Goal: Task Accomplishment & Management: Manage account settings

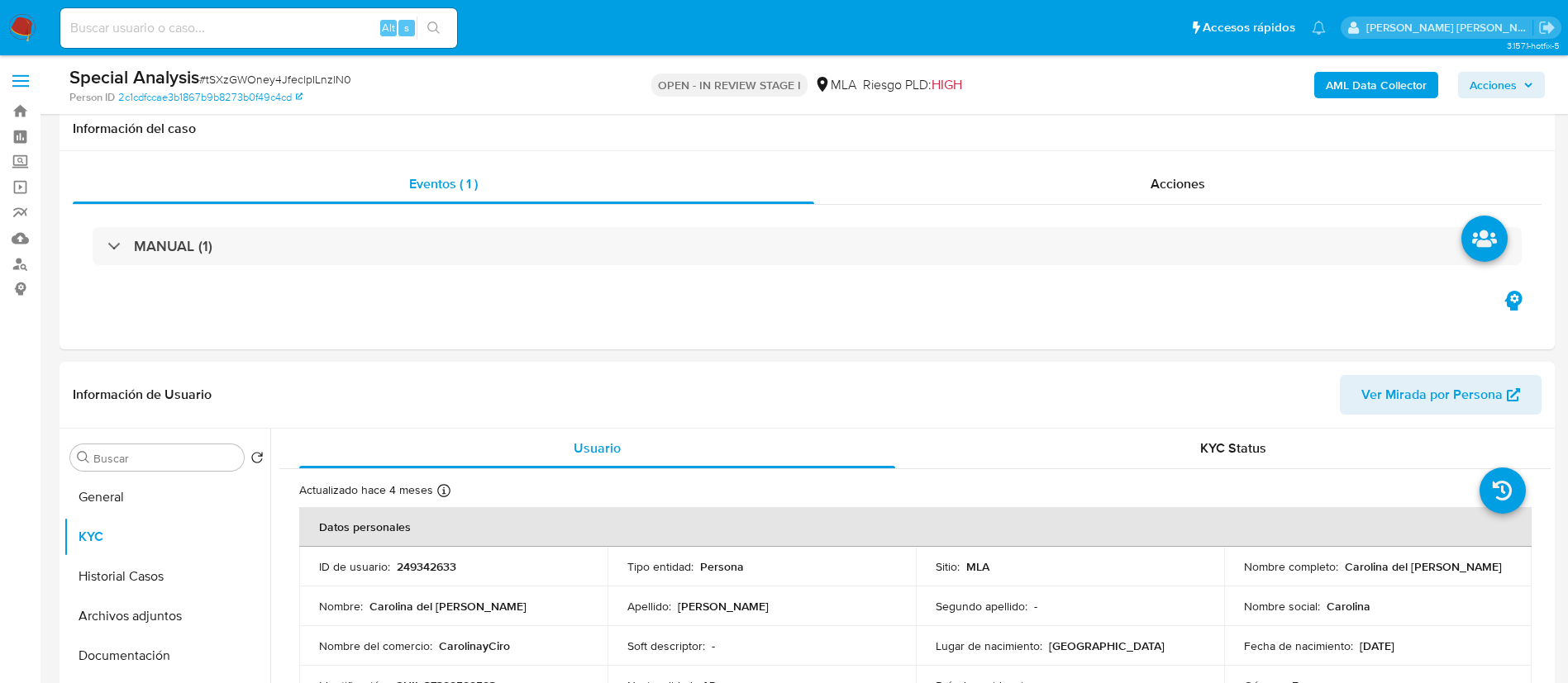
select select "10"
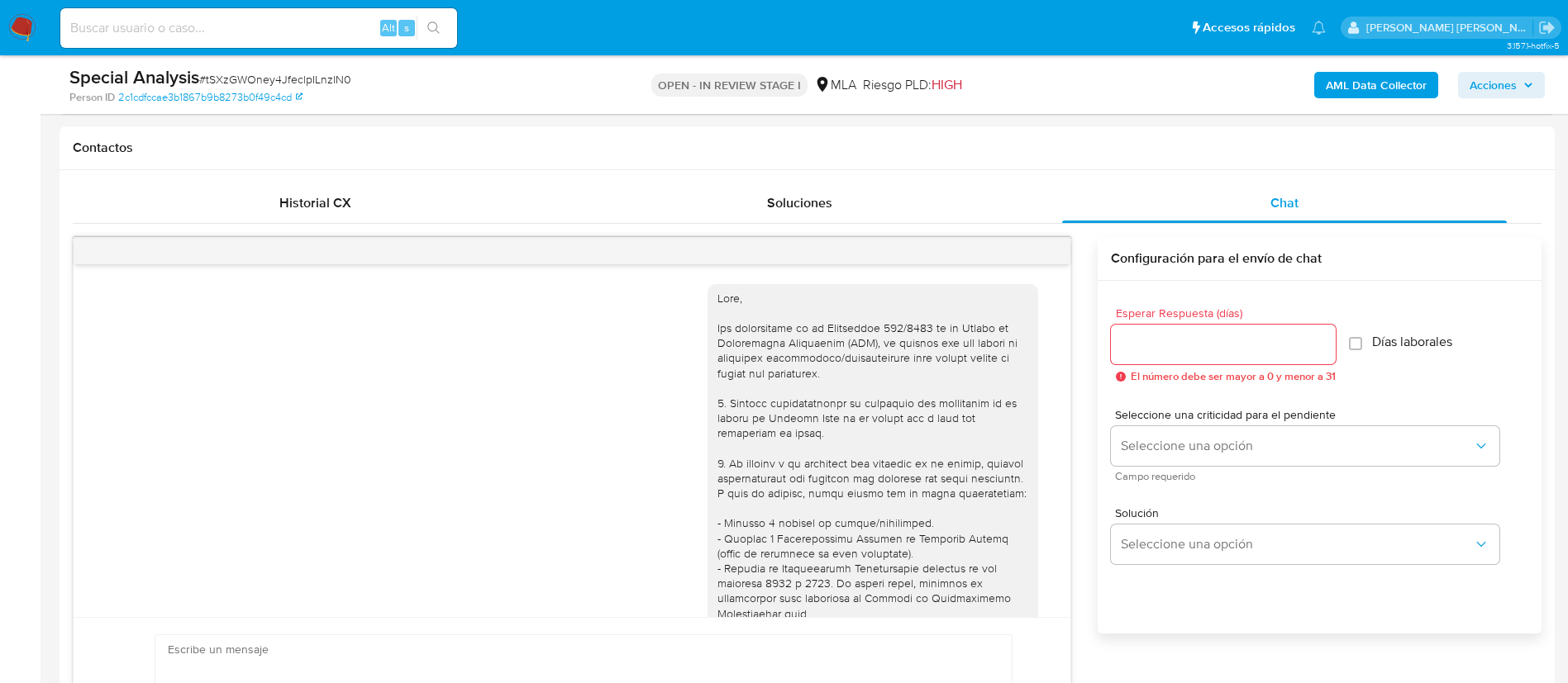
scroll to position [598, 0]
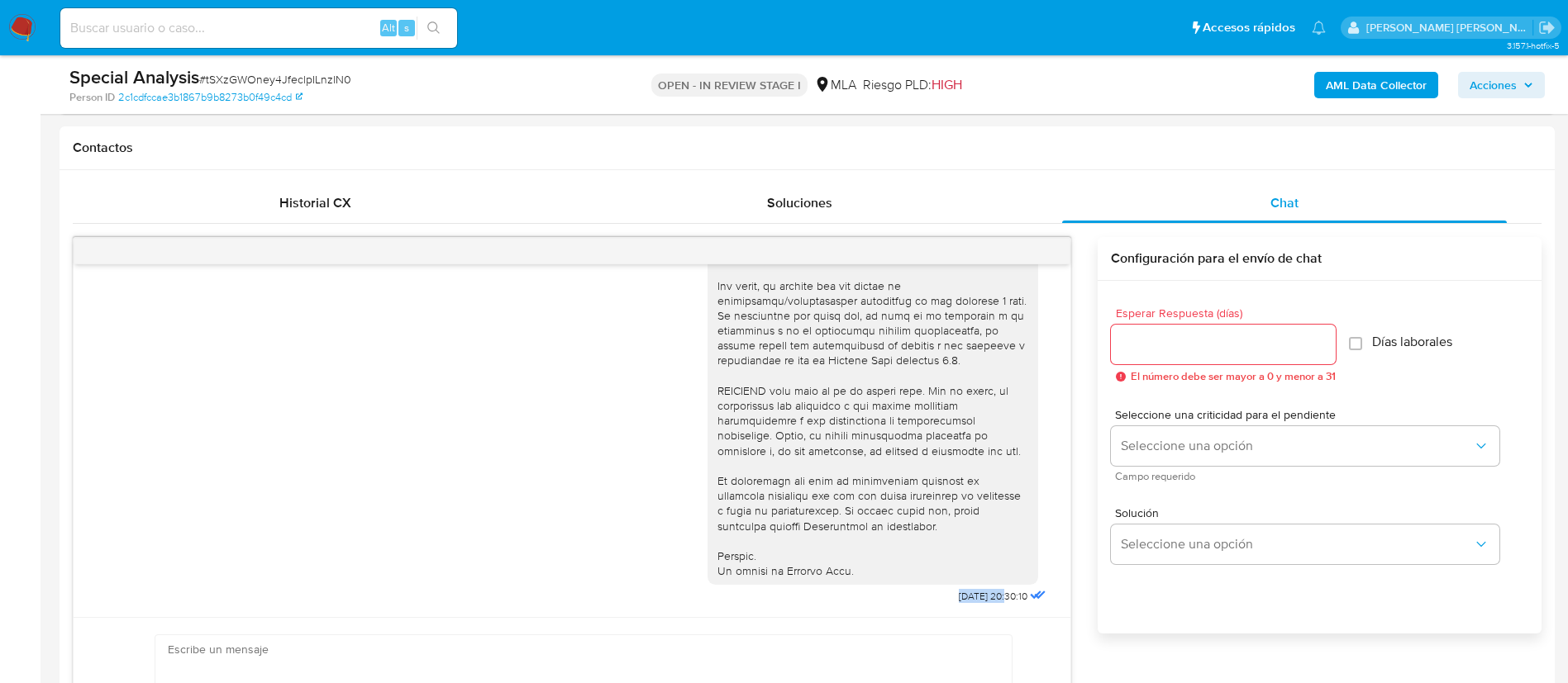
click at [337, 194] on span "Historial CX" at bounding box center [315, 202] width 72 height 19
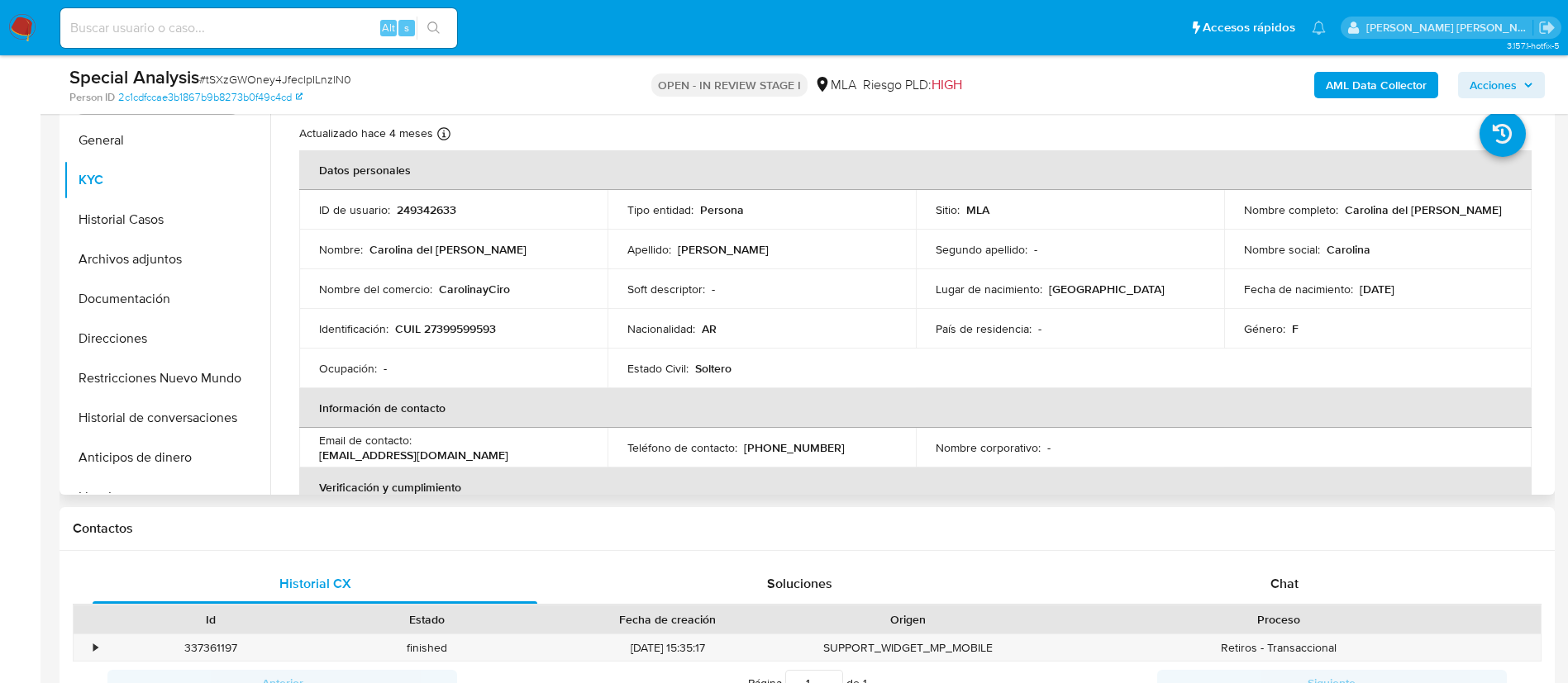
scroll to position [357, 0]
click at [162, 268] on button "Archivos adjuntos" at bounding box center [161, 260] width 193 height 39
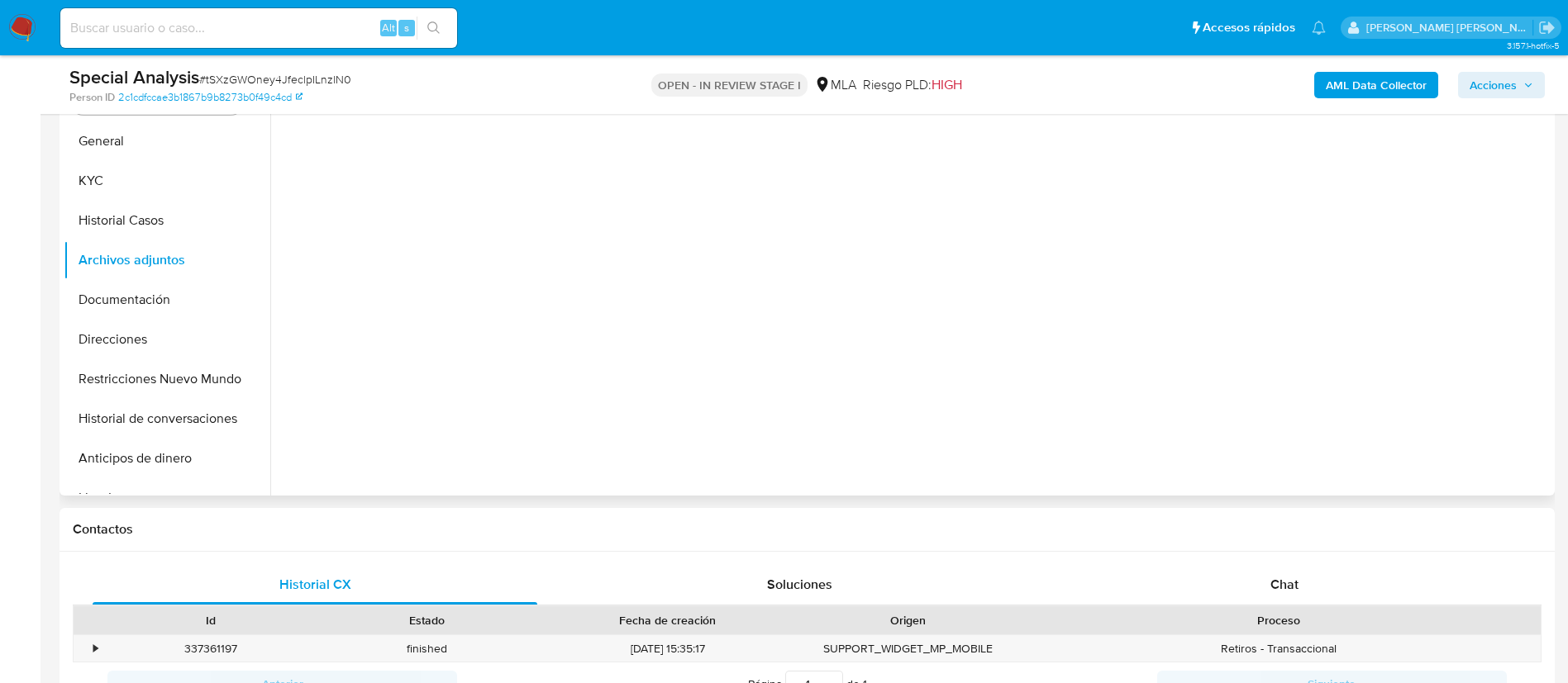
click at [379, 414] on div "Cannot load. Error loading manifest: AxiosError: Network Error" at bounding box center [909, 285] width 1280 height 423
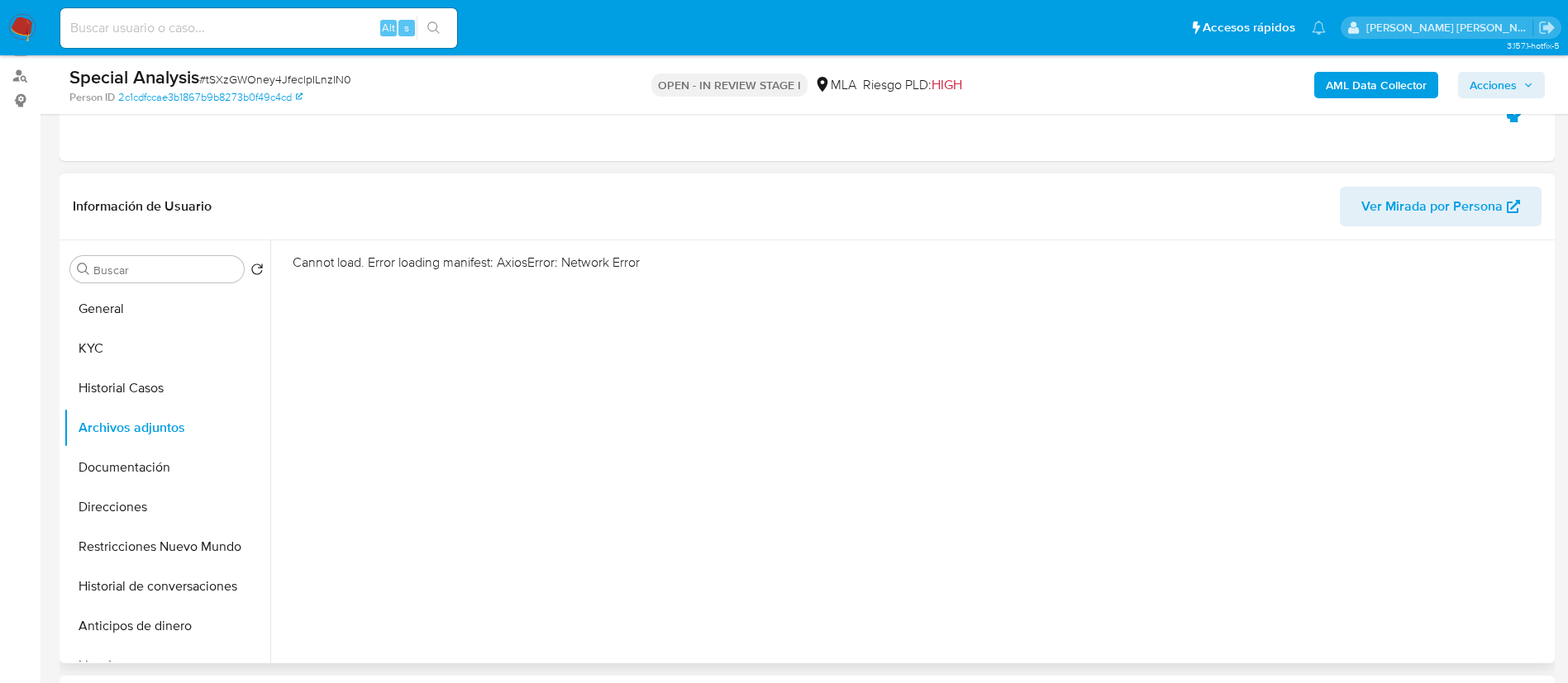
scroll to position [188, 0]
click at [101, 386] on button "Historial Casos" at bounding box center [161, 388] width 193 height 39
click at [119, 339] on button "KYC" at bounding box center [161, 349] width 193 height 39
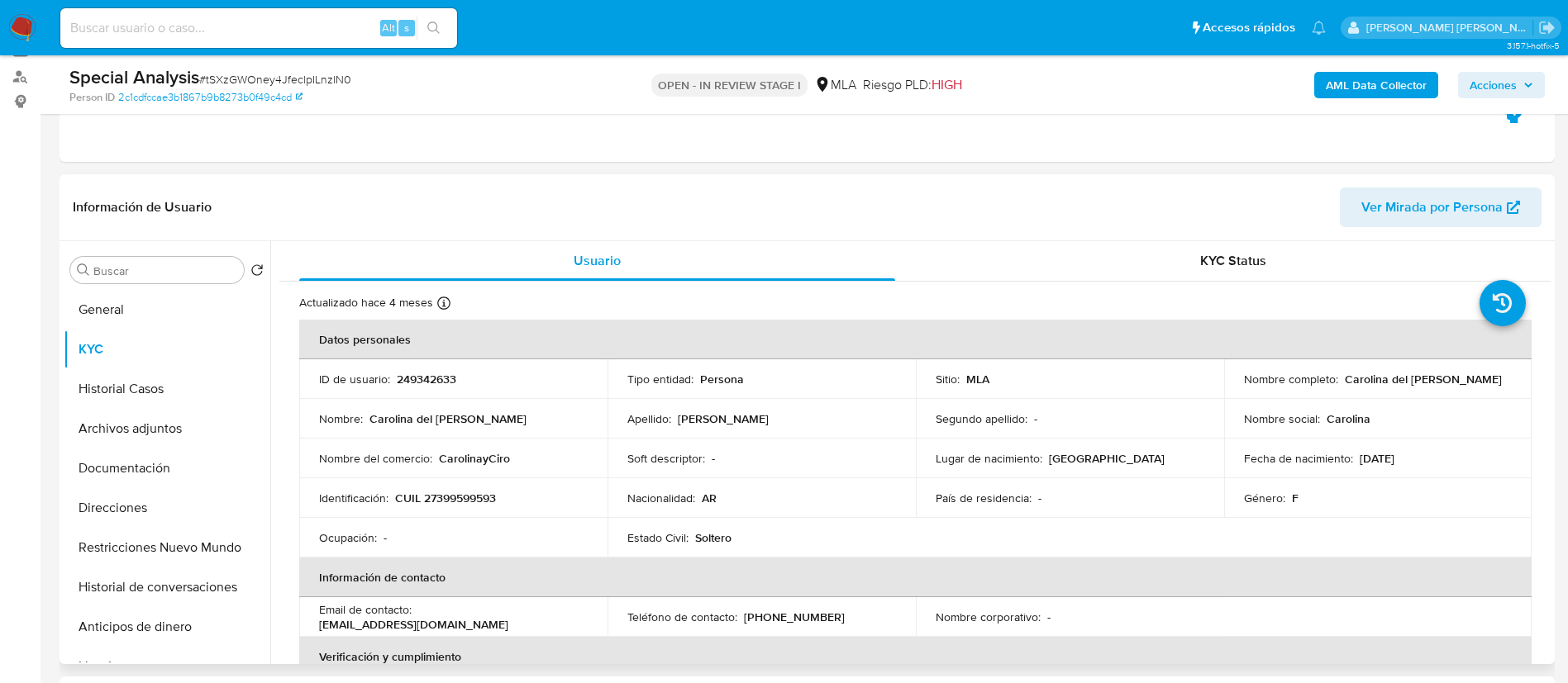
click at [420, 375] on p "249342633" at bounding box center [426, 379] width 59 height 15
copy p "249342633"
drag, startPoint x: 1337, startPoint y: 378, endPoint x: 1486, endPoint y: 387, distance: 149.3
click at [1486, 387] on td "Nombre completo : Carolina del Carmen Pardo" at bounding box center [1378, 378] width 308 height 39
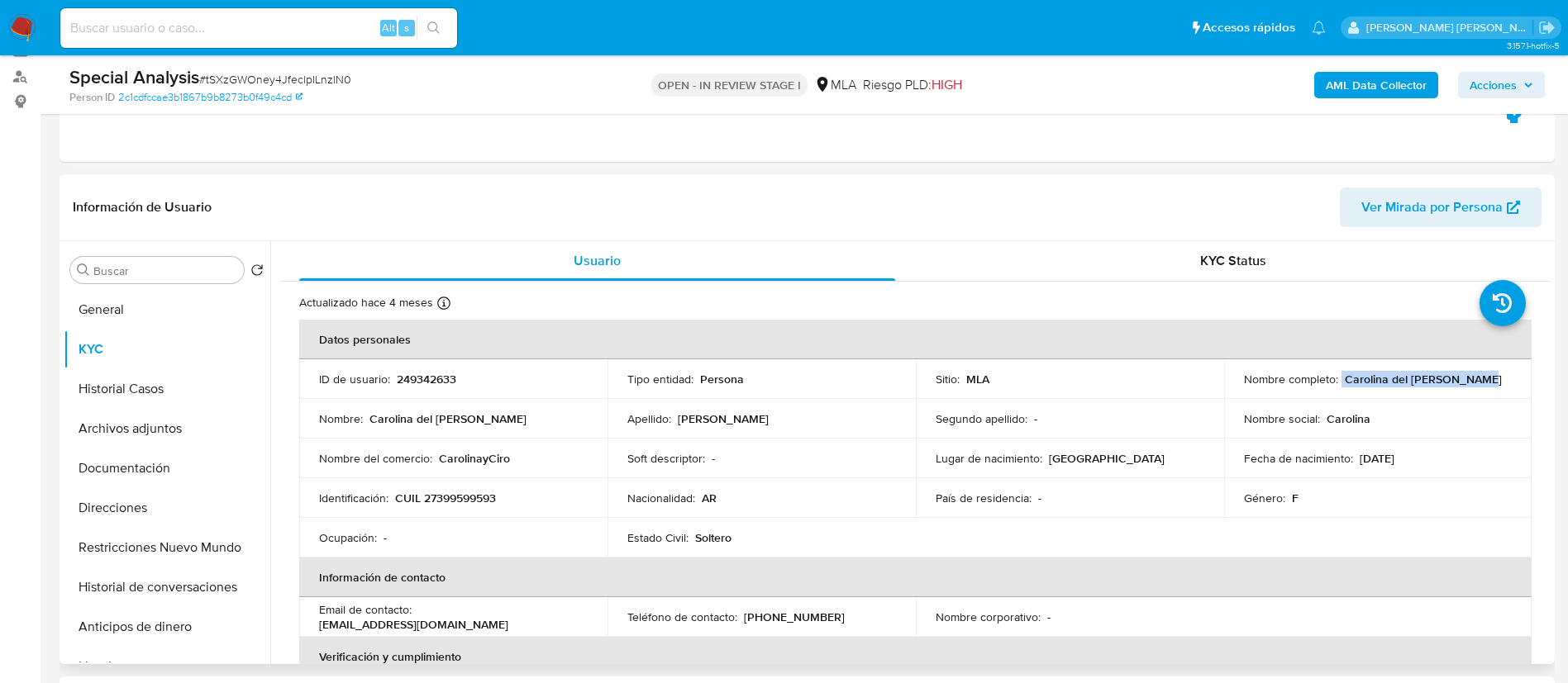
copy div "Carolina del Carmen Pardo"
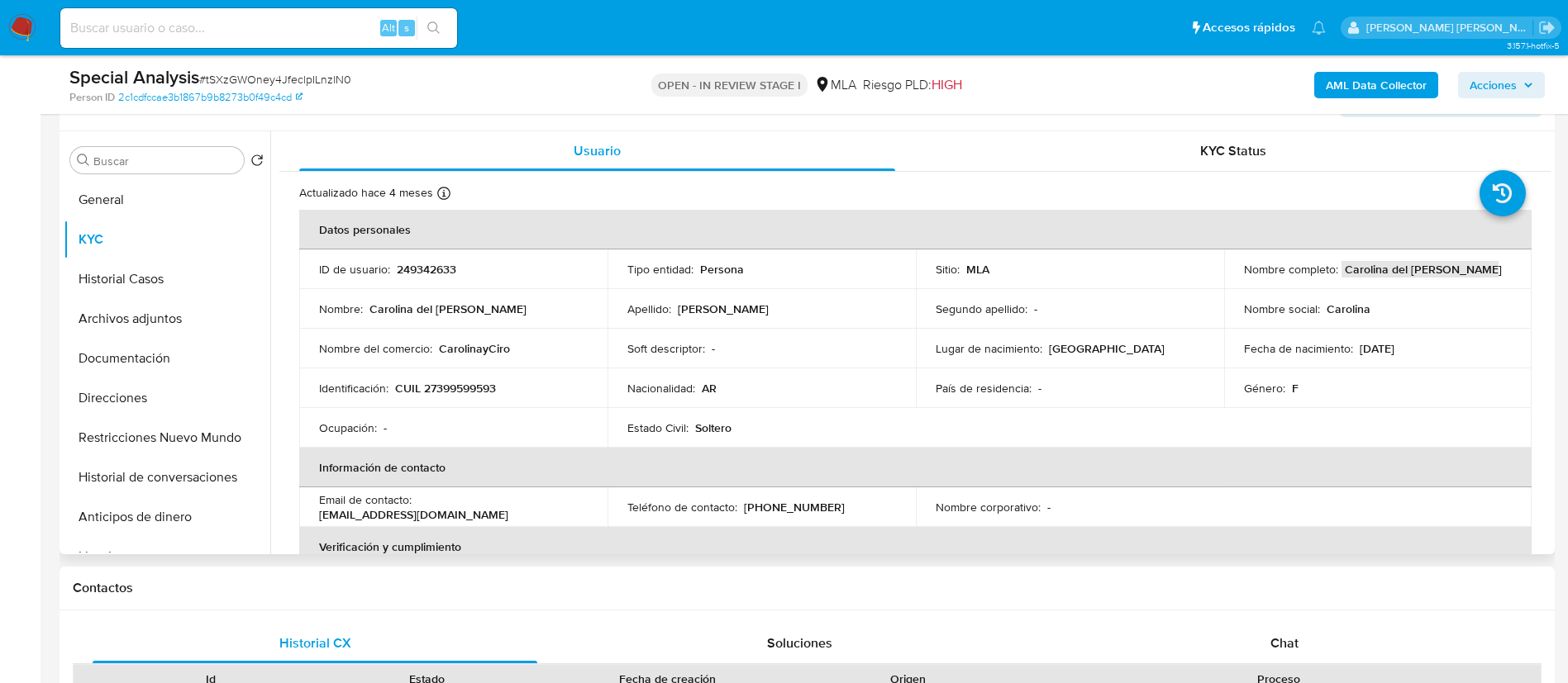
scroll to position [299, 0]
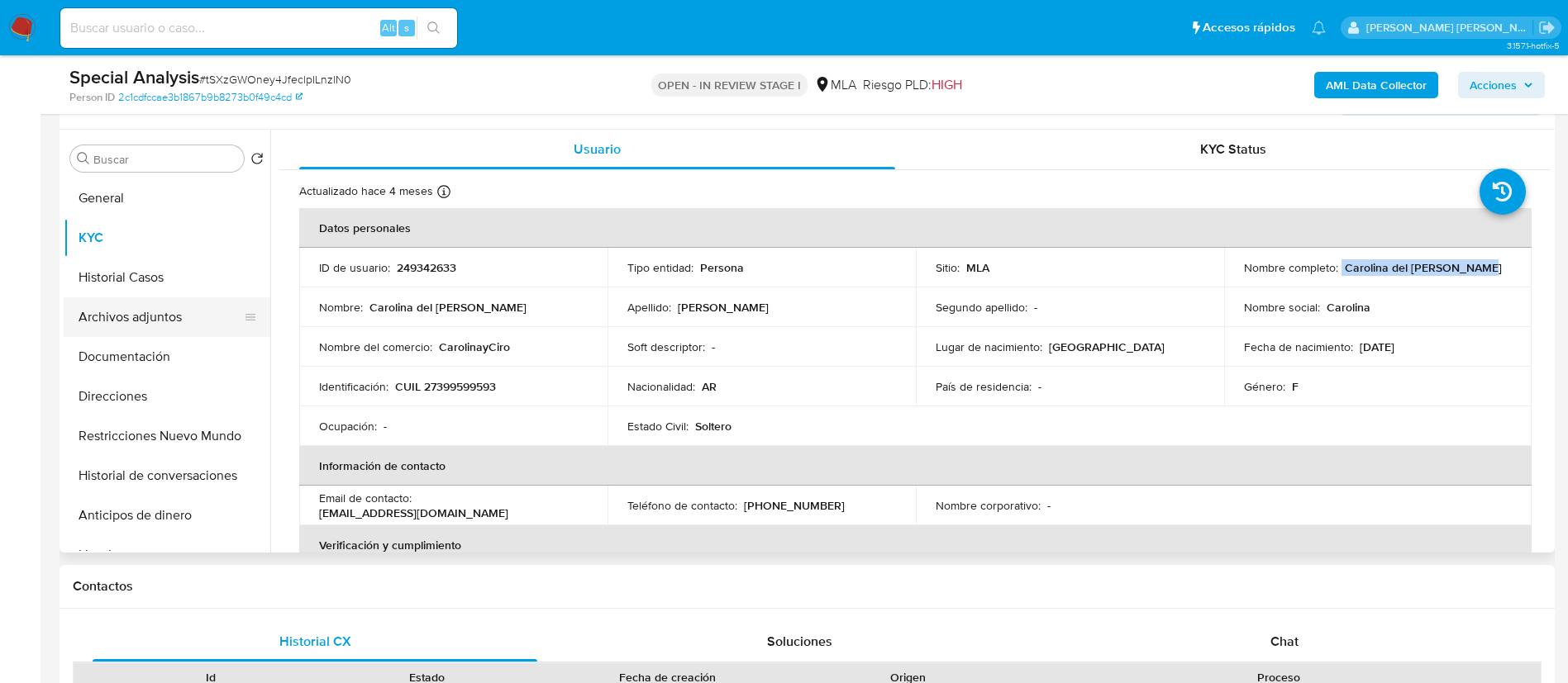
click at [141, 302] on button "Archivos adjuntos" at bounding box center [161, 316] width 193 height 39
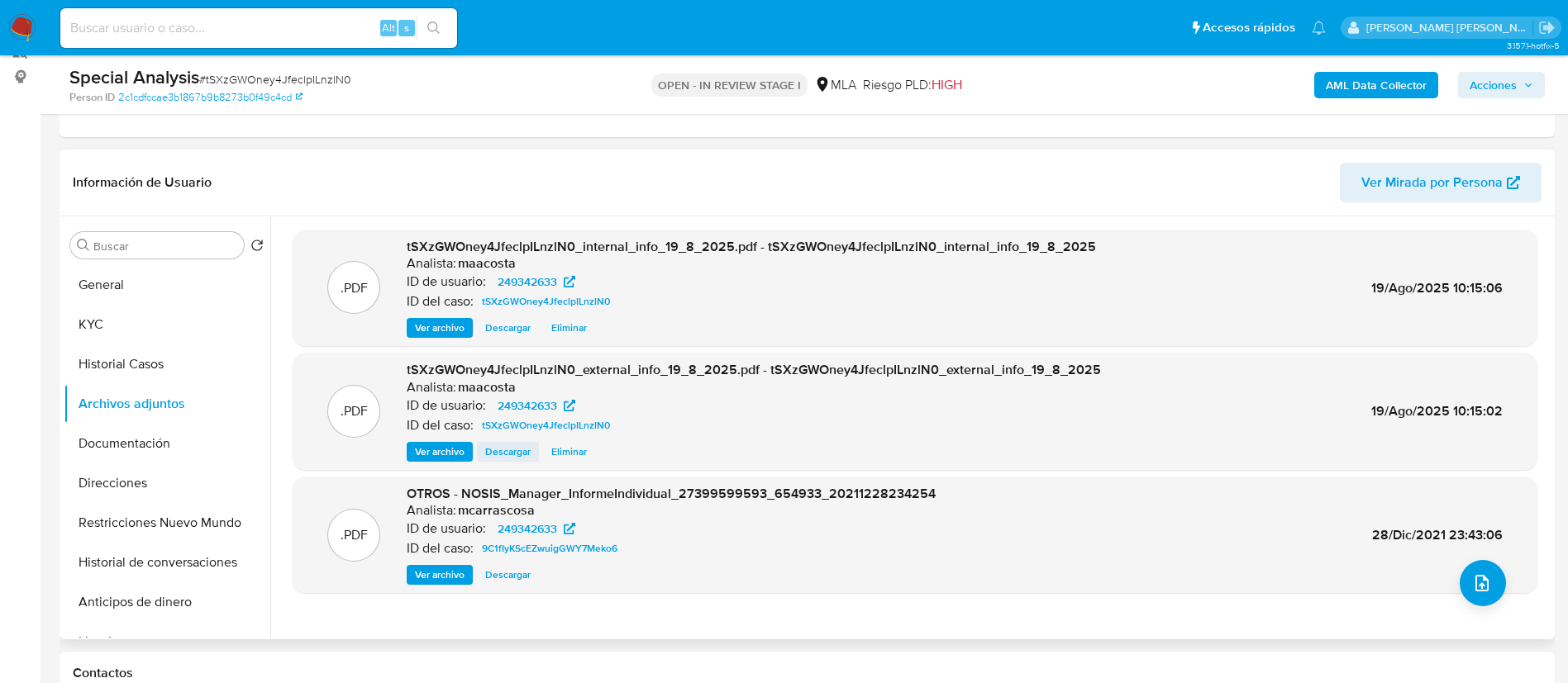
scroll to position [257, 0]
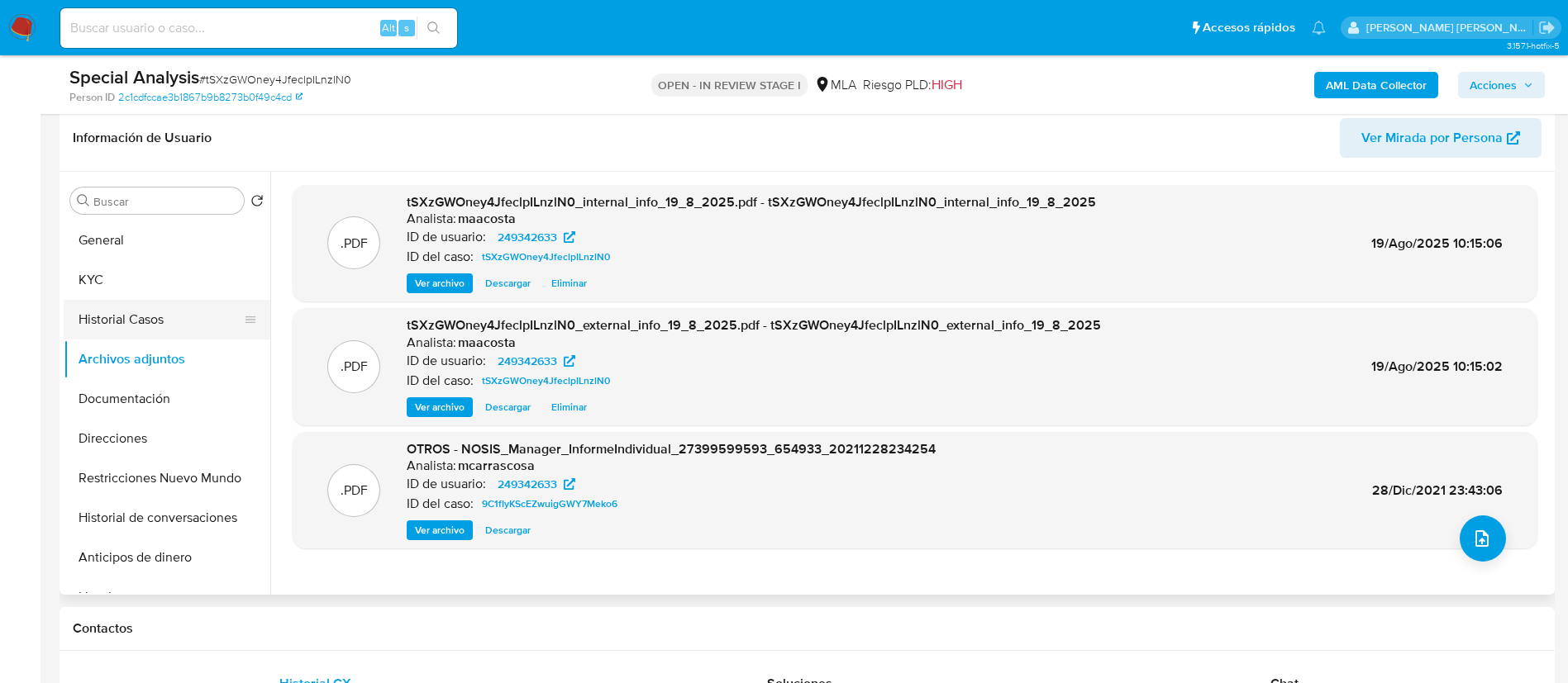
click at [133, 313] on button "Historial Casos" at bounding box center [161, 319] width 193 height 39
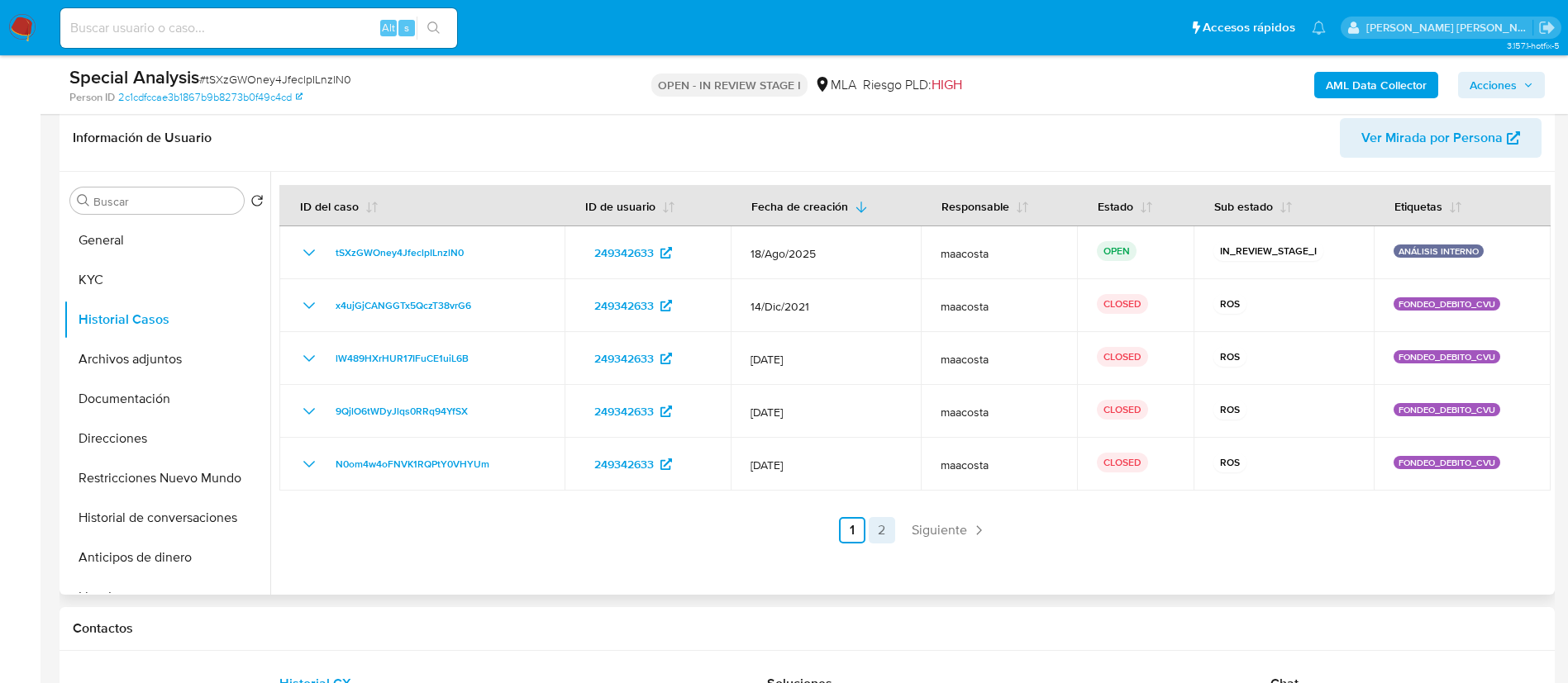
click at [879, 536] on link "2" at bounding box center [881, 530] width 26 height 26
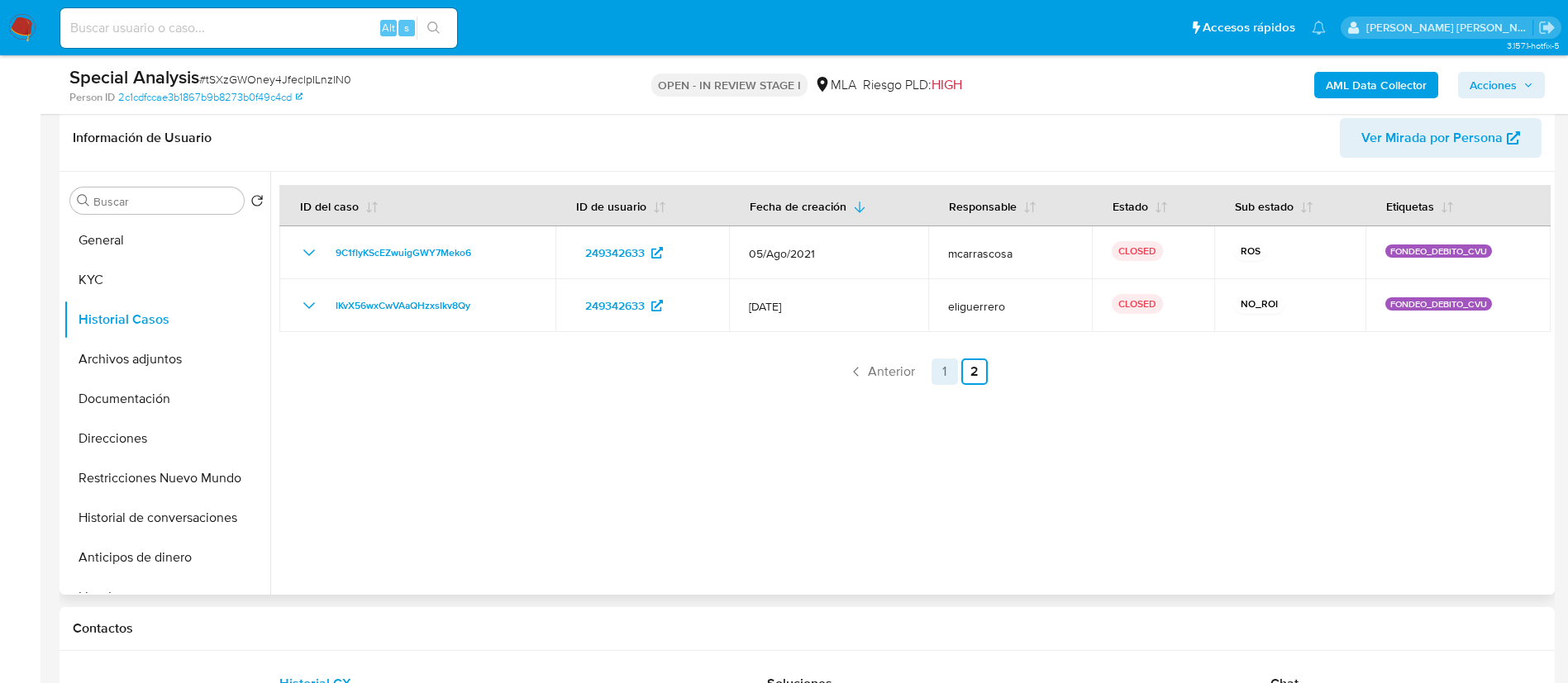
click at [937, 375] on link "1" at bounding box center [944, 371] width 26 height 26
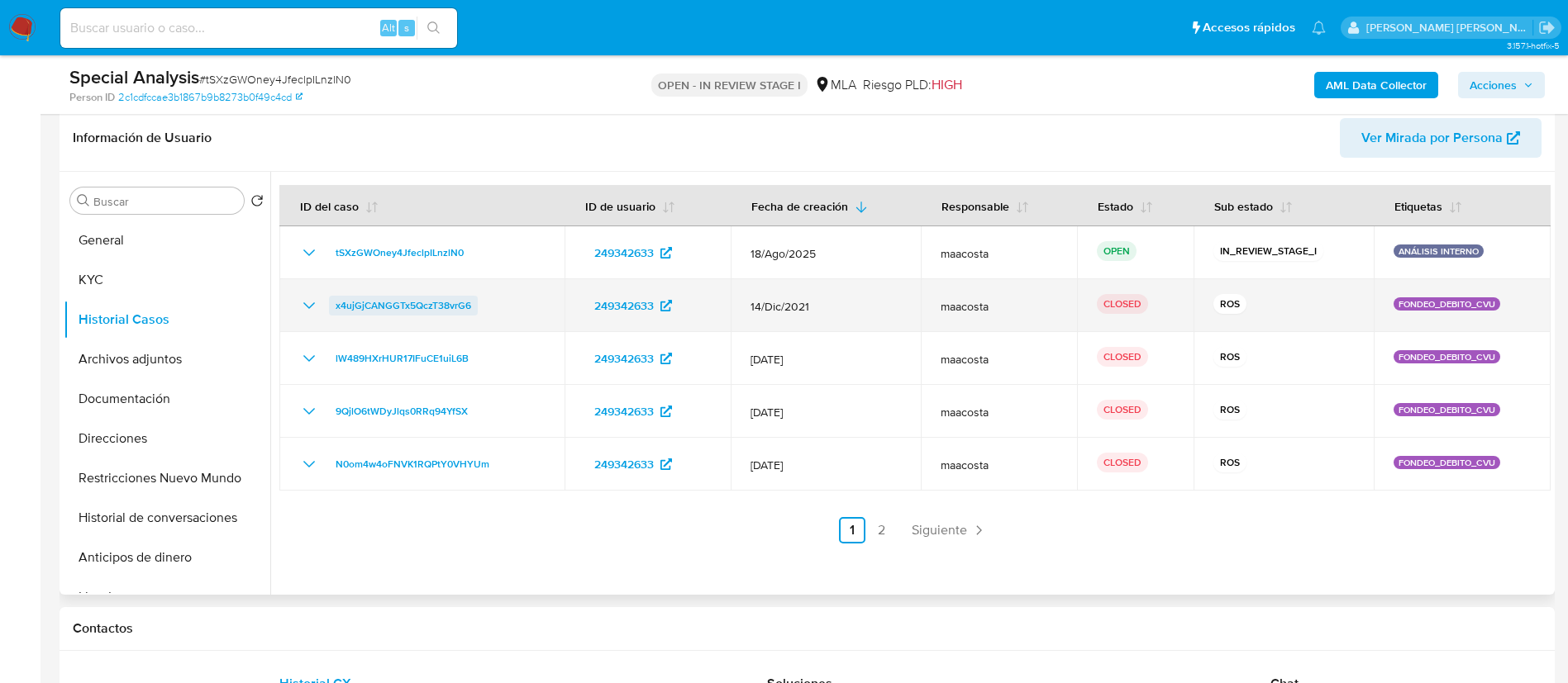
click at [441, 305] on span "x4ujGjCANGGTx5QczT38vrG6" at bounding box center [403, 305] width 136 height 20
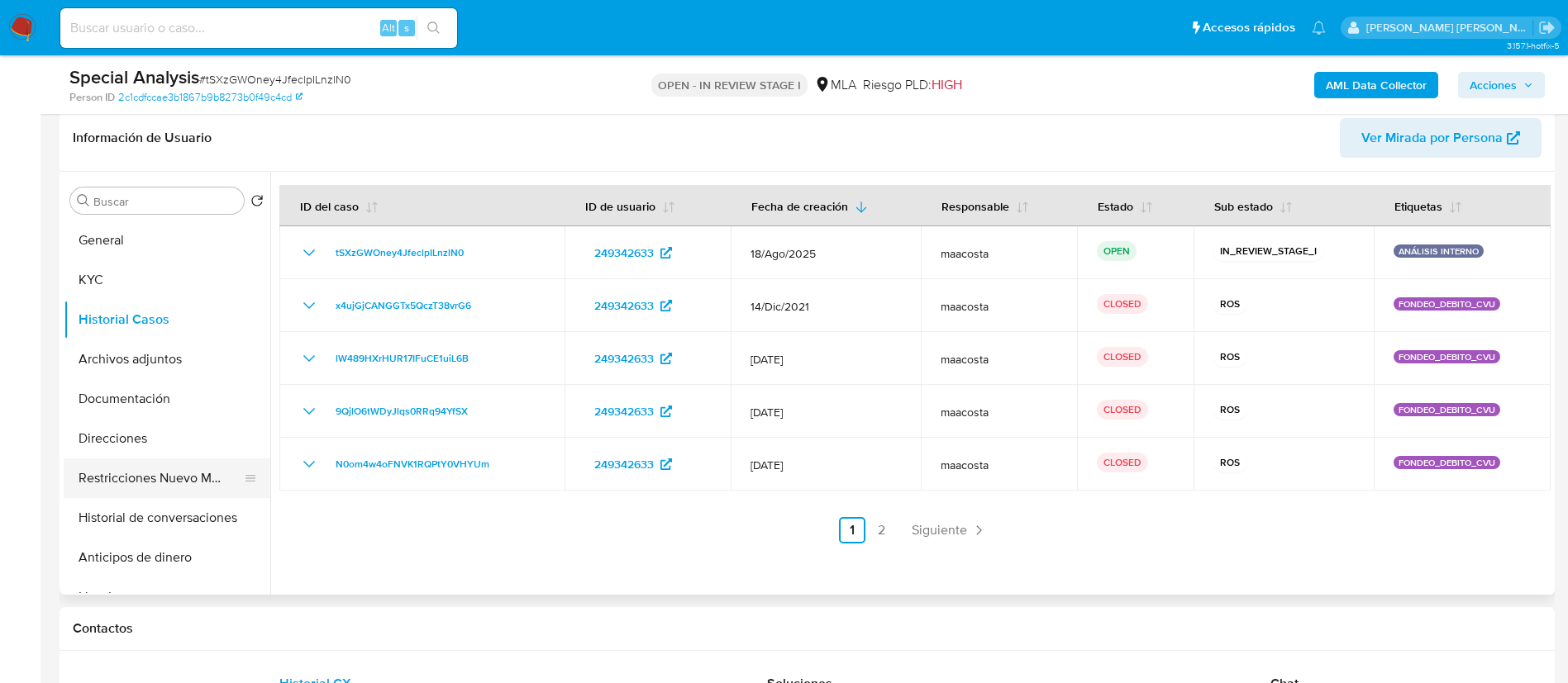
click at [228, 470] on button "Restricciones Nuevo Mundo" at bounding box center [161, 478] width 193 height 39
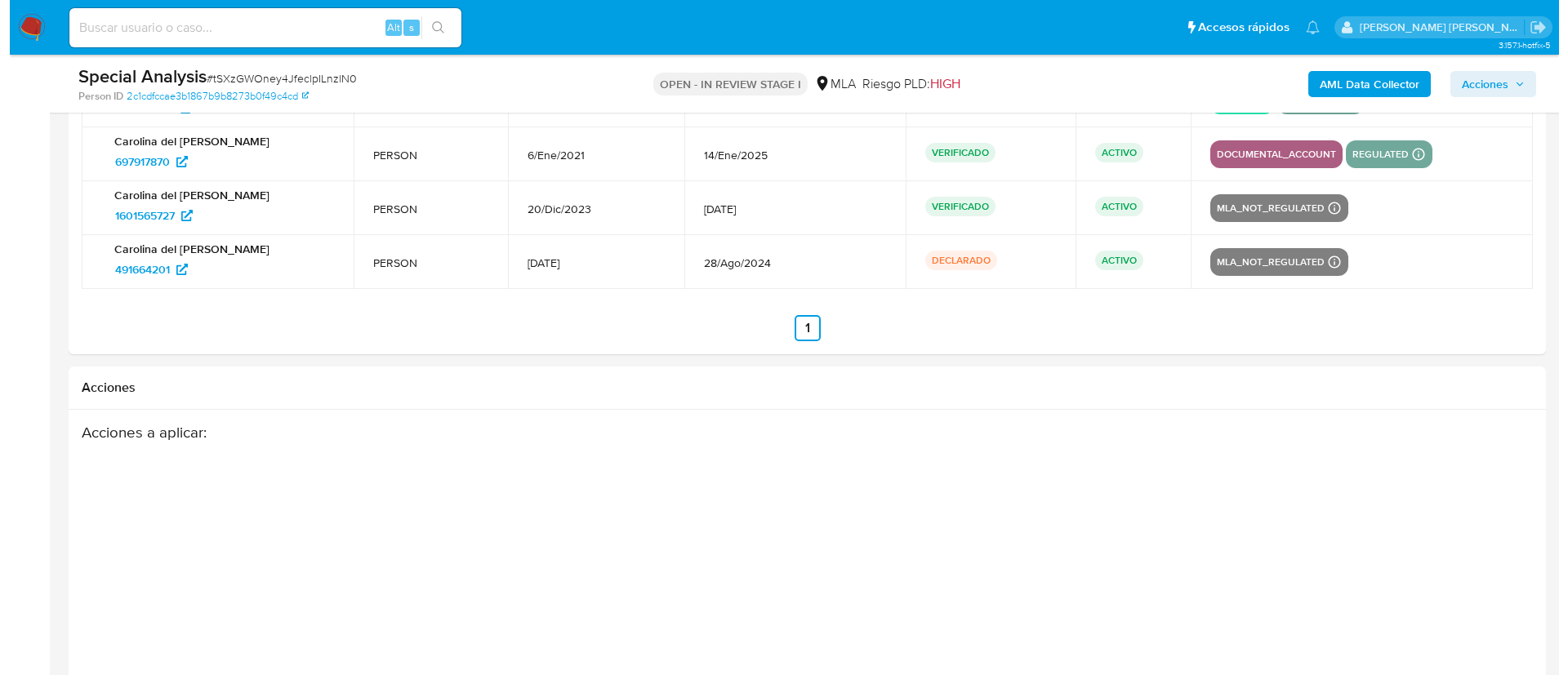
scroll to position [2622, 0]
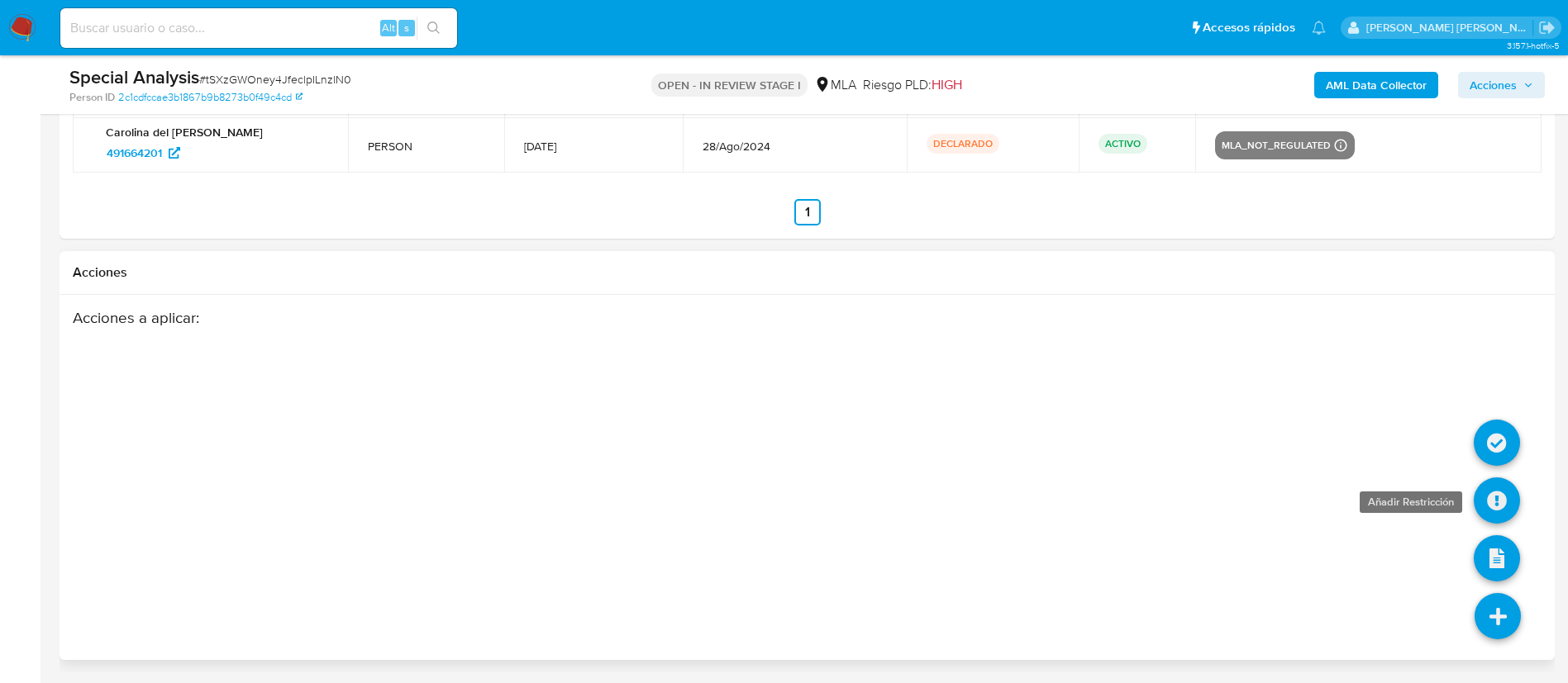
click at [1501, 498] on icon at bounding box center [1496, 501] width 47 height 47
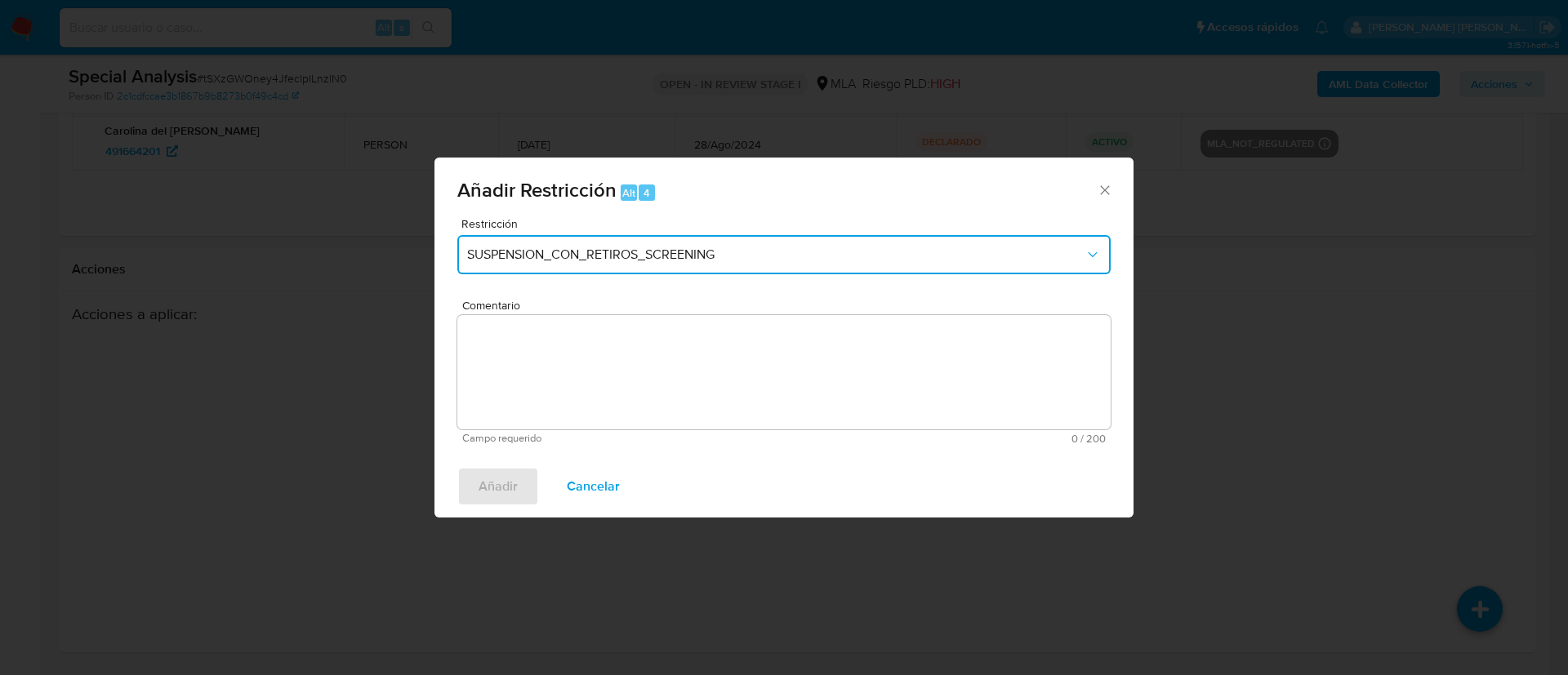
click at [576, 235] on button "SUSPENSION_CON_RETIROS_SCREENING" at bounding box center [783, 254] width 653 height 39
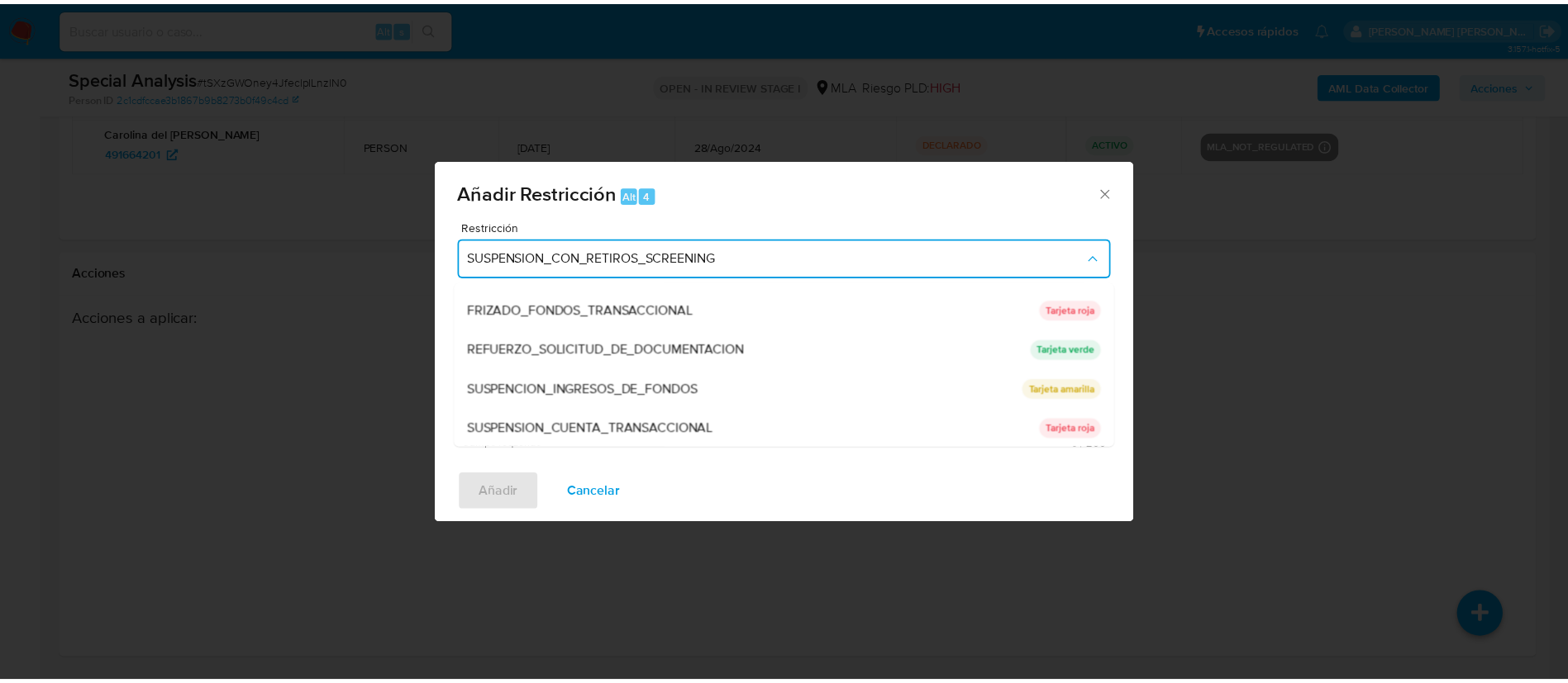
scroll to position [350, 0]
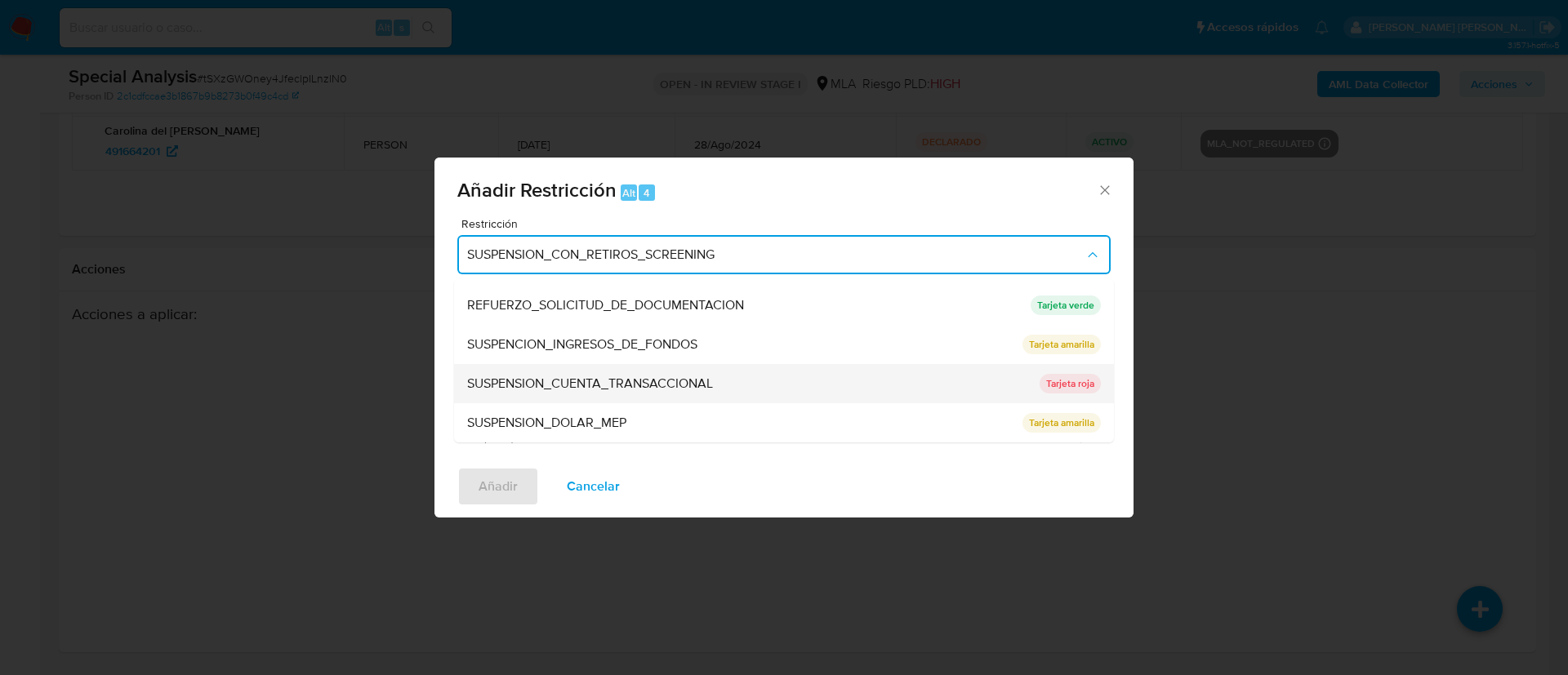
click at [620, 369] on div "SUSPENSION_CUENTA_TRANSACCIONAL" at bounding box center [748, 383] width 562 height 39
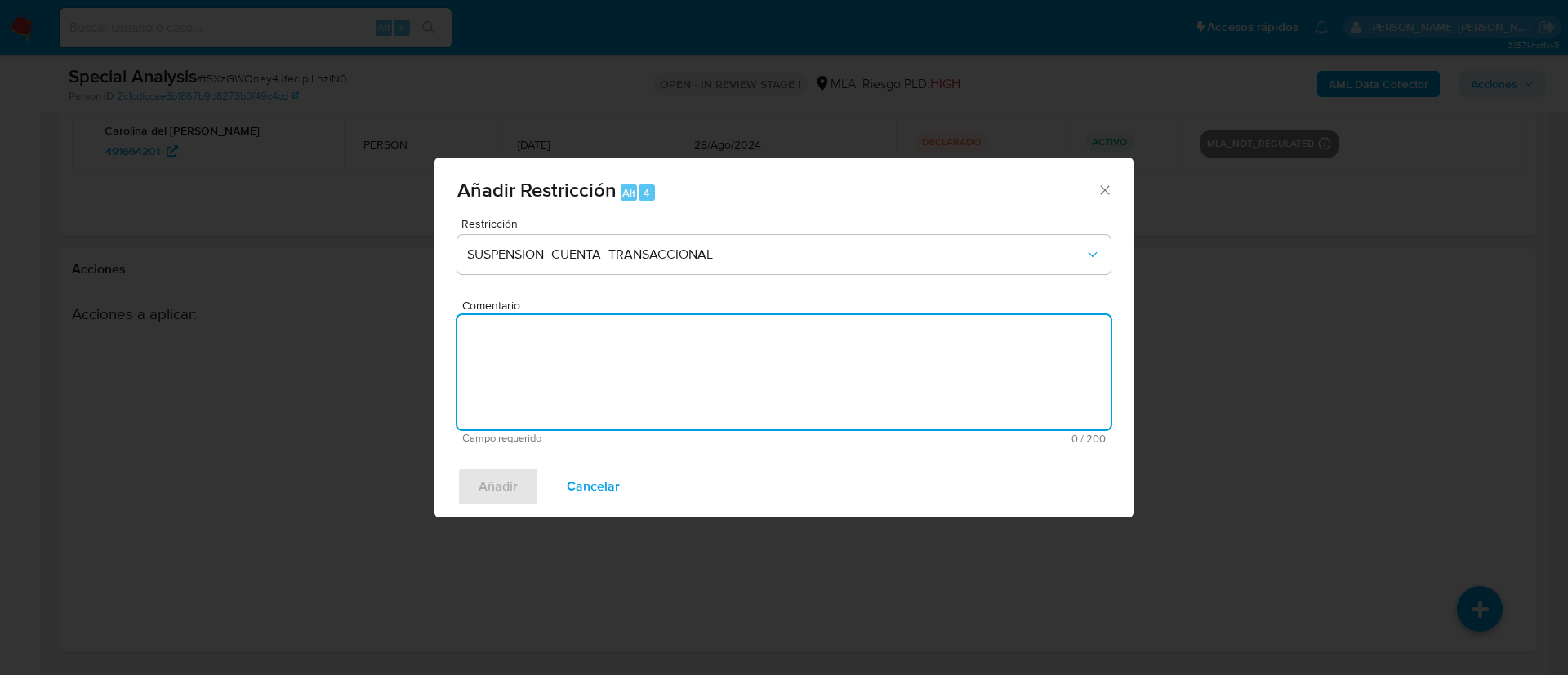
click at [620, 369] on textarea "Comentario" at bounding box center [783, 372] width 653 height 114
type textarea "AML"
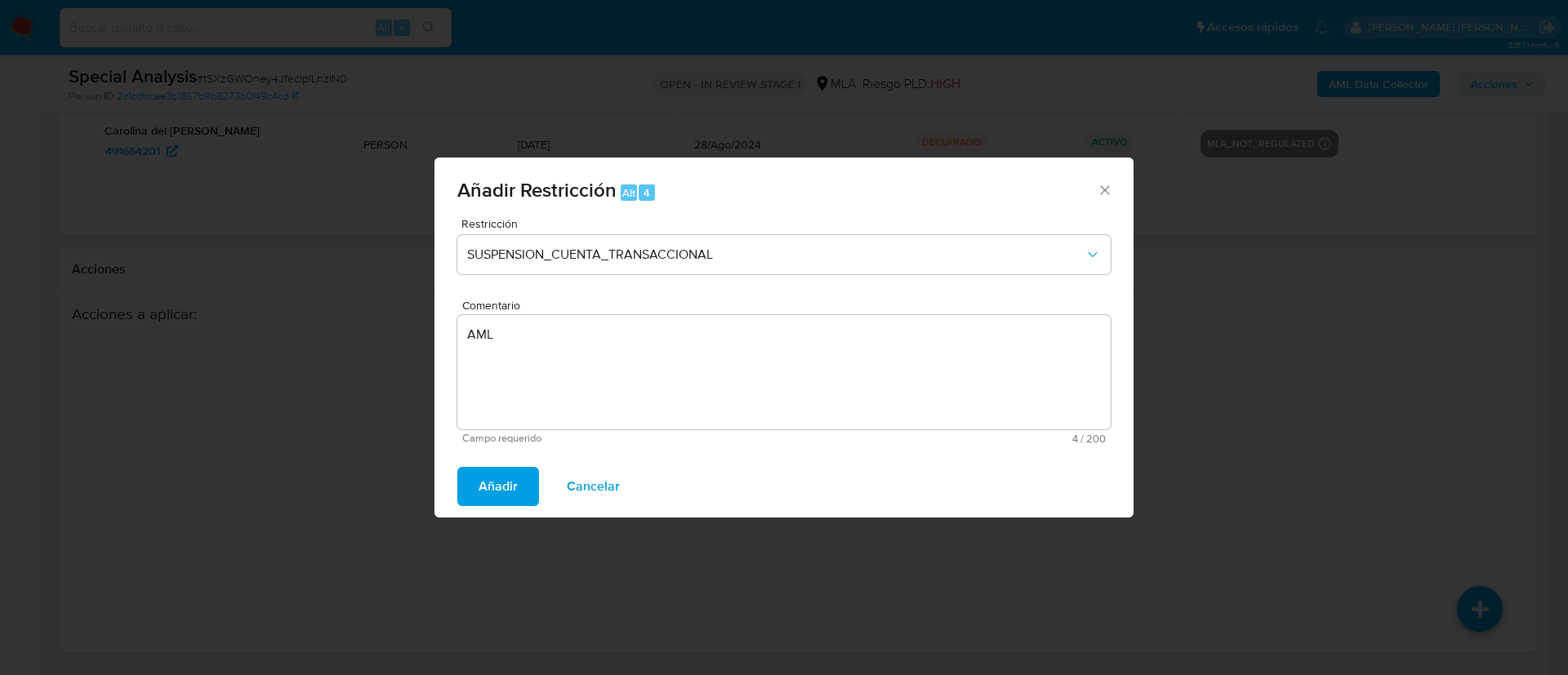
click at [496, 474] on span "Añadir" at bounding box center [497, 487] width 39 height 36
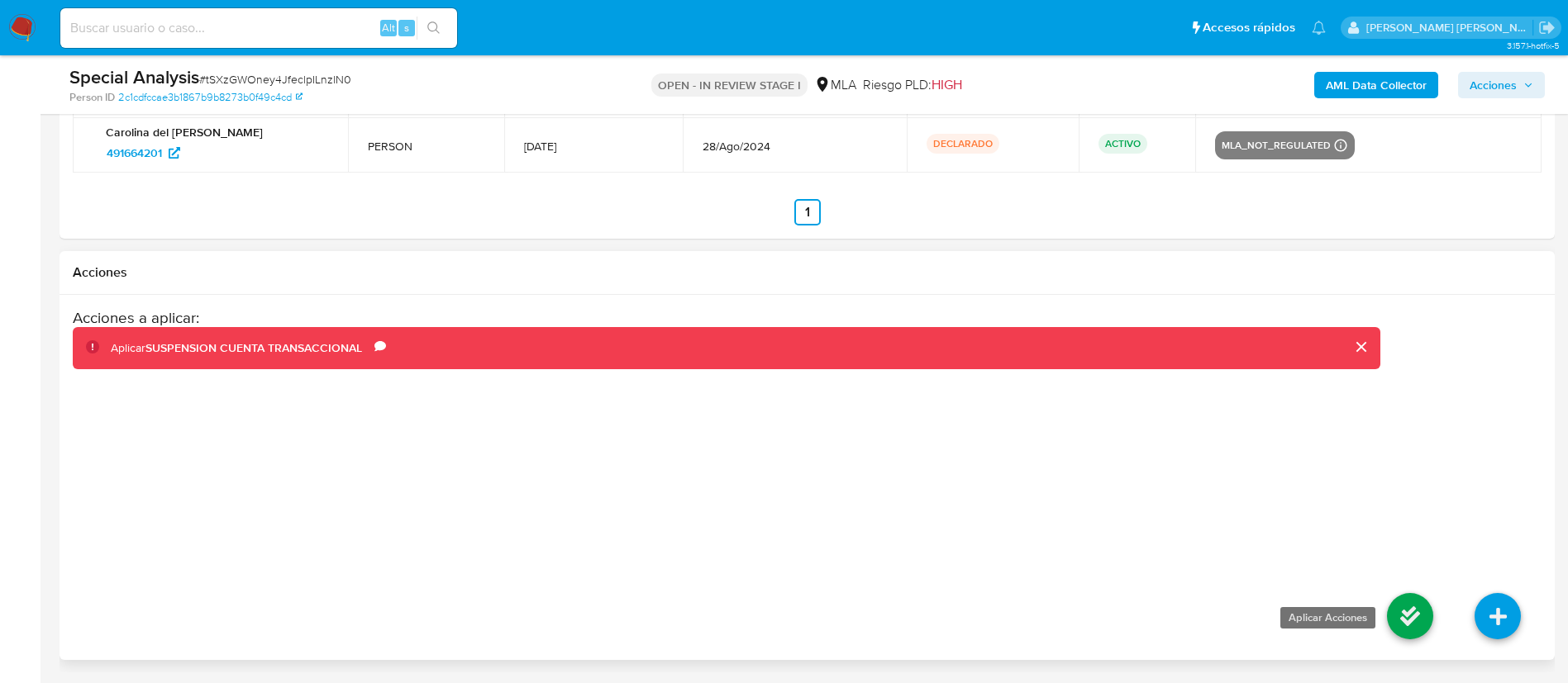
click at [1411, 622] on icon at bounding box center [1409, 616] width 47 height 47
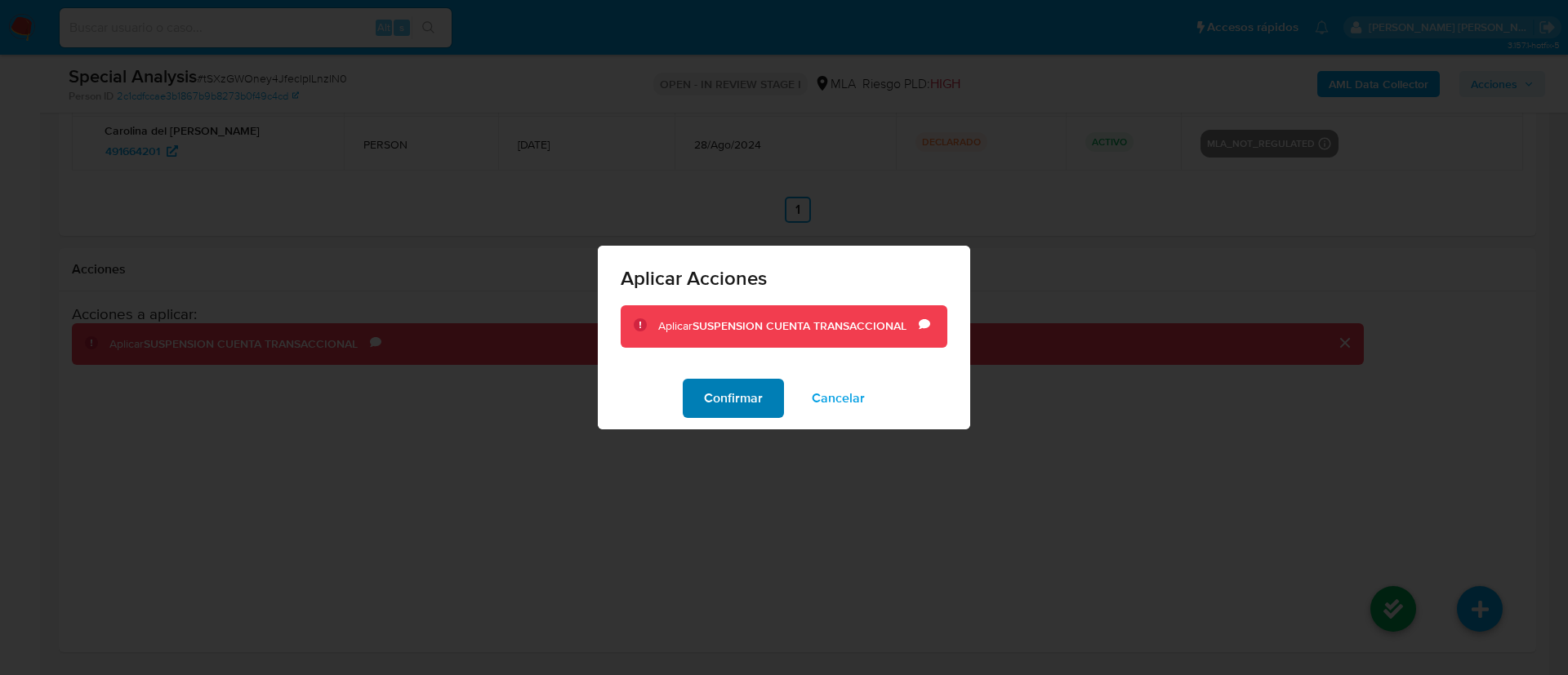
click at [730, 399] on span "Confirmar" at bounding box center [733, 398] width 59 height 36
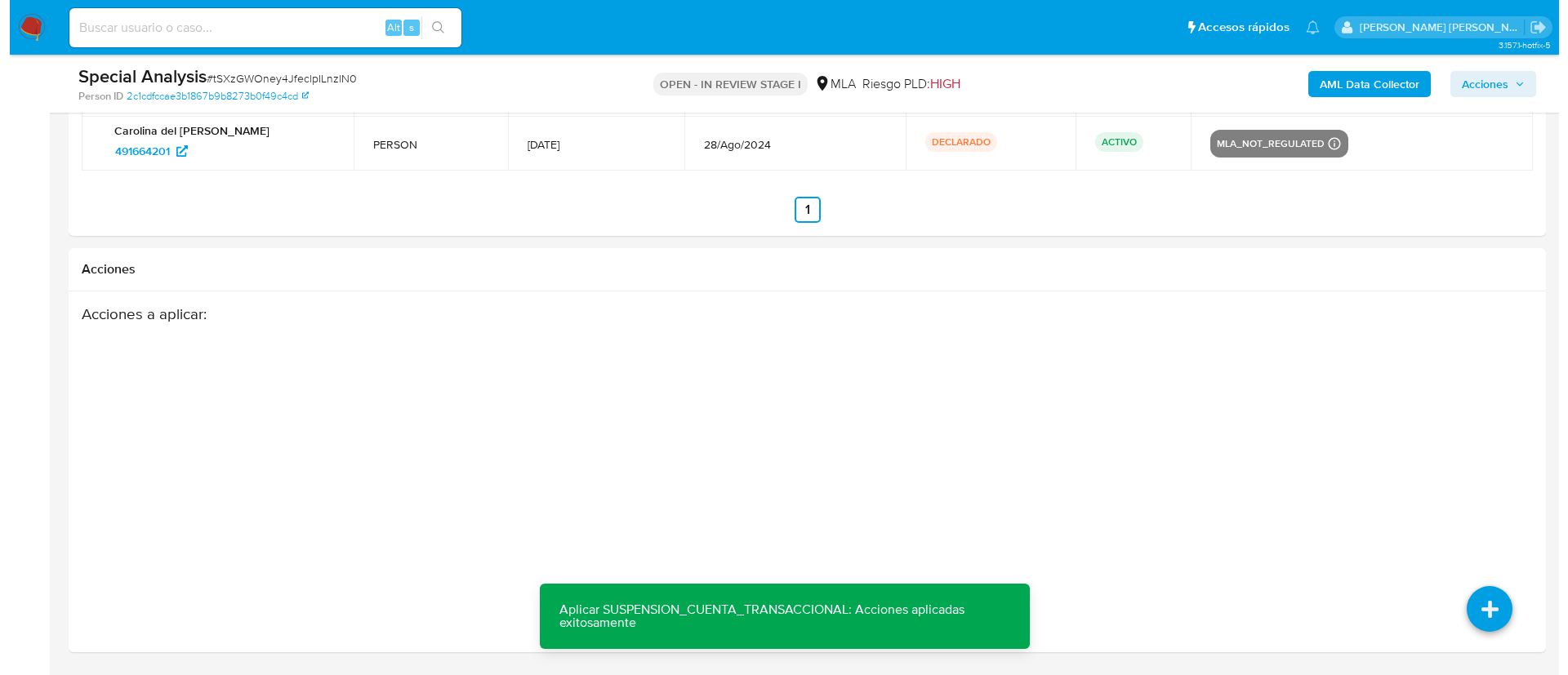
scroll to position [0, 0]
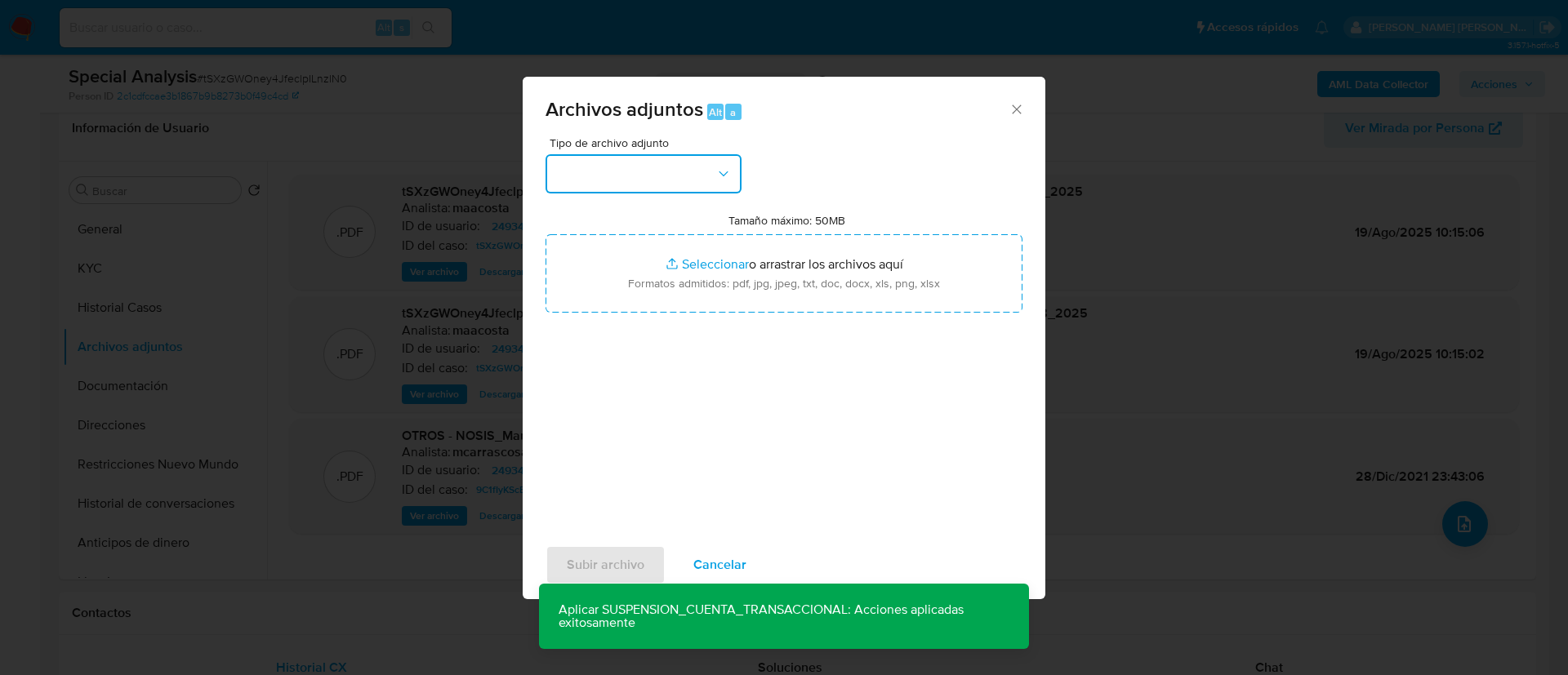
click at [645, 160] on button "button" at bounding box center [643, 173] width 196 height 39
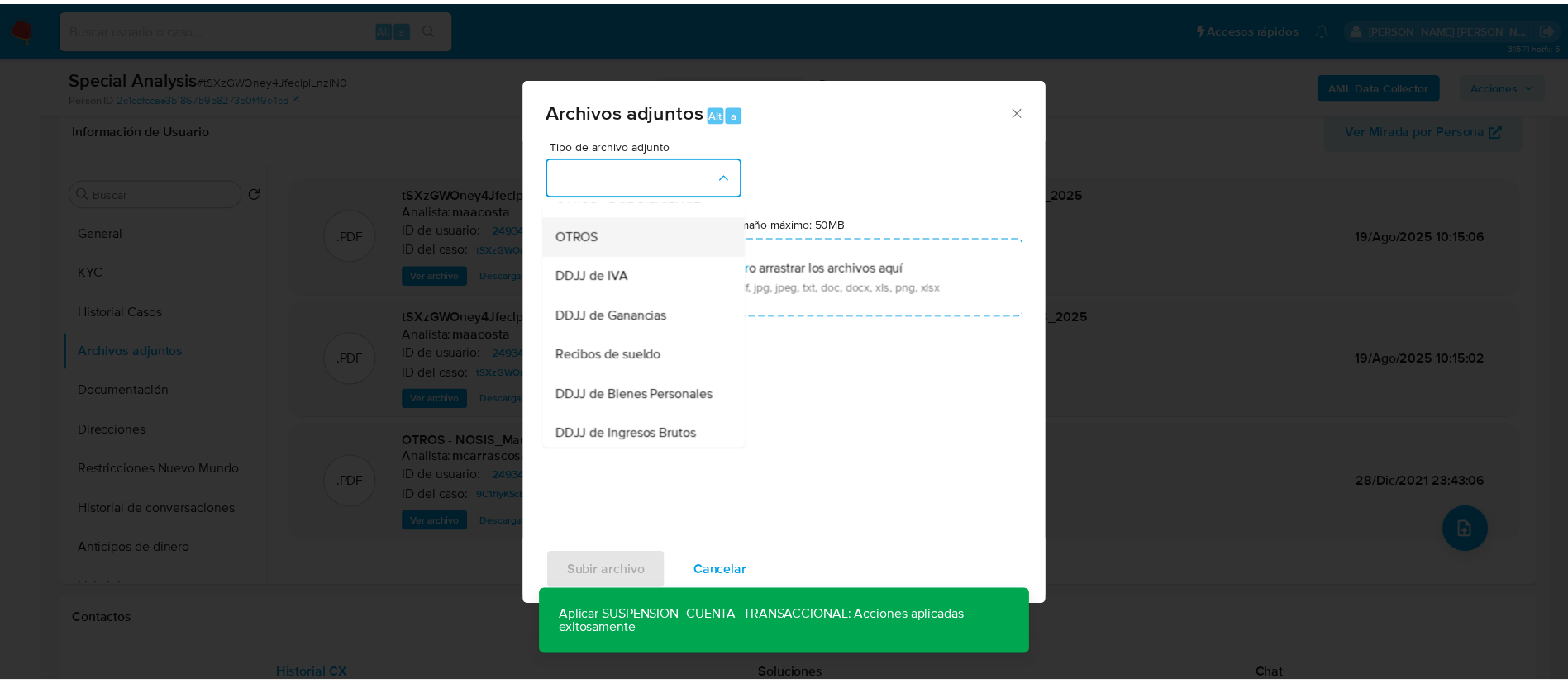
scroll to position [303, 0]
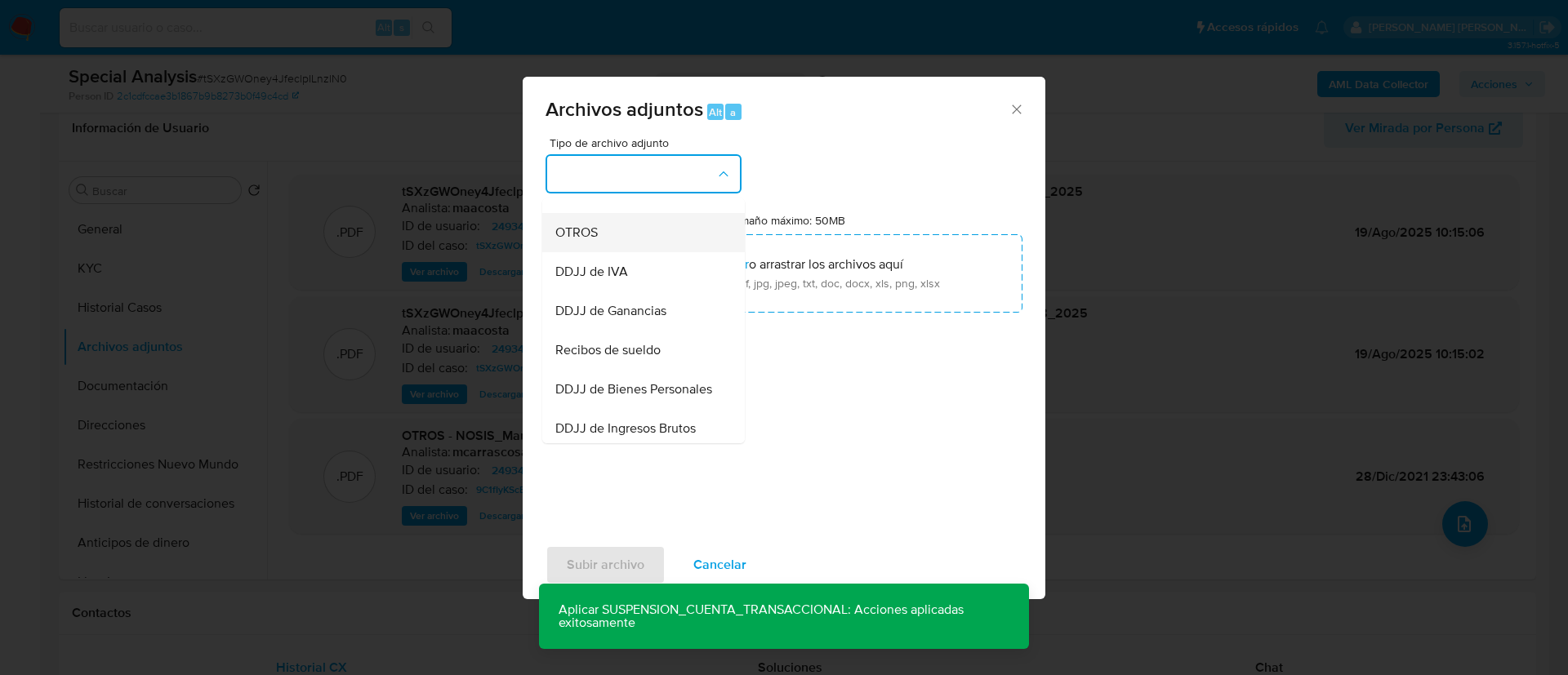
click at [595, 241] on span "OTROS" at bounding box center [576, 233] width 42 height 16
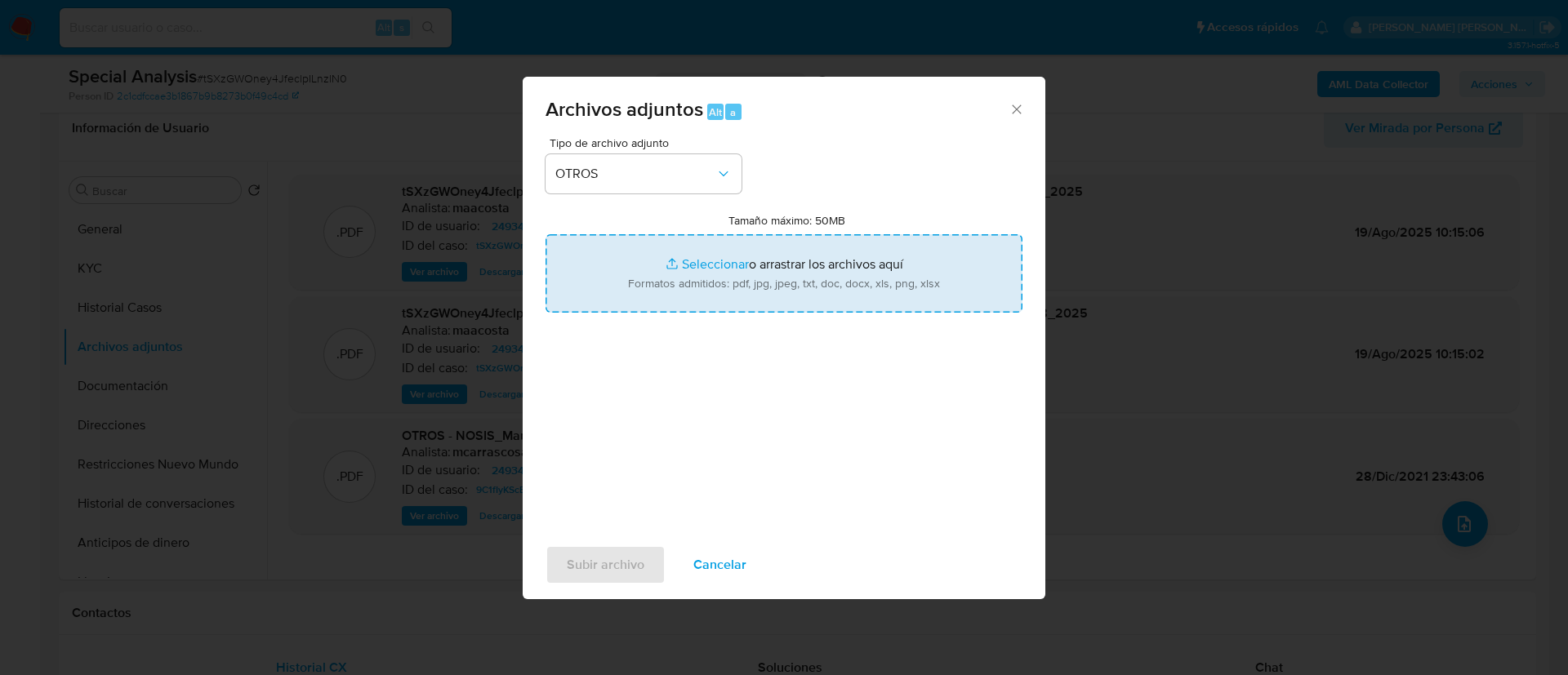
type input "C:\fakepath\Caselog tSXzGWOney4JfeclpILnzlN0_2025_08_19_15_07_24.docx"
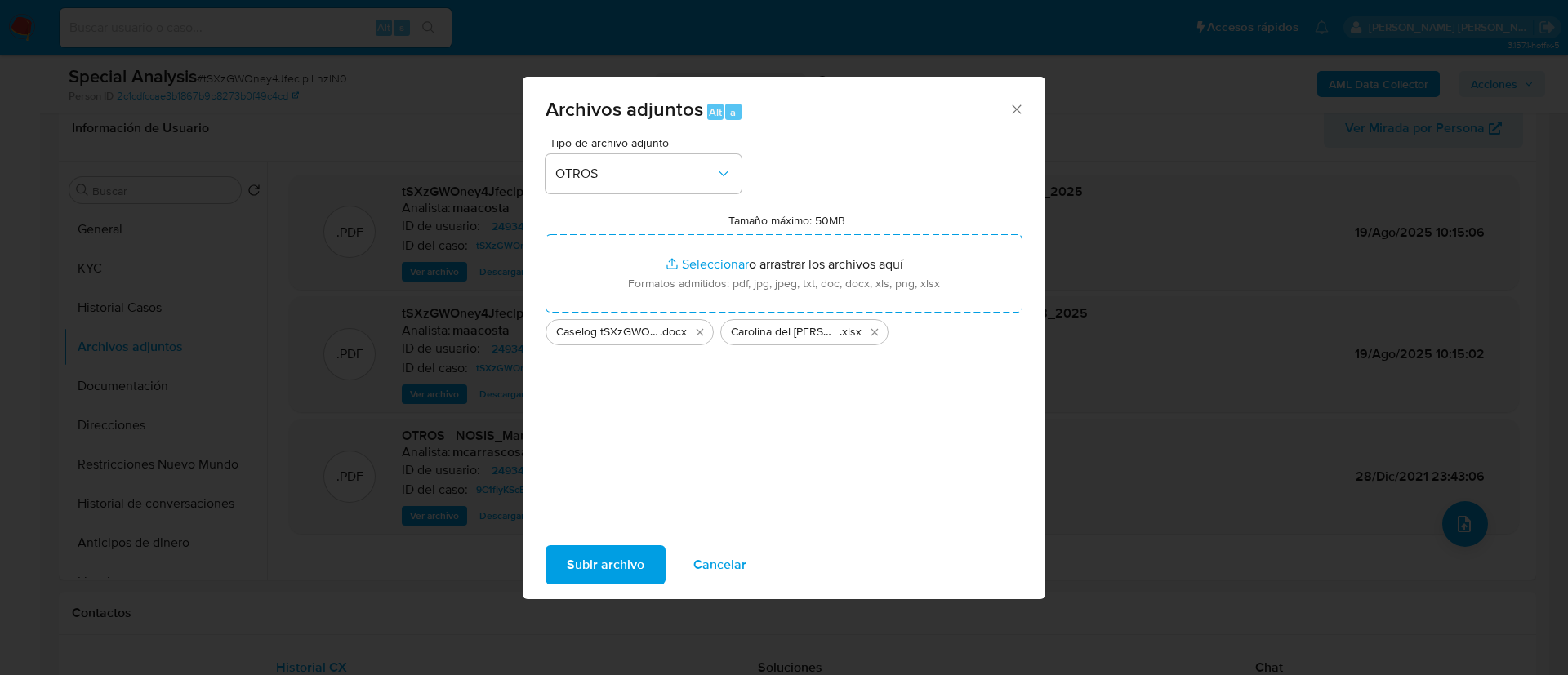
click at [607, 559] on span "Subir archivo" at bounding box center [606, 565] width 77 height 36
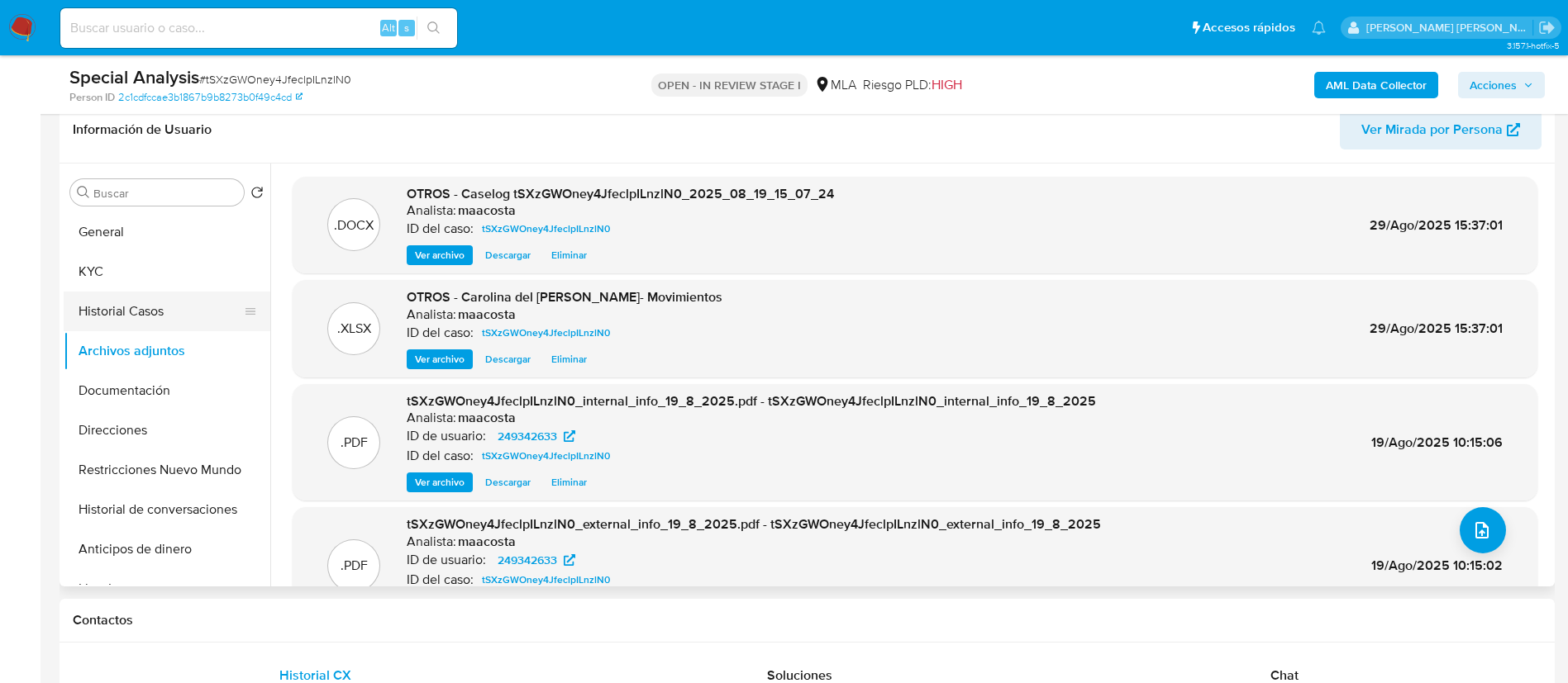
click at [144, 305] on button "Historial Casos" at bounding box center [161, 311] width 193 height 39
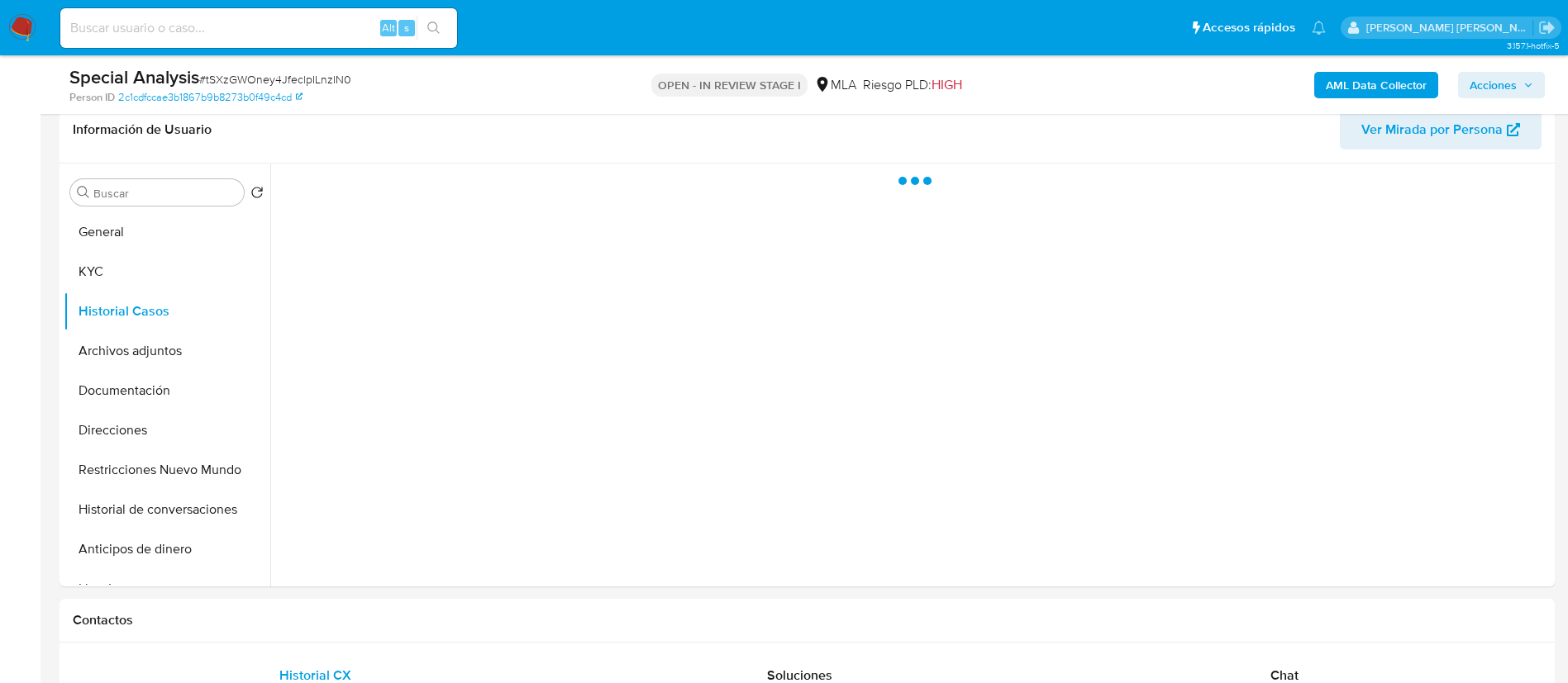
click at [1492, 80] on span "Acciones" at bounding box center [1493, 85] width 47 height 26
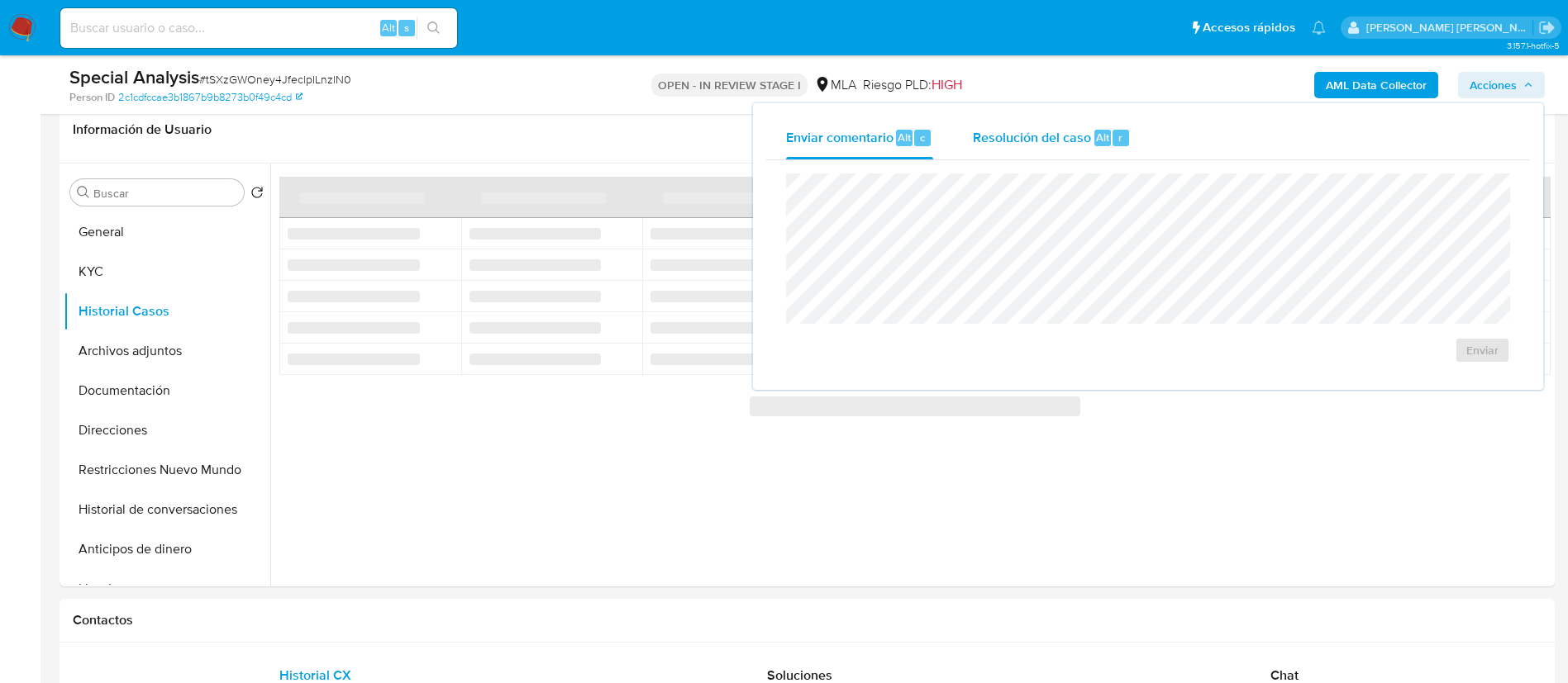
click at [1001, 134] on span "Resolución del caso" at bounding box center [1032, 137] width 119 height 19
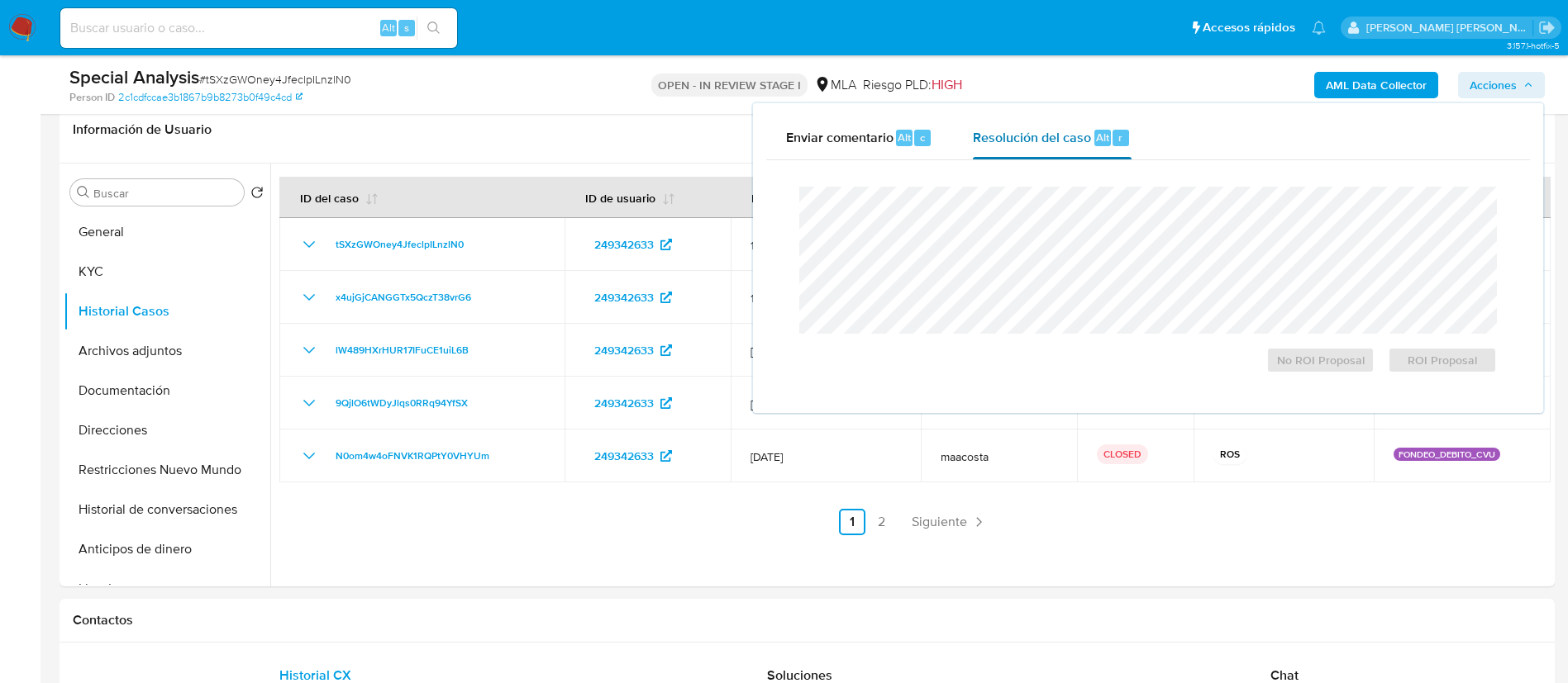
scroll to position [201, 0]
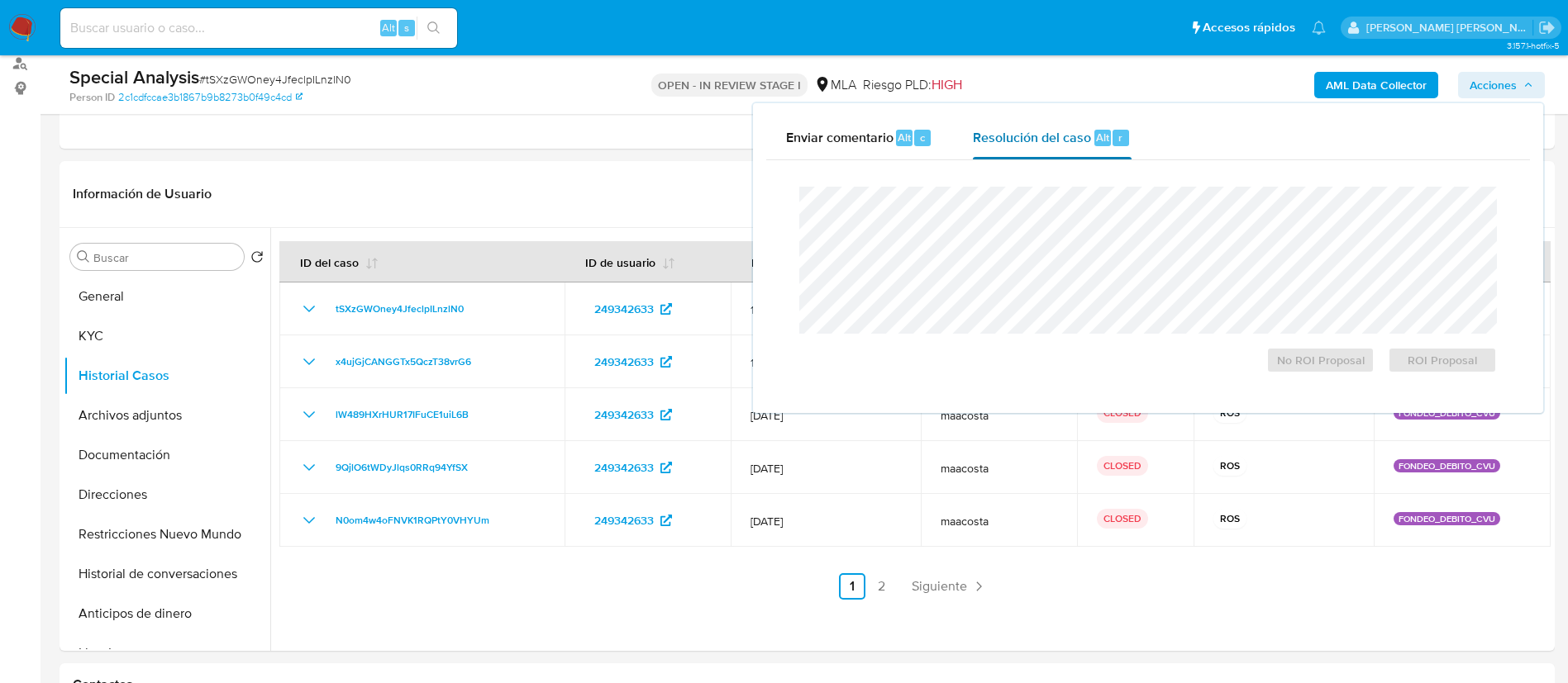
click at [1002, 158] on div "Resolución del caso Alt r" at bounding box center [1051, 138] width 158 height 43
click at [1431, 356] on span "ROI Proposal" at bounding box center [1442, 359] width 86 height 23
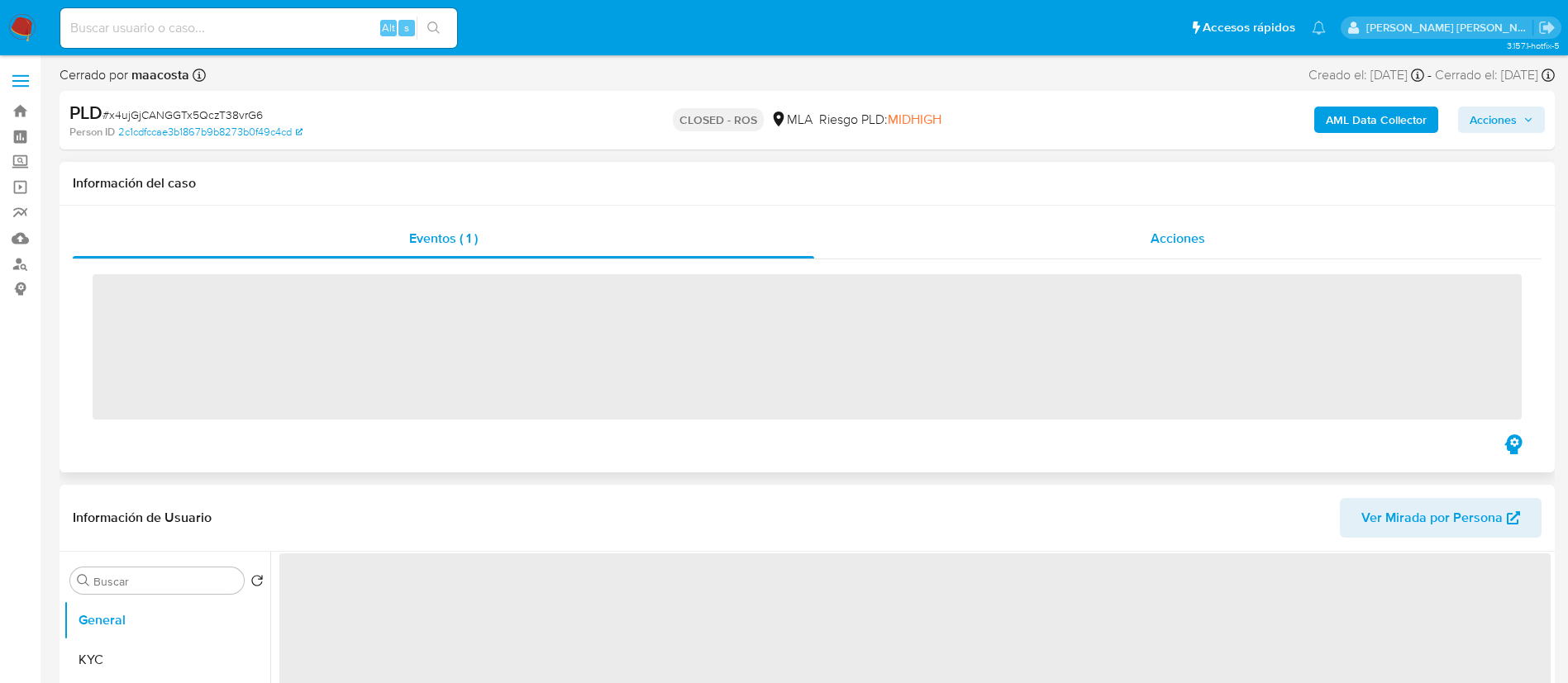
click at [1174, 233] on span "Acciones" at bounding box center [1178, 238] width 55 height 19
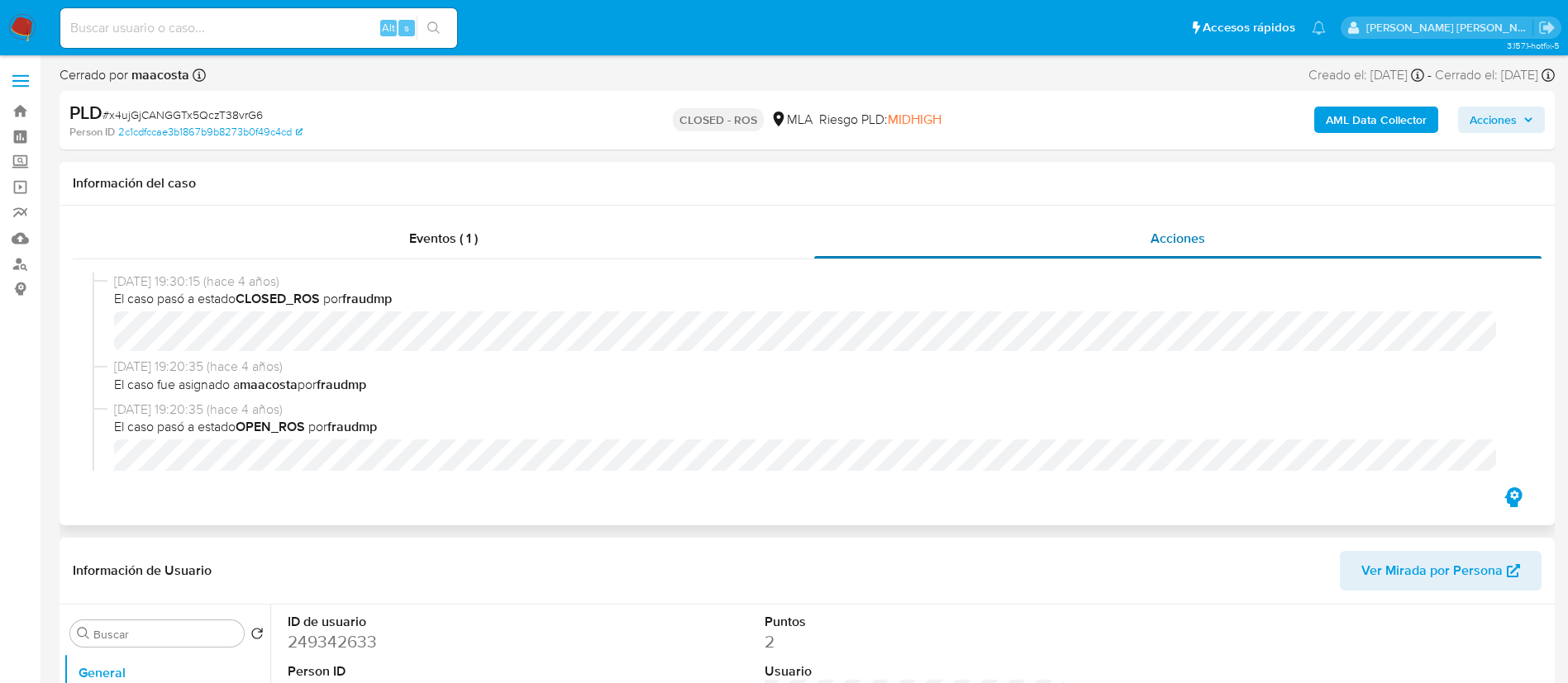
select select "10"
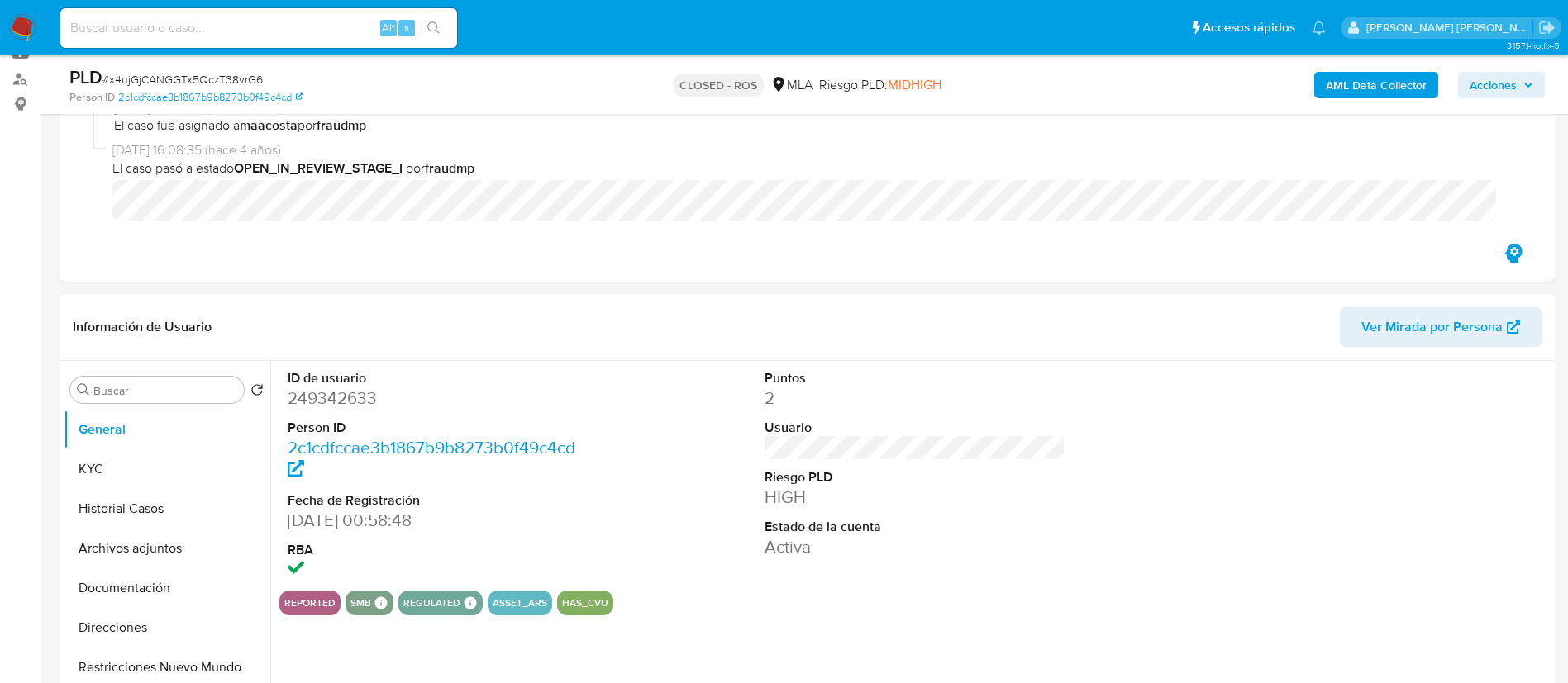
scroll to position [215, 0]
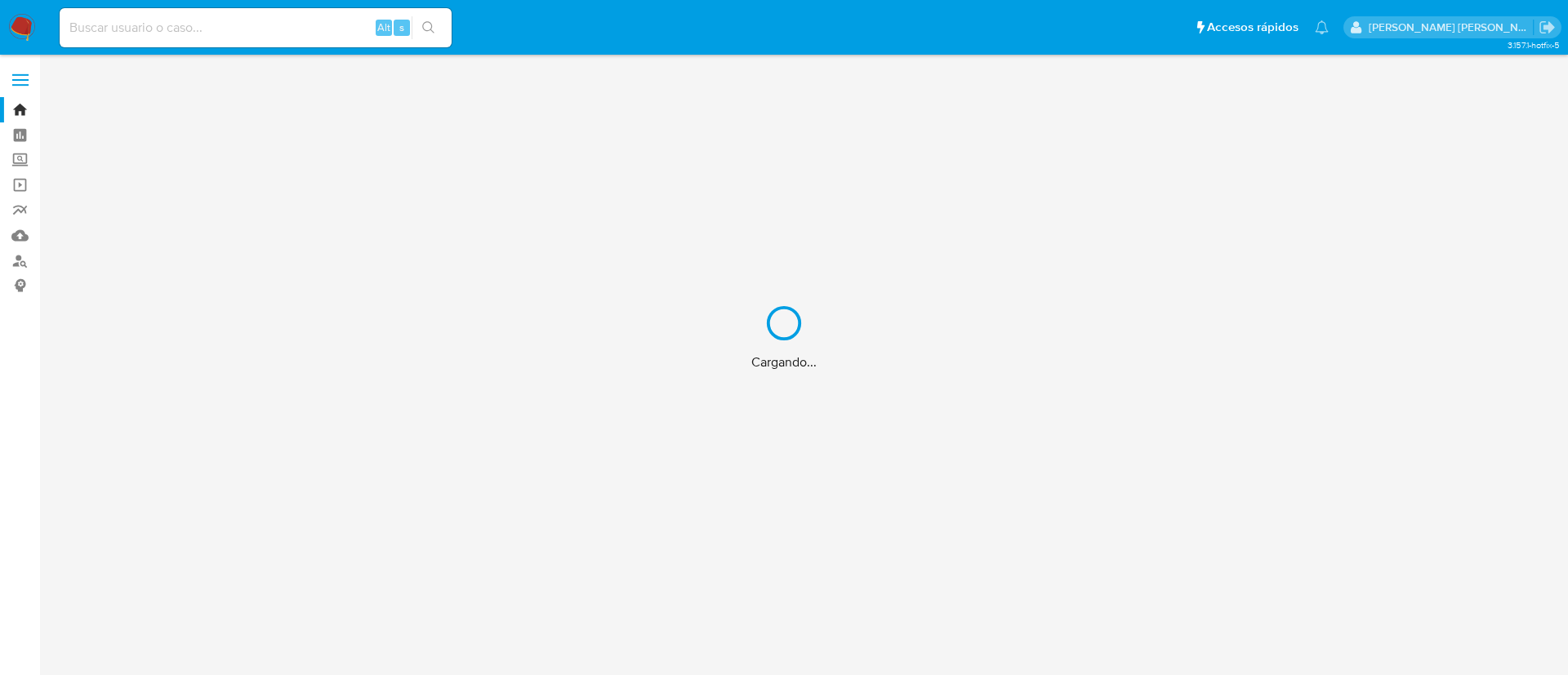
click at [270, 23] on div "Cargando..." at bounding box center [784, 337] width 1568 height 675
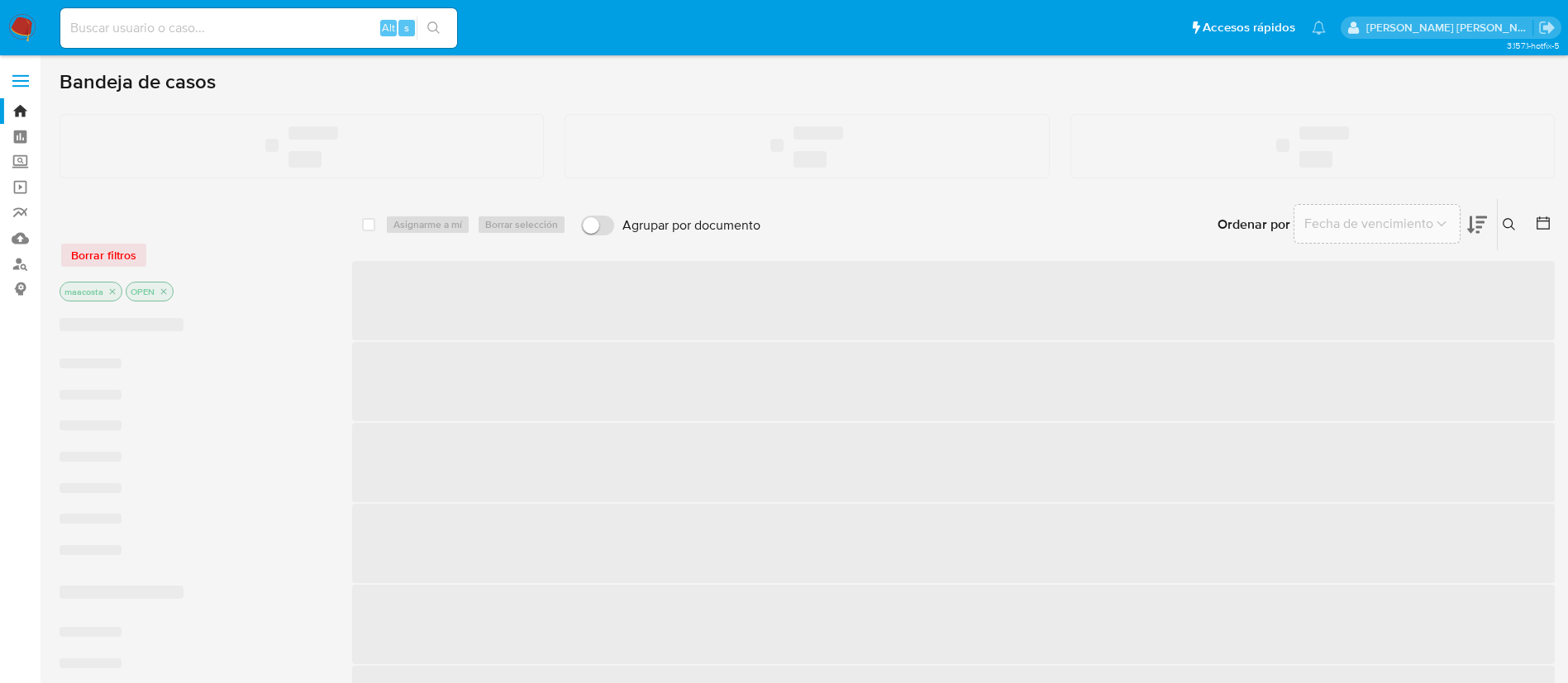
click at [202, 36] on input at bounding box center [258, 28] width 397 height 22
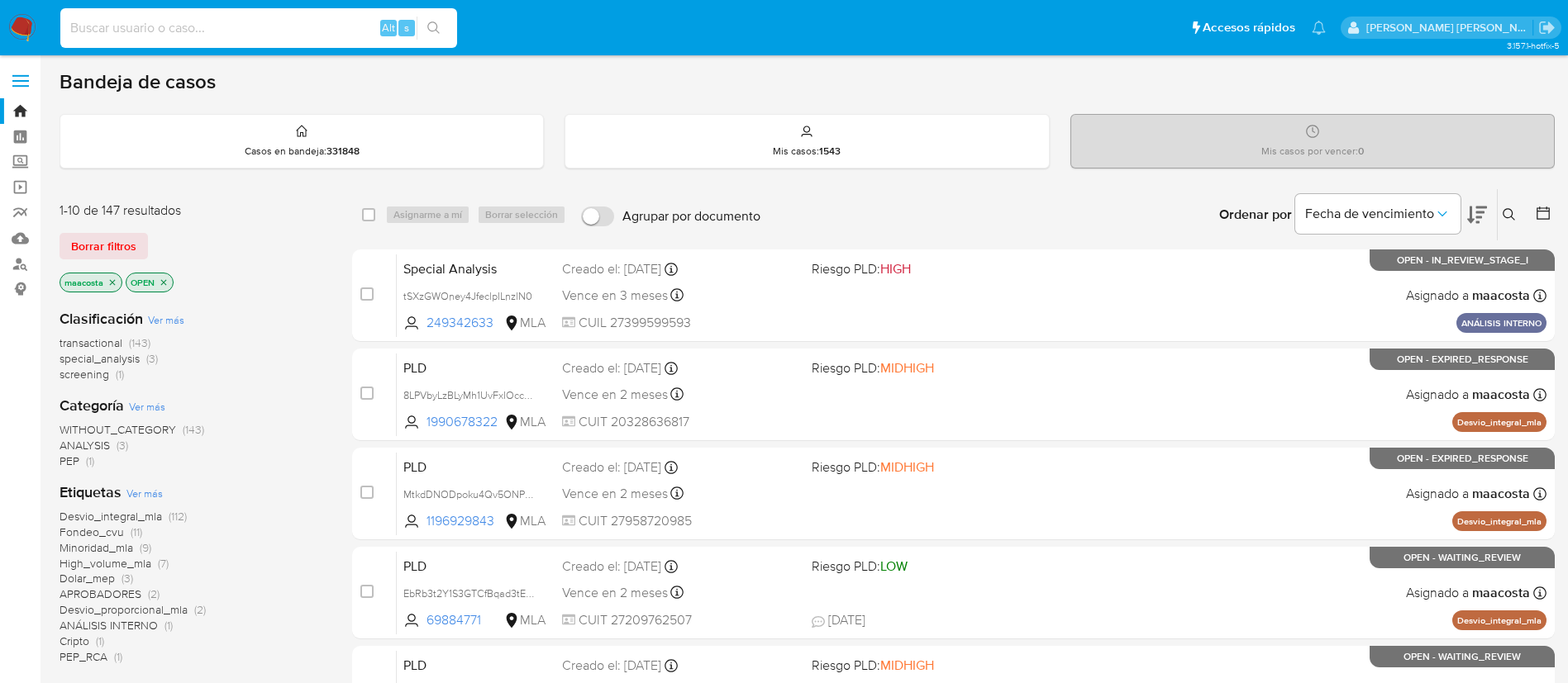
paste input "9C1fIyKScEZwuigGWY7Meko6"
type input "9C1fIyKScEZwuigGWY7Meko6"
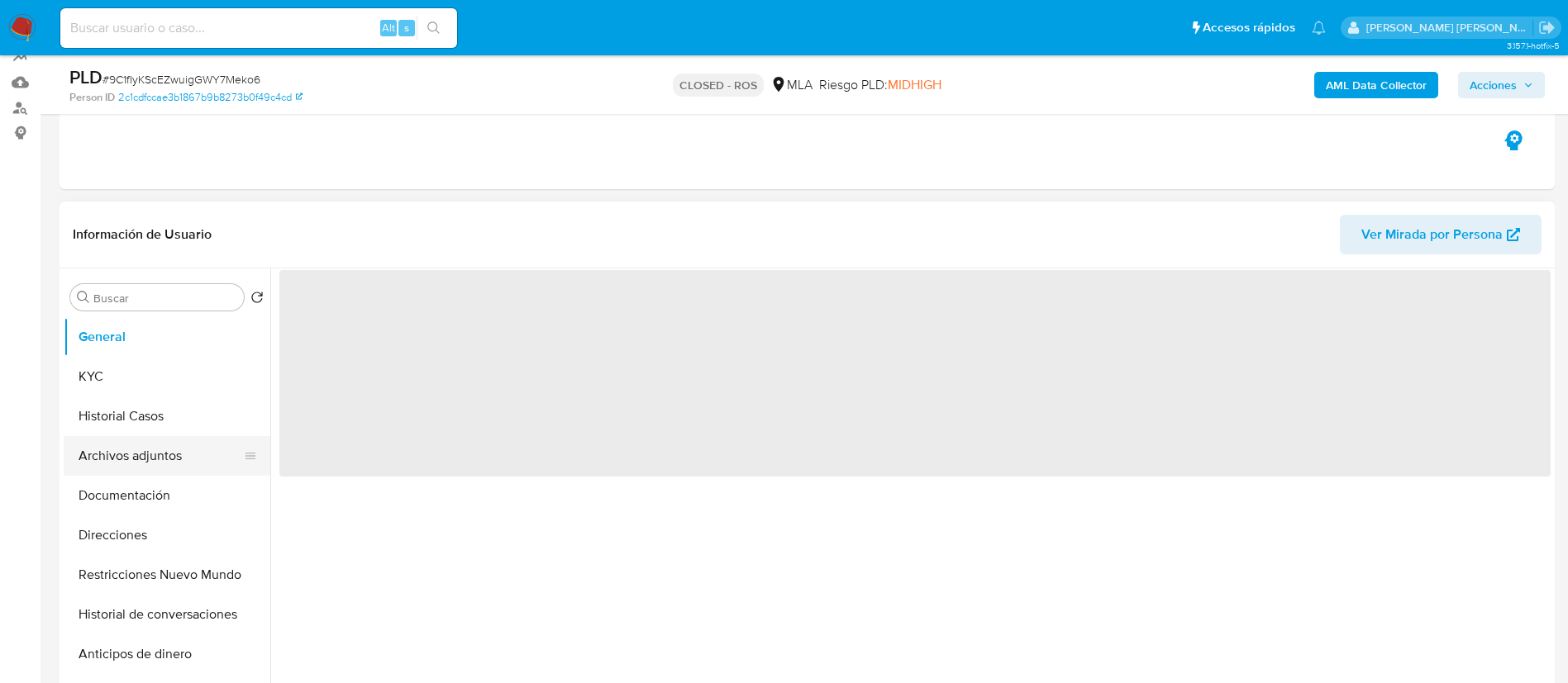
scroll to position [159, 0]
select select "10"
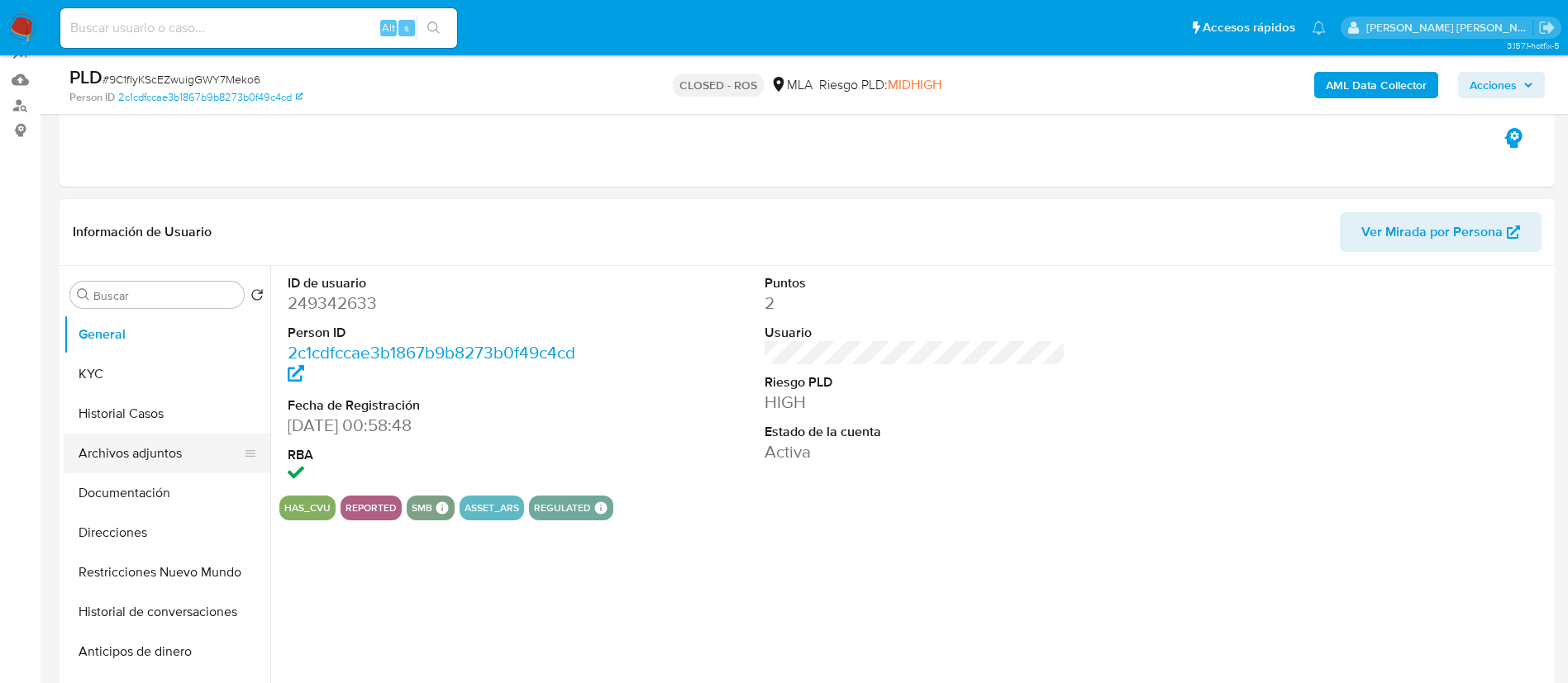
click at [125, 461] on button "Archivos adjuntos" at bounding box center [161, 453] width 193 height 39
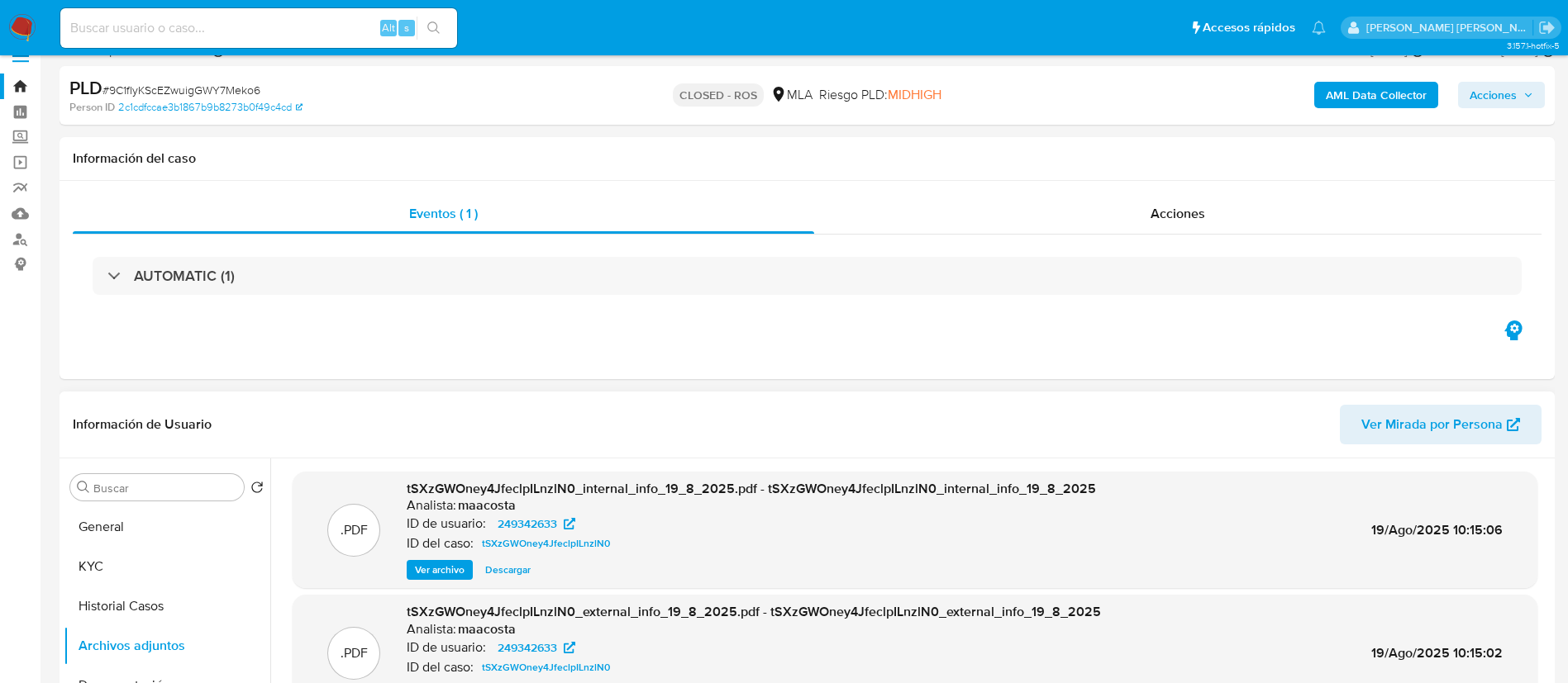
scroll to position [0, 0]
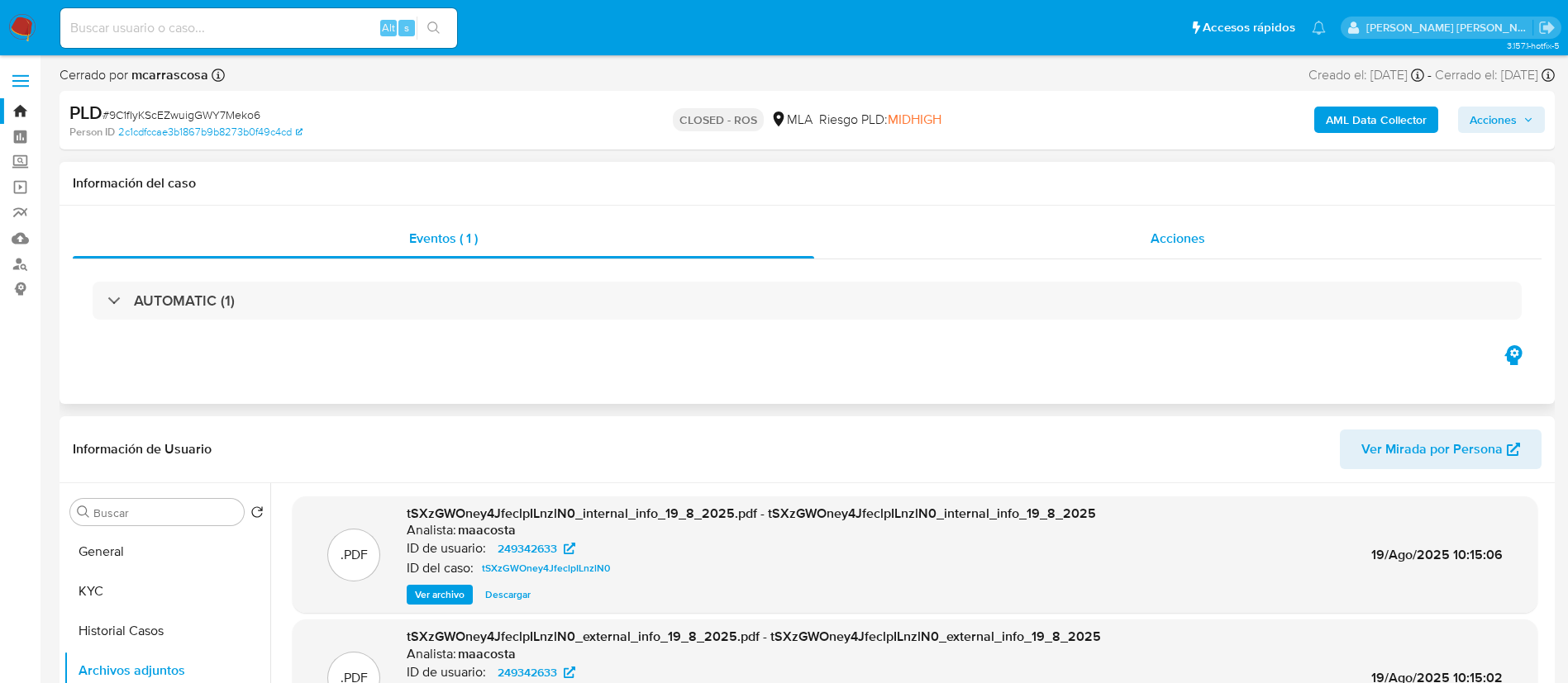
click at [1166, 235] on span "Acciones" at bounding box center [1178, 238] width 55 height 19
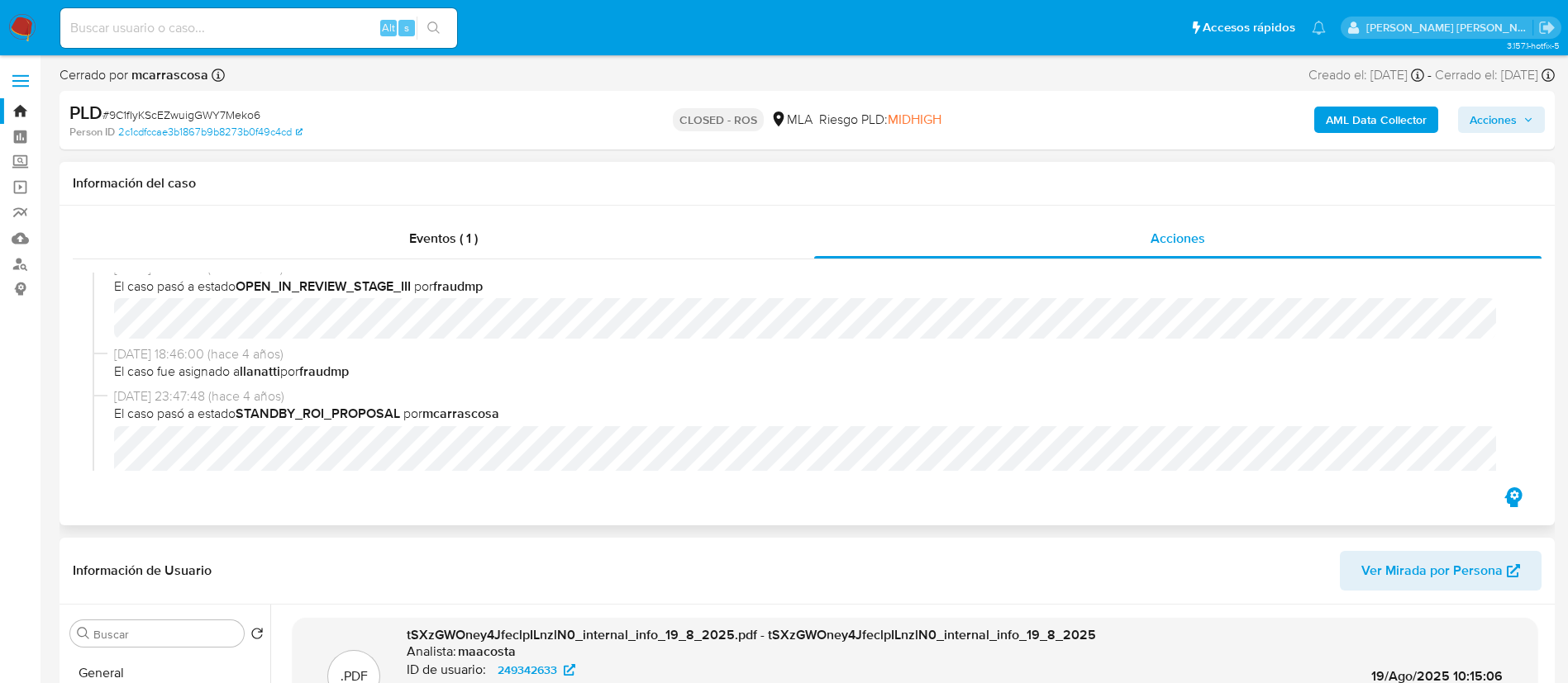
scroll to position [524, 0]
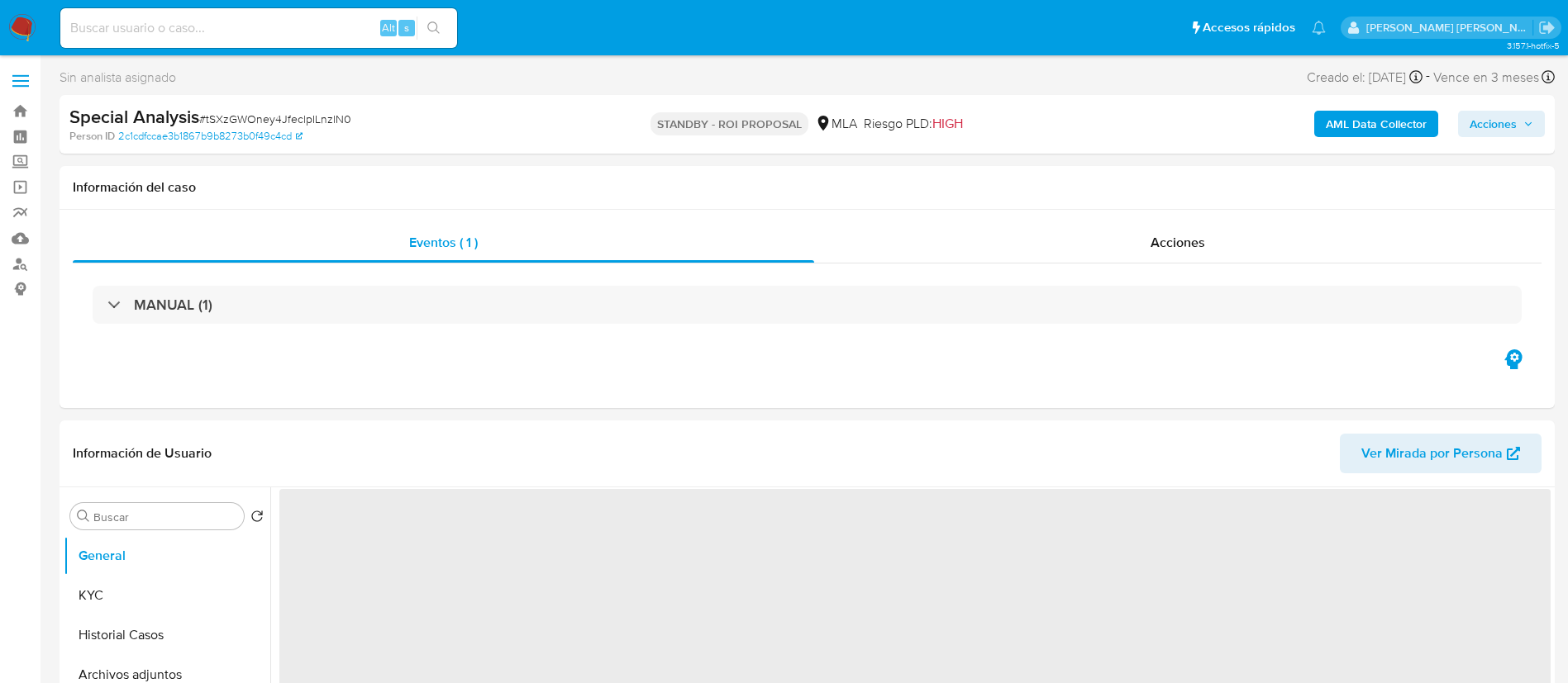
select select "10"
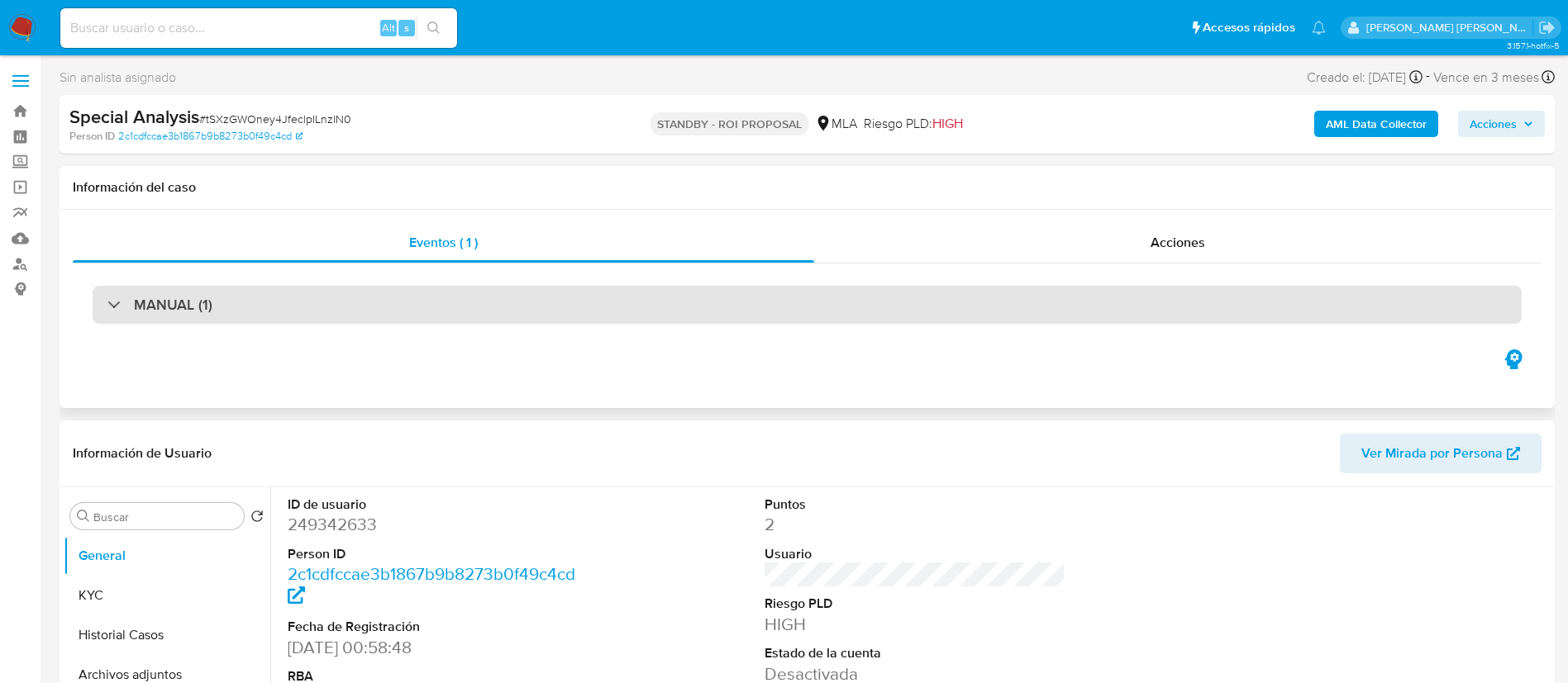
click at [729, 301] on div "MANUAL (1)" at bounding box center [806, 305] width 1429 height 38
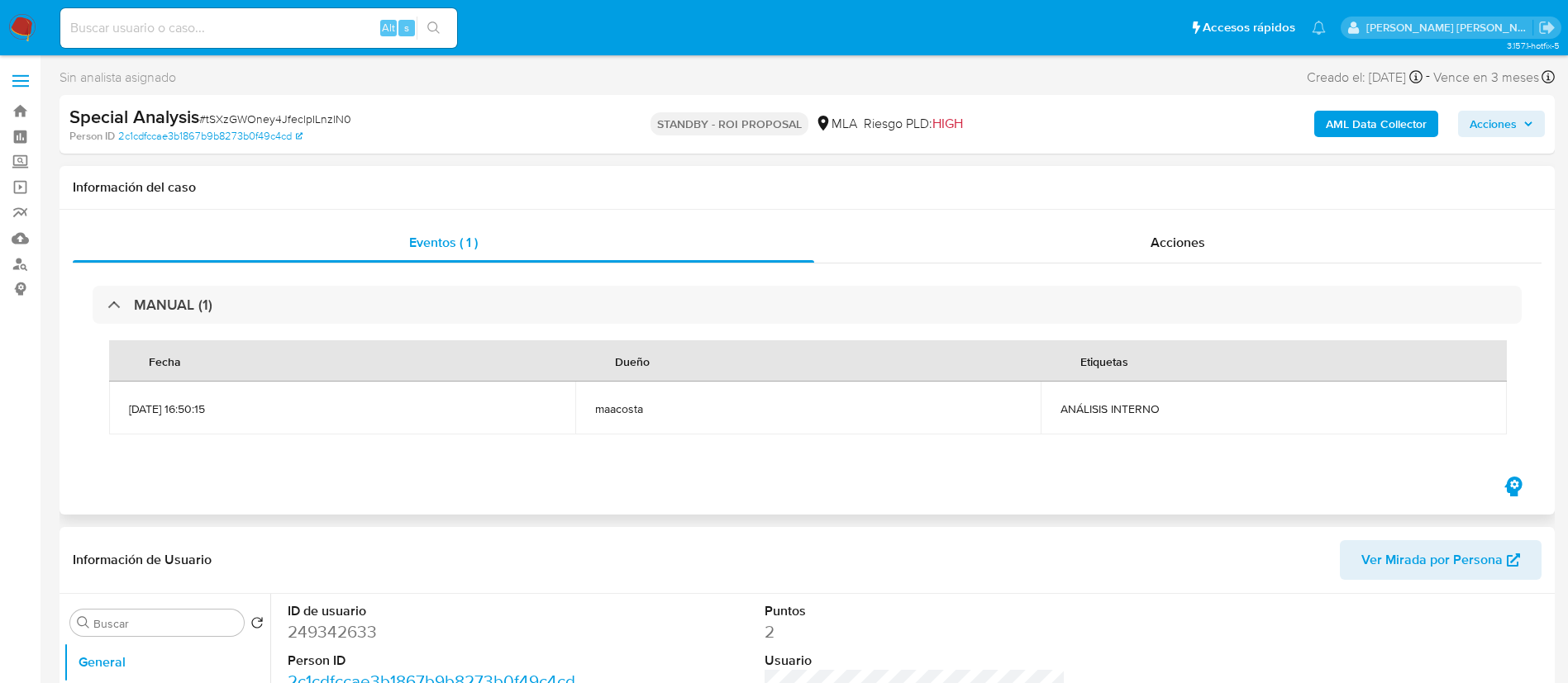
click at [1086, 402] on span "ANÁLISIS INTERNO" at bounding box center [1273, 409] width 427 height 15
copy div "ANÁLISIS INTERNO"
drag, startPoint x: 337, startPoint y: 44, endPoint x: 303, endPoint y: 23, distance: 40.0
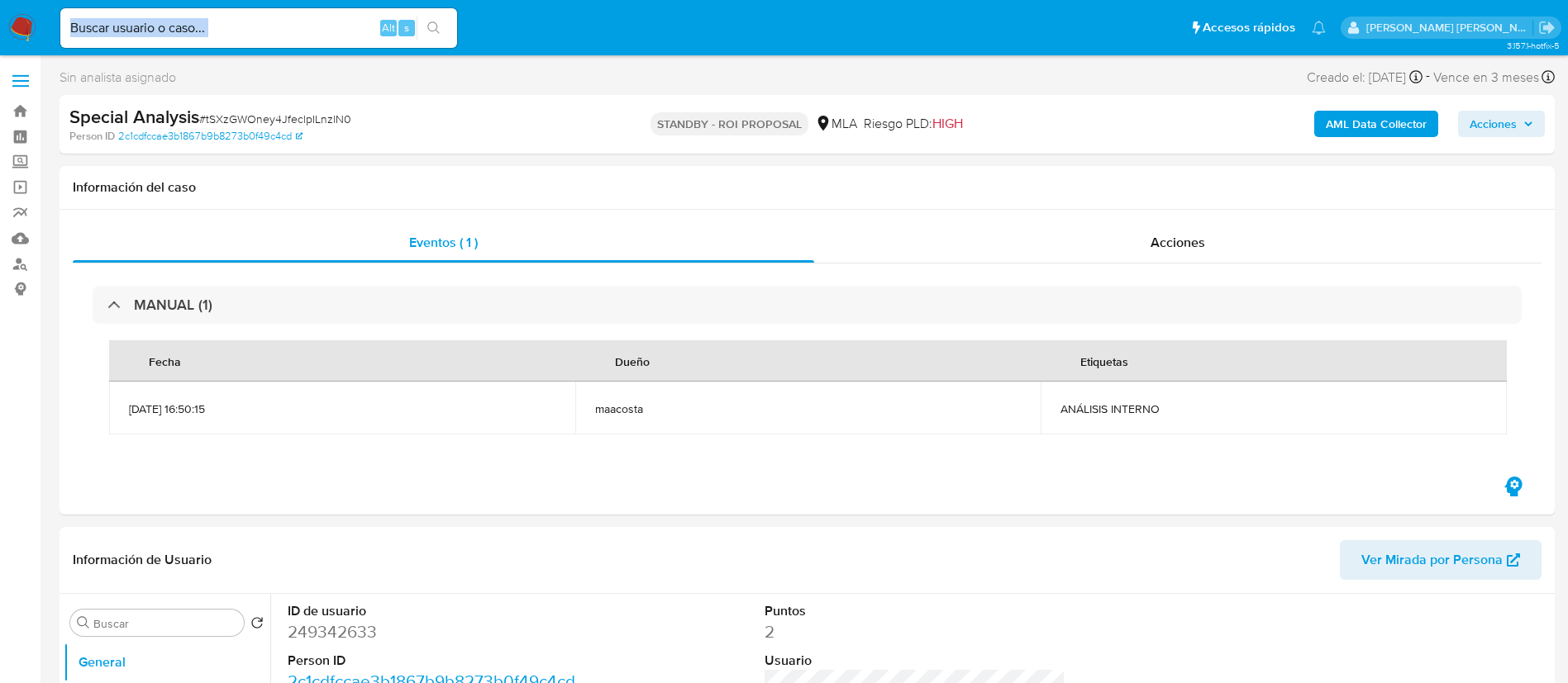
click at [303, 23] on div "Alt s" at bounding box center [258, 27] width 397 height 39
click at [303, 23] on input at bounding box center [258, 28] width 397 height 22
paste input "txs4AtC6nPi3JFlw2w28nH7q"
type input "txs4AtC6nPi3JFlw2w28nH7q"
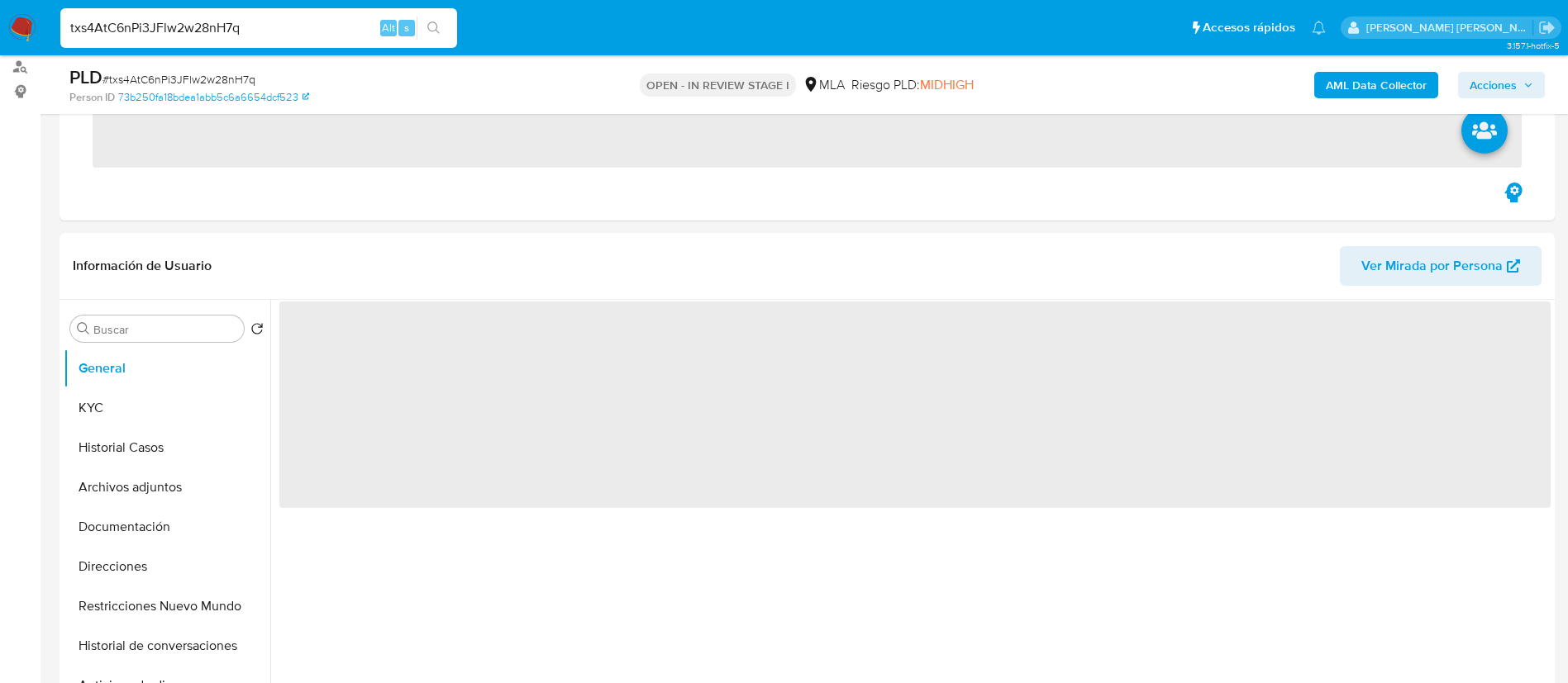
scroll to position [240, 0]
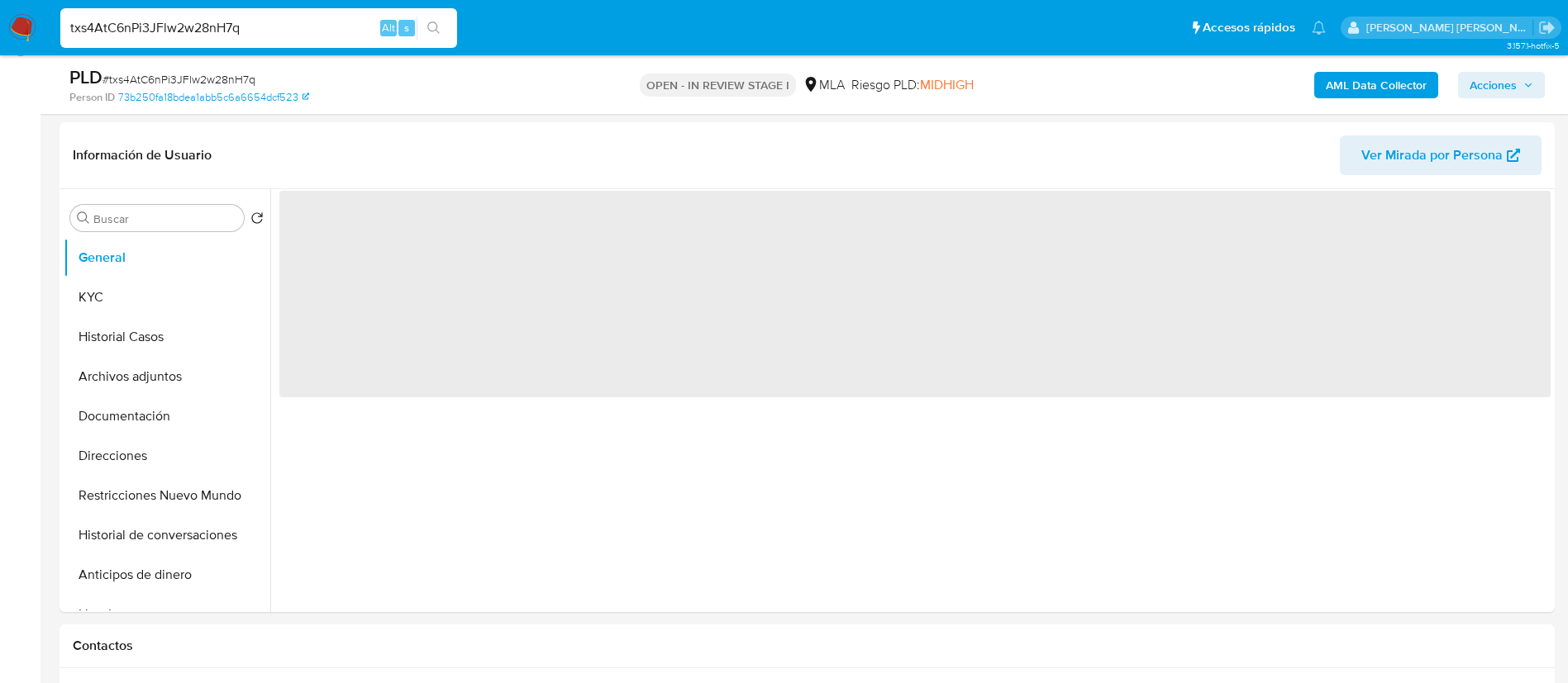
select select "10"
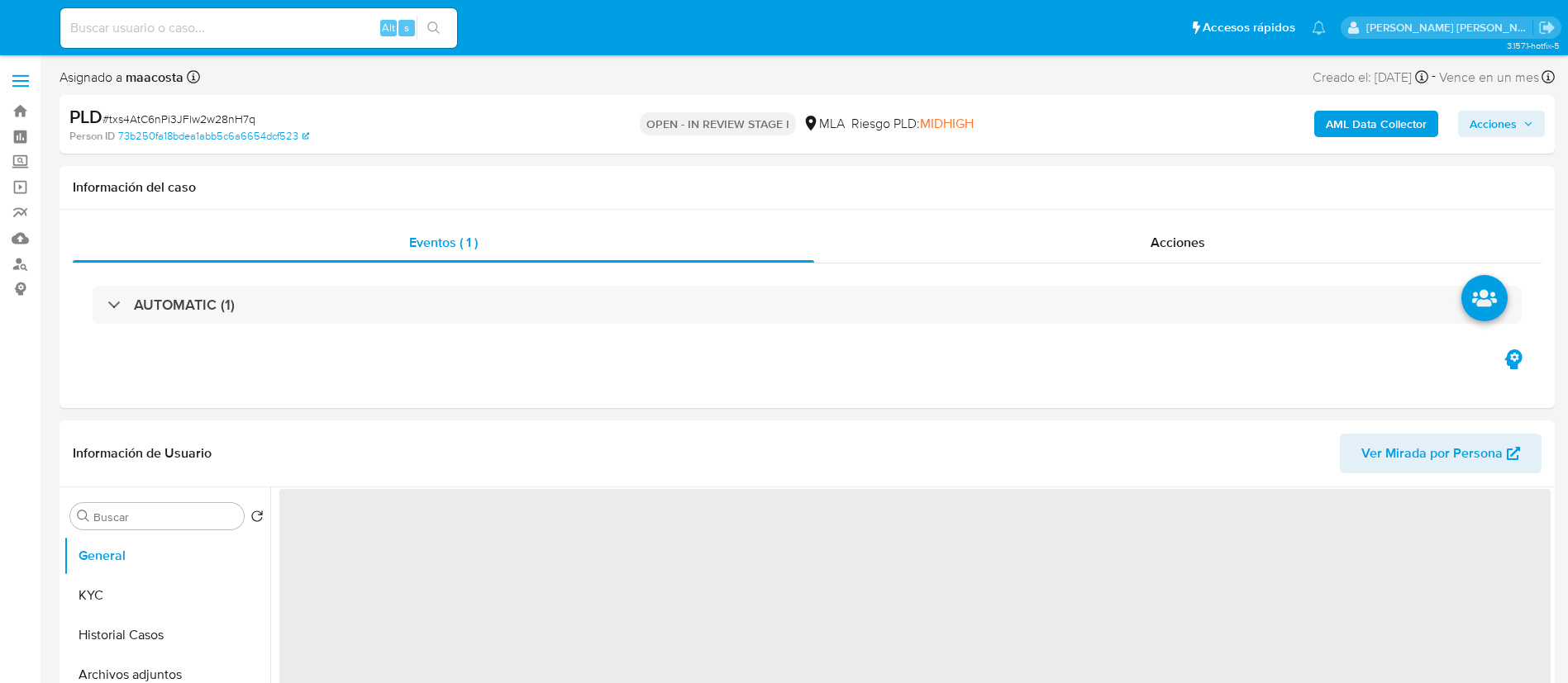
select select "10"
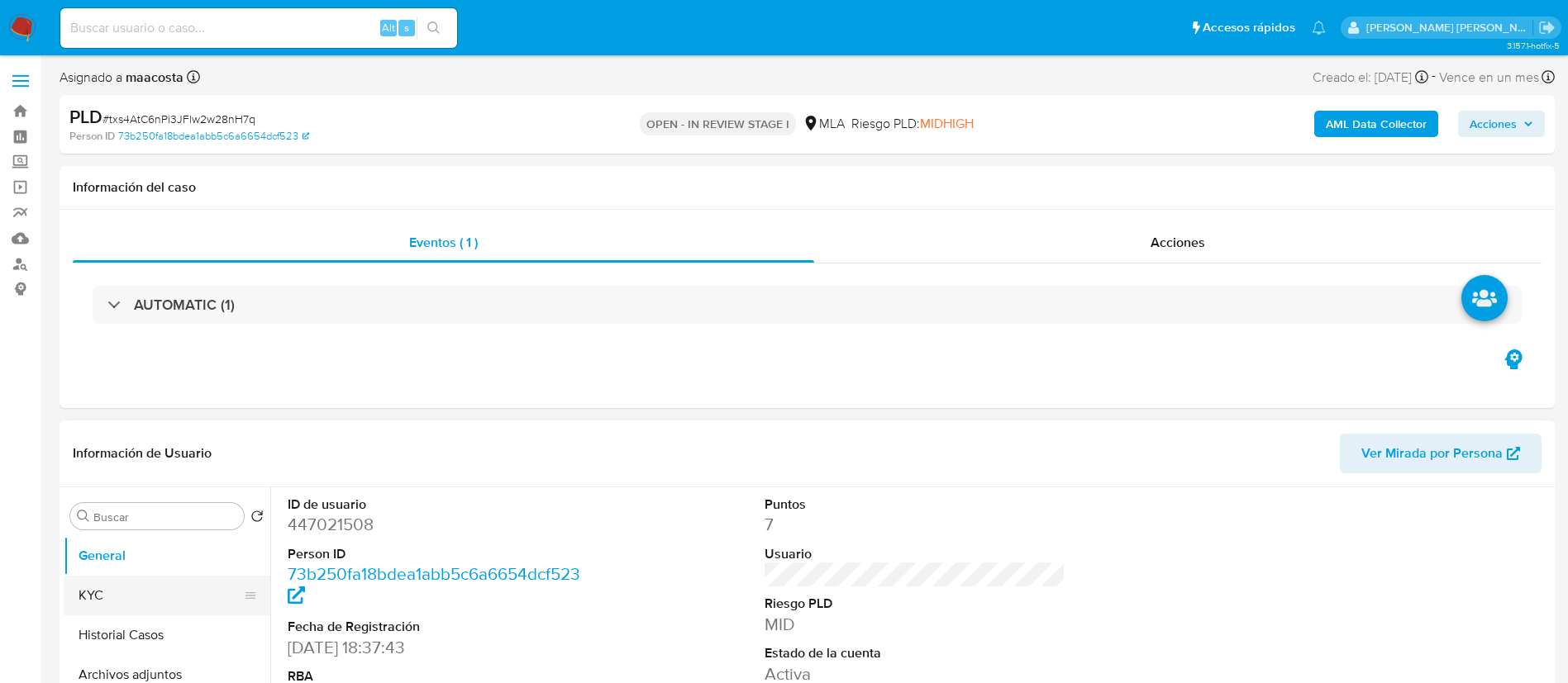
click at [140, 607] on button "KYC" at bounding box center [161, 595] width 193 height 39
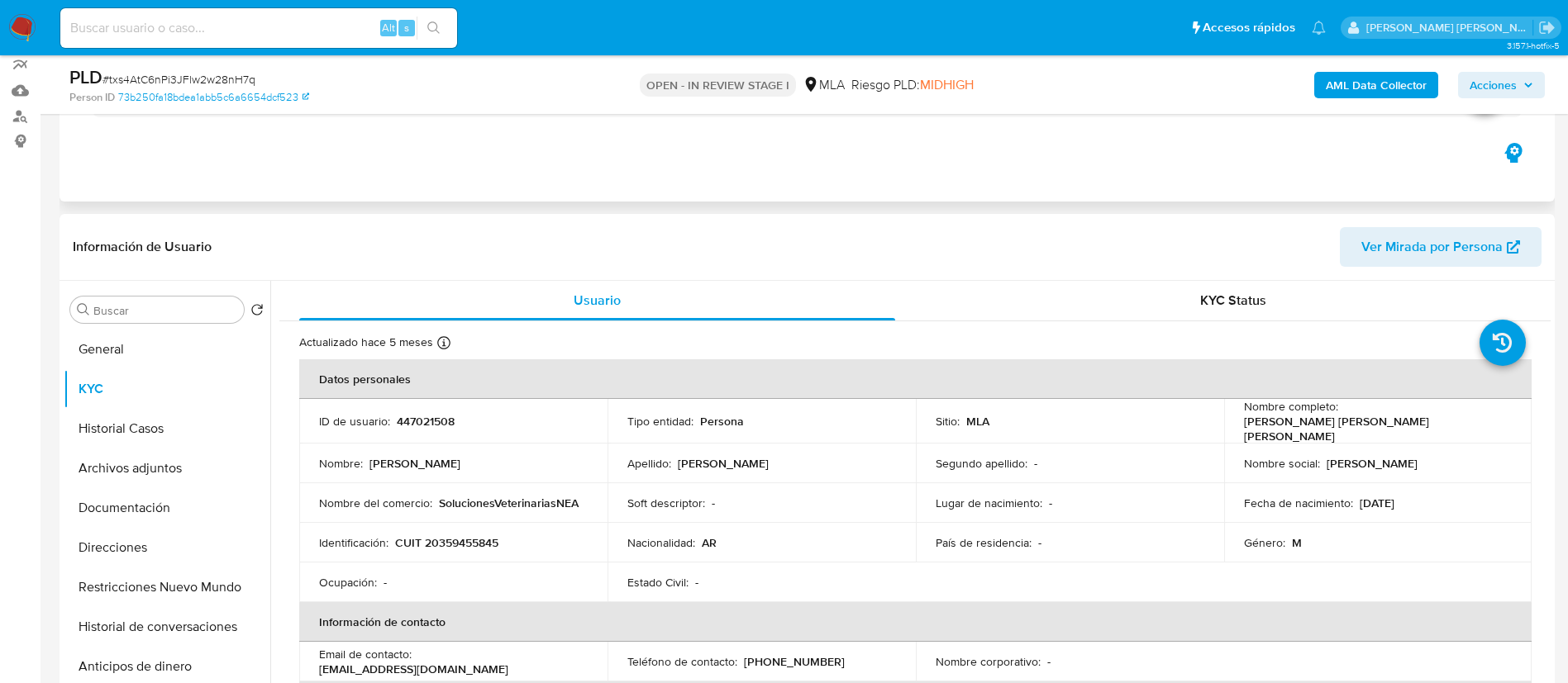
scroll to position [149, 0]
click at [610, 488] on td "Soft descriptor : -" at bounding box center [762, 502] width 308 height 39
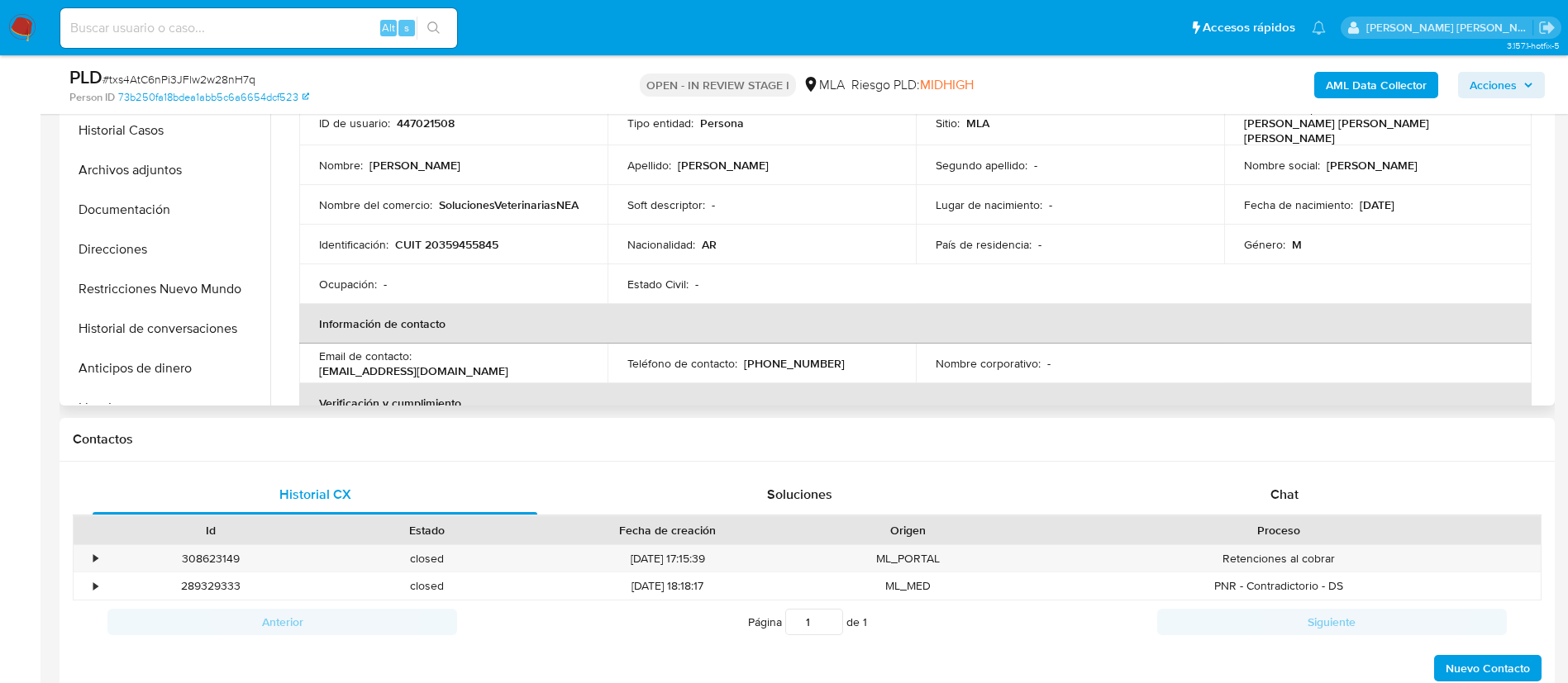
scroll to position [471, 0]
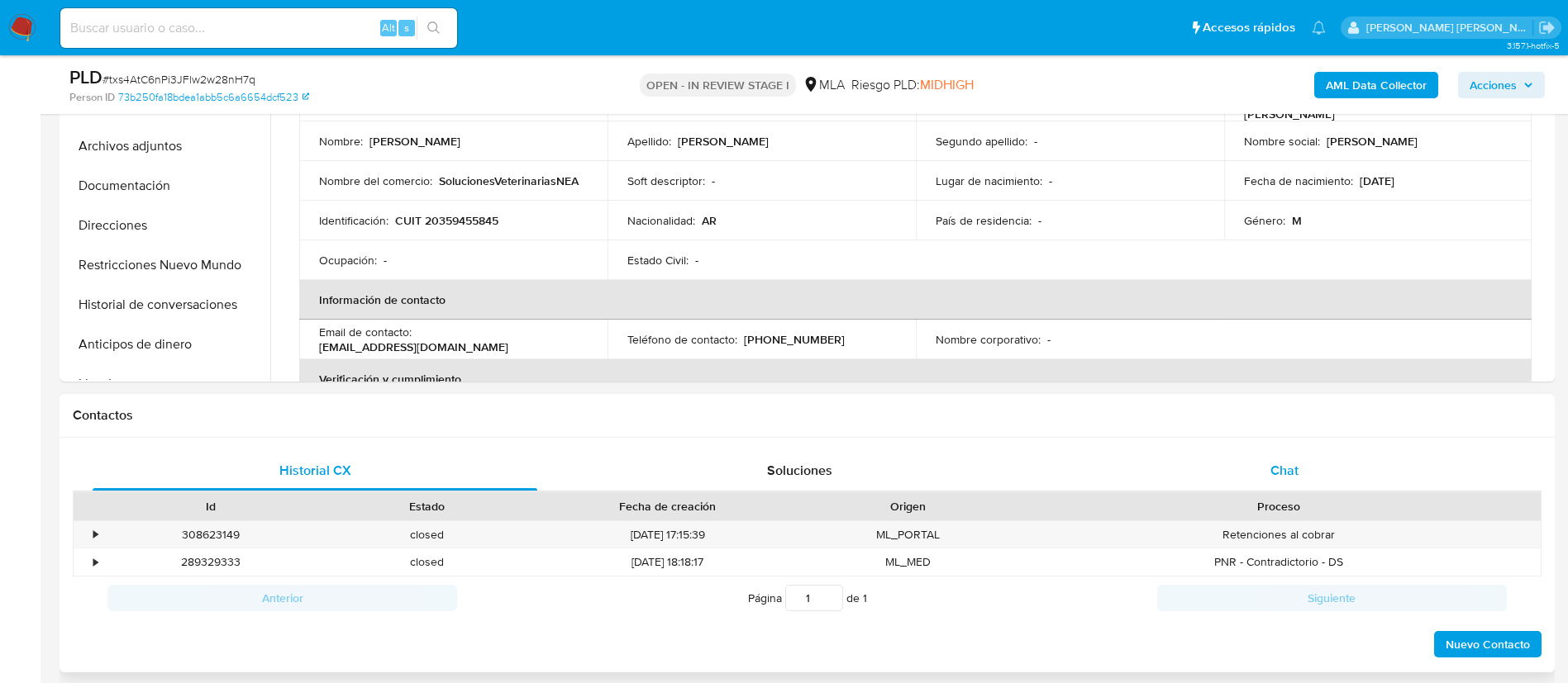
click at [1246, 470] on div "Chat" at bounding box center [1283, 471] width 444 height 39
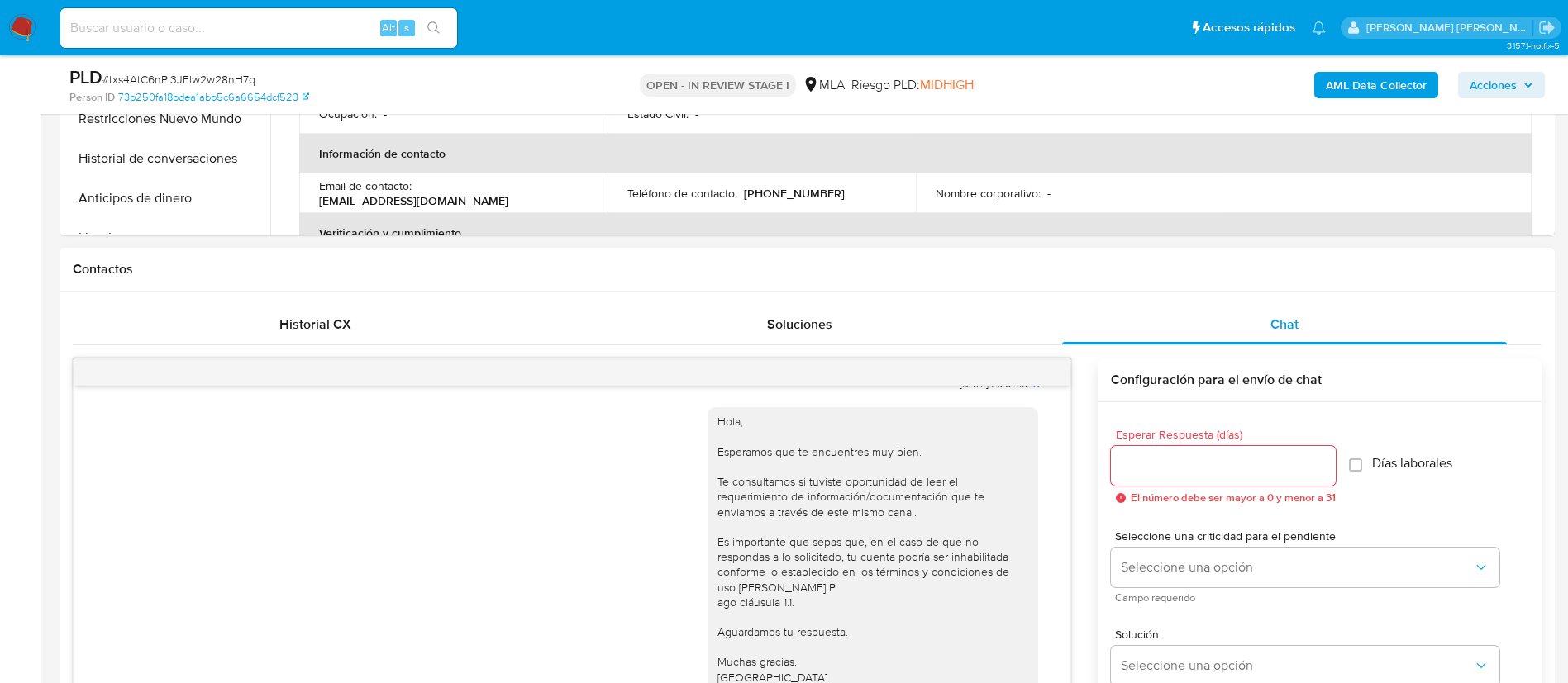
scroll to position [626, 0]
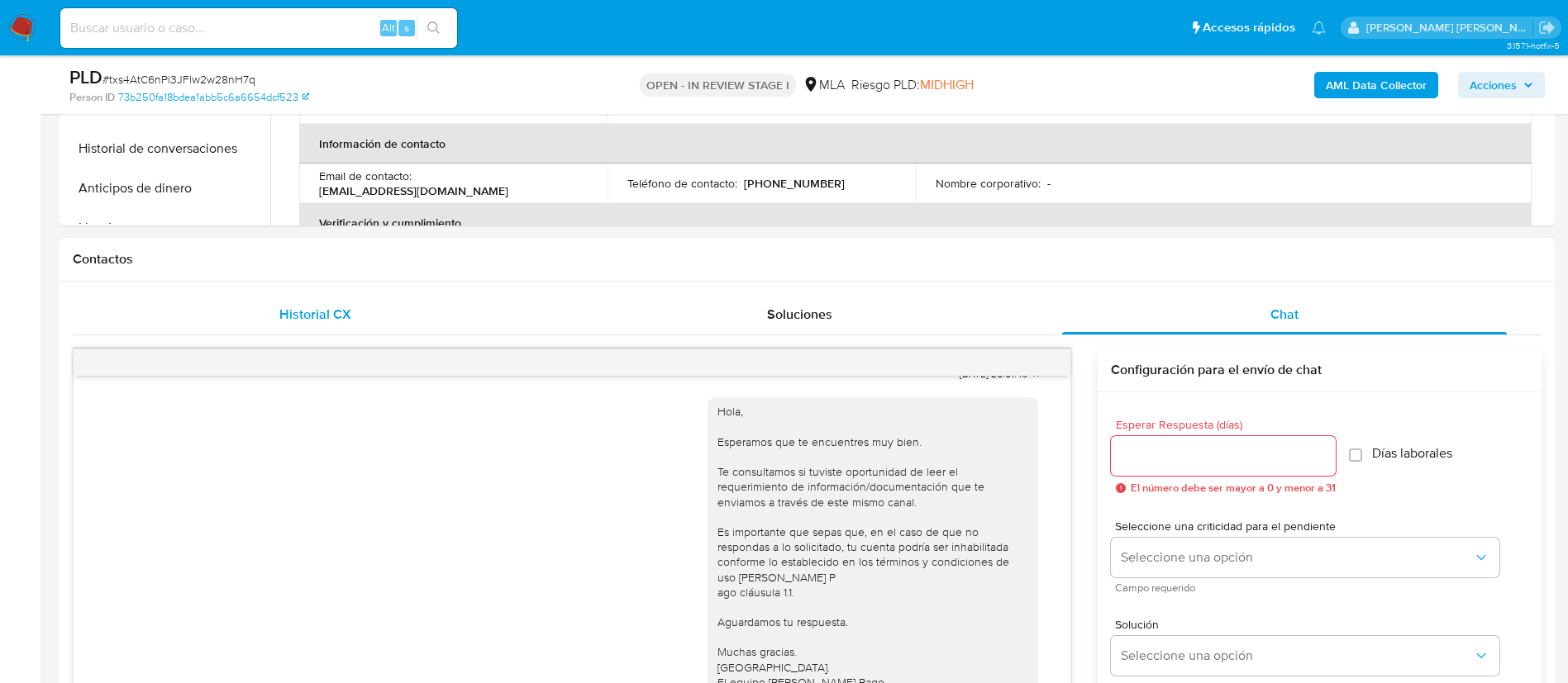
click at [346, 322] on span "Historial CX" at bounding box center [315, 314] width 72 height 19
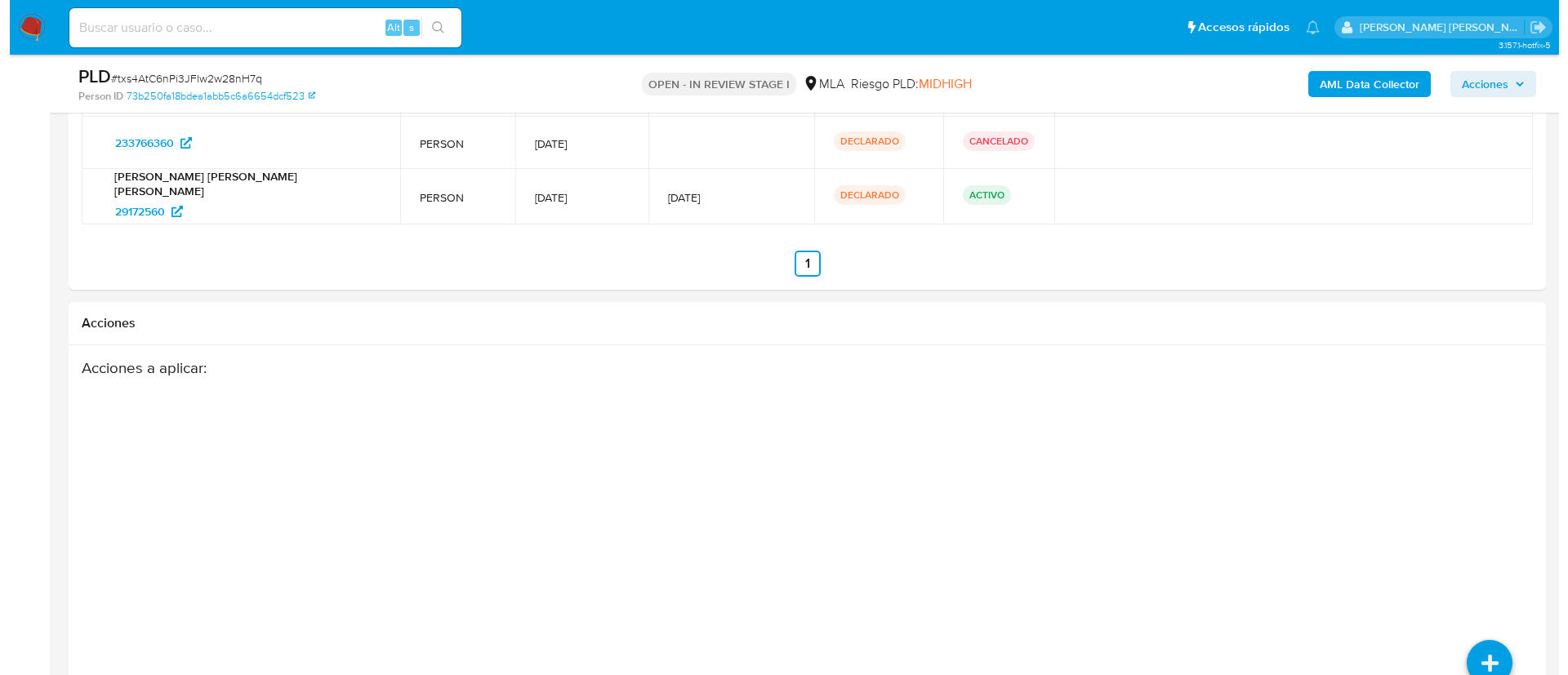
scroll to position [2642, 0]
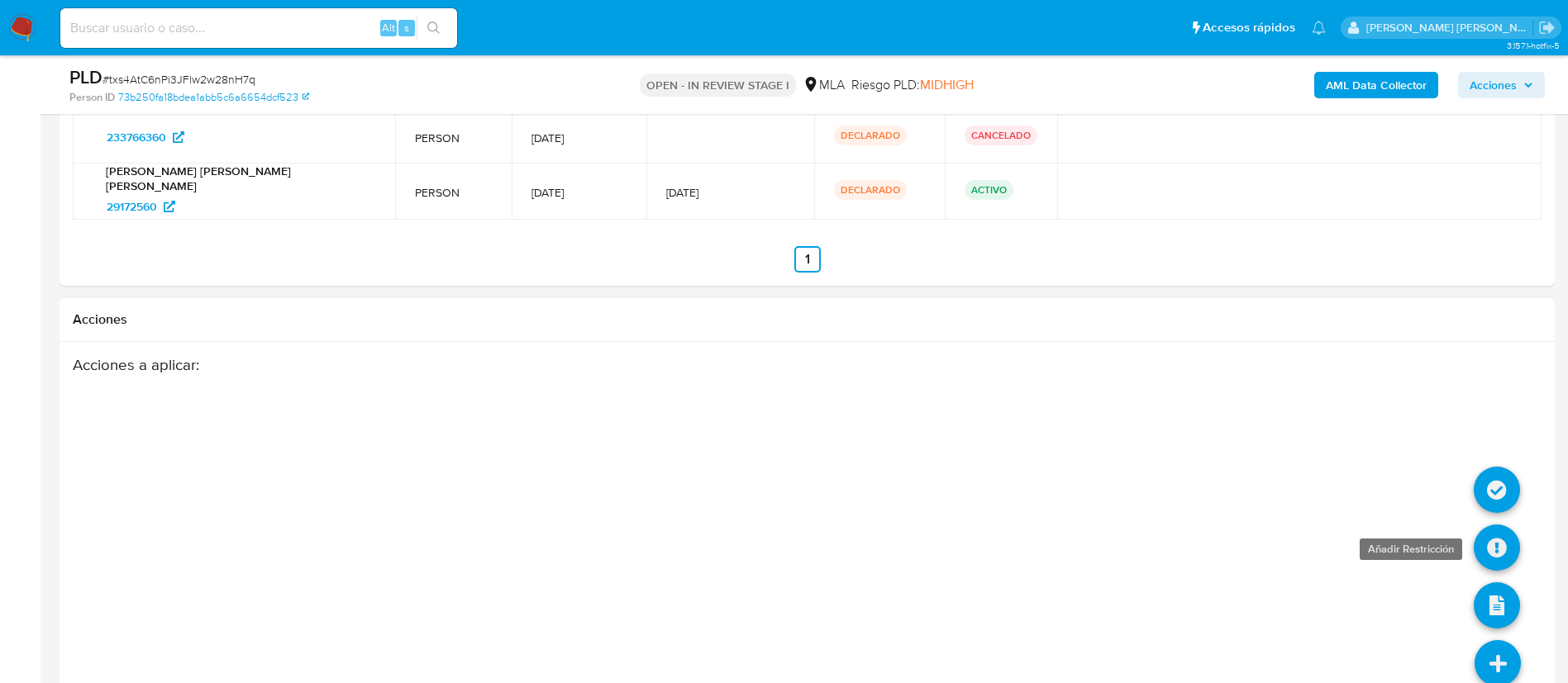
click at [1503, 524] on icon at bounding box center [1496, 547] width 47 height 47
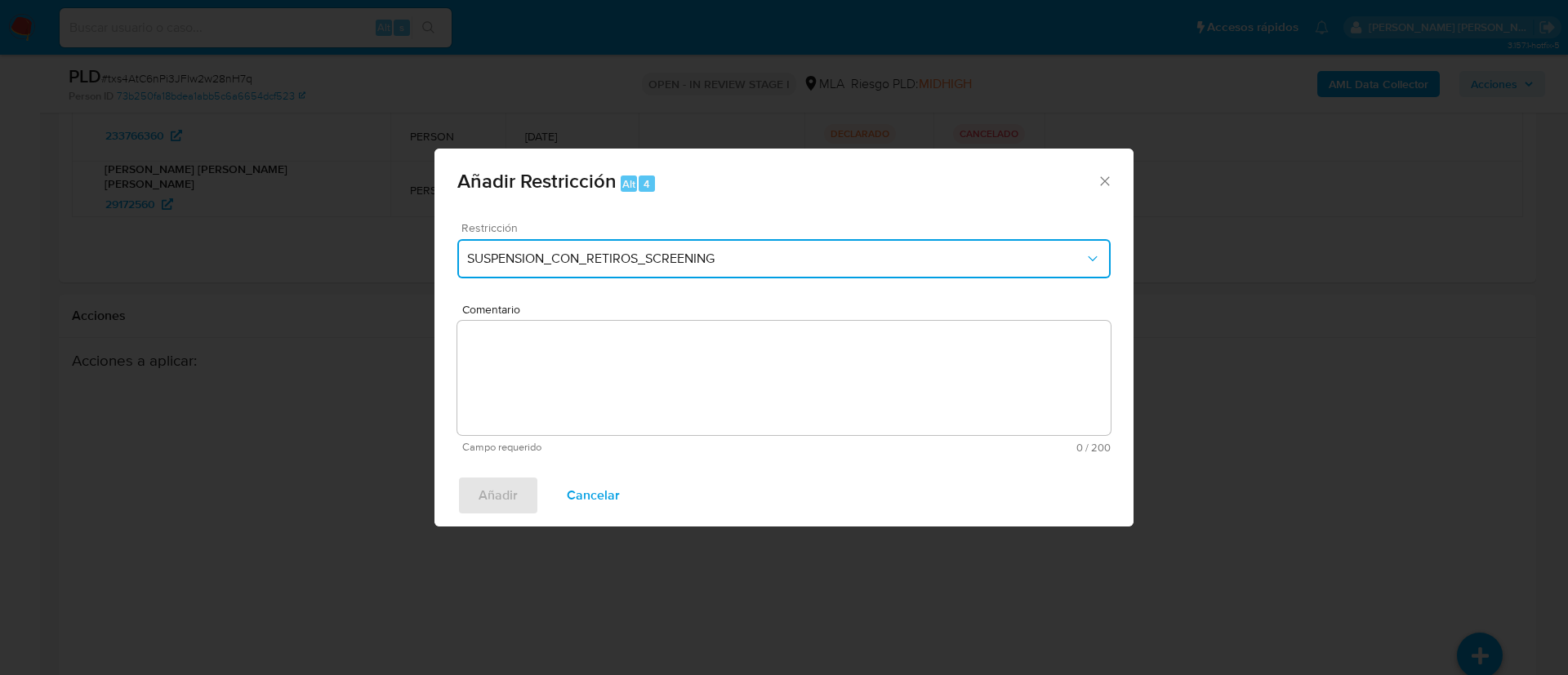
click at [622, 256] on span "SUSPENSION_CON_RETIROS_SCREENING" at bounding box center [775, 259] width 617 height 16
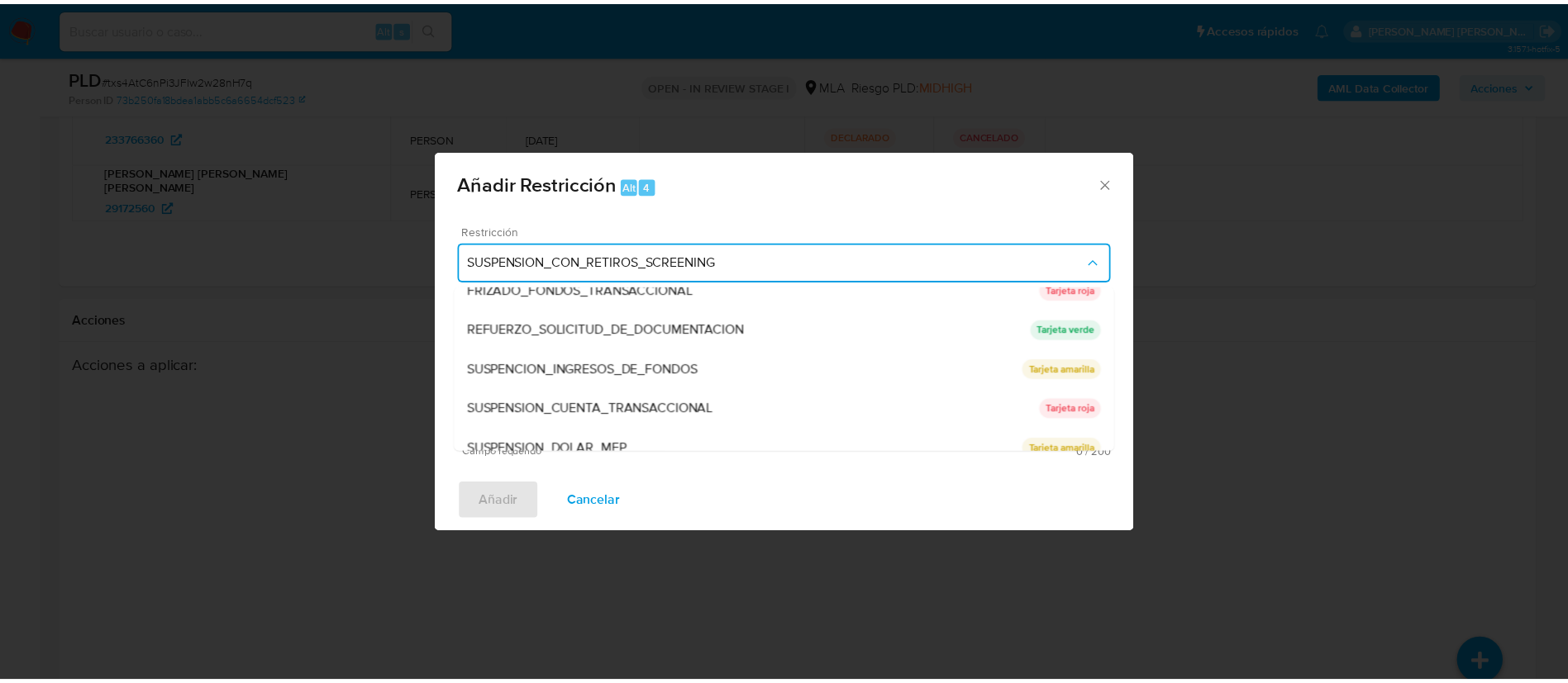
scroll to position [338, 0]
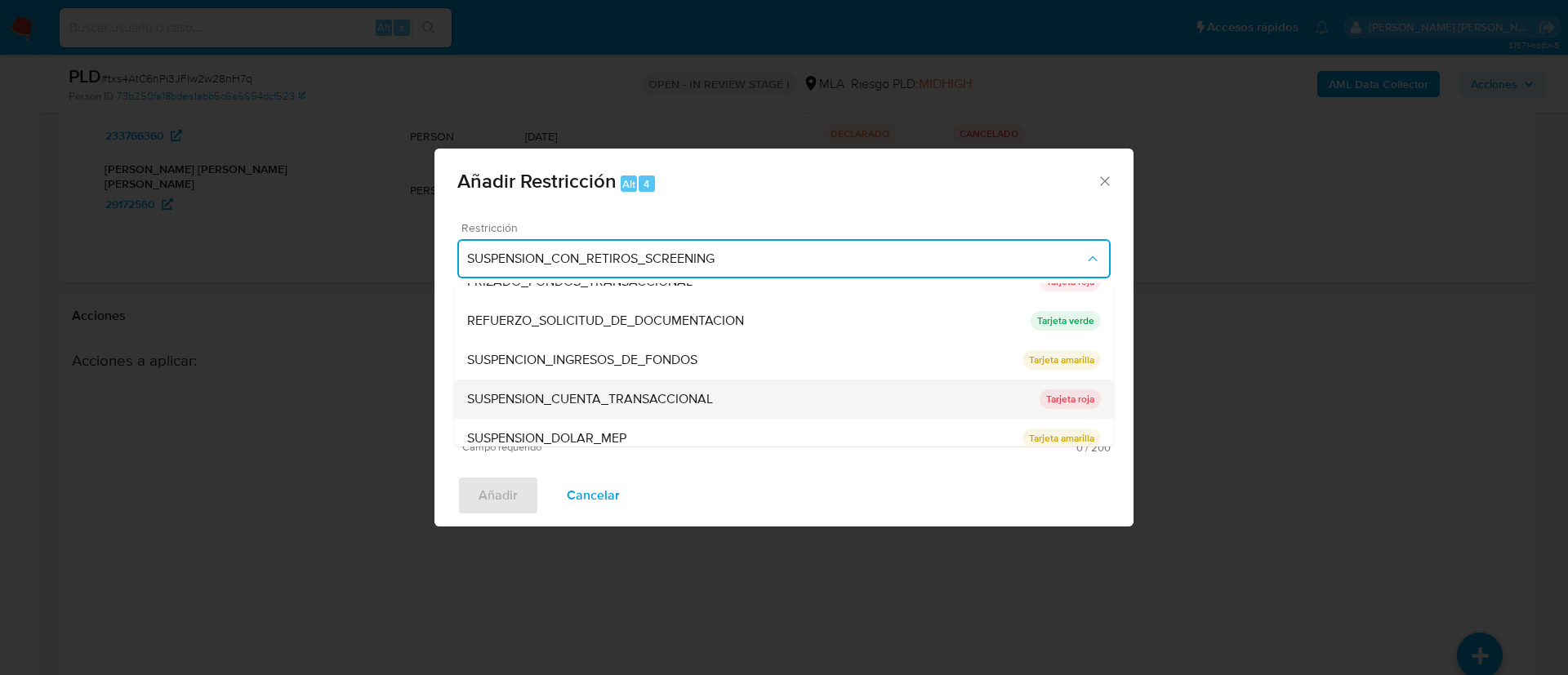
click at [622, 398] on span "SUSPENSION_CUENTA_TRANSACCIONAL" at bounding box center [589, 399] width 246 height 16
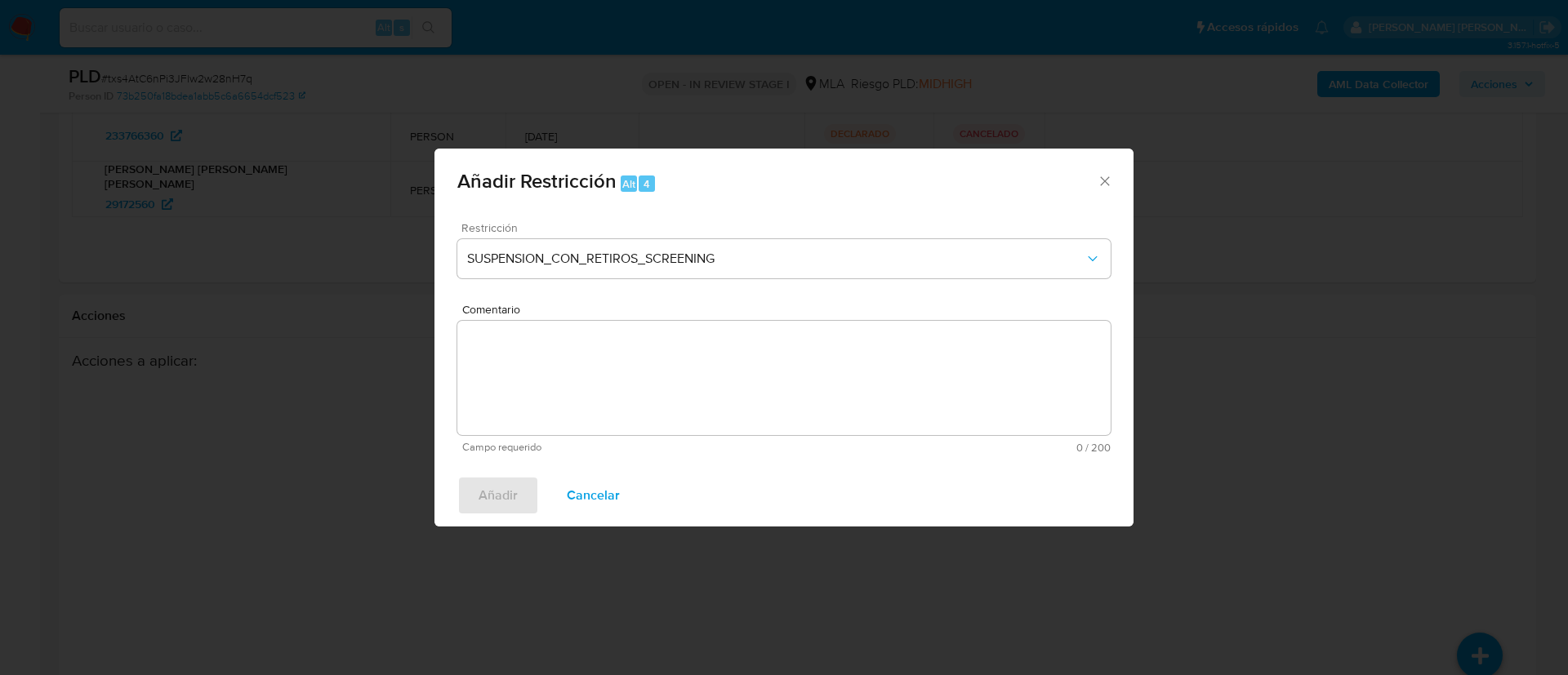
click at [622, 398] on textarea "Comentario" at bounding box center [783, 378] width 653 height 114
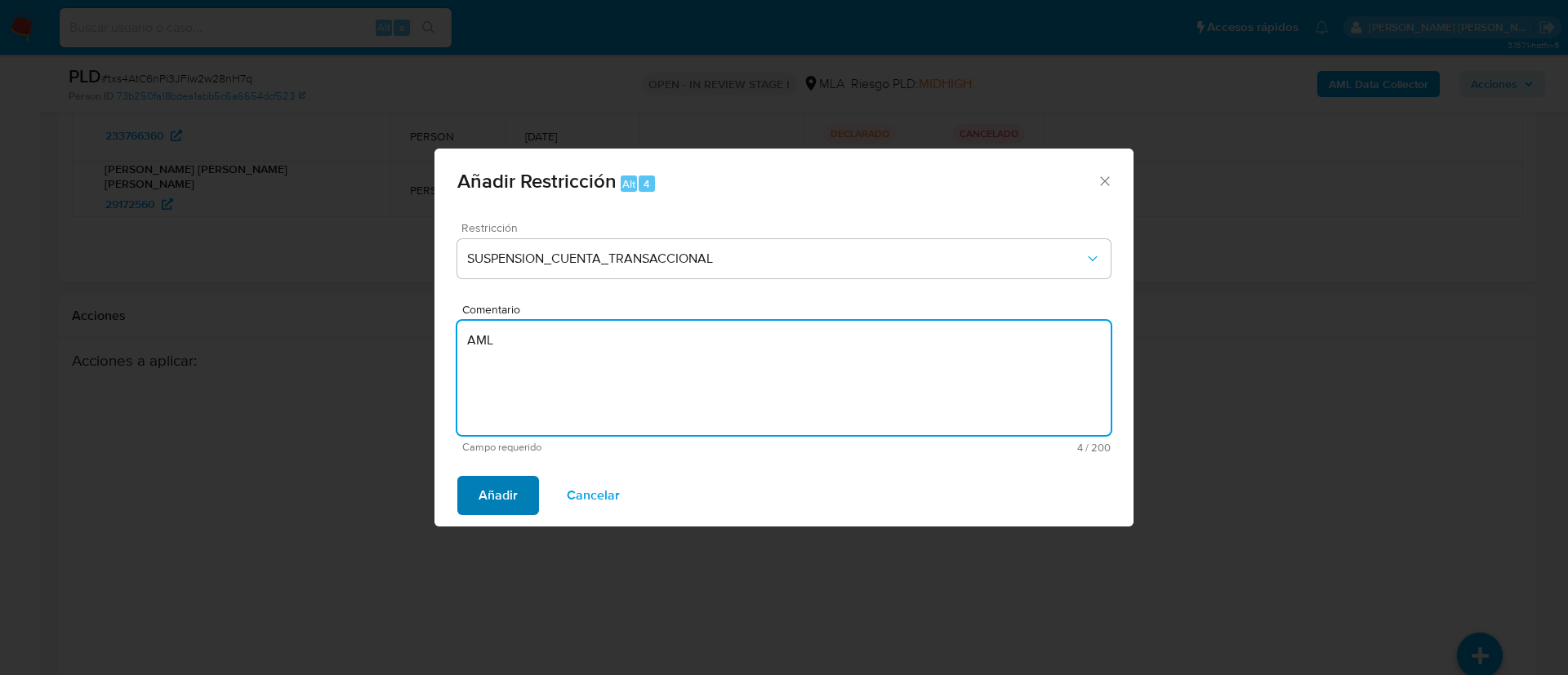
type textarea "AML"
click at [501, 504] on span "Añadir" at bounding box center [497, 496] width 39 height 36
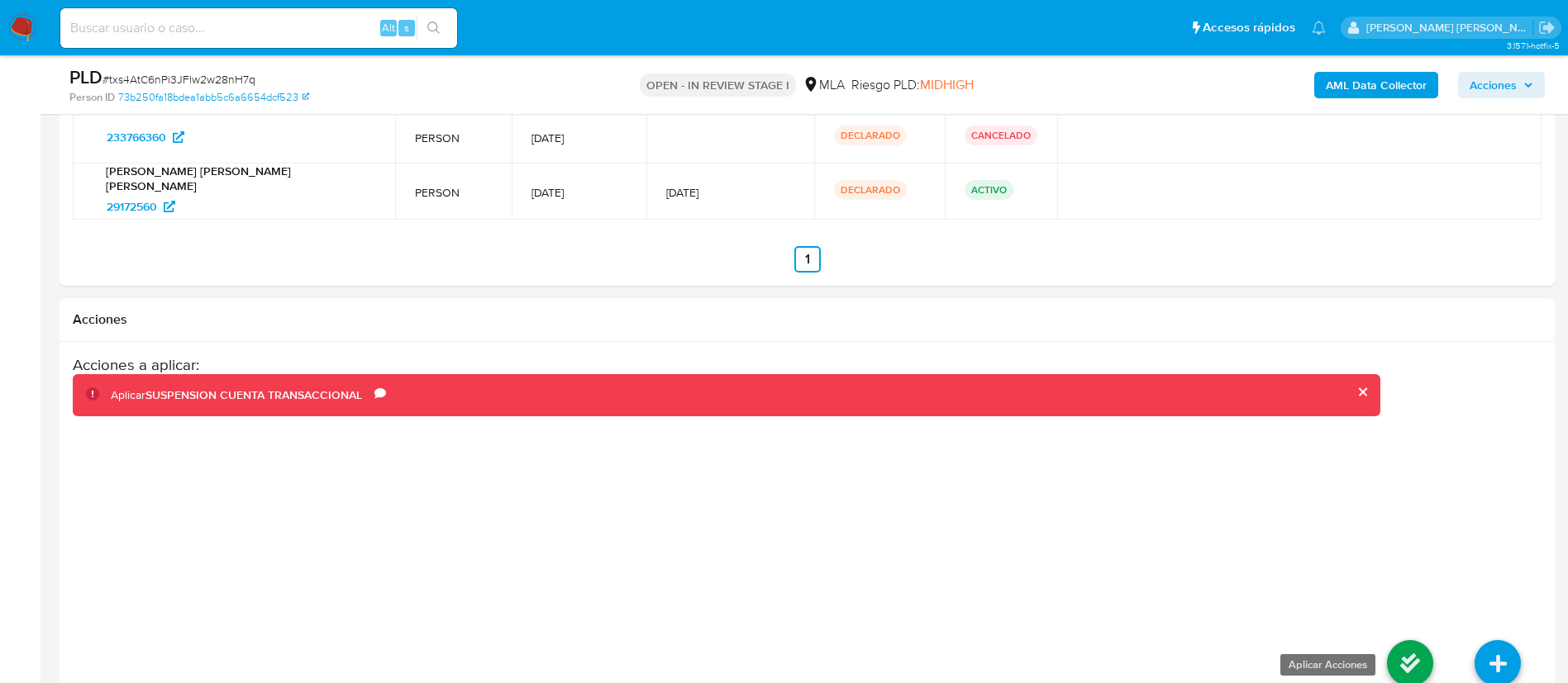
click at [1407, 640] on icon at bounding box center [1409, 663] width 47 height 47
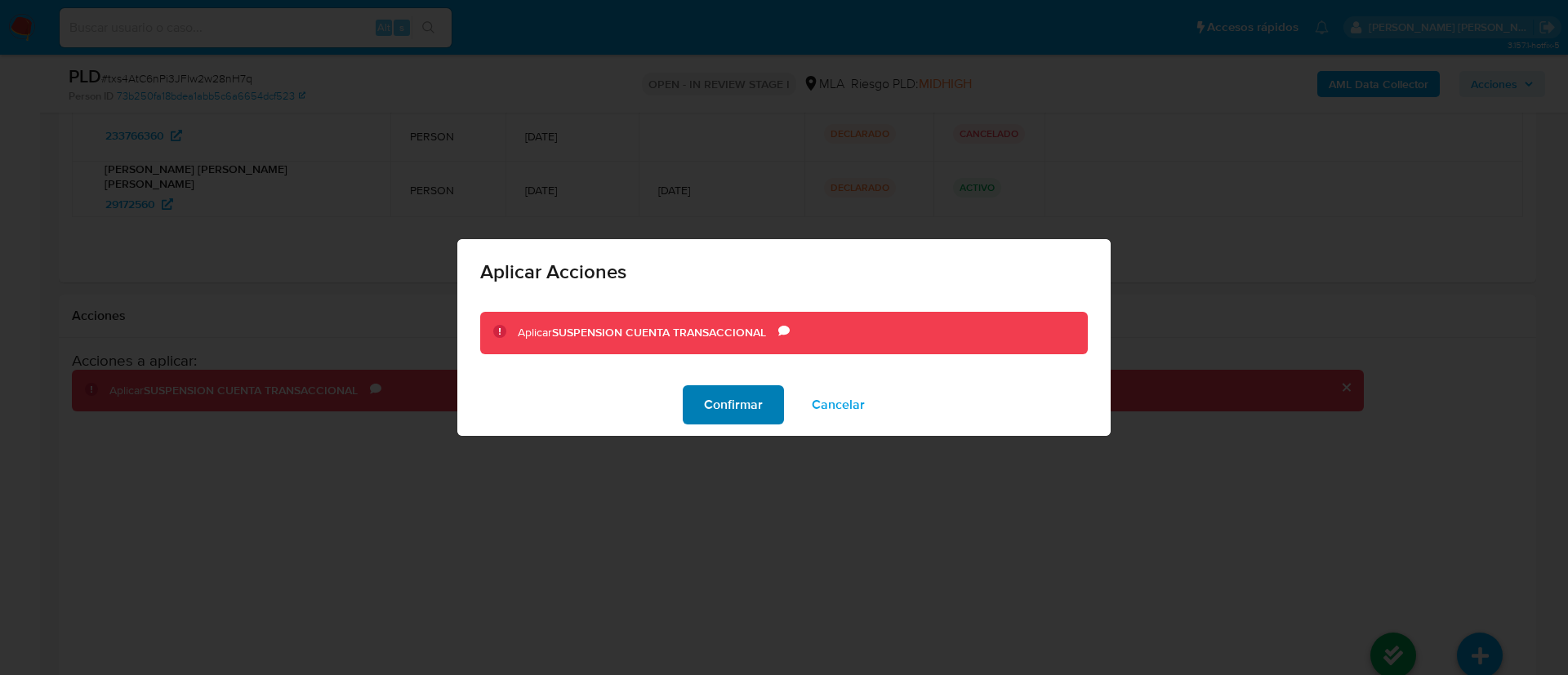
click at [746, 408] on span "Confirmar" at bounding box center [733, 405] width 59 height 36
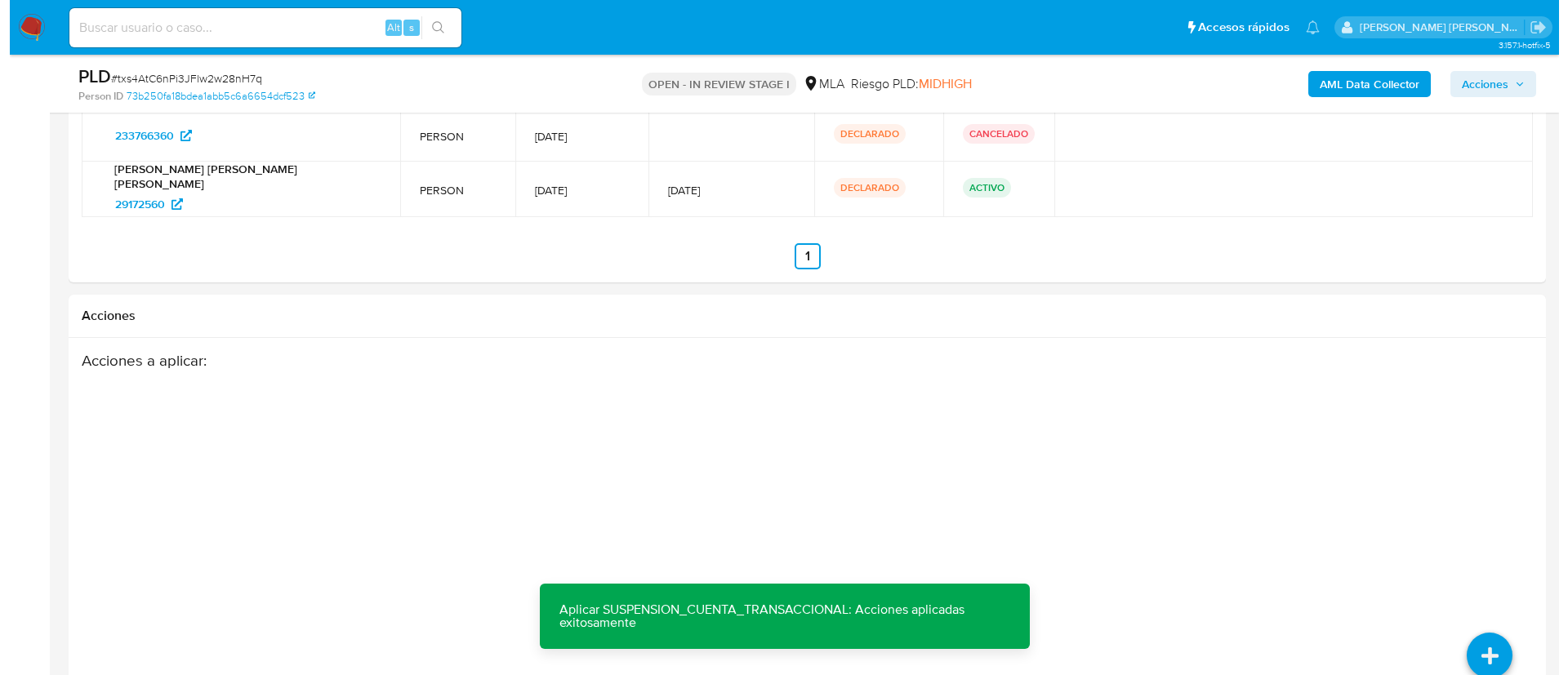
scroll to position [262, 0]
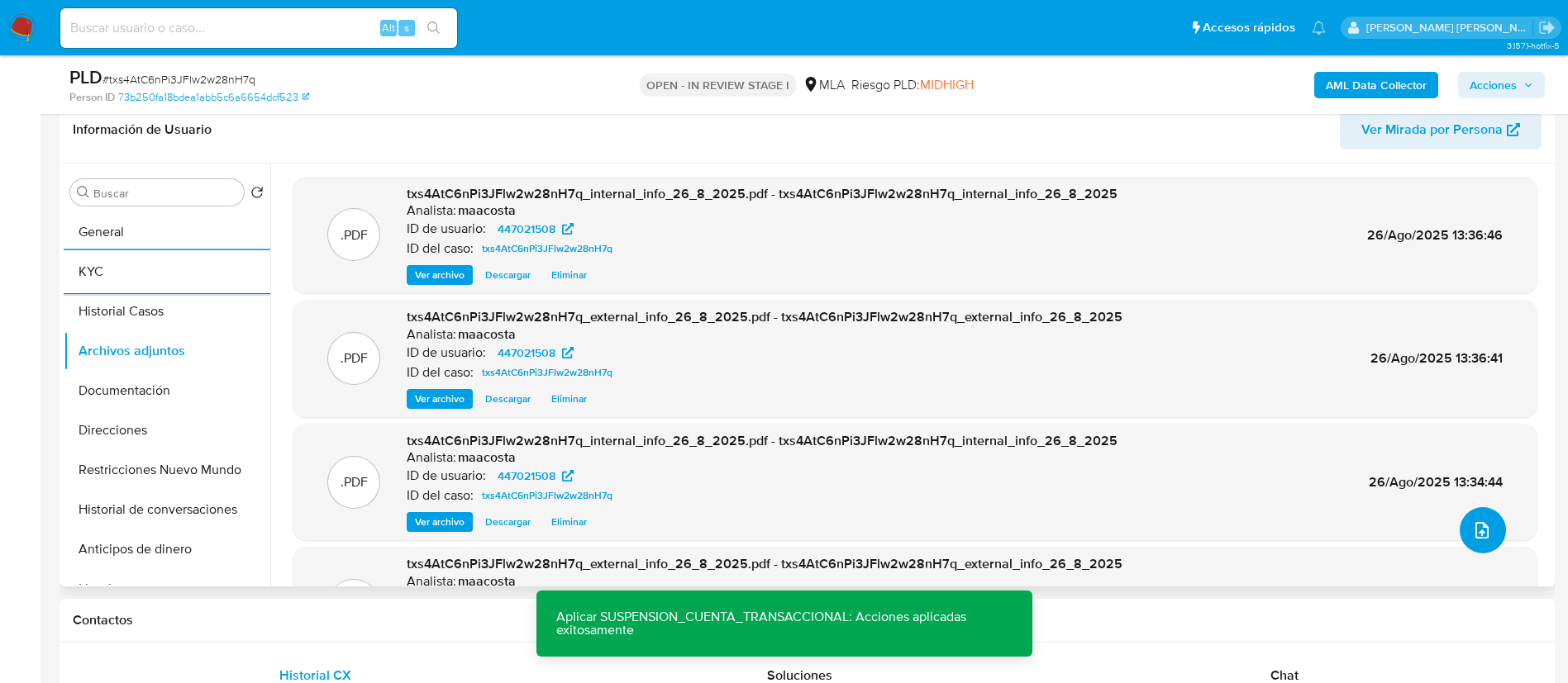
click at [1472, 539] on span "upload-file" at bounding box center [1482, 531] width 20 height 20
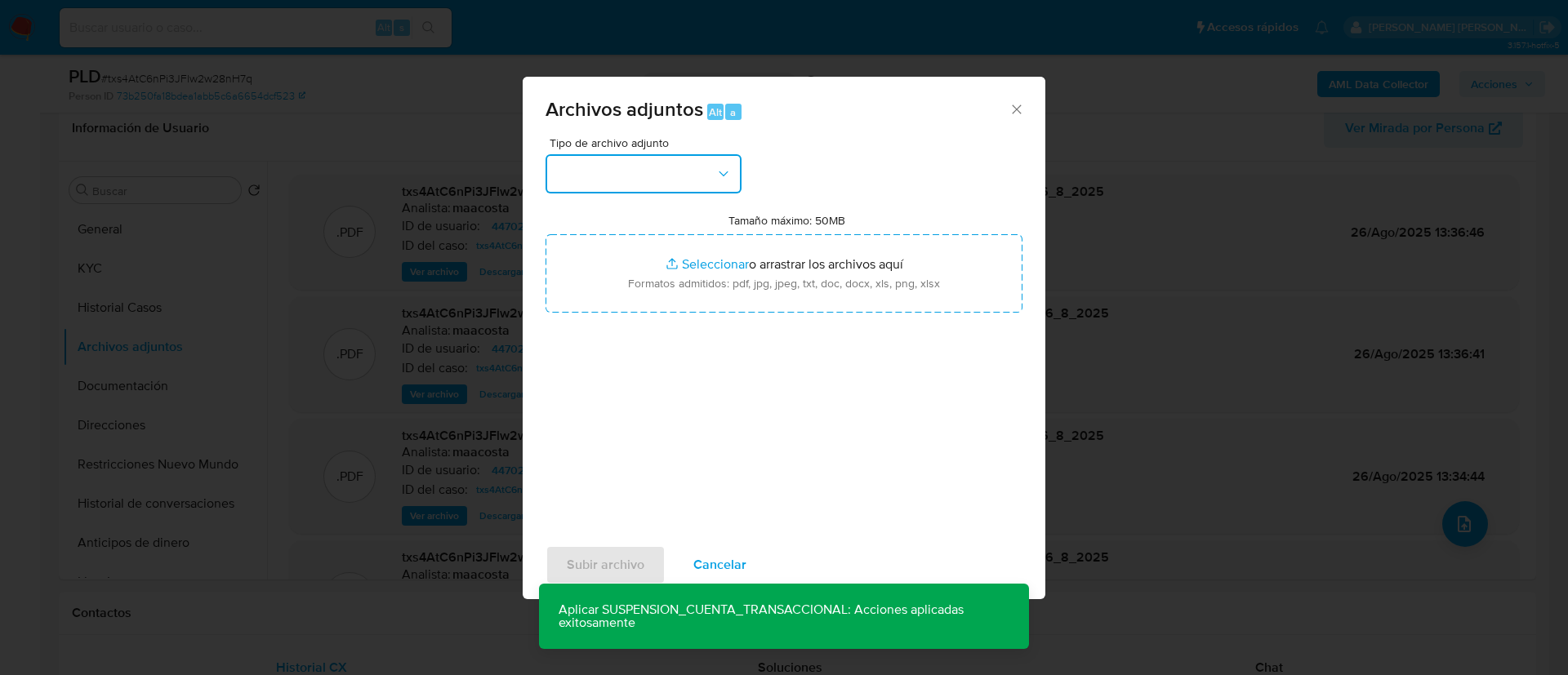
click at [716, 166] on icon "button" at bounding box center [724, 174] width 16 height 16
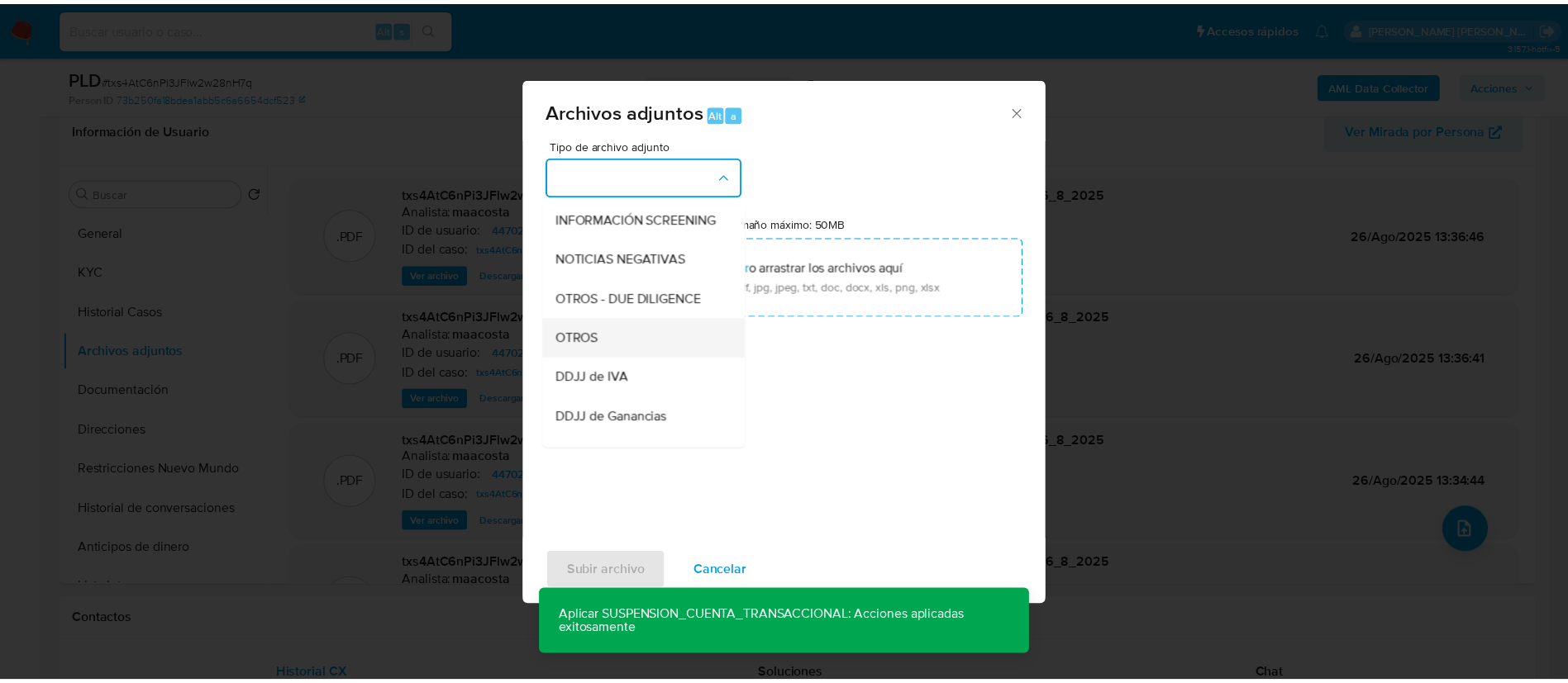
scroll to position [201, 0]
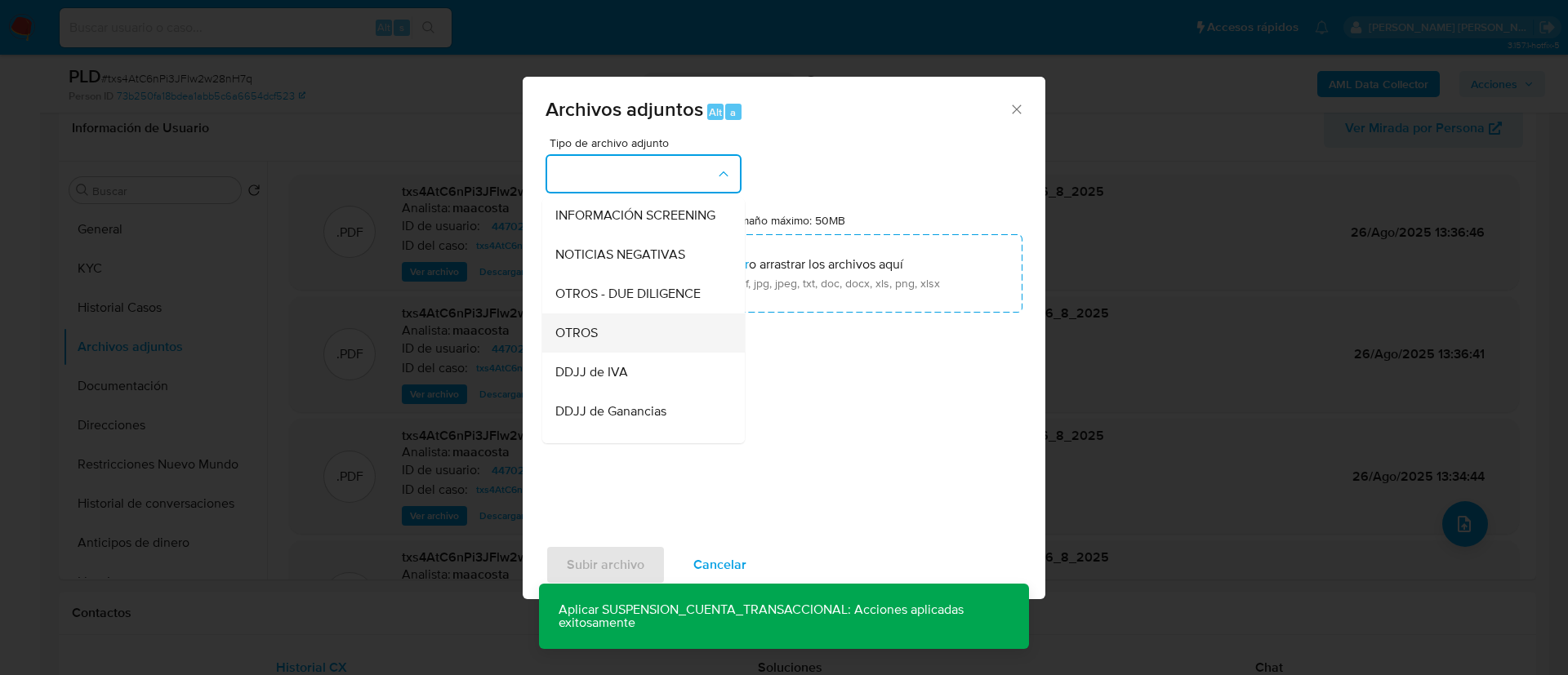
click at [589, 340] on span "OTROS" at bounding box center [576, 333] width 42 height 16
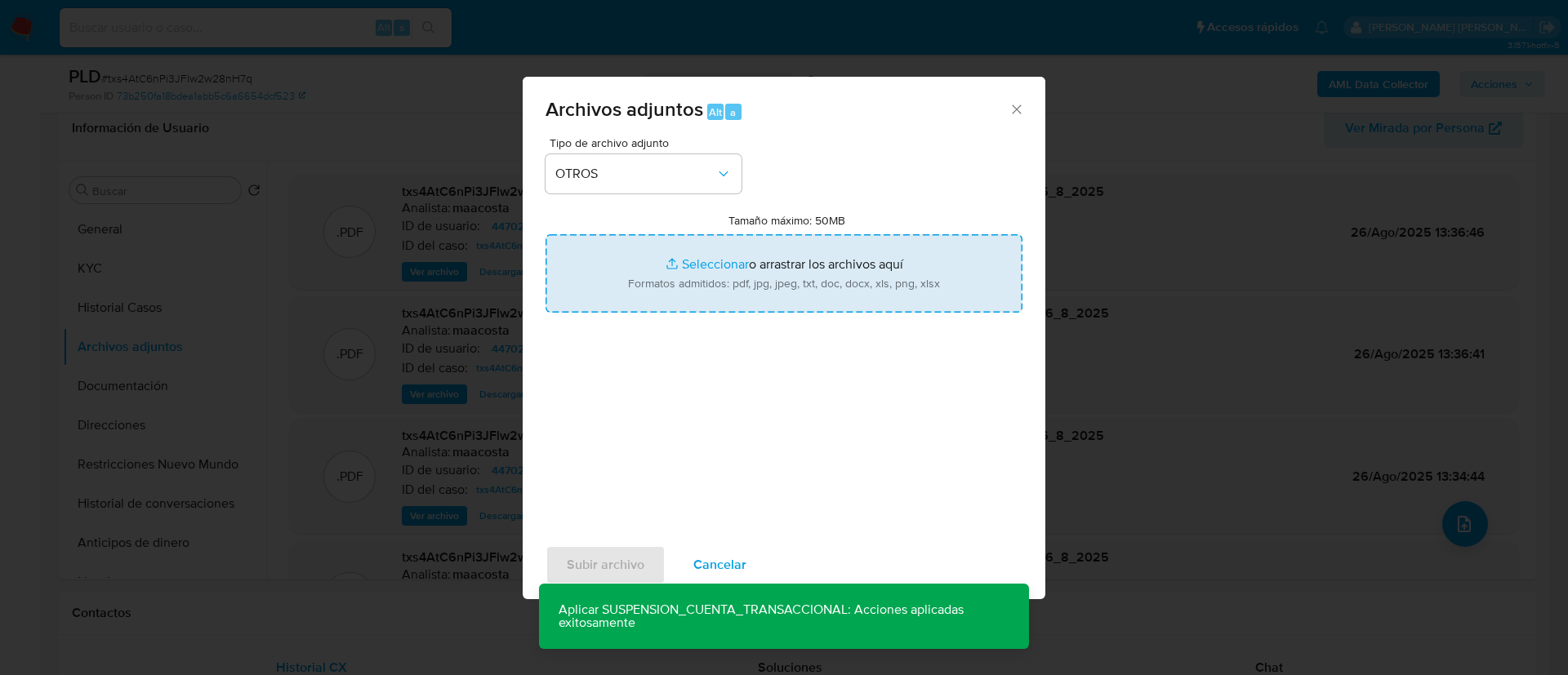
type input "C:\fakepath\Caselog txs4AtC6nPi3JFlw2w28nH7q_2025_07_18_11_48_18.docx"
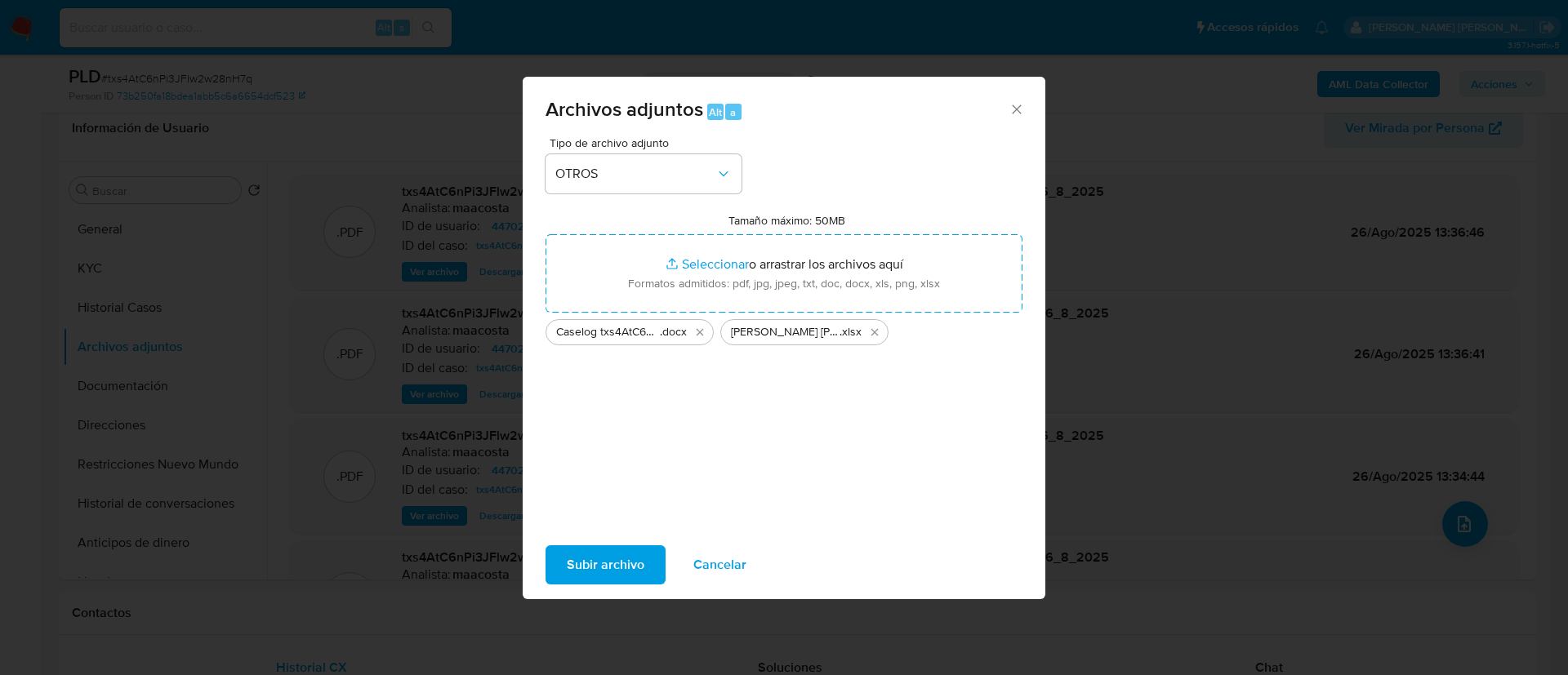
click at [615, 561] on span "Subir archivo" at bounding box center [606, 565] width 77 height 36
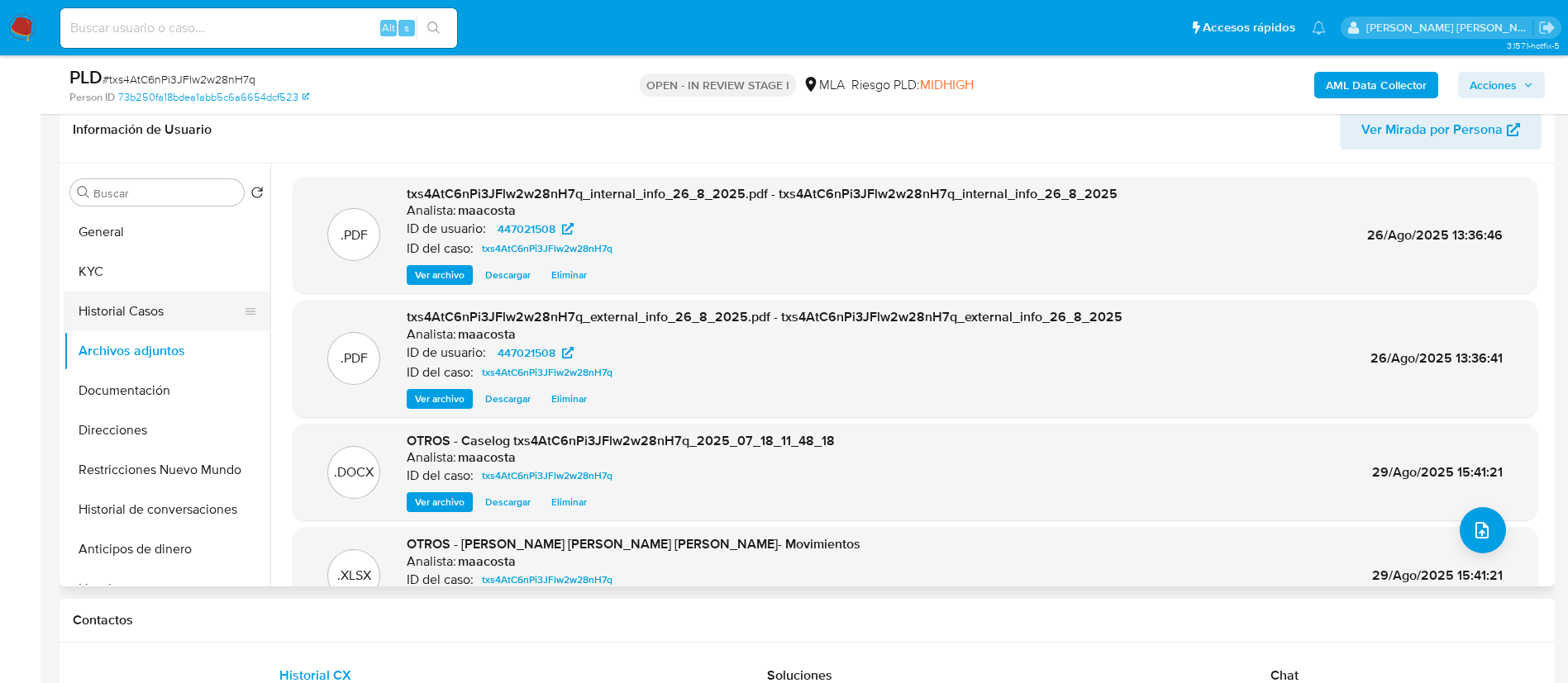
click at [94, 310] on button "Historial Casos" at bounding box center [161, 311] width 193 height 39
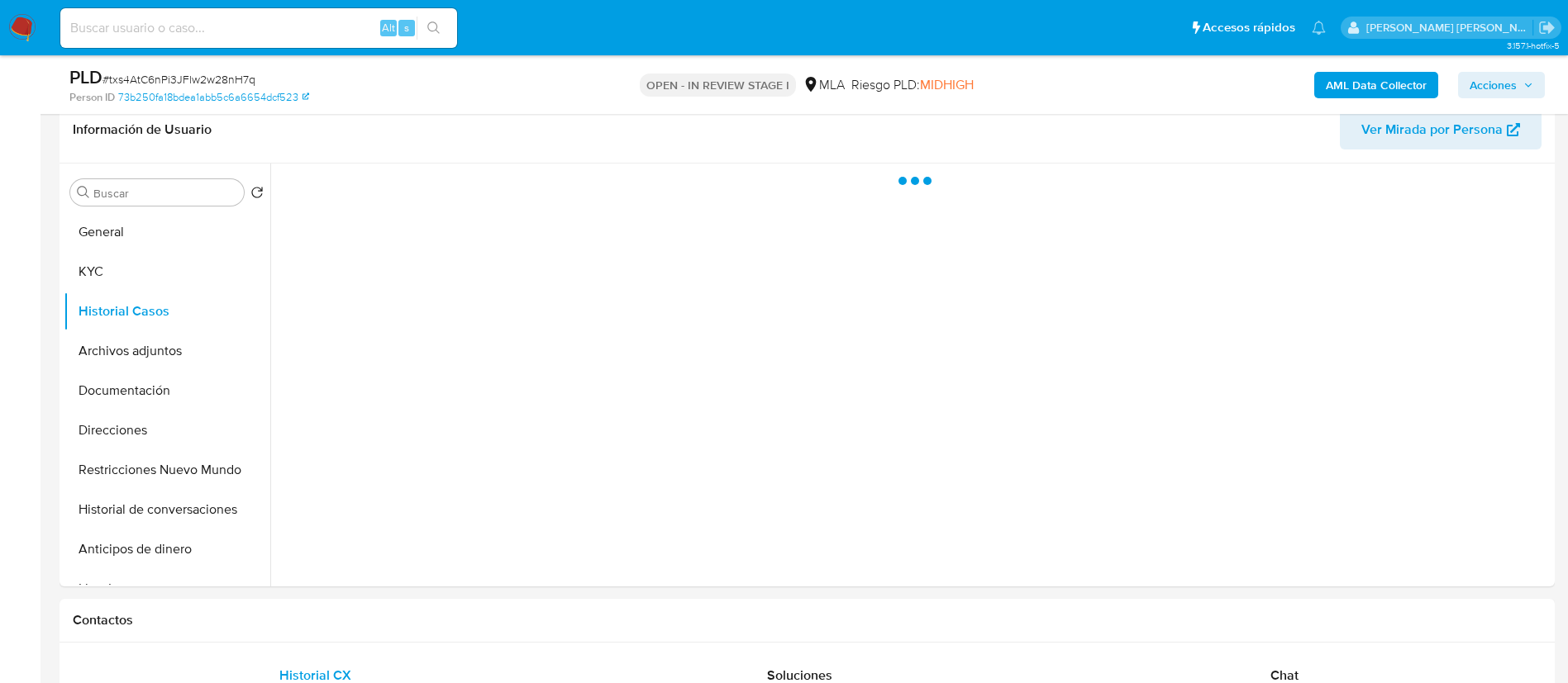
click at [1511, 82] on span "Acciones" at bounding box center [1493, 85] width 47 height 26
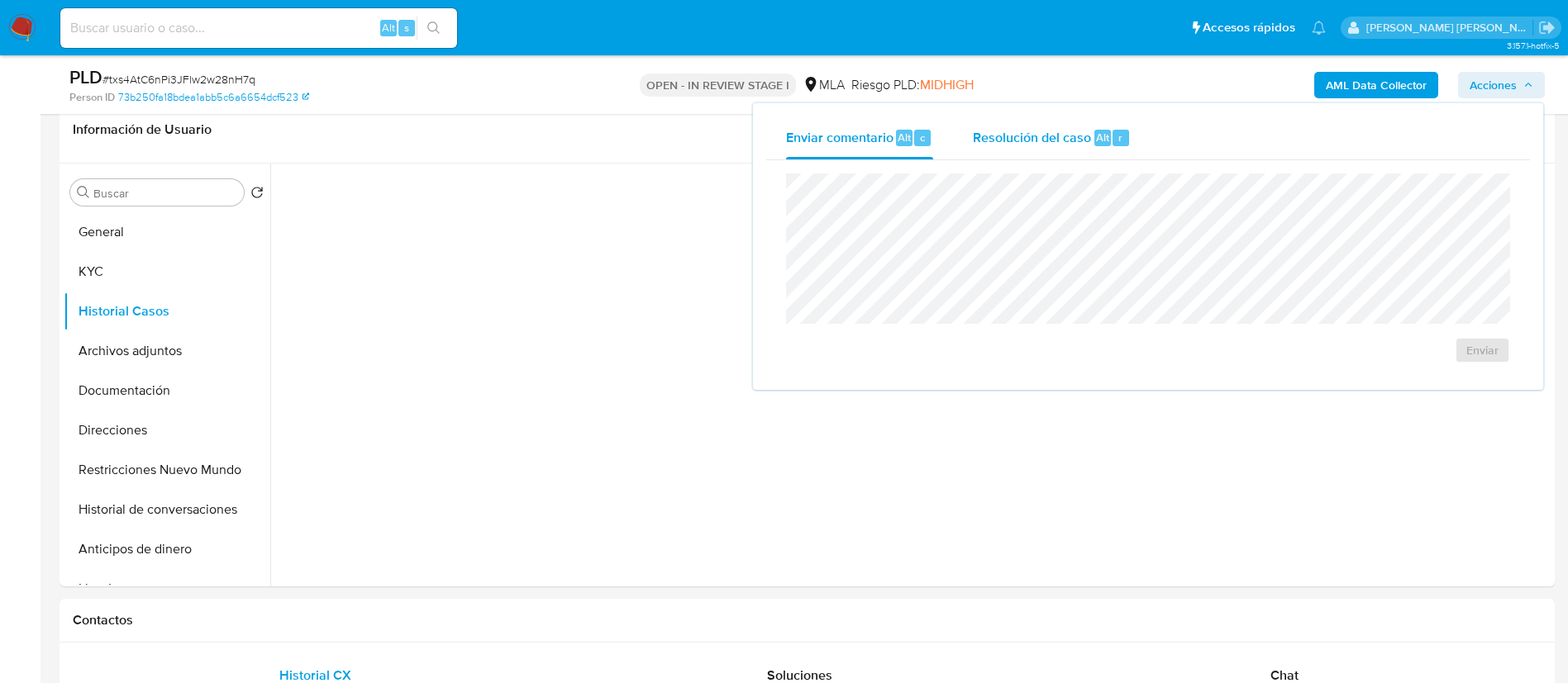
click at [1096, 129] on span "Alt" at bounding box center [1102, 137] width 13 height 16
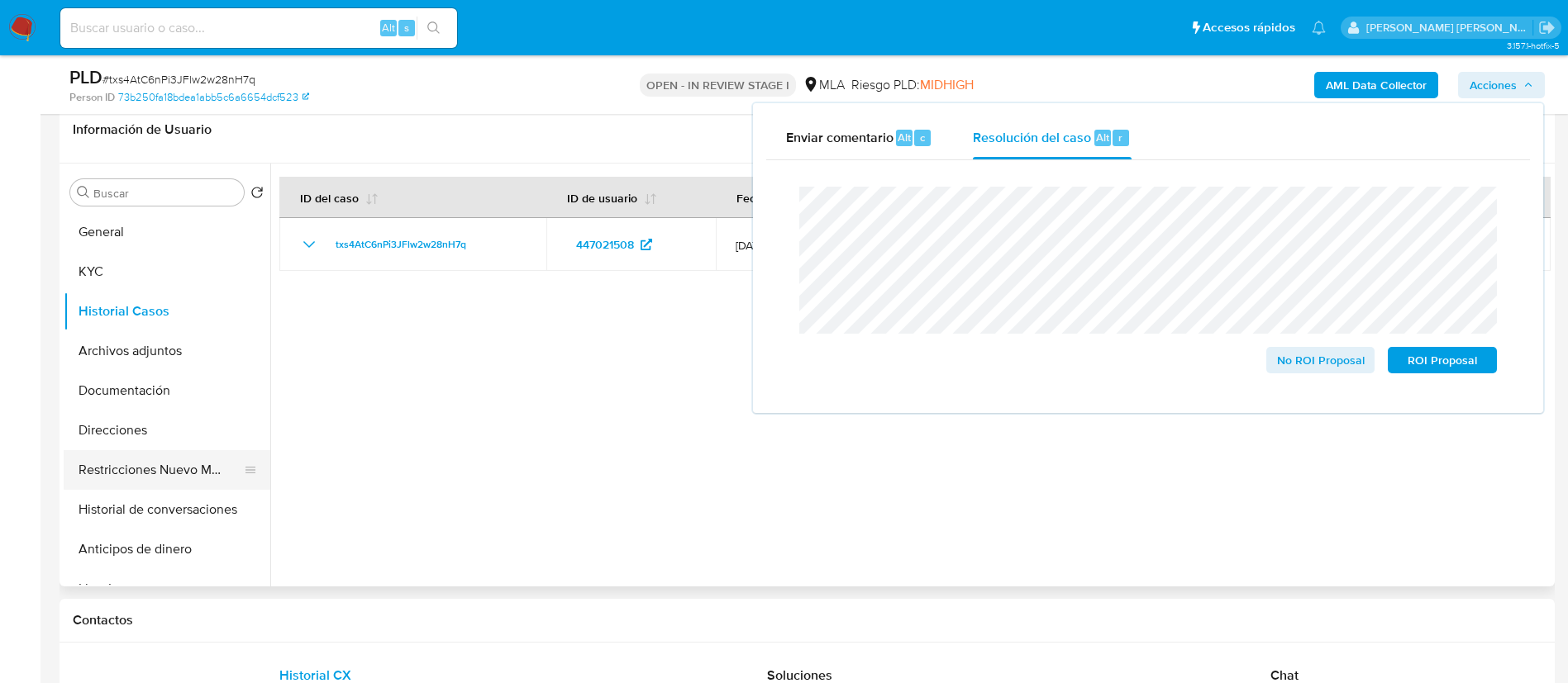
click at [225, 465] on button "Restricciones Nuevo Mundo" at bounding box center [161, 470] width 193 height 39
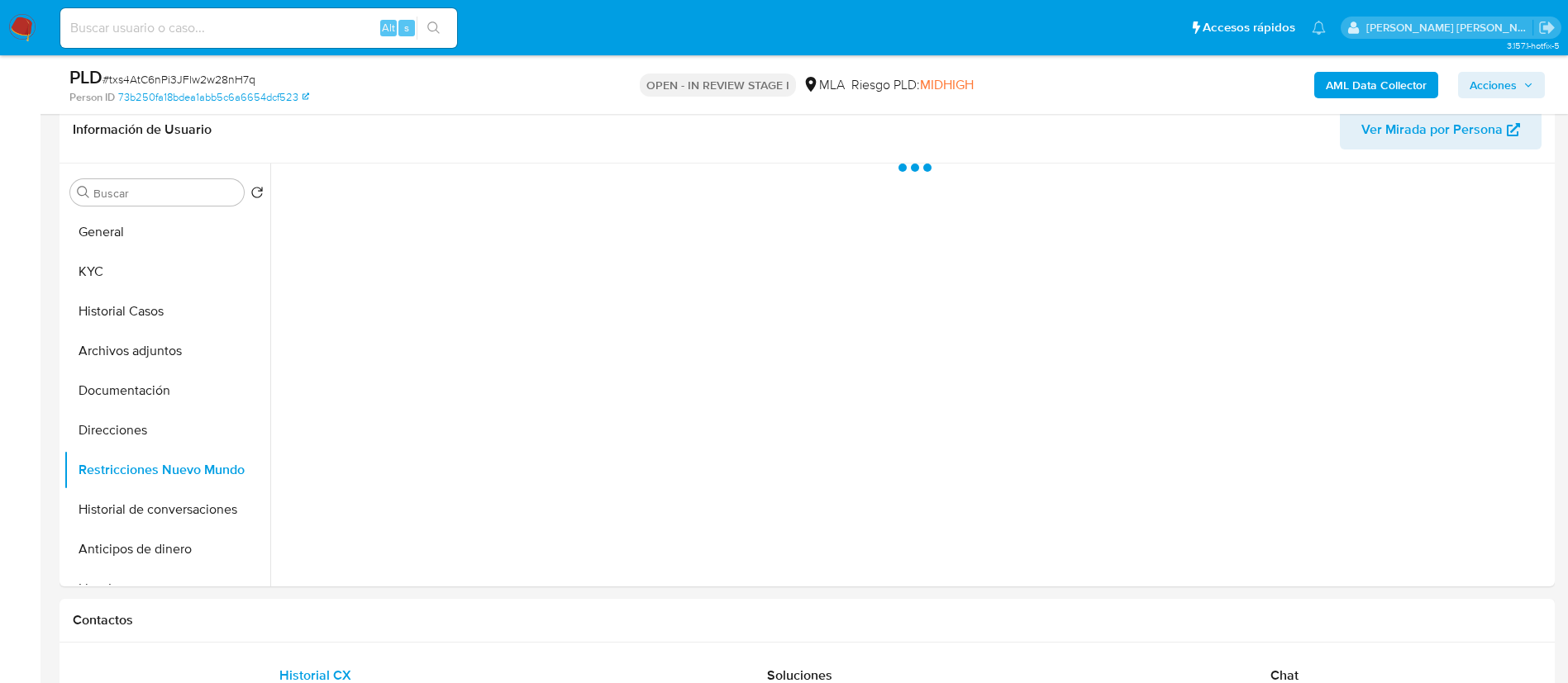
click at [1493, 89] on span "Acciones" at bounding box center [1493, 85] width 47 height 26
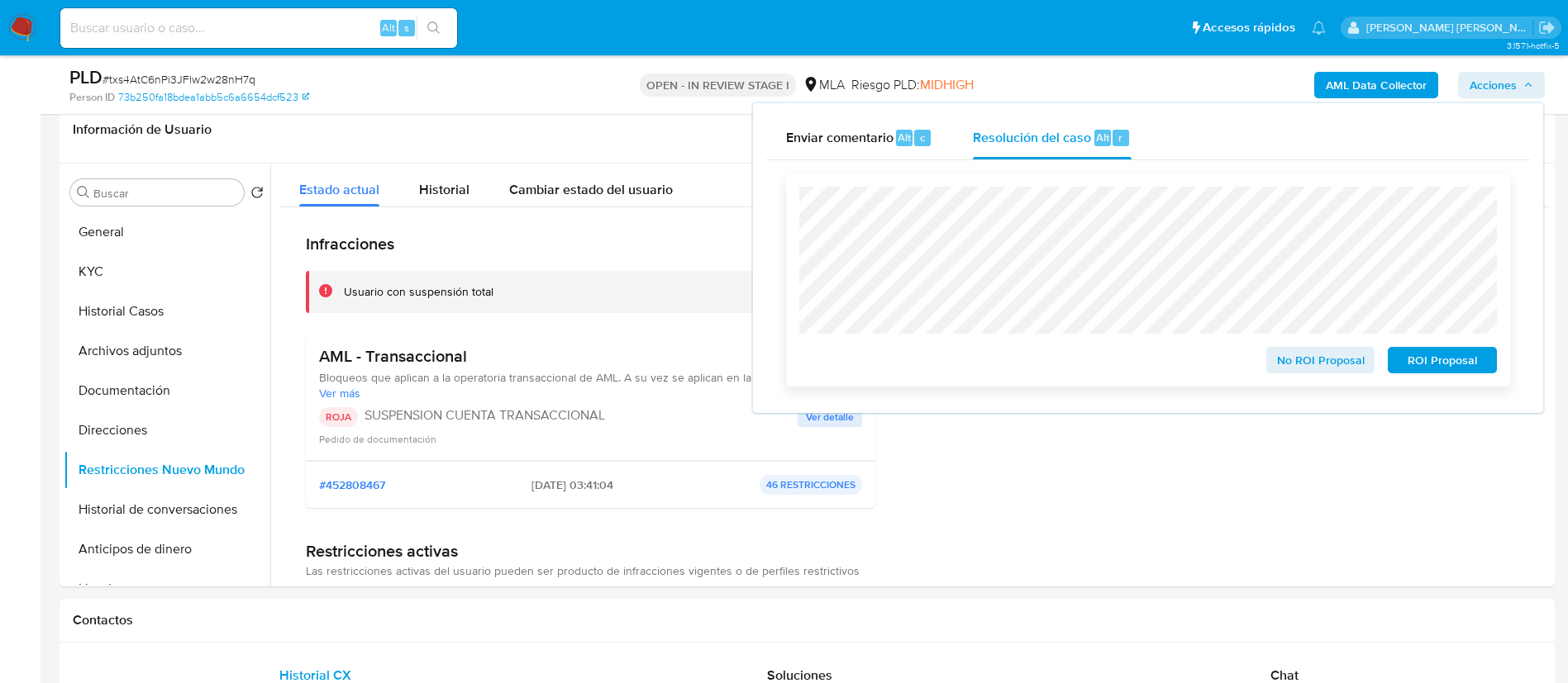
click at [1469, 360] on span "ROI Proposal" at bounding box center [1442, 359] width 86 height 23
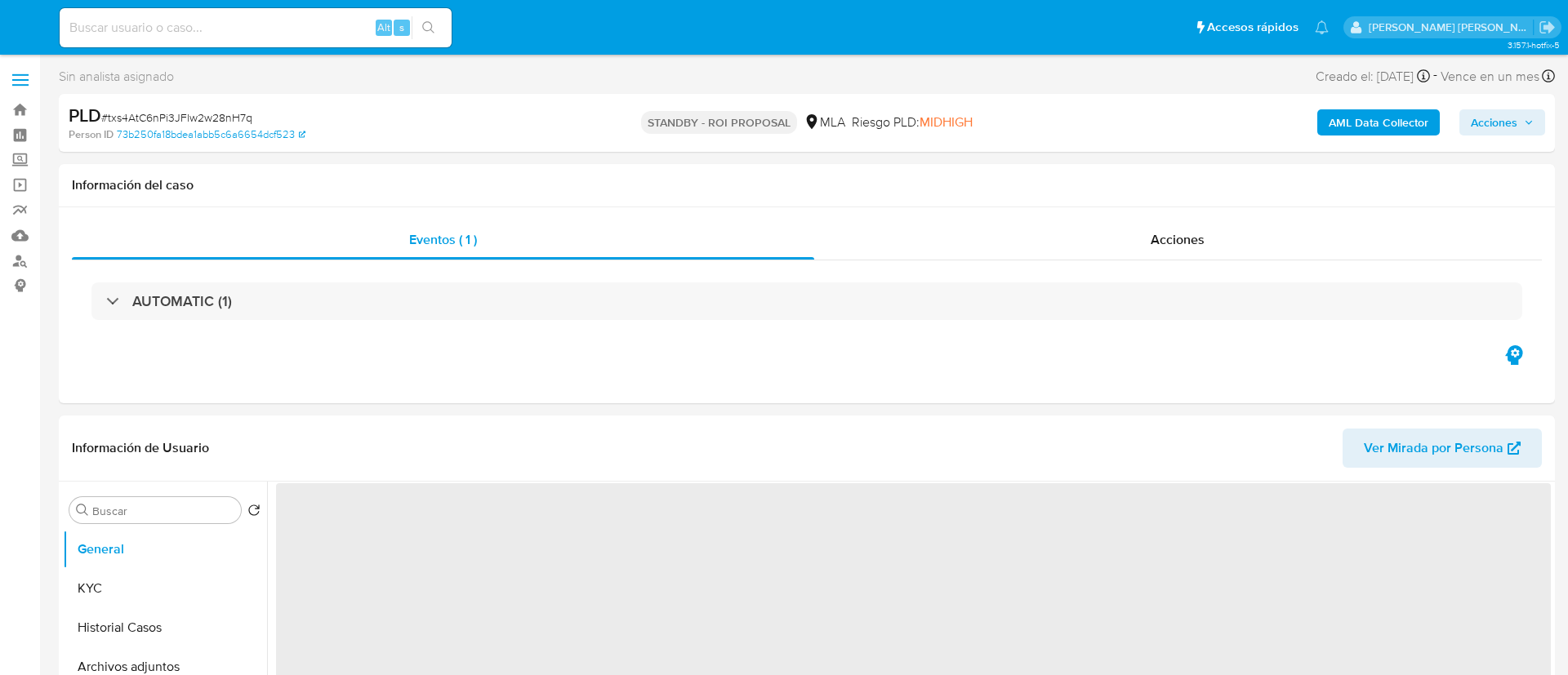
select select "10"
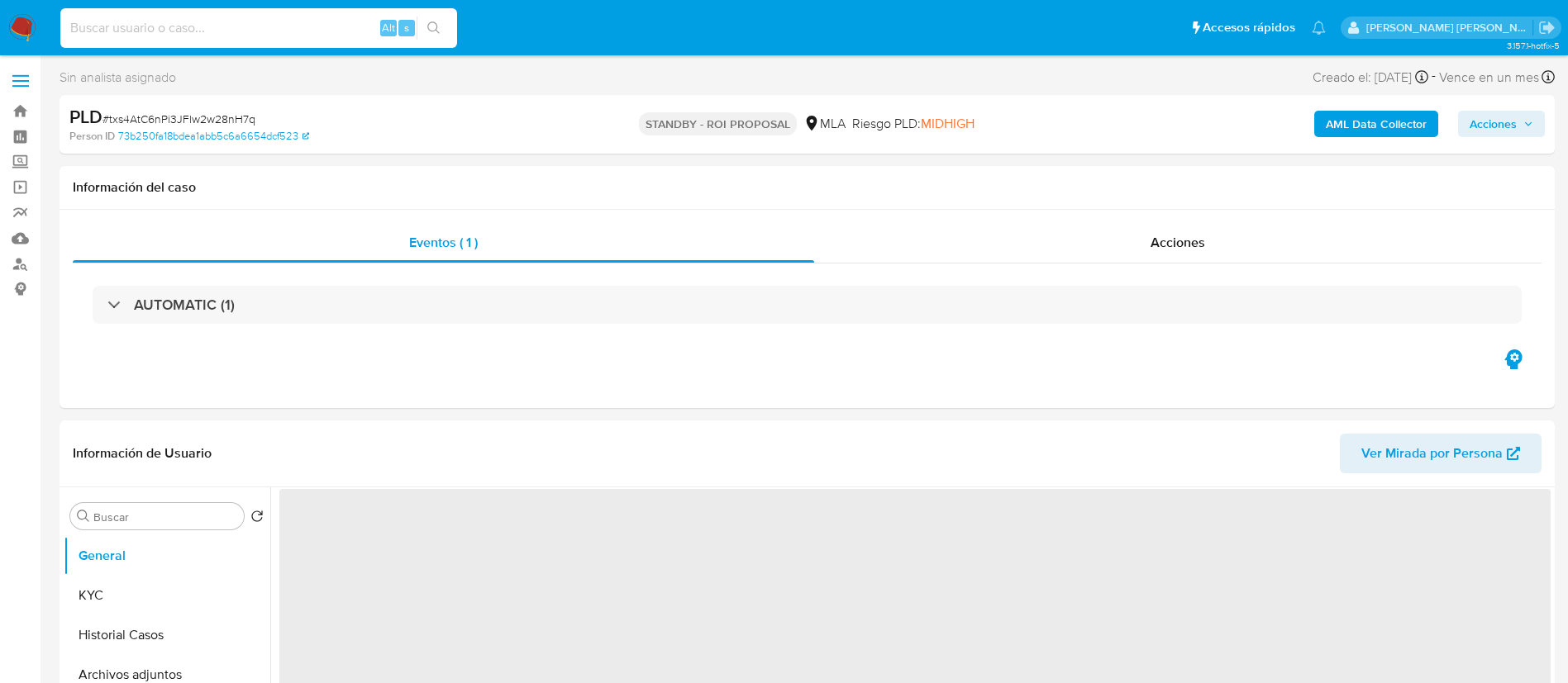
paste input "Gt4twk721YDpFskUZDIO878r"
click at [321, 27] on input at bounding box center [258, 28] width 397 height 22
type input "Gt4twk721YDpFskUZDIO878r"
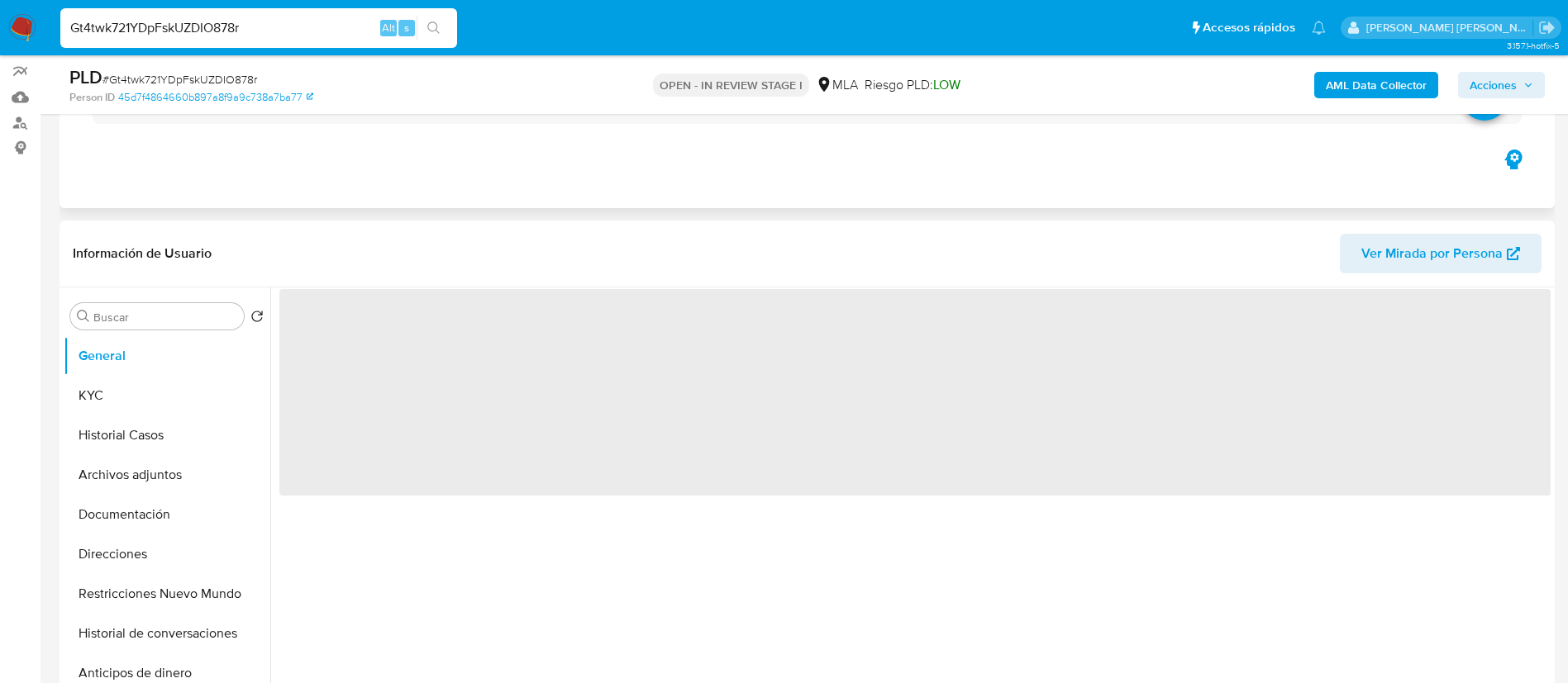
scroll to position [162, 0]
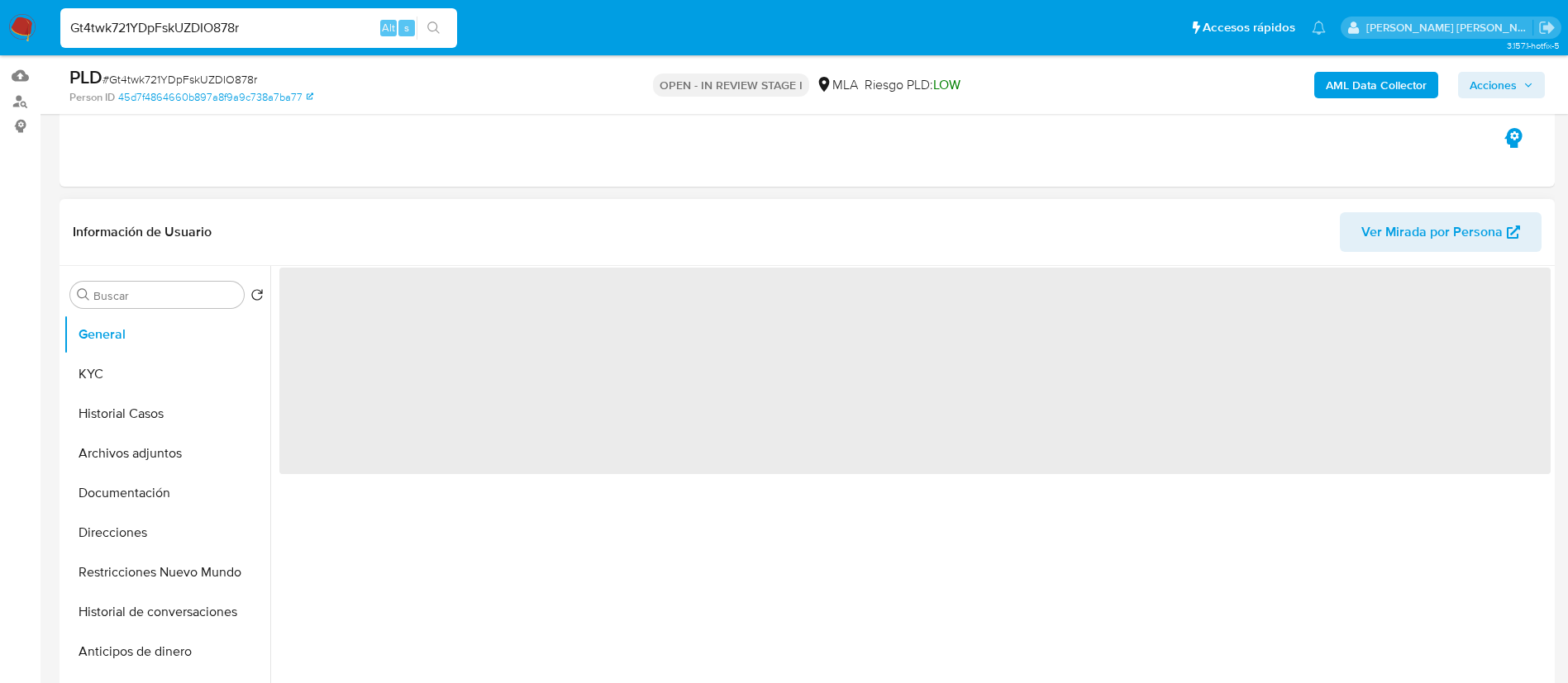
select select "10"
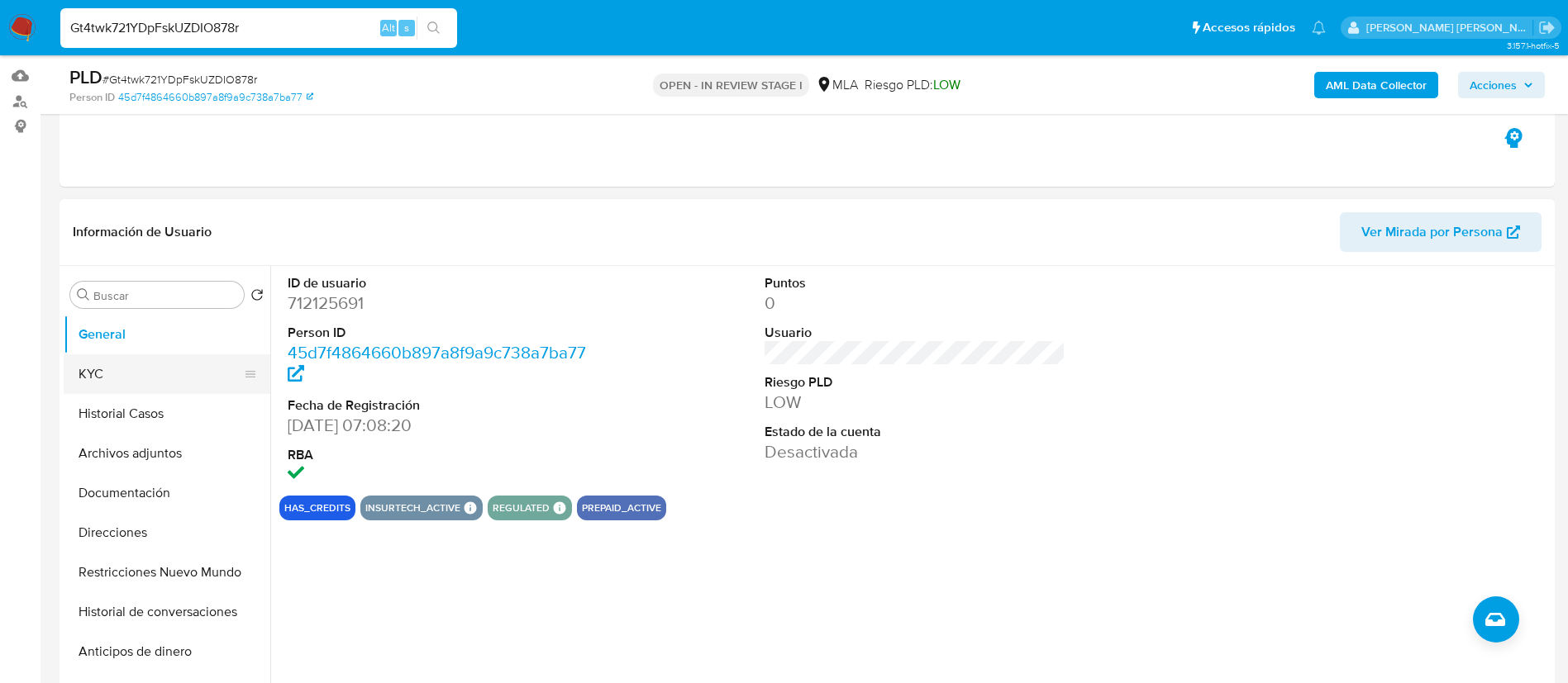
click at [115, 363] on button "KYC" at bounding box center [161, 374] width 193 height 39
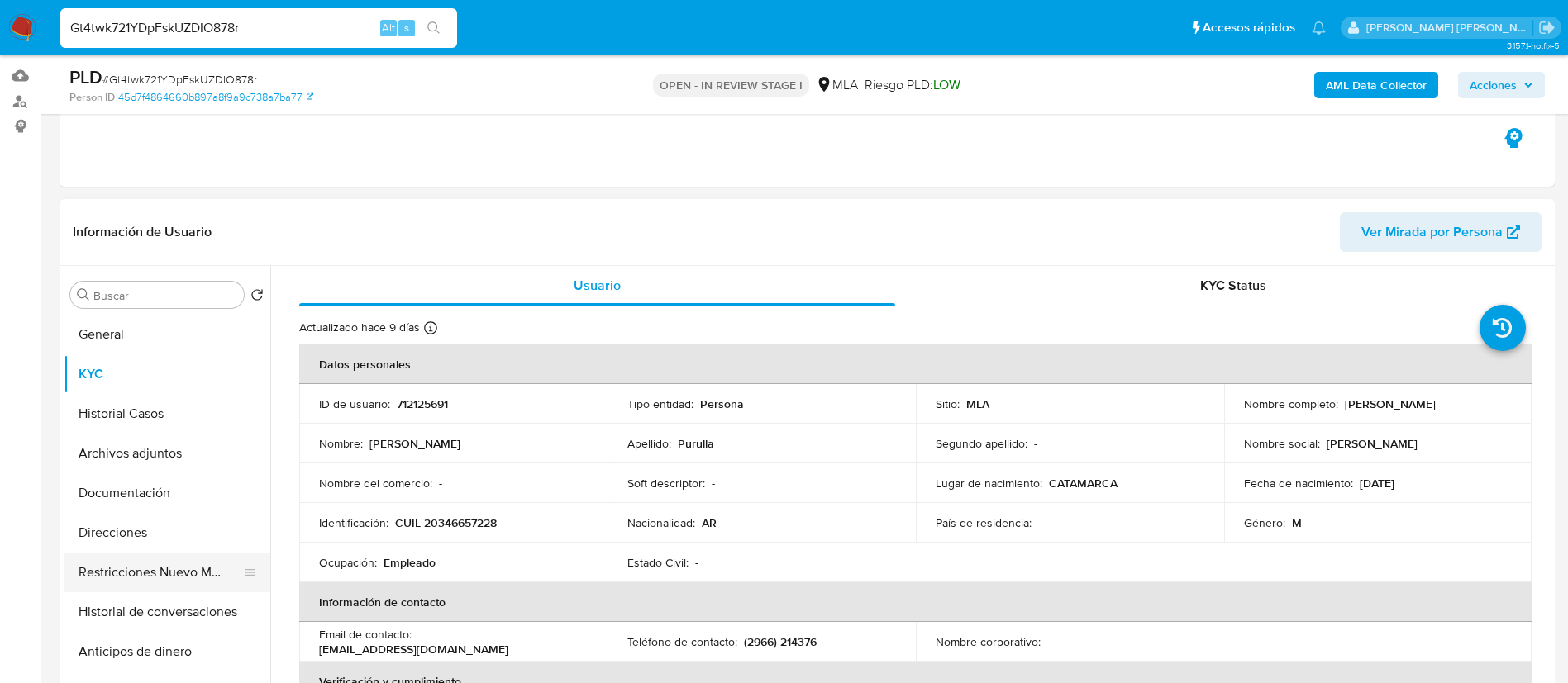
click at [168, 569] on button "Restricciones Nuevo Mundo" at bounding box center [161, 572] width 193 height 39
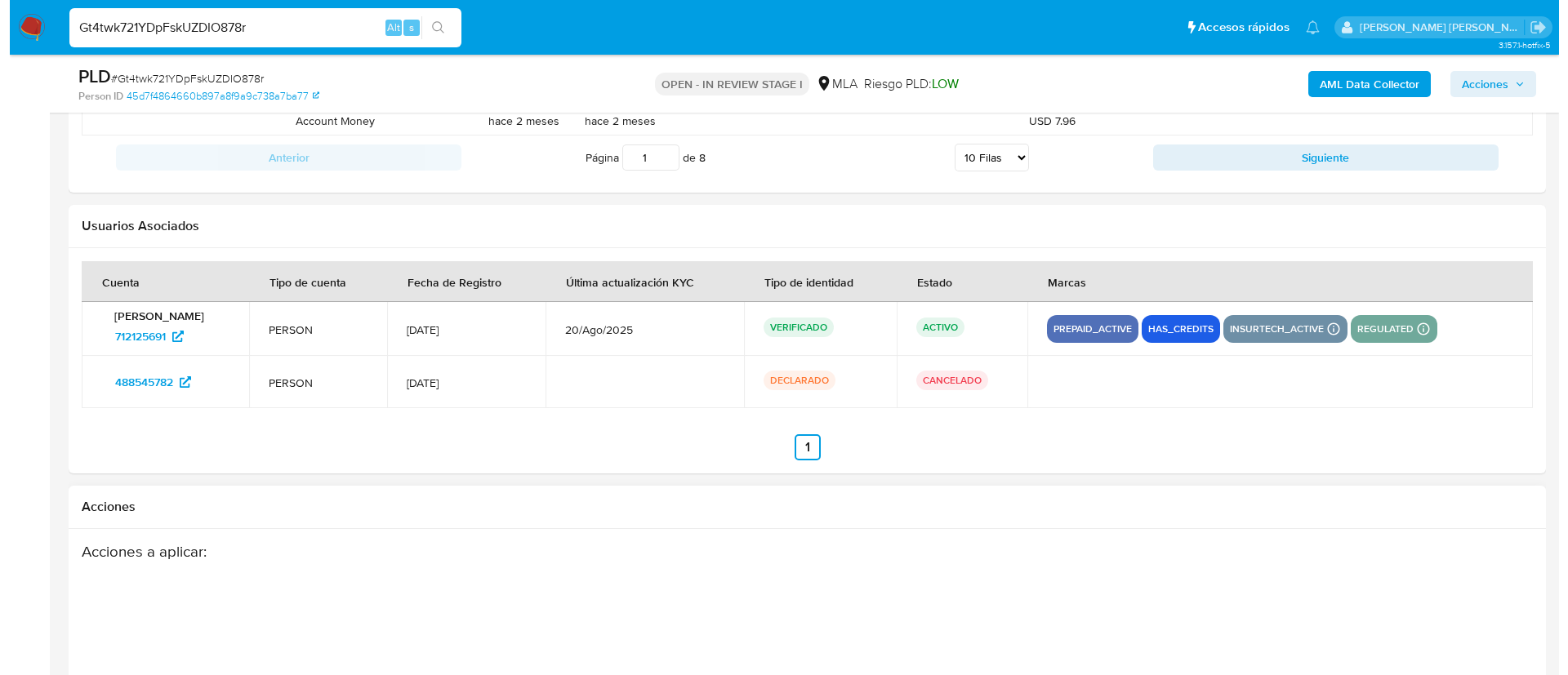
scroll to position [2435, 0]
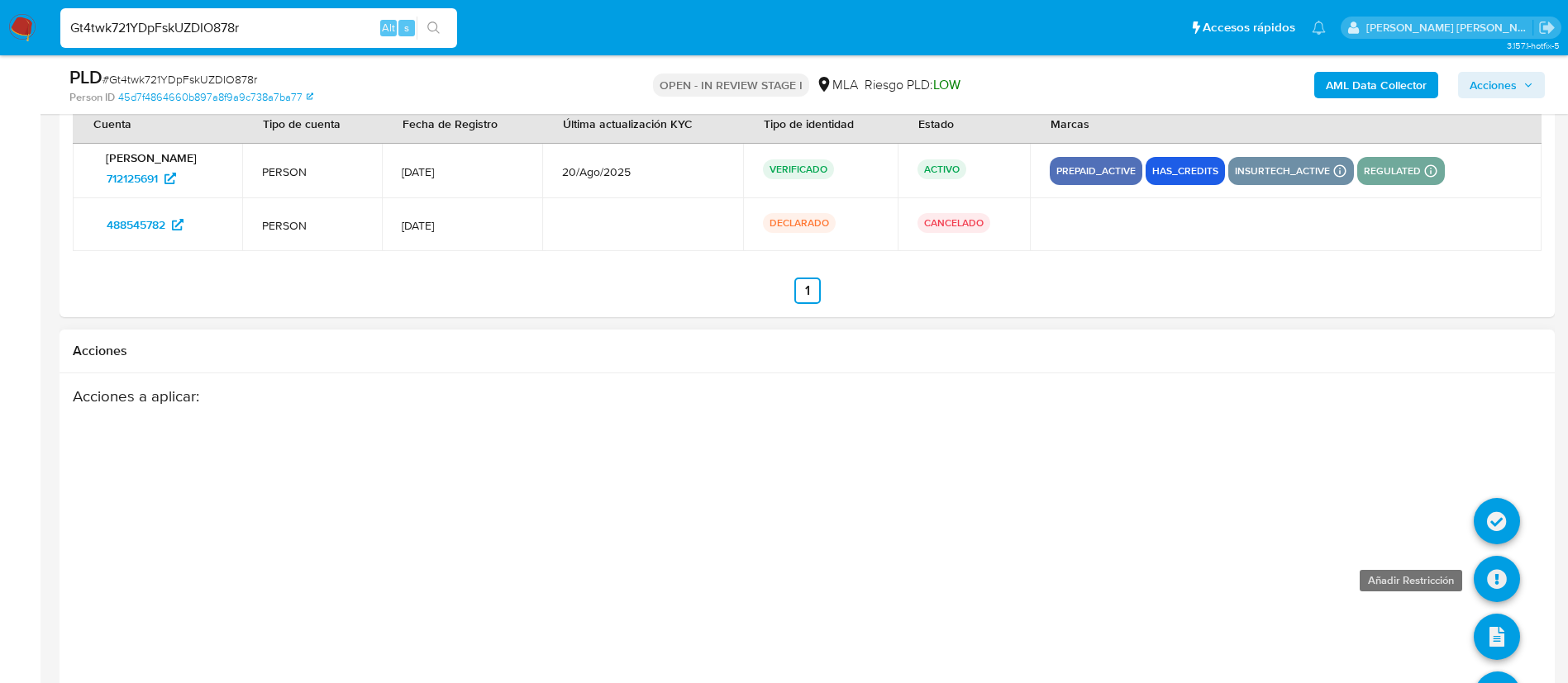
click at [1497, 585] on icon at bounding box center [1496, 579] width 47 height 47
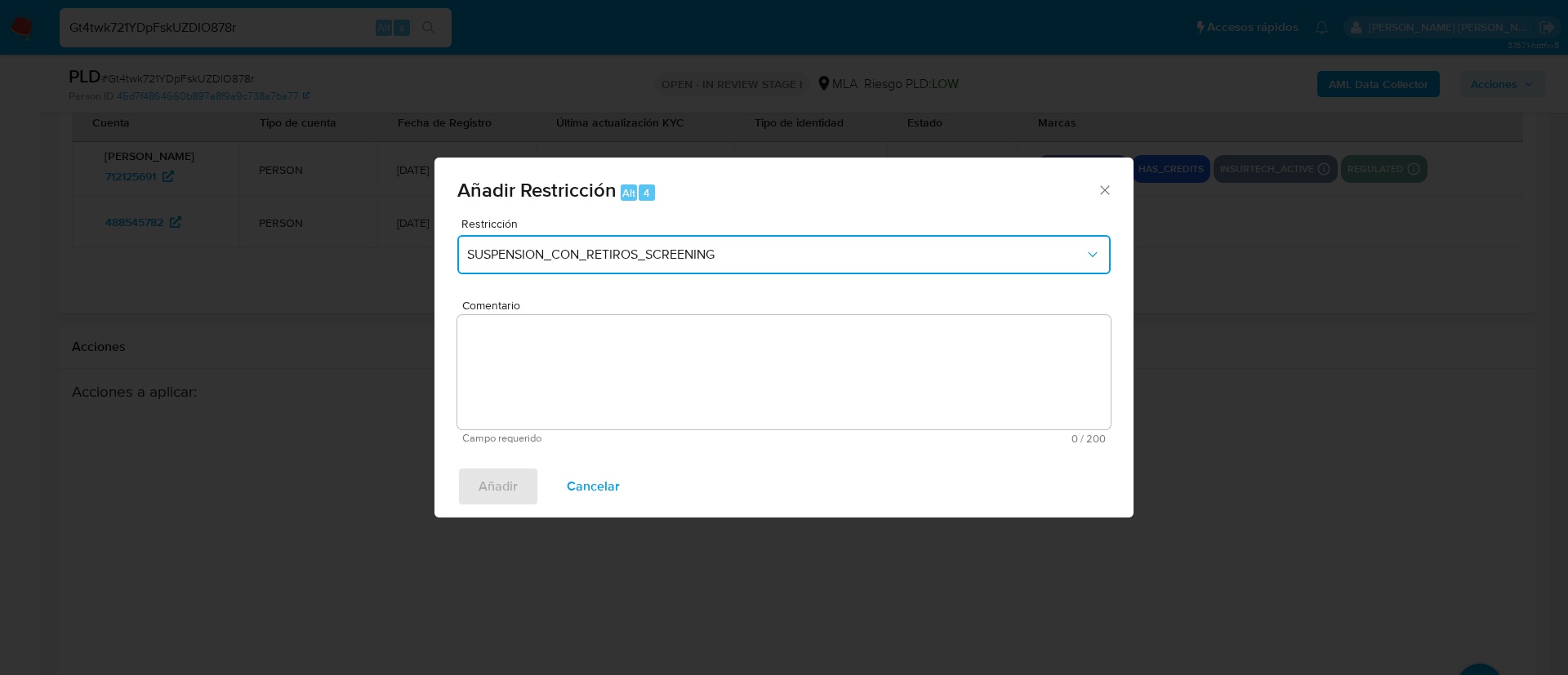
click at [683, 260] on span "SUSPENSION_CON_RETIROS_SCREENING" at bounding box center [775, 255] width 617 height 16
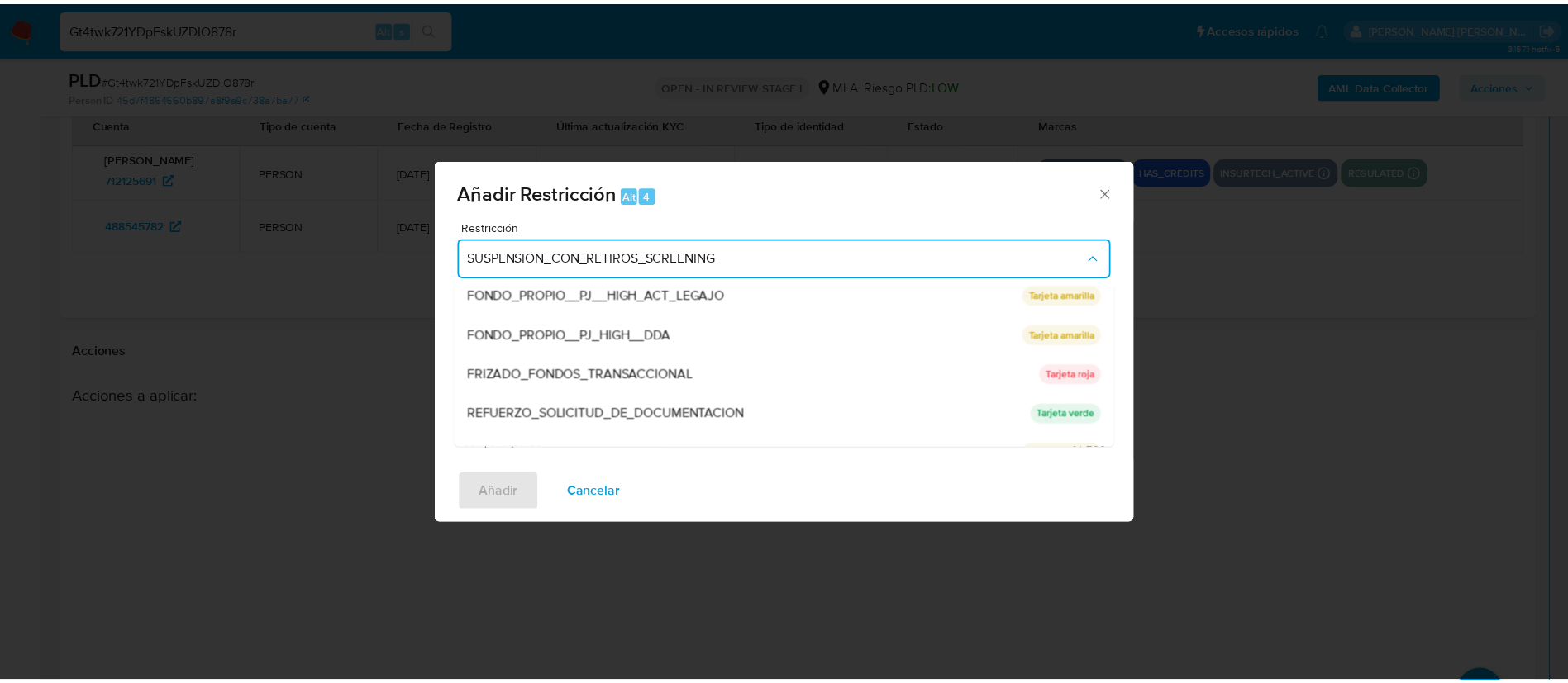
scroll to position [350, 0]
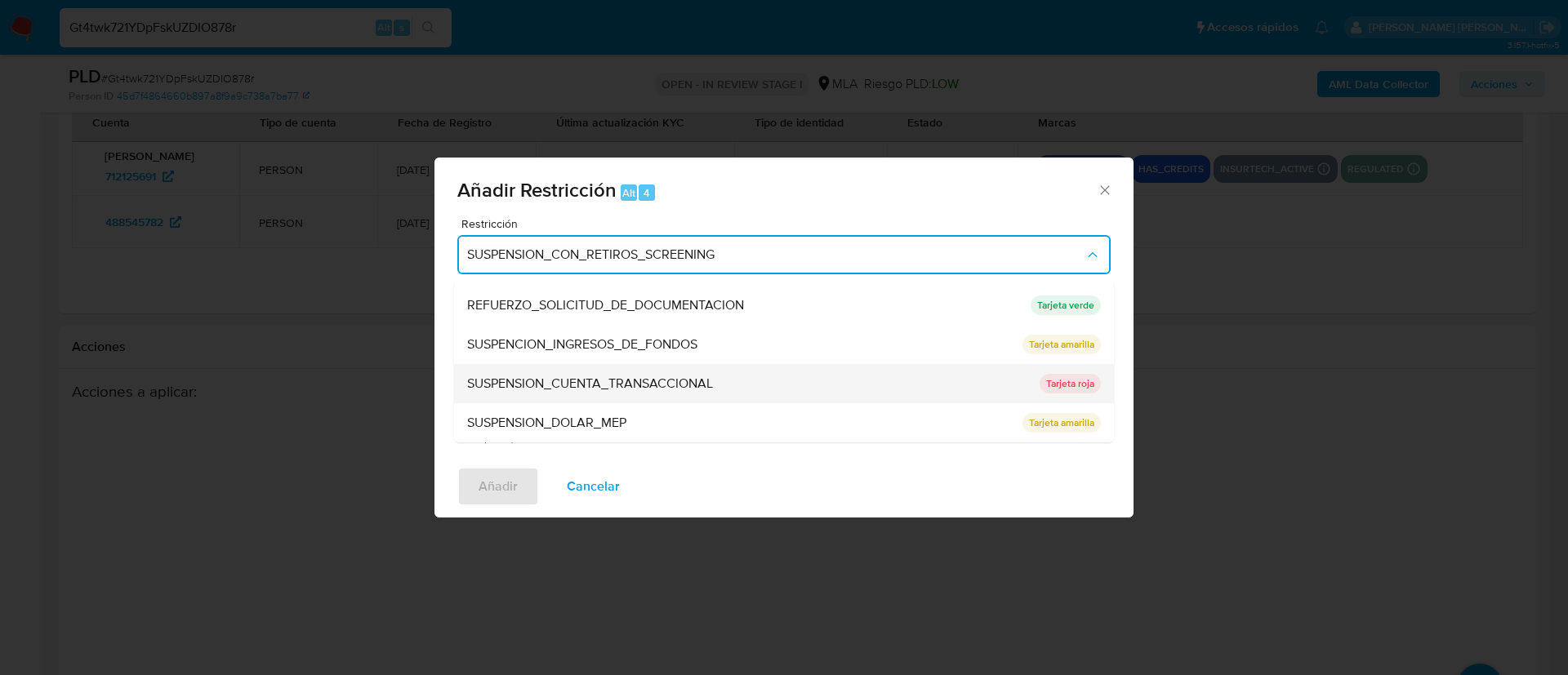
click at [573, 389] on span "SUSPENSION_CUENTA_TRANSACCIONAL" at bounding box center [589, 384] width 246 height 16
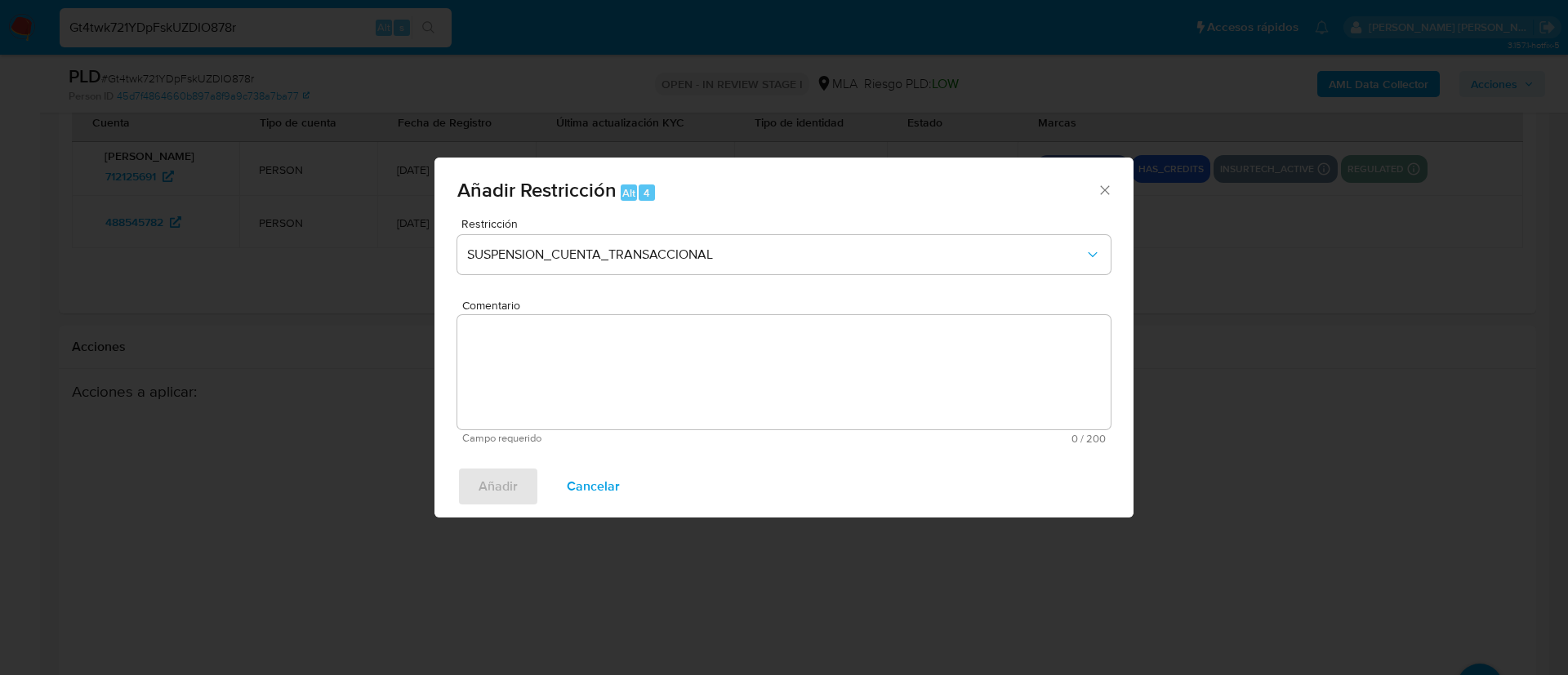
click at [573, 389] on textarea "Comentario" at bounding box center [783, 372] width 653 height 114
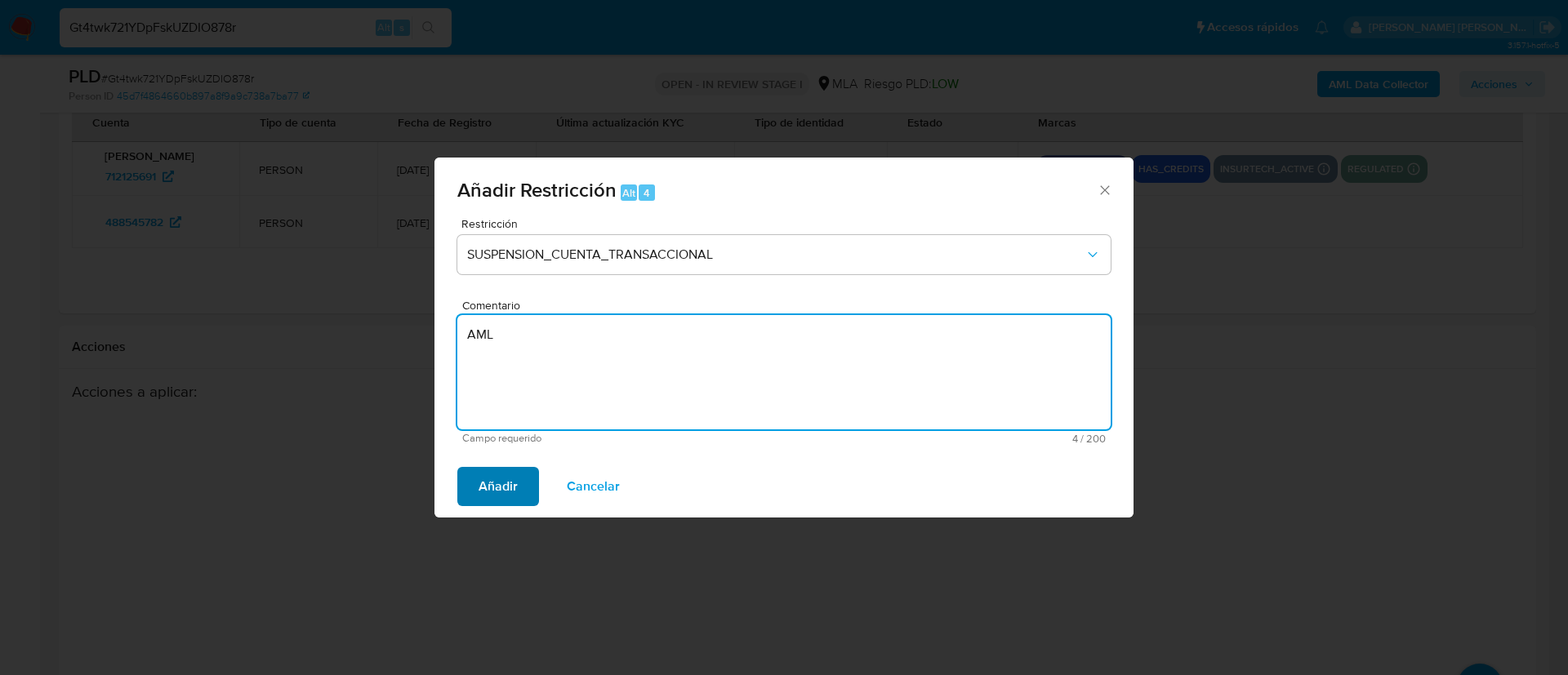
type textarea "AML"
click at [511, 477] on span "Añadir" at bounding box center [497, 487] width 39 height 36
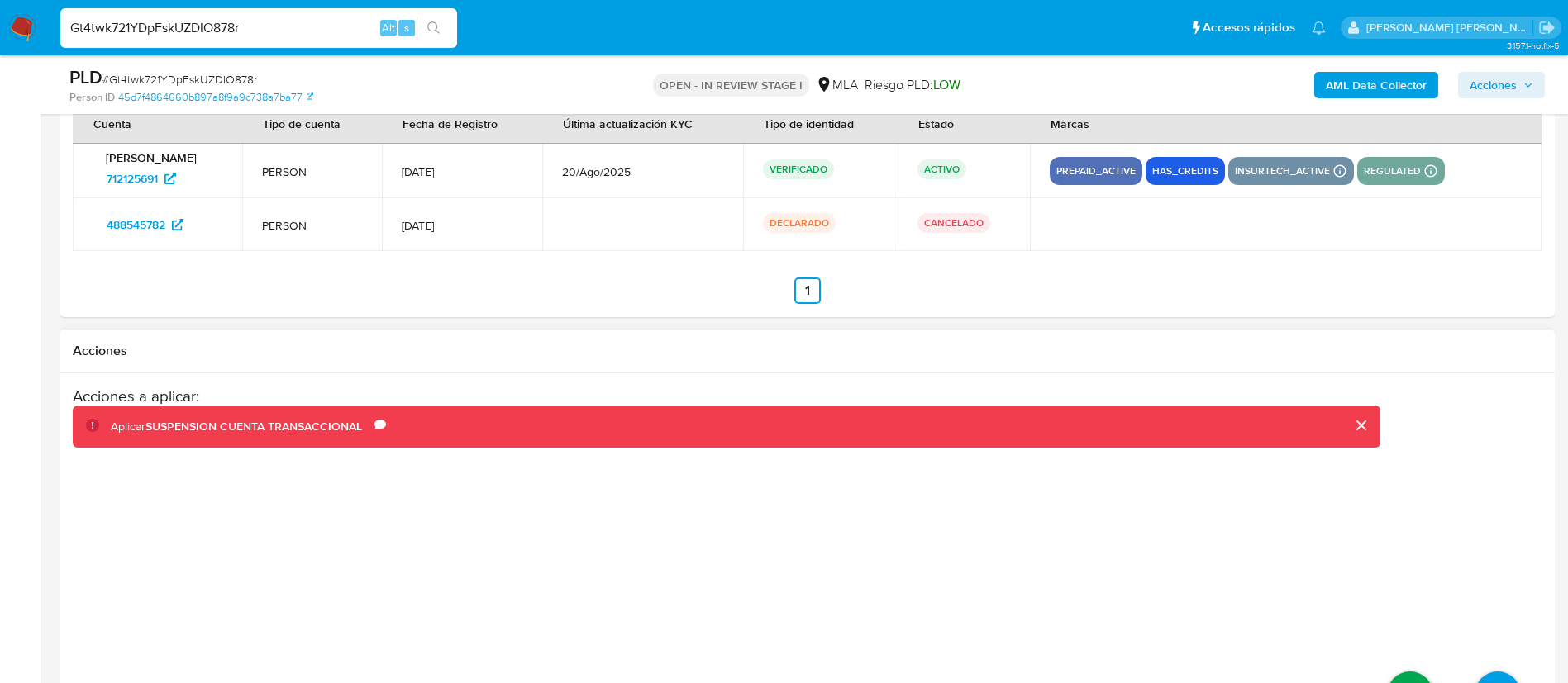
click at [1405, 672] on icon at bounding box center [1409, 695] width 47 height 47
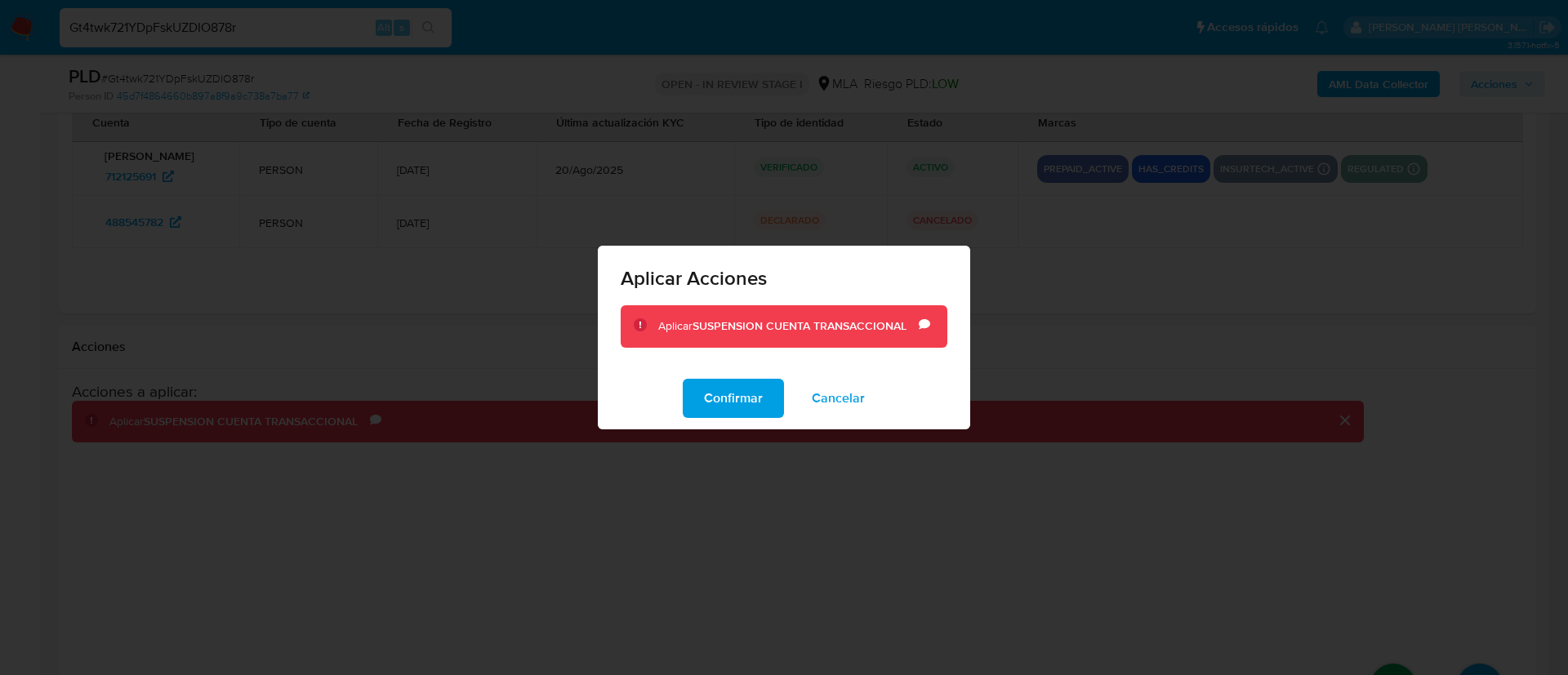
click at [725, 390] on span "Confirmar" at bounding box center [733, 398] width 59 height 36
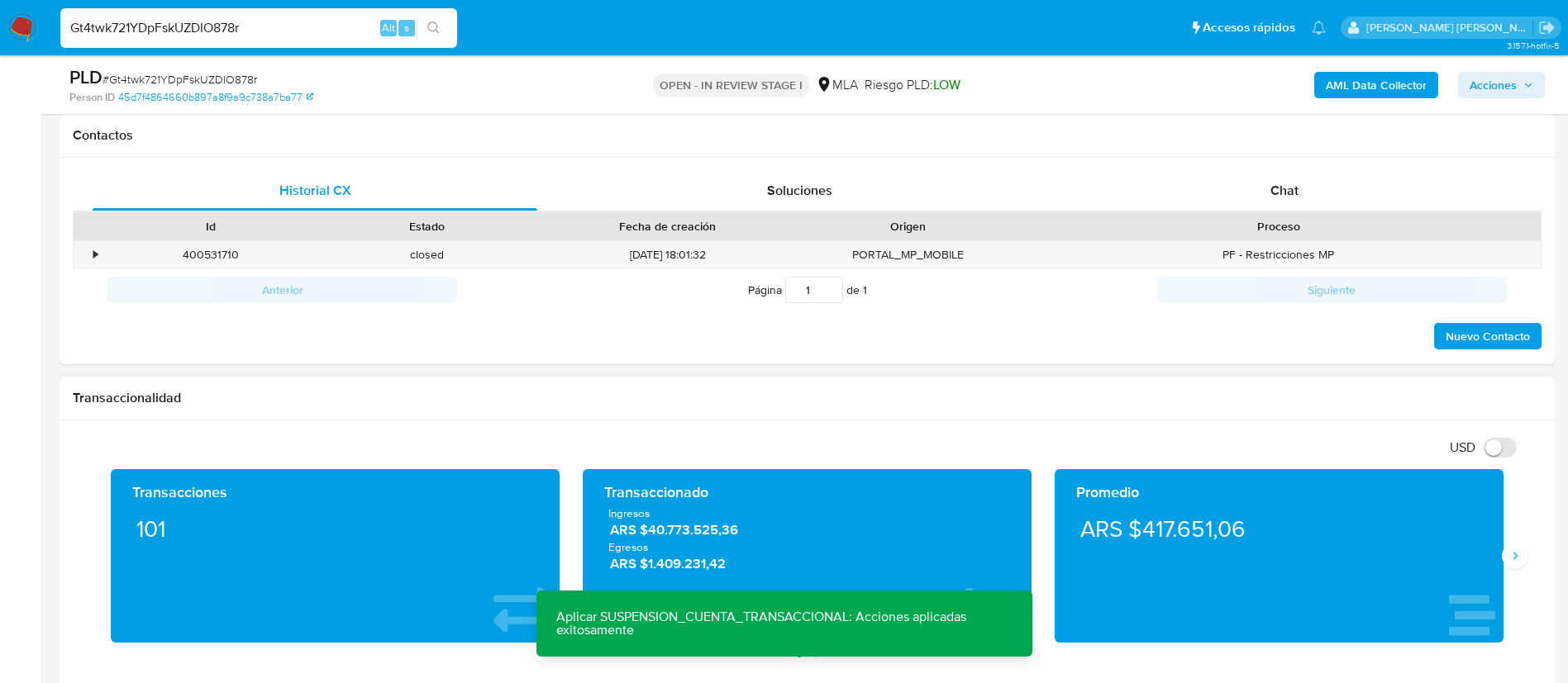
scroll to position [748, 0]
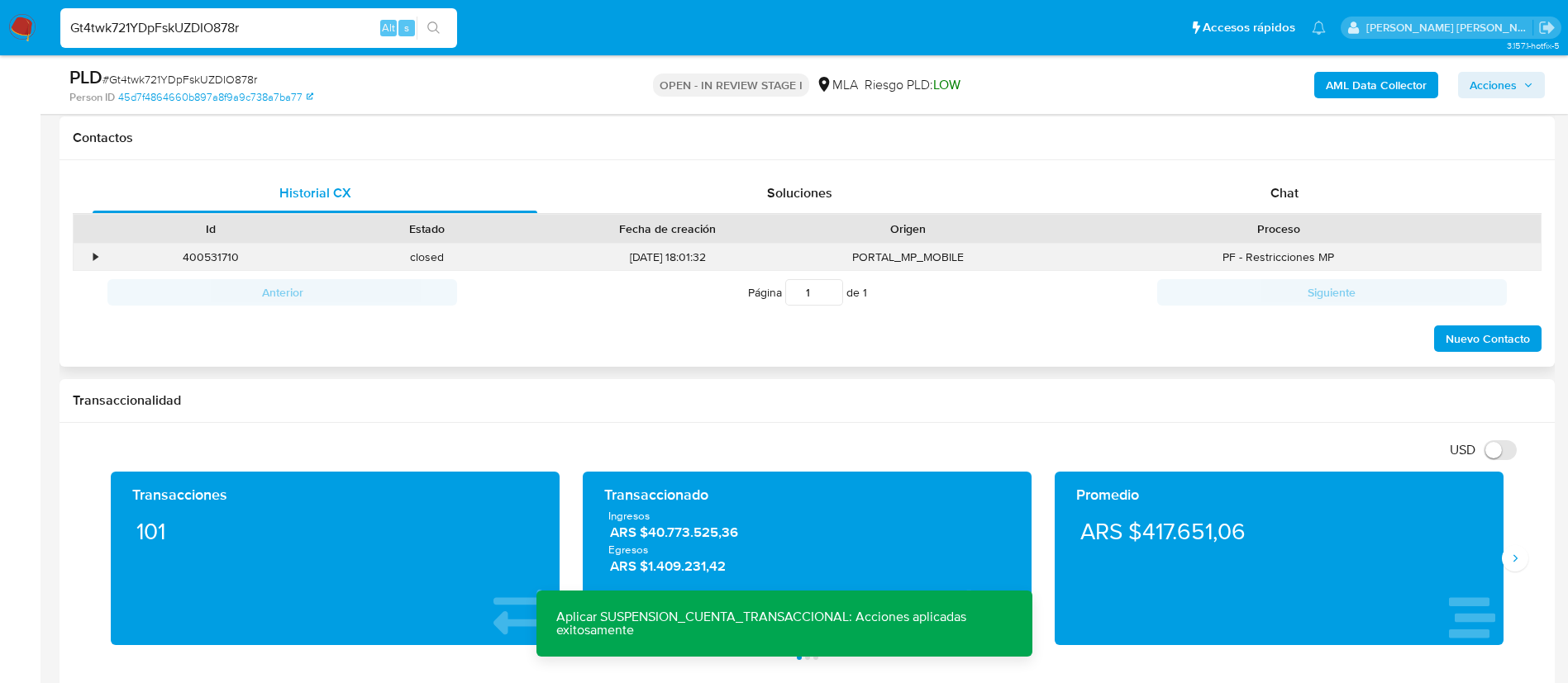
drag, startPoint x: 1200, startPoint y: 265, endPoint x: 1212, endPoint y: 251, distance: 18.4
click at [1200, 265] on div "PF - Restricciones MP" at bounding box center [1278, 257] width 524 height 27
click at [1290, 184] on span "Chat" at bounding box center [1284, 192] width 28 height 19
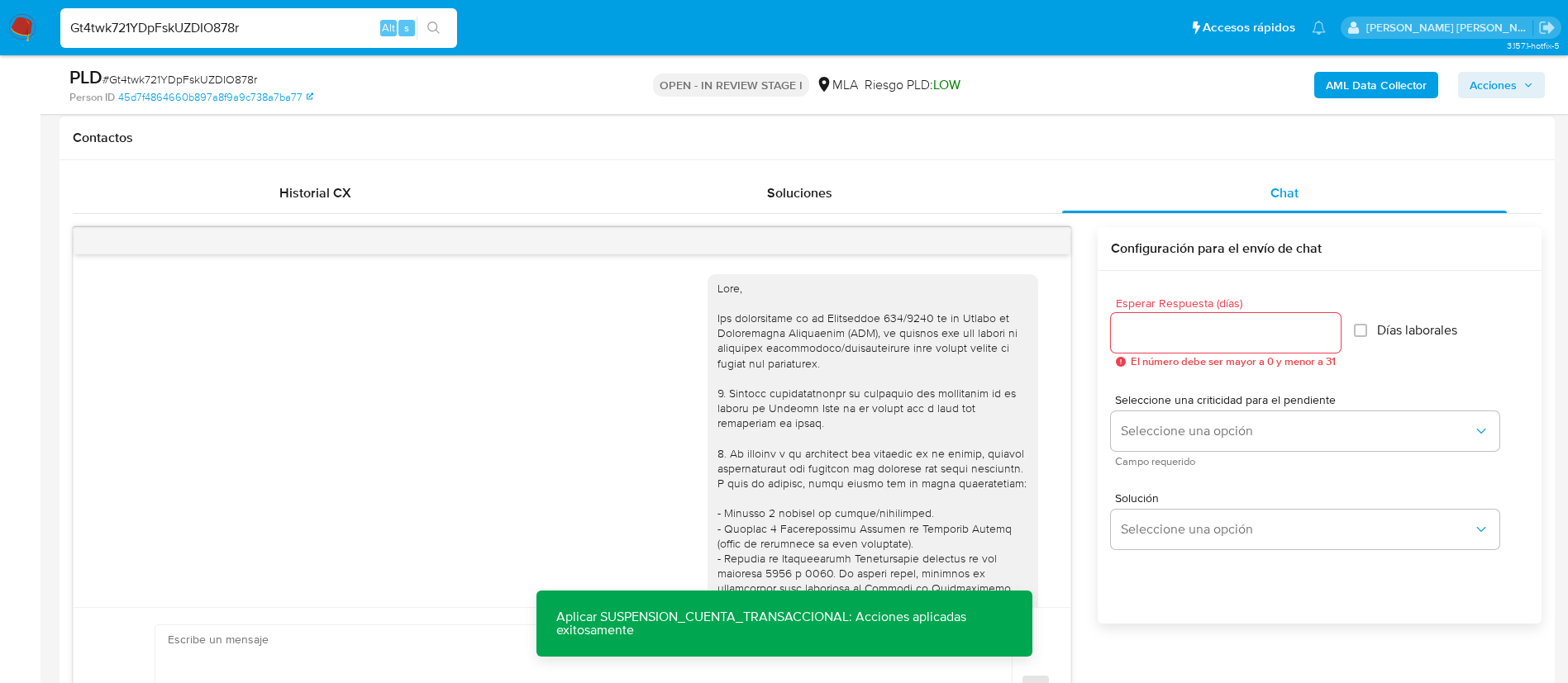
scroll to position [947, 0]
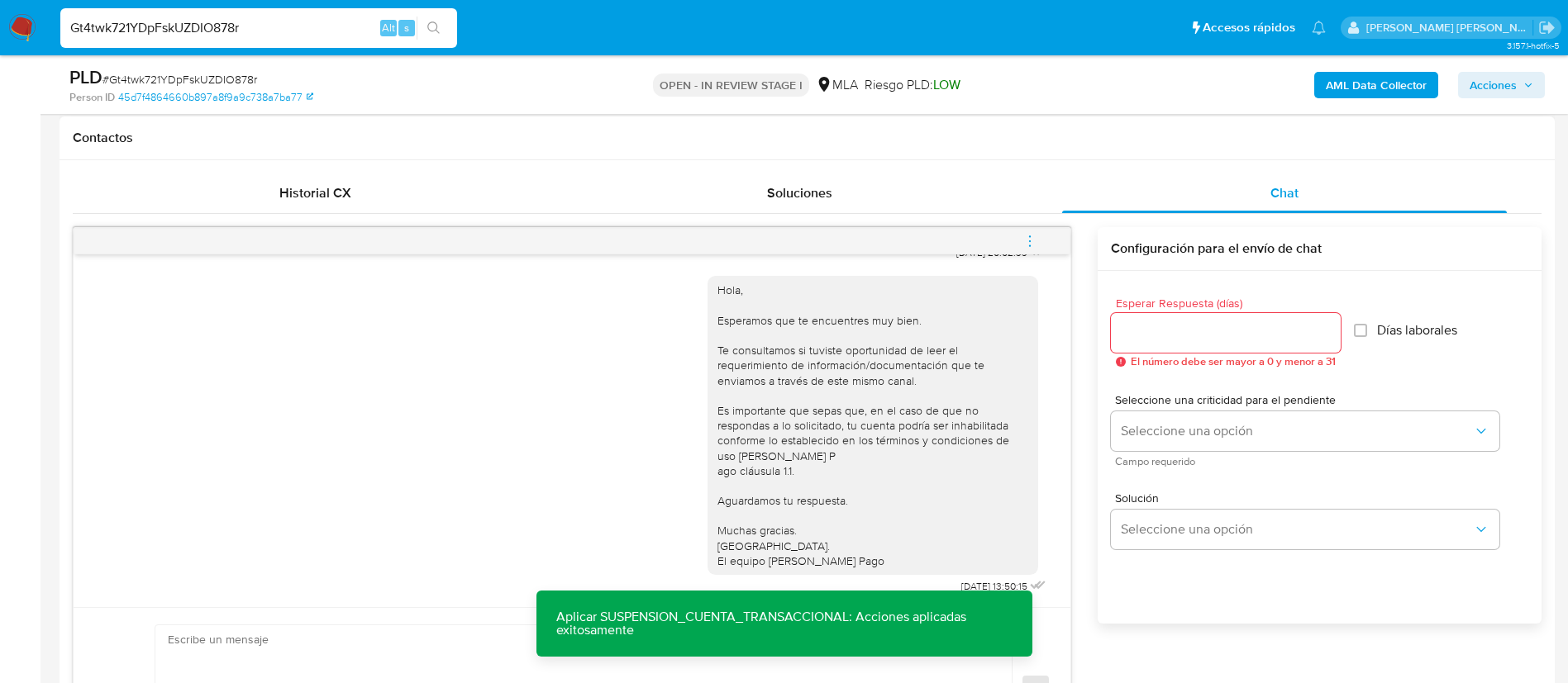
click at [1031, 243] on icon "menu-action" at bounding box center [1030, 241] width 15 height 15
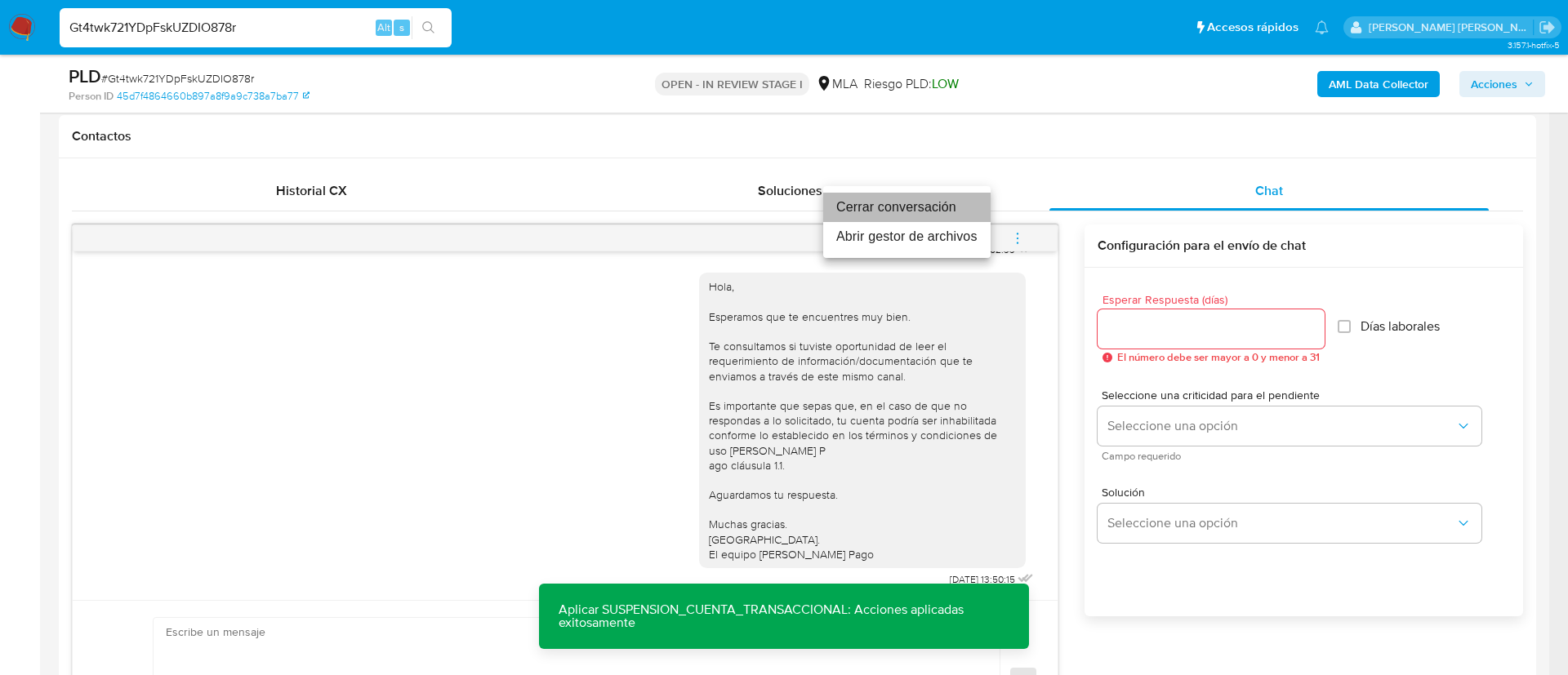
click at [895, 201] on li "Cerrar conversación" at bounding box center [907, 207] width 168 height 30
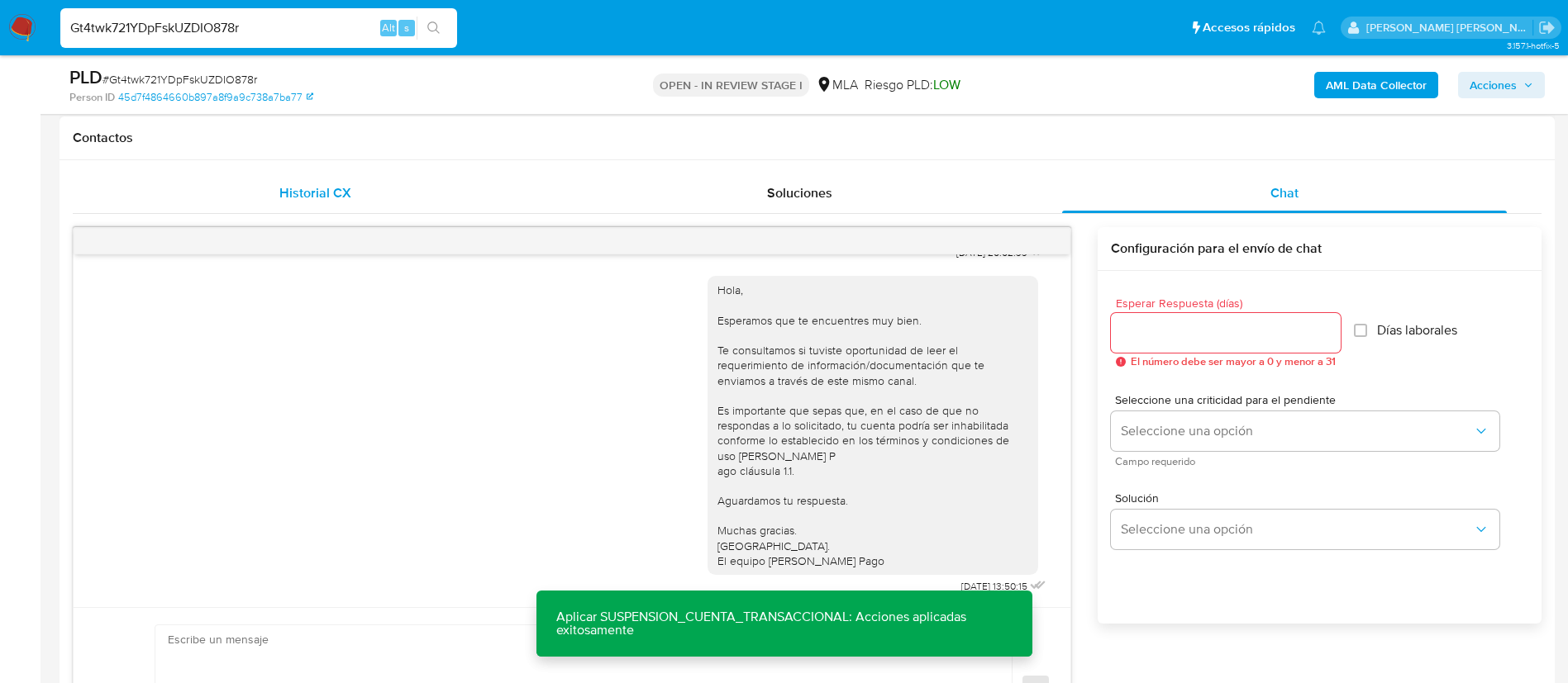
click at [337, 196] on span "Historial CX" at bounding box center [315, 192] width 72 height 19
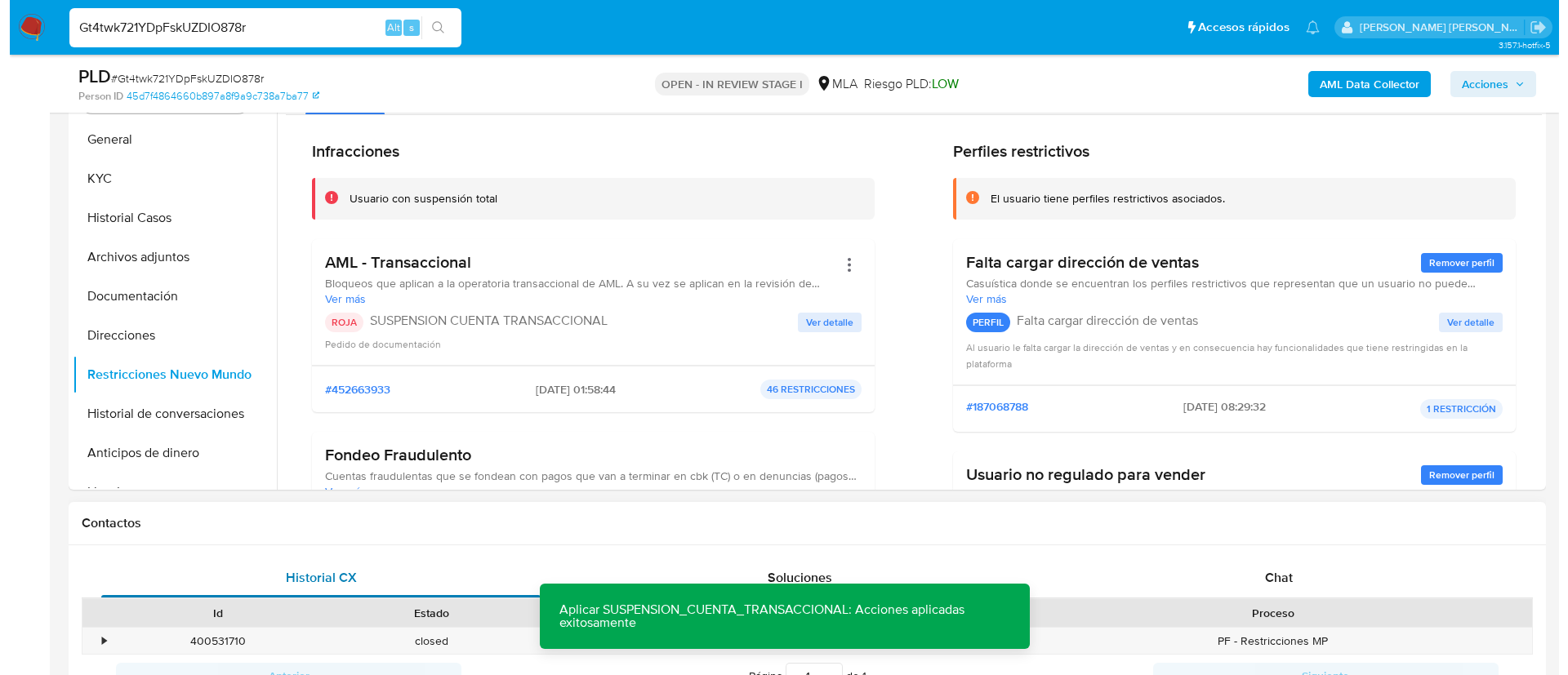
scroll to position [262, 0]
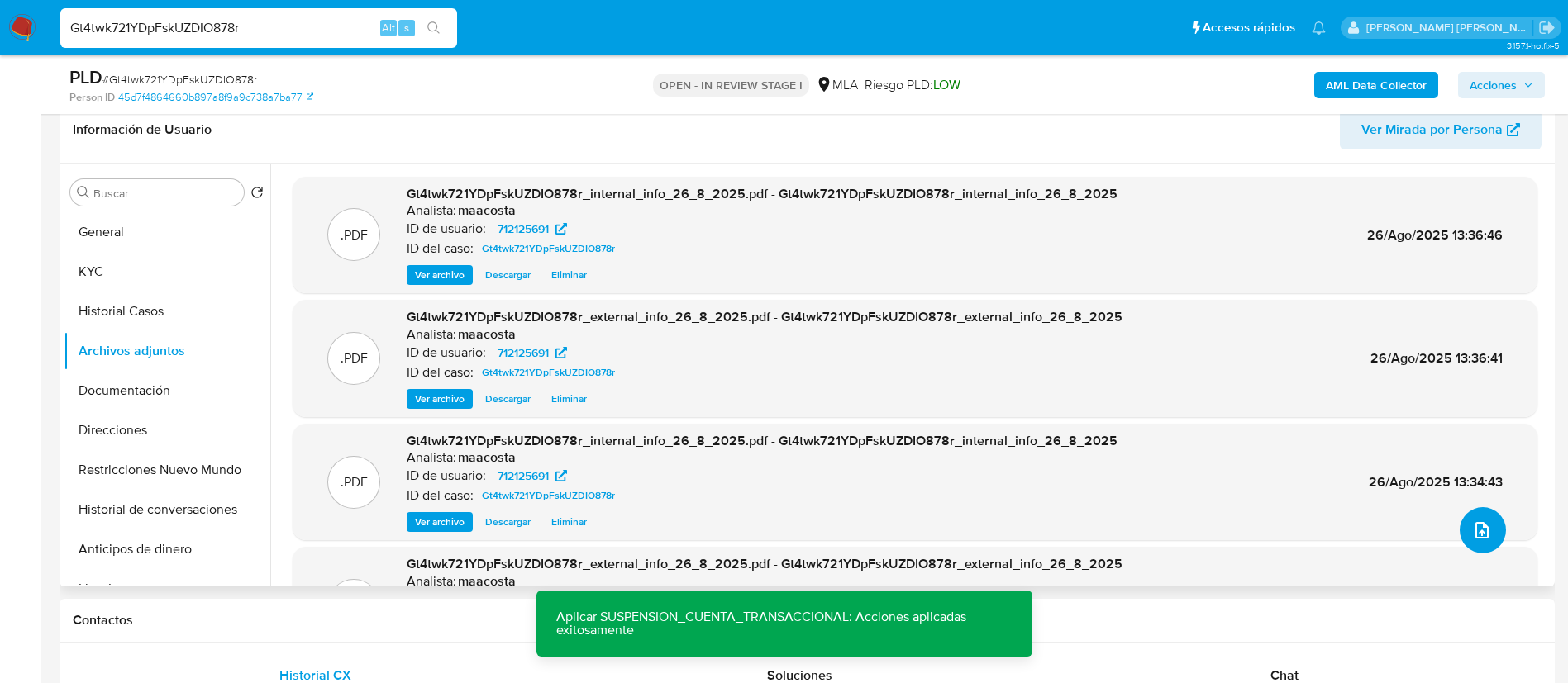
click at [1486, 550] on button "upload-file" at bounding box center [1482, 530] width 47 height 47
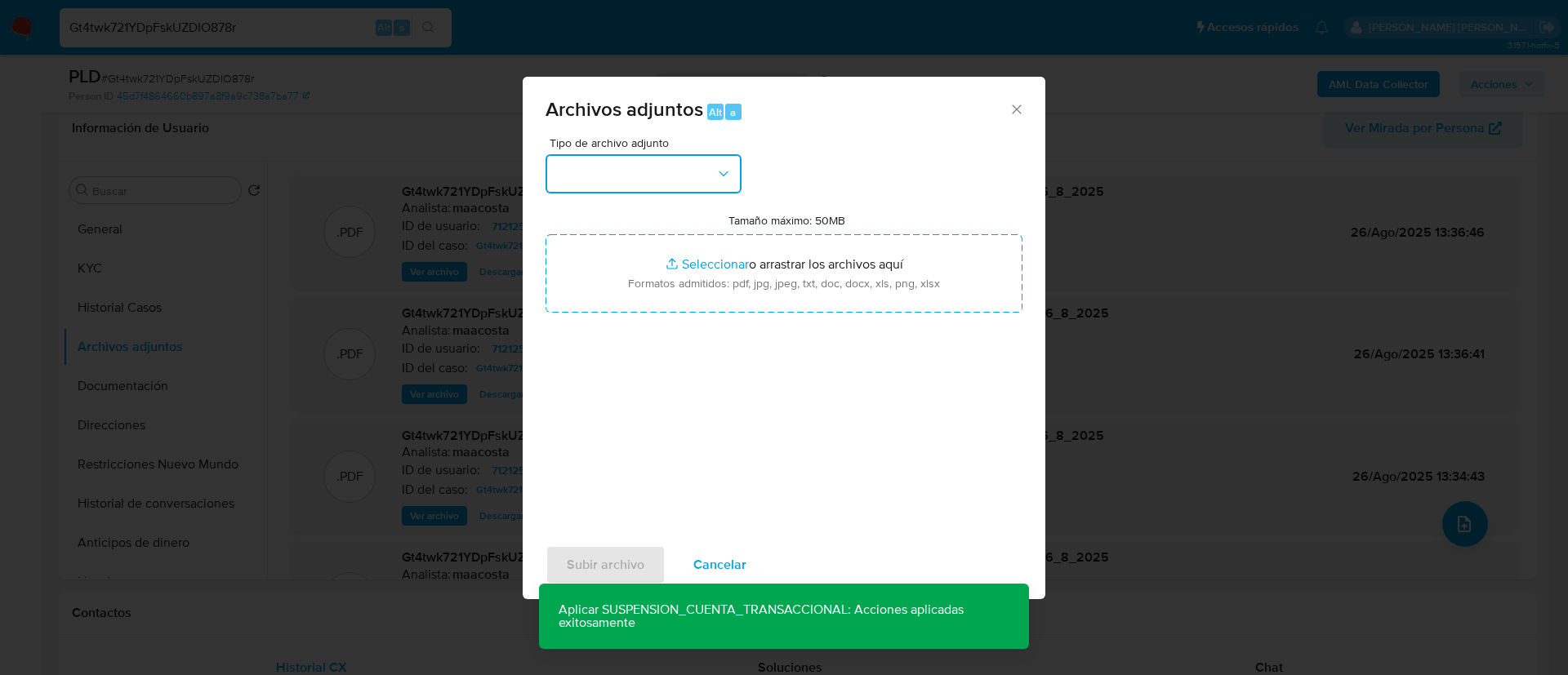
click at [696, 164] on button "button" at bounding box center [643, 173] width 196 height 39
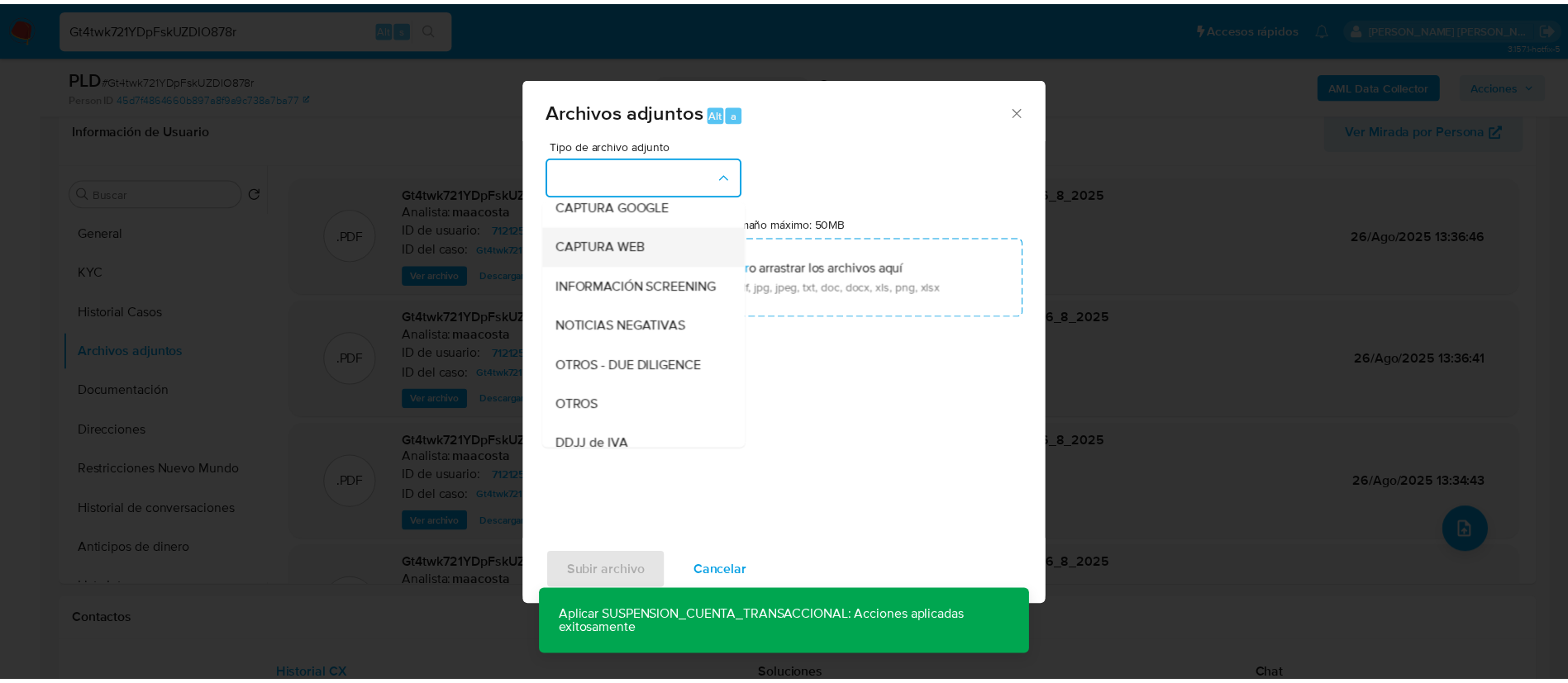
scroll to position [134, 0]
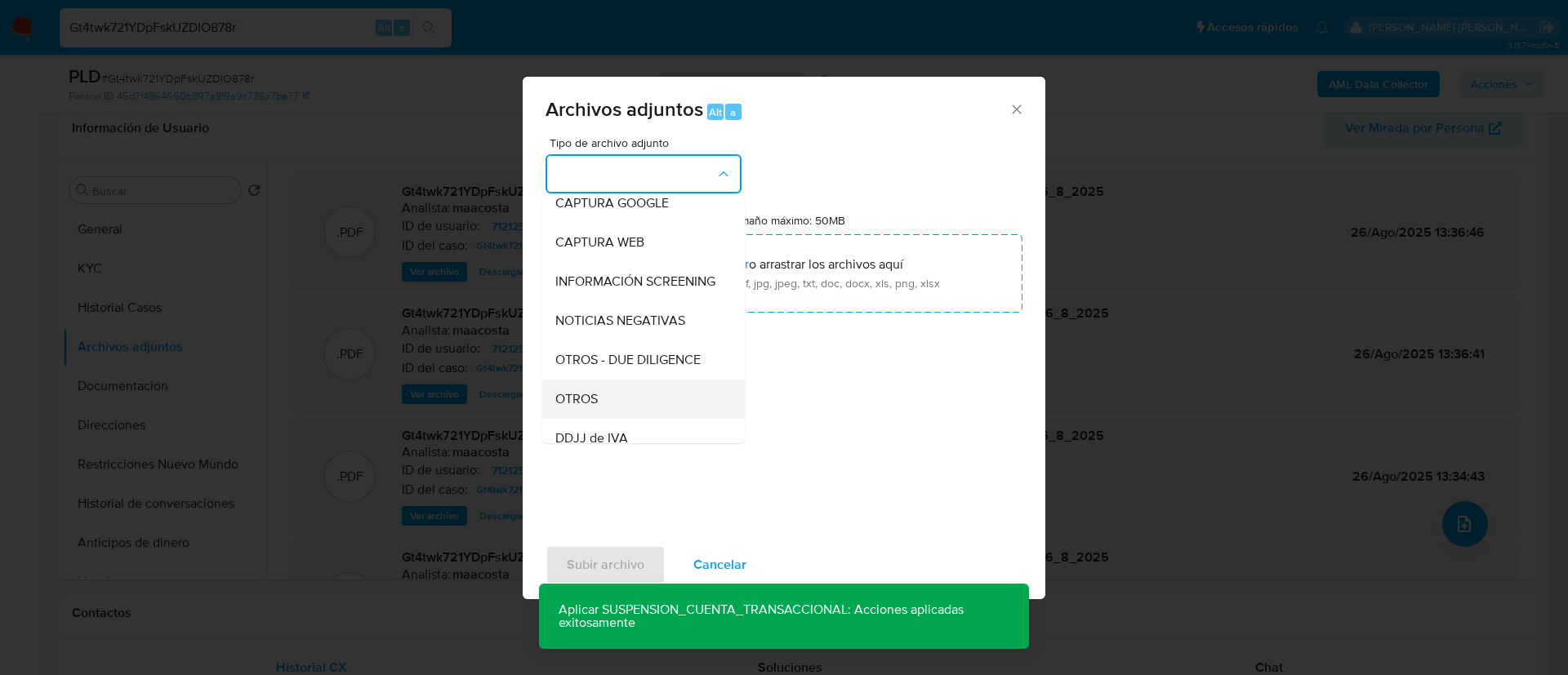
click at [603, 416] on div "OTROS" at bounding box center [638, 398] width 167 height 39
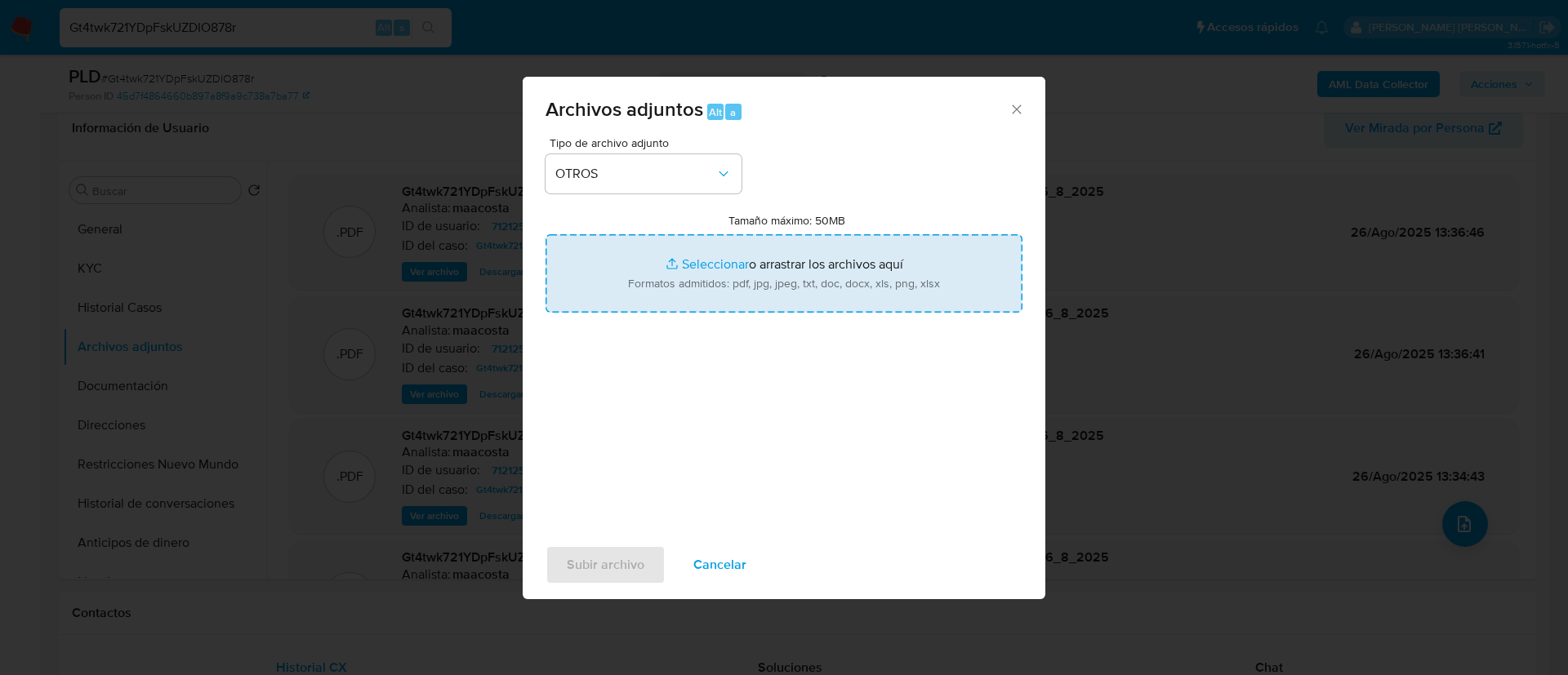
type input "C:\fakepath\Caselog Gt4twk721YDpFskUZDIO878r_2025_07_18_12_24_03.docx"
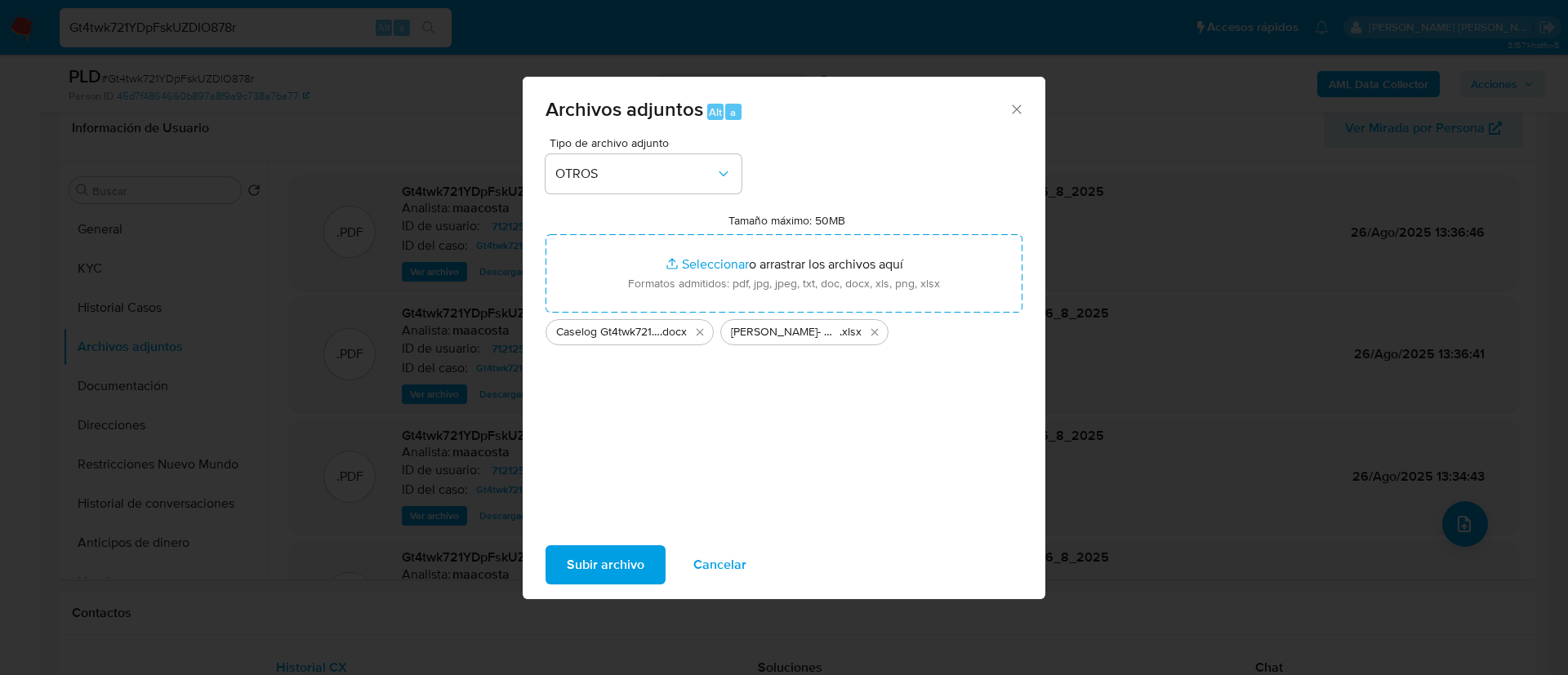
click at [621, 567] on span "Subir archivo" at bounding box center [606, 565] width 77 height 36
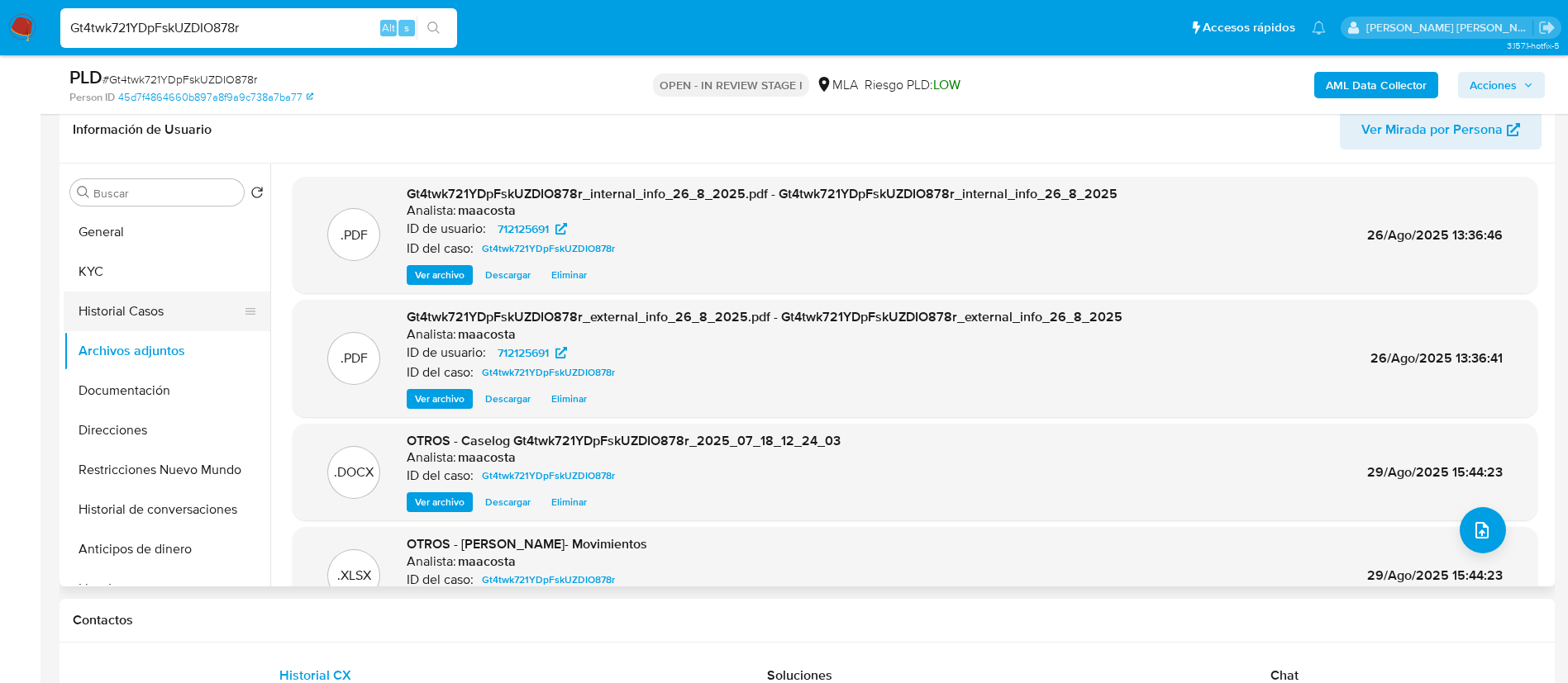
click at [124, 306] on button "Historial Casos" at bounding box center [161, 311] width 193 height 39
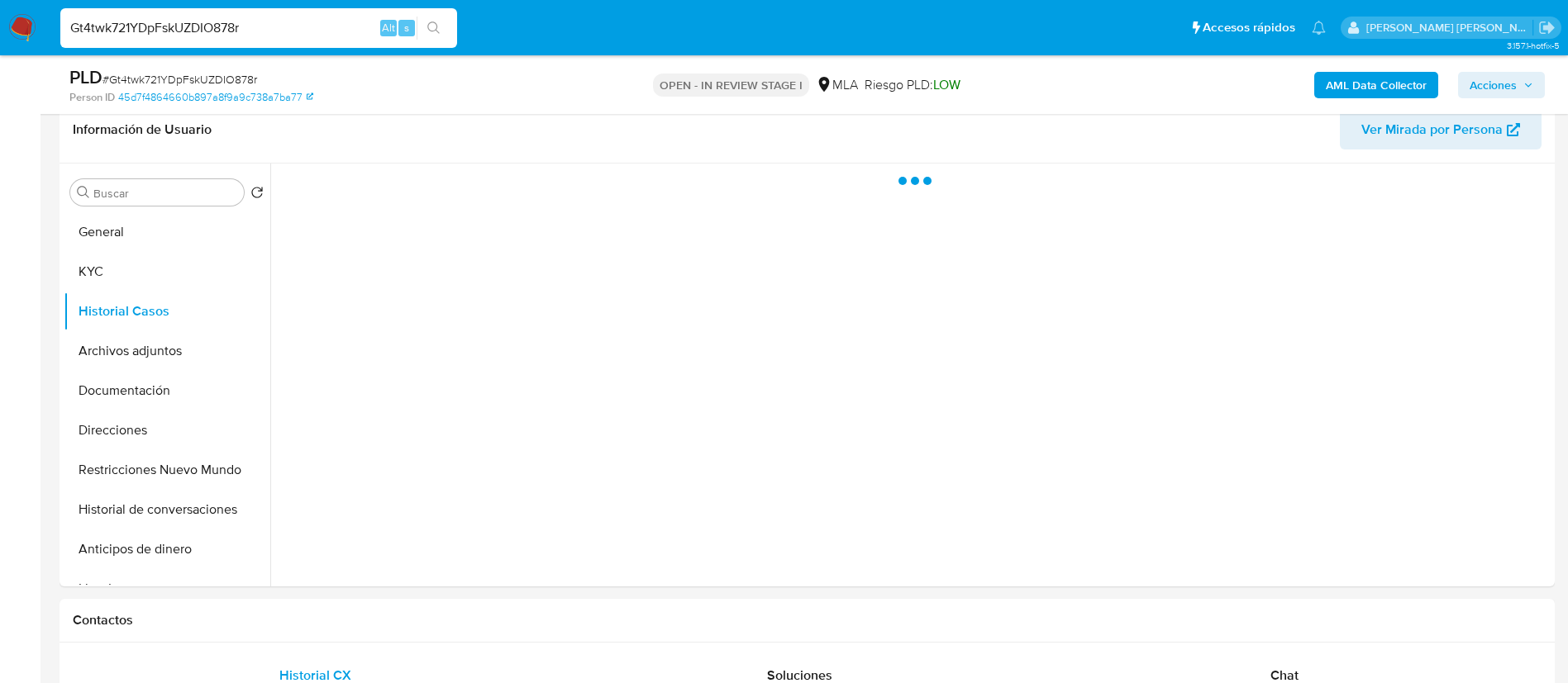
click at [1507, 76] on span "Acciones" at bounding box center [1493, 85] width 47 height 26
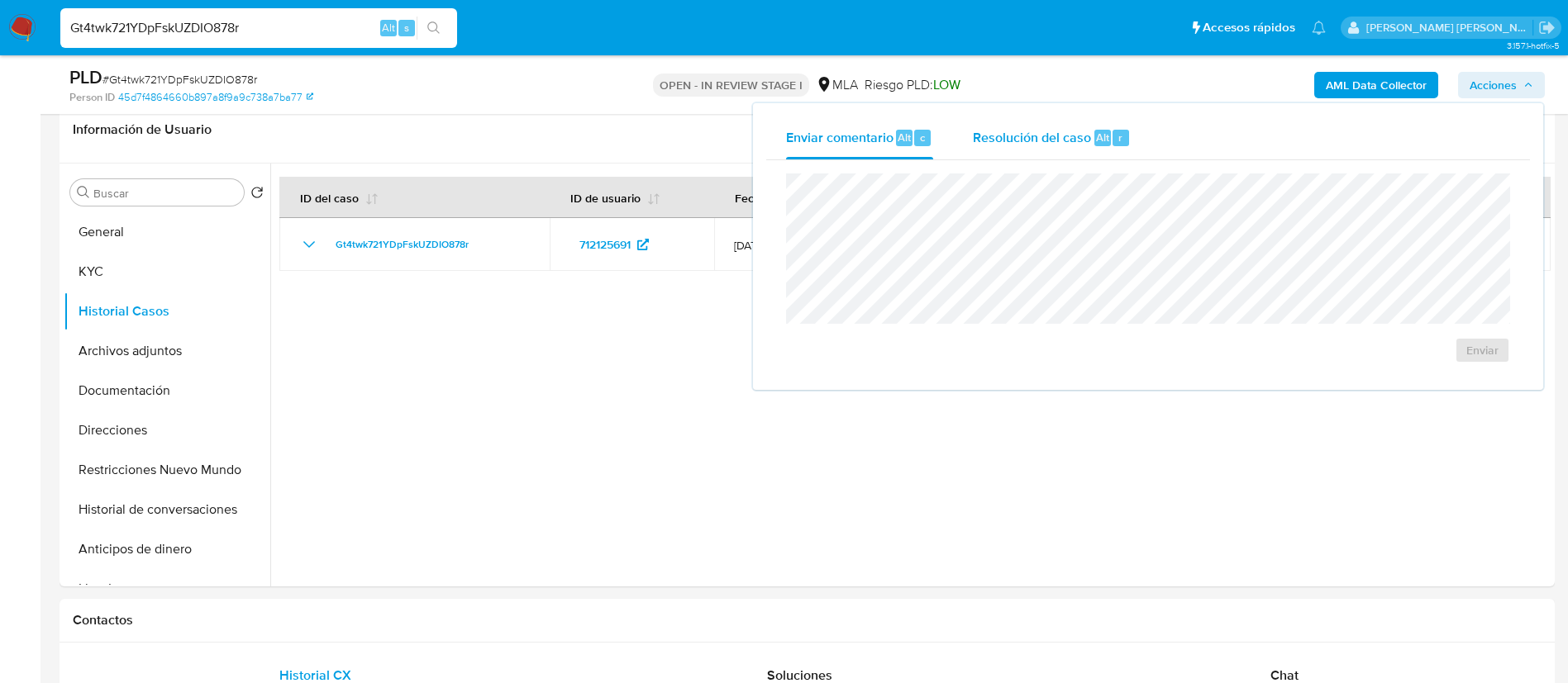
click at [1101, 133] on span "Alt" at bounding box center [1102, 137] width 13 height 16
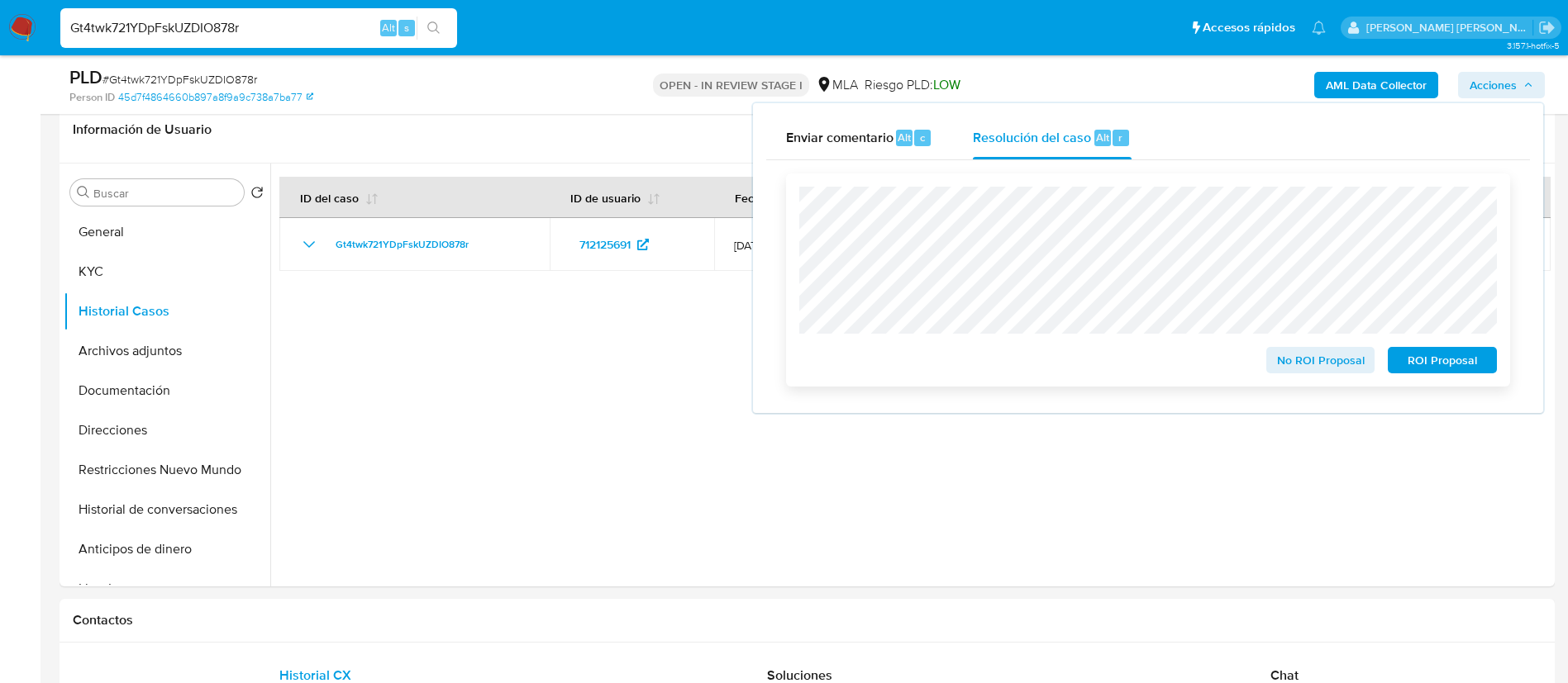
click at [1441, 358] on span "ROI Proposal" at bounding box center [1442, 359] width 86 height 23
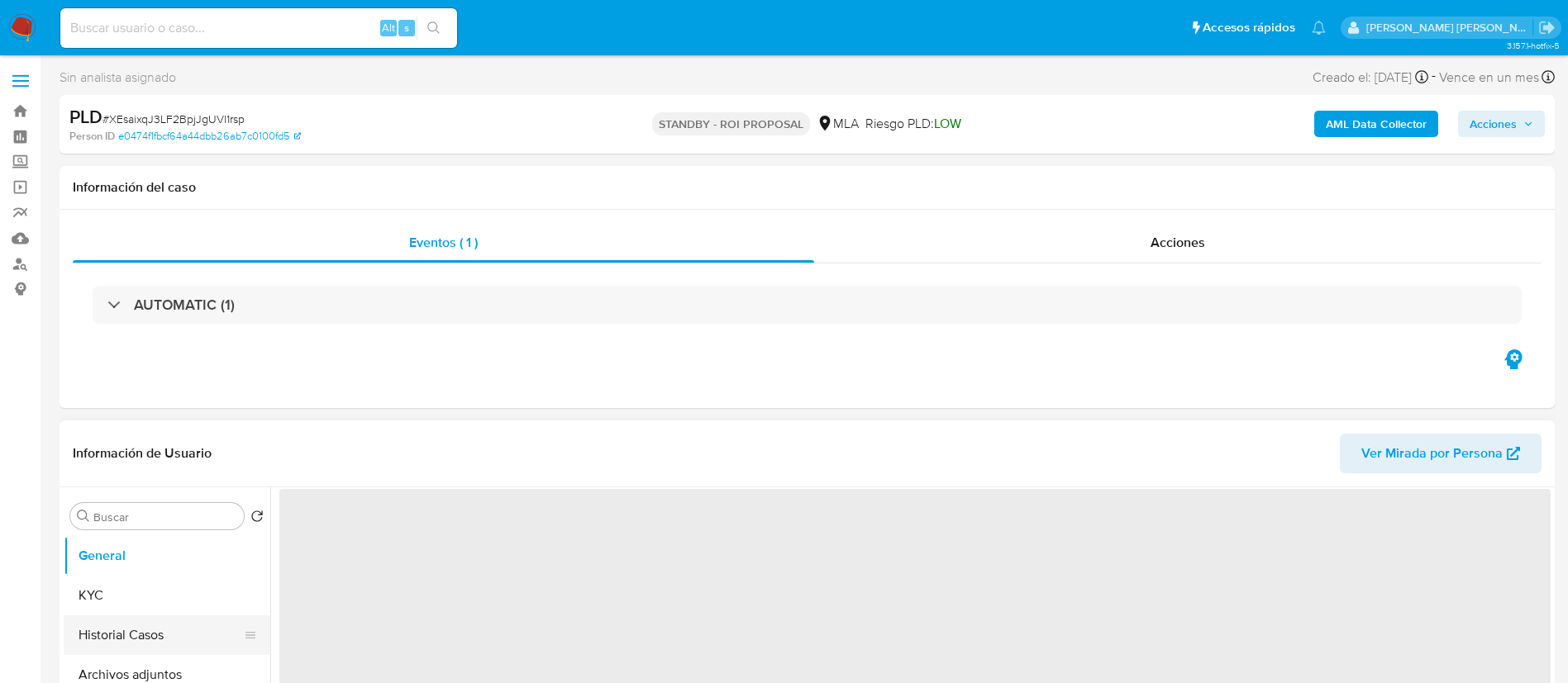
select select "10"
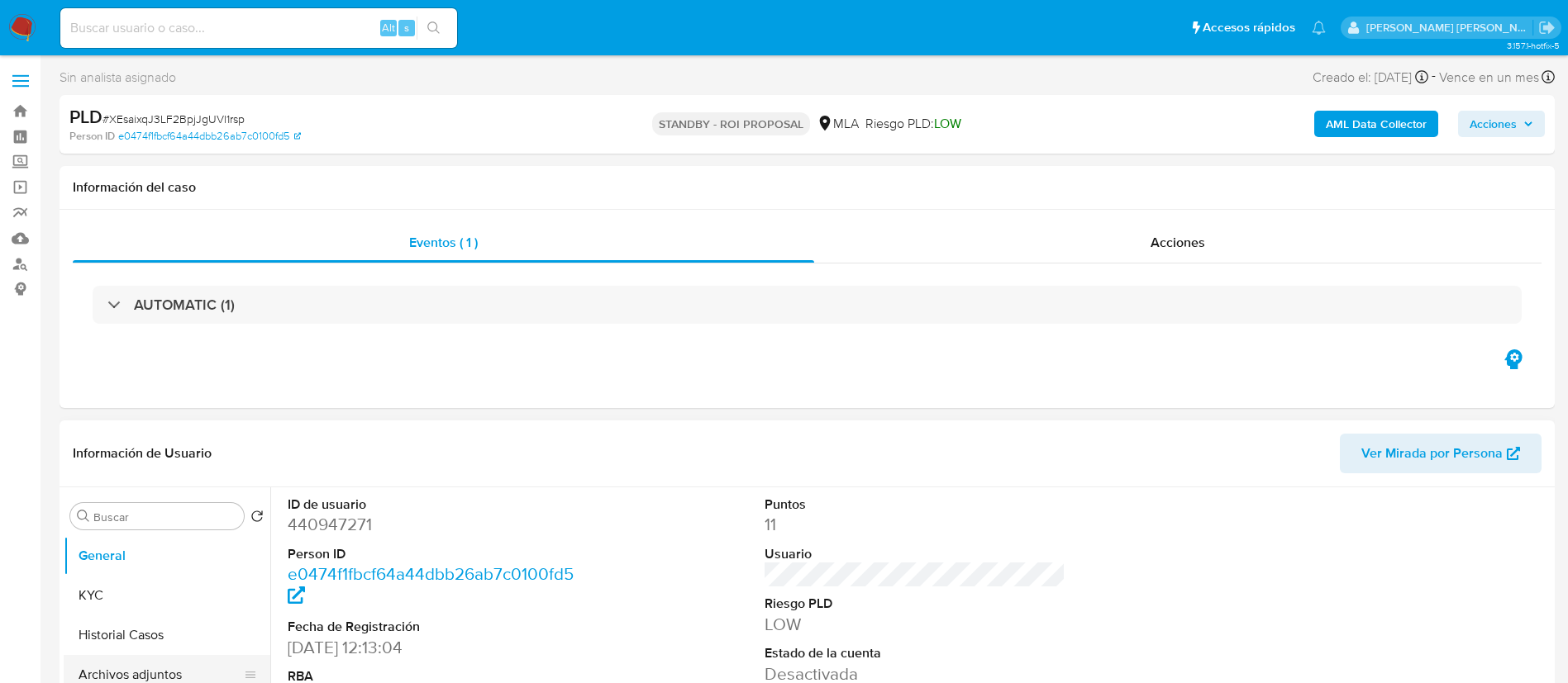
click at [165, 664] on button "Archivos adjuntos" at bounding box center [161, 674] width 193 height 39
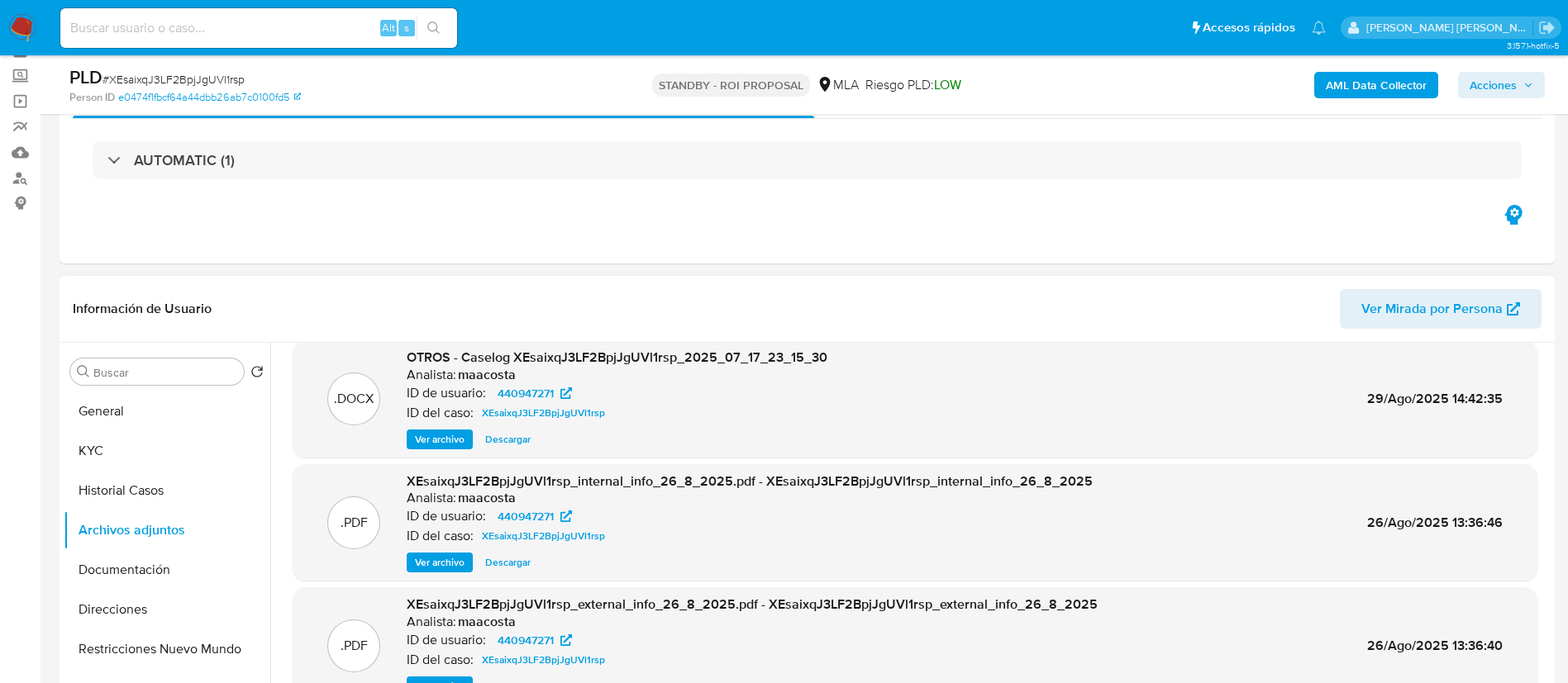
scroll to position [5, 0]
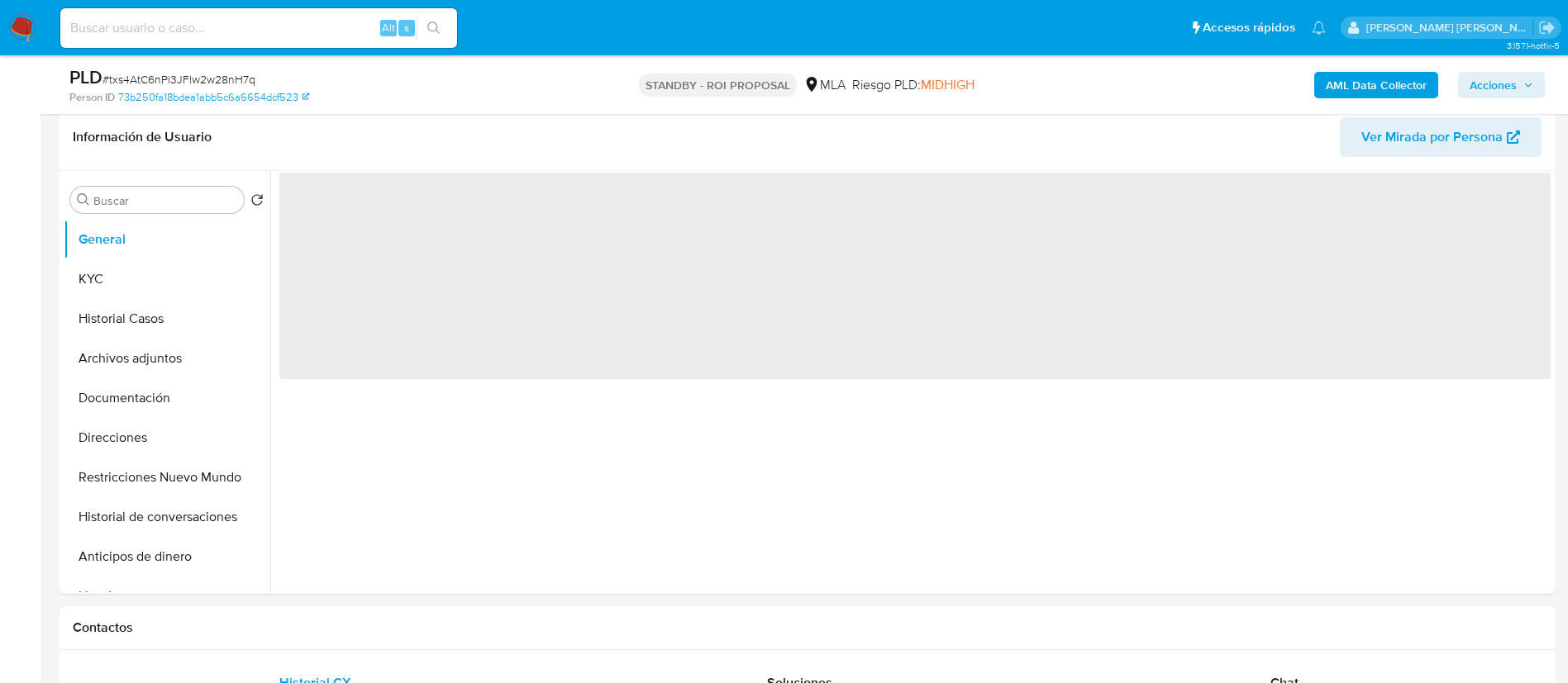
scroll to position [335, 0]
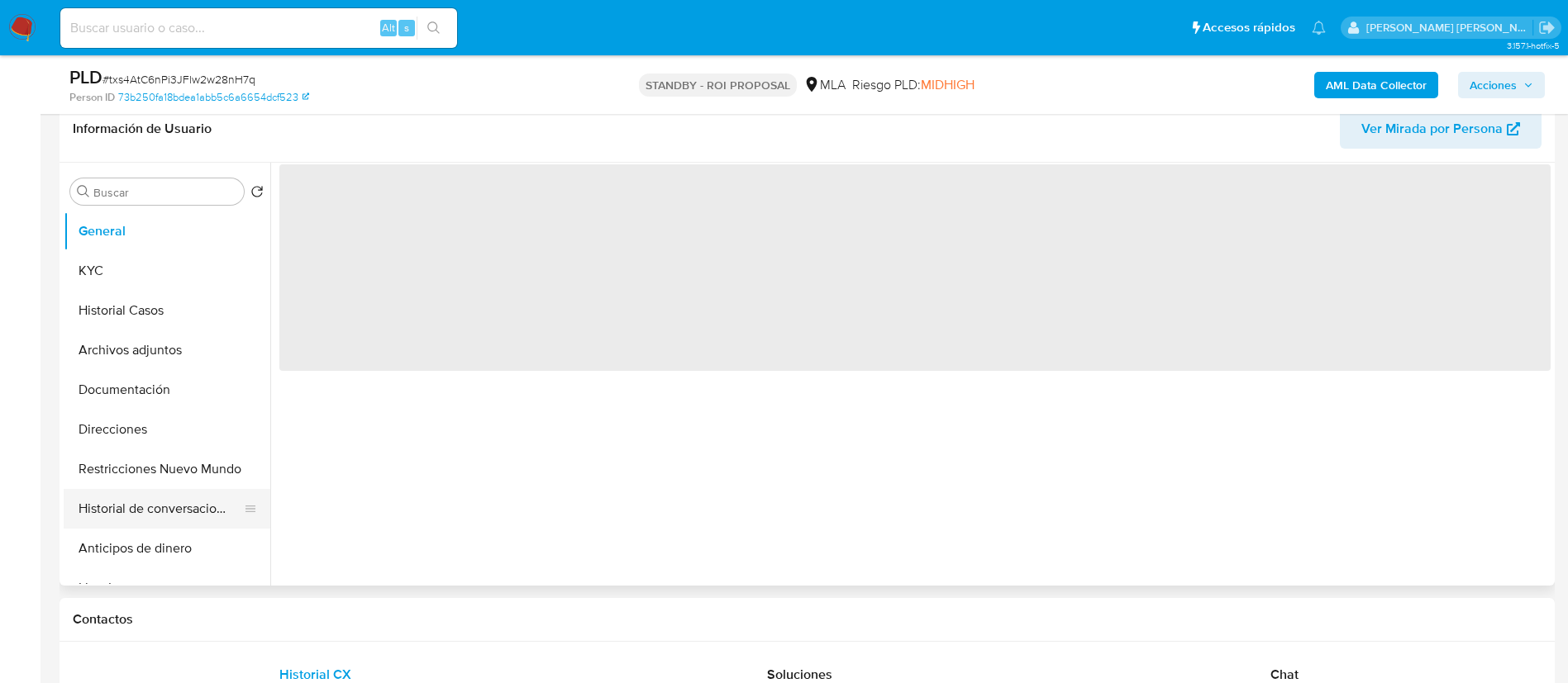
click at [192, 508] on button "Historial de conversaciones" at bounding box center [161, 508] width 193 height 39
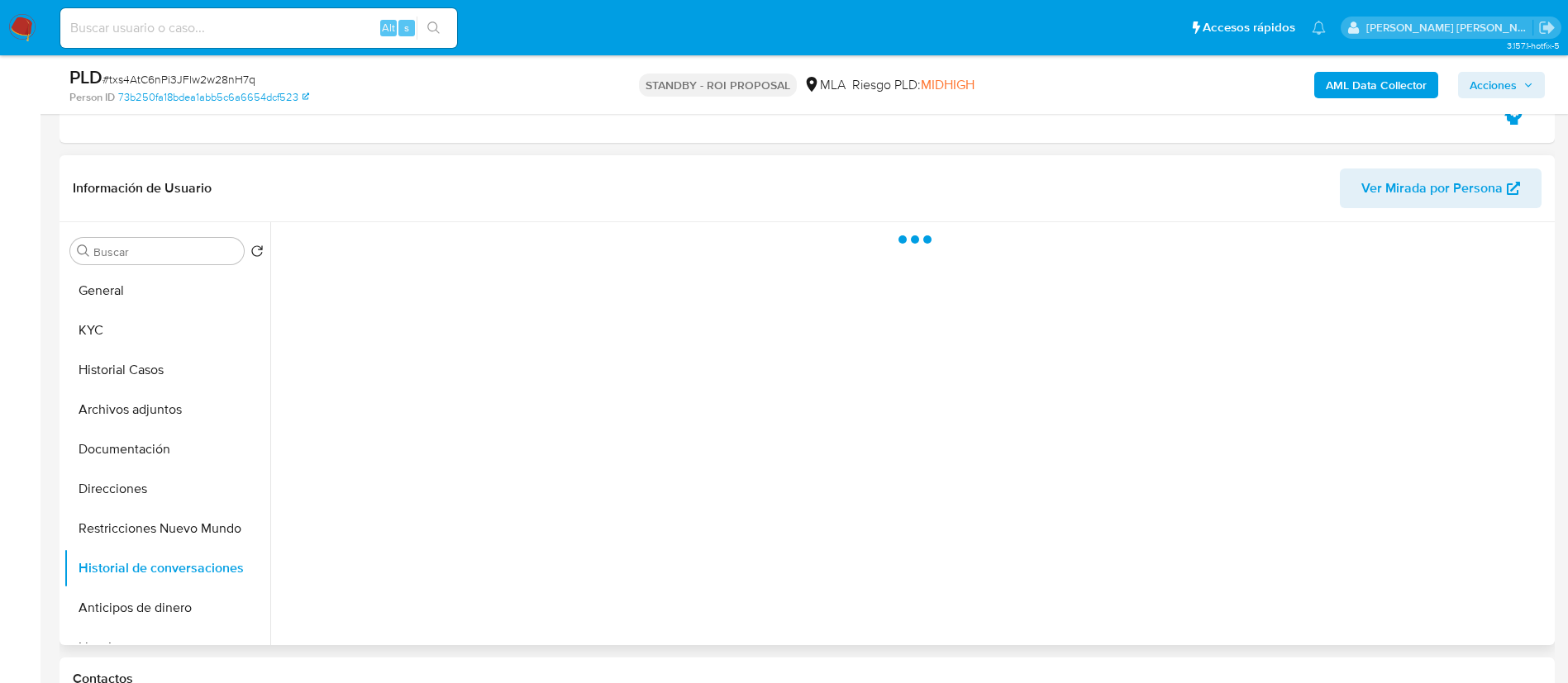
scroll to position [274, 0]
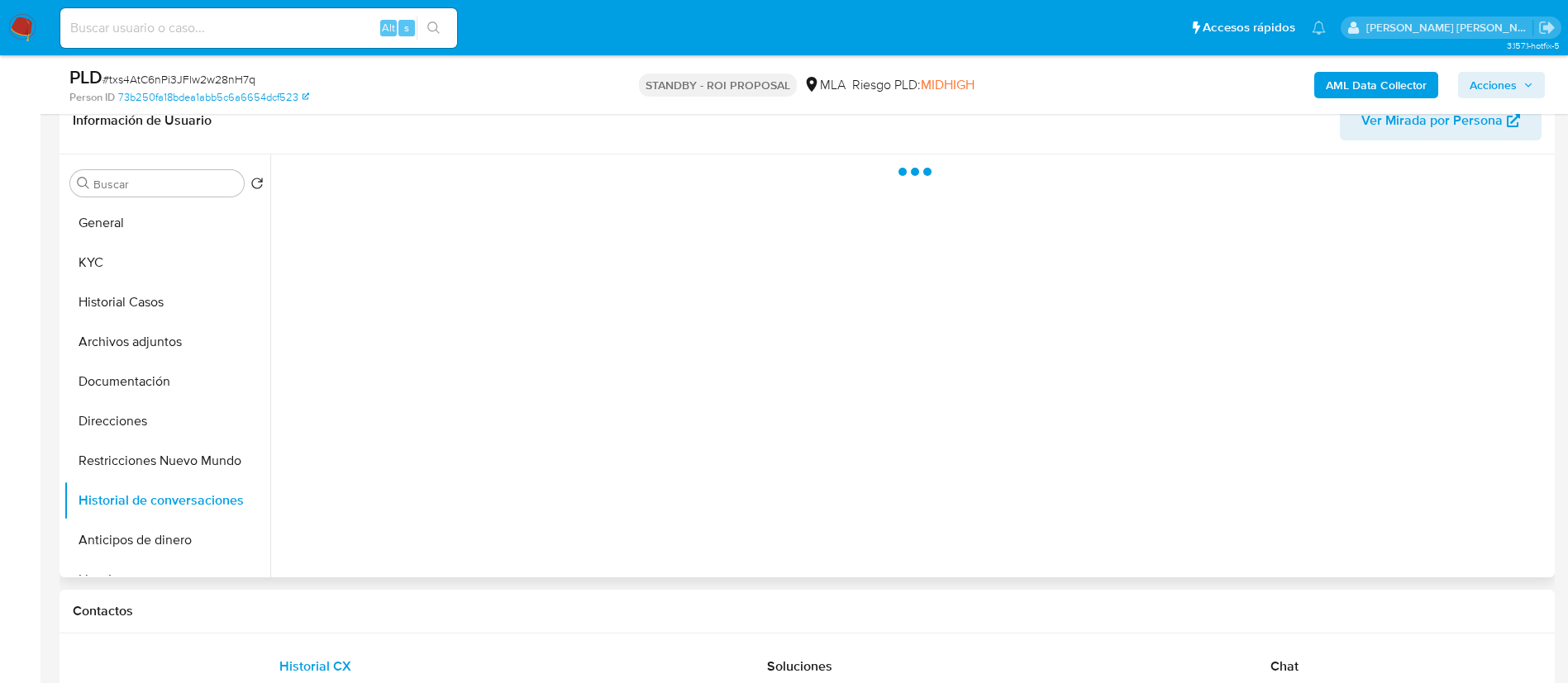
select select "10"
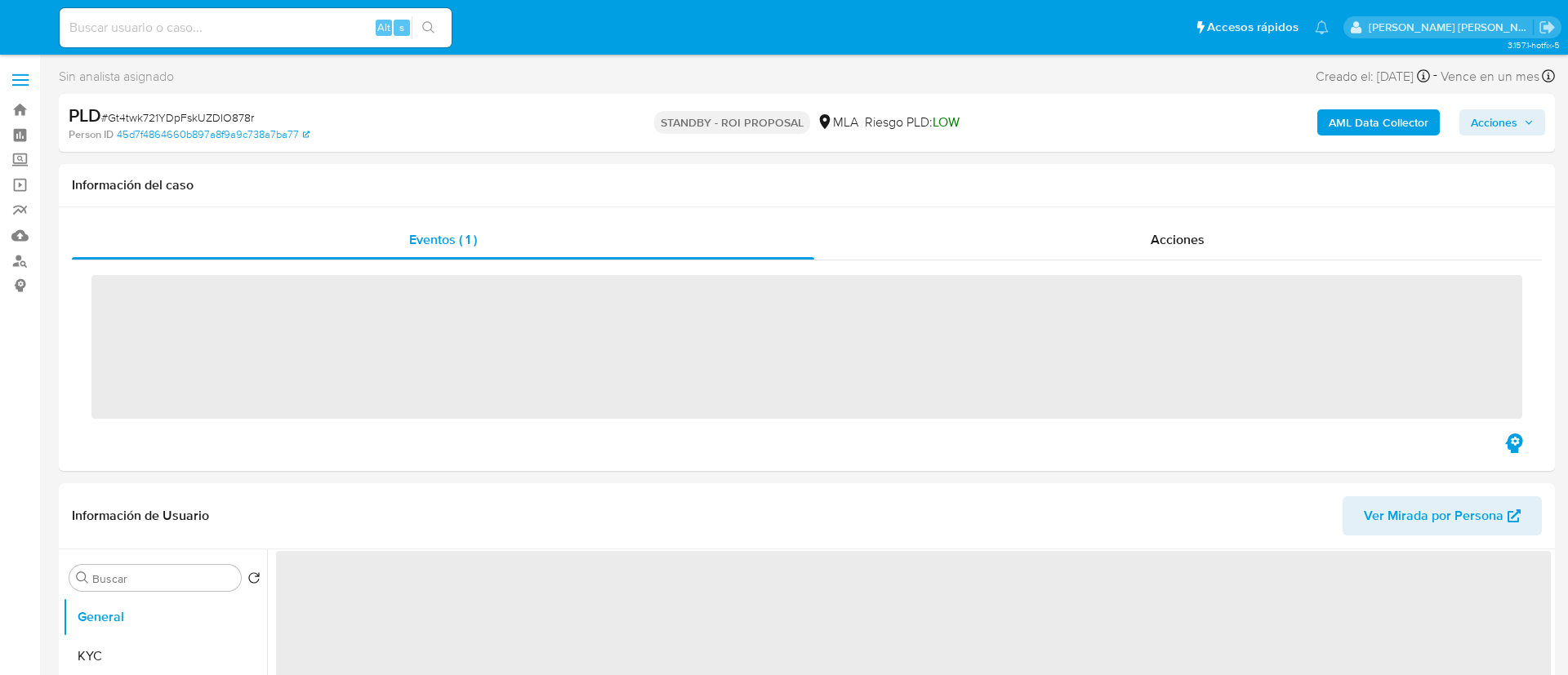
select select "10"
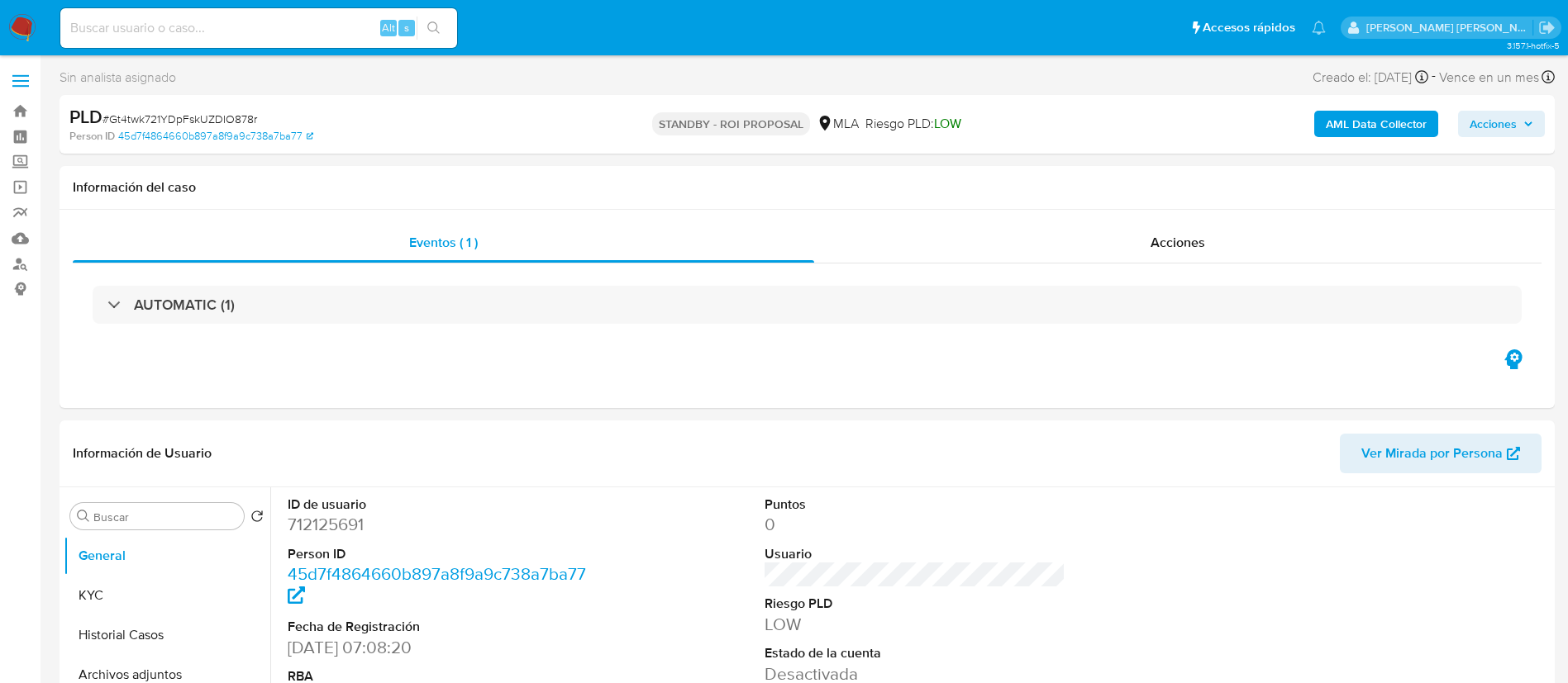
paste input "7NoiYd4IfhATIxKRRhPQbXye"
click at [248, 31] on input "7NoiYd4IfhATIxKRRhPQbXye" at bounding box center [258, 28] width 397 height 22
type input "7NoiYd4IfhATIxKRRhPQbXye"
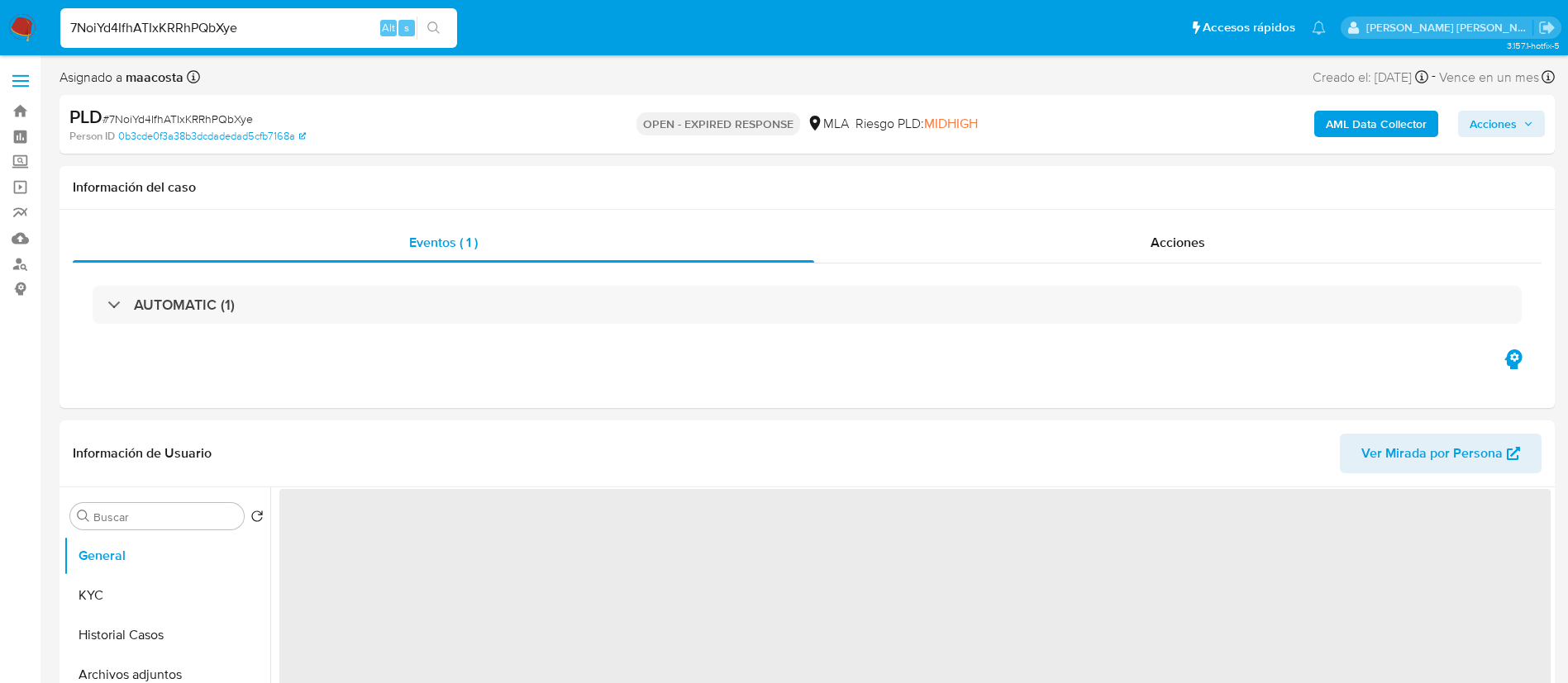
select select "10"
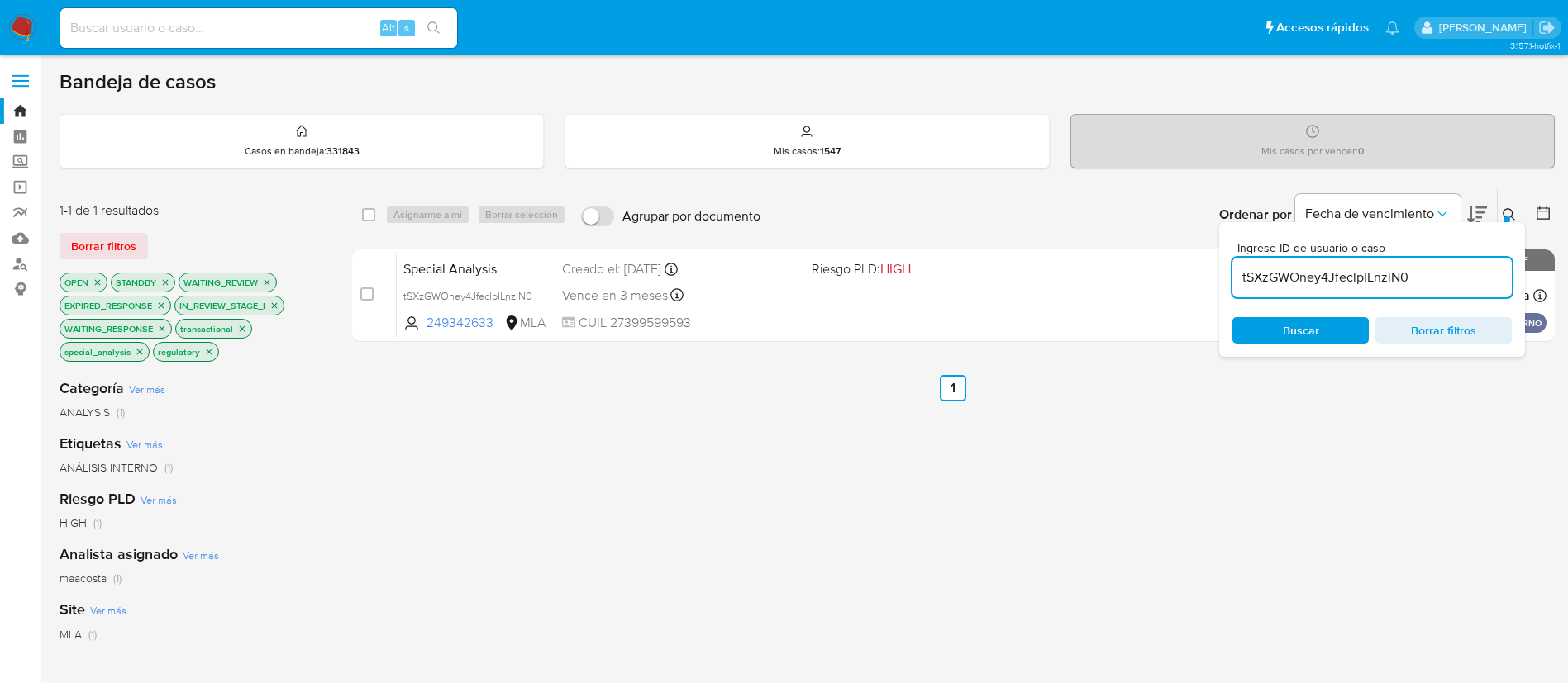
click at [1334, 280] on input "tSXzGWOney4JfeclpILnzlN0" at bounding box center [1372, 278] width 279 height 22
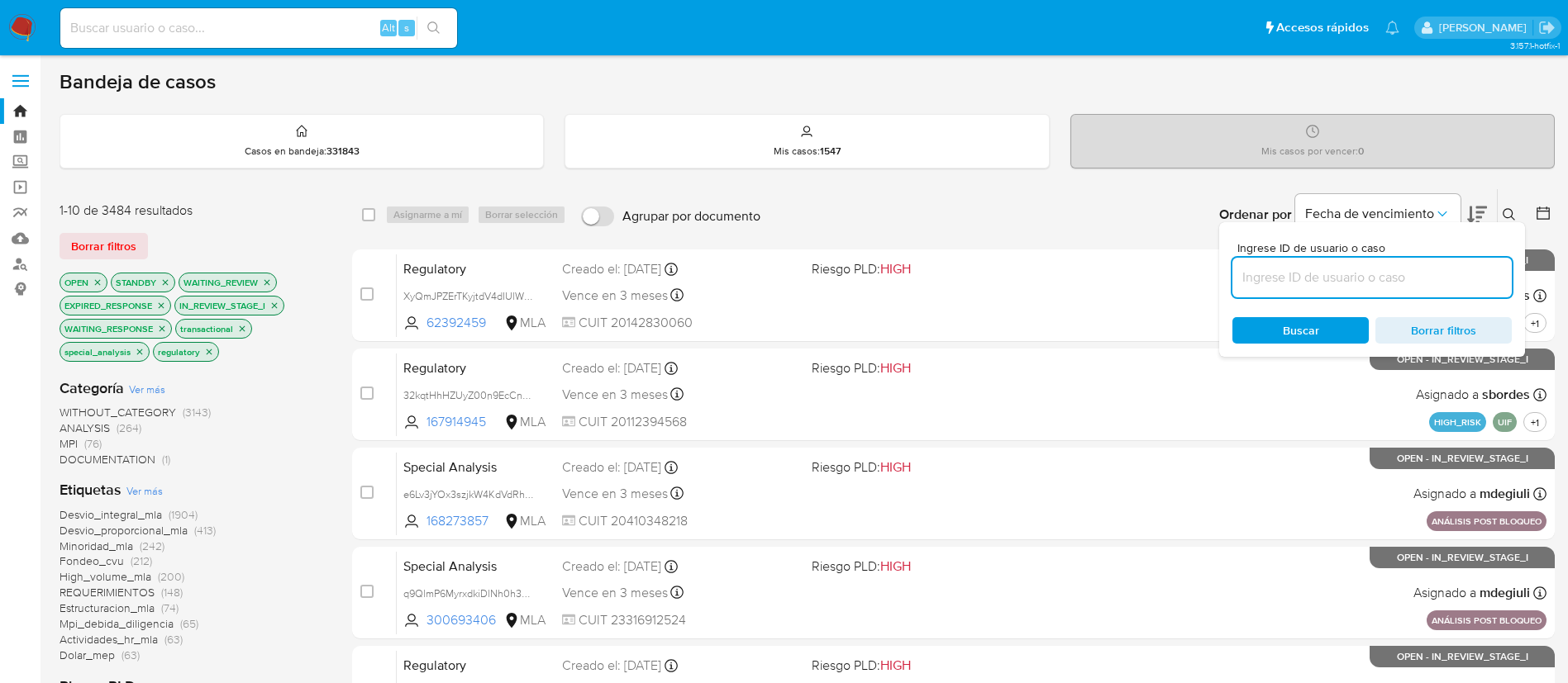
click at [1289, 268] on input at bounding box center [1372, 278] width 279 height 22
paste input "7NoiYd4IfhATIxKRRhPQbXye"
type input "7NoiYd4IfhATIxKRRhPQbXye"
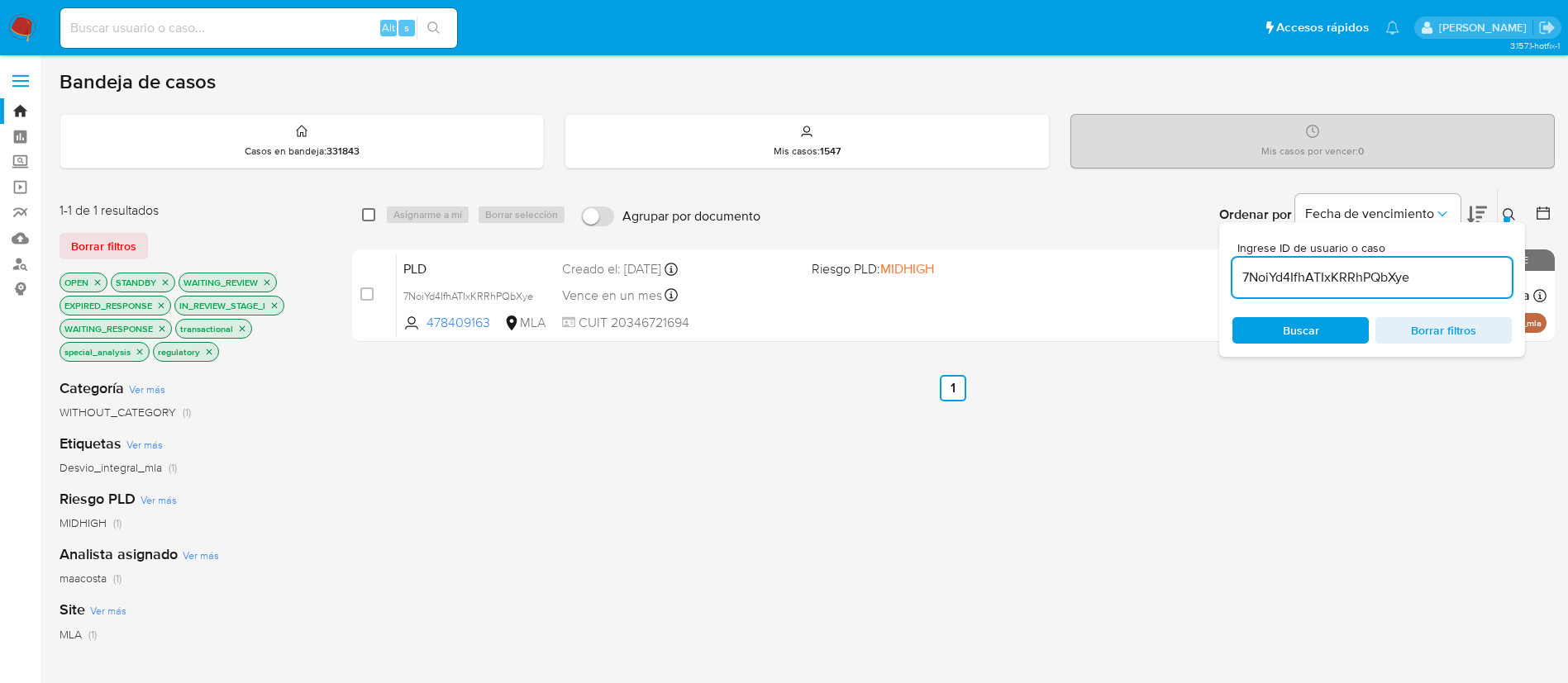
click at [374, 212] on input "checkbox" at bounding box center [369, 214] width 13 height 13
checkbox input "true"
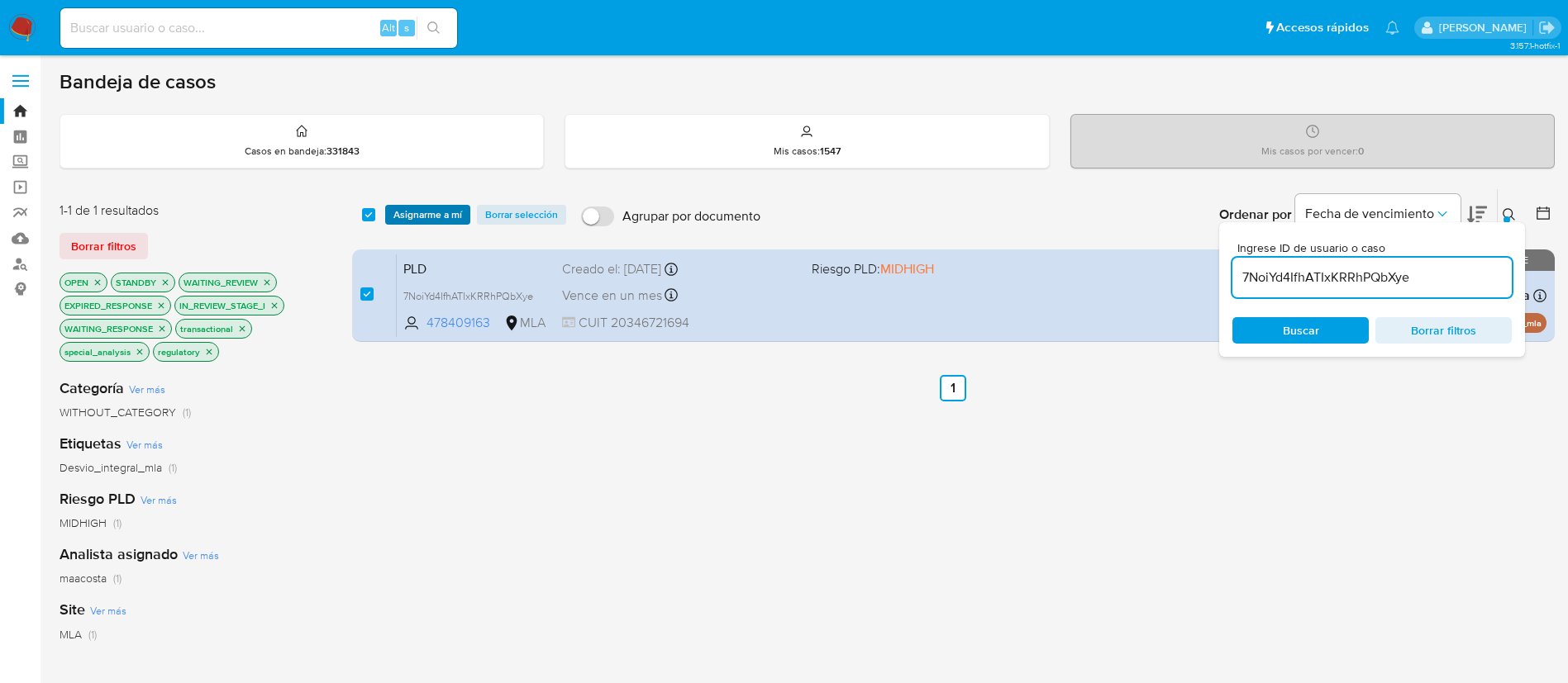
click at [409, 211] on span "Asignarme a mí" at bounding box center [427, 215] width 68 height 16
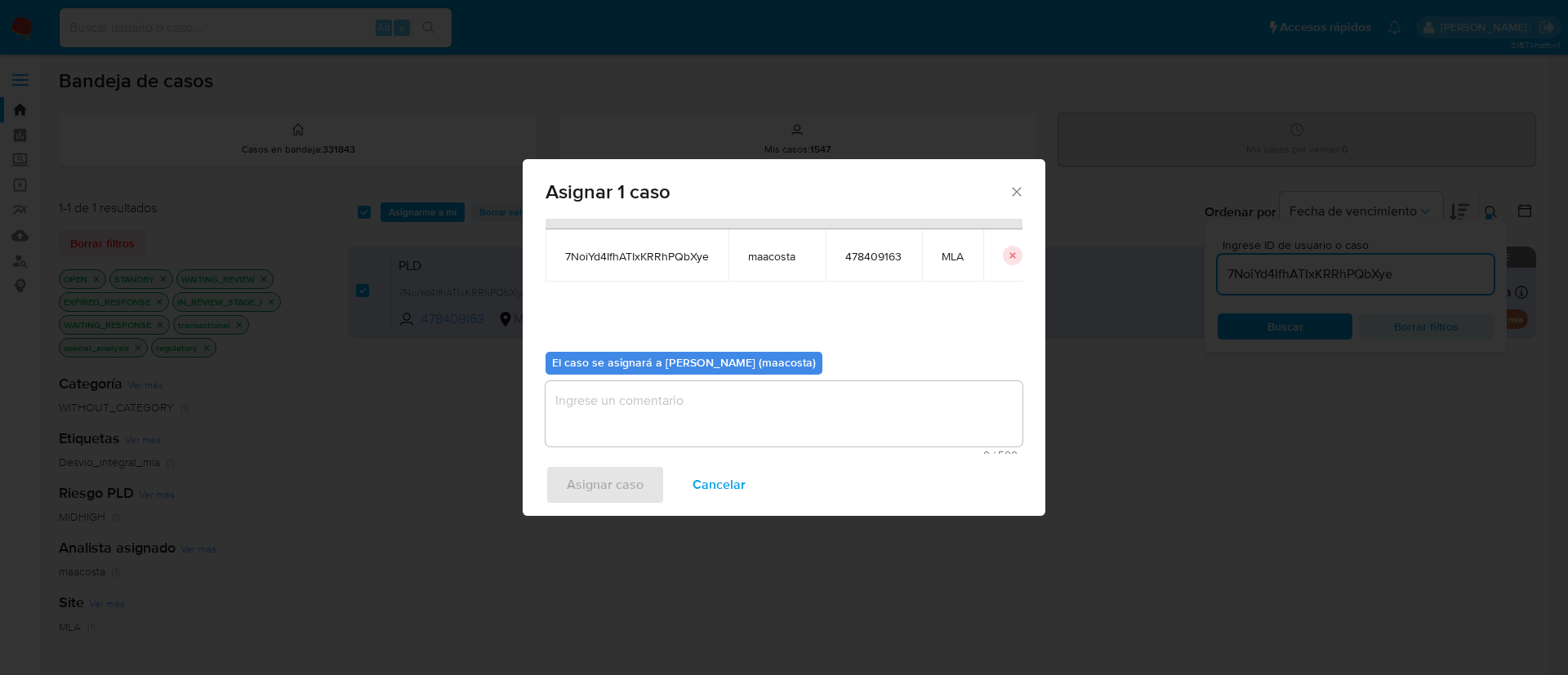
scroll to position [78, 0]
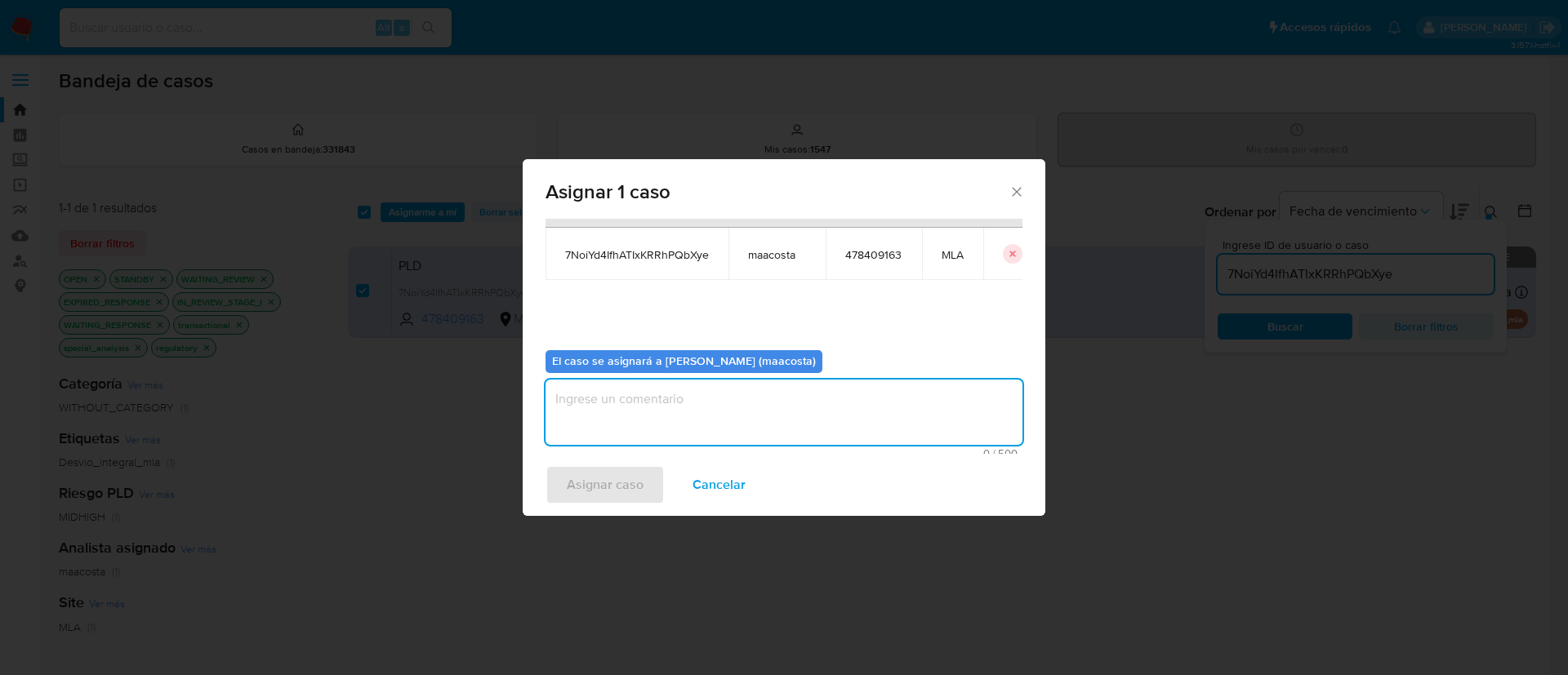
click at [644, 401] on textarea "assign-modal" at bounding box center [783, 412] width 477 height 65
click at [617, 481] on span "Asignar caso" at bounding box center [605, 485] width 77 height 36
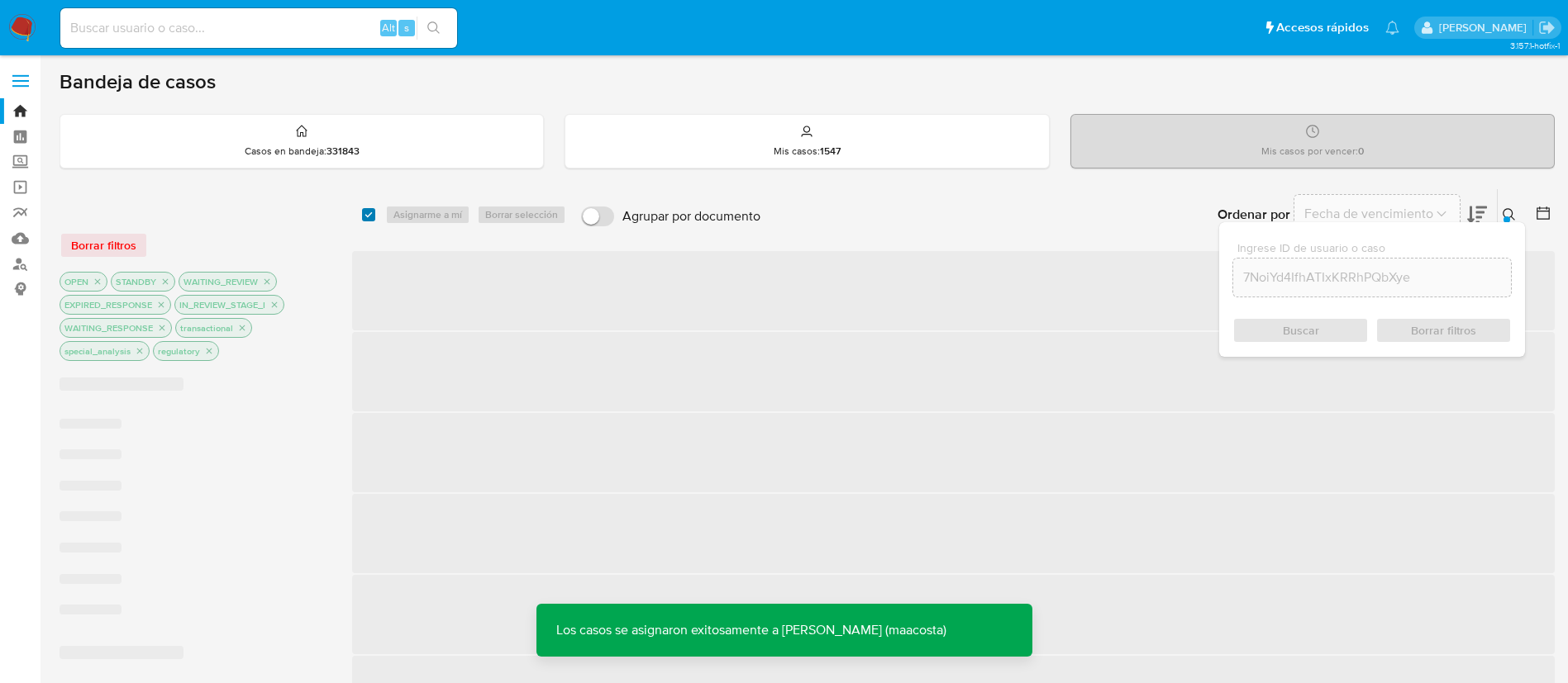
click at [366, 215] on input "checkbox" at bounding box center [369, 214] width 13 height 13
checkbox input "true"
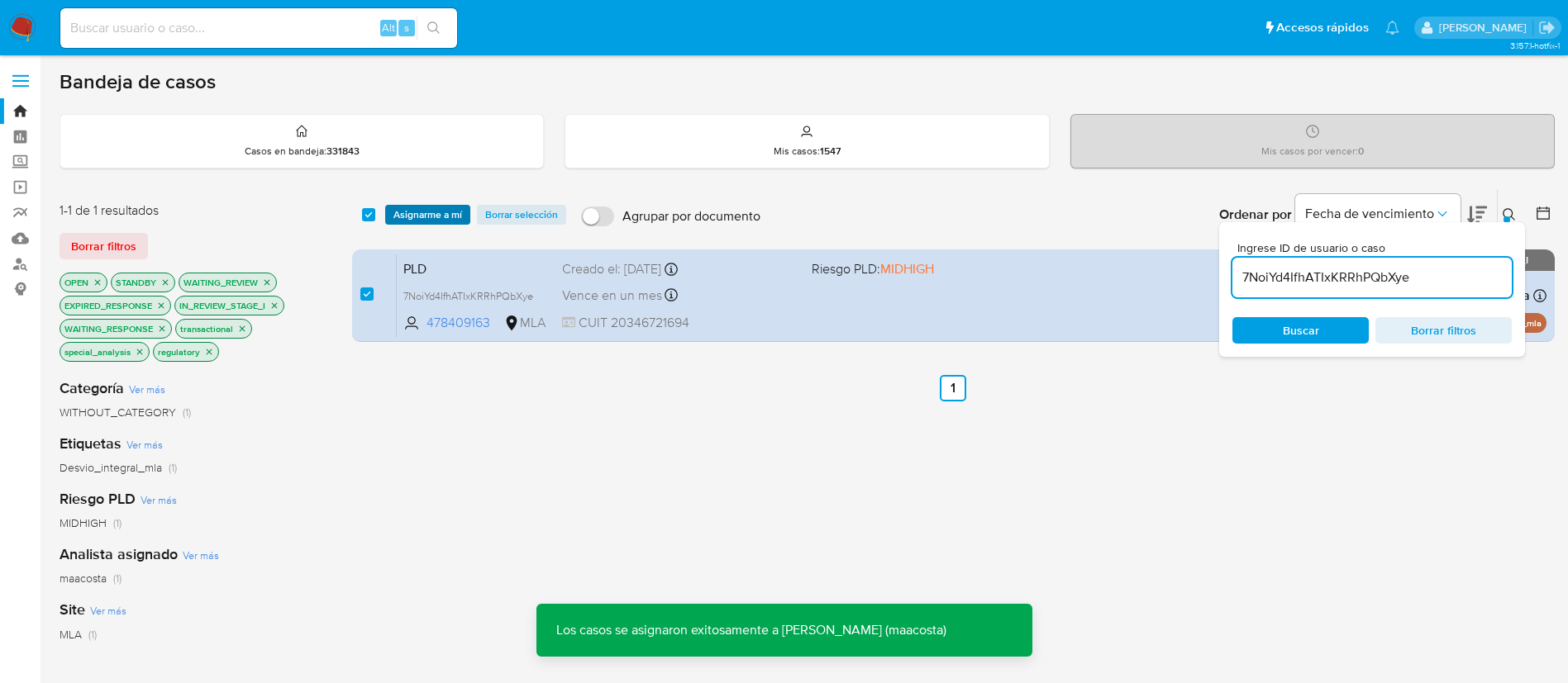
click at [405, 215] on span "Asignarme a mí" at bounding box center [427, 215] width 68 height 16
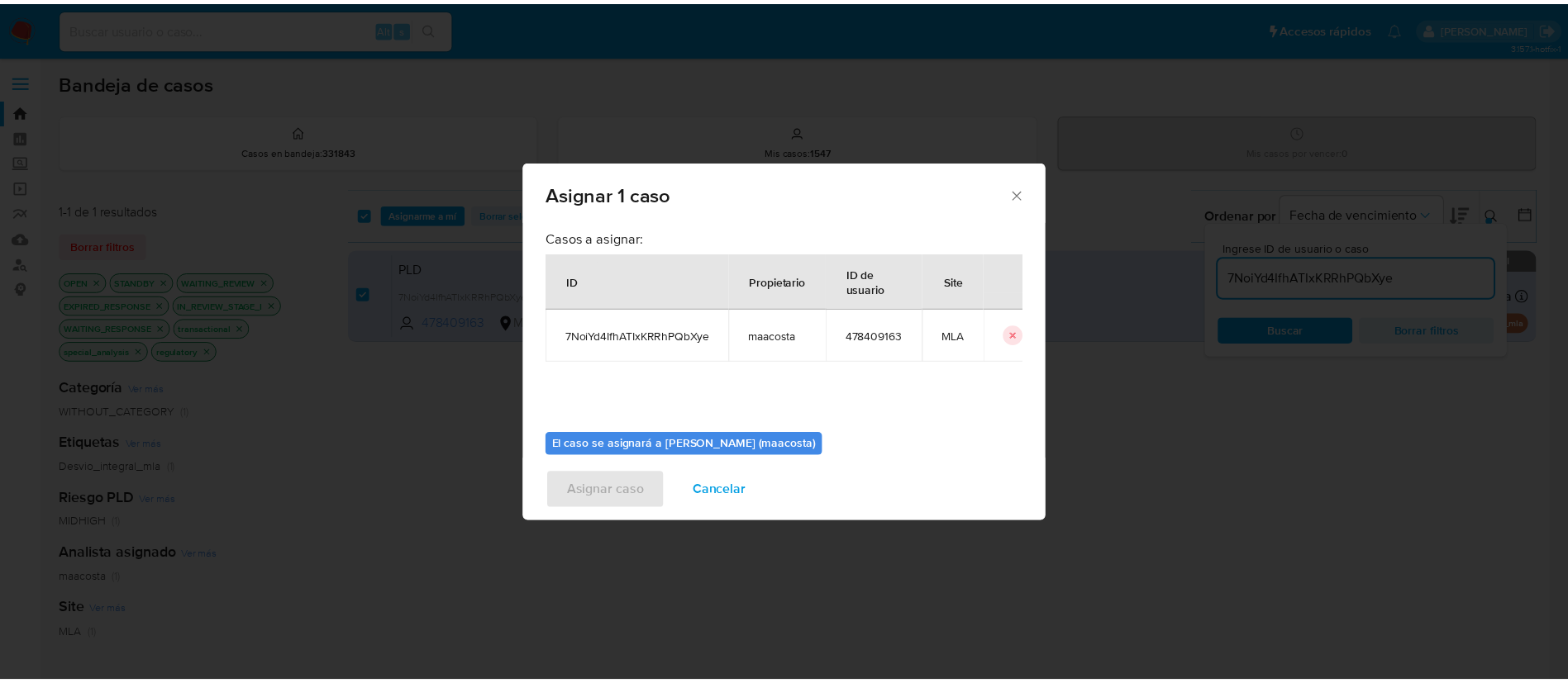
scroll to position [86, 0]
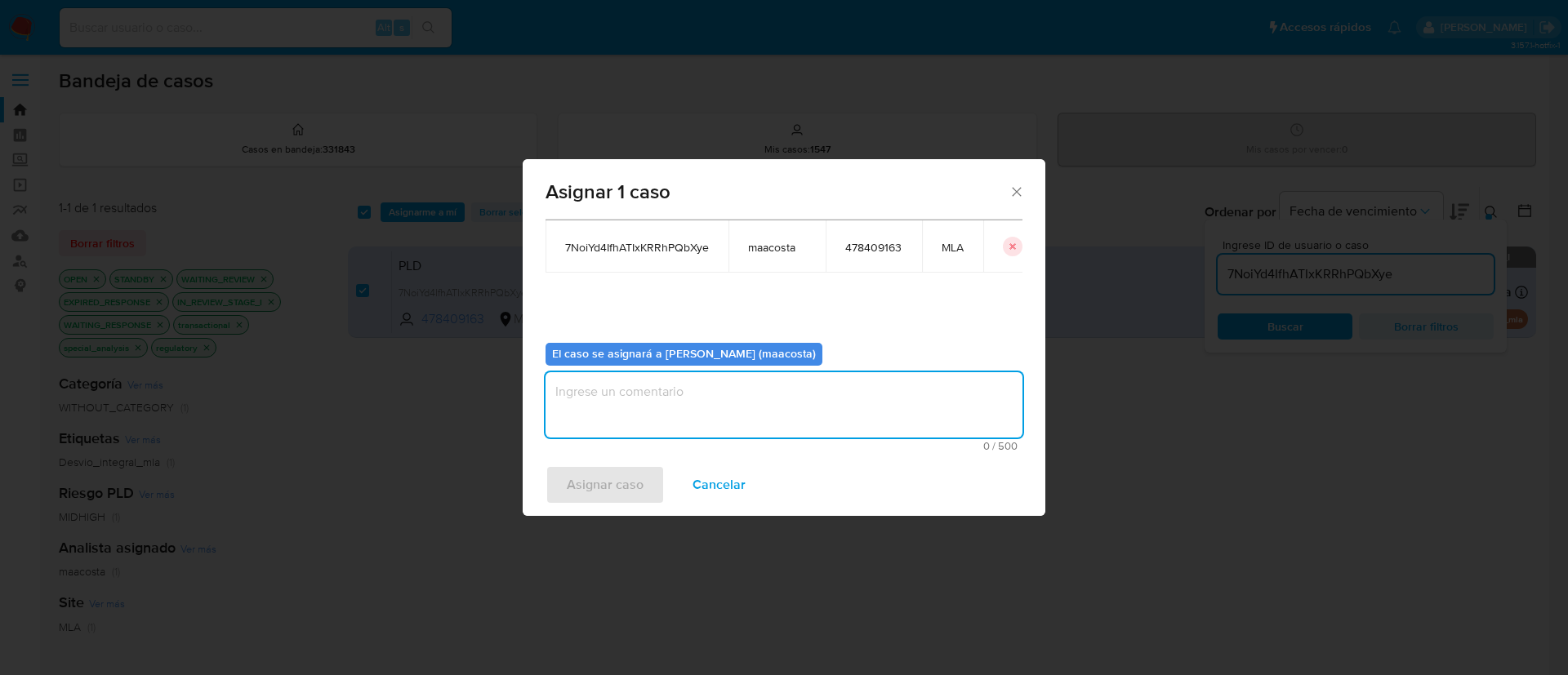
click at [643, 391] on textarea "assign-modal" at bounding box center [783, 405] width 477 height 65
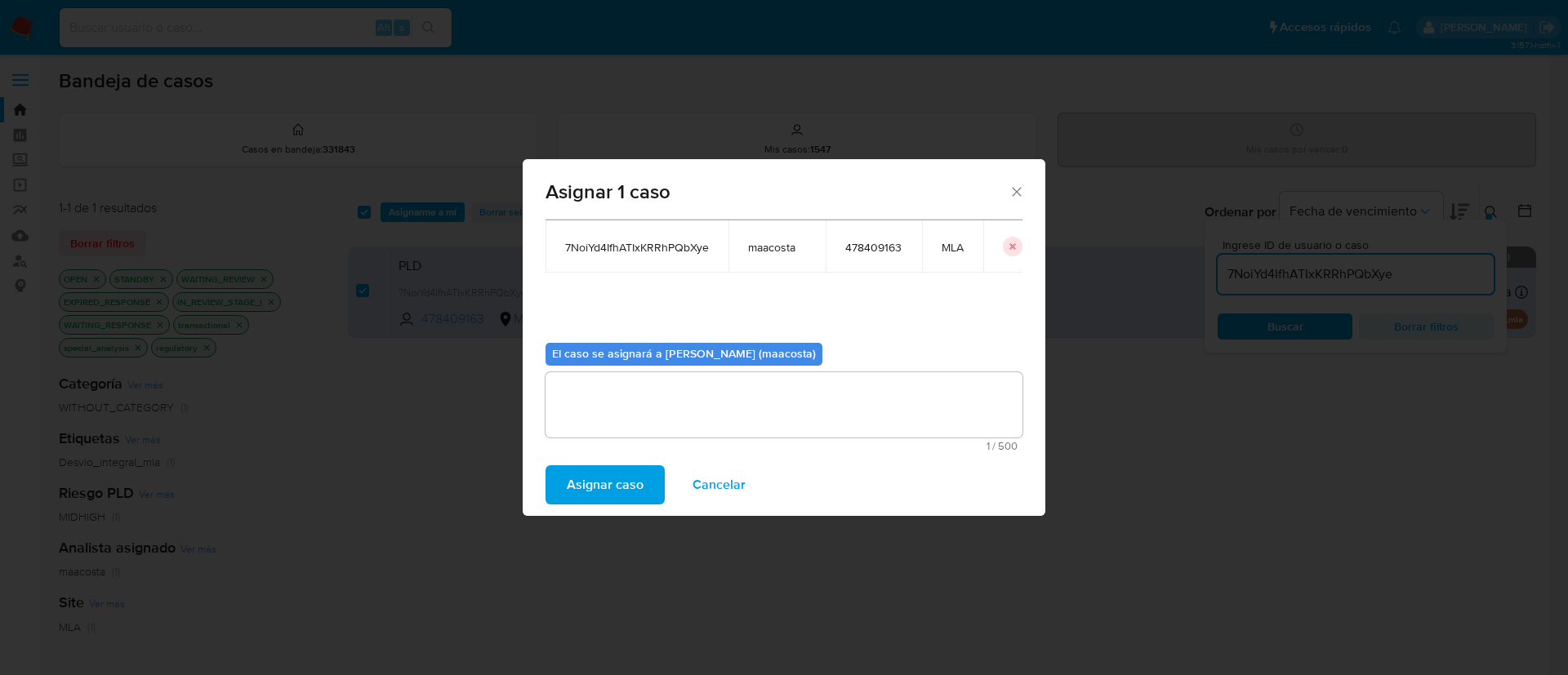
click at [645, 251] on span "7NoiYd4IfhATIxKRRhPQbXye" at bounding box center [636, 247] width 143 height 14
click at [692, 475] on span "Cancelar" at bounding box center [718, 485] width 53 height 36
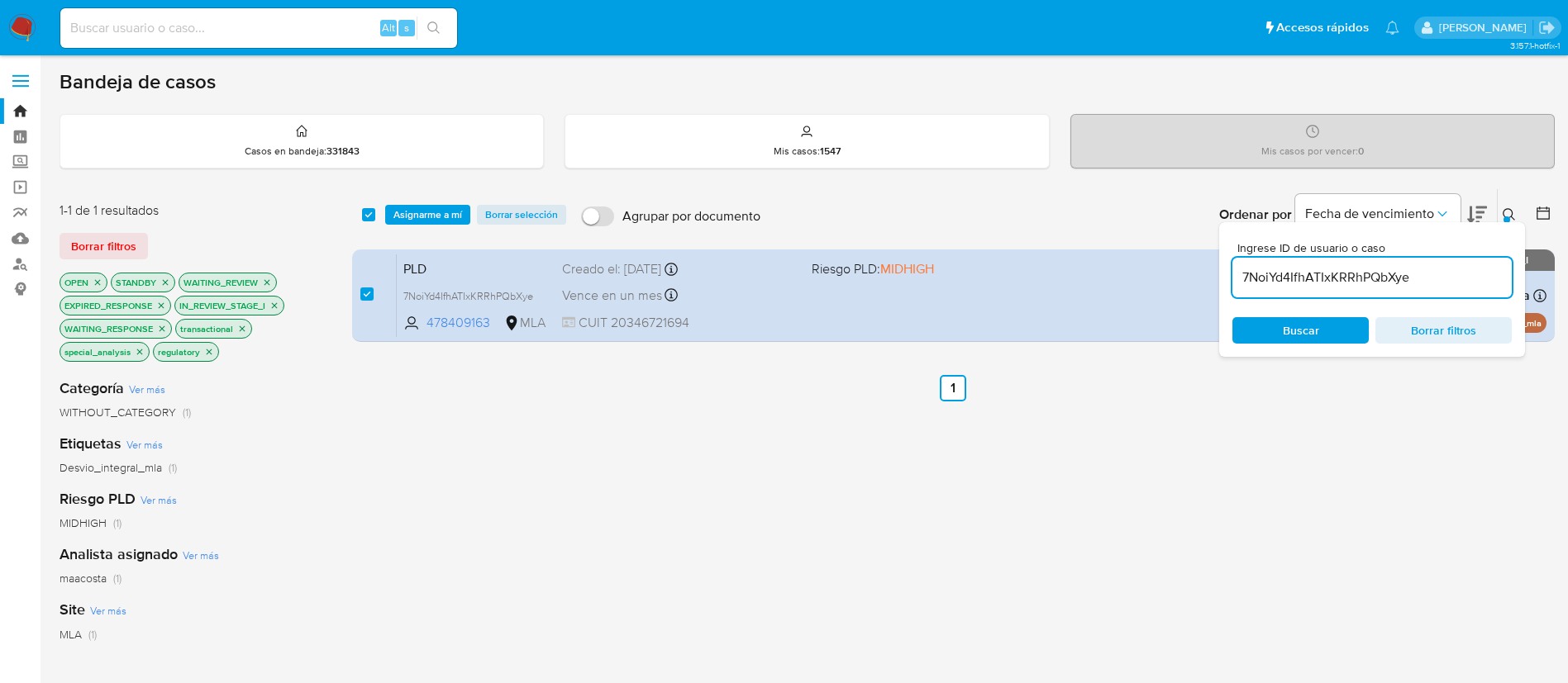
click at [1287, 265] on div "7NoiYd4IfhATIxKRRhPQbXye" at bounding box center [1372, 277] width 279 height 39
click at [1282, 276] on input "7NoiYd4IfhATIxKRRhPQbXye" at bounding box center [1372, 278] width 279 height 22
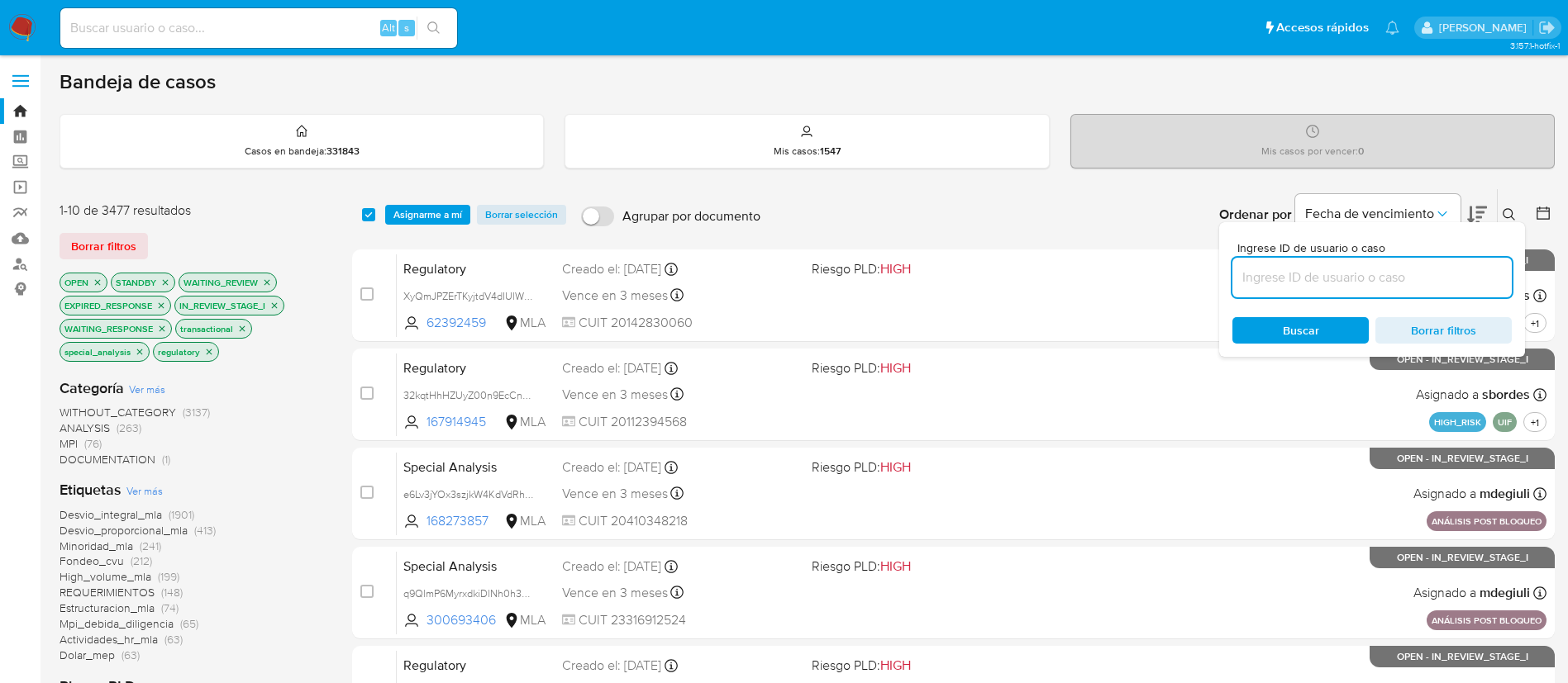
click at [876, 169] on div "Bandeja de casos Casos en bandeja : 331843 Mis casos : 1547 Mis casos por vence…" at bounding box center [806, 681] width 1495 height 1225
click at [1504, 219] on icon at bounding box center [1509, 214] width 13 height 13
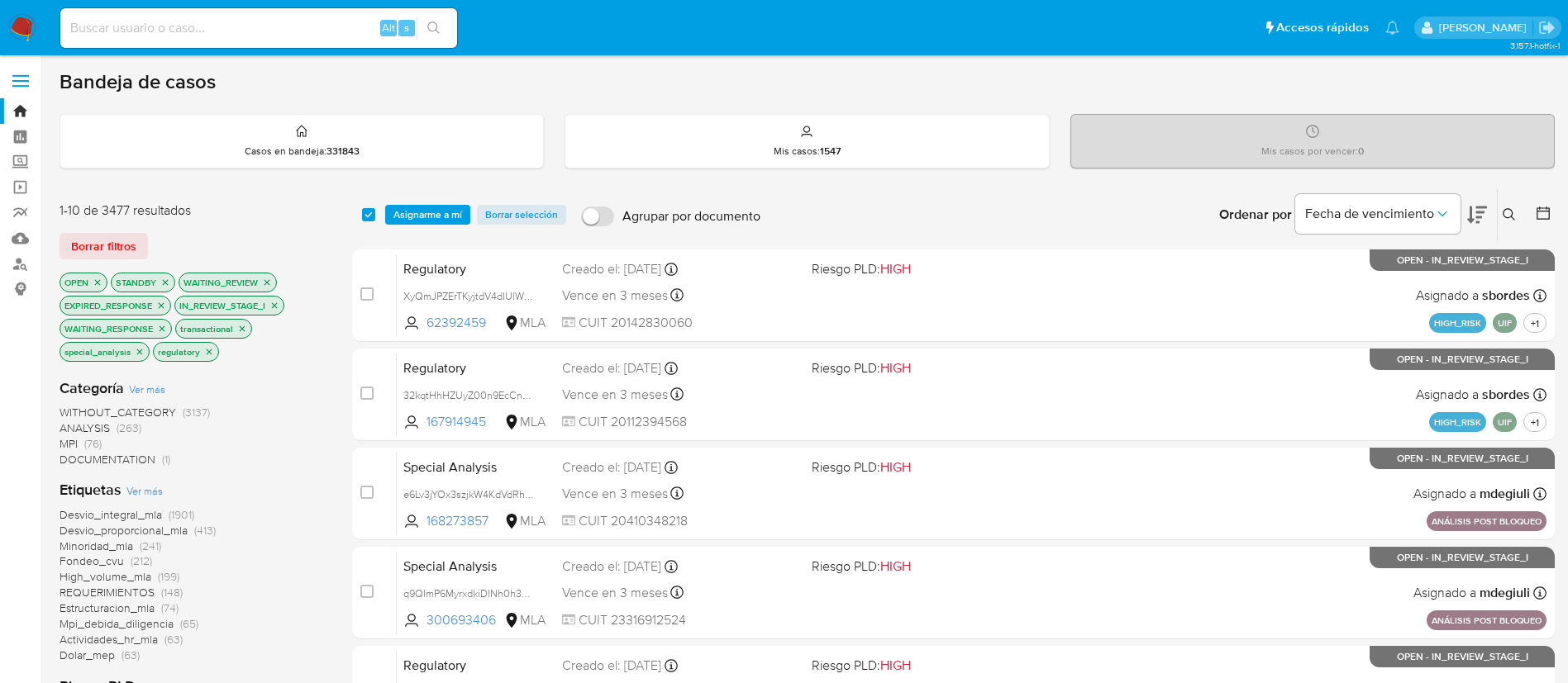
click at [1532, 210] on div at bounding box center [1540, 214] width 30 height 51
click at [1538, 213] on icon at bounding box center [1543, 213] width 16 height 16
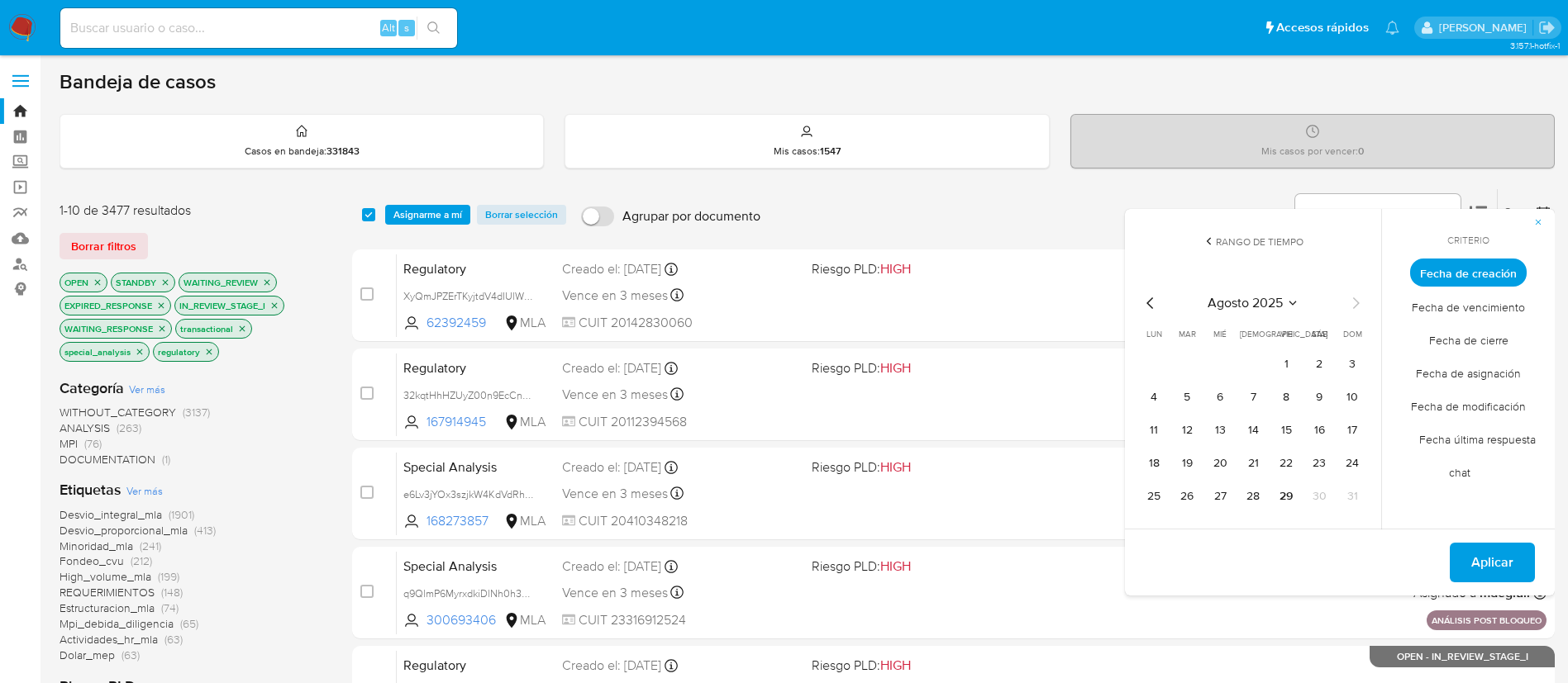
click at [1152, 301] on icon "Mes anterior" at bounding box center [1150, 304] width 20 height 20
click at [1176, 367] on button "1" at bounding box center [1187, 364] width 26 height 26
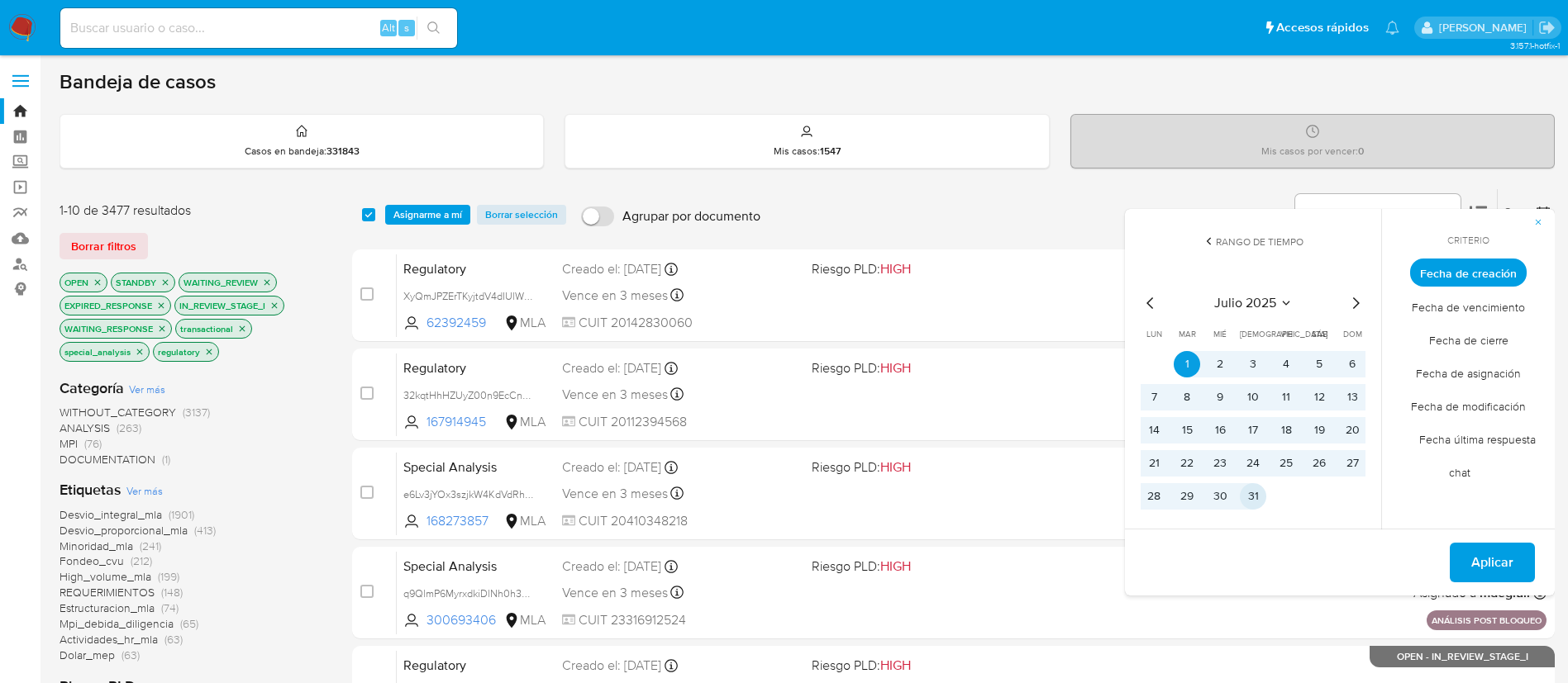
click at [1245, 490] on button "31" at bounding box center [1252, 496] width 26 height 26
click at [1149, 299] on icon "Mes anterior" at bounding box center [1150, 304] width 20 height 20
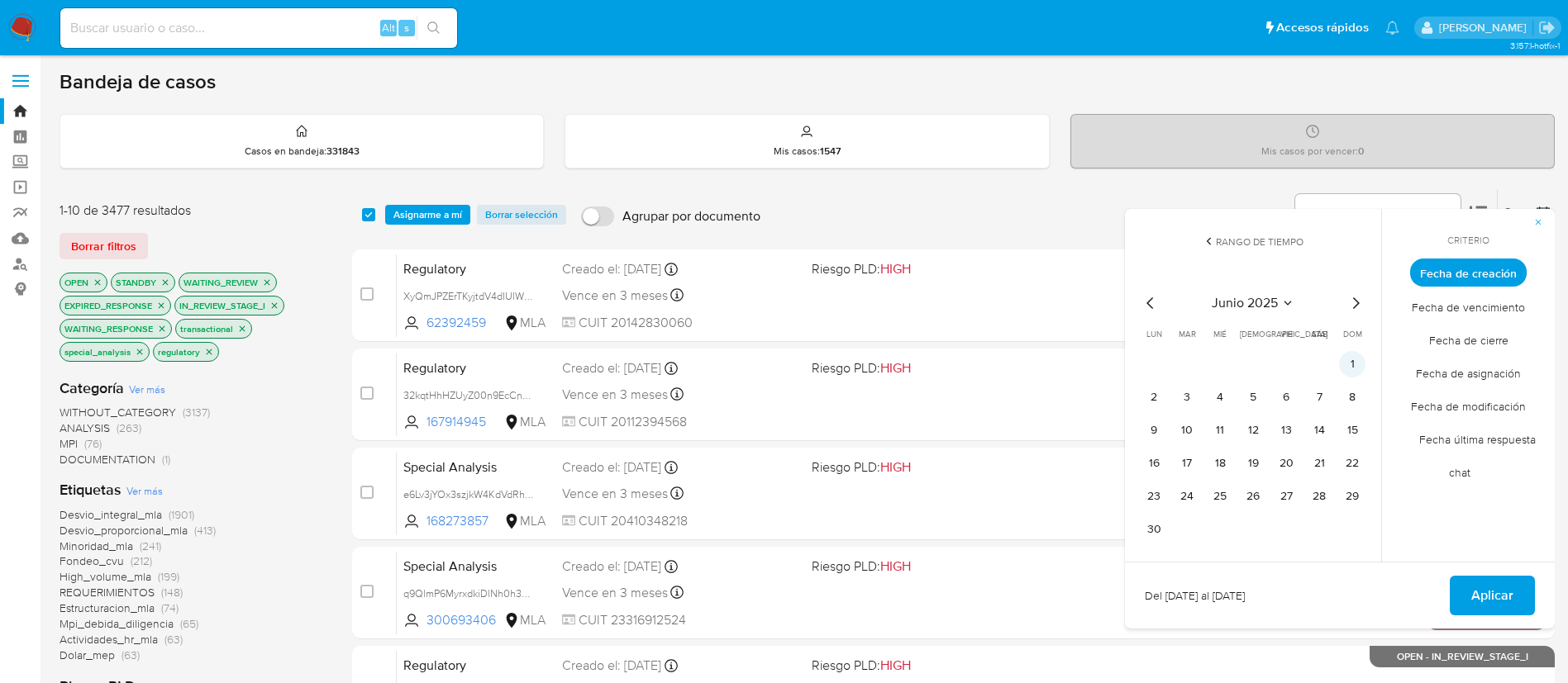
click at [1349, 367] on button "1" at bounding box center [1352, 364] width 26 height 26
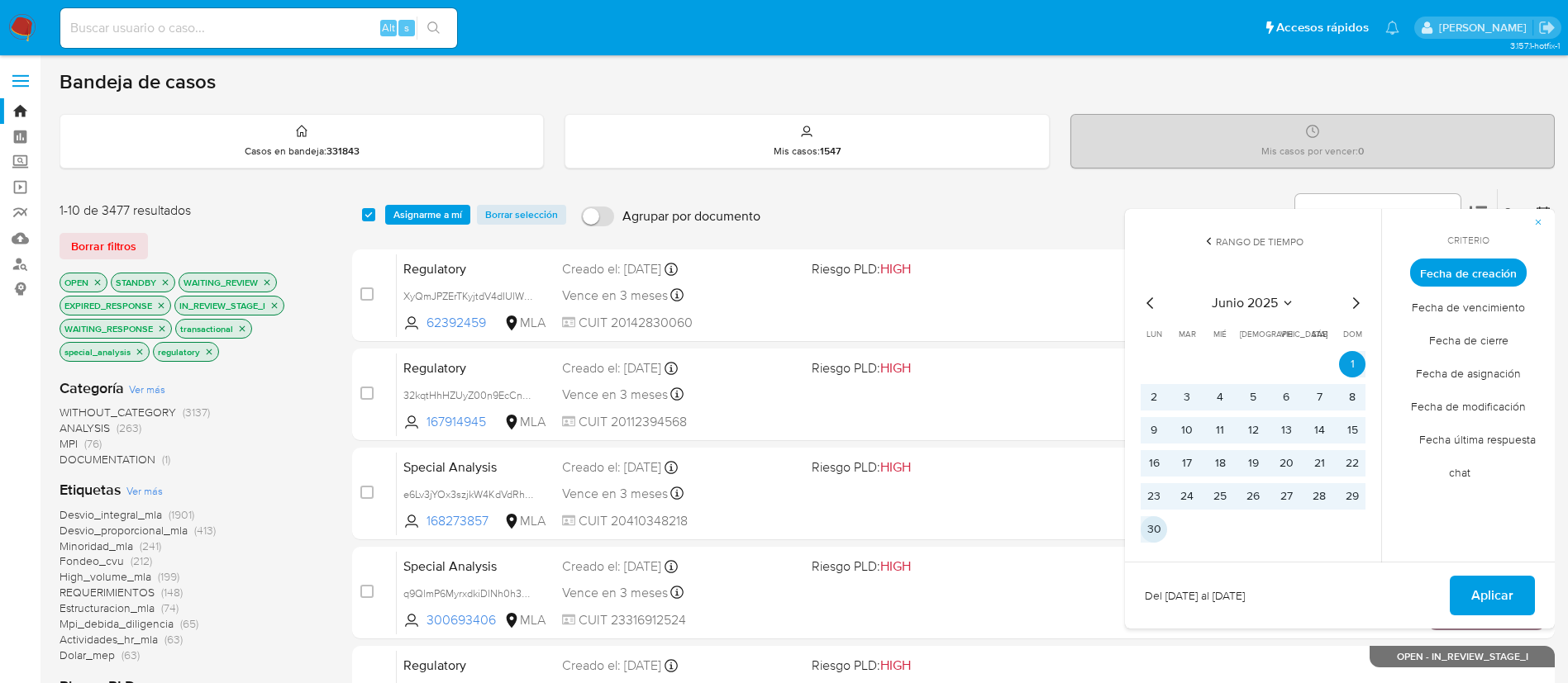
click at [1154, 523] on button "30" at bounding box center [1153, 529] width 26 height 26
click at [1483, 591] on span "Aplicar" at bounding box center [1492, 595] width 42 height 36
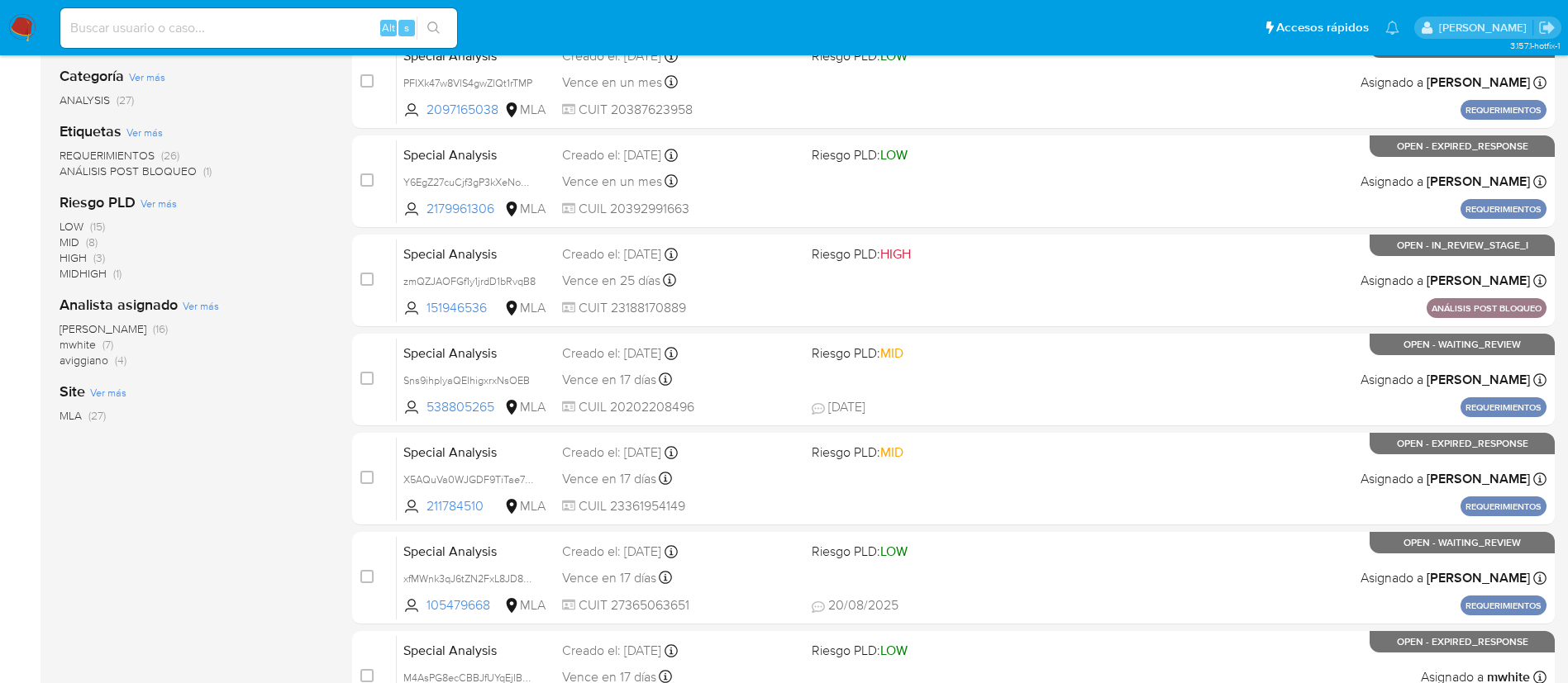
scroll to position [307, 0]
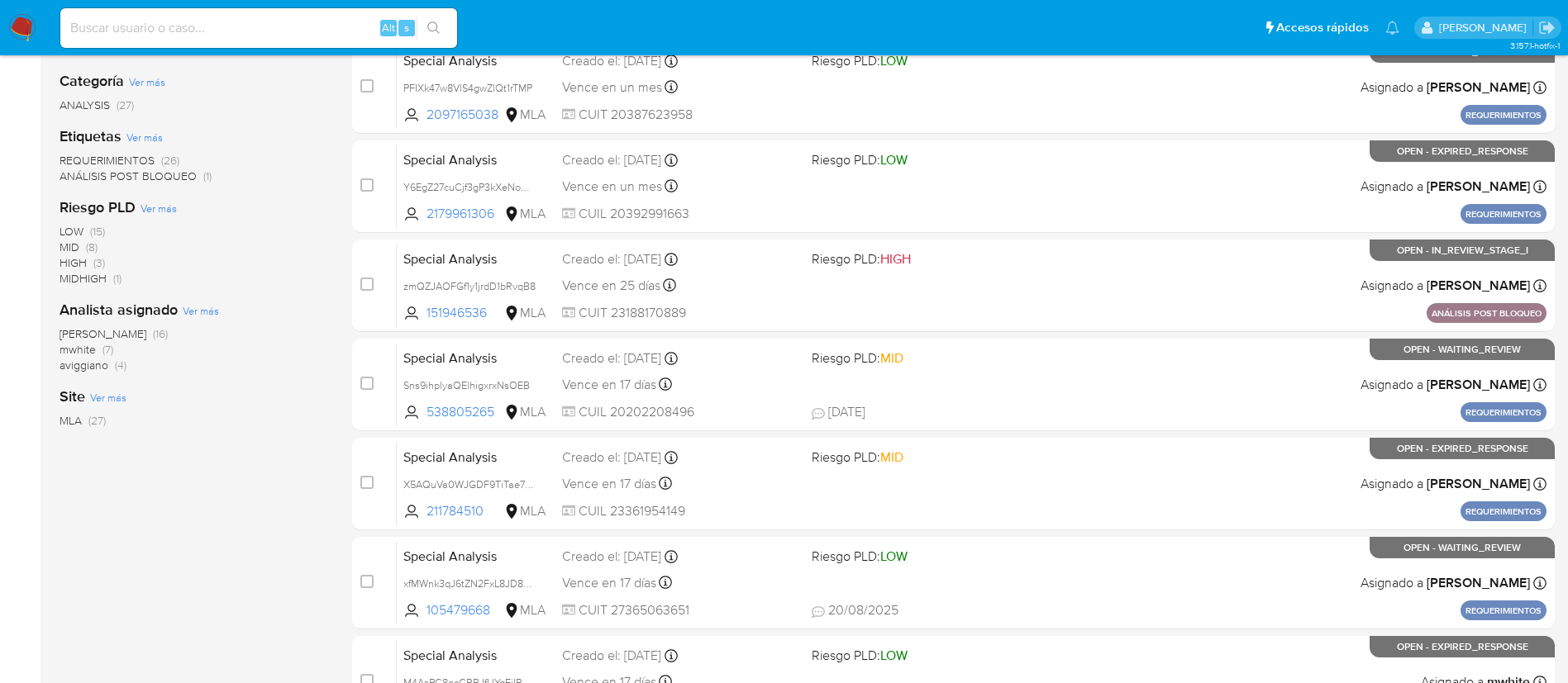
click at [200, 312] on span "Ver más" at bounding box center [201, 311] width 36 height 15
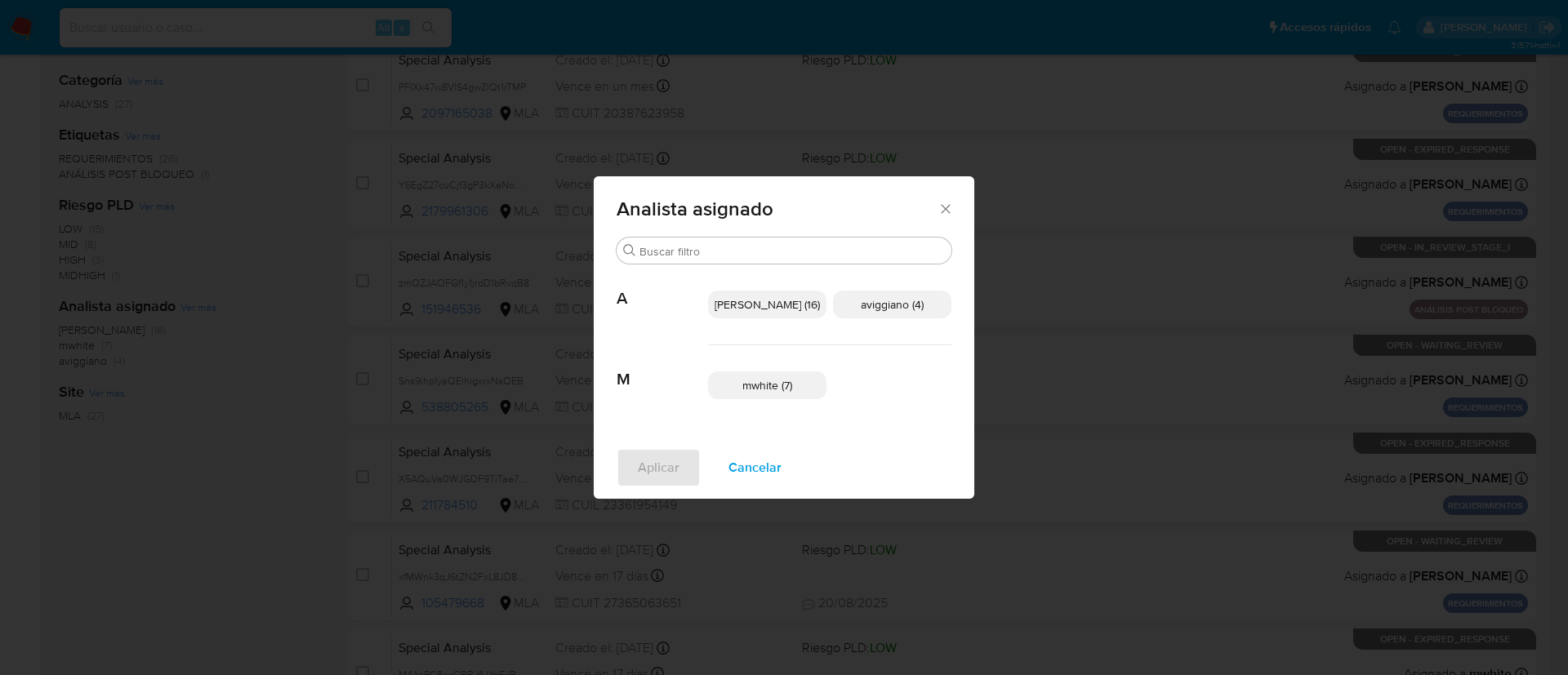
click at [937, 215] on icon "Cerrar" at bounding box center [945, 209] width 16 height 16
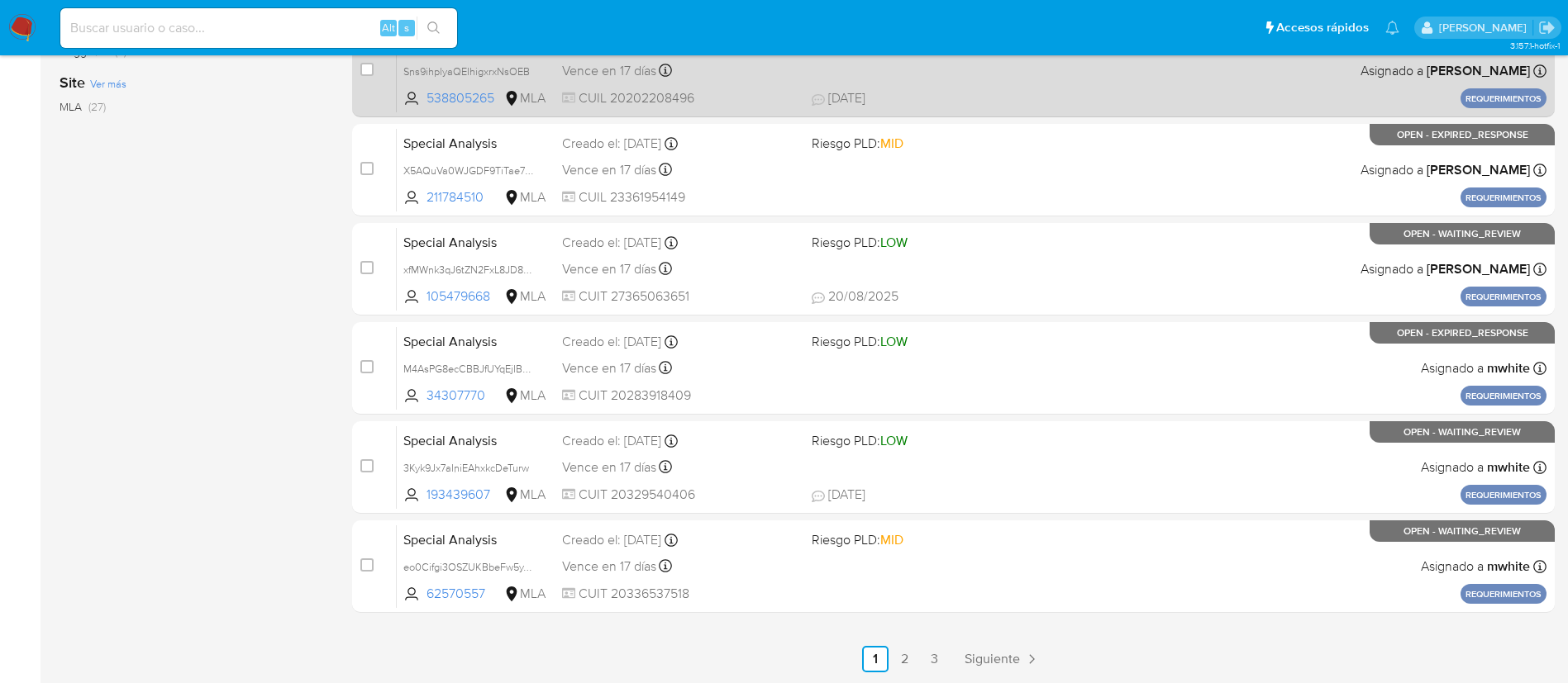
scroll to position [0, 0]
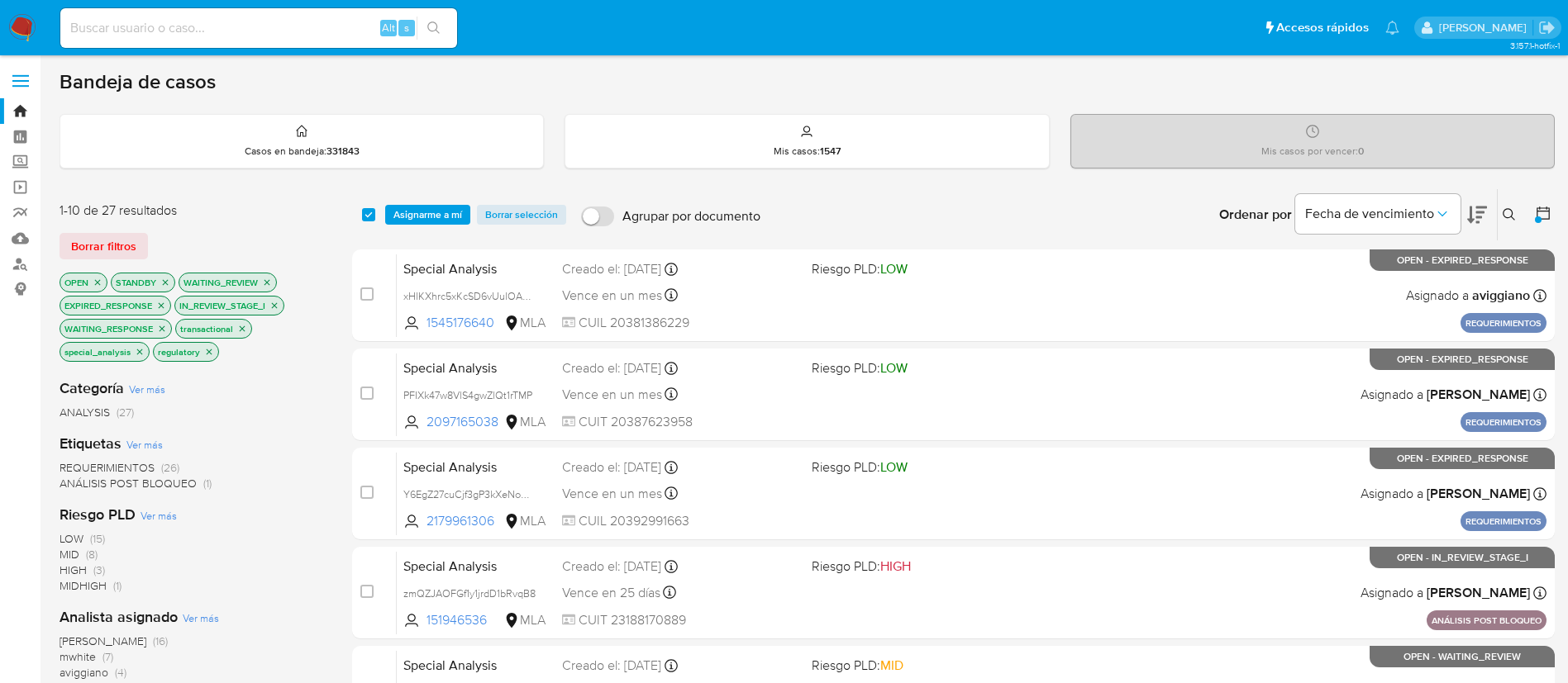
click at [1543, 218] on icon at bounding box center [1543, 213] width 16 height 16
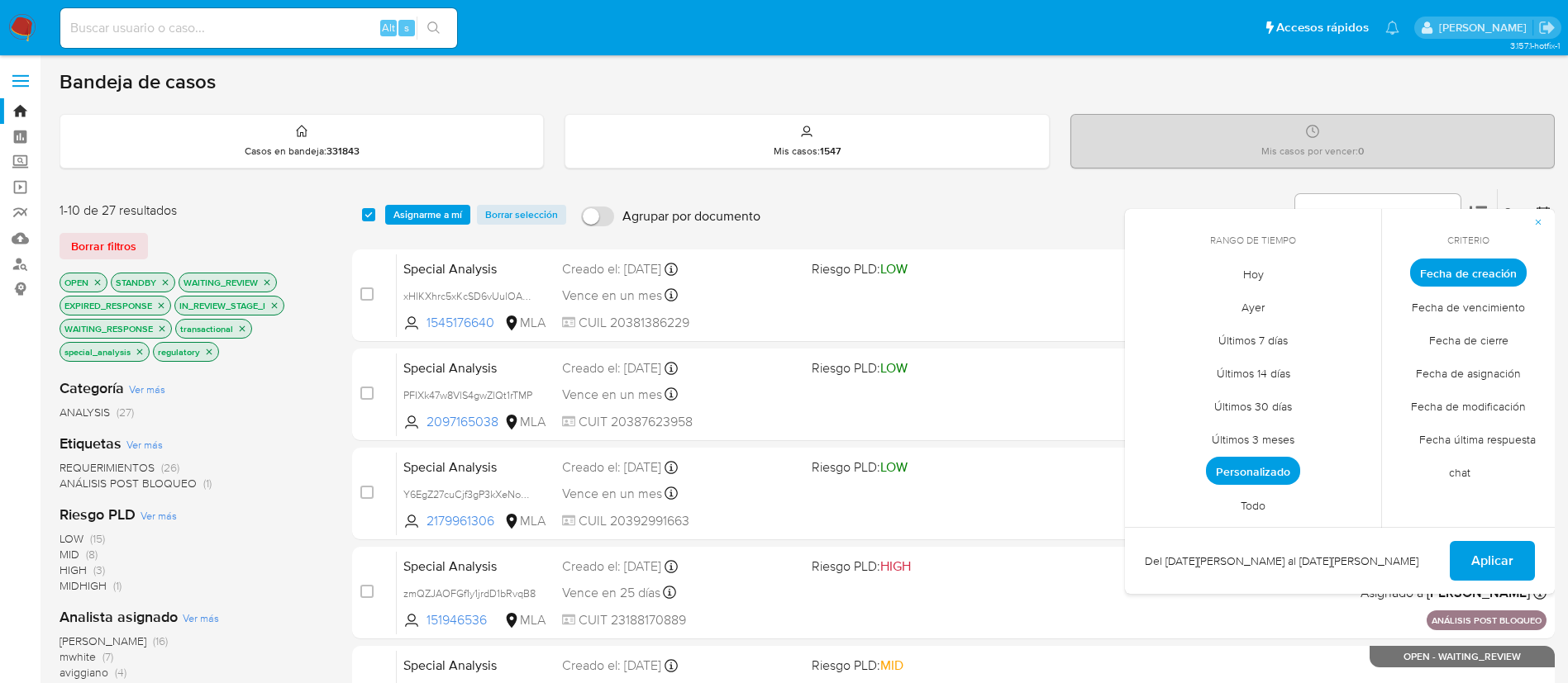
click at [1259, 469] on span "Personalizado" at bounding box center [1252, 471] width 94 height 28
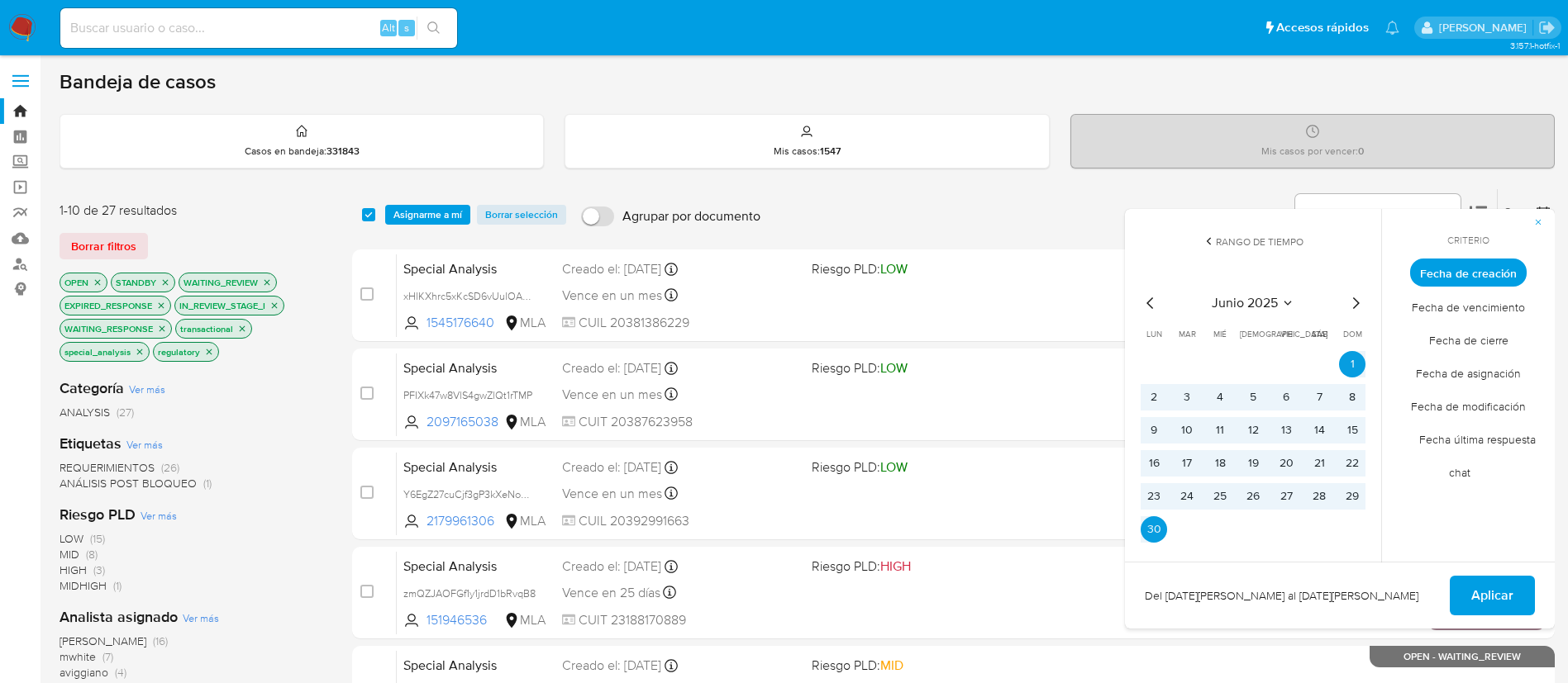
click at [1355, 304] on icon "Mes siguiente" at bounding box center [1355, 304] width 20 height 20
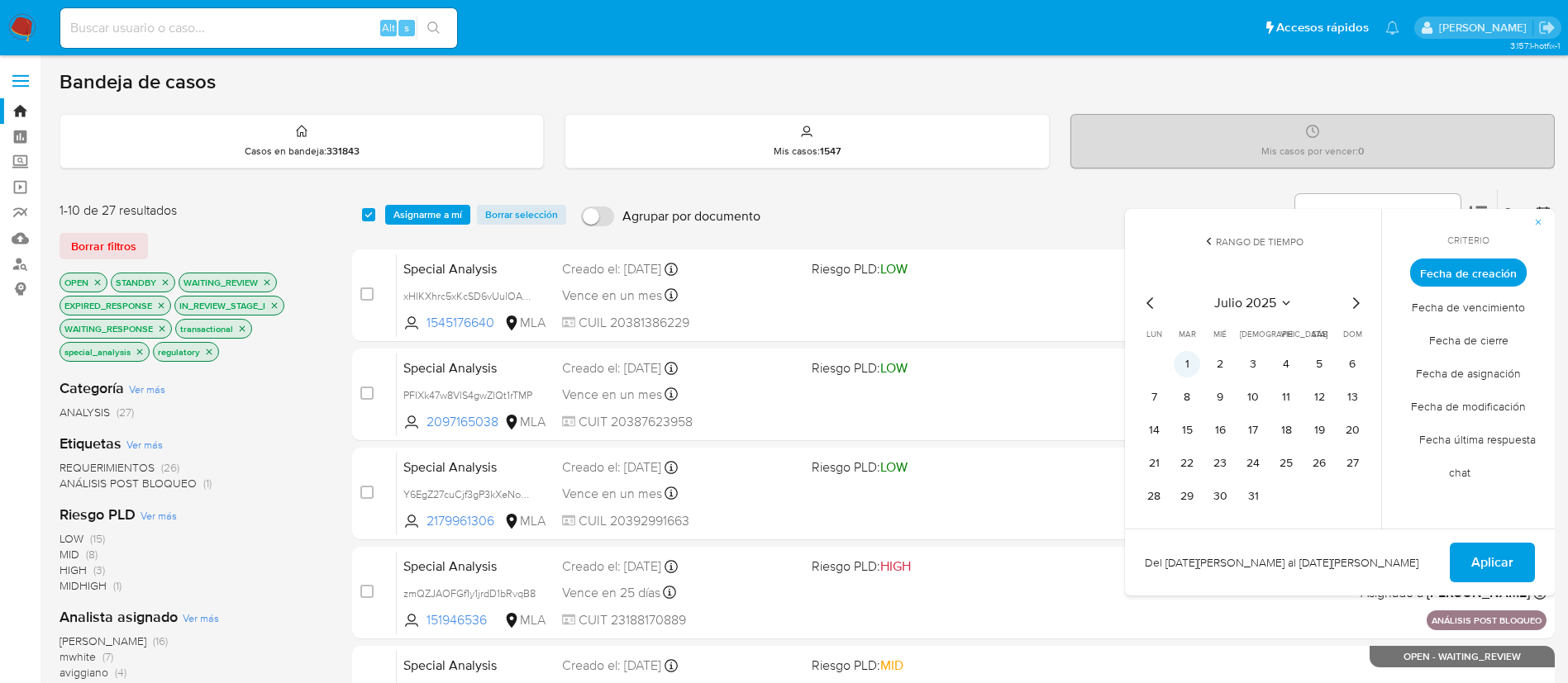
click at [1192, 371] on button "1" at bounding box center [1187, 364] width 26 height 26
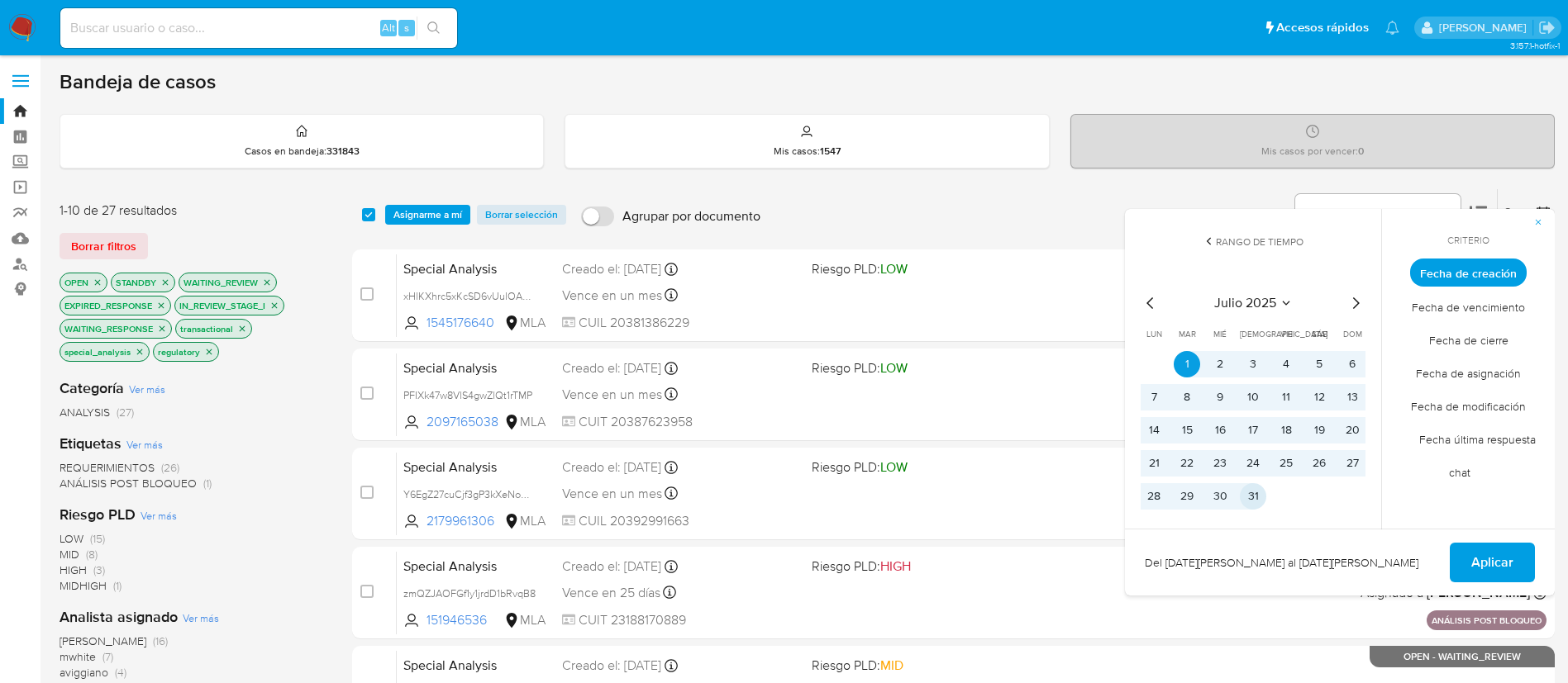
click at [1252, 499] on button "31" at bounding box center [1252, 496] width 26 height 26
click at [1492, 563] on span "Aplicar" at bounding box center [1492, 563] width 42 height 36
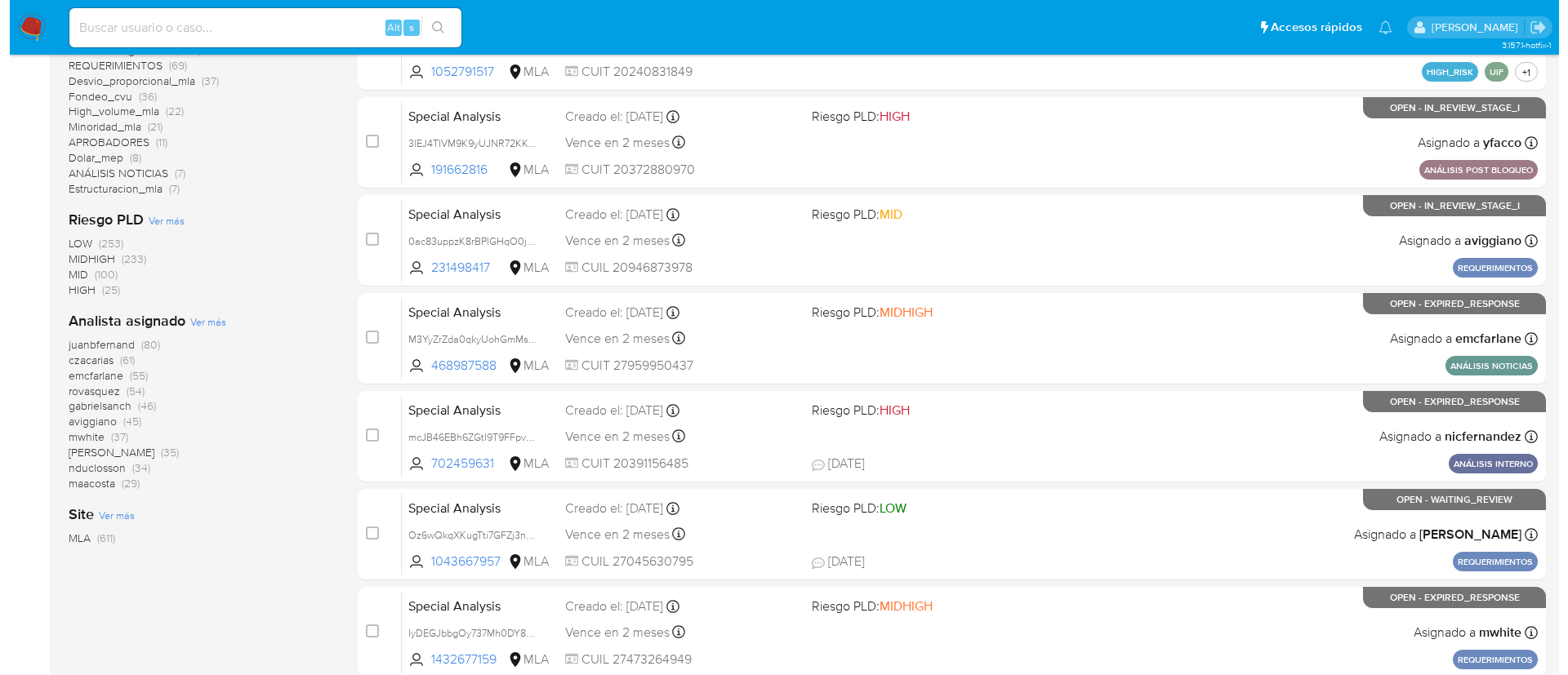
scroll to position [448, 0]
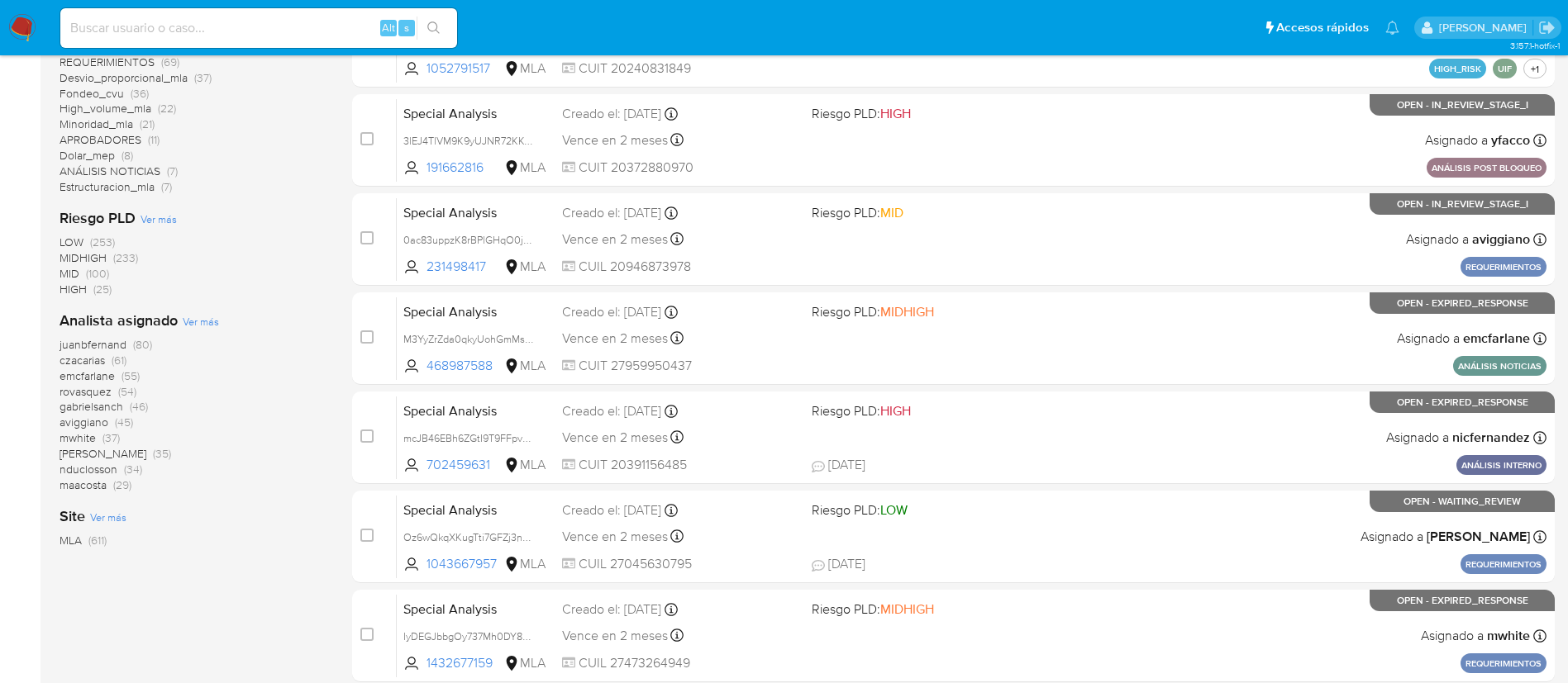
click at [205, 321] on span "Ver más" at bounding box center [201, 321] width 36 height 15
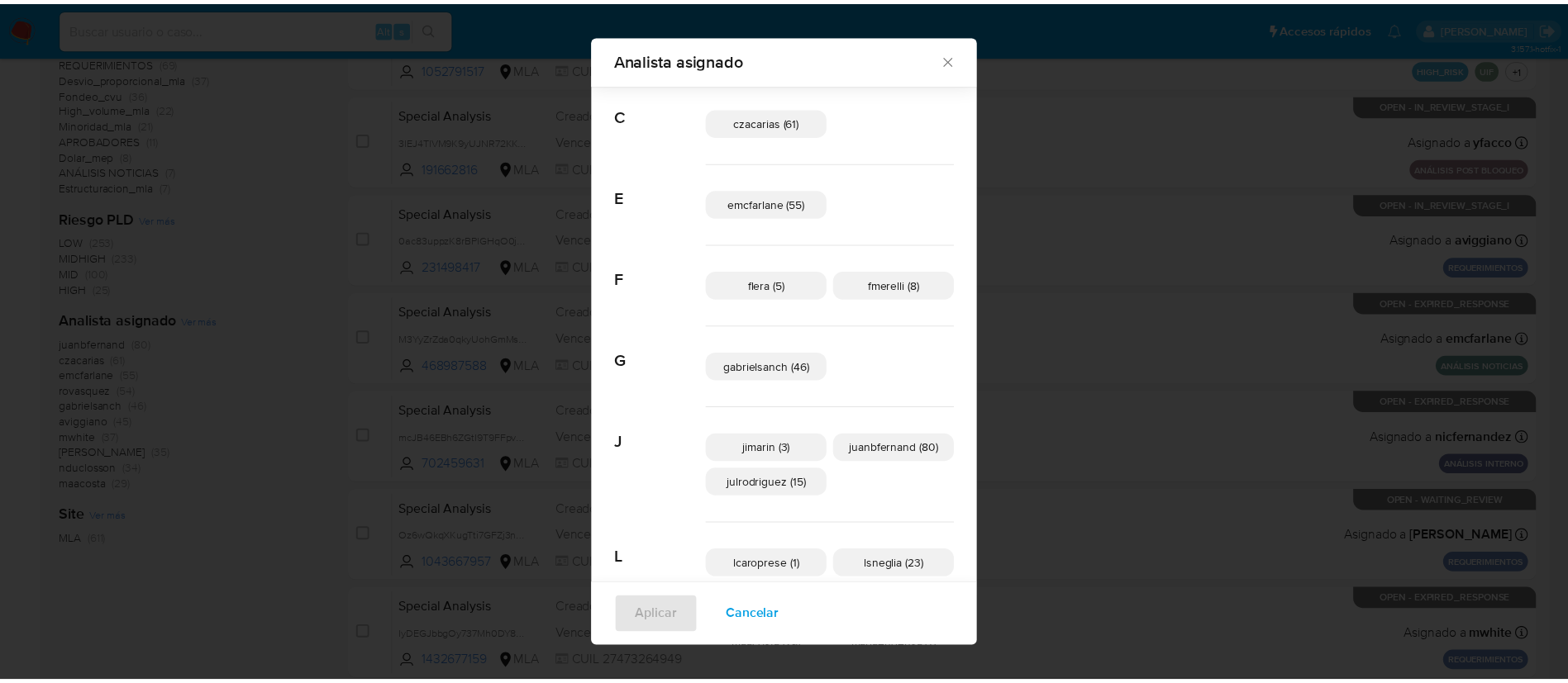
scroll to position [147, 0]
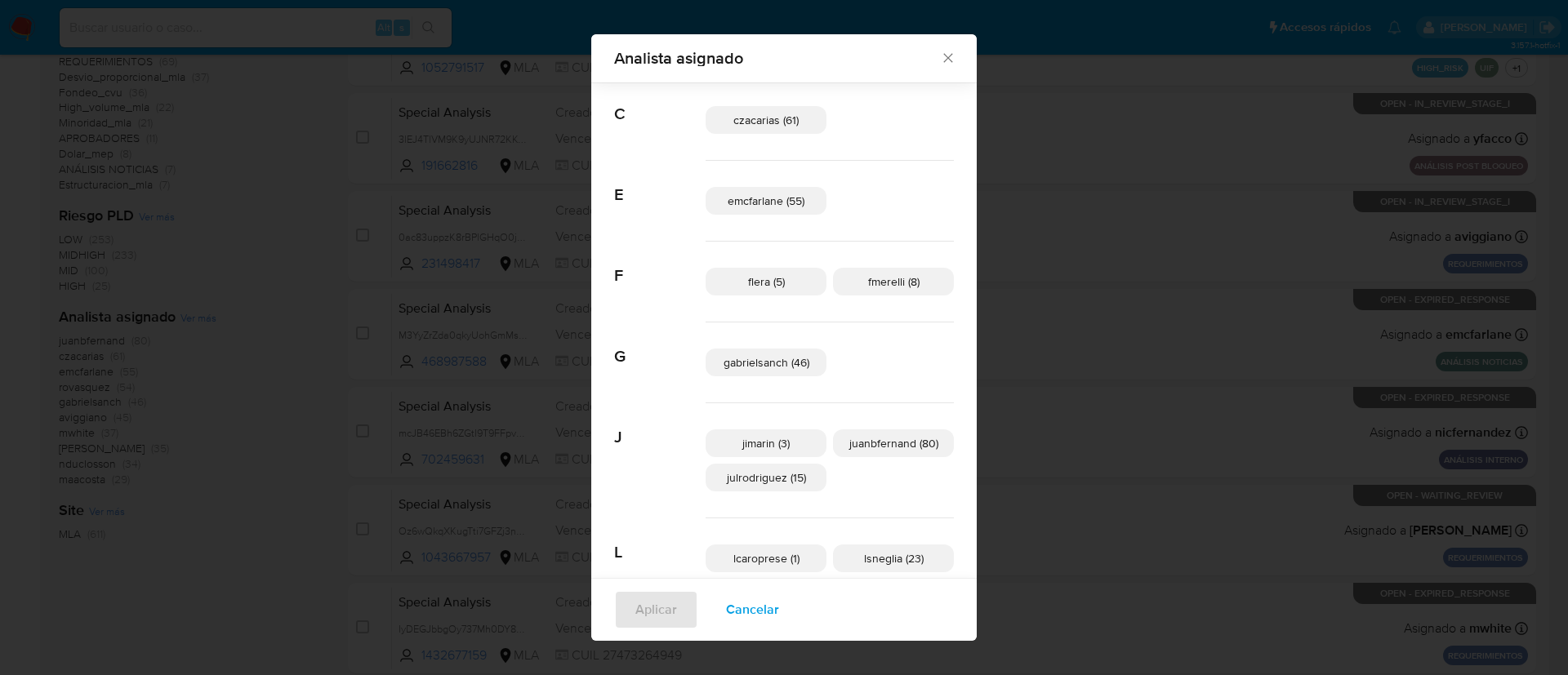
click at [1044, 327] on div "Analista asignado Buscar A afaruolo (5) amedzovich (35) aviggiano (45) C czacar…" at bounding box center [784, 337] width 1568 height 675
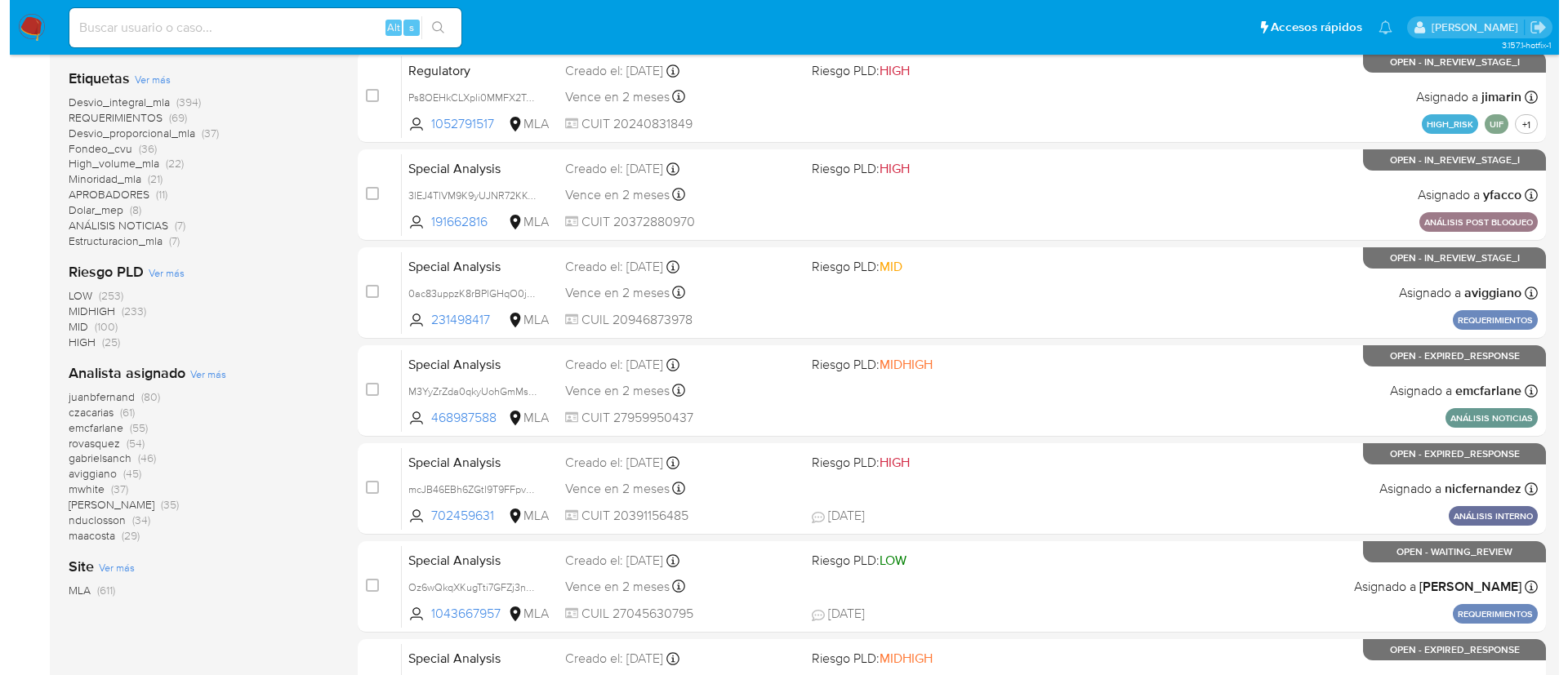
scroll to position [395, 0]
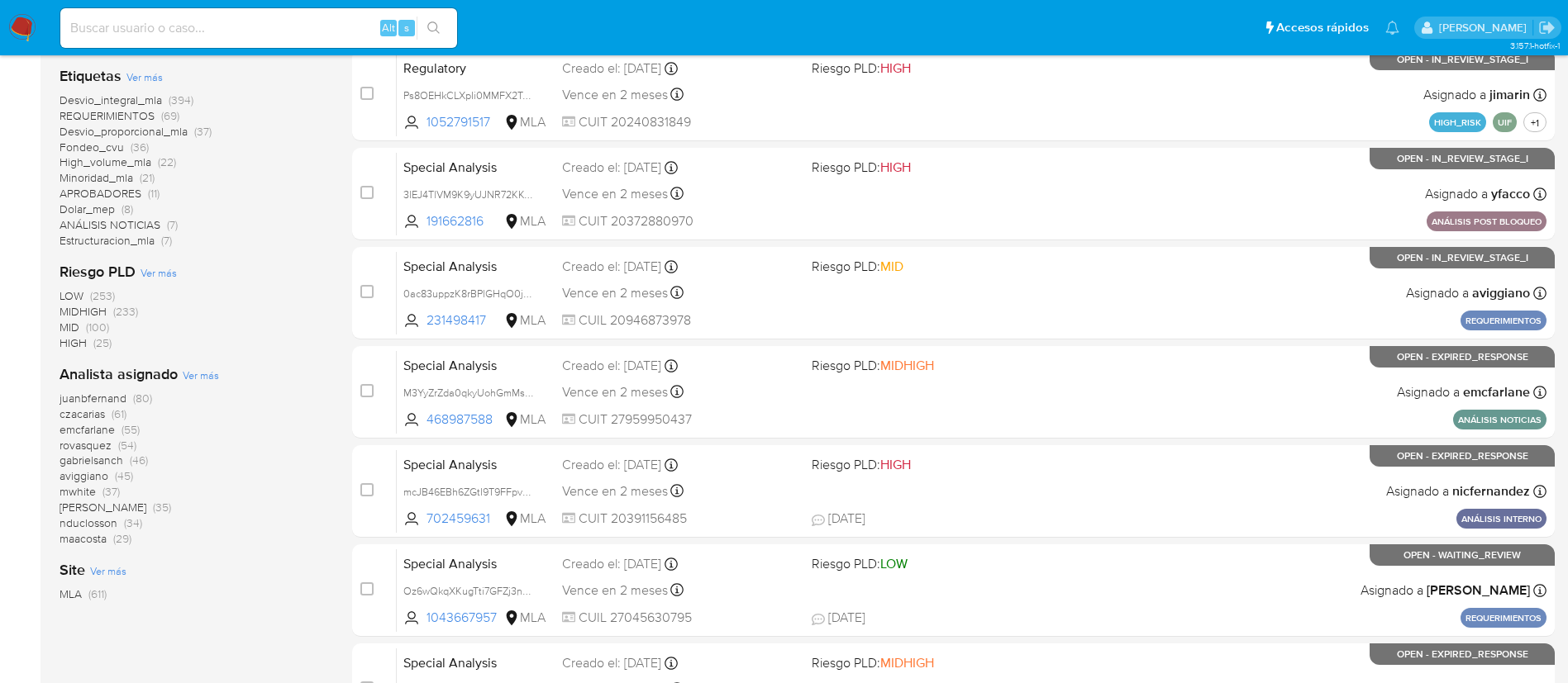
click at [201, 370] on span "Ver más" at bounding box center [201, 375] width 36 height 15
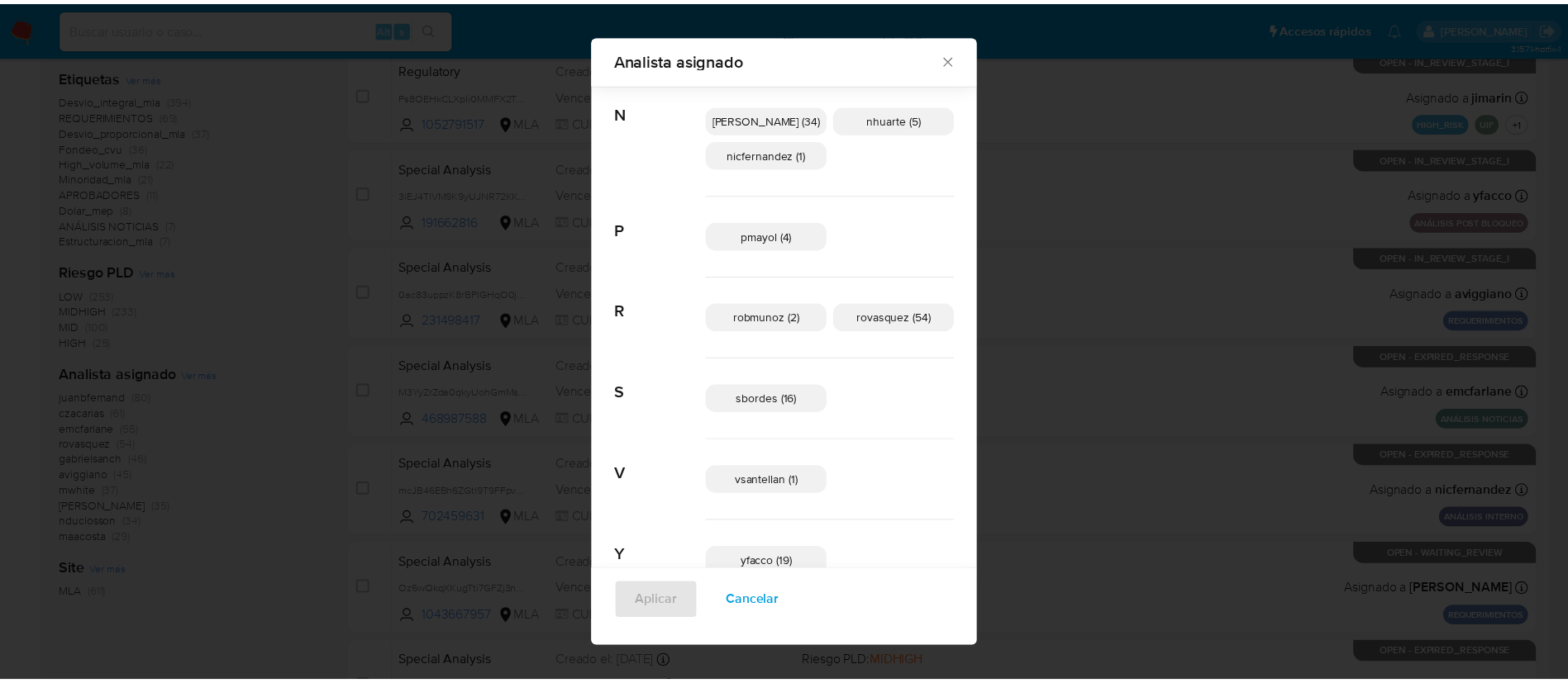
scroll to position [905, 0]
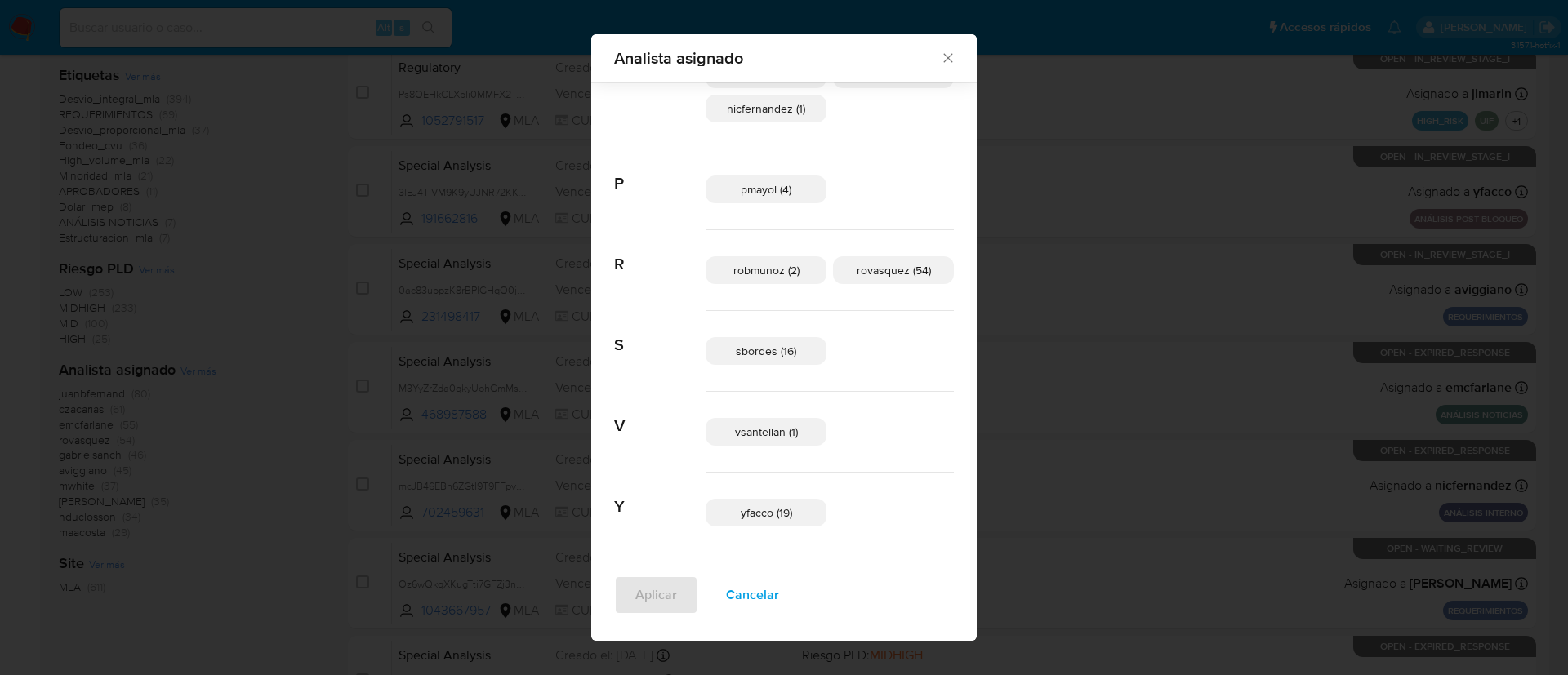
click at [1317, 293] on div "Analista asignado Buscar A afaruolo (5) amedzovich (35) aviggiano (45) C czacar…" at bounding box center [784, 337] width 1568 height 675
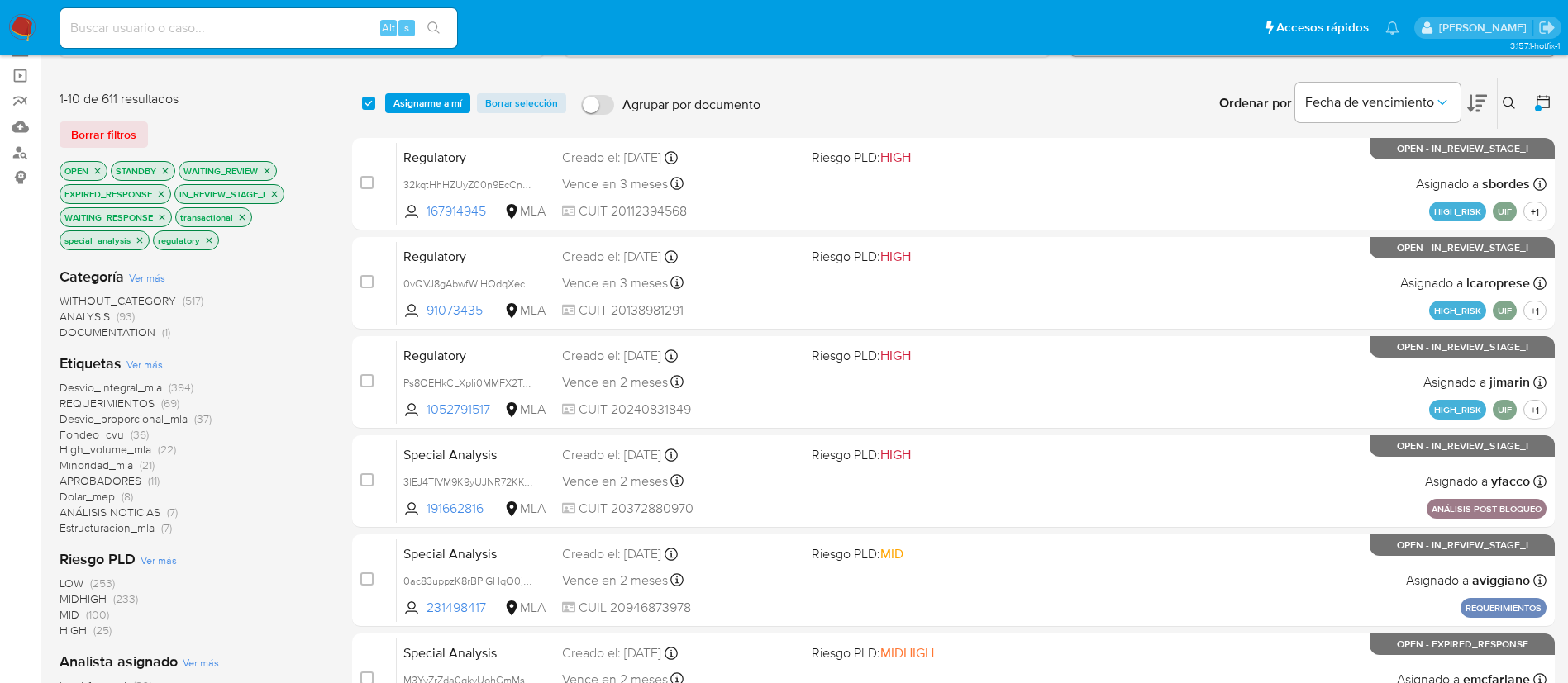
scroll to position [0, 0]
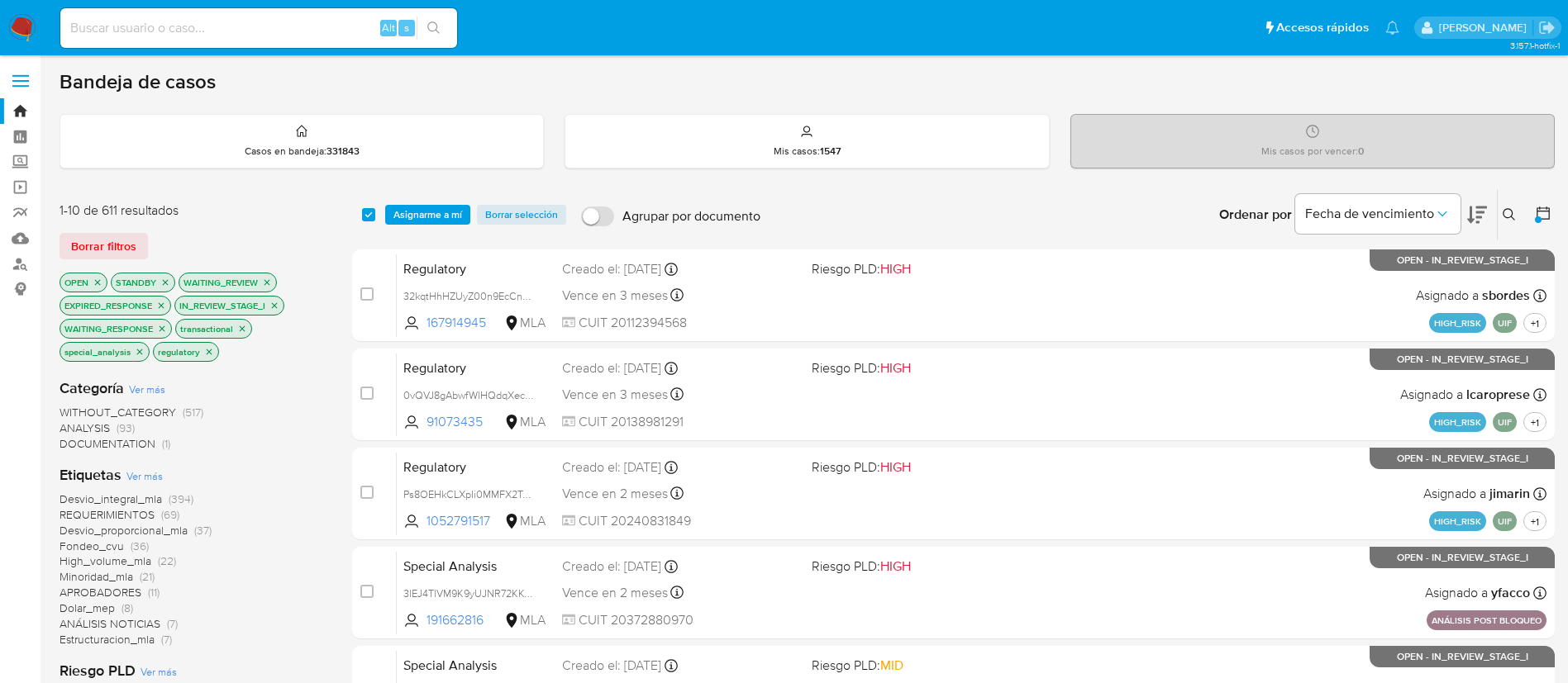
click at [1542, 211] on icon at bounding box center [1542, 213] width 13 height 13
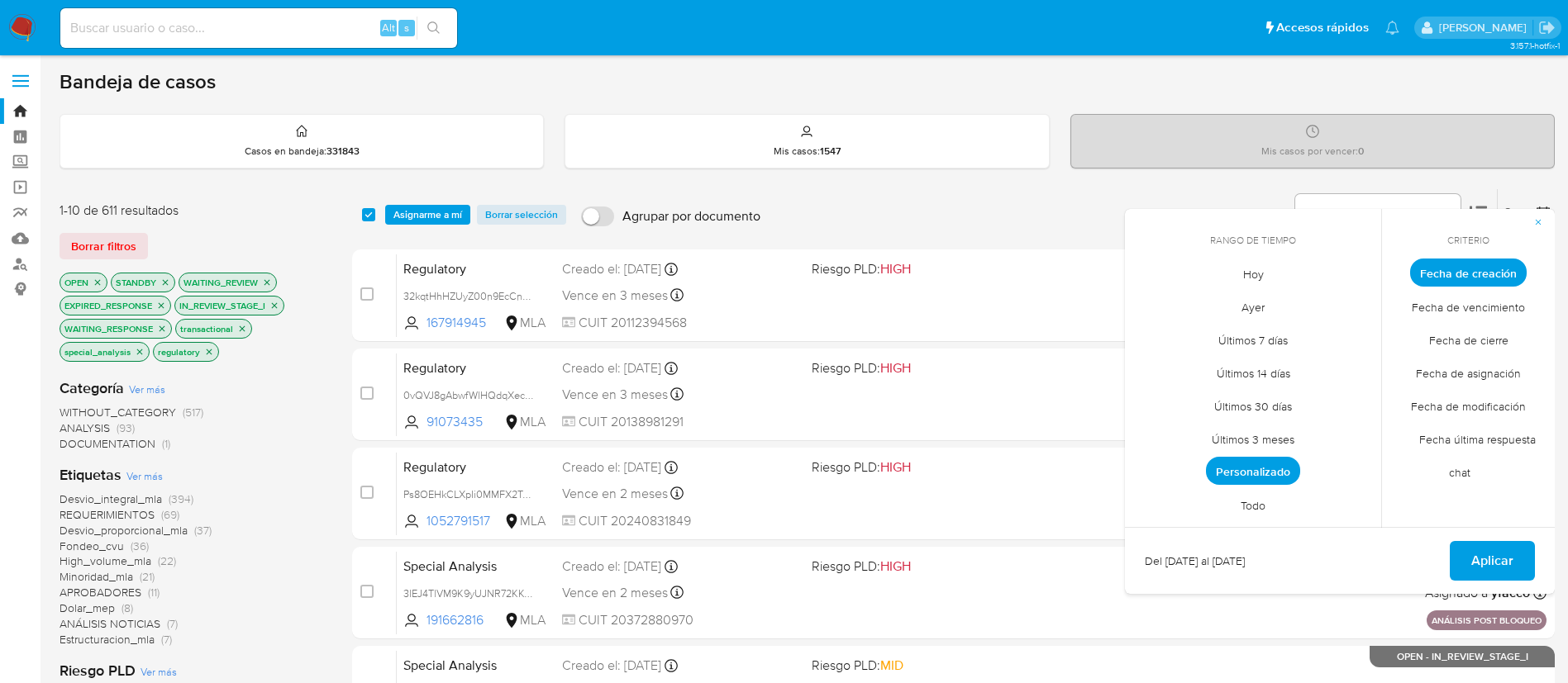
click at [1266, 467] on span "Personalizado" at bounding box center [1252, 471] width 94 height 28
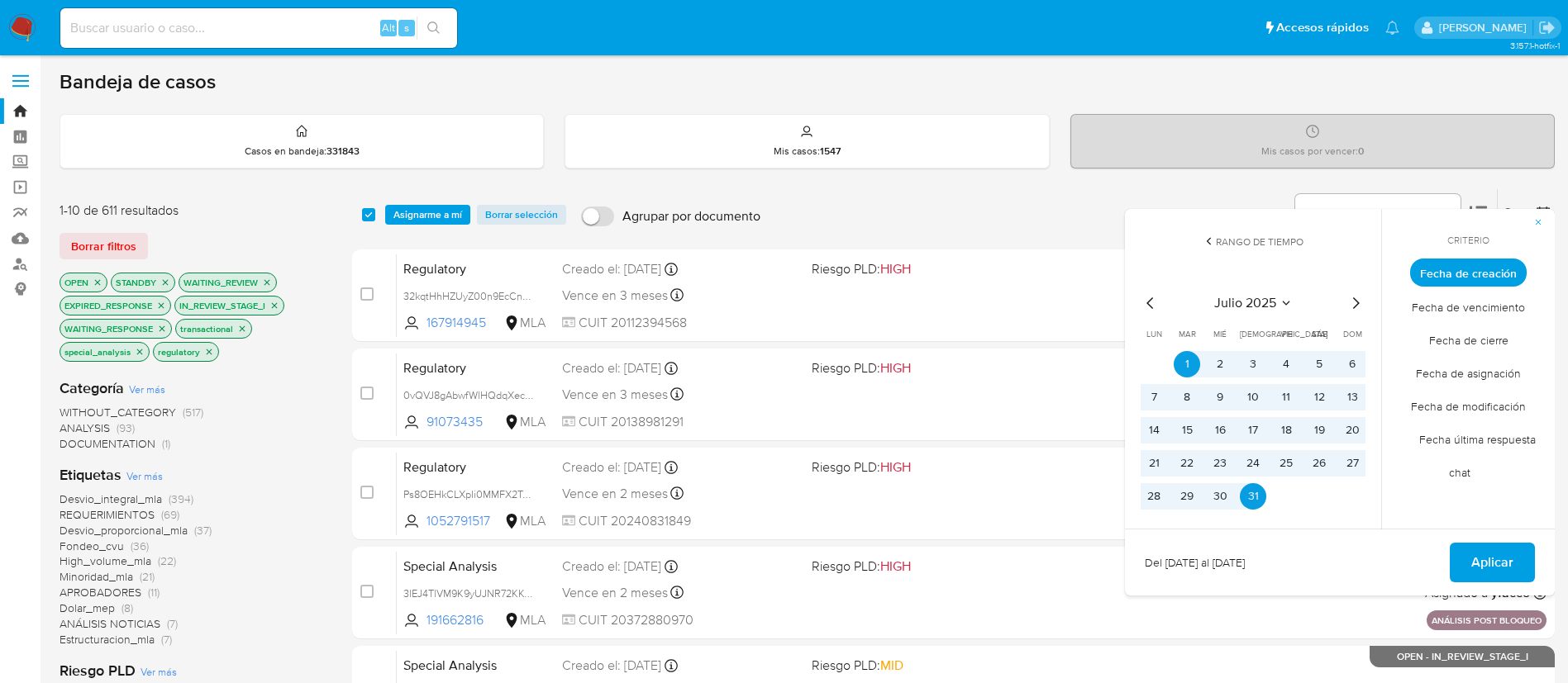
click at [1352, 298] on icon "Mes siguiente" at bounding box center [1355, 304] width 20 height 20
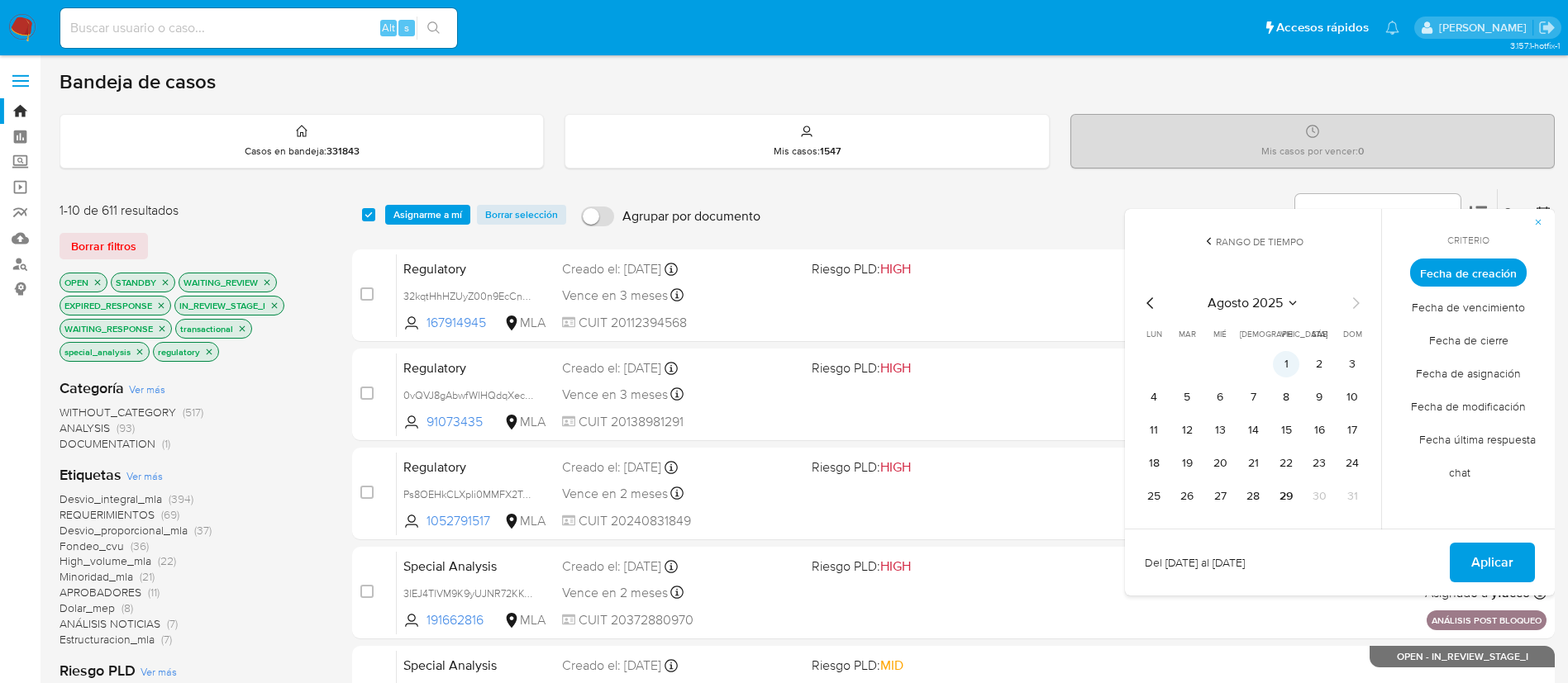
click at [1275, 361] on button "1" at bounding box center [1285, 364] width 26 height 26
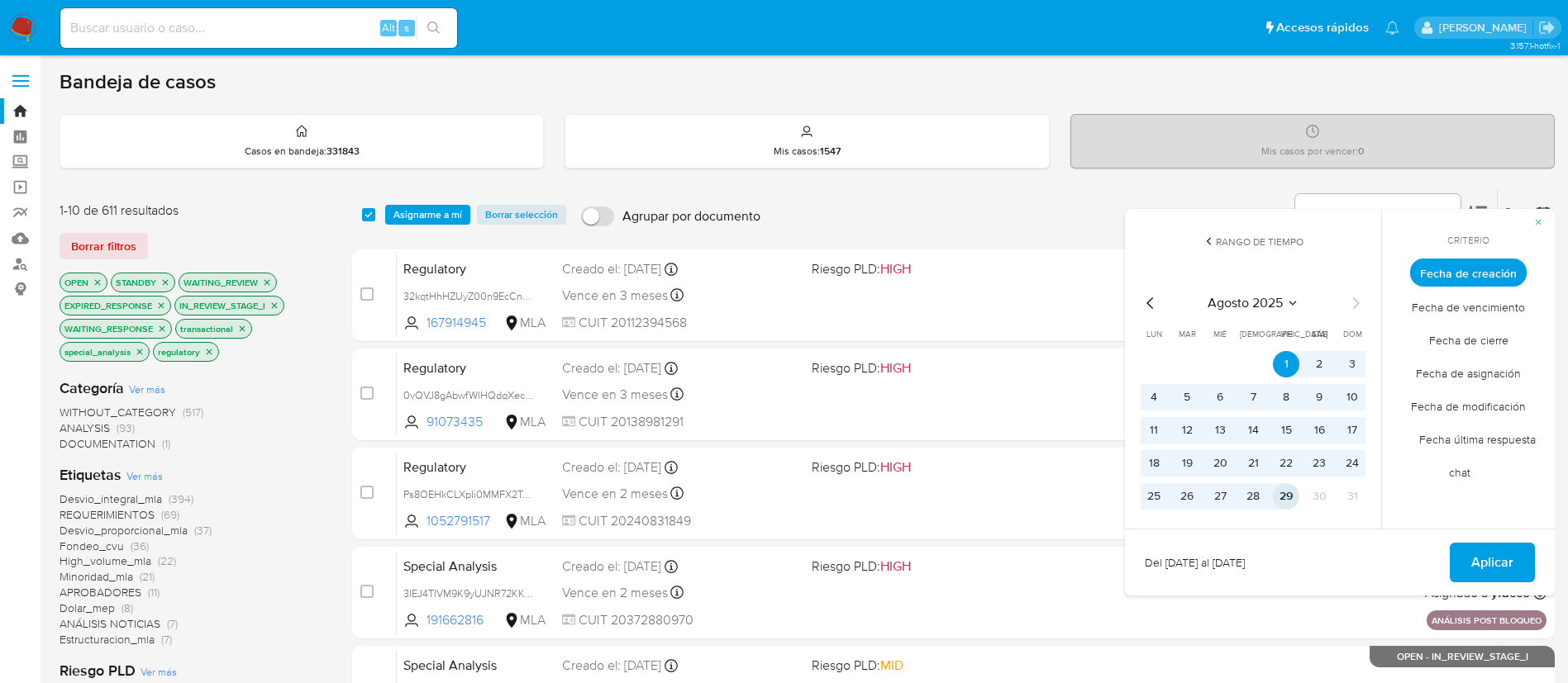
click at [1287, 494] on button "29" at bounding box center [1285, 496] width 26 height 26
click at [1516, 561] on button "Aplicar" at bounding box center [1491, 562] width 85 height 39
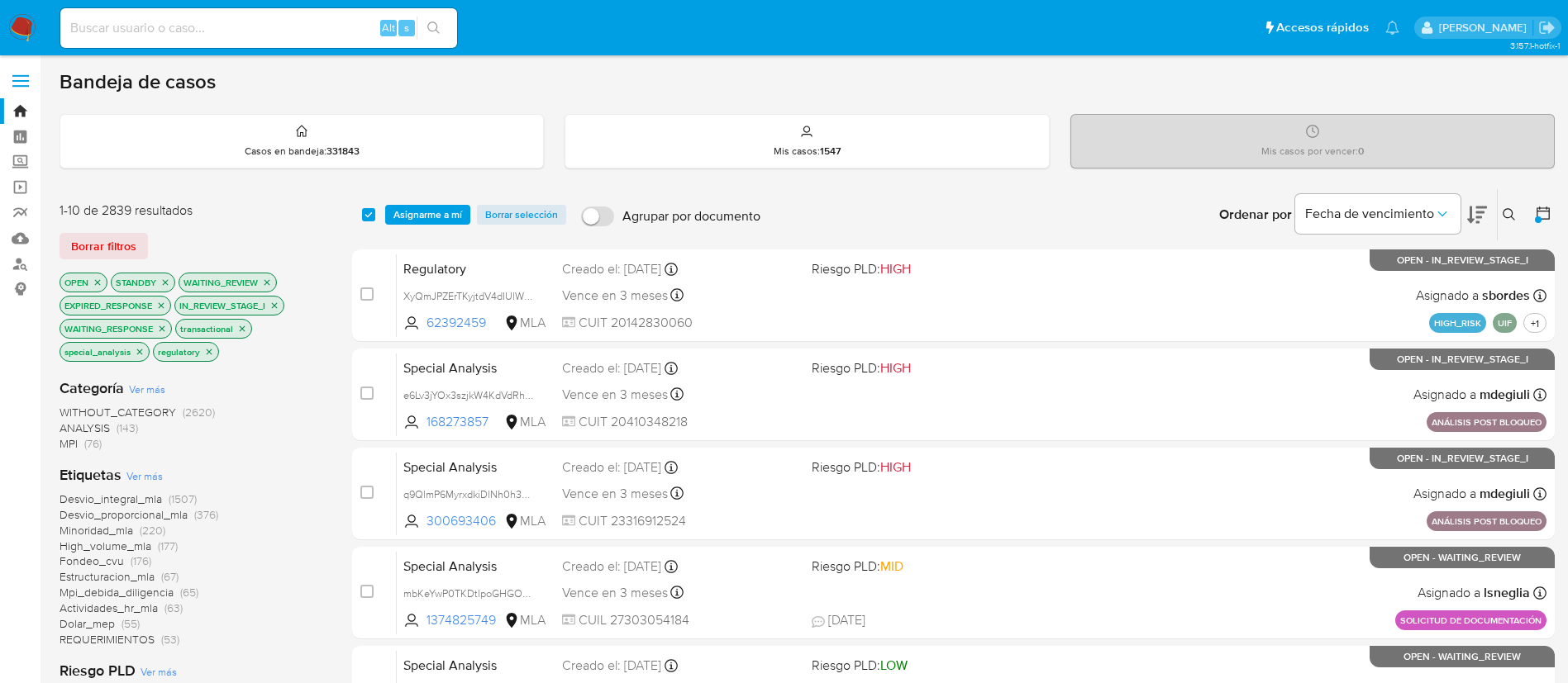
click at [1508, 210] on icon at bounding box center [1509, 214] width 13 height 13
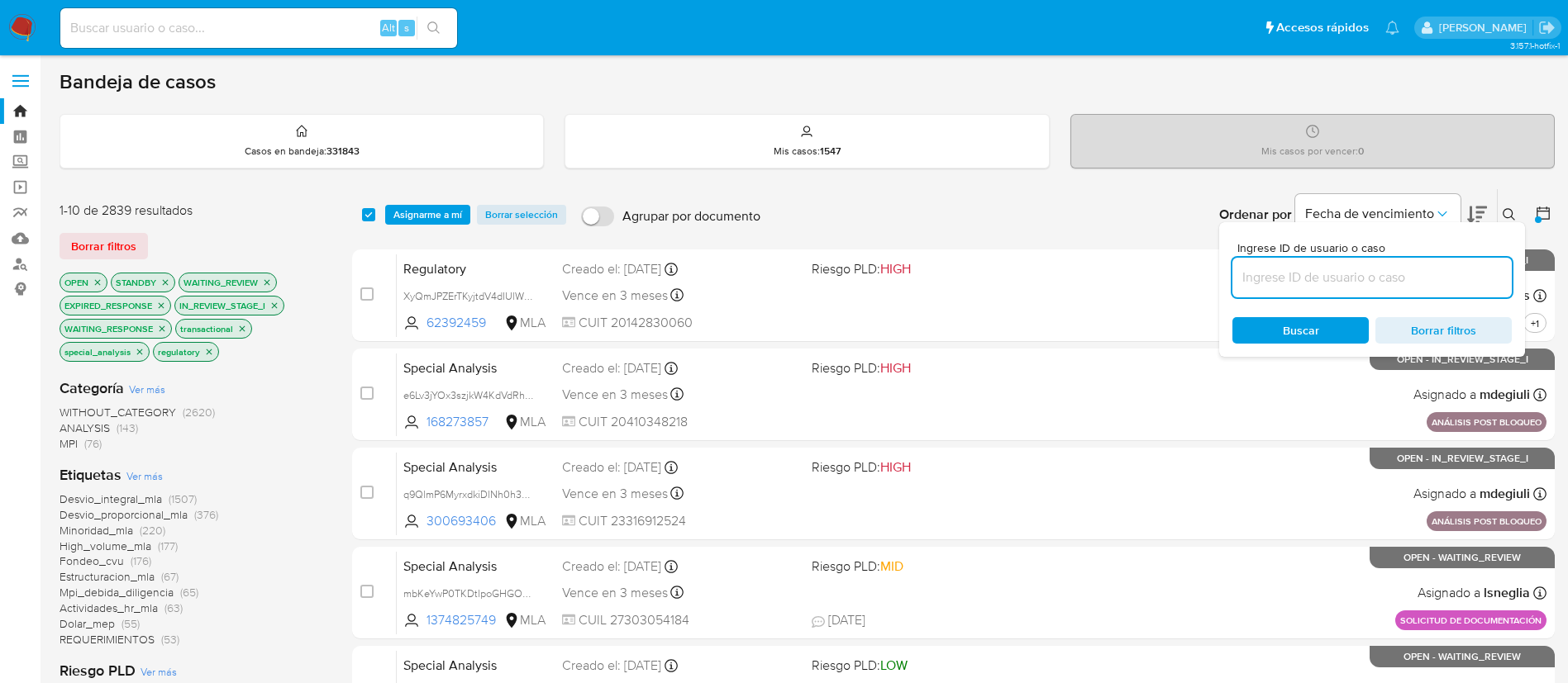
click at [1351, 286] on input at bounding box center [1372, 278] width 279 height 22
type input "HdQN6eNrtsEehnDYFvOVtWOP"
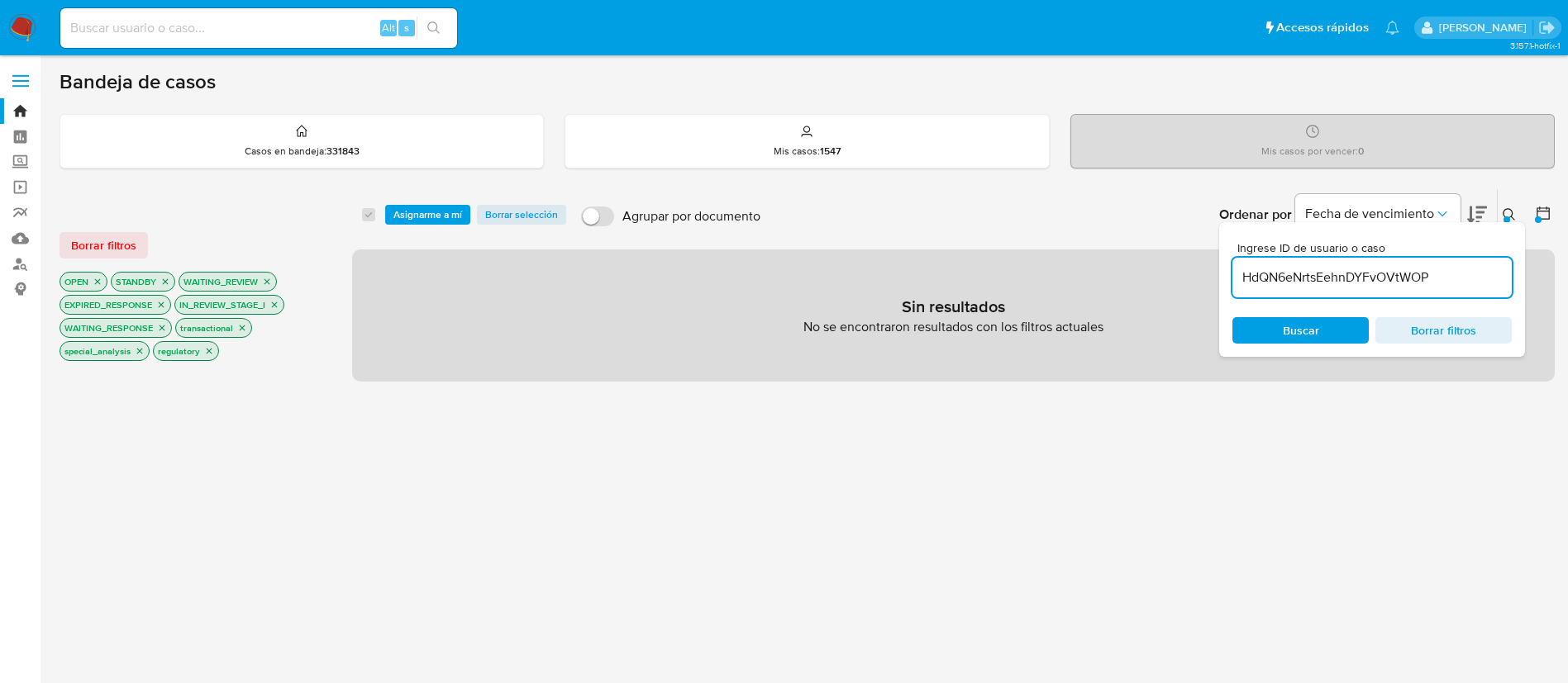
click at [1552, 223] on button at bounding box center [1545, 215] width 20 height 20
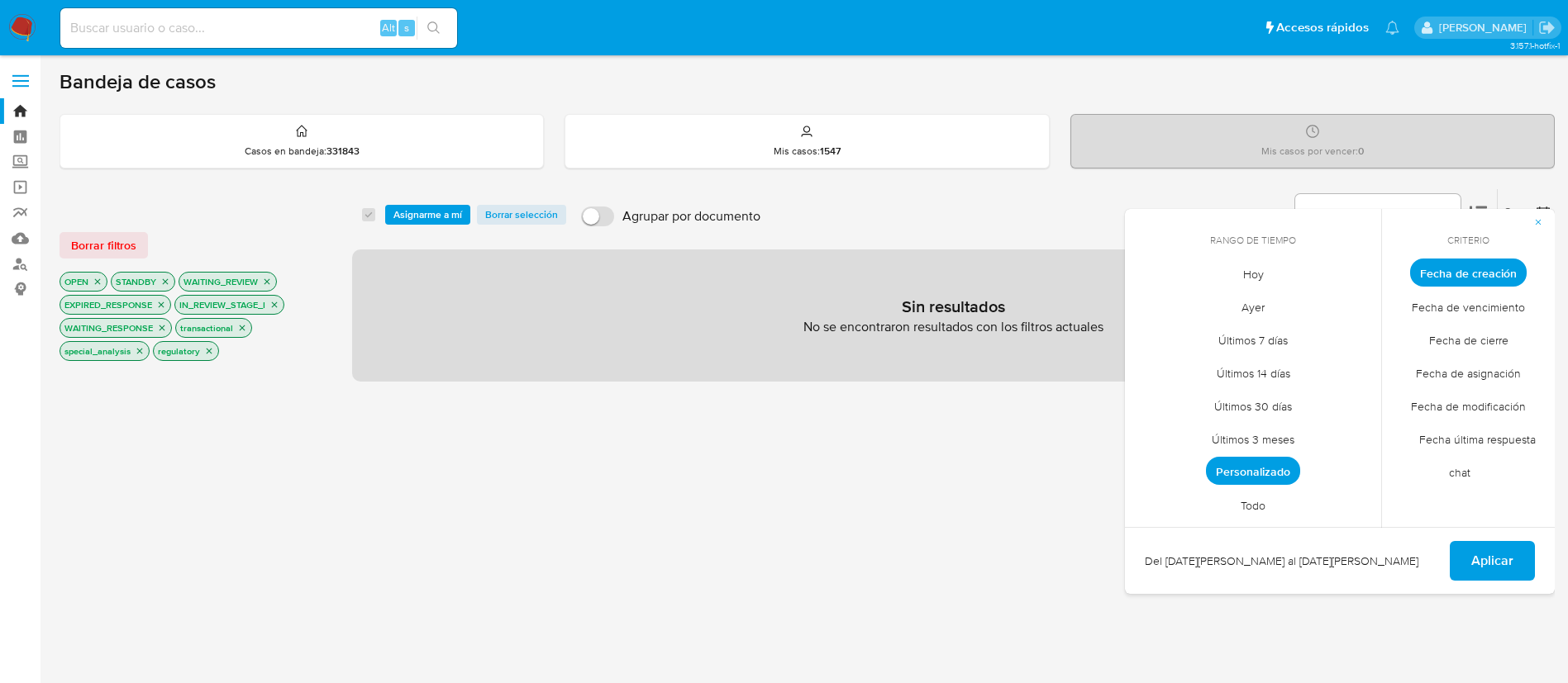
click at [1252, 501] on span "Todo" at bounding box center [1252, 504] width 59 height 34
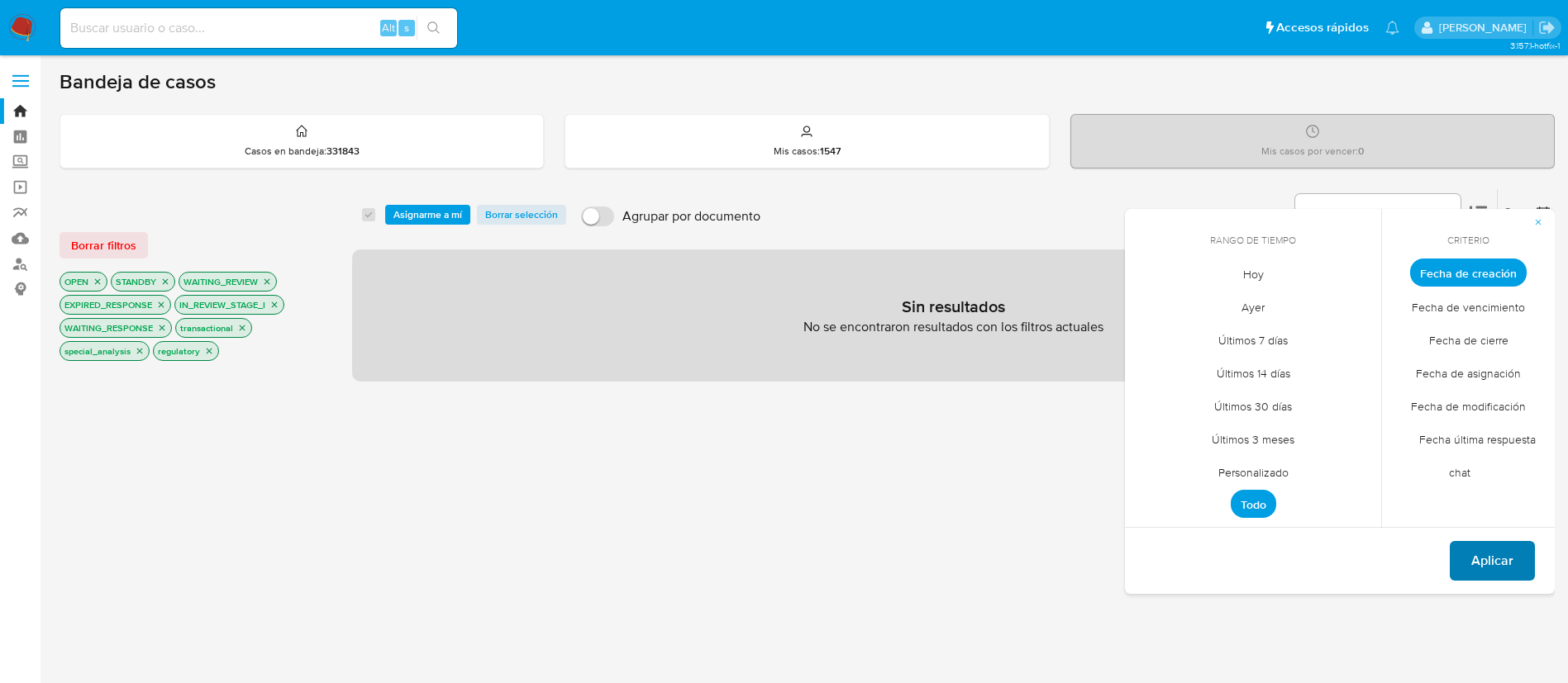
click at [1506, 567] on span "Aplicar" at bounding box center [1492, 561] width 42 height 36
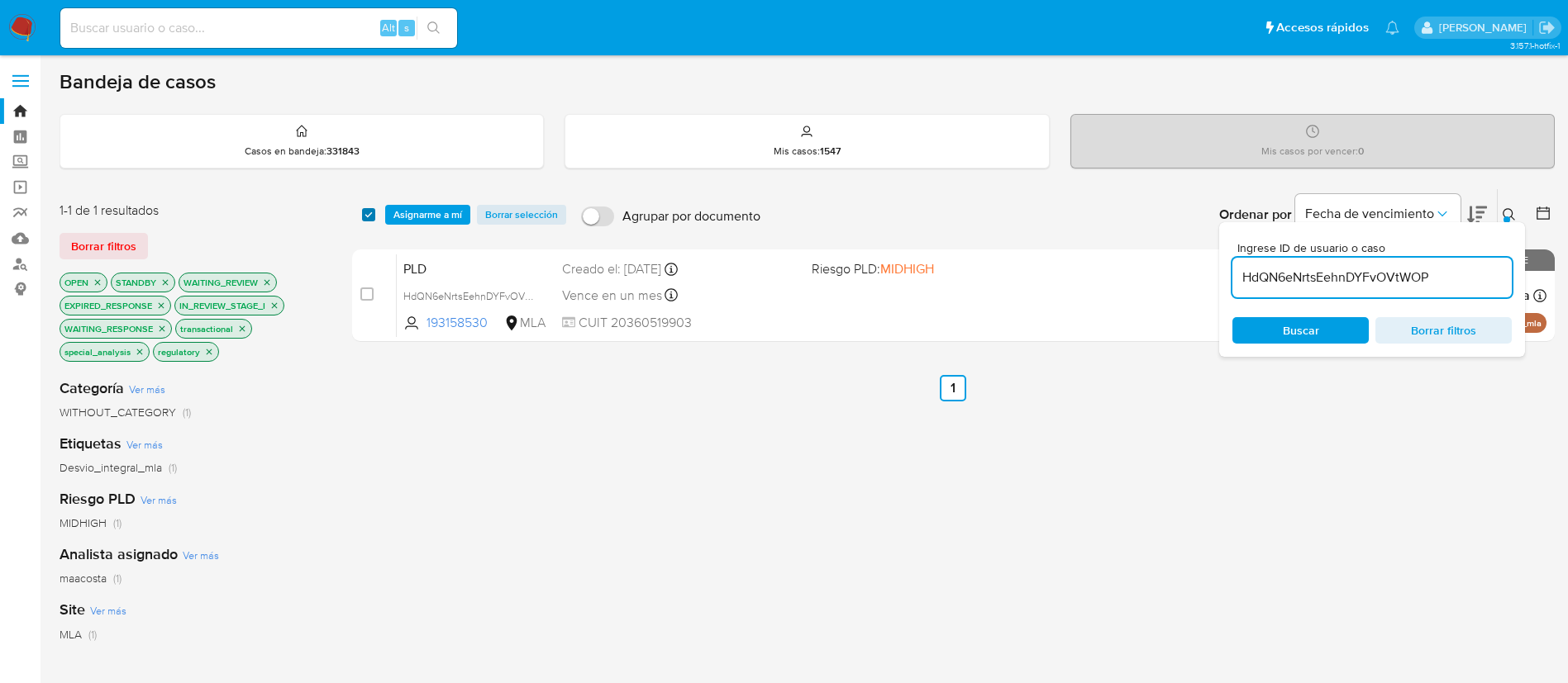
click at [366, 218] on input "checkbox" at bounding box center [369, 214] width 13 height 13
checkbox input "true"
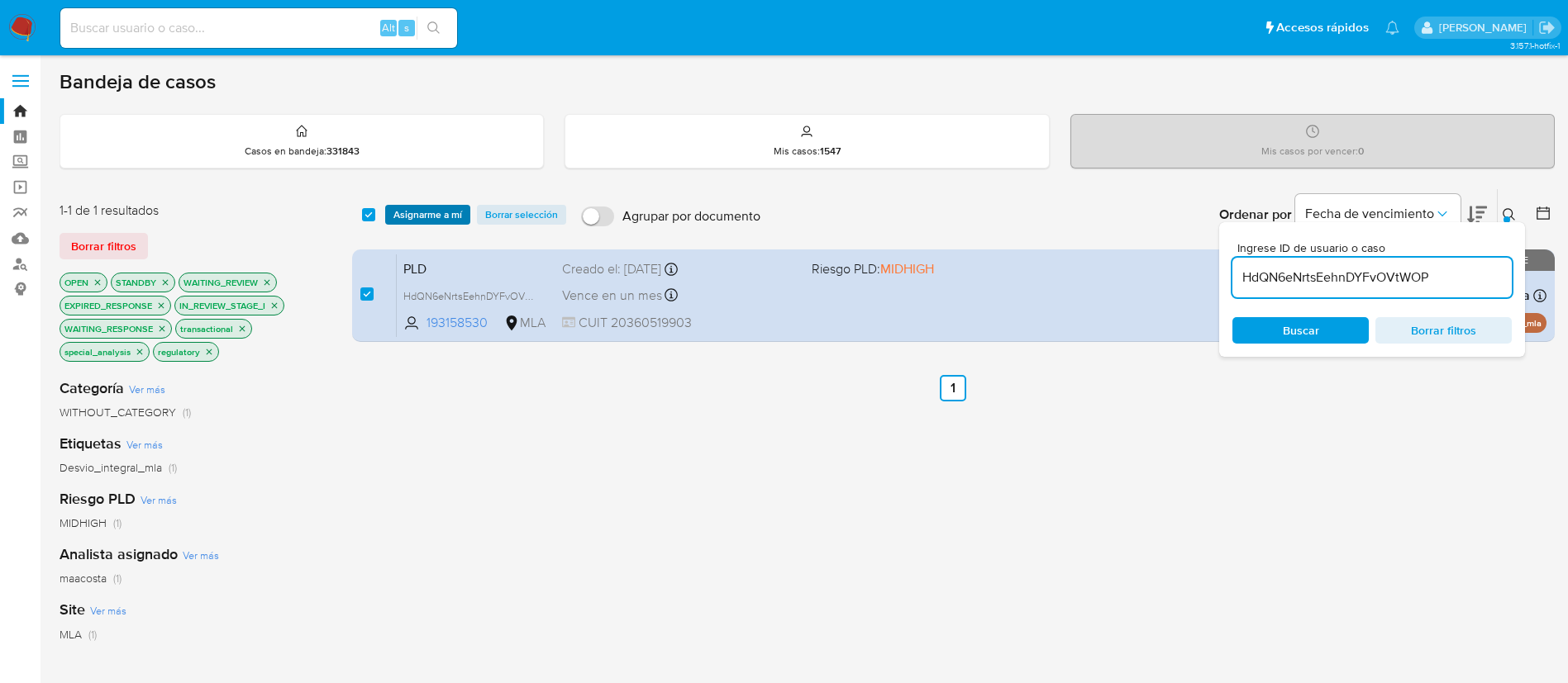
click at [407, 210] on span "Asignarme a mí" at bounding box center [427, 215] width 68 height 16
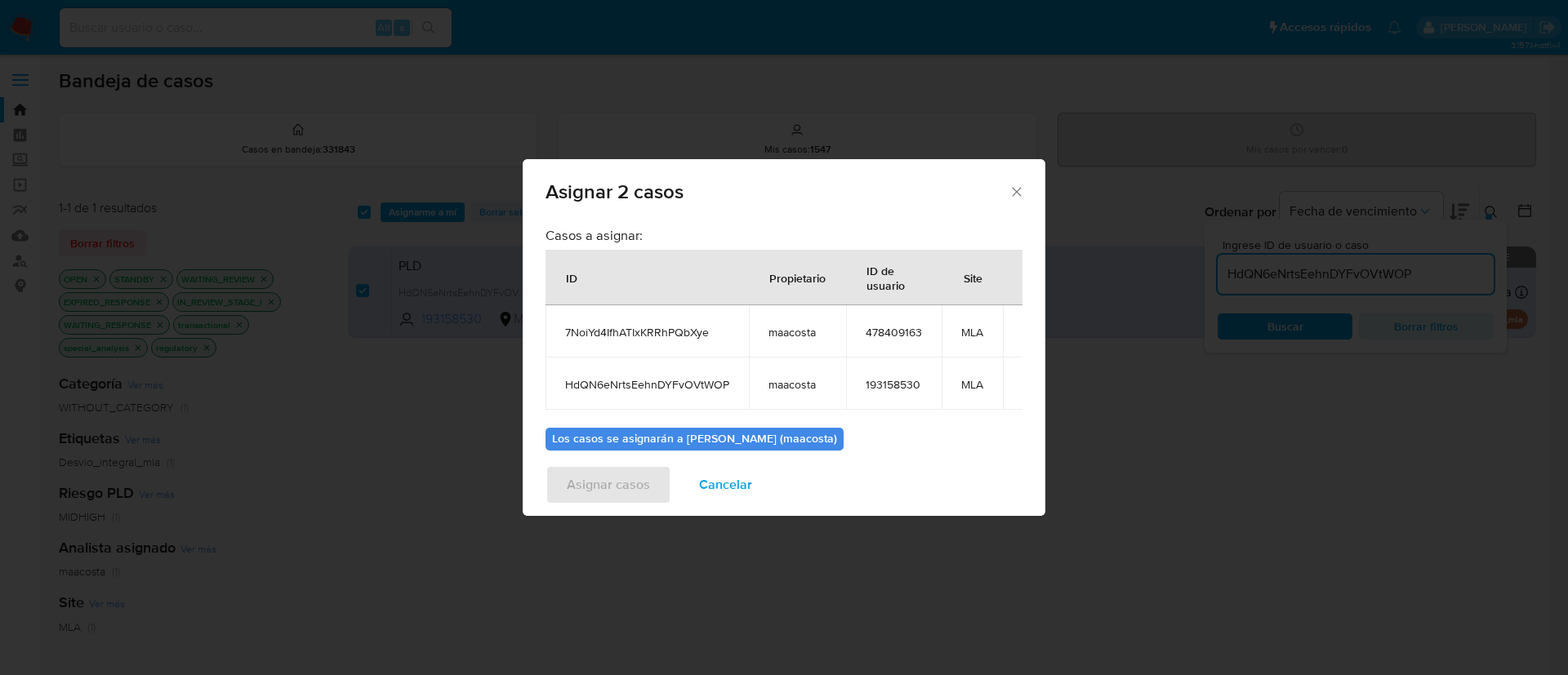
click at [734, 359] on td "HdQN6eNrtsEehnDYFvOVtWOP" at bounding box center [647, 384] width 204 height 52
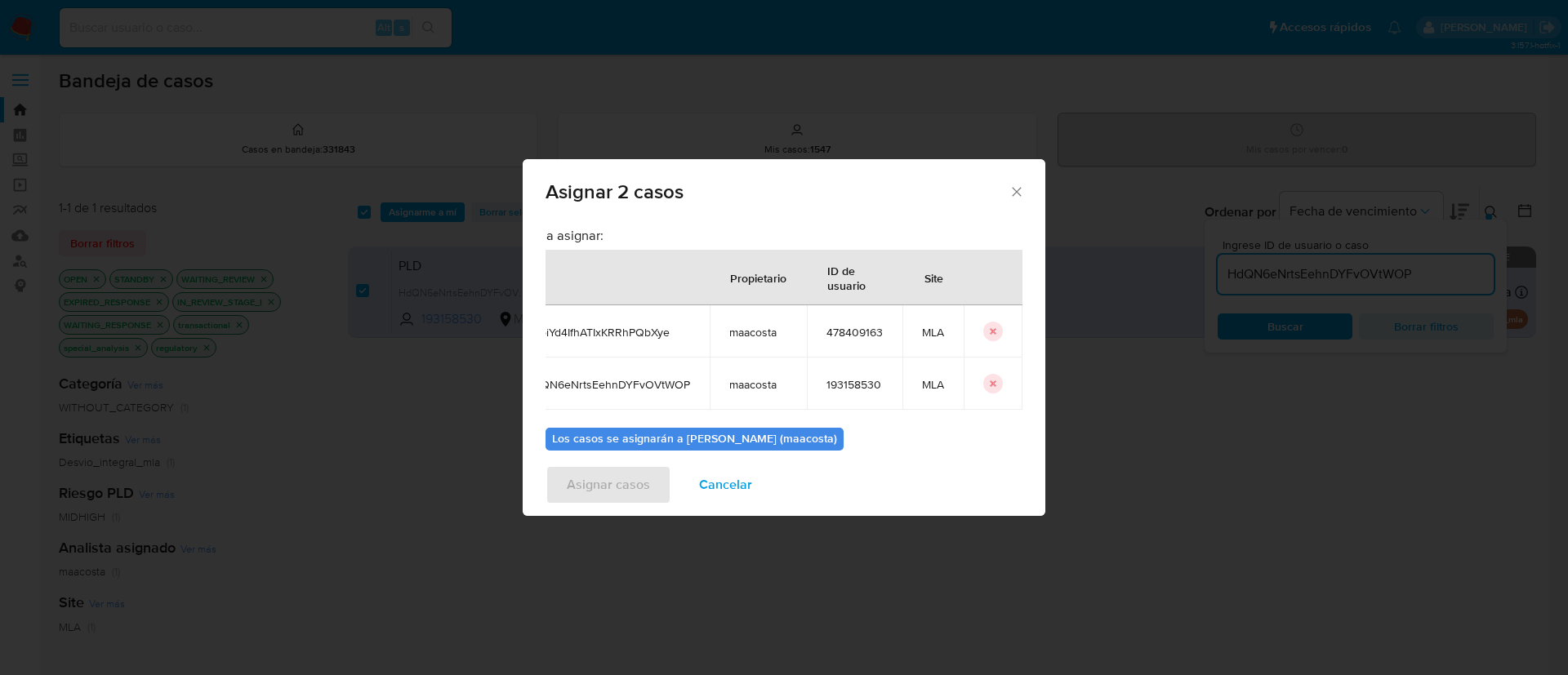
click at [988, 333] on icon "icon-button" at bounding box center [992, 331] width 10 height 10
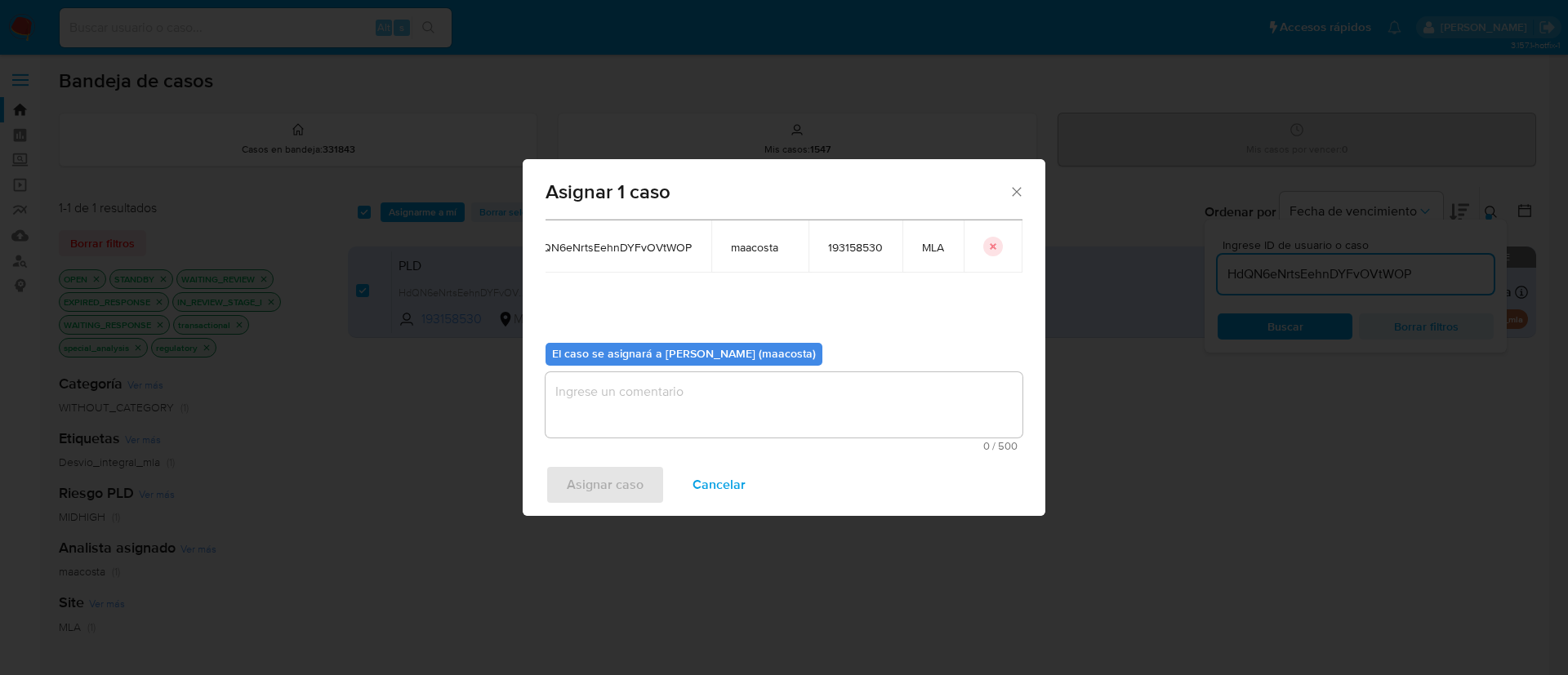
click at [687, 401] on textarea "assign-modal" at bounding box center [783, 405] width 477 height 65
click at [607, 467] on span "Asignar caso" at bounding box center [605, 485] width 77 height 36
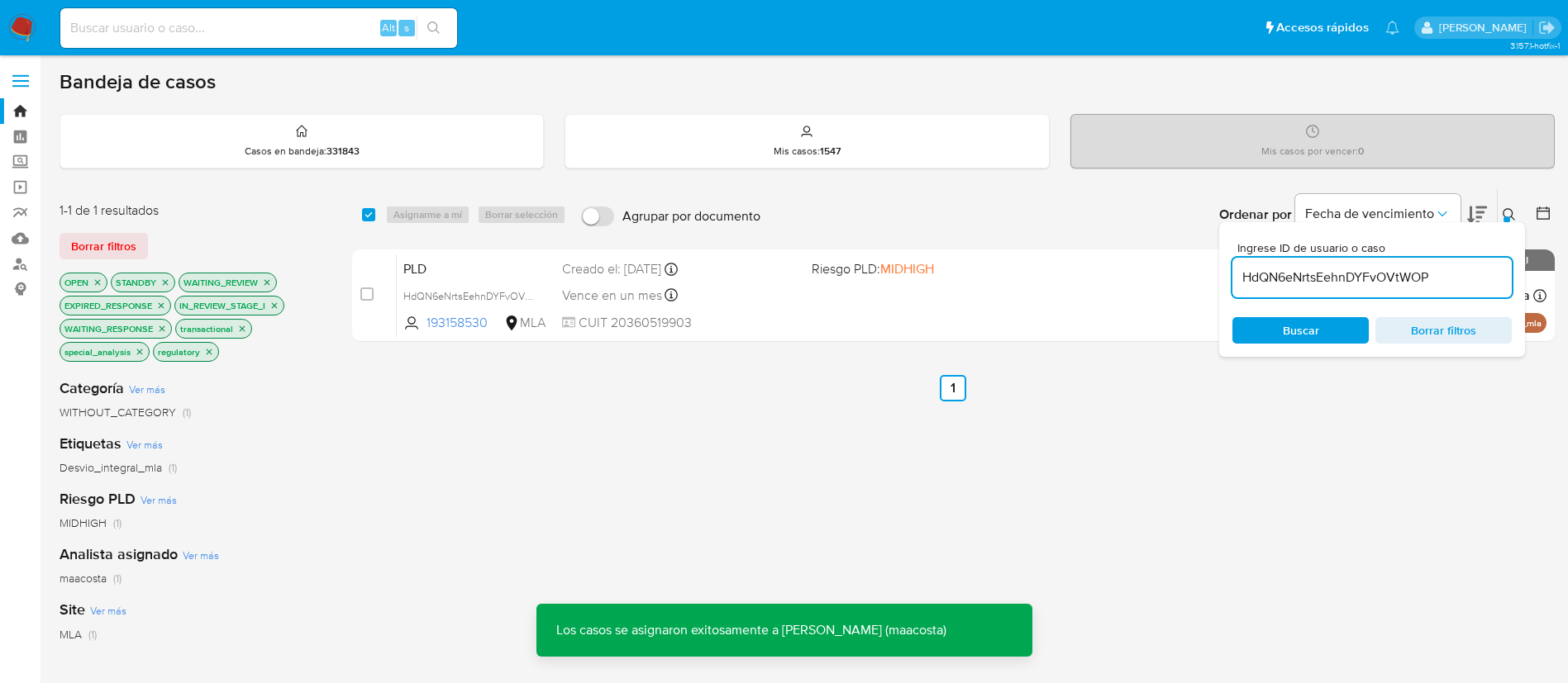
click at [1299, 278] on input "HdQN6eNrtsEehnDYFvOVtWOP" at bounding box center [1372, 278] width 279 height 22
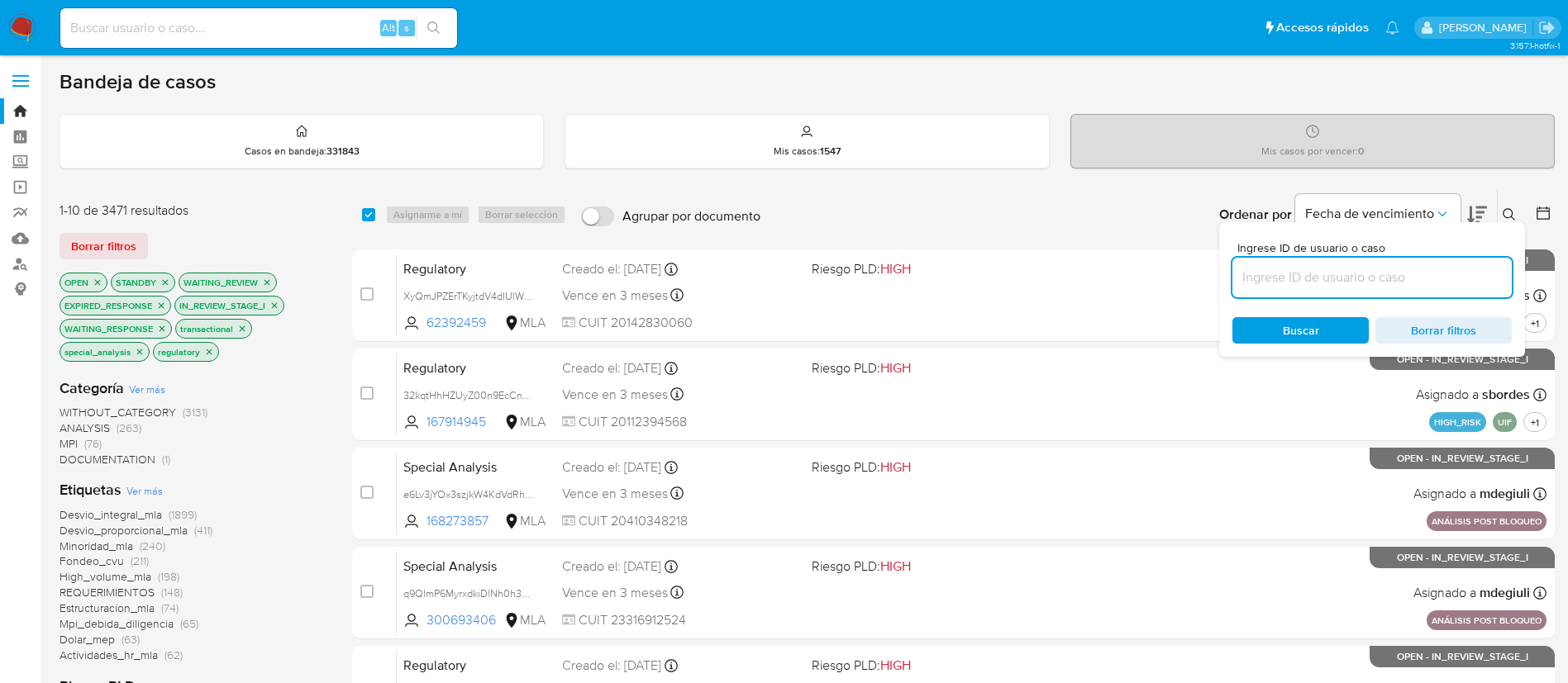
paste input "1O06nzFixBv5RIkVgPEKWIXa"
click at [1288, 276] on input at bounding box center [1372, 278] width 279 height 22
type input "1O06nzFixBv5RIkVgPEKWIXa"
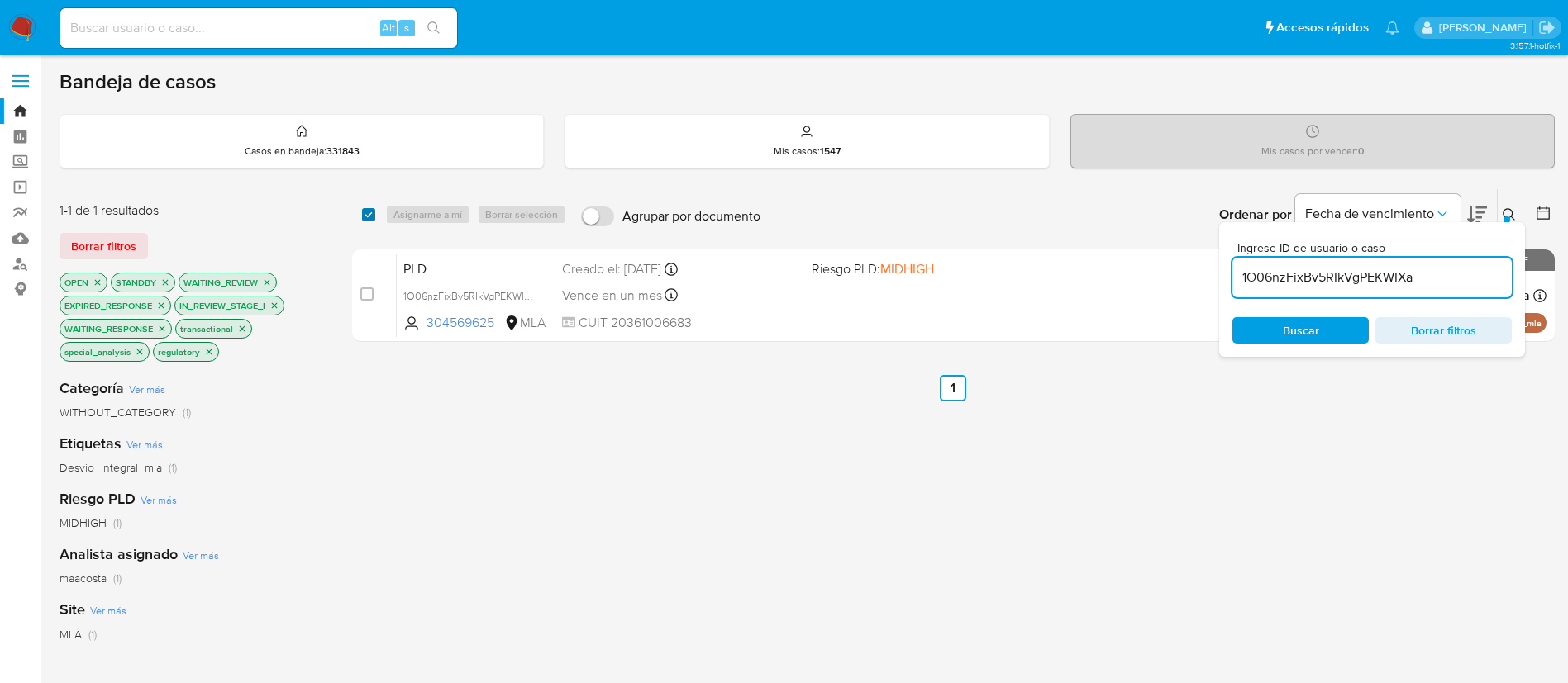
click at [369, 220] on input "checkbox" at bounding box center [369, 214] width 13 height 13
checkbox input "true"
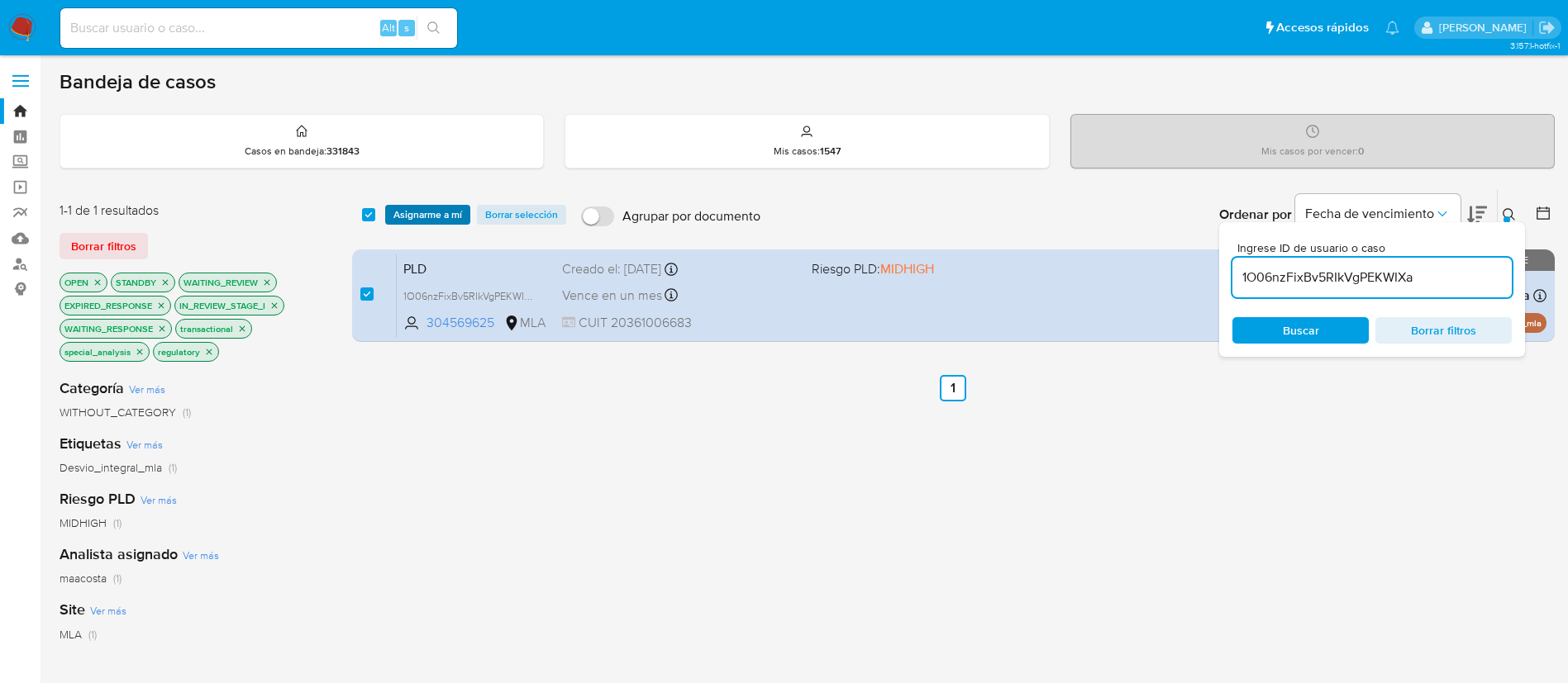
click at [409, 215] on span "Asignarme a mí" at bounding box center [427, 215] width 68 height 16
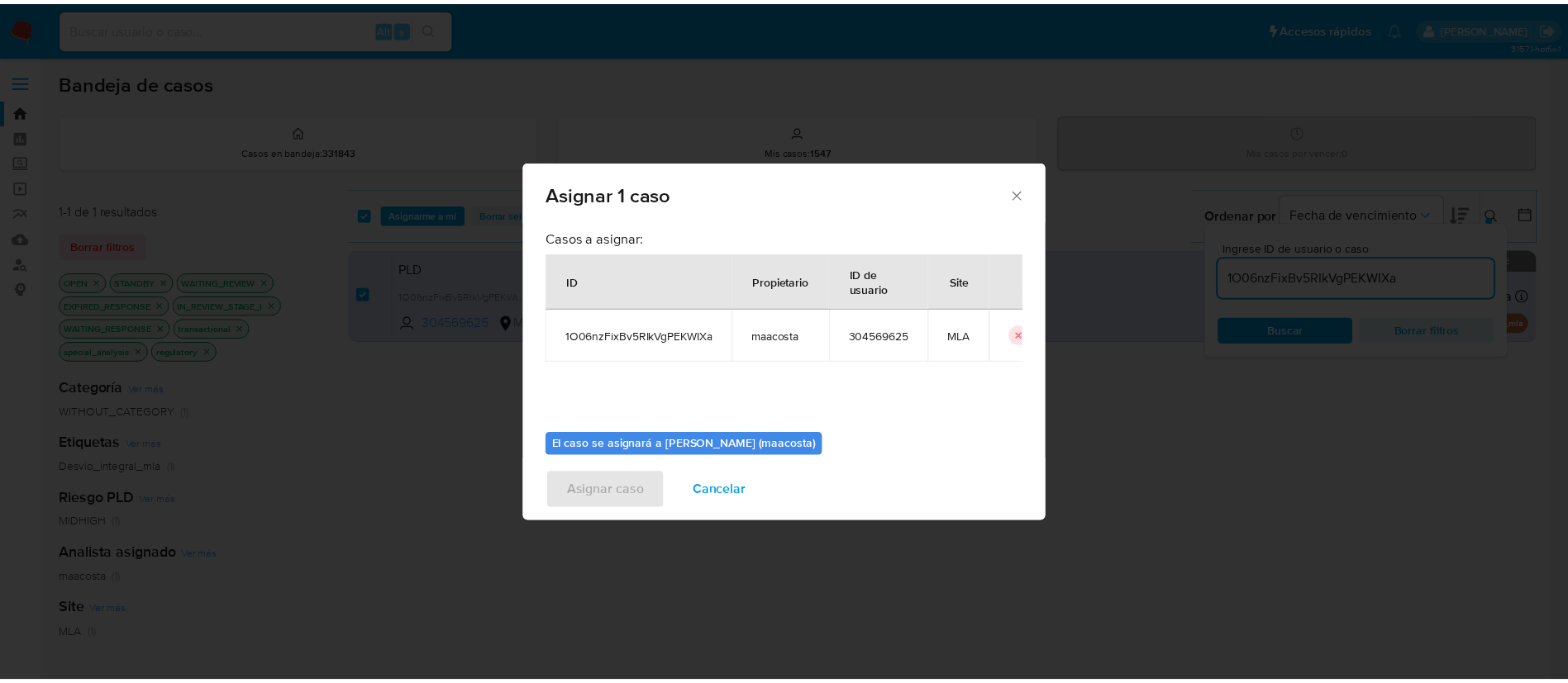
scroll to position [86, 0]
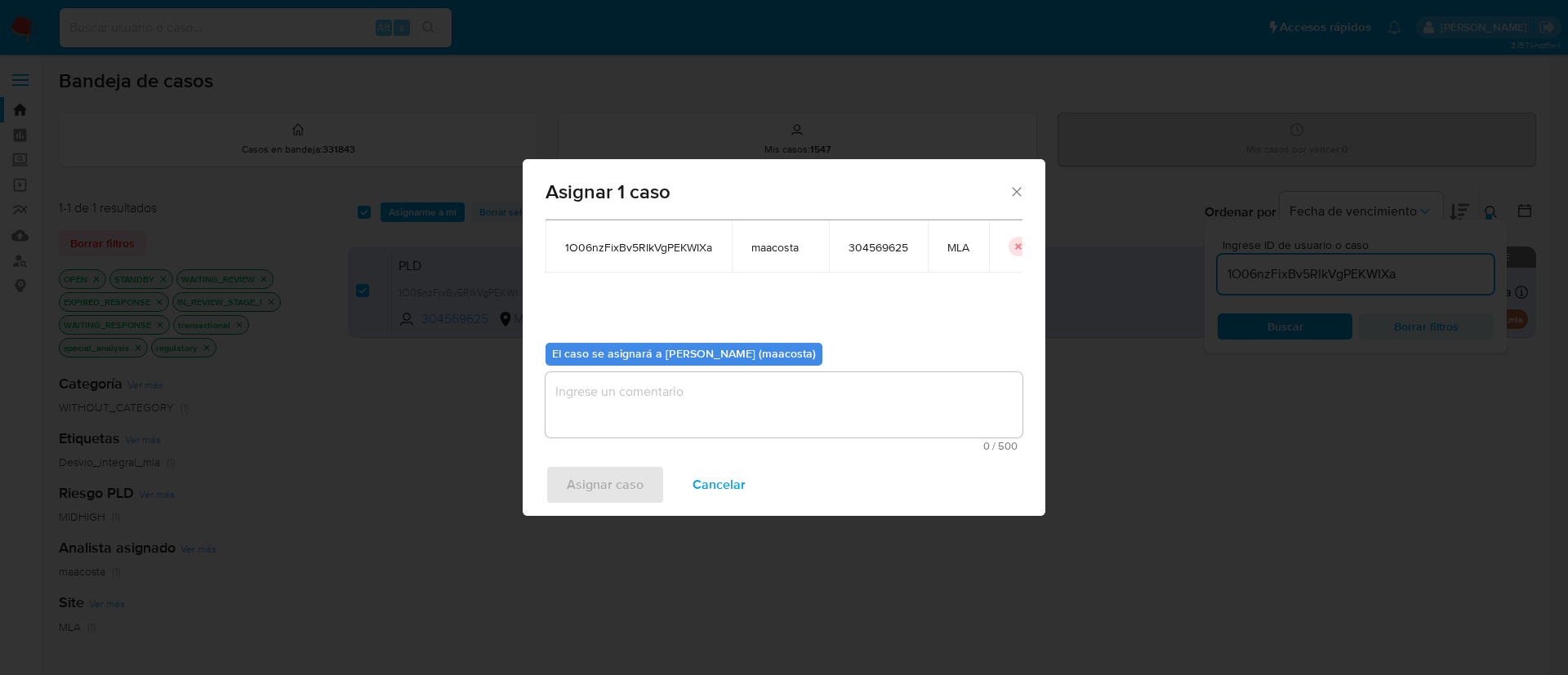
click at [651, 414] on textarea "assign-modal" at bounding box center [783, 405] width 477 height 65
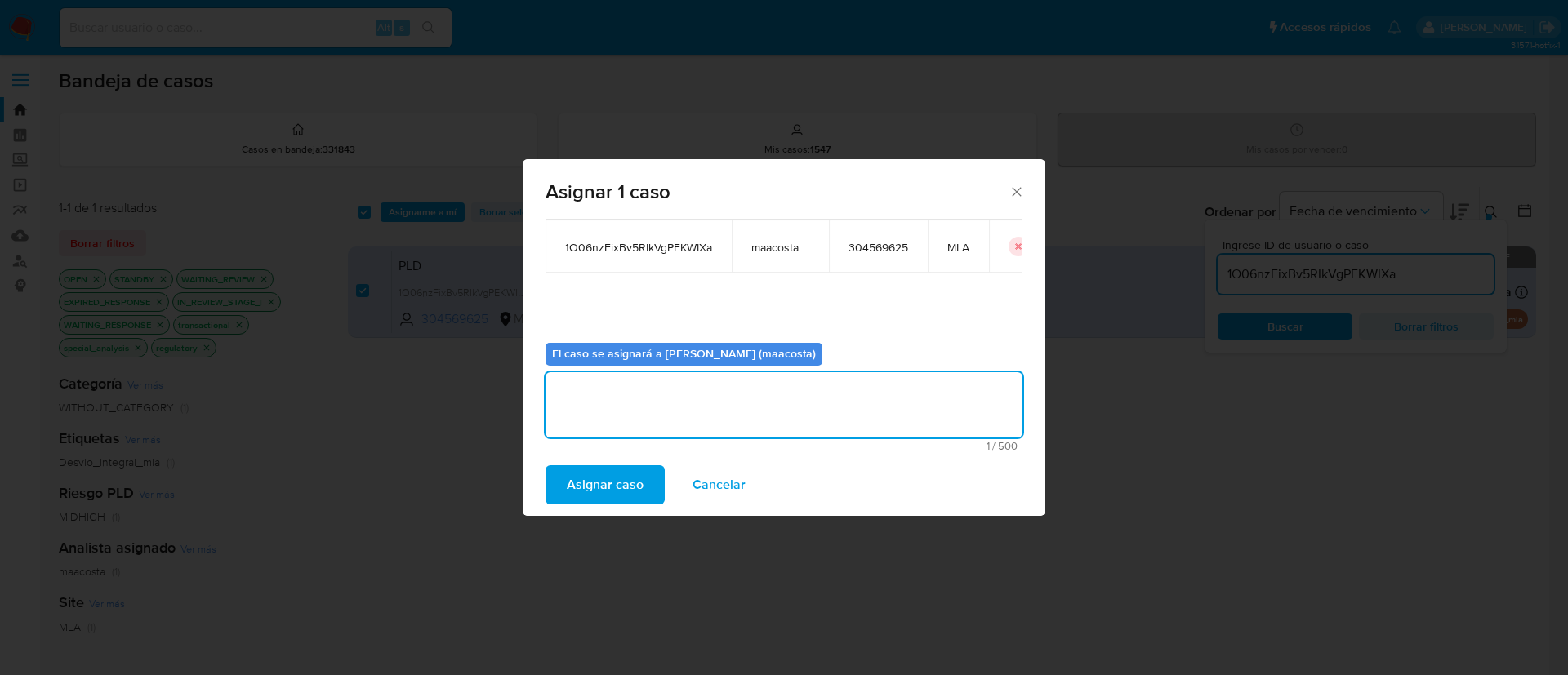
click at [597, 492] on span "Asignar caso" at bounding box center [605, 485] width 77 height 36
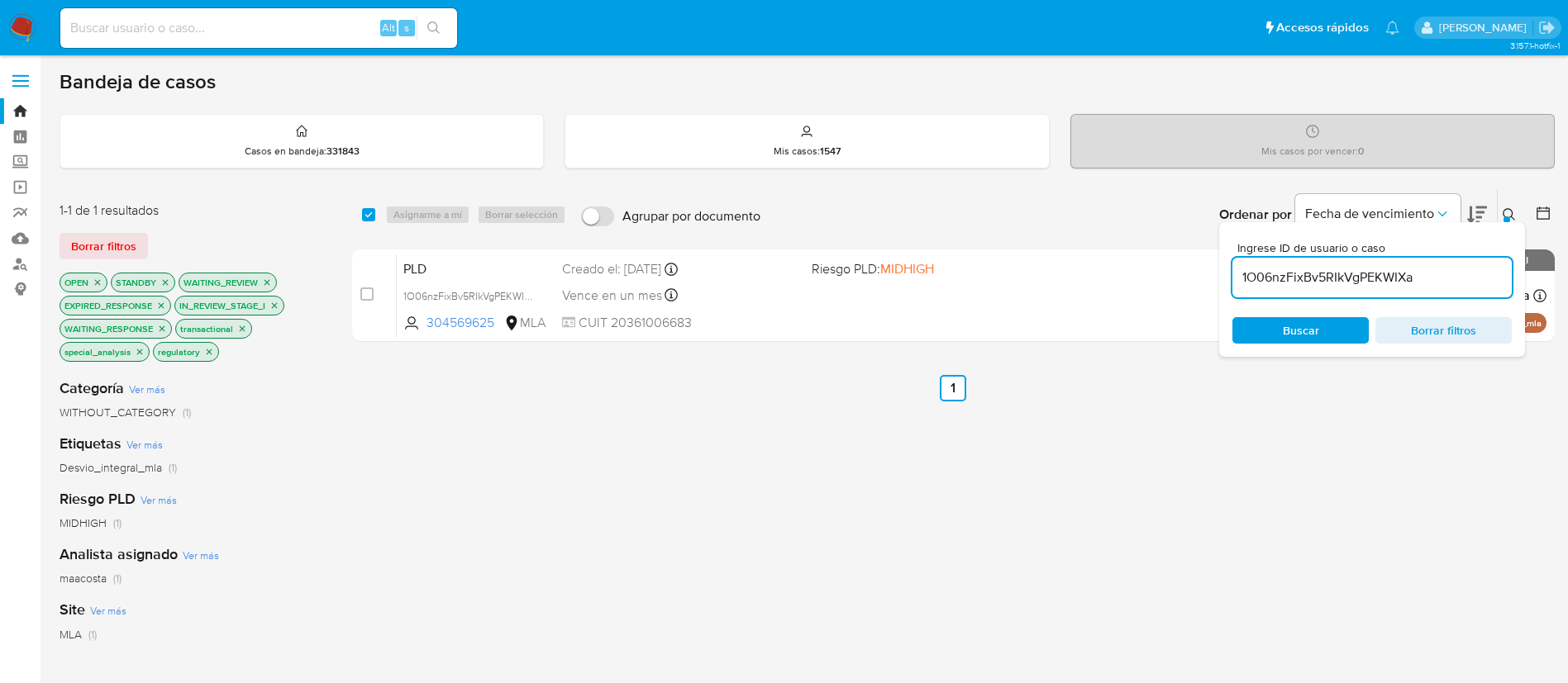
click at [1241, 280] on input "1O06nzFixBv5RIkVgPEKWIXa" at bounding box center [1372, 278] width 279 height 22
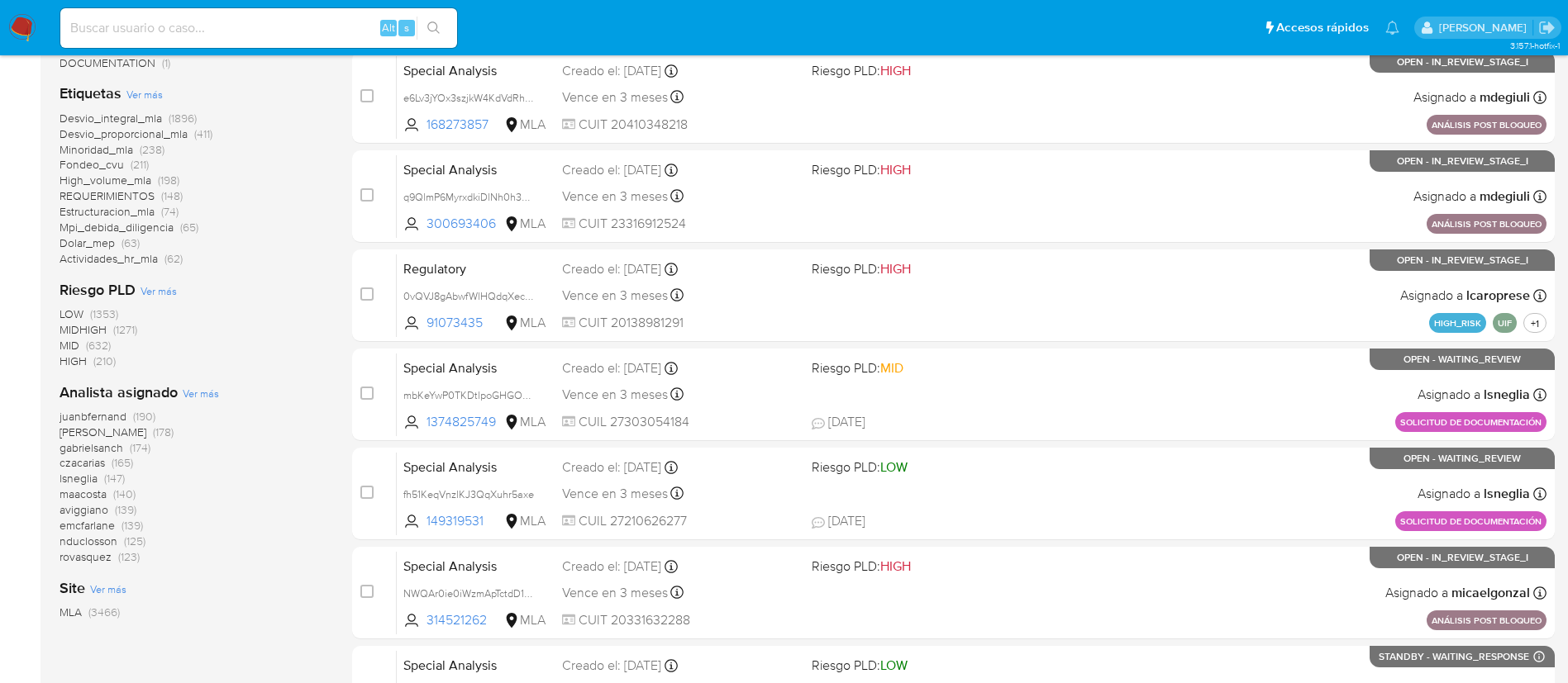
scroll to position [444, 0]
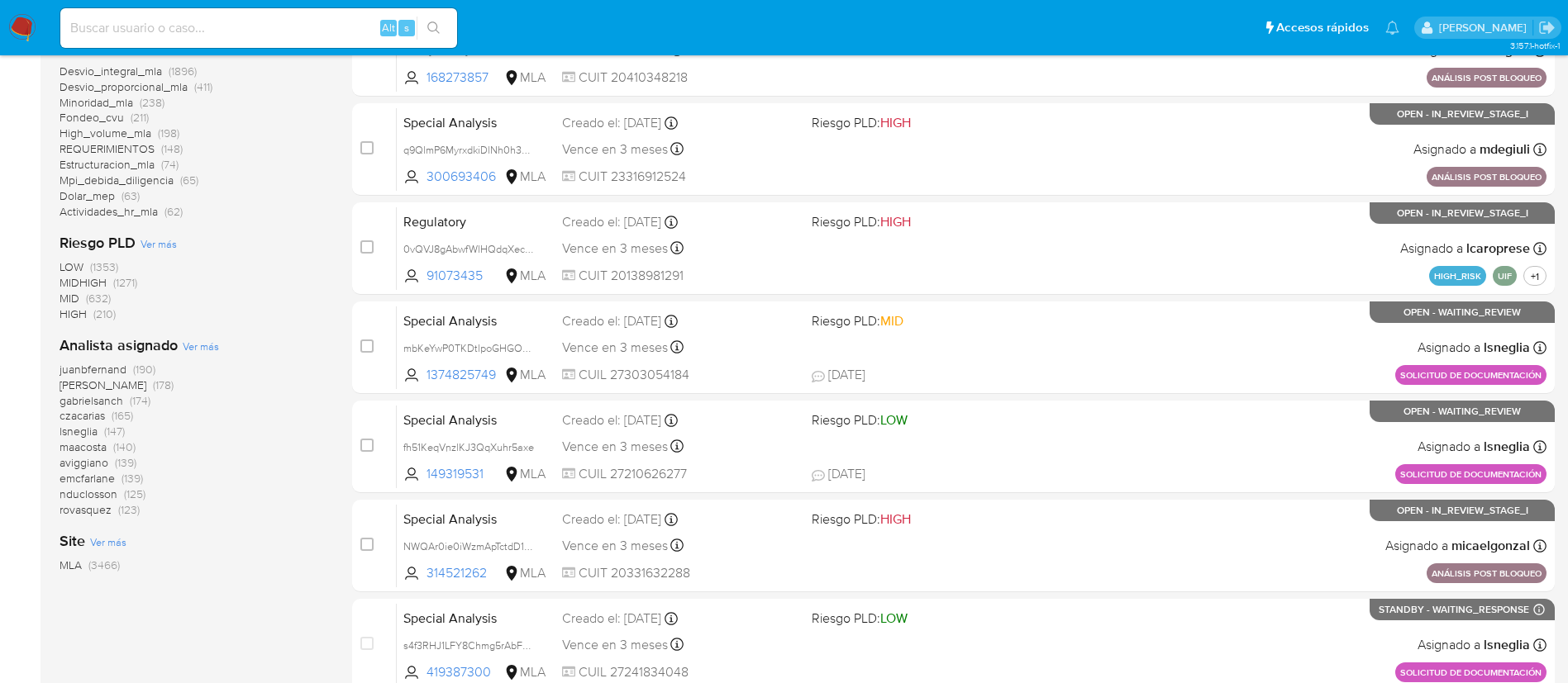
click at [202, 347] on span "Ver más" at bounding box center [201, 346] width 36 height 15
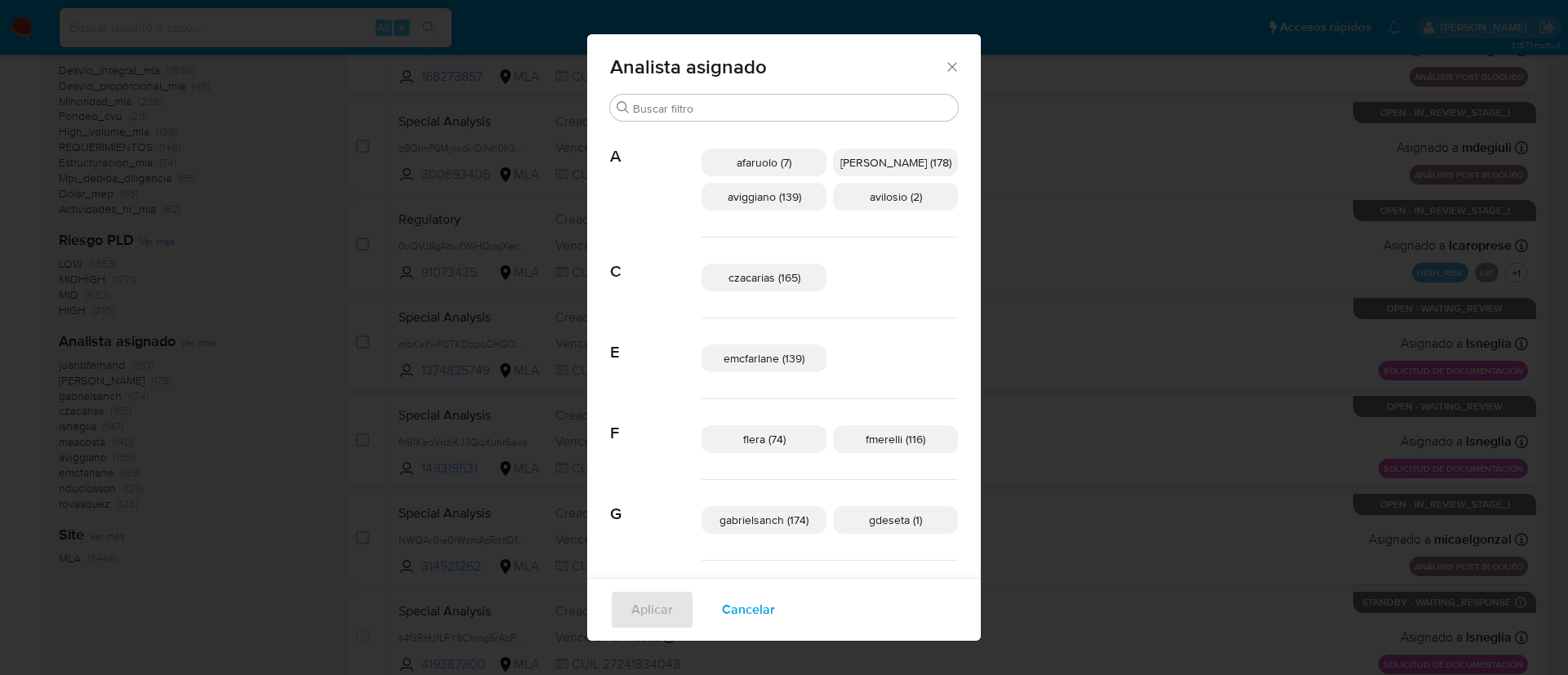
click at [200, 403] on div "Analista asignado Buscar A afaruolo (7) amedzovich (178) aviggiano (139) avilos…" at bounding box center [784, 337] width 1568 height 675
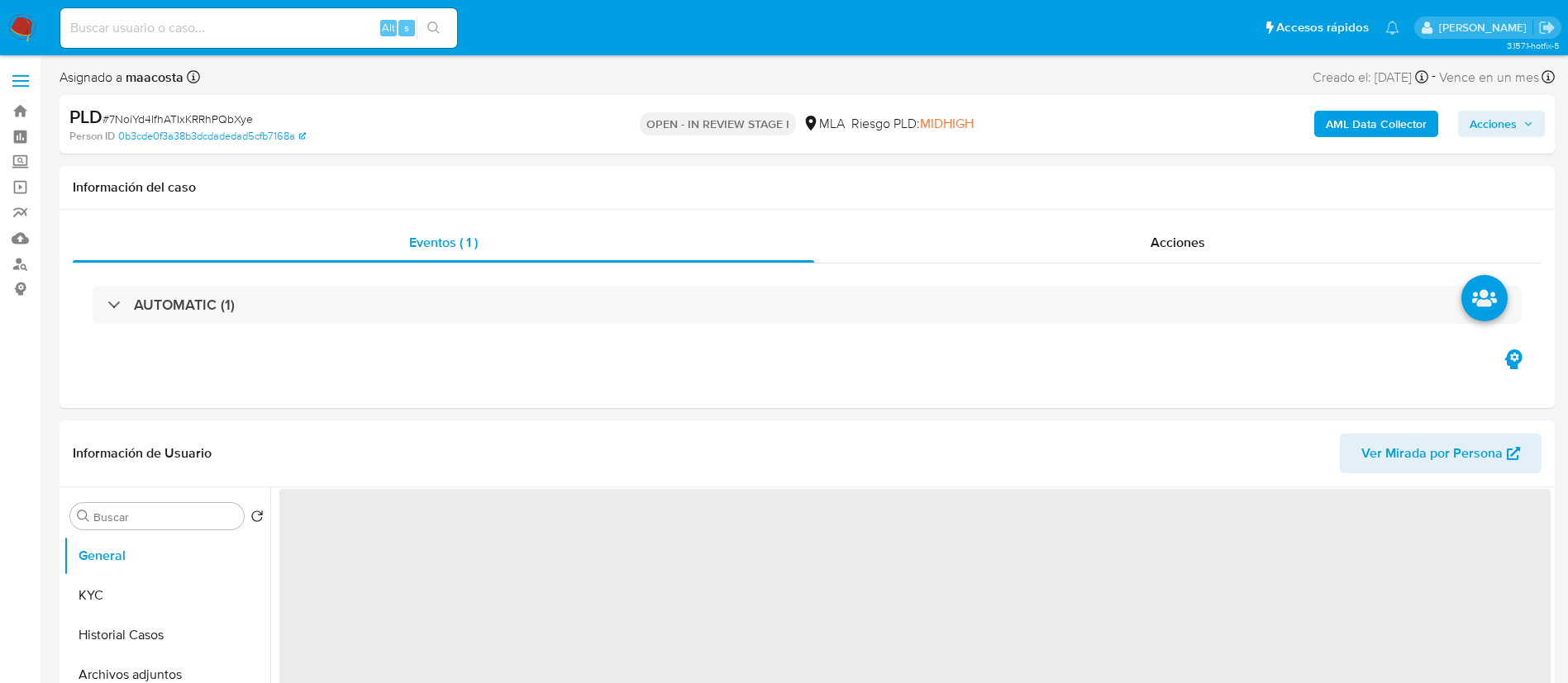
select select "10"
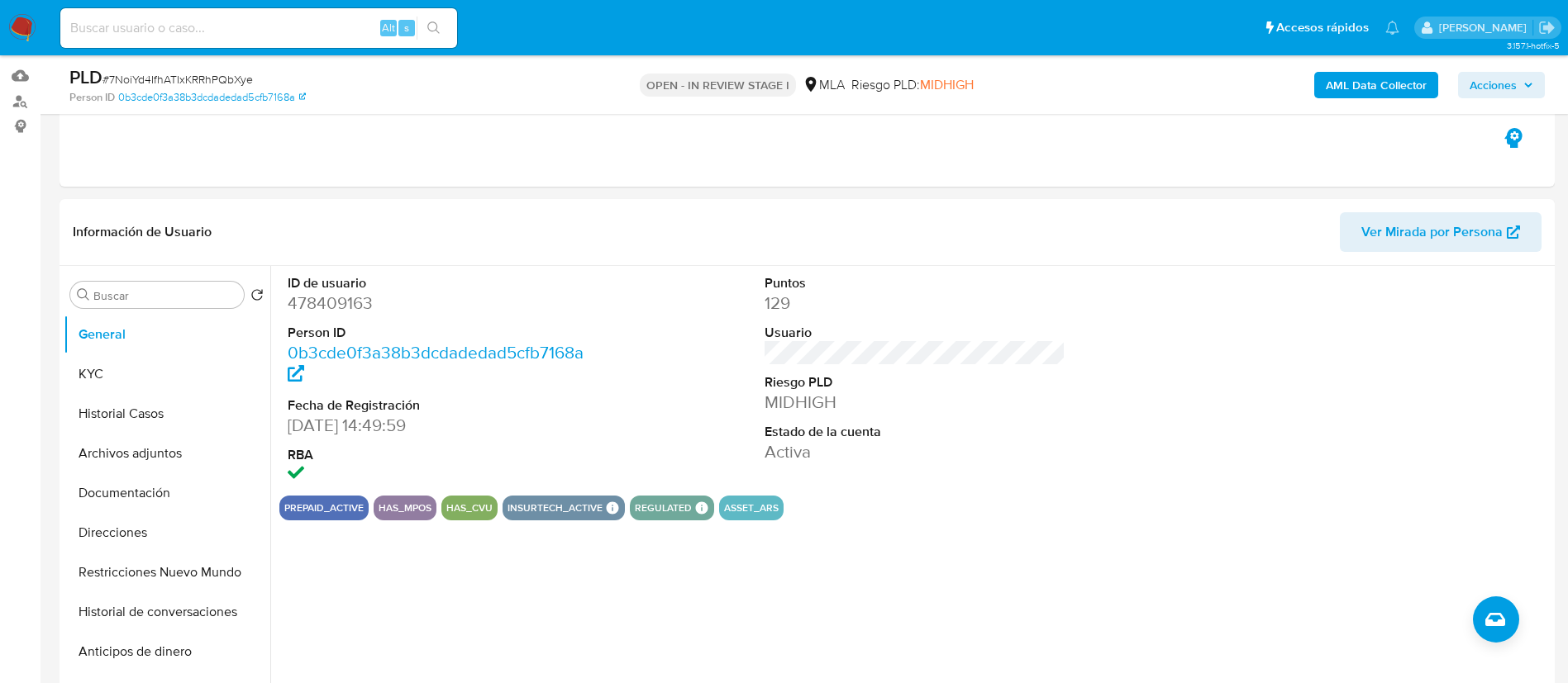
scroll to position [163, 0]
click at [119, 371] on button "KYC" at bounding box center [161, 373] width 193 height 39
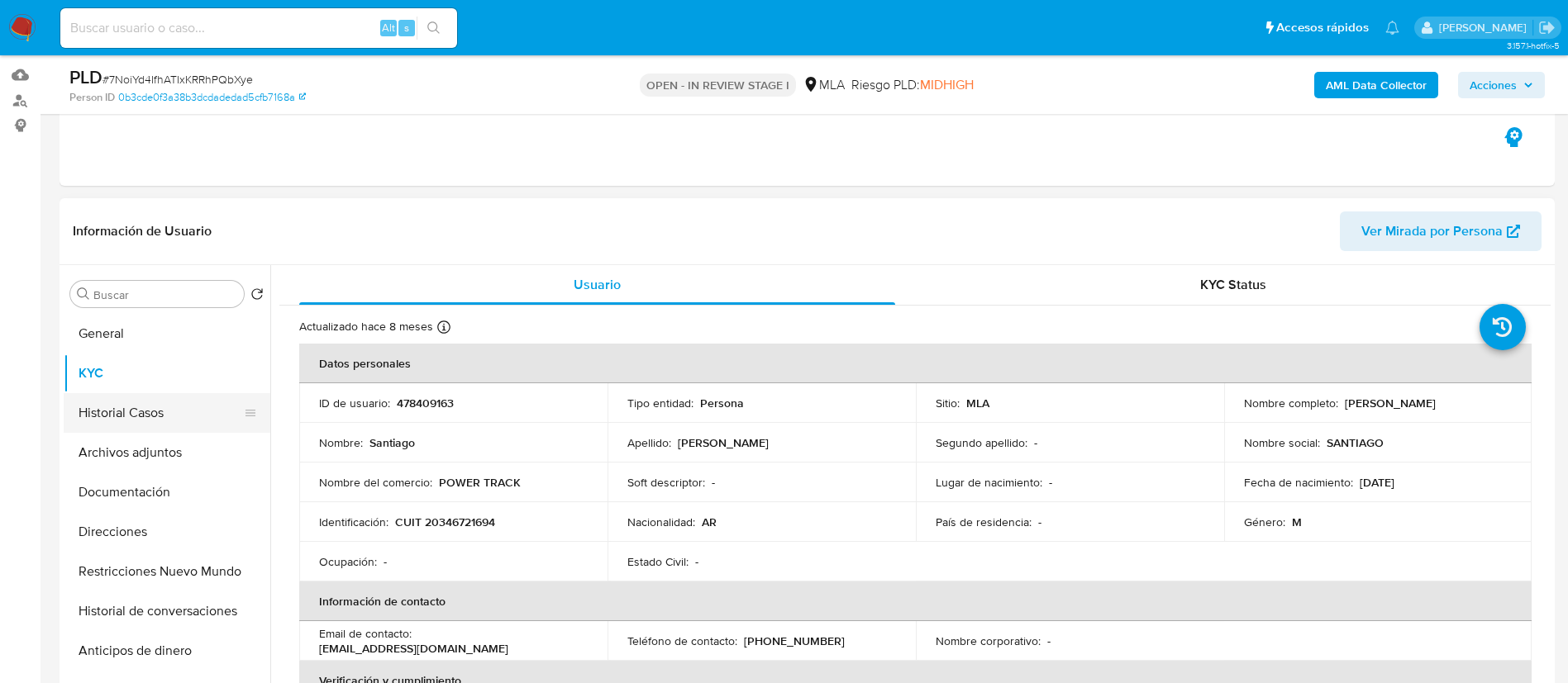
click at [142, 416] on button "Historial Casos" at bounding box center [161, 412] width 193 height 39
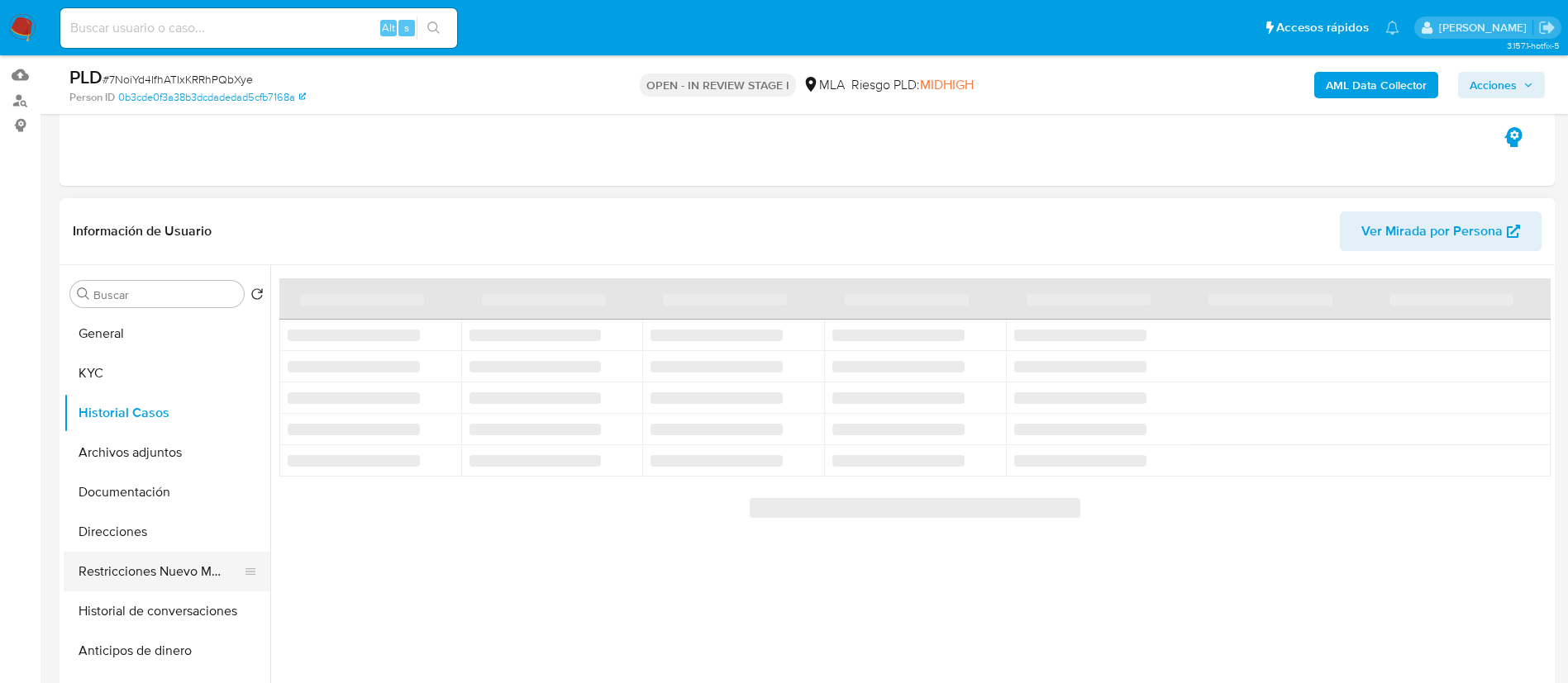
click at [143, 582] on button "Restricciones Nuevo Mundo" at bounding box center [161, 571] width 193 height 39
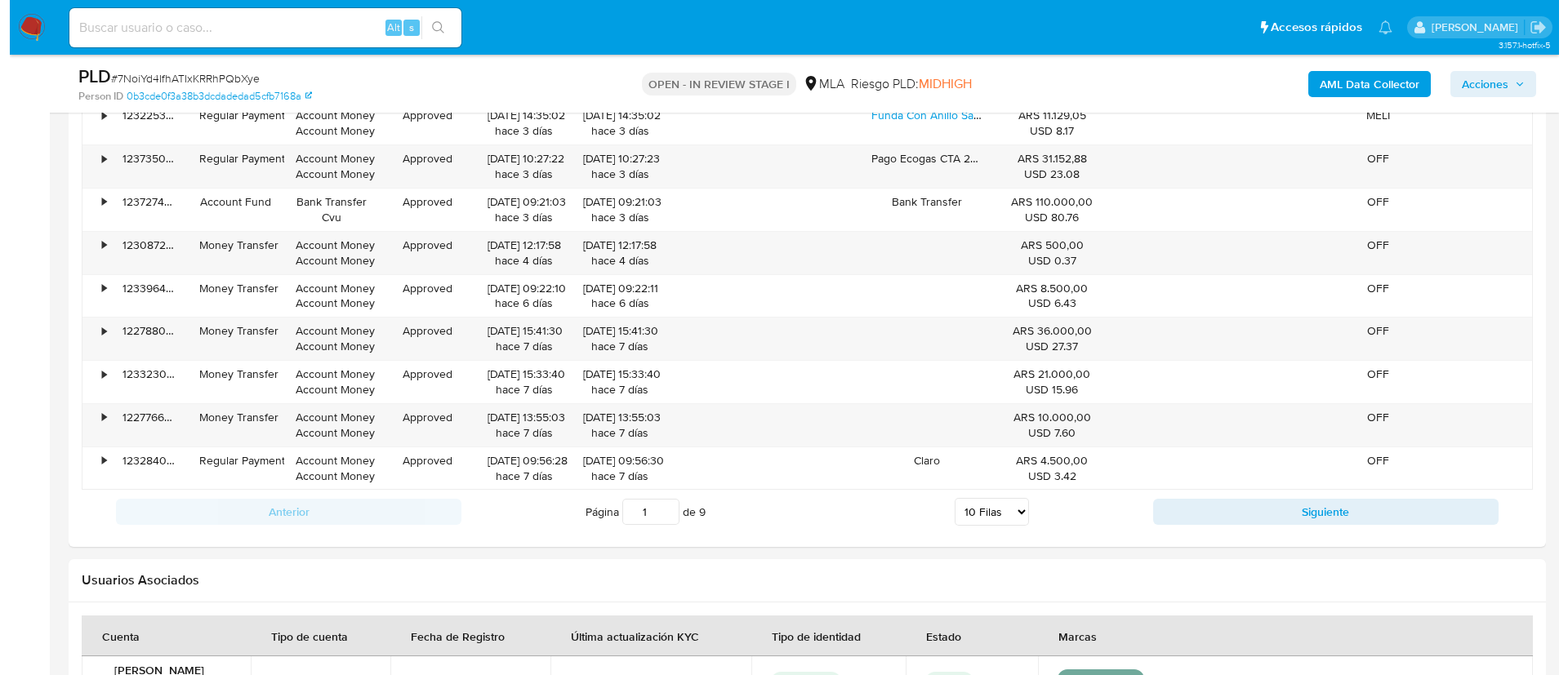
scroll to position [2731, 0]
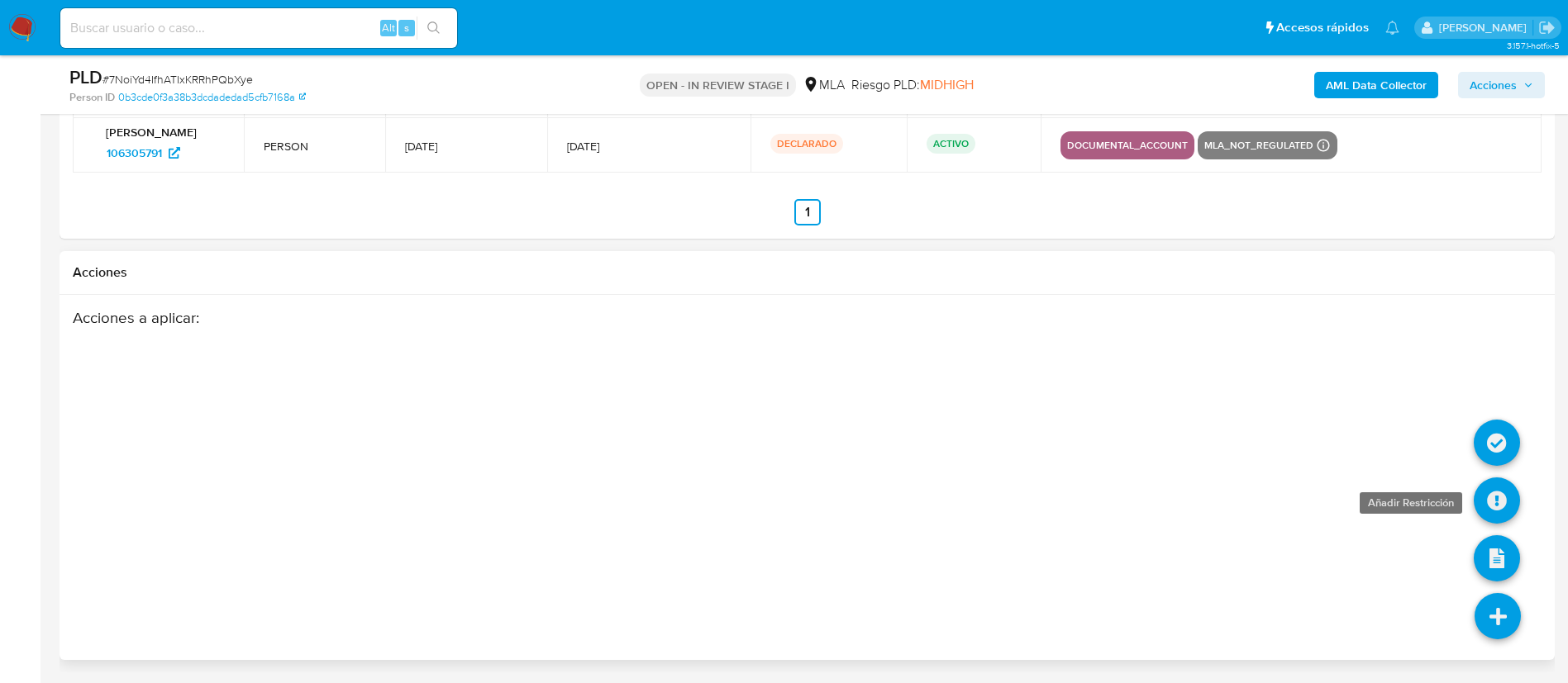
click at [1499, 504] on icon at bounding box center [1496, 501] width 47 height 47
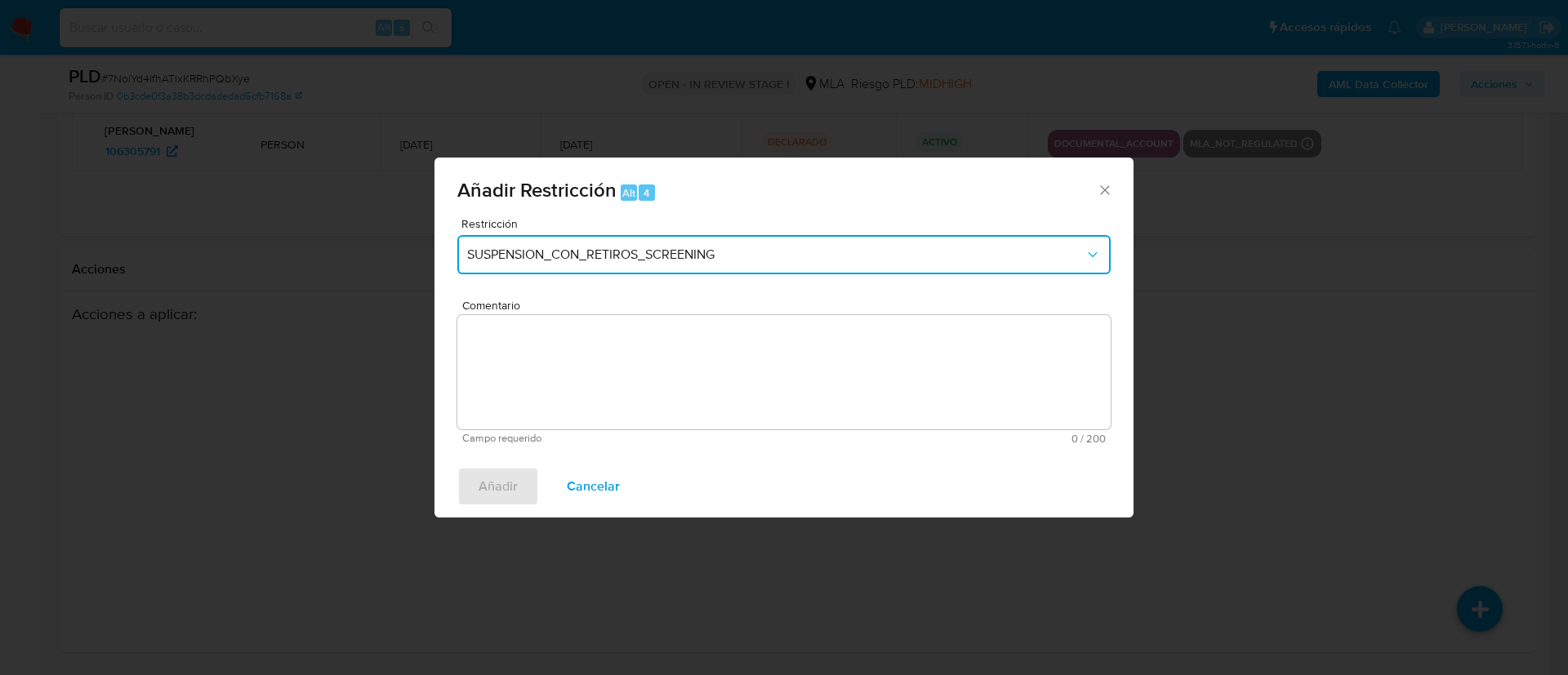
click at [768, 250] on span "SUSPENSION_CON_RETIROS_SCREENING" at bounding box center [775, 255] width 617 height 16
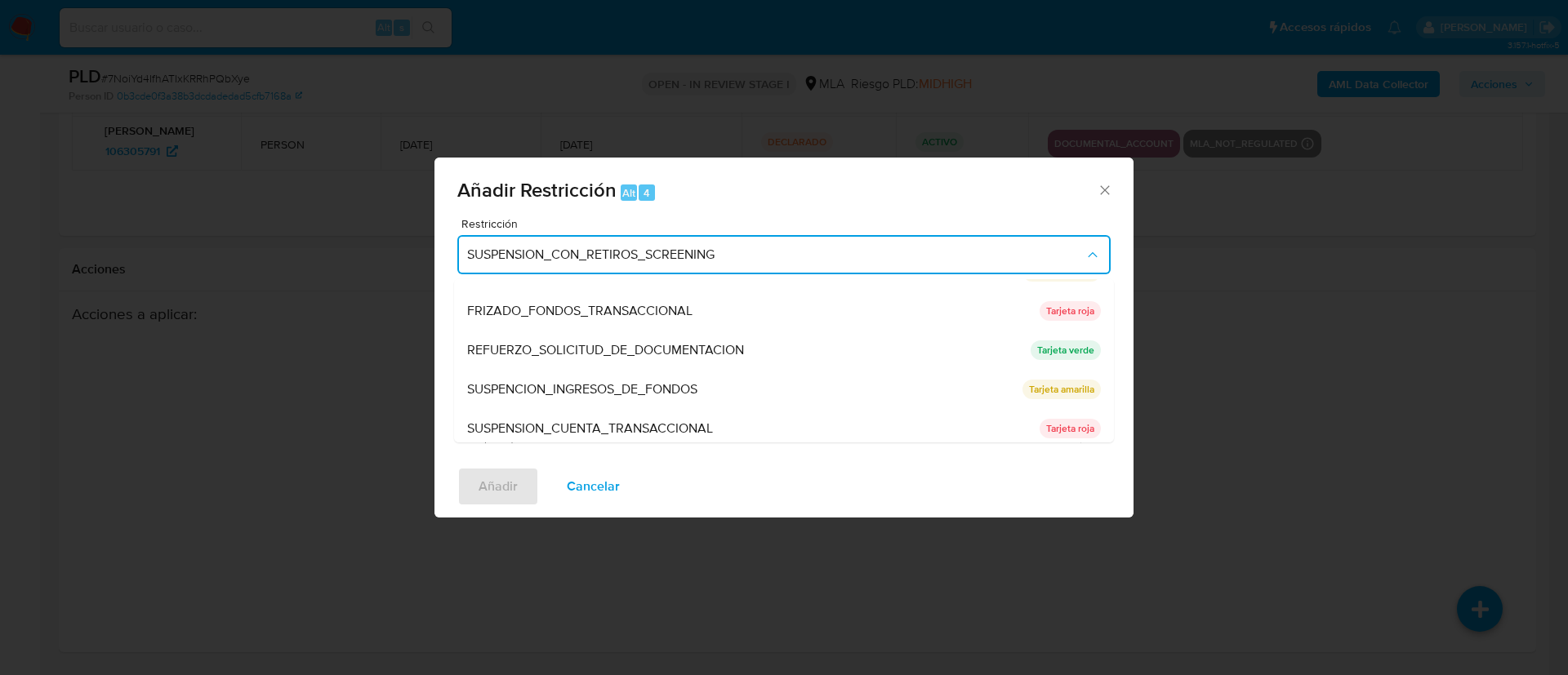
scroll to position [304, 0]
click at [686, 347] on span "REFUERZO_SOLICITUD_DE_DOCUMENTACION" at bounding box center [605, 348] width 277 height 16
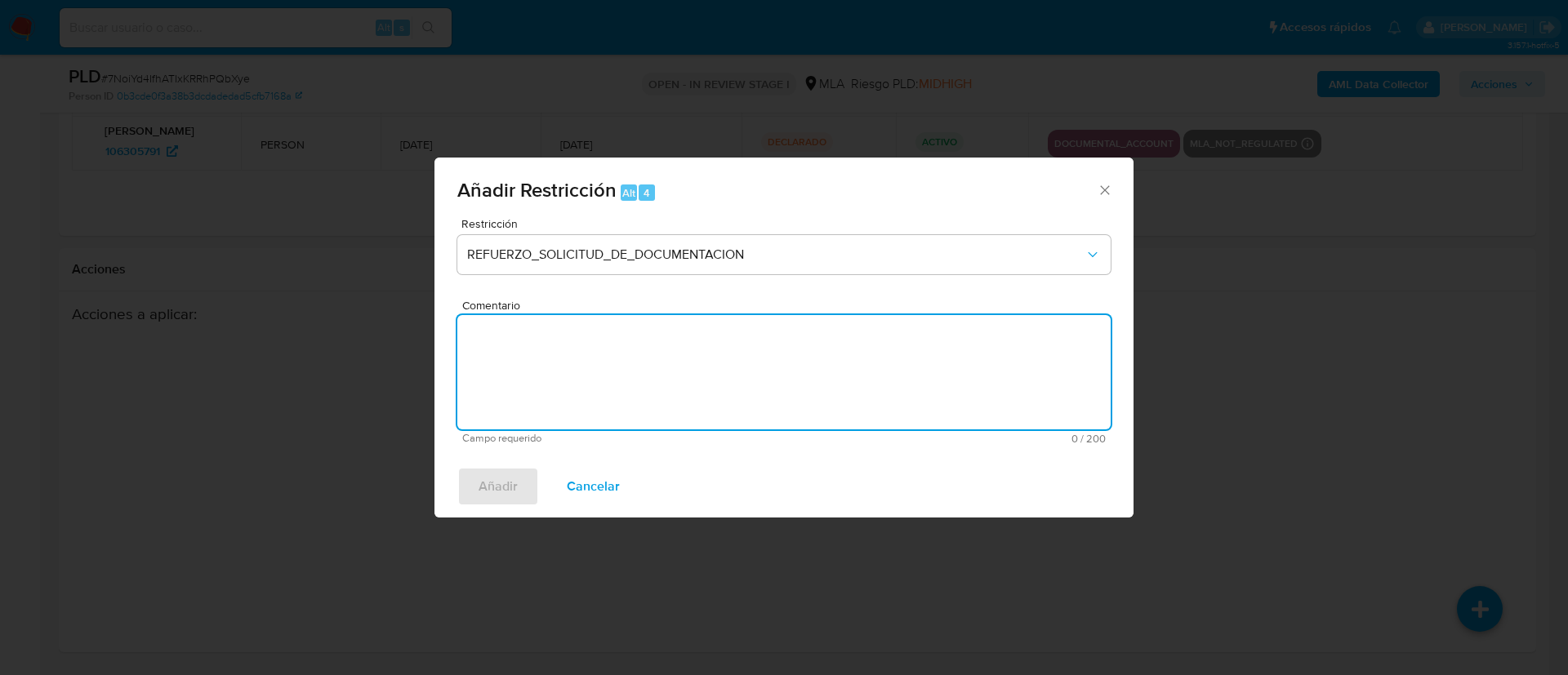
click at [647, 388] on textarea "Comentario" at bounding box center [783, 372] width 653 height 114
type textarea "AML"
click at [597, 487] on span "Cancelar" at bounding box center [593, 487] width 53 height 36
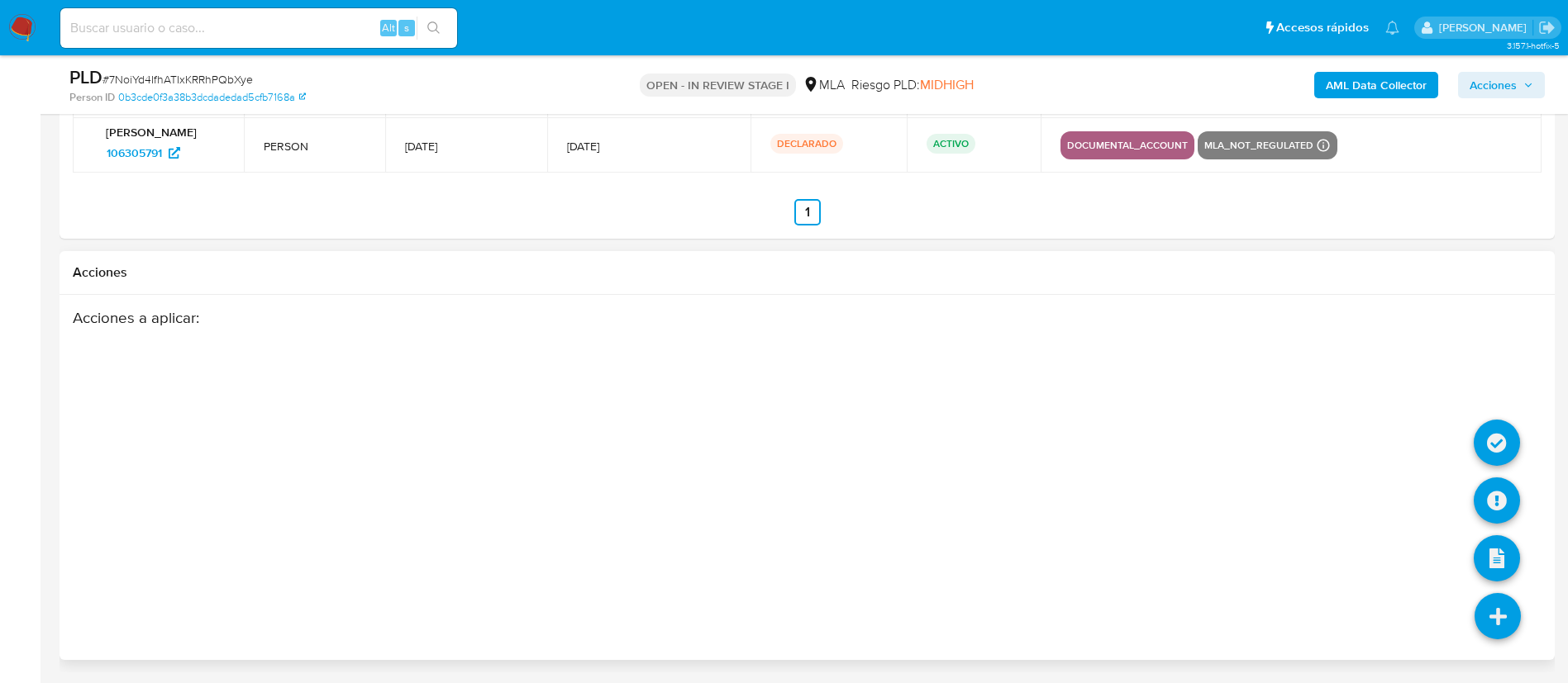
click at [1482, 615] on icon at bounding box center [1497, 616] width 47 height 47
click at [1500, 495] on icon at bounding box center [1496, 501] width 47 height 47
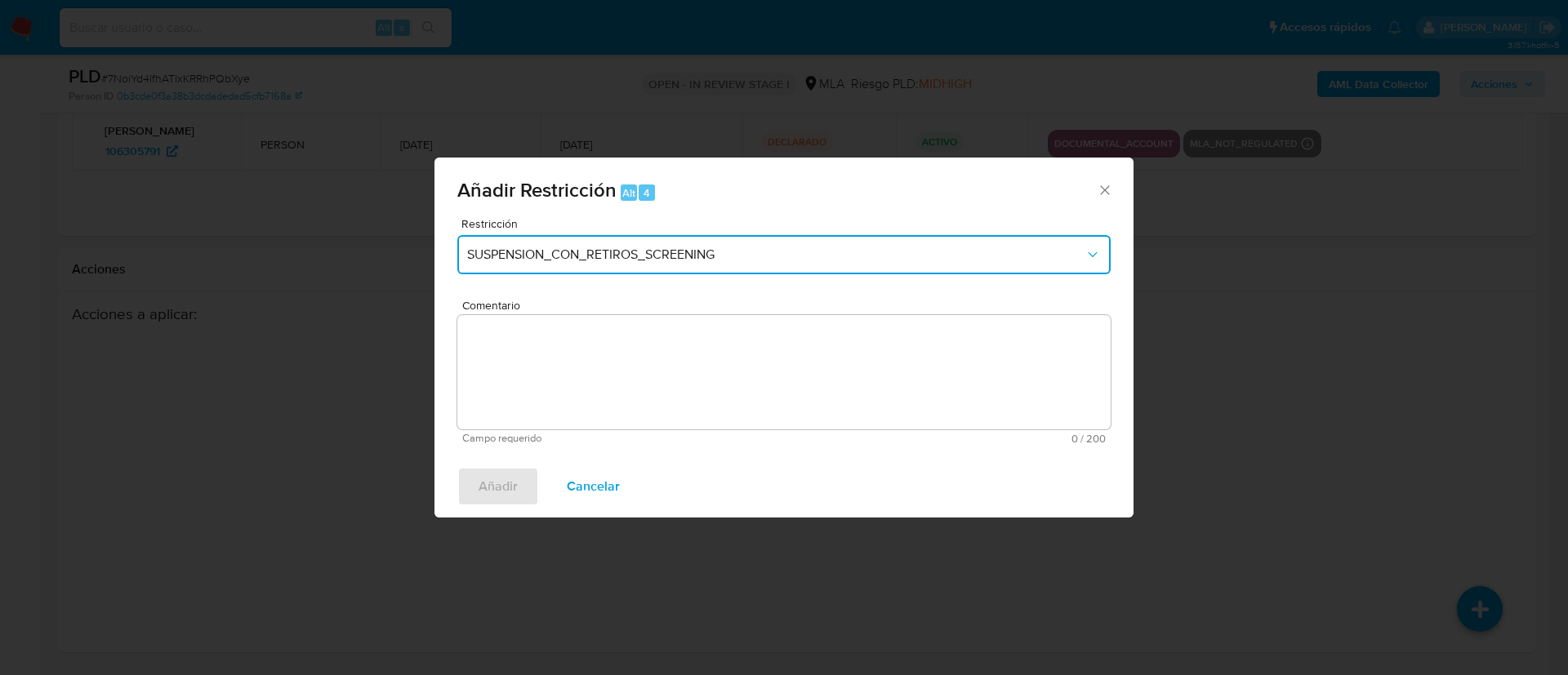
click at [636, 269] on button "SUSPENSION_CON_RETIROS_SCREENING" at bounding box center [783, 254] width 653 height 39
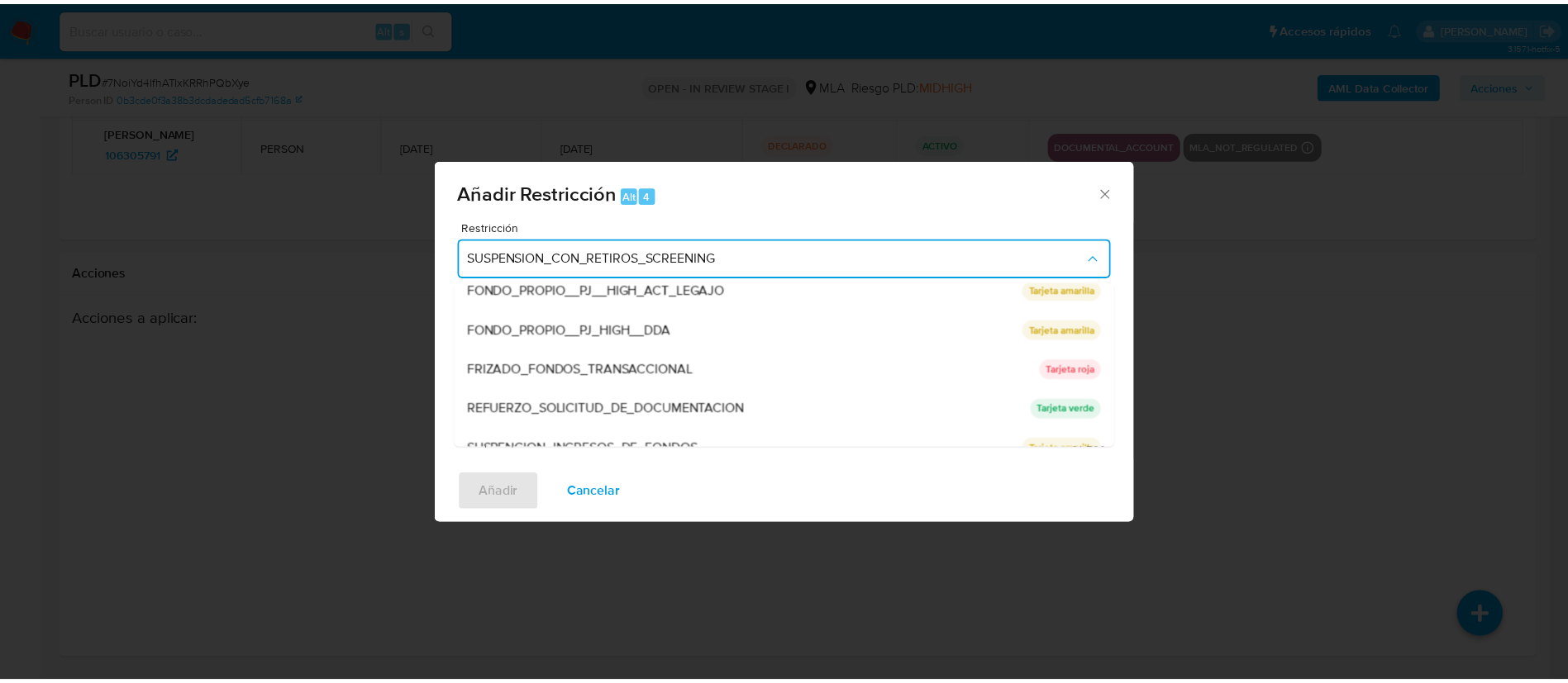
scroll to position [350, 0]
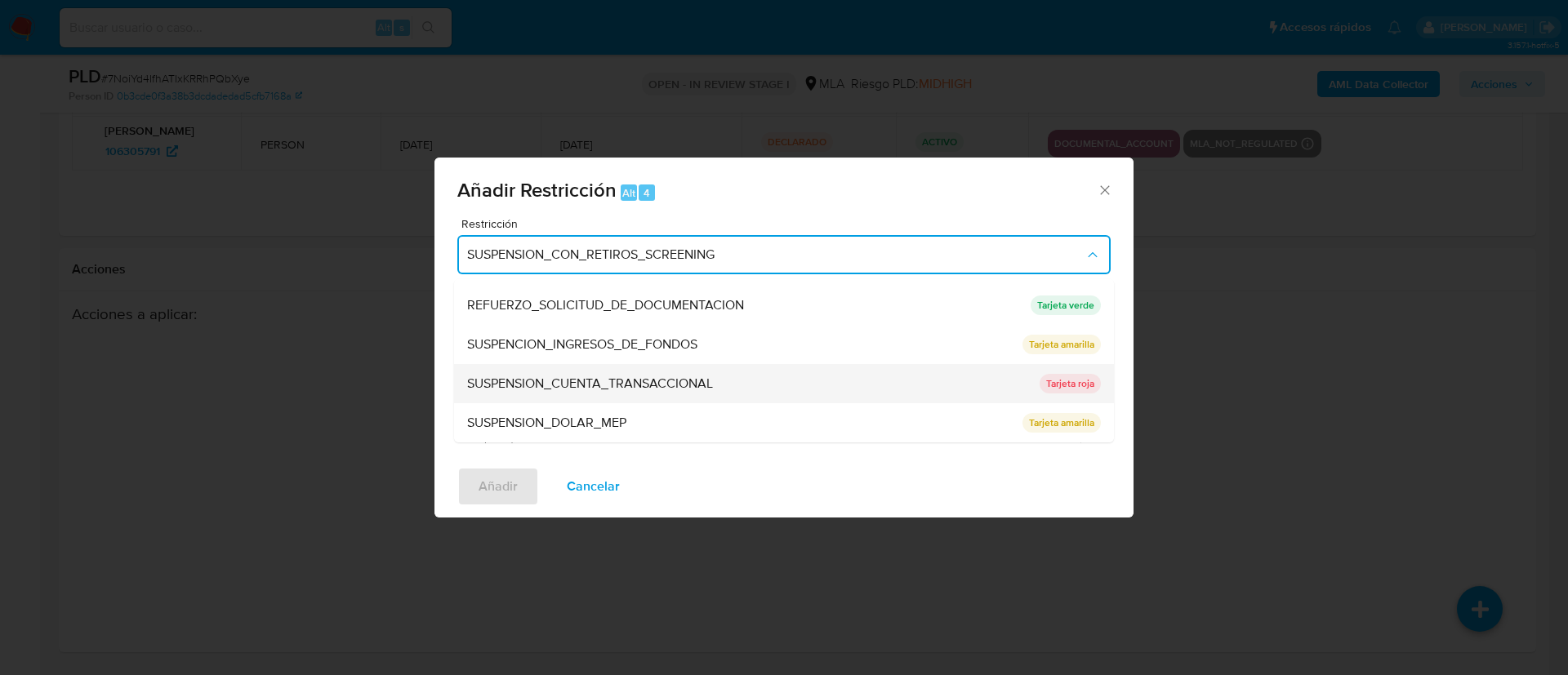
click at [611, 383] on span "SUSPENSION_CUENTA_TRANSACCIONAL" at bounding box center [589, 384] width 246 height 16
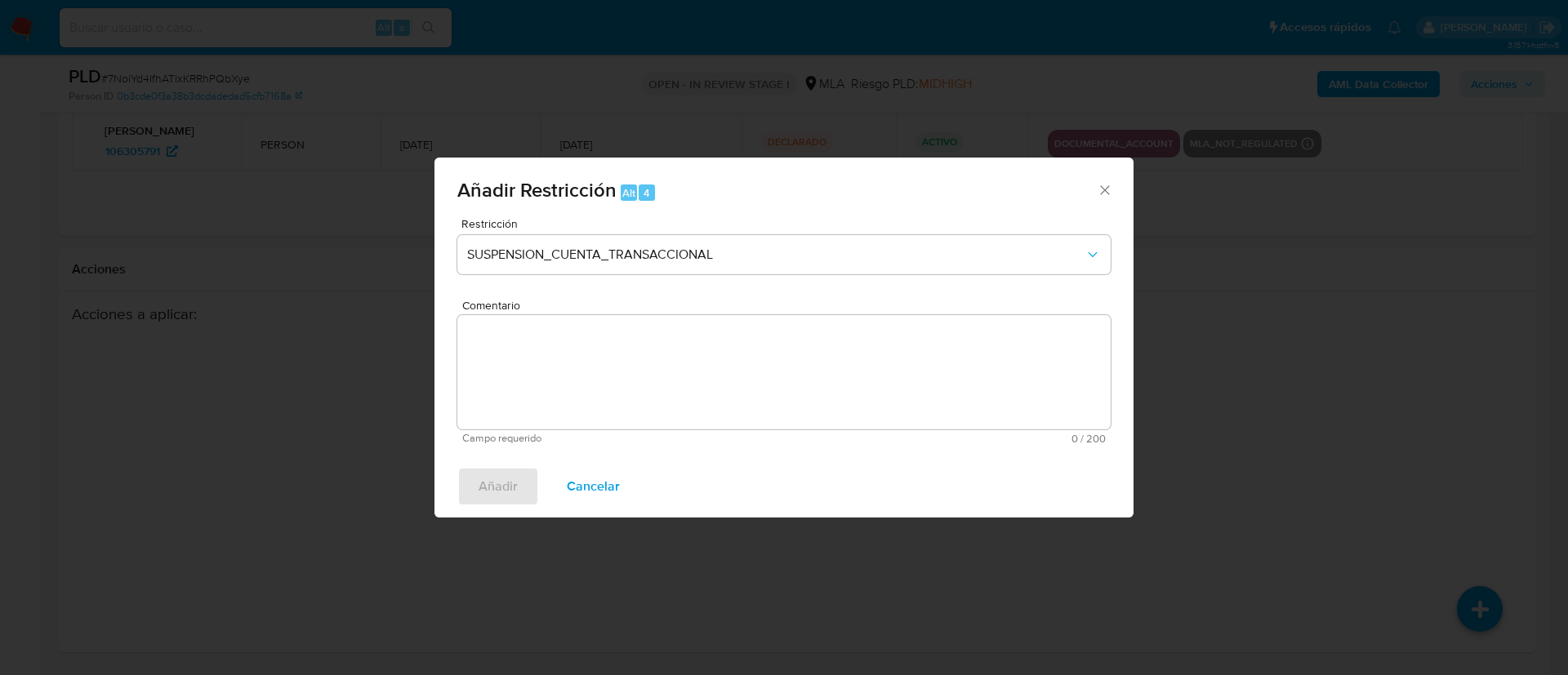
click at [611, 383] on textarea "Comentario" at bounding box center [783, 372] width 653 height 114
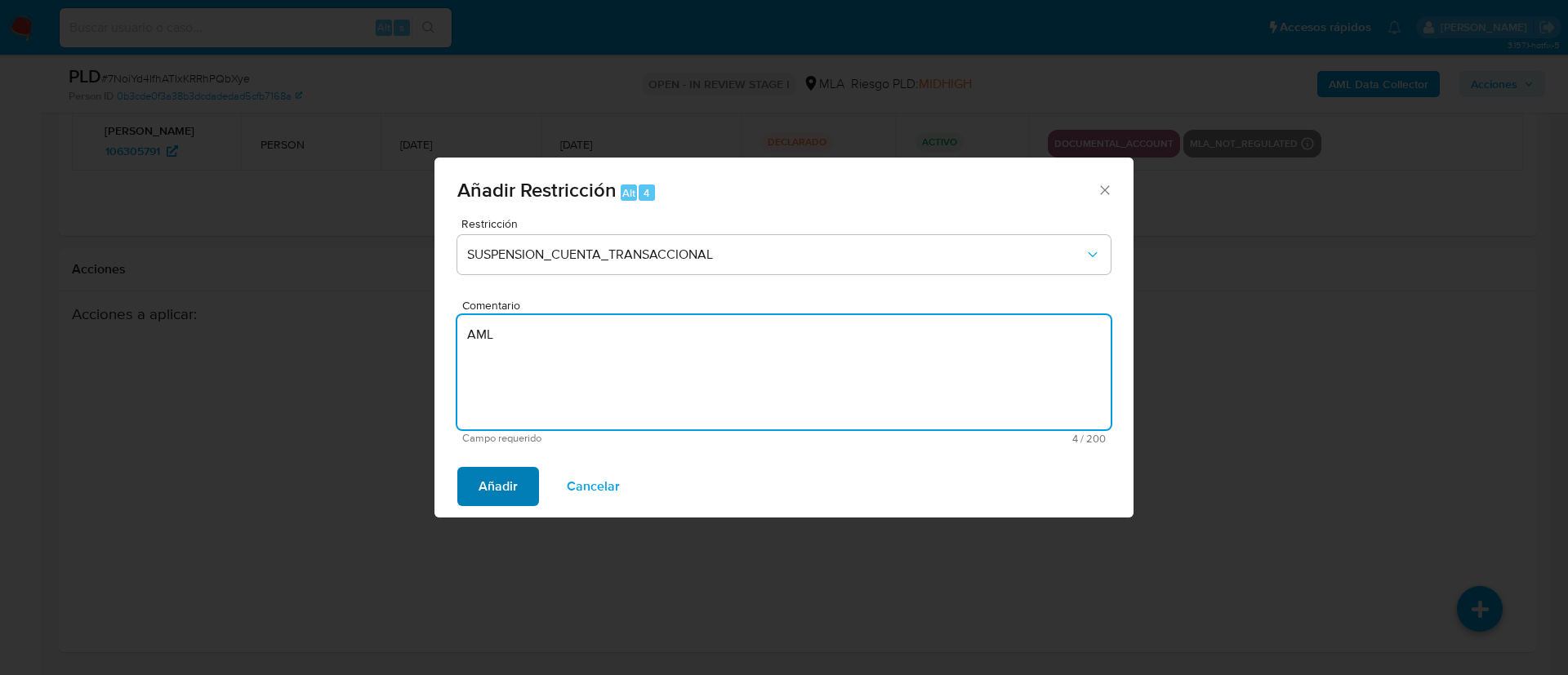
type textarea "AML"
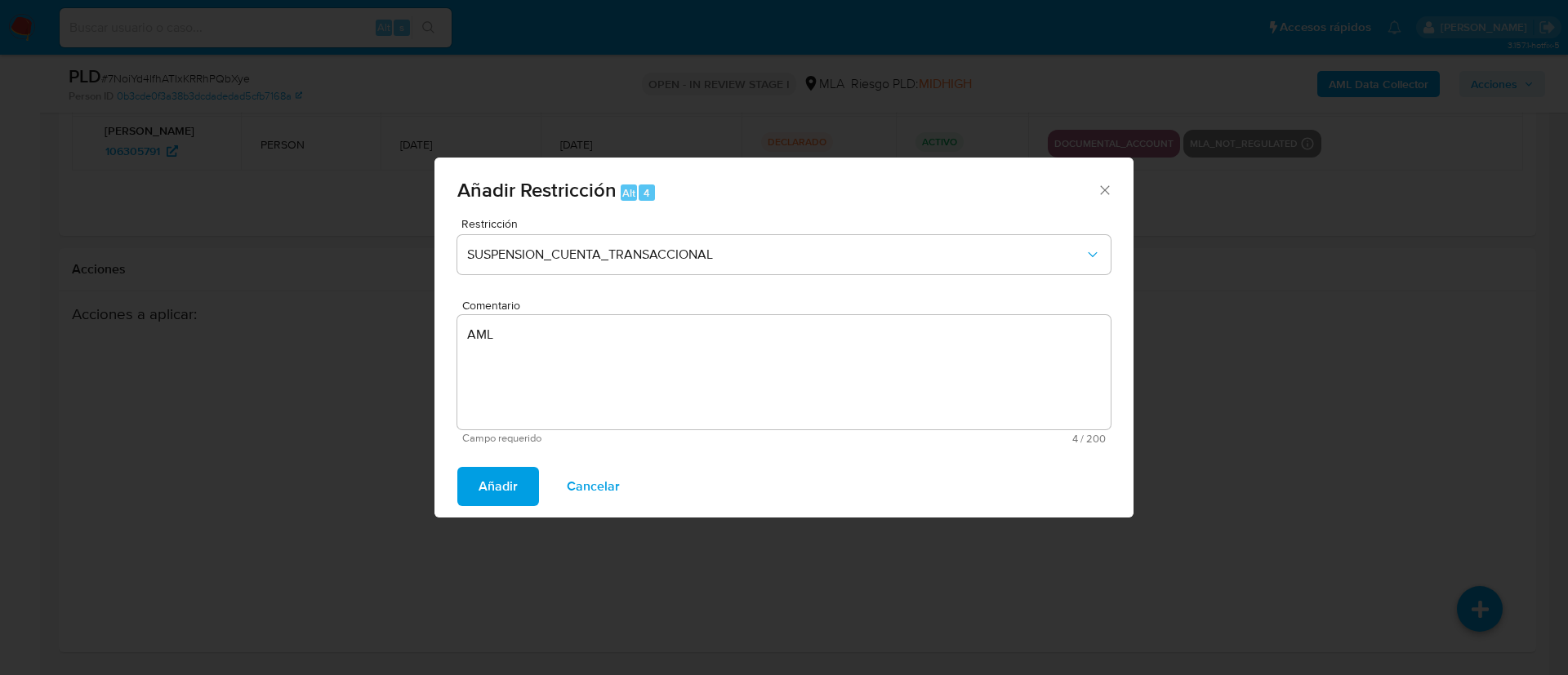
click at [499, 489] on span "Añadir" at bounding box center [497, 487] width 39 height 36
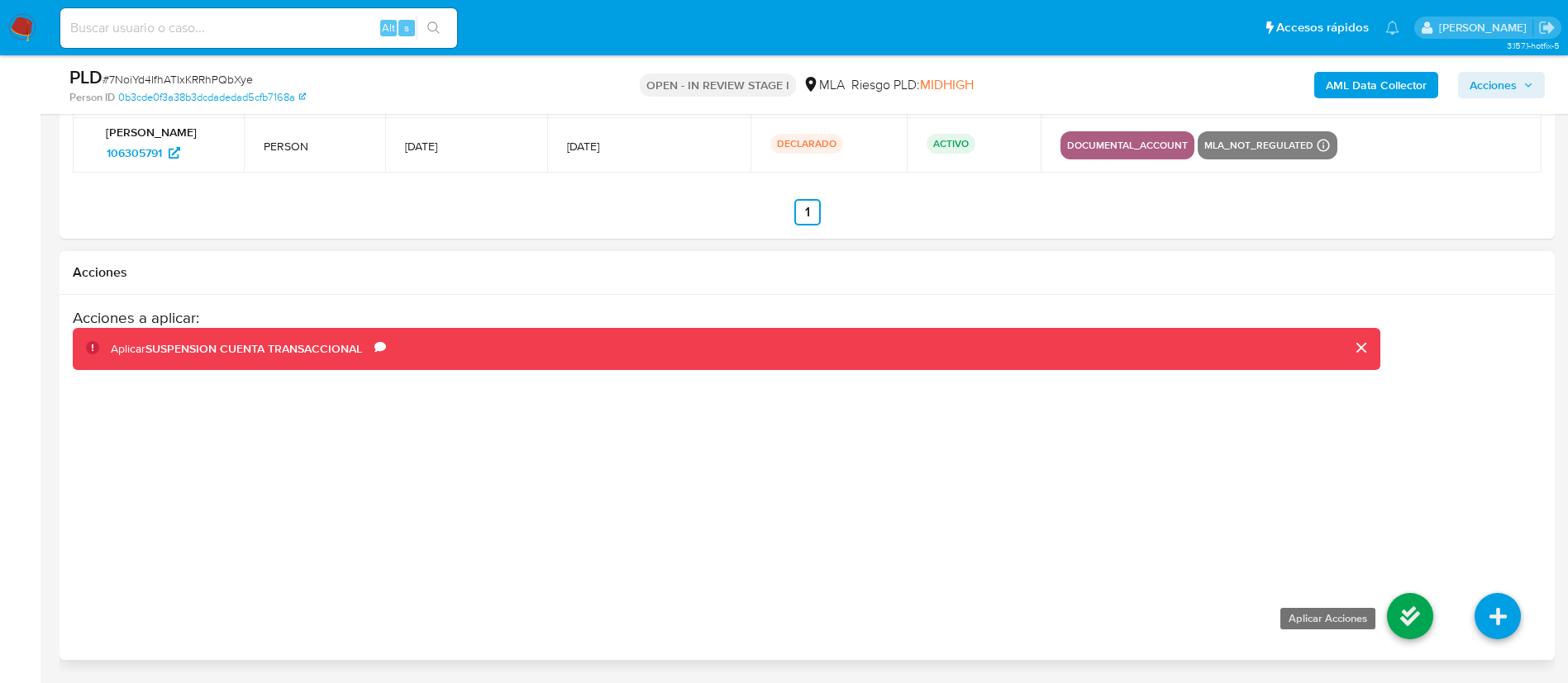
click at [1397, 621] on icon at bounding box center [1409, 616] width 47 height 47
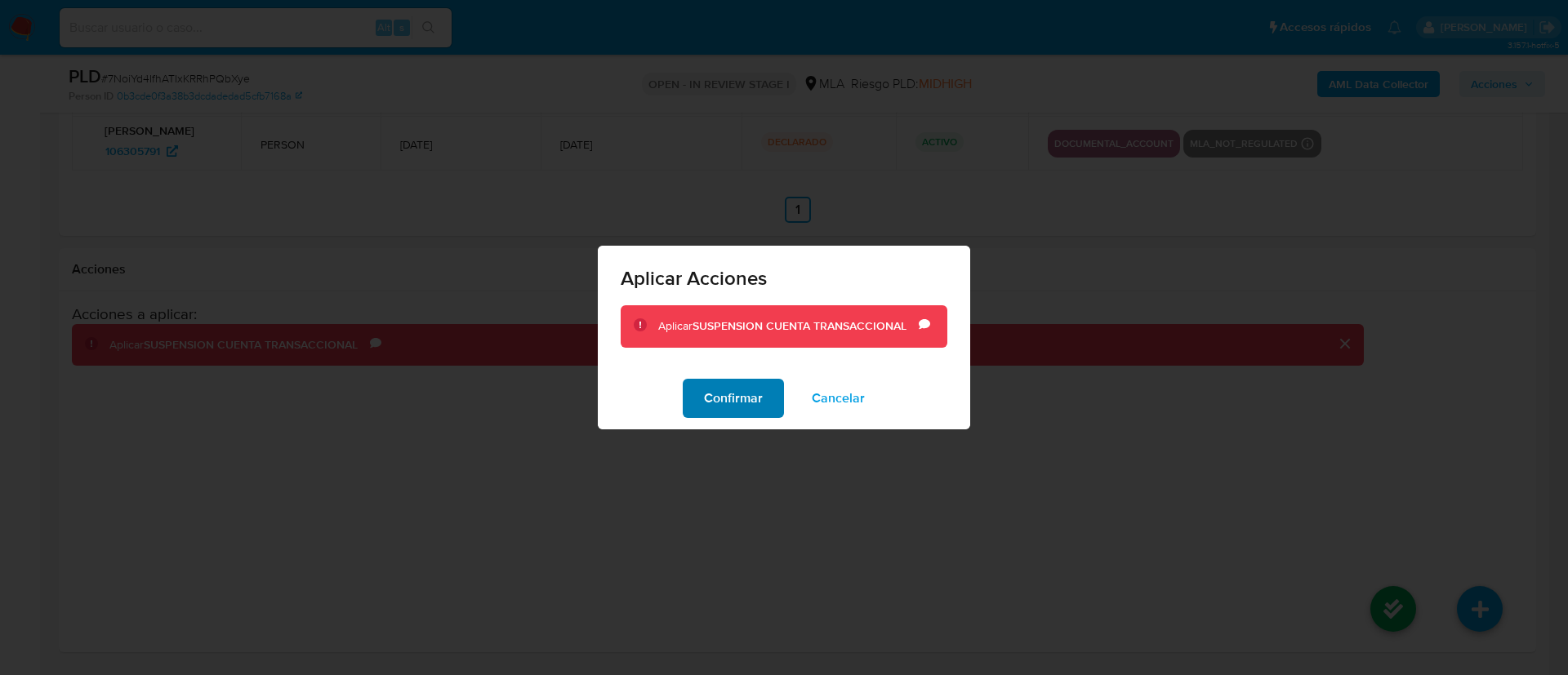
click at [752, 405] on span "Confirmar" at bounding box center [733, 398] width 59 height 36
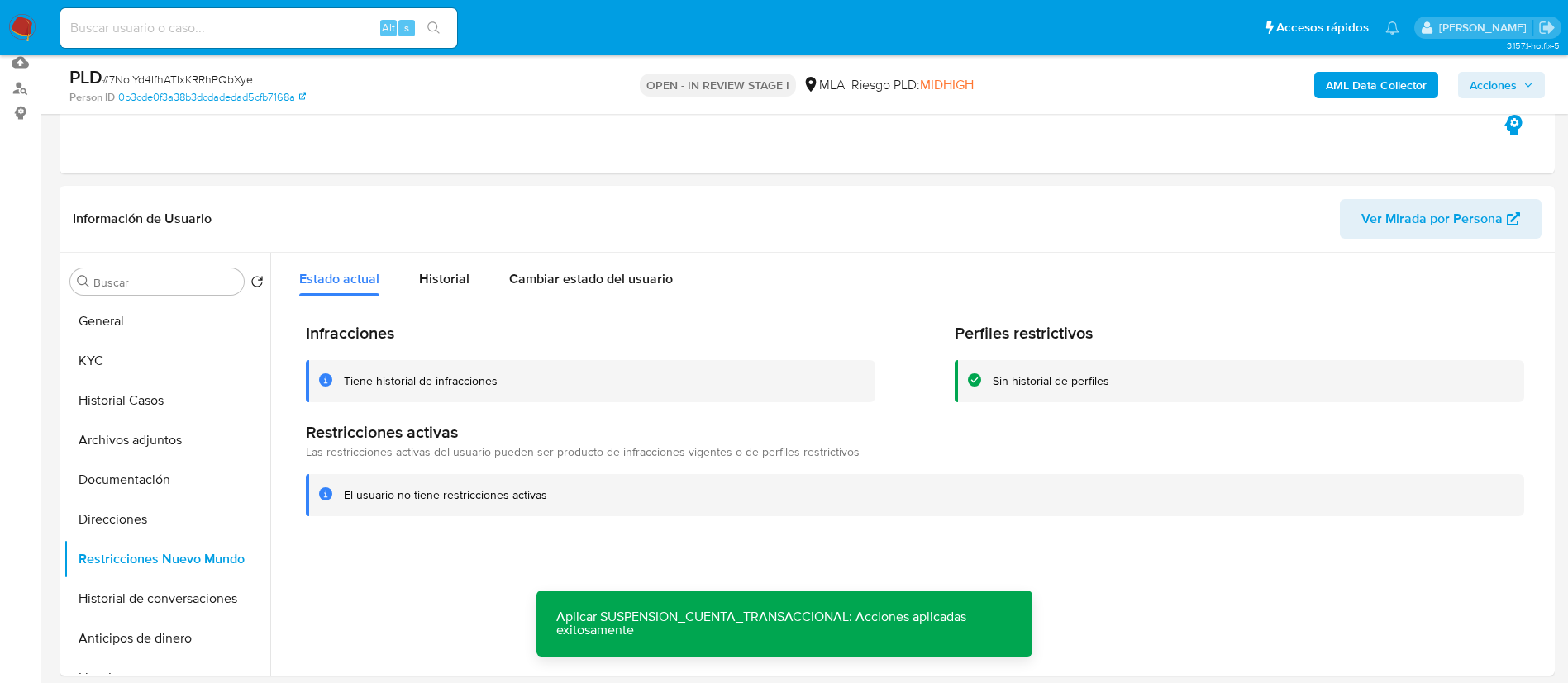
scroll to position [183, 0]
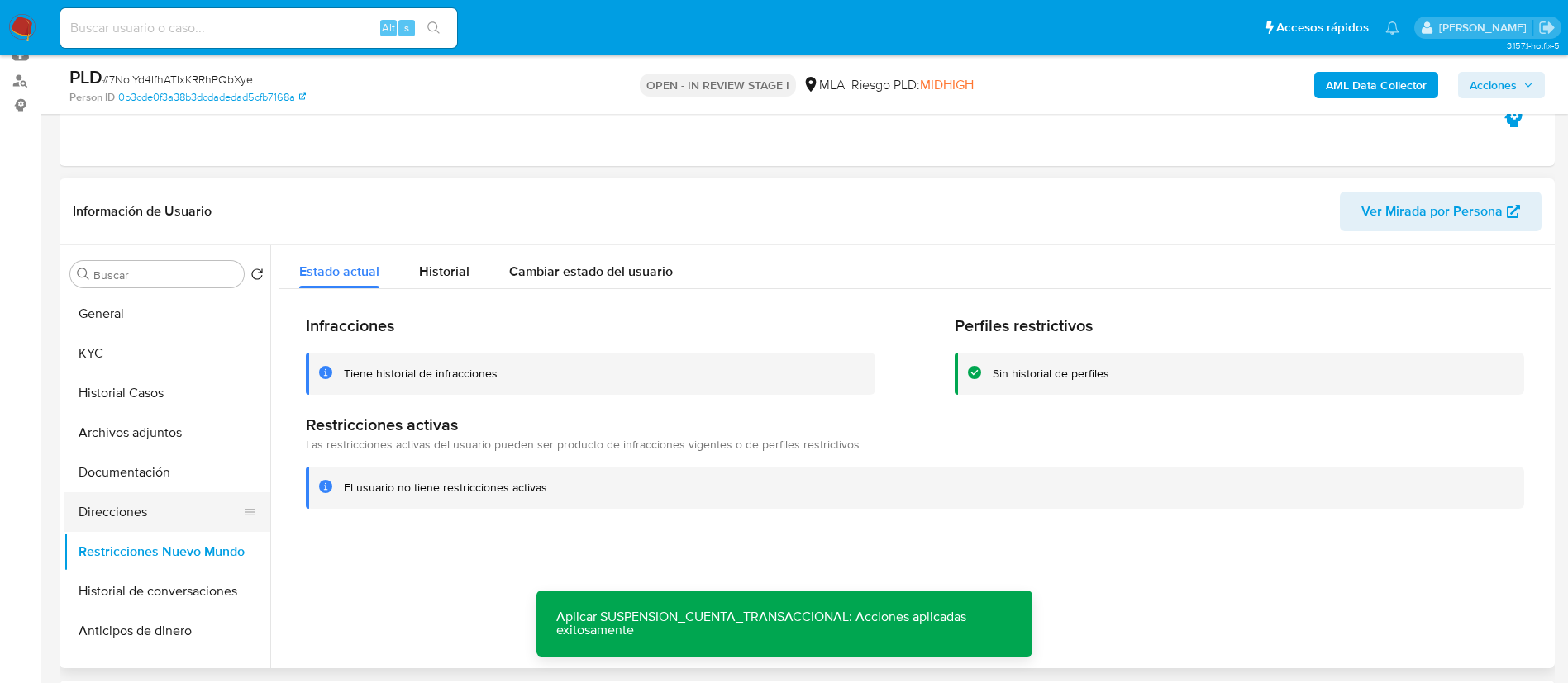
click at [139, 516] on button "Direcciones" at bounding box center [161, 512] width 193 height 39
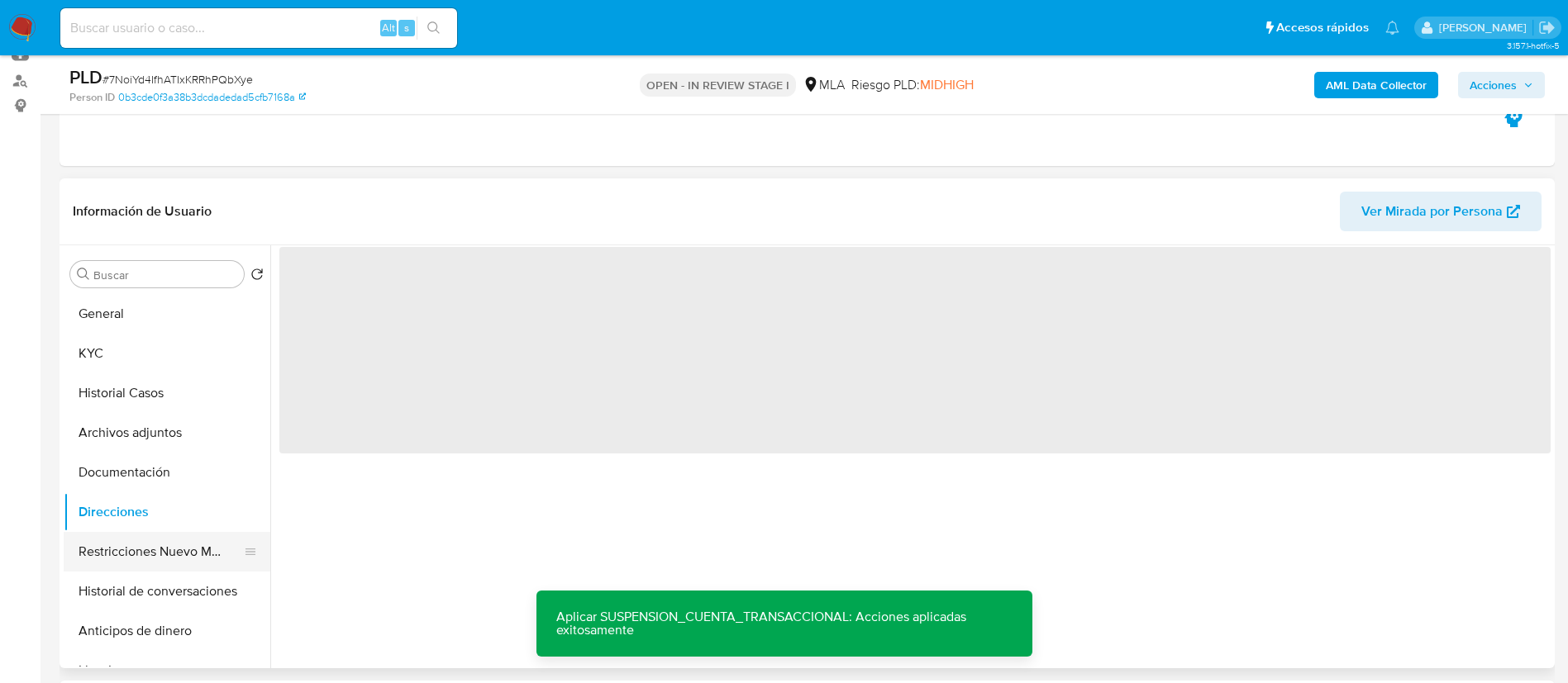
click at [134, 549] on button "Restricciones Nuevo Mundo" at bounding box center [161, 551] width 193 height 39
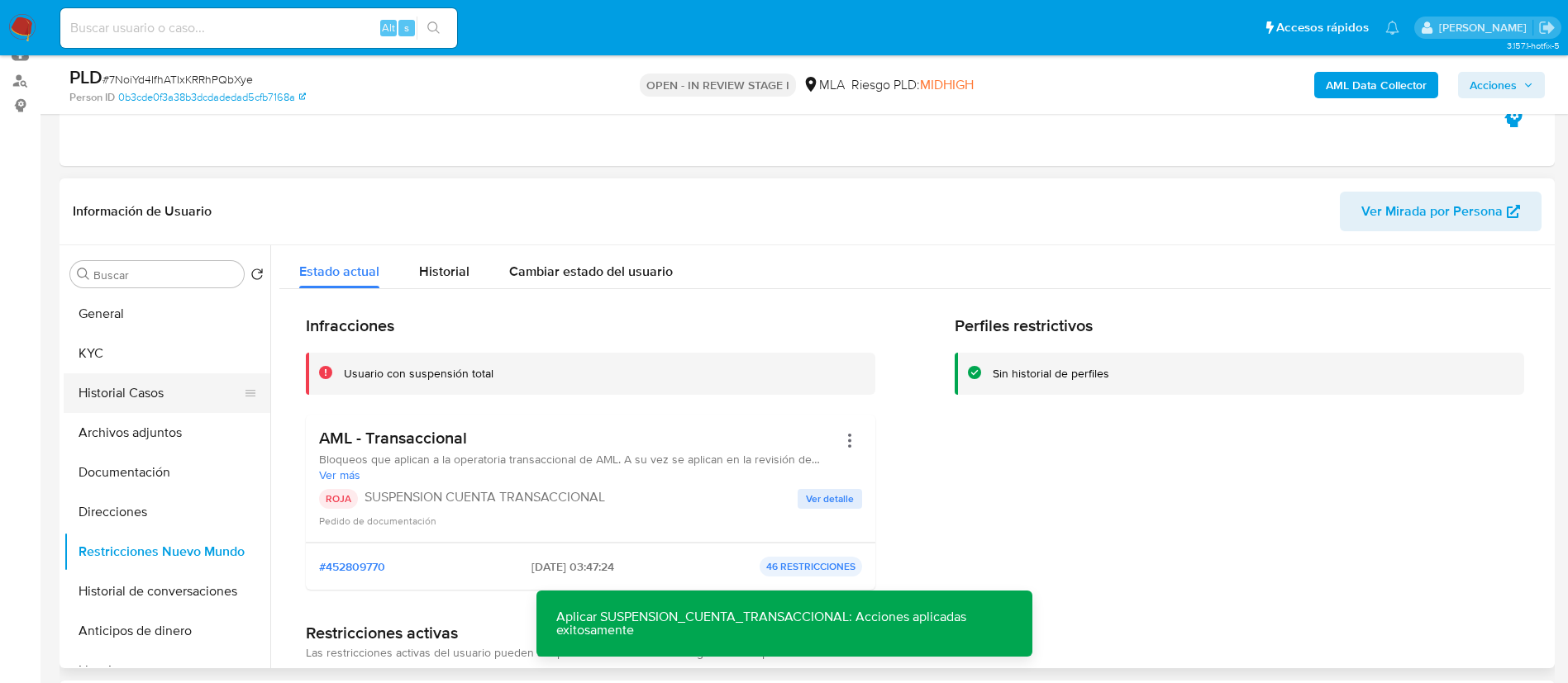
click at [140, 396] on button "Historial Casos" at bounding box center [161, 393] width 193 height 39
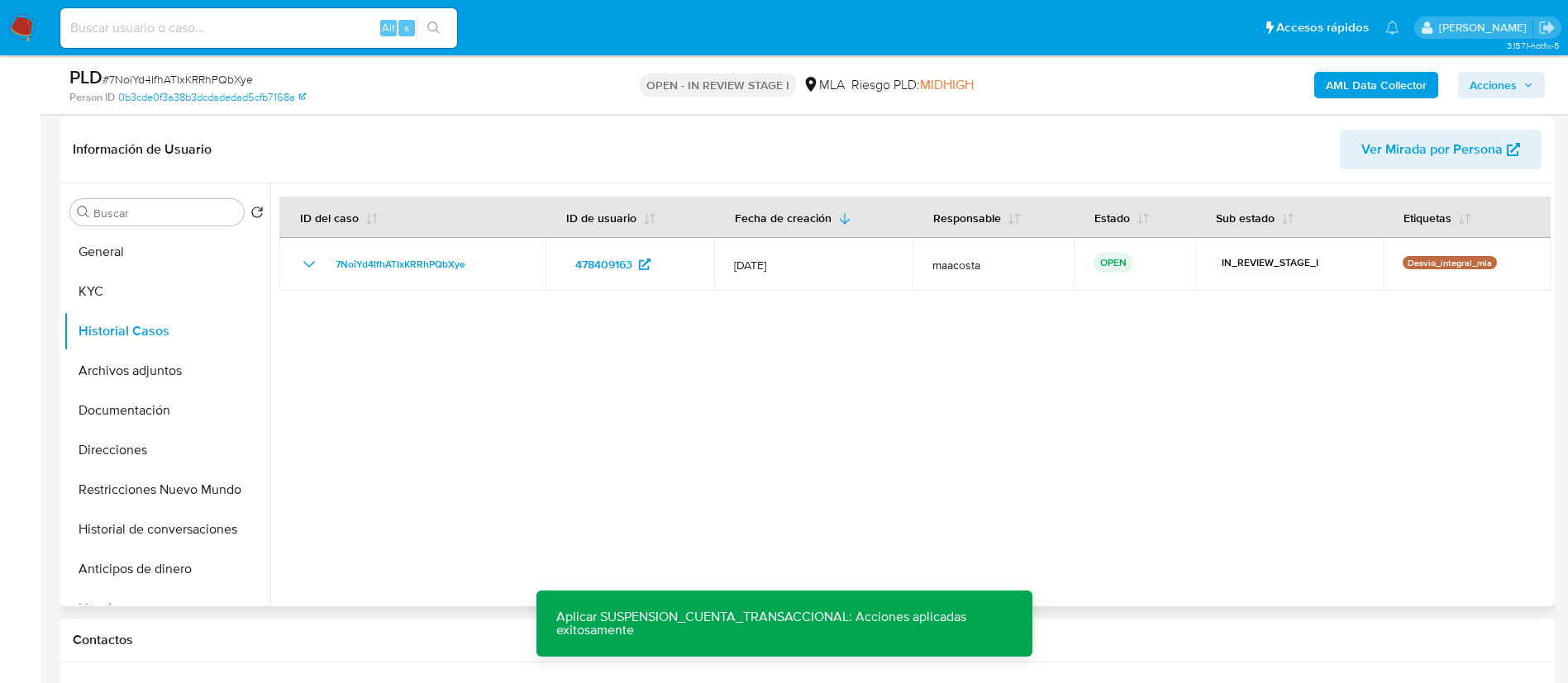
scroll to position [248, 0]
click at [138, 376] on button "Archivos adjuntos" at bounding box center [161, 367] width 193 height 39
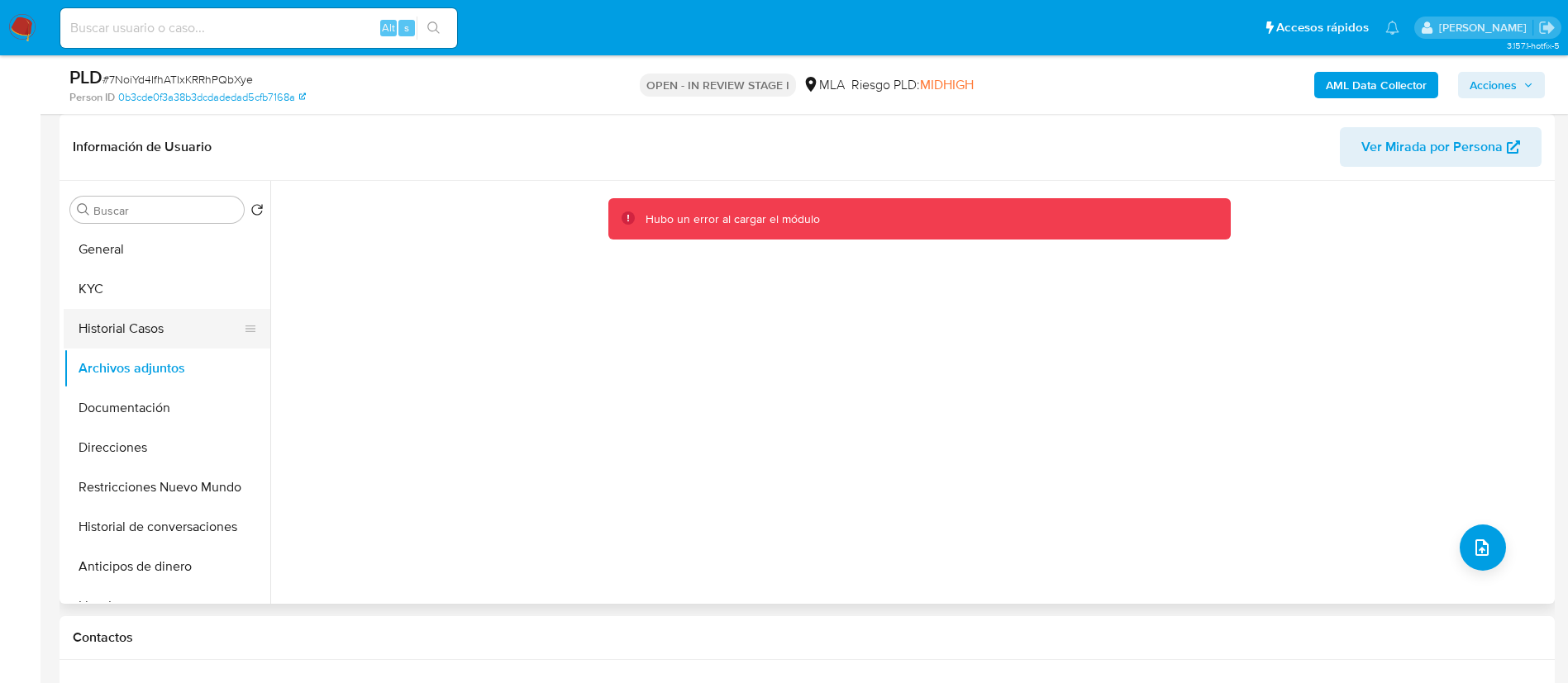
click at [102, 323] on button "Historial Casos" at bounding box center [161, 328] width 193 height 39
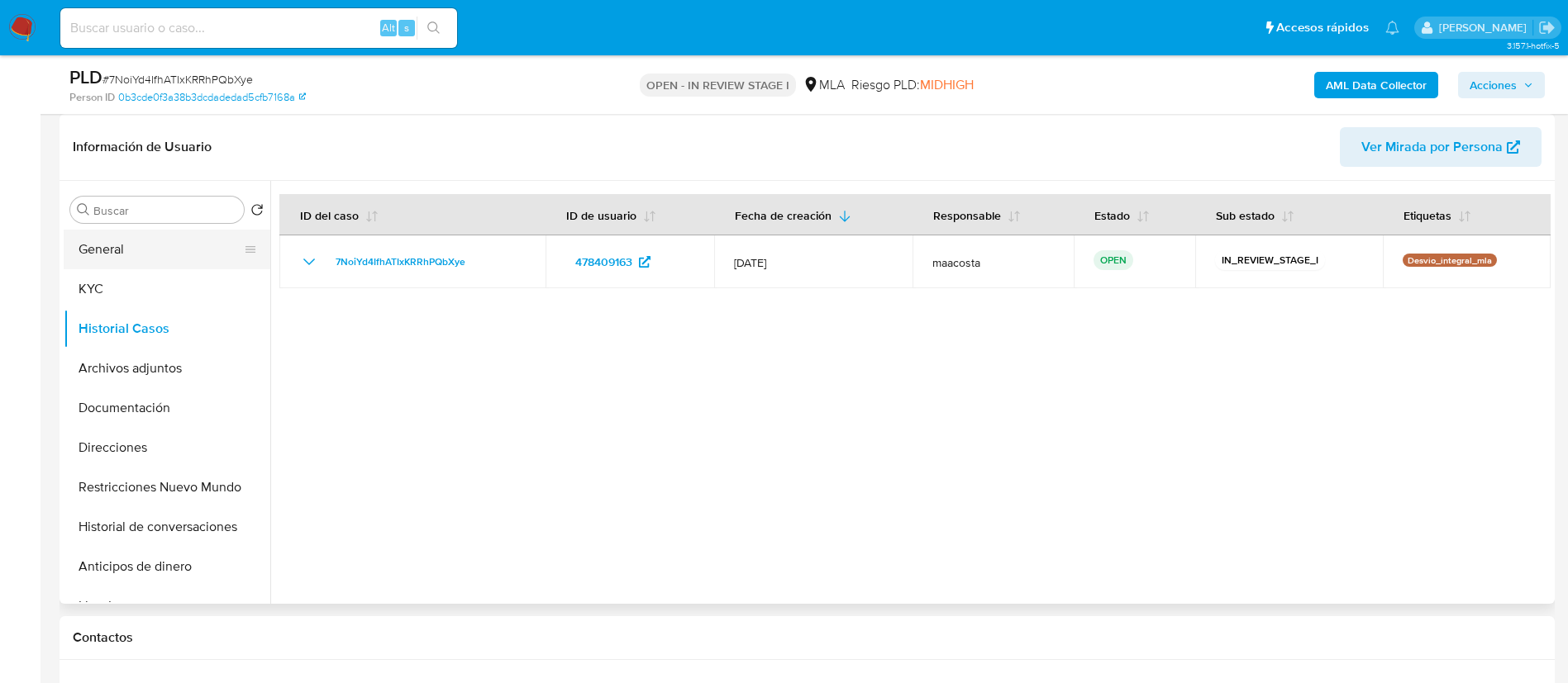
click at [112, 256] on button "General" at bounding box center [161, 249] width 193 height 39
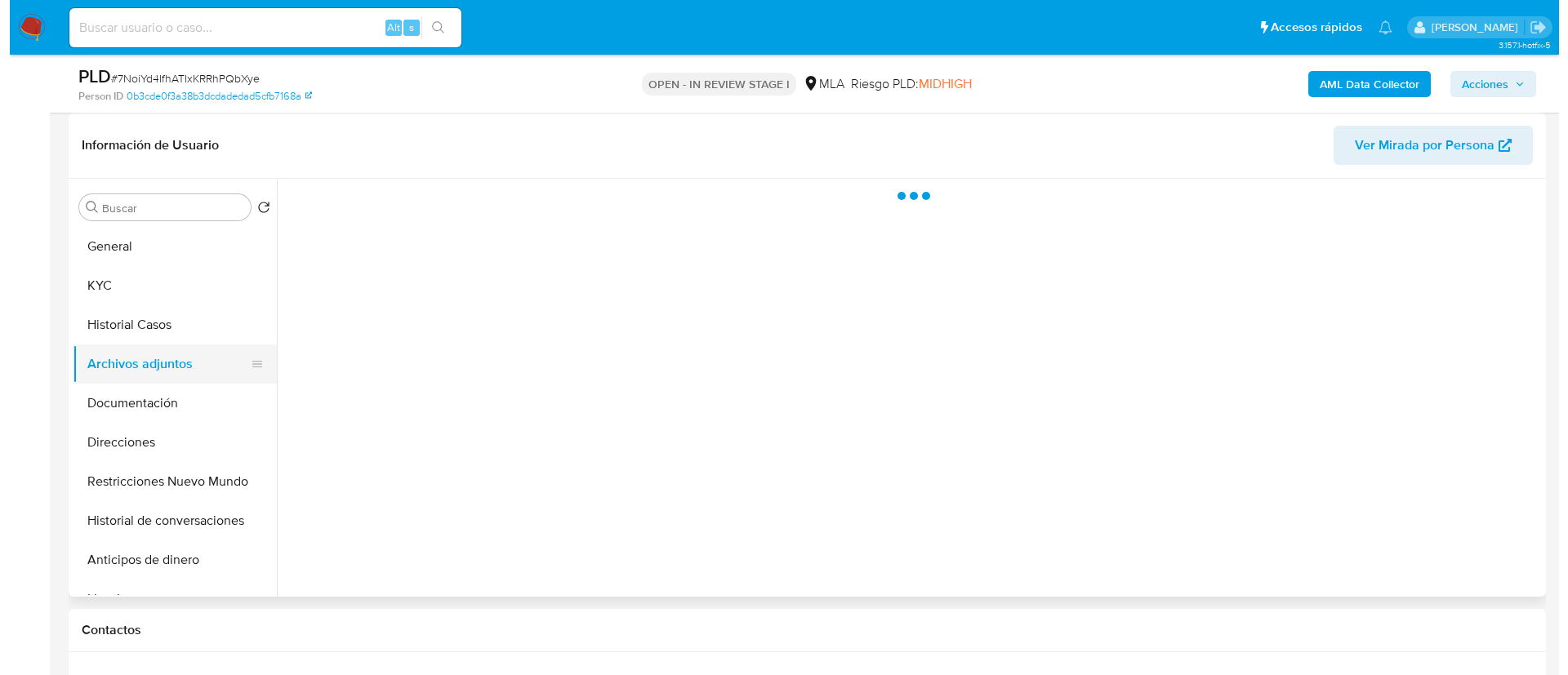
scroll to position [262, 0]
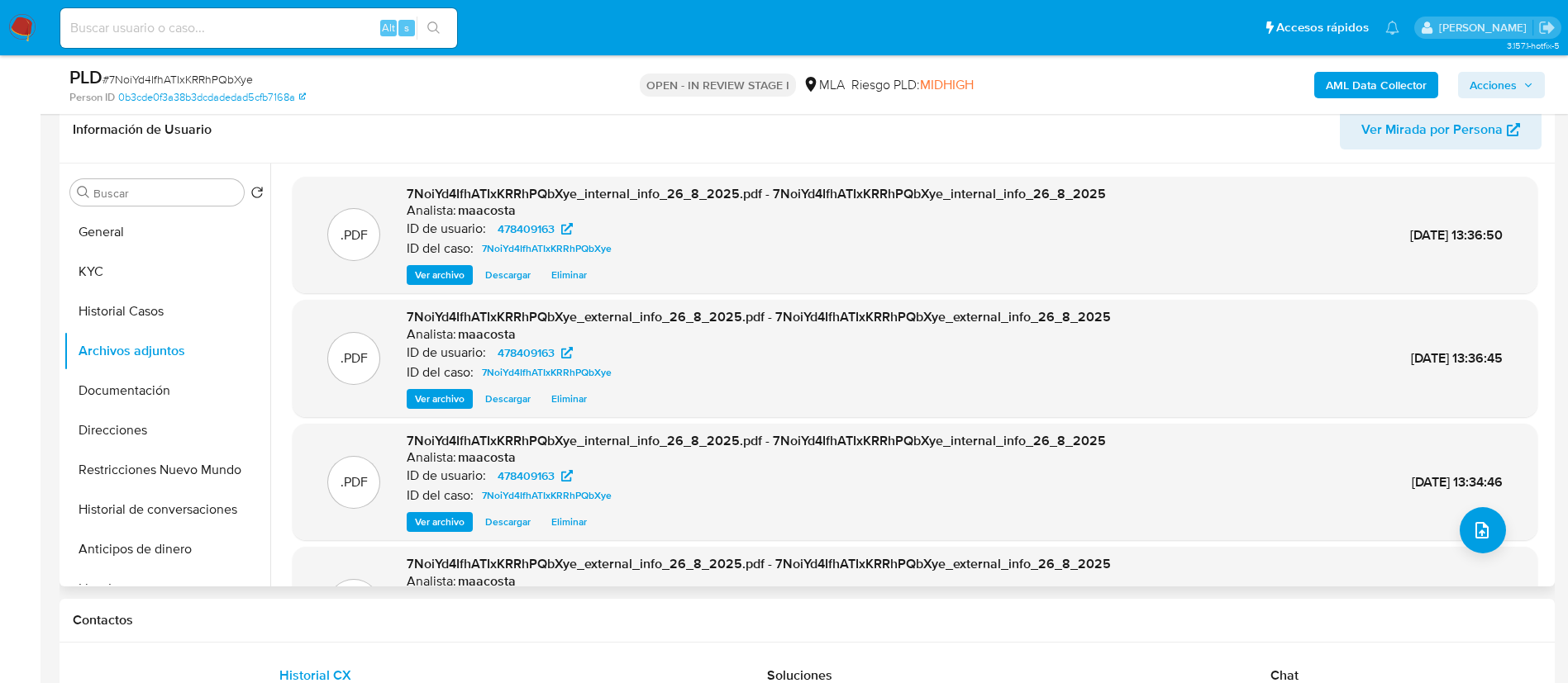
click at [854, 277] on div "Ver archivo Descargar Eliminar" at bounding box center [756, 275] width 700 height 20
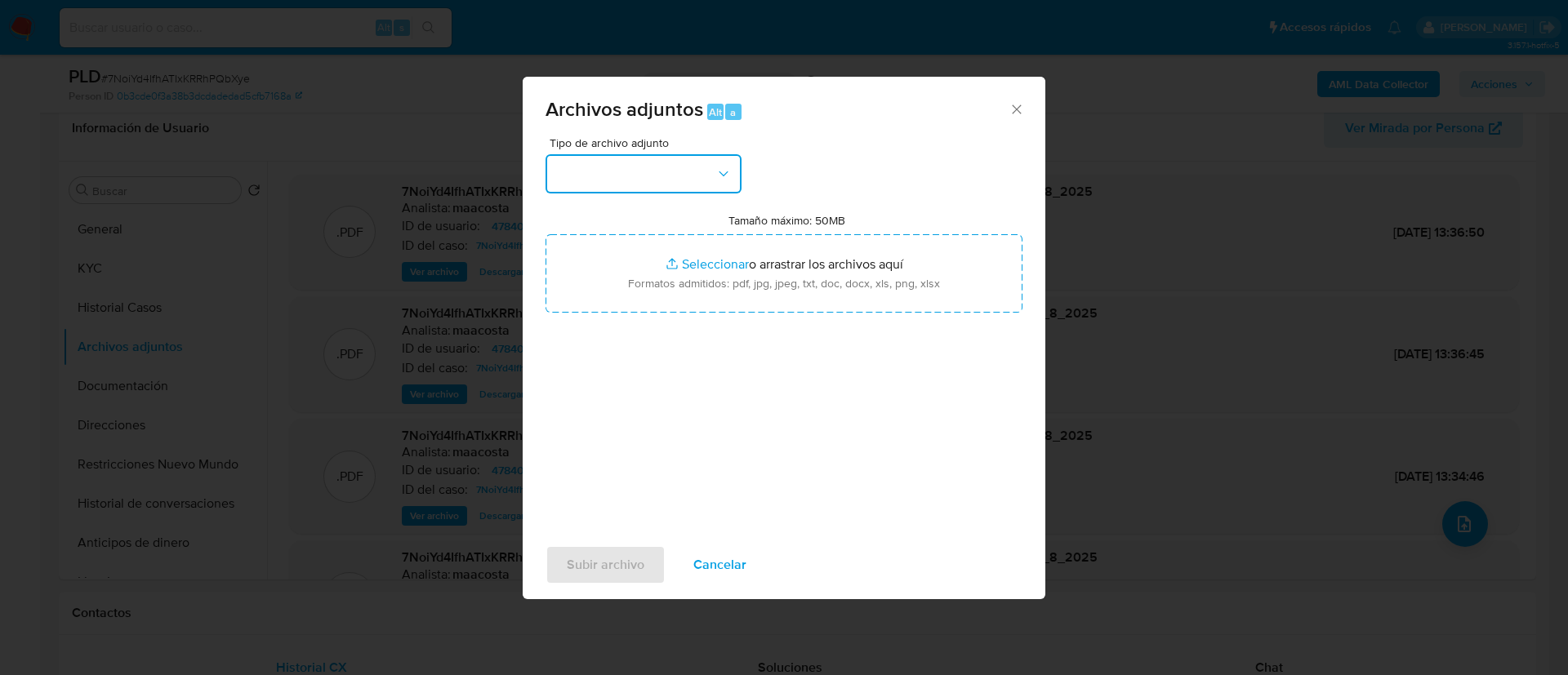
click at [681, 172] on button "button" at bounding box center [643, 173] width 196 height 39
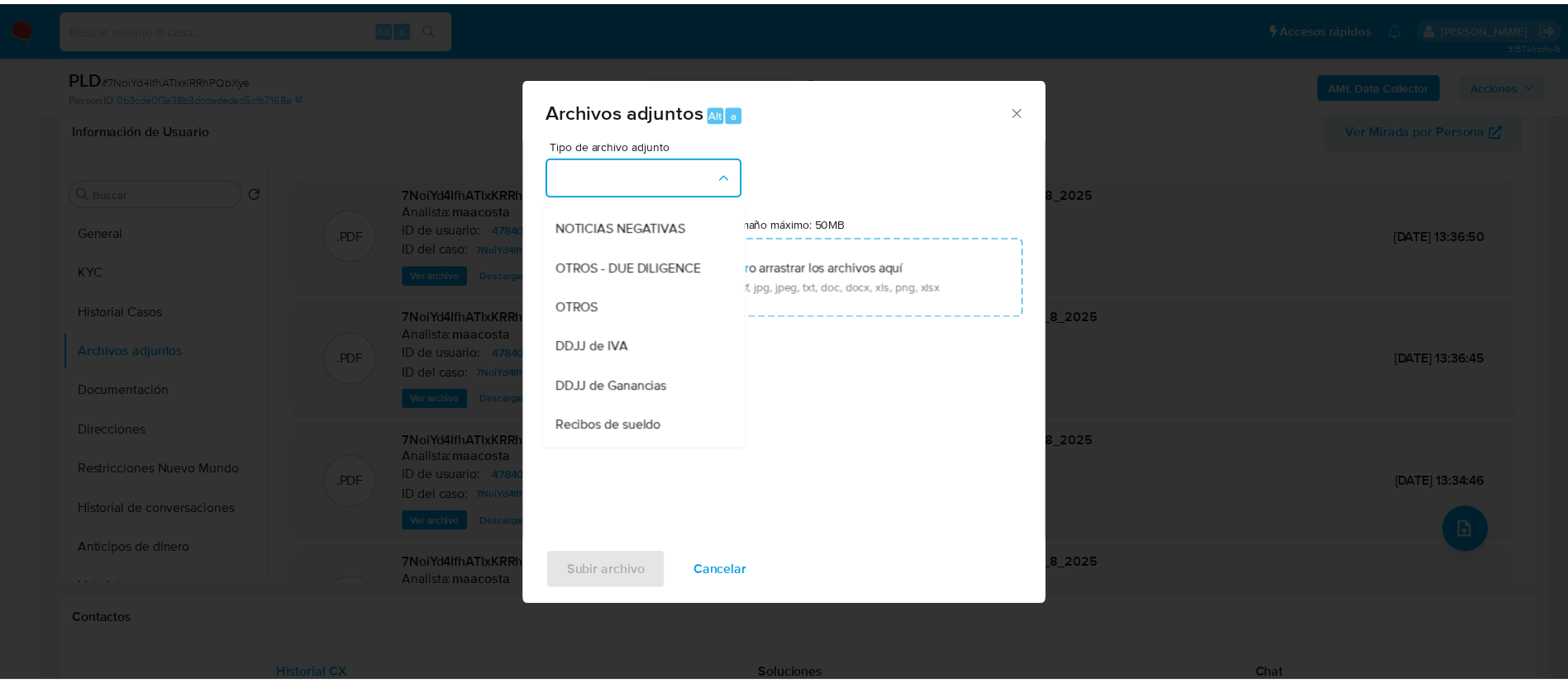
scroll to position [233, 0]
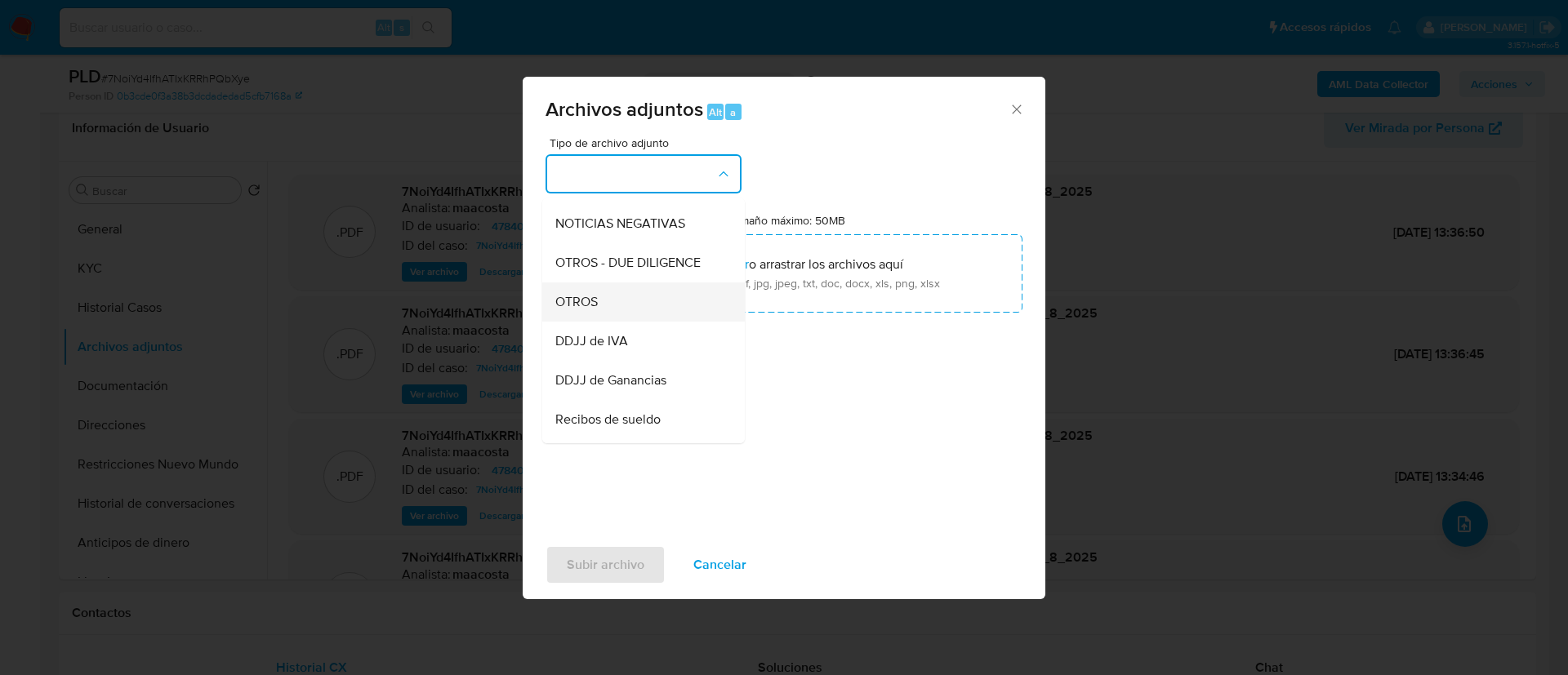
click at [623, 312] on div "OTROS" at bounding box center [638, 301] width 167 height 39
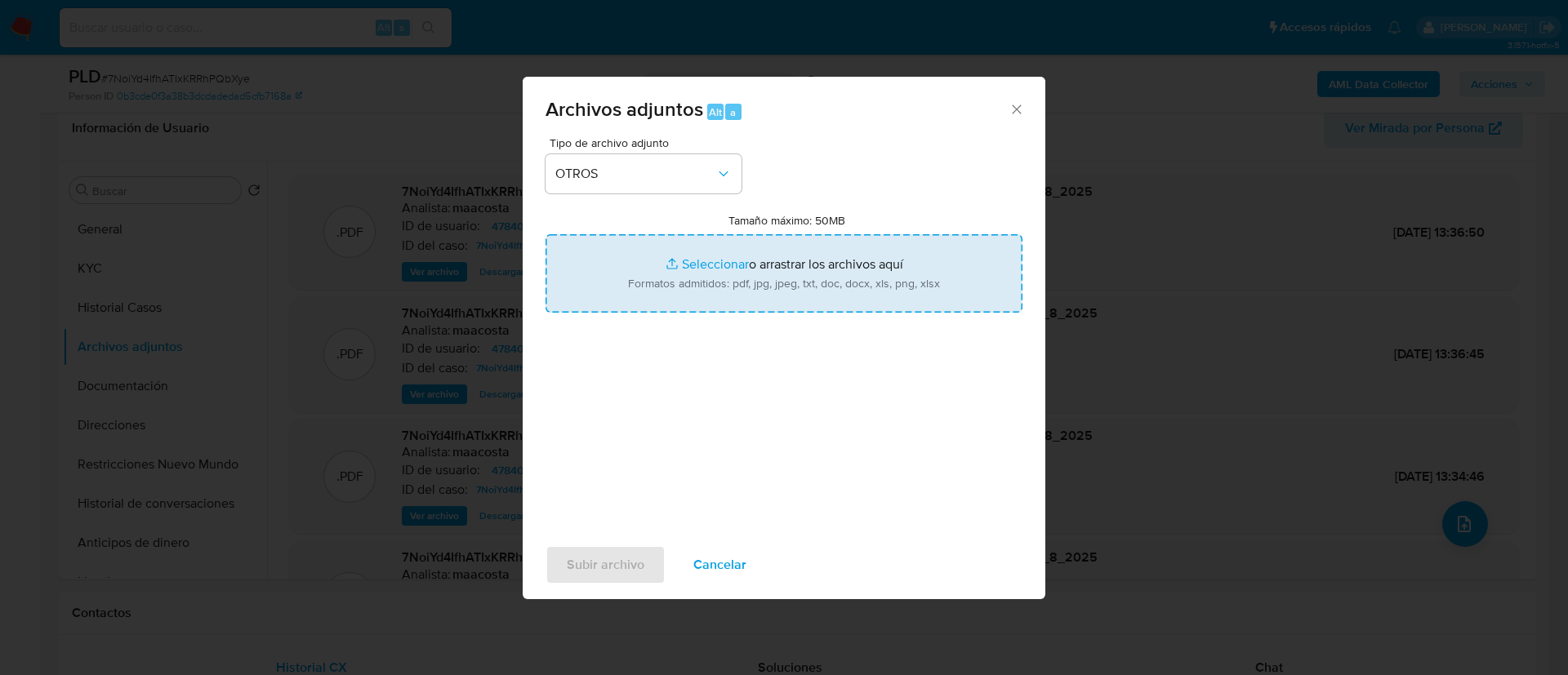
type input "C:\fakepath\Santiago Pichetti- Movimientos.xlsx"
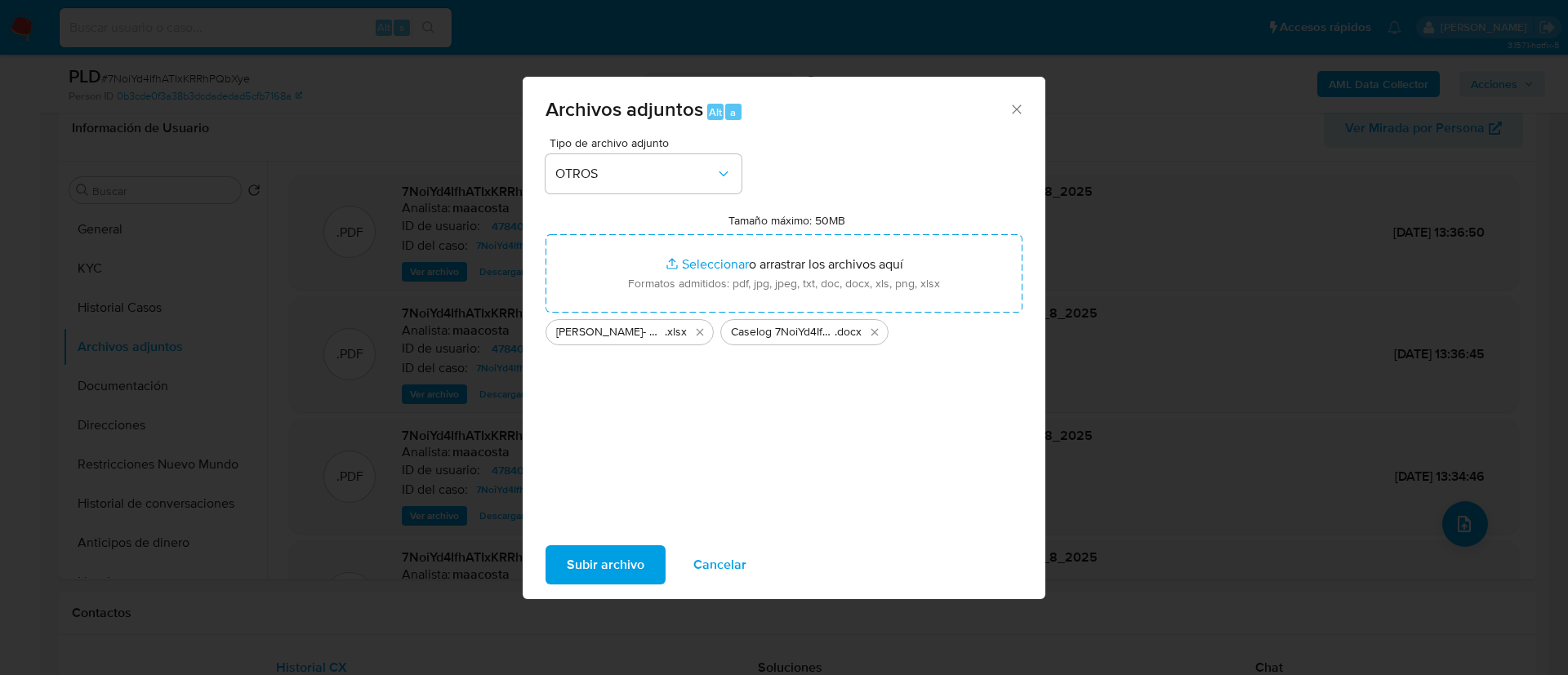
click at [604, 571] on span "Subir archivo" at bounding box center [606, 565] width 77 height 36
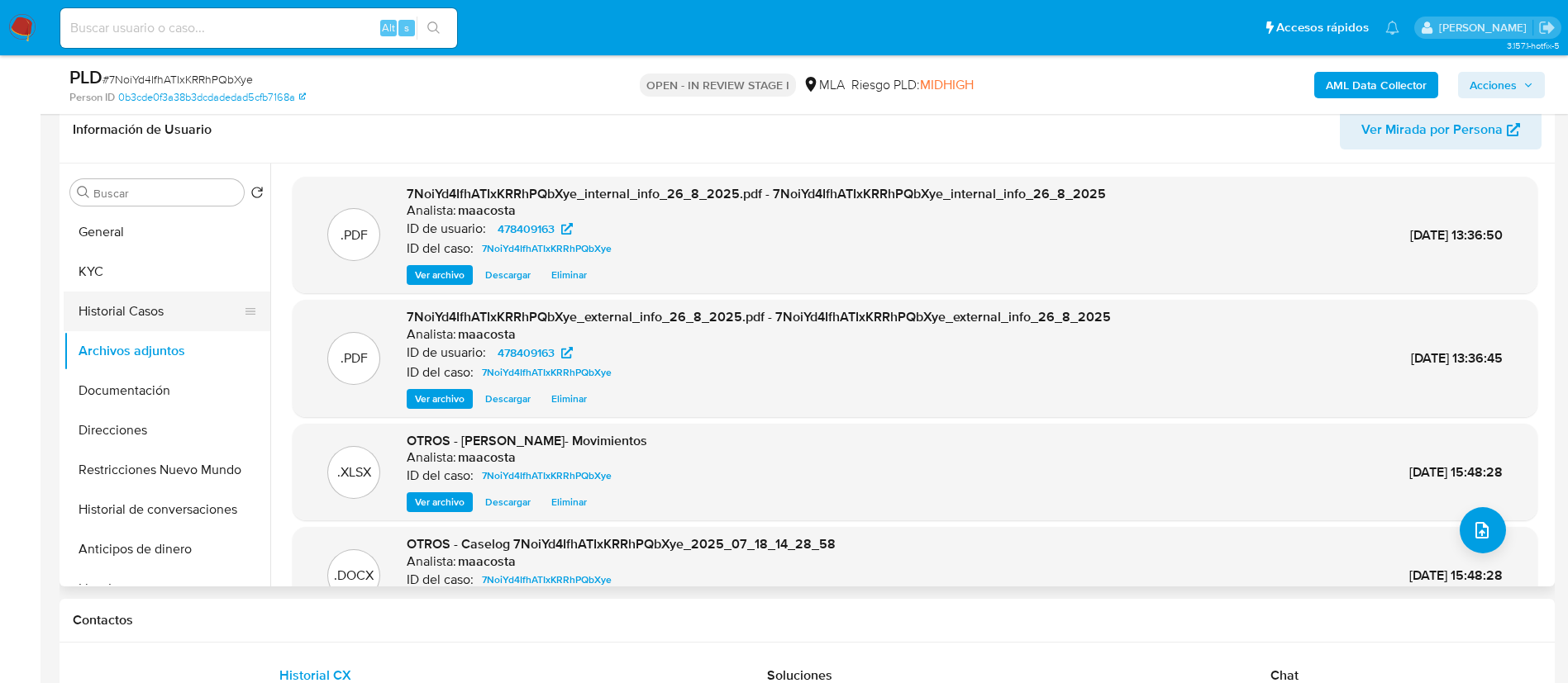
click at [143, 318] on button "Historial Casos" at bounding box center [161, 311] width 193 height 39
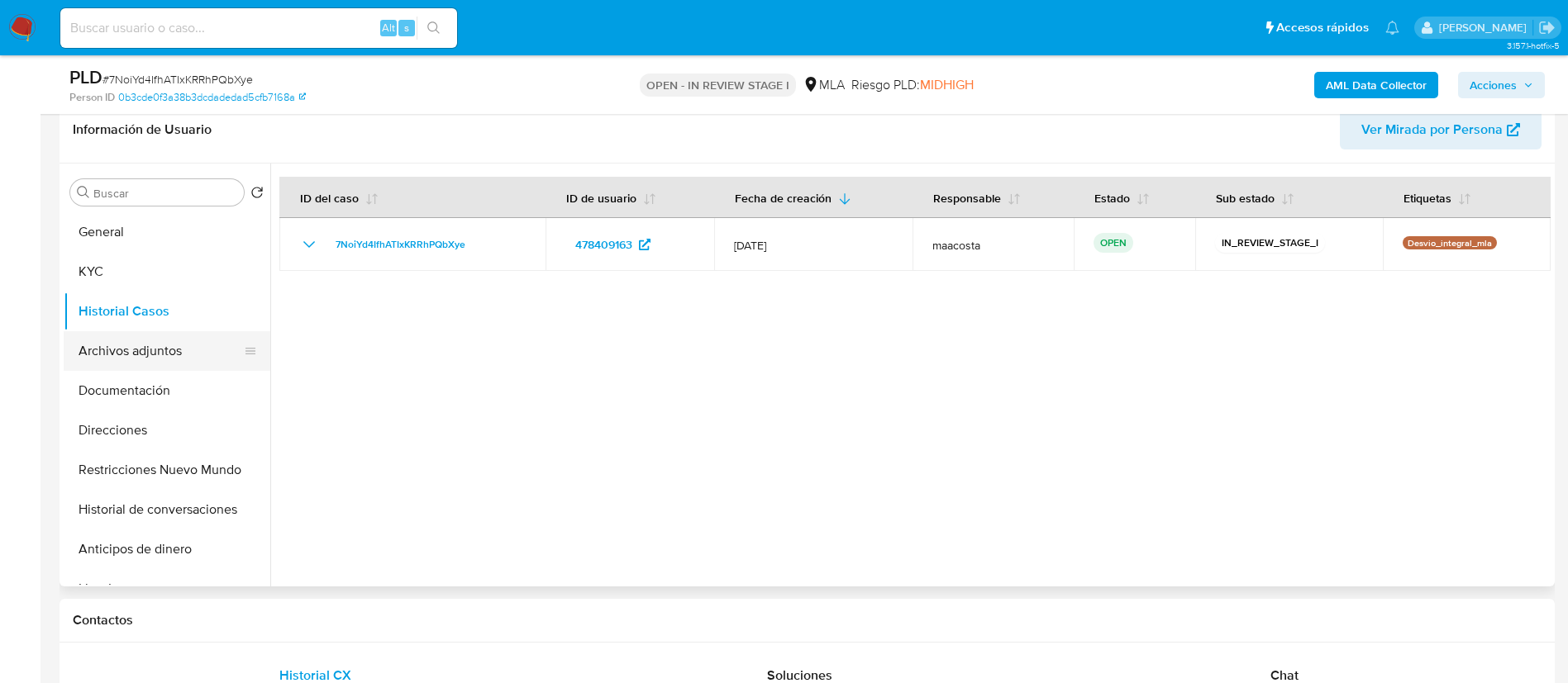
click at [121, 360] on button "Archivos adjuntos" at bounding box center [161, 350] width 193 height 39
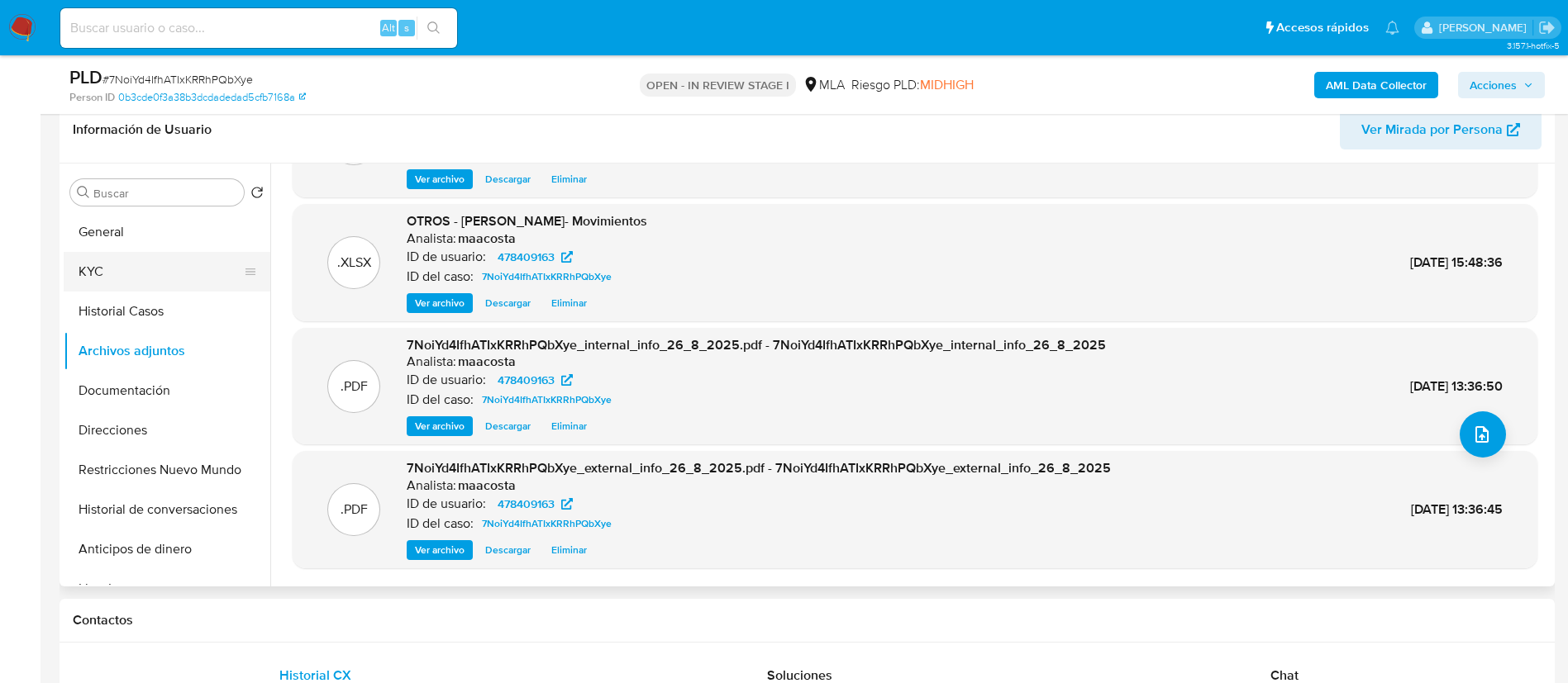
scroll to position [97, 0]
click at [131, 312] on button "Historial Casos" at bounding box center [161, 311] width 193 height 39
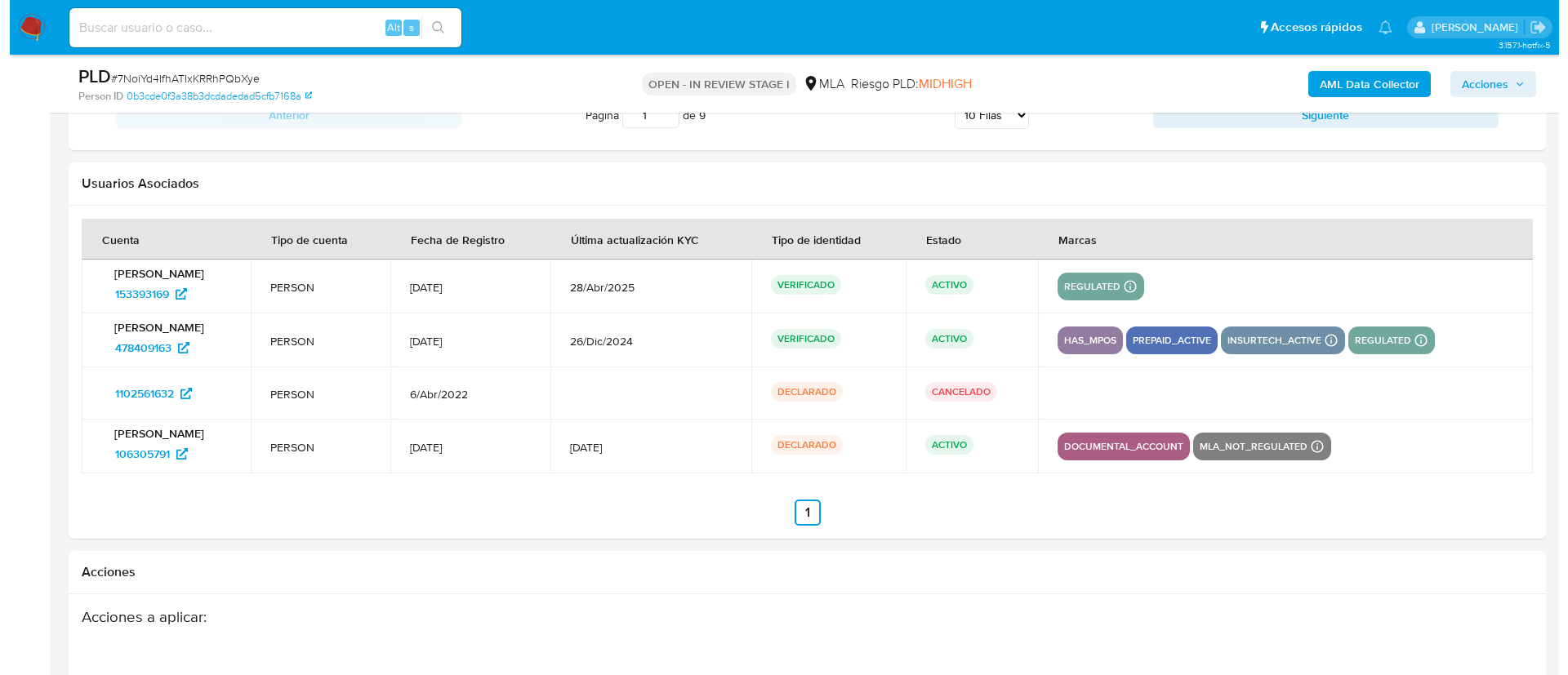
scroll to position [2731, 0]
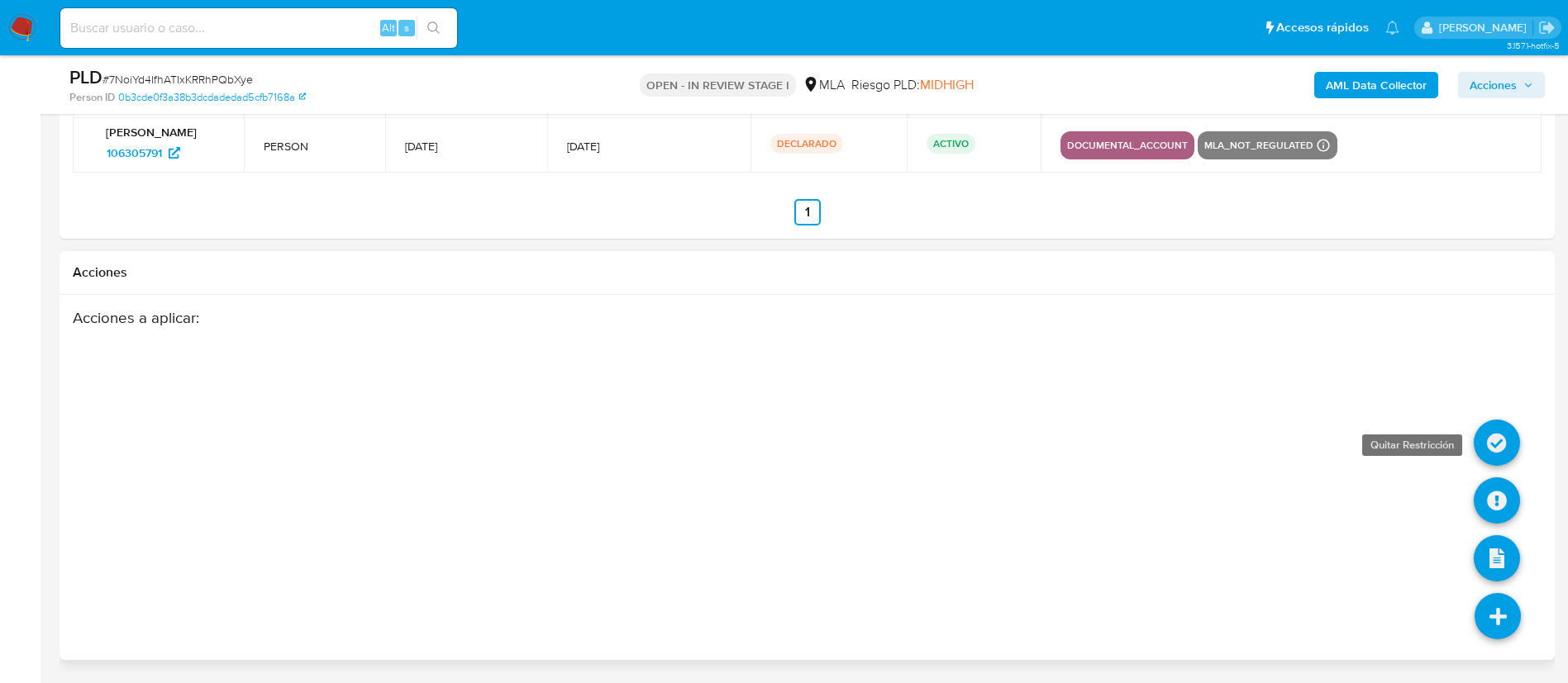
click at [1496, 440] on icon at bounding box center [1496, 442] width 47 height 47
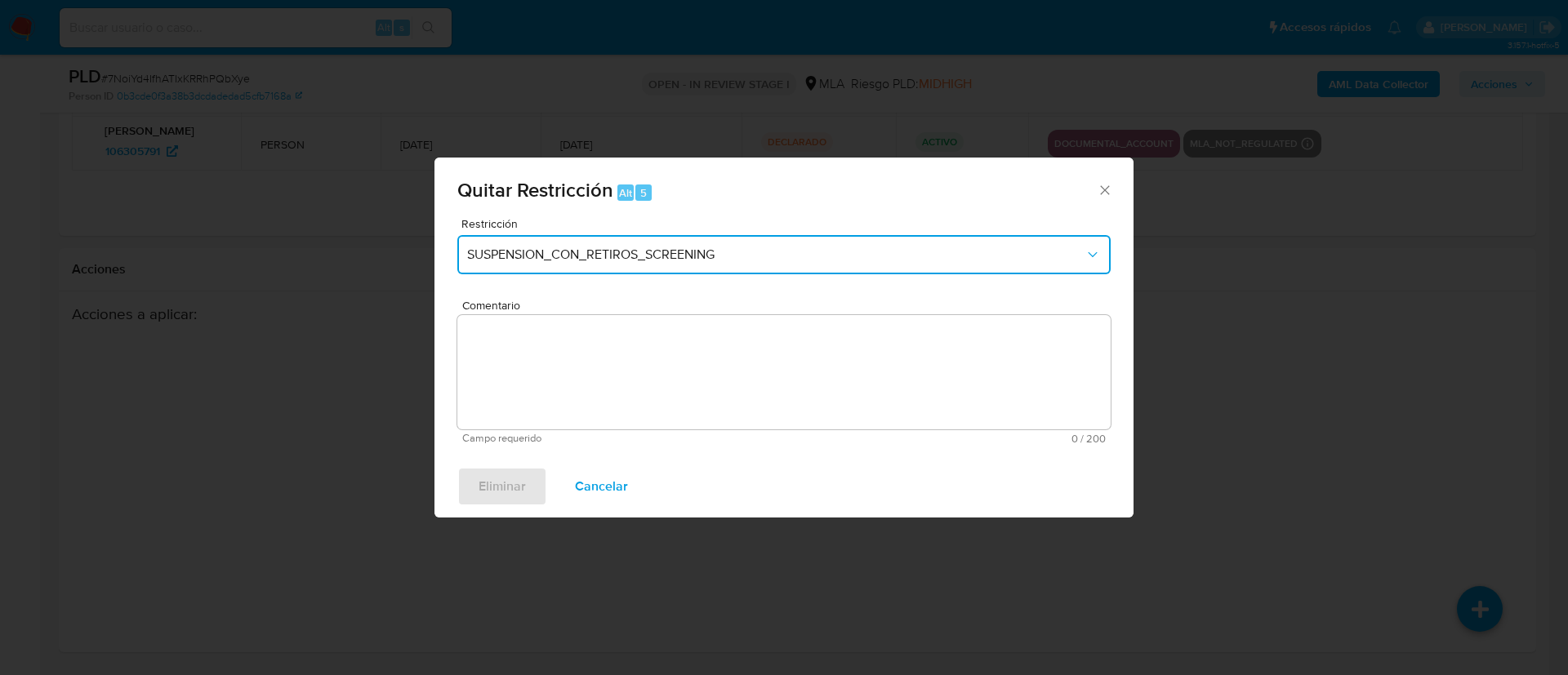
click at [622, 265] on button "SUSPENSION_CON_RETIROS_SCREENING" at bounding box center [783, 254] width 653 height 39
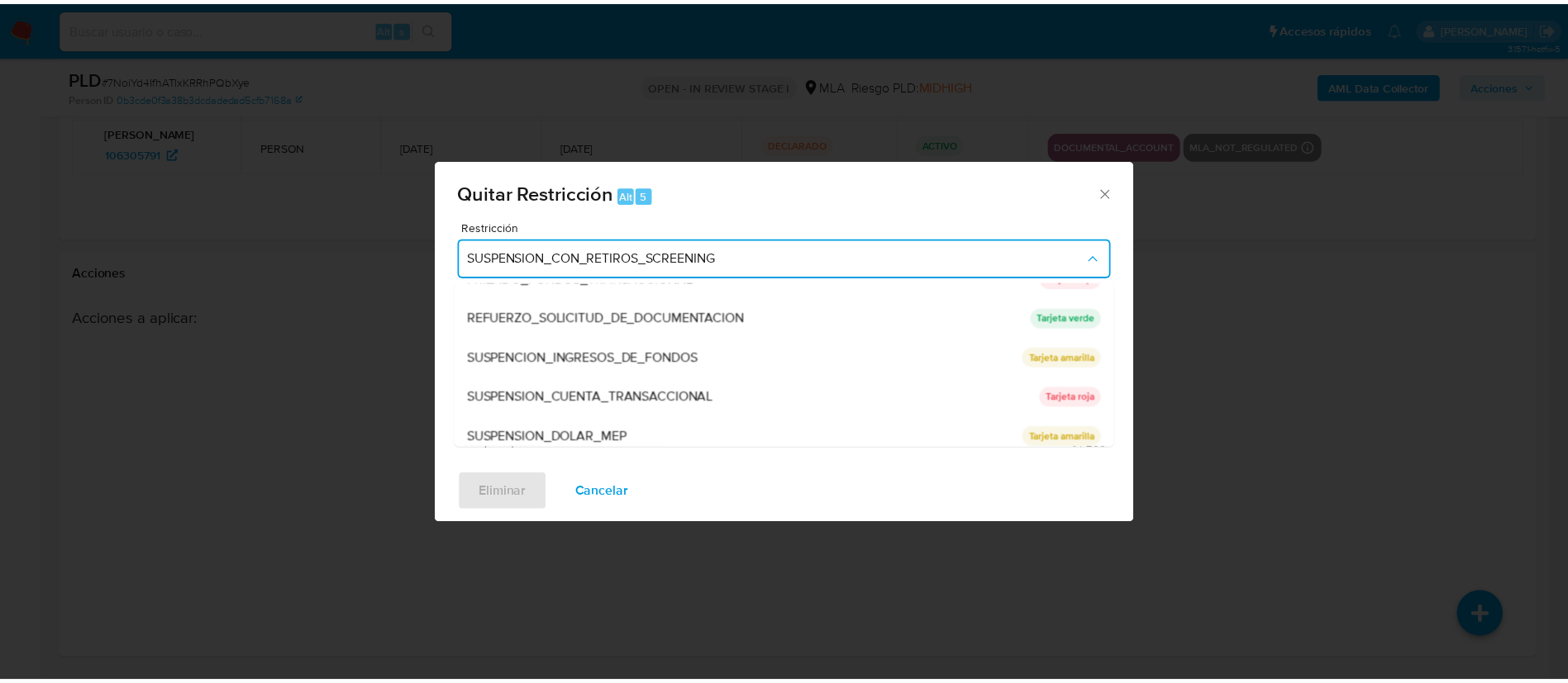
scroll to position [350, 0]
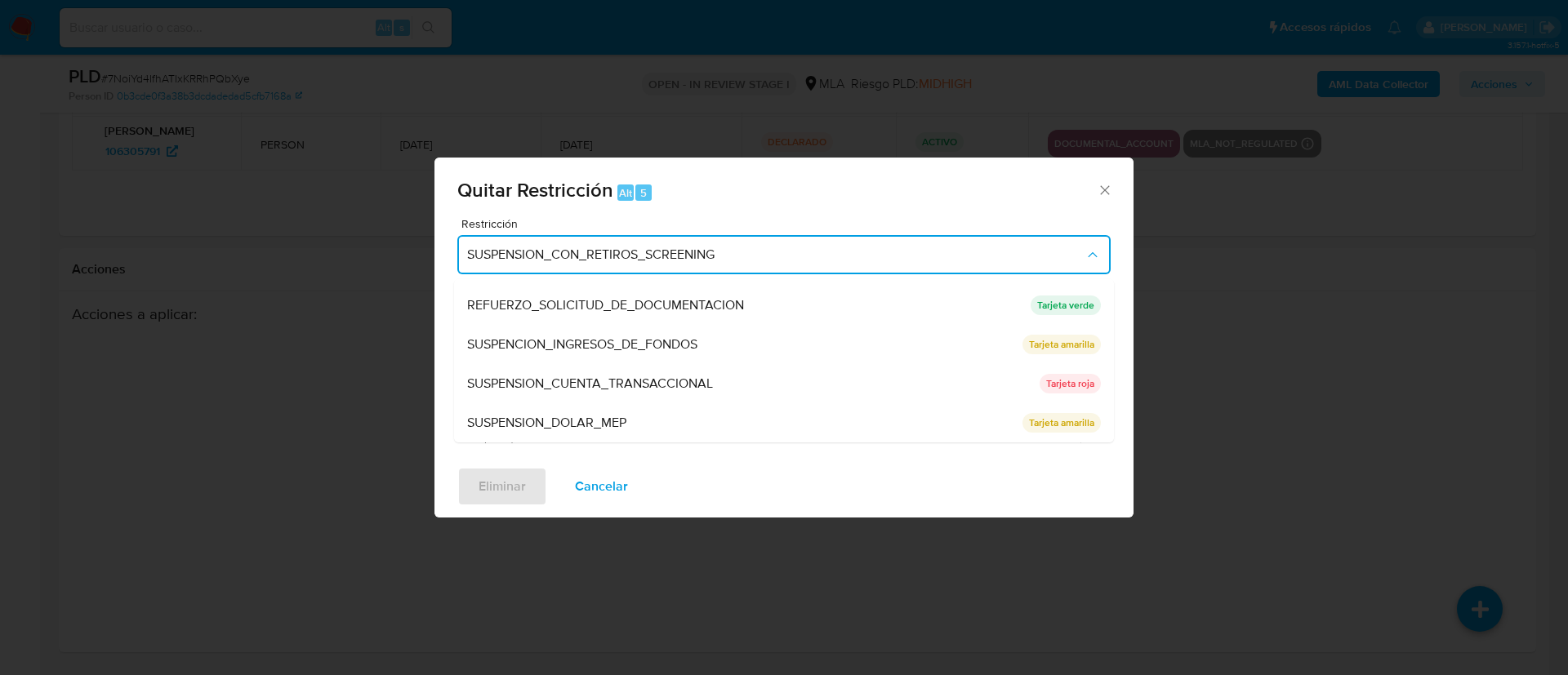
click at [579, 376] on span "SUSPENSION_CUENTA_TRANSACCIONAL" at bounding box center [589, 384] width 246 height 16
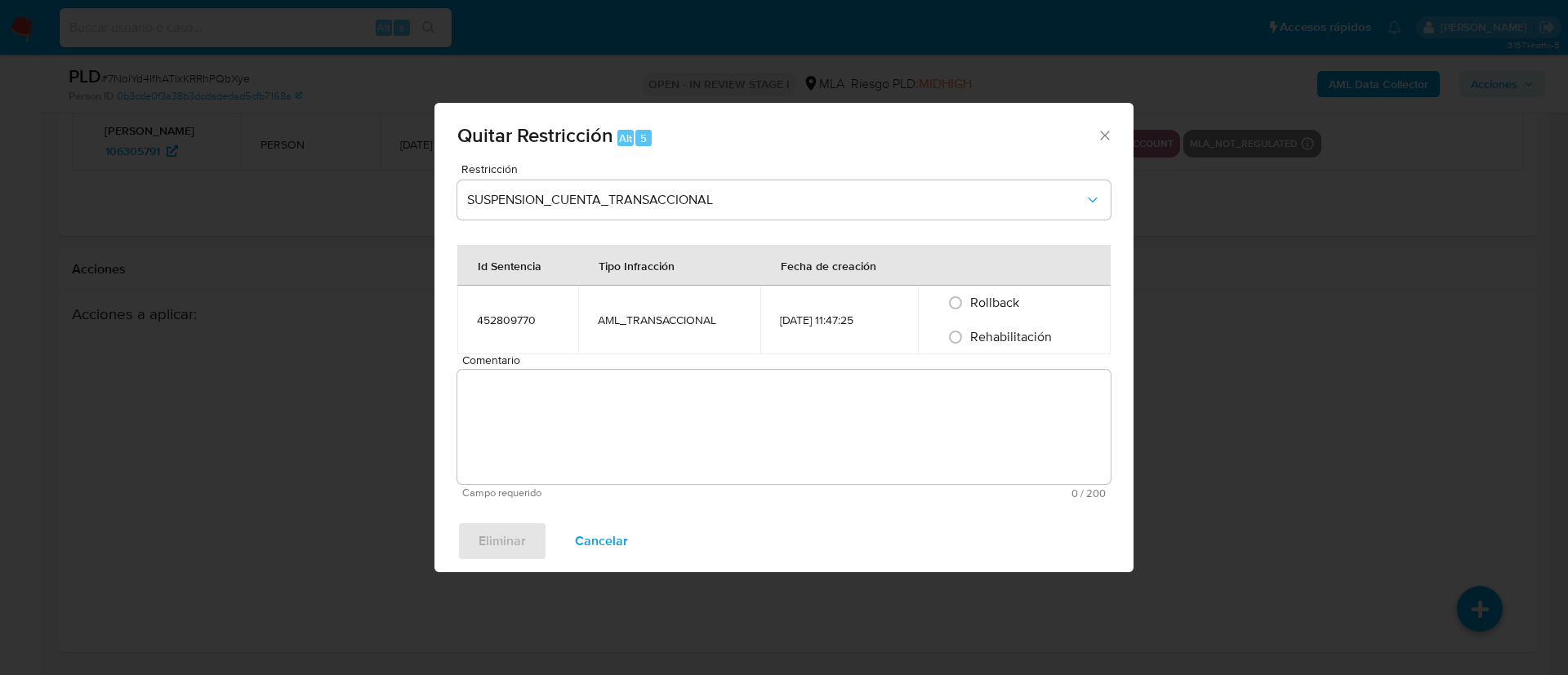
click at [579, 374] on textarea "Comentario" at bounding box center [783, 426] width 653 height 114
click at [1041, 334] on span "Rehabilitación" at bounding box center [1010, 336] width 82 height 19
click at [969, 334] on input "Rehabilitación" at bounding box center [955, 337] width 26 height 26
radio input "true"
click at [967, 424] on textarea "Comentario" at bounding box center [783, 426] width 653 height 114
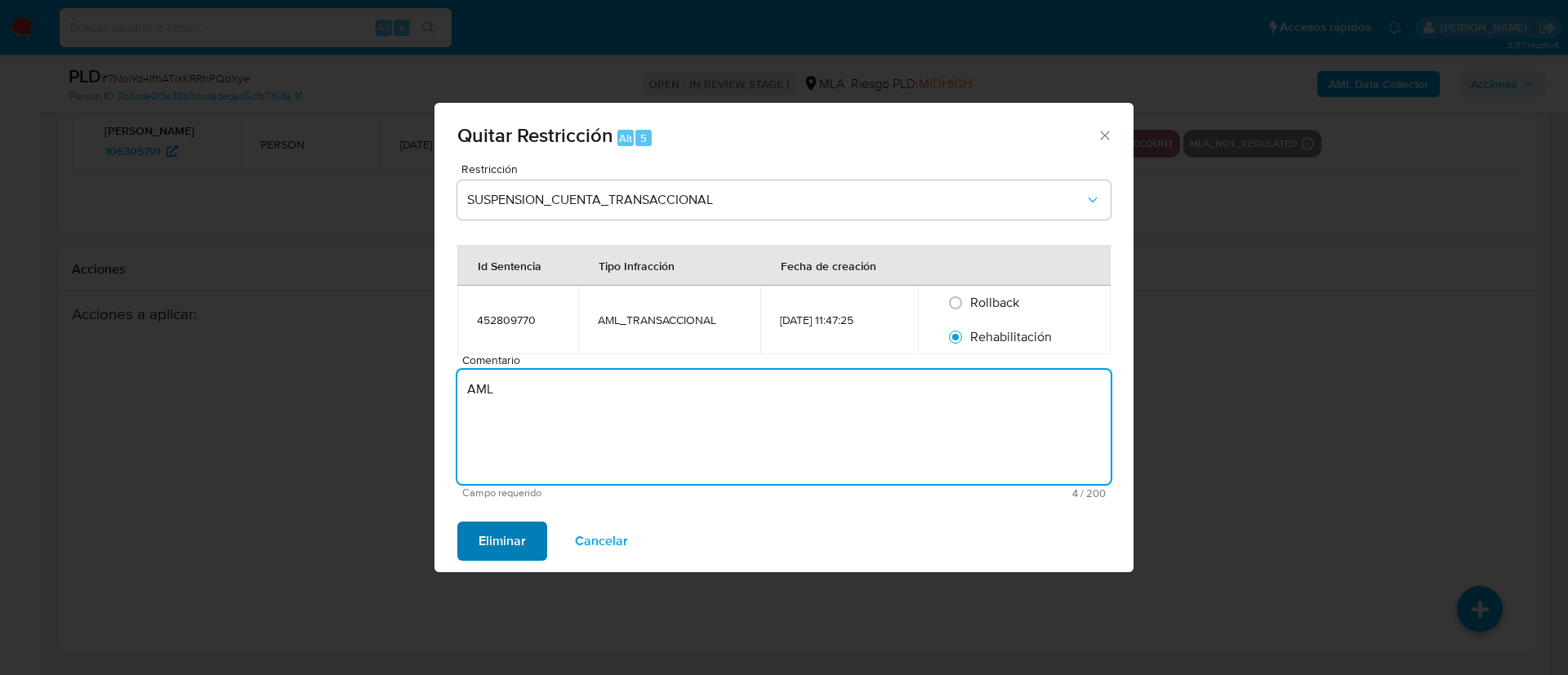
type textarea "AML"
click at [512, 545] on span "Eliminar" at bounding box center [502, 542] width 48 height 36
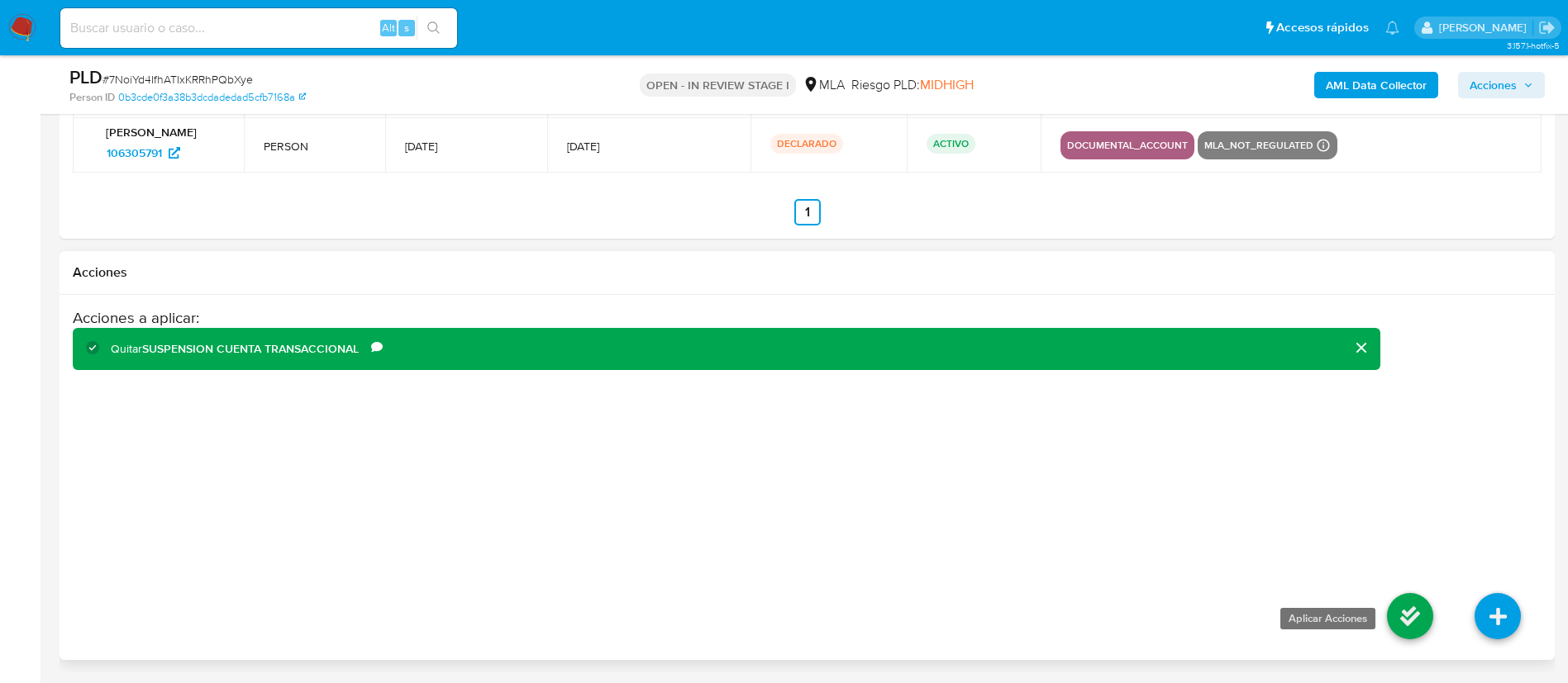
click at [1417, 622] on icon at bounding box center [1409, 616] width 47 height 47
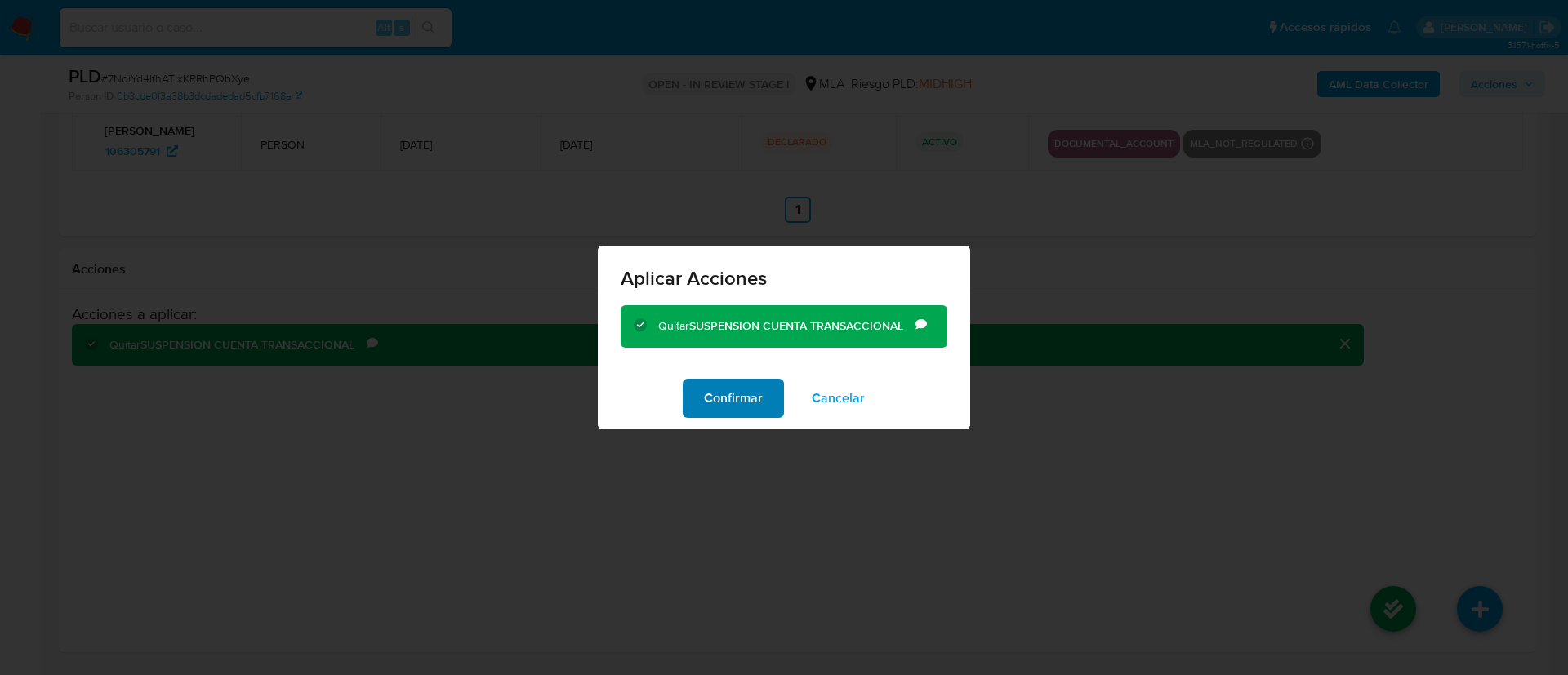
click at [736, 397] on span "Confirmar" at bounding box center [733, 398] width 59 height 36
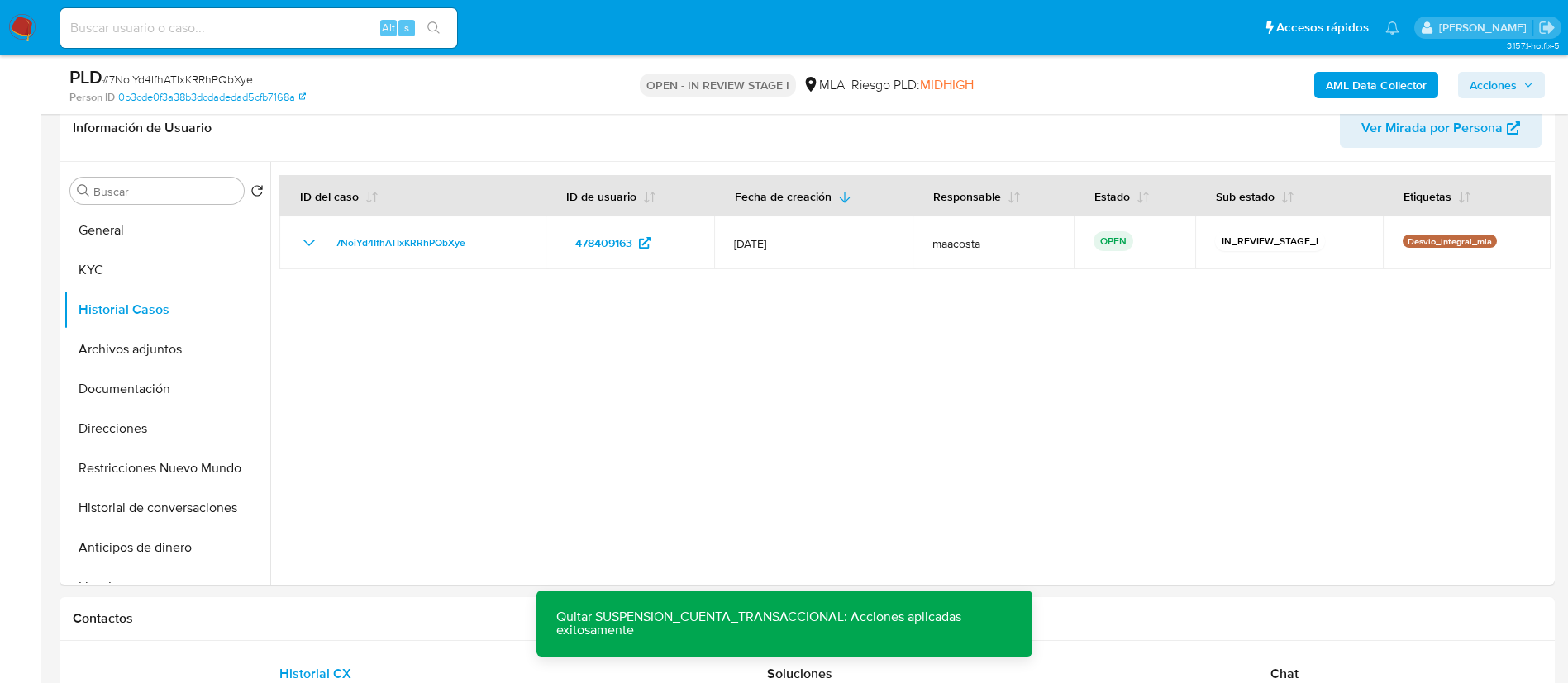
scroll to position [265, 0]
click at [142, 465] on button "Restricciones Nuevo Mundo" at bounding box center [161, 470] width 193 height 39
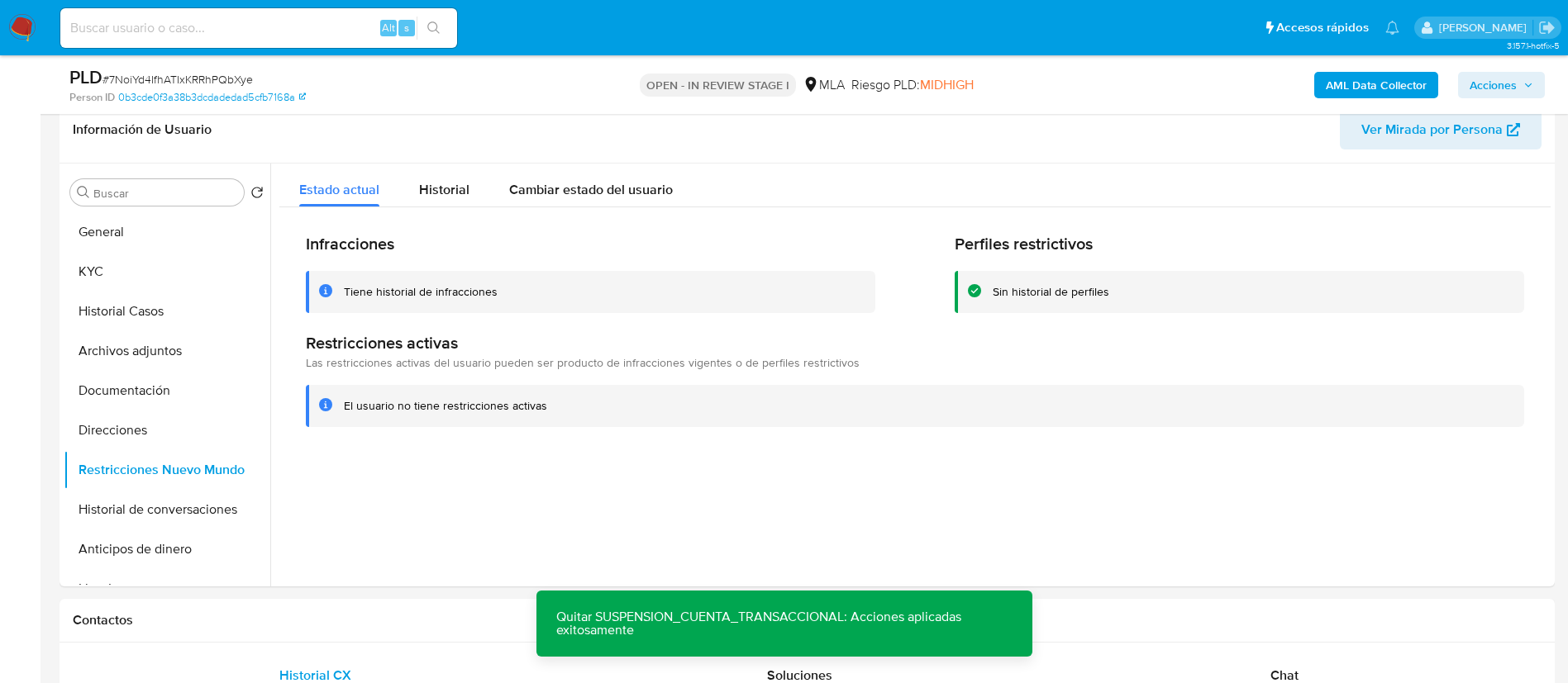
click at [1513, 85] on span "Acciones" at bounding box center [1493, 85] width 47 height 26
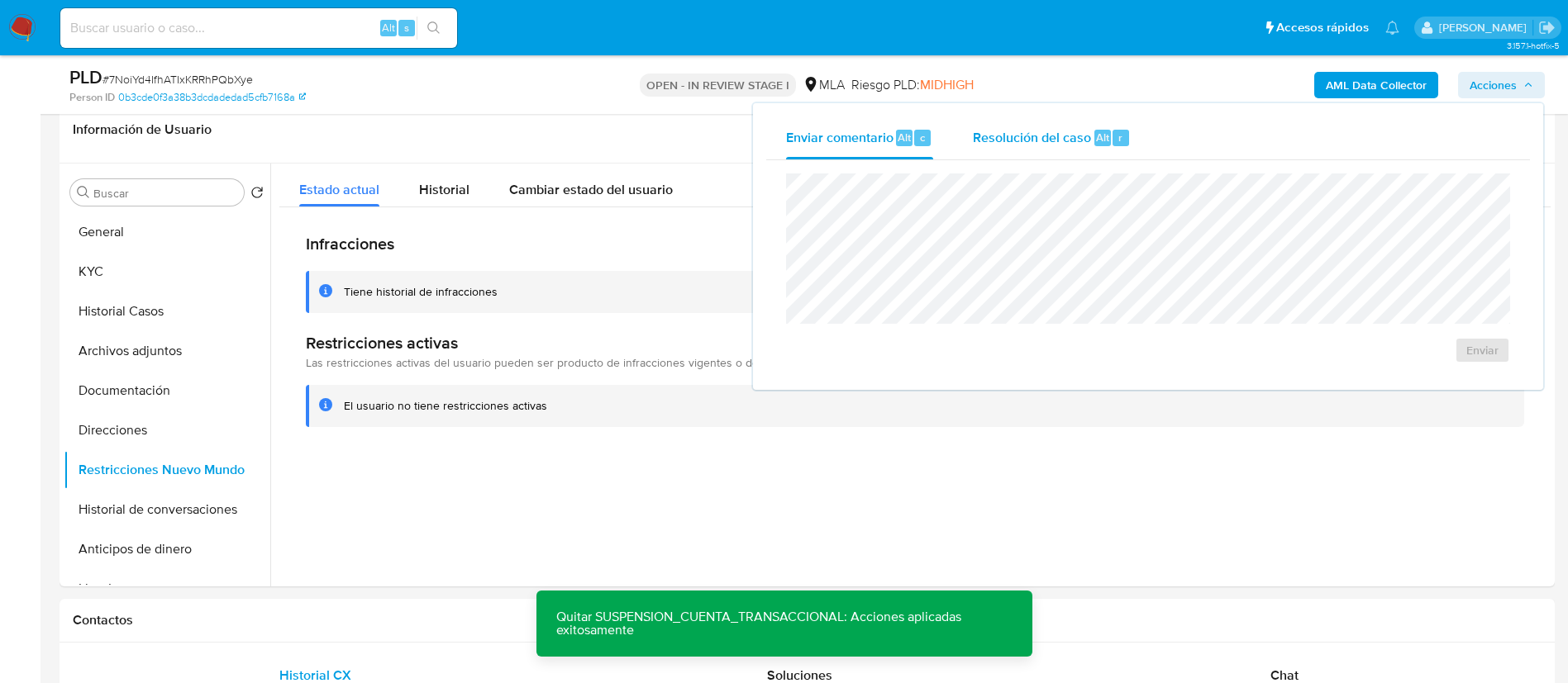
click at [1046, 129] on span "Resolución del caso" at bounding box center [1032, 137] width 119 height 19
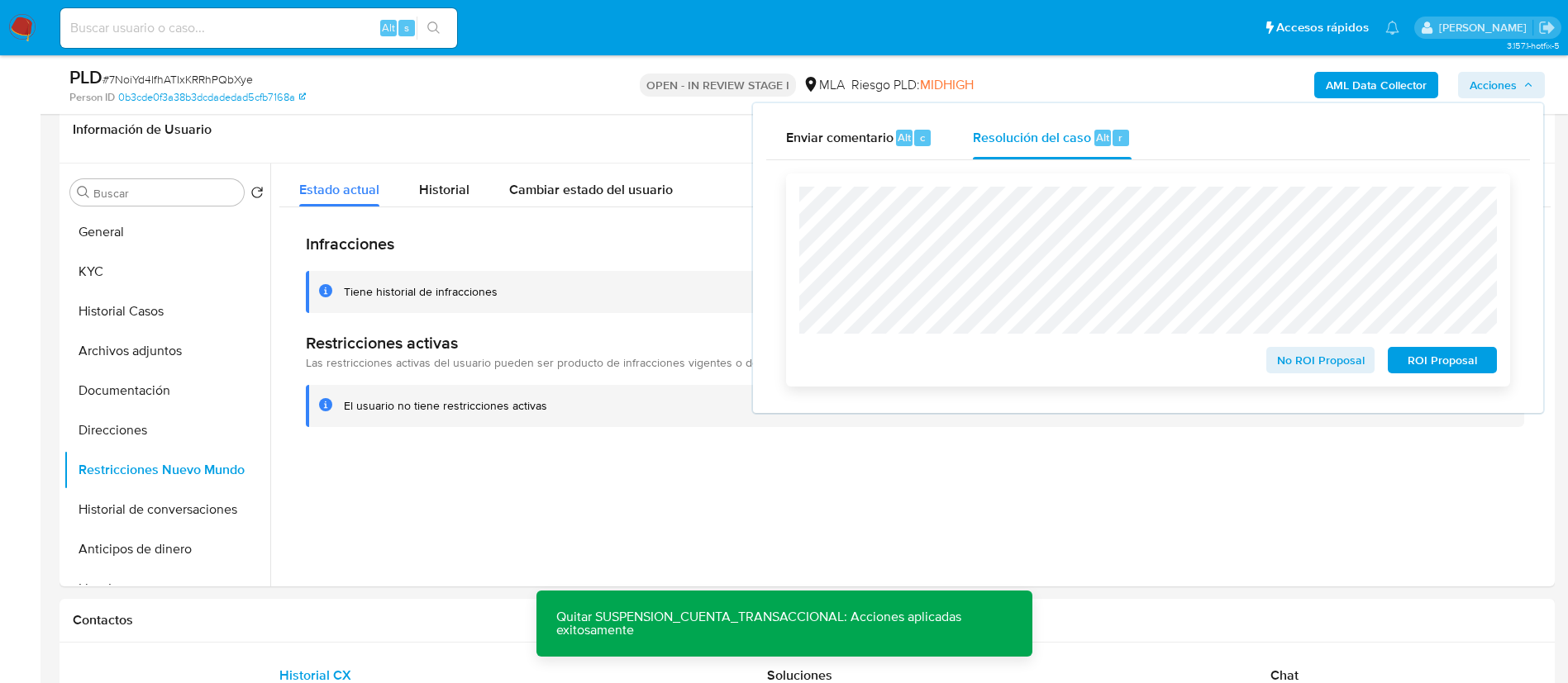
click at [1292, 354] on span "No ROI Proposal" at bounding box center [1321, 359] width 86 height 23
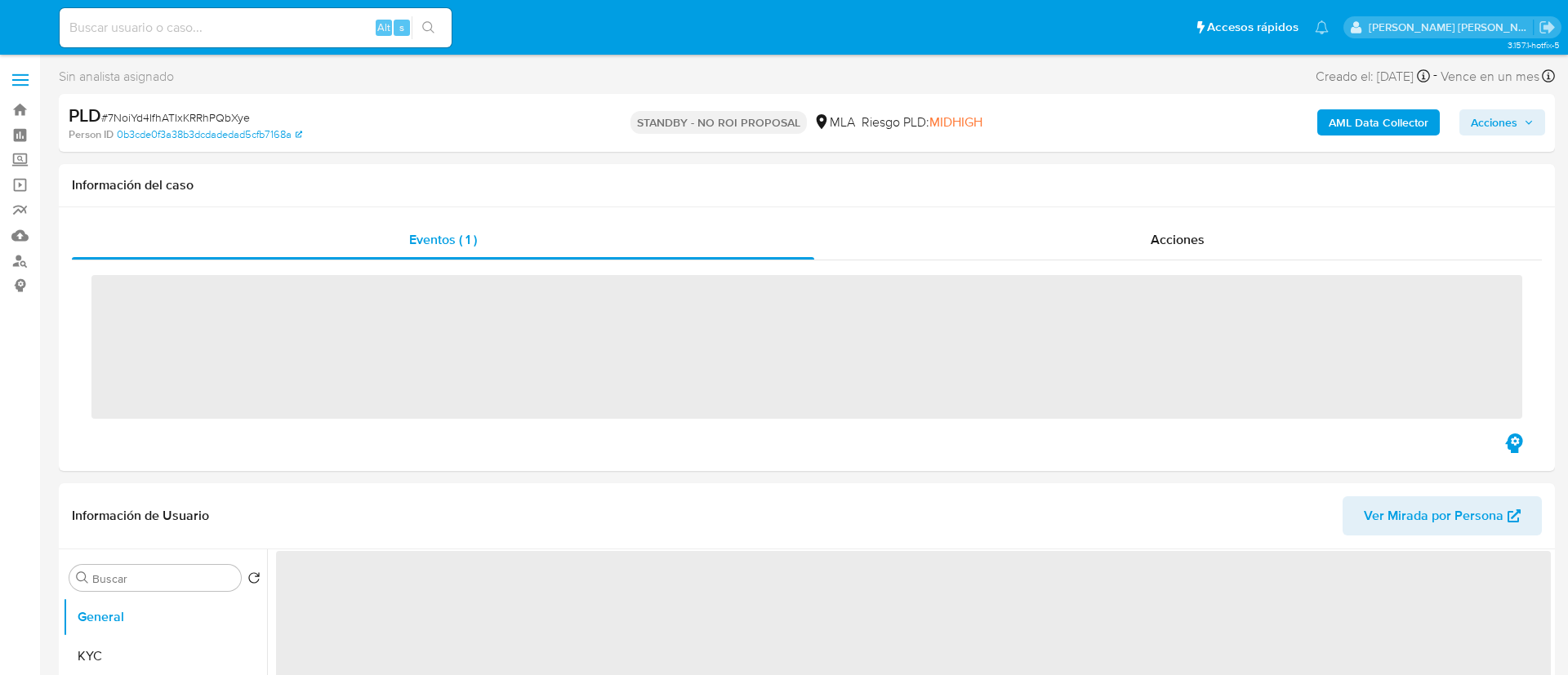
select select "10"
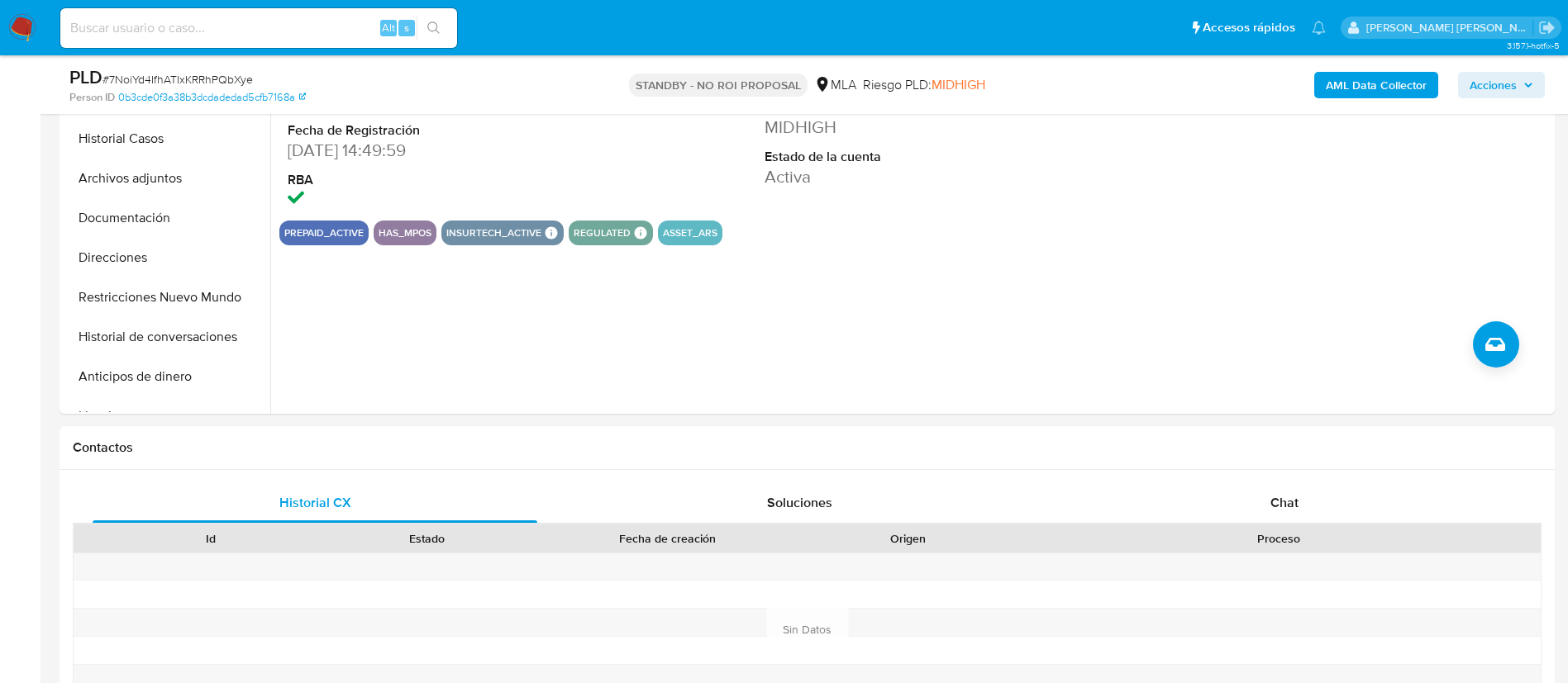
scroll to position [473, 0]
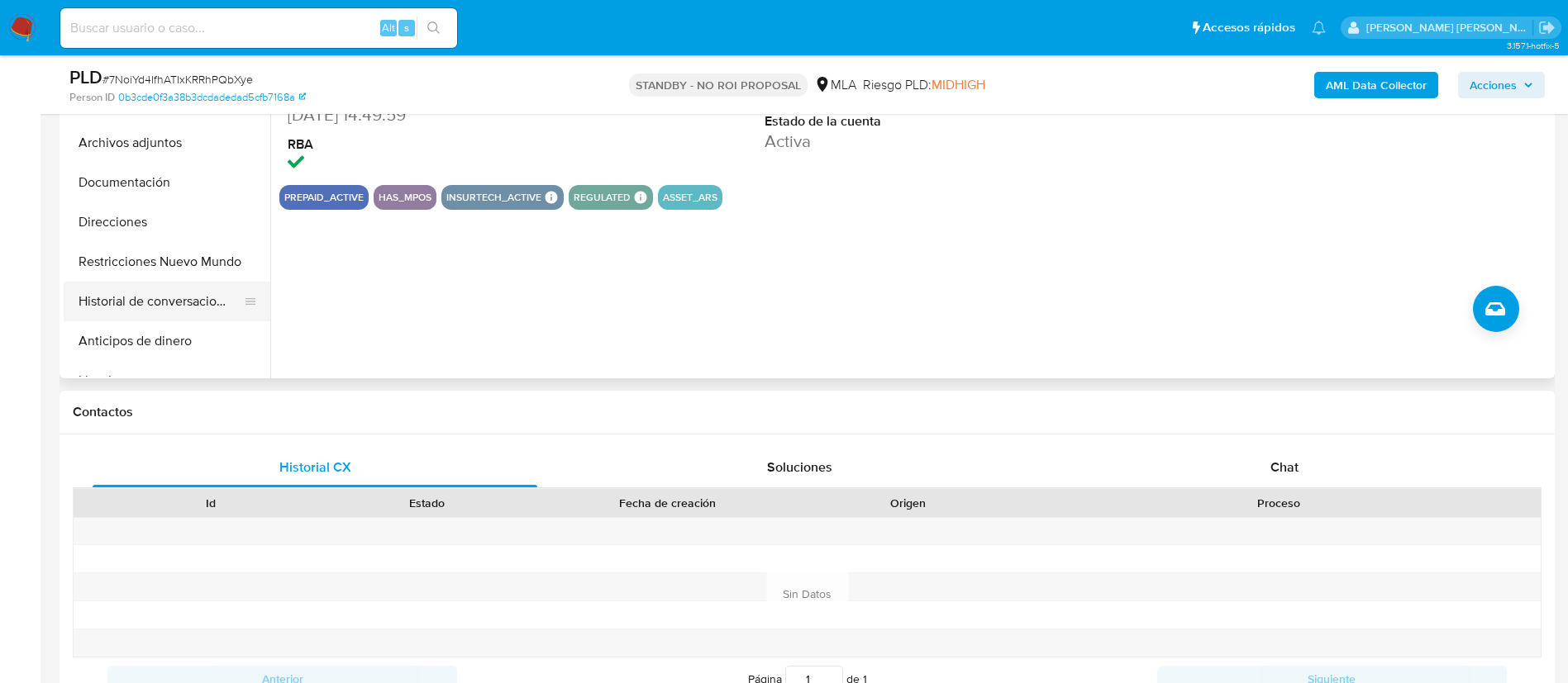
click at [180, 319] on button "Historial de conversaciones" at bounding box center [161, 301] width 193 height 39
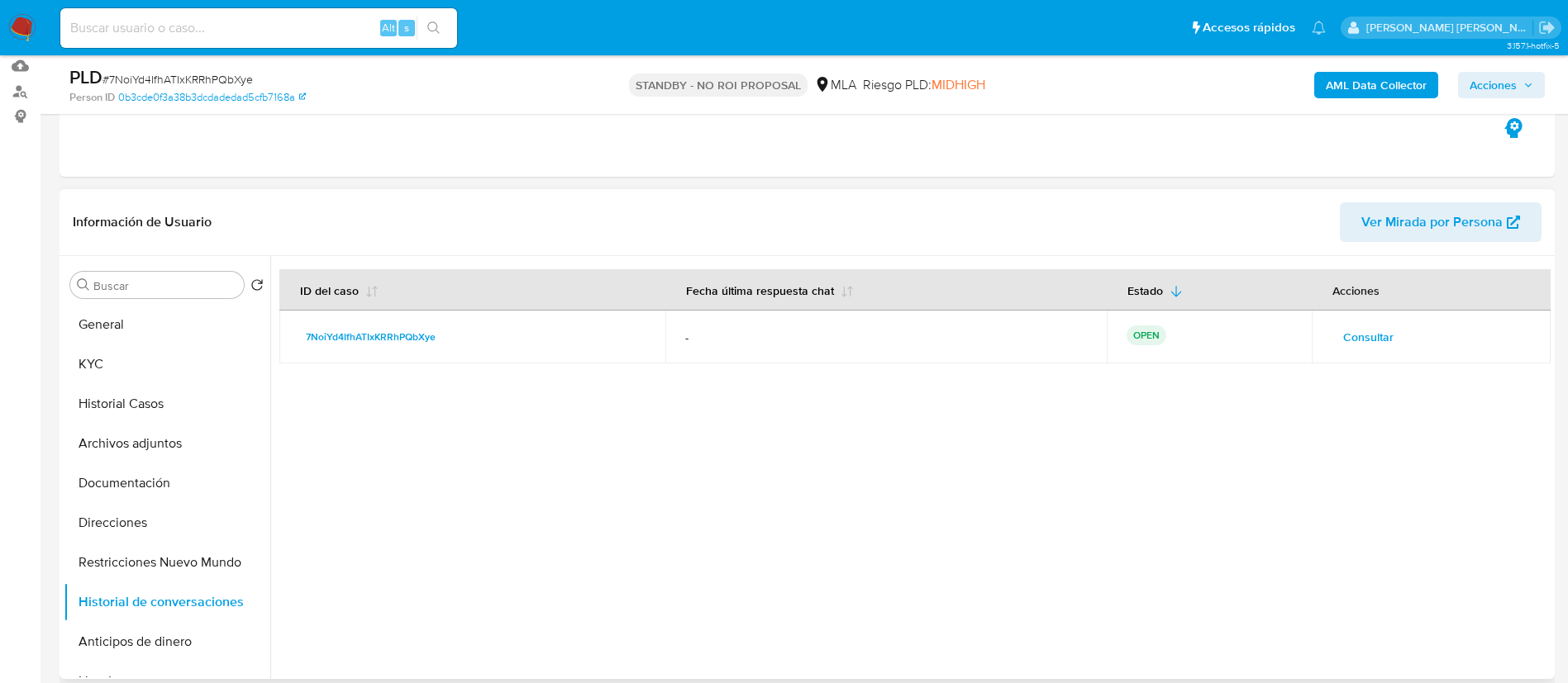
scroll to position [171, 0]
click at [327, 440] on div at bounding box center [909, 470] width 1280 height 423
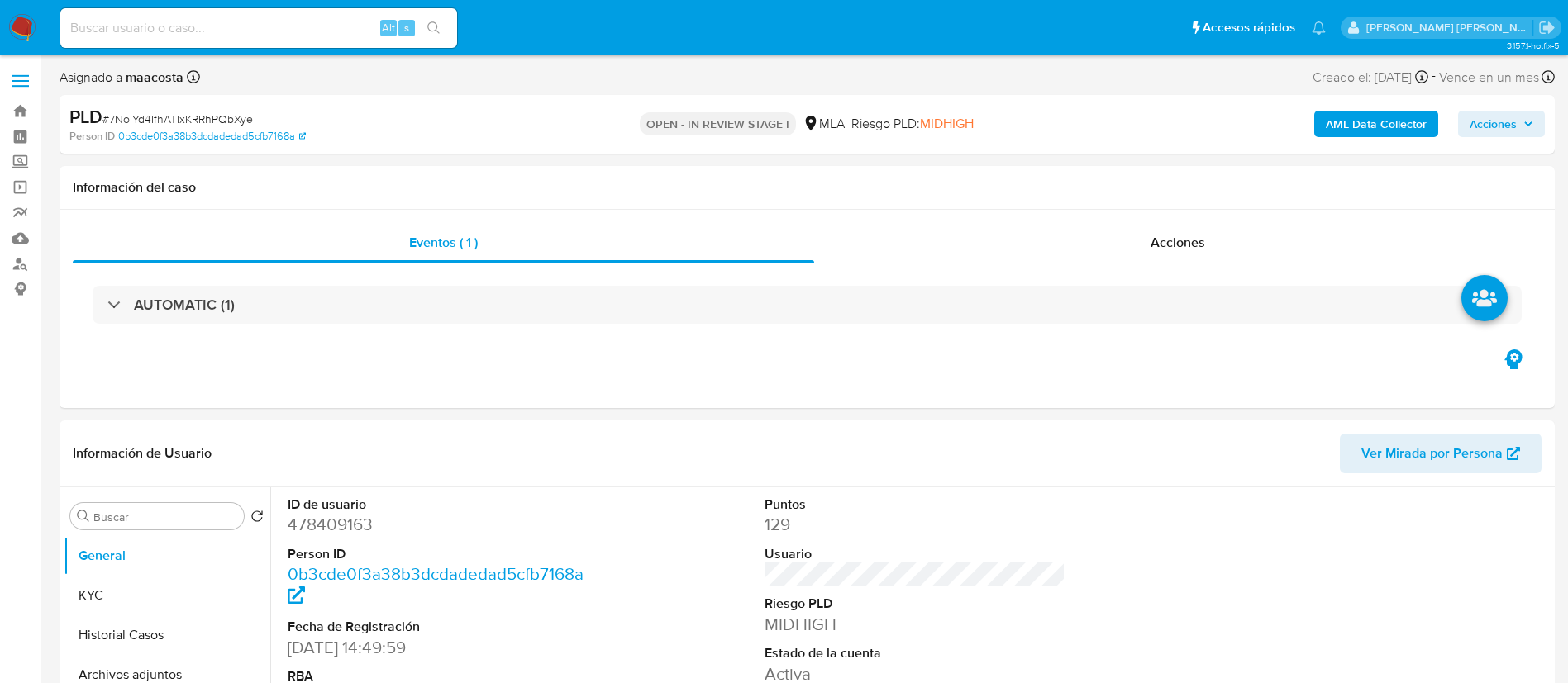
select select "10"
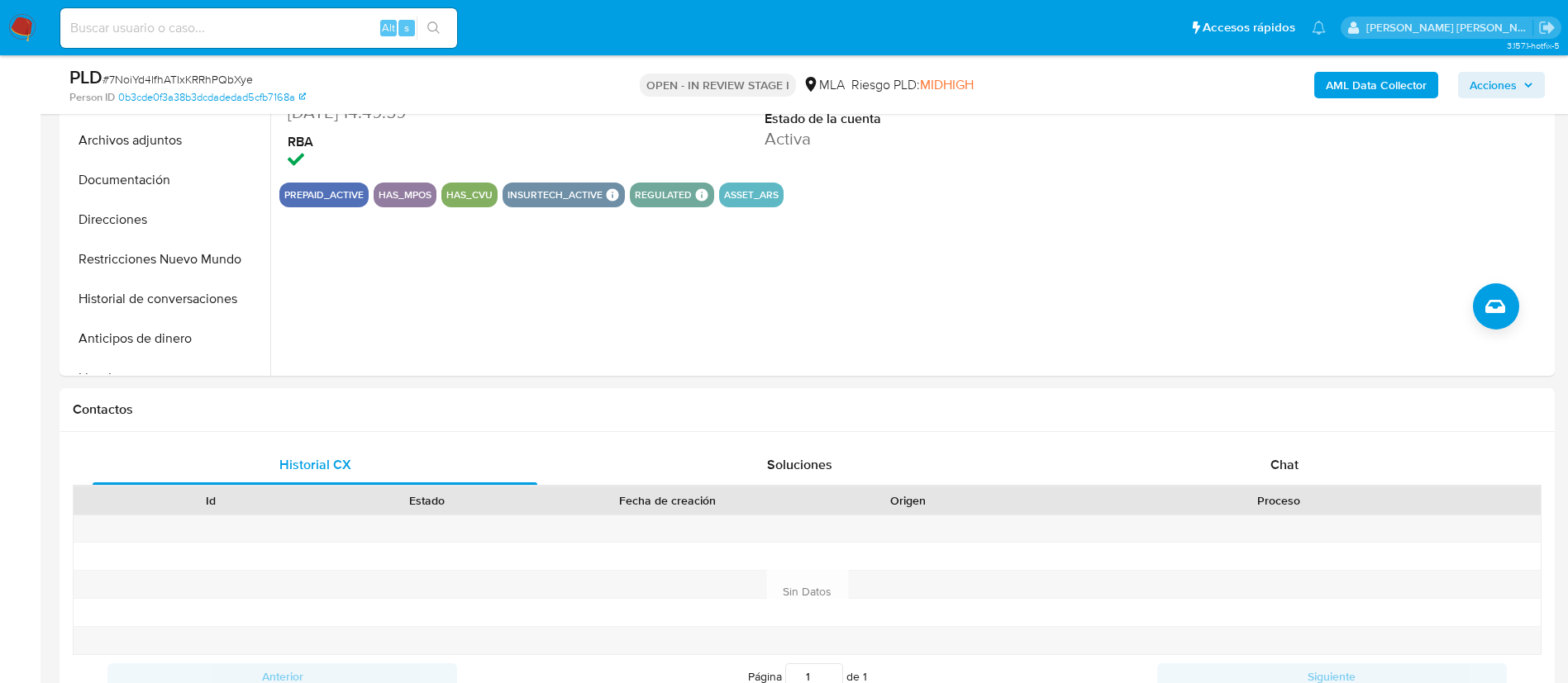
scroll to position [523, 0]
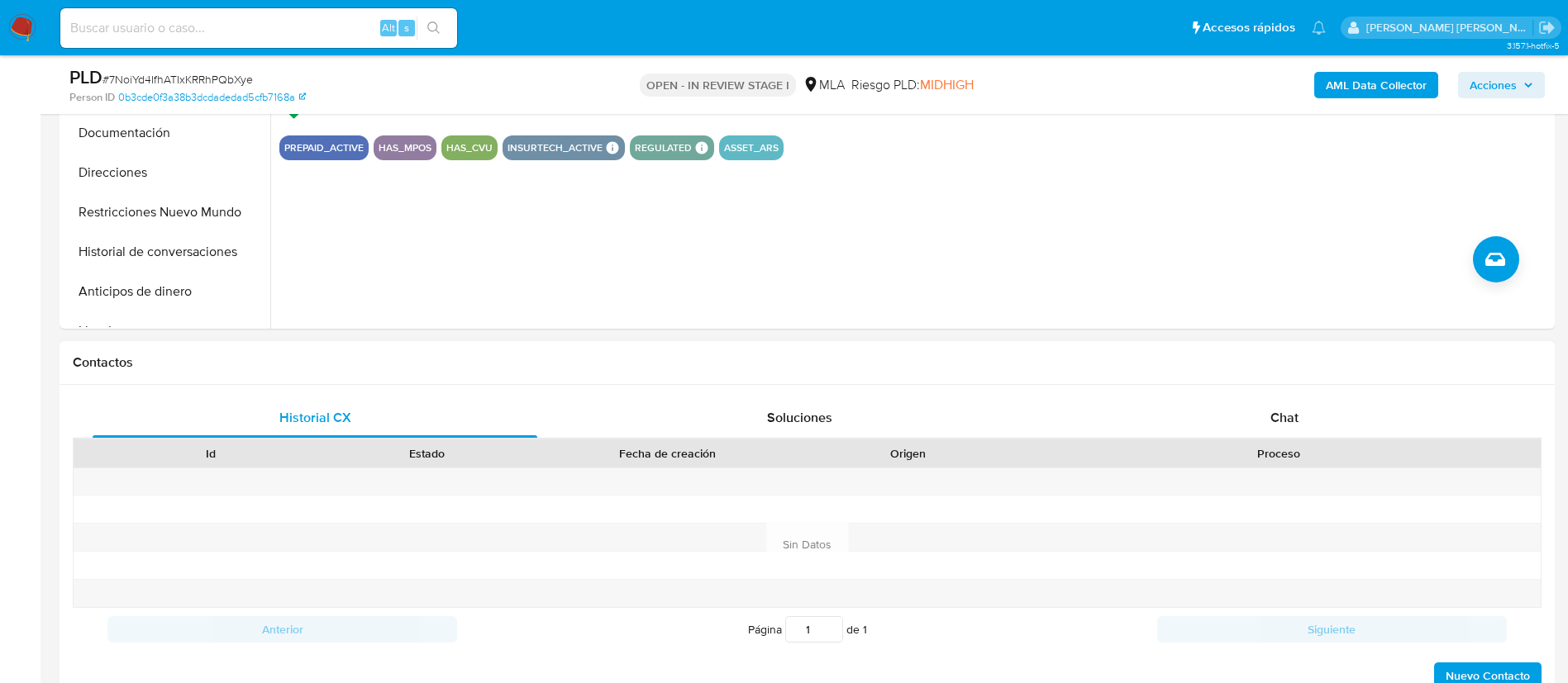
click at [1269, 396] on div "Historial CX Soluciones Chat Id Estado Fecha de creación Origen Proceso Anterio…" at bounding box center [806, 544] width 1495 height 319
click at [1271, 412] on span "Chat" at bounding box center [1284, 418] width 28 height 19
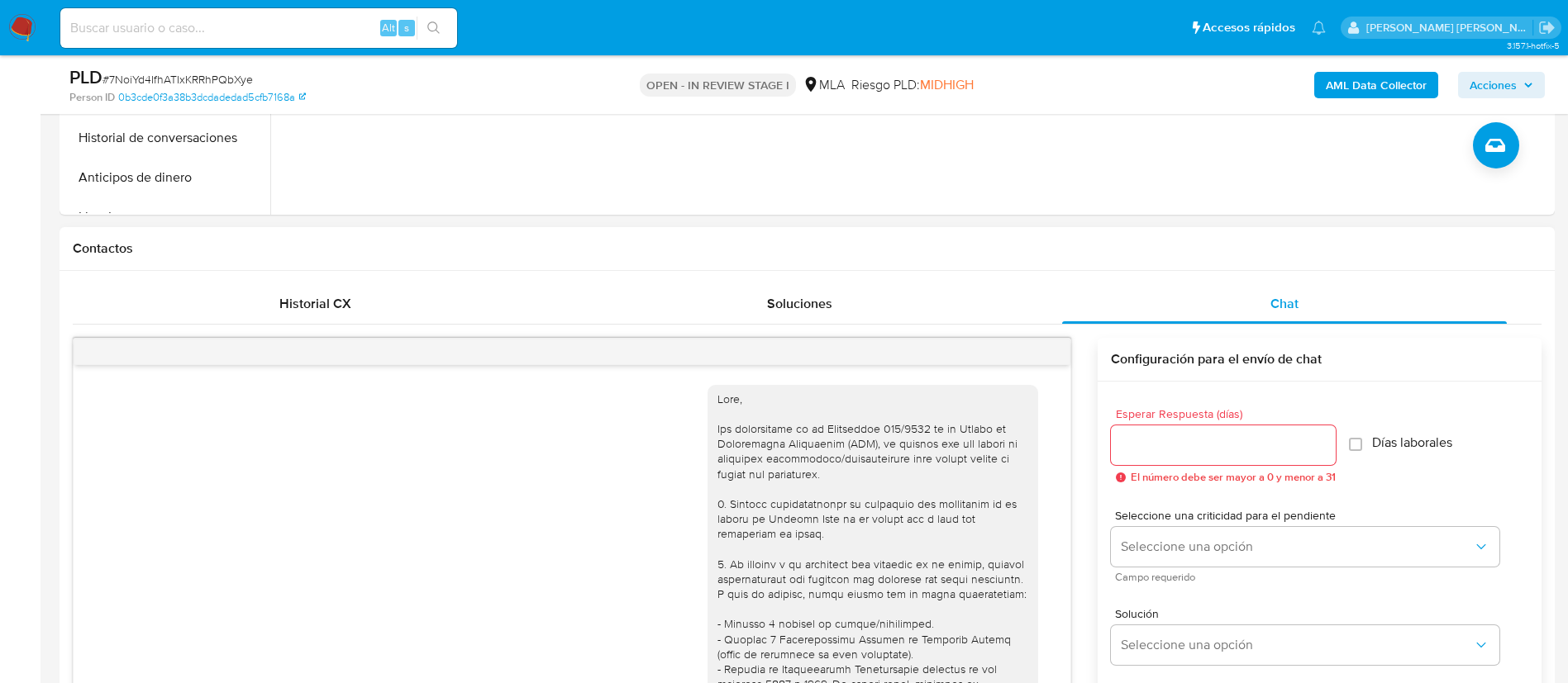
scroll to position [947, 0]
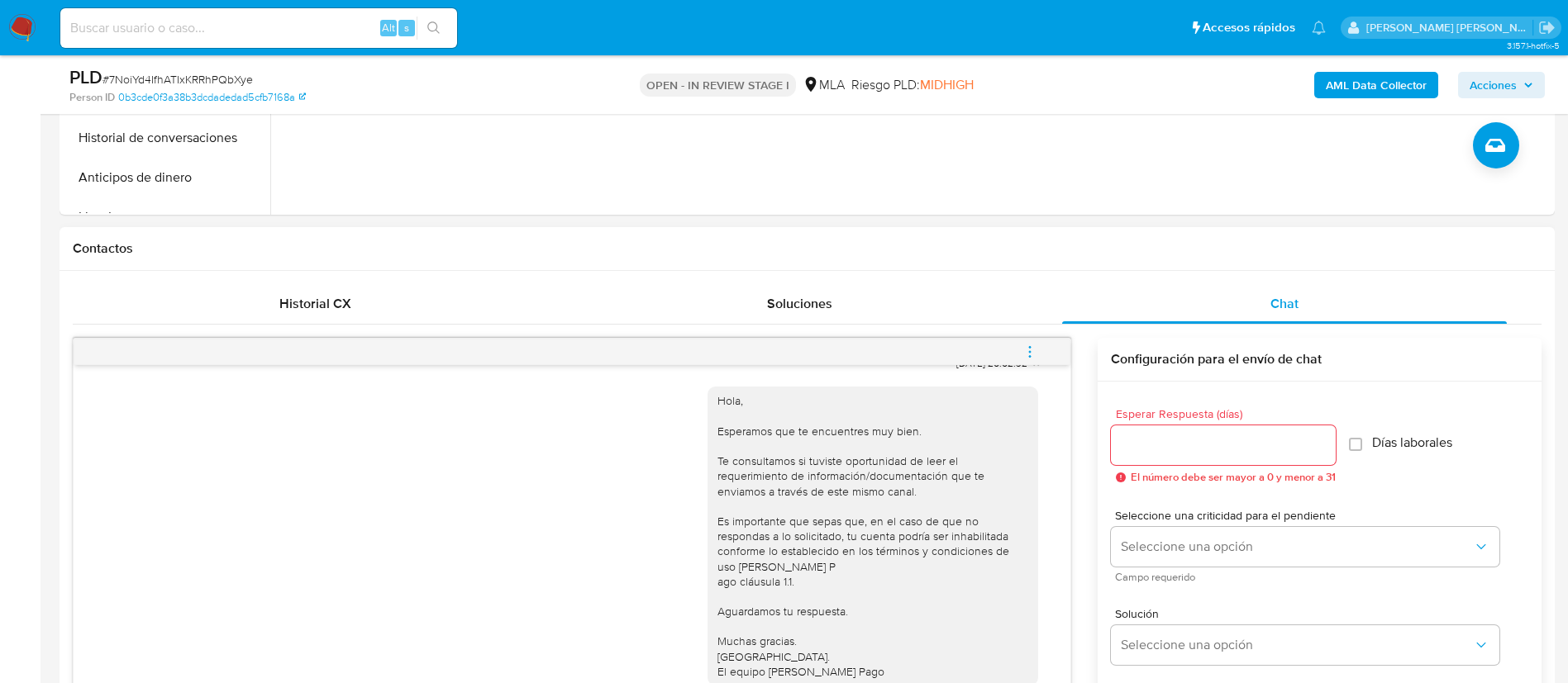
click at [1034, 357] on icon "menu-action" at bounding box center [1030, 352] width 15 height 15
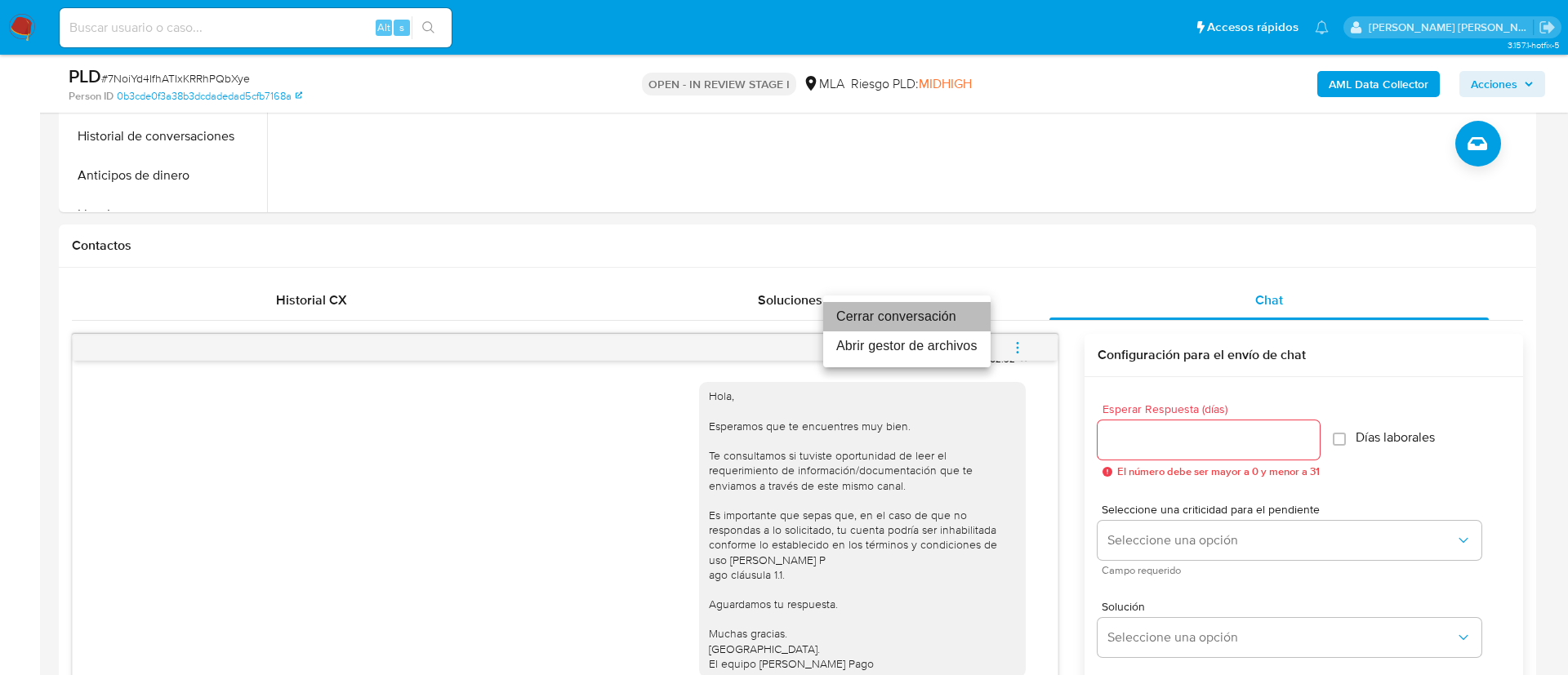
click at [885, 326] on li "Cerrar conversación" at bounding box center [907, 316] width 168 height 30
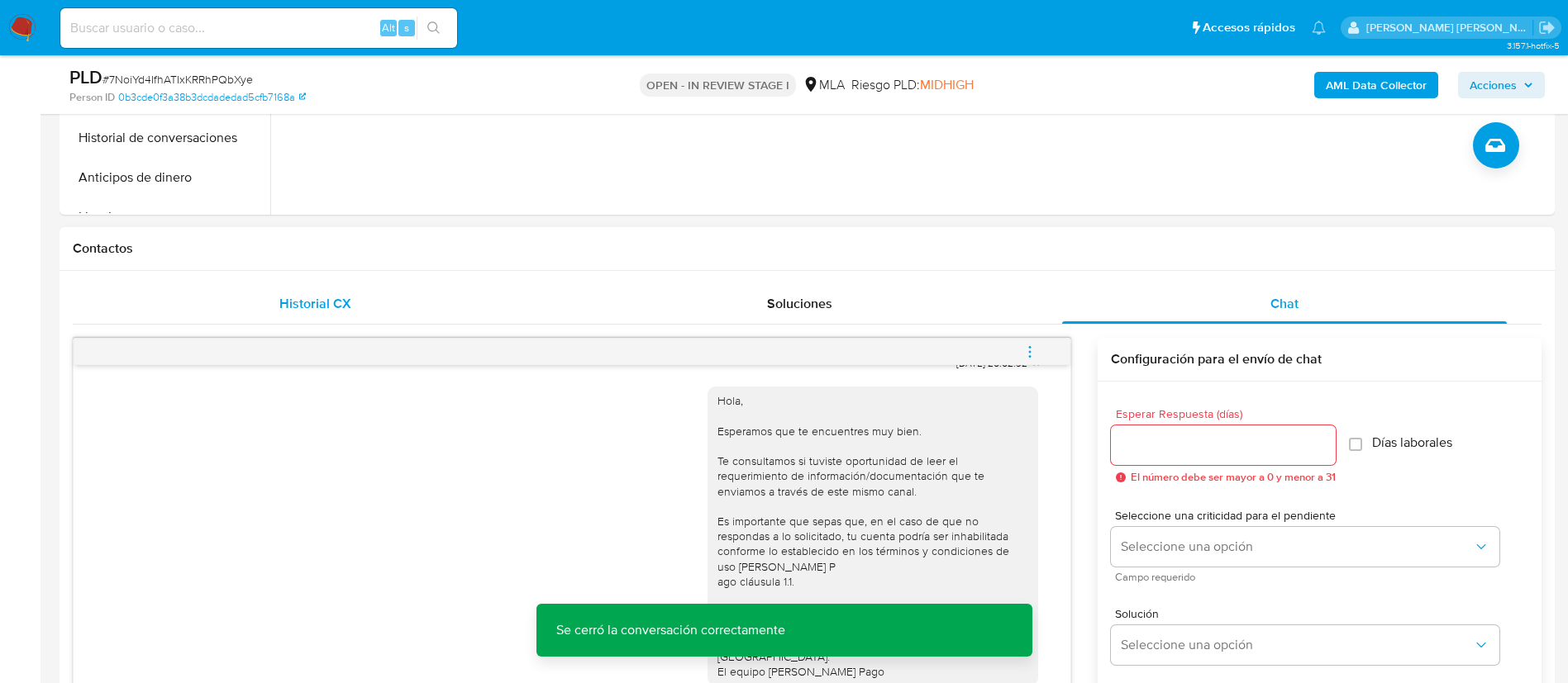
click at [324, 295] on span "Historial CX" at bounding box center [315, 304] width 72 height 19
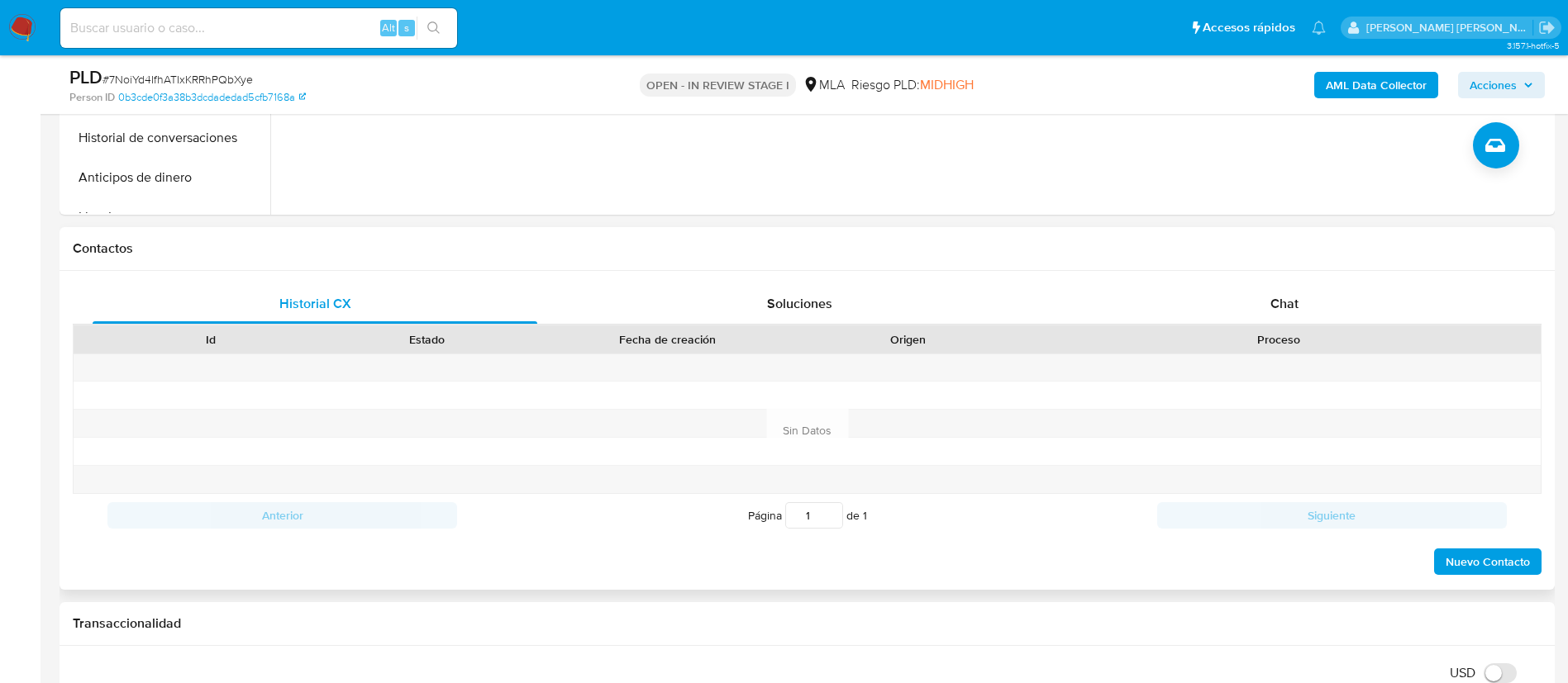
scroll to position [414, 0]
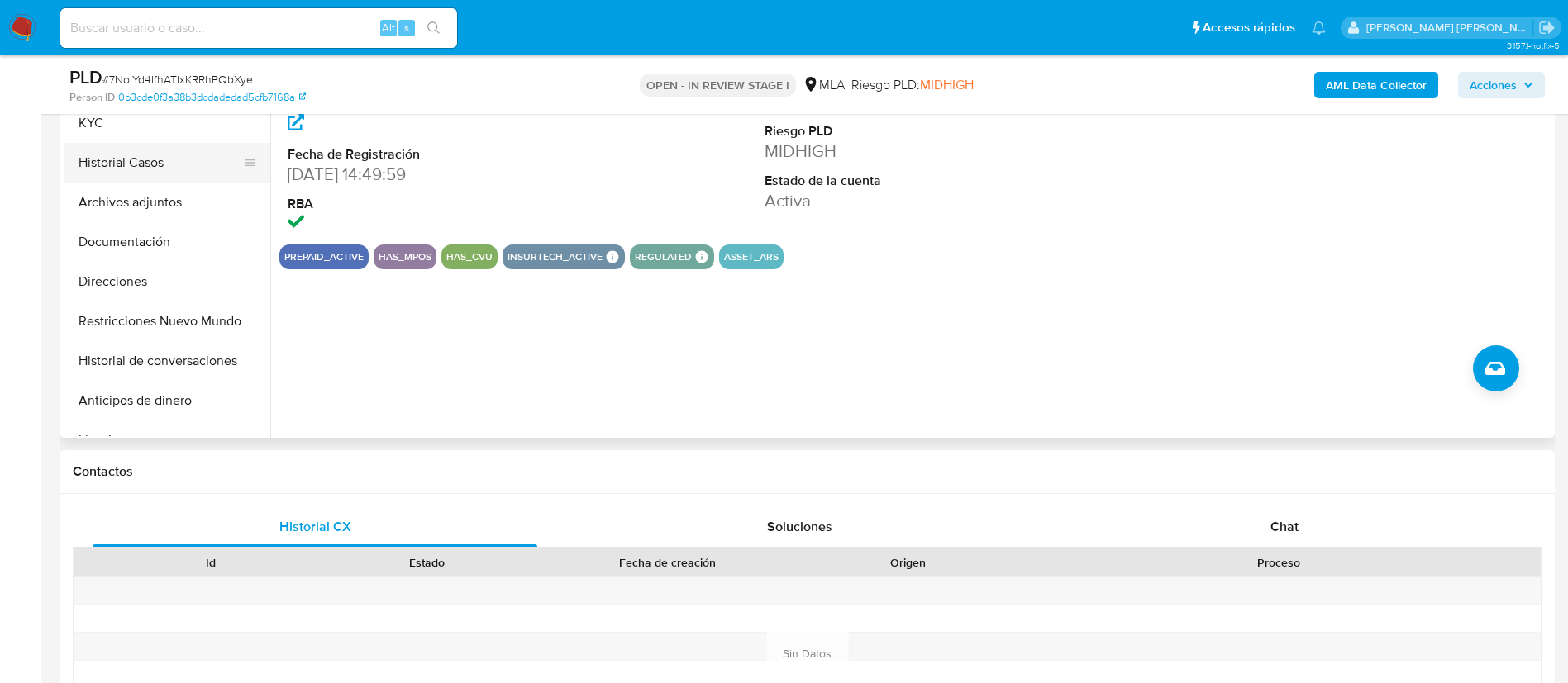
click at [140, 150] on button "Historial Casos" at bounding box center [161, 162] width 193 height 39
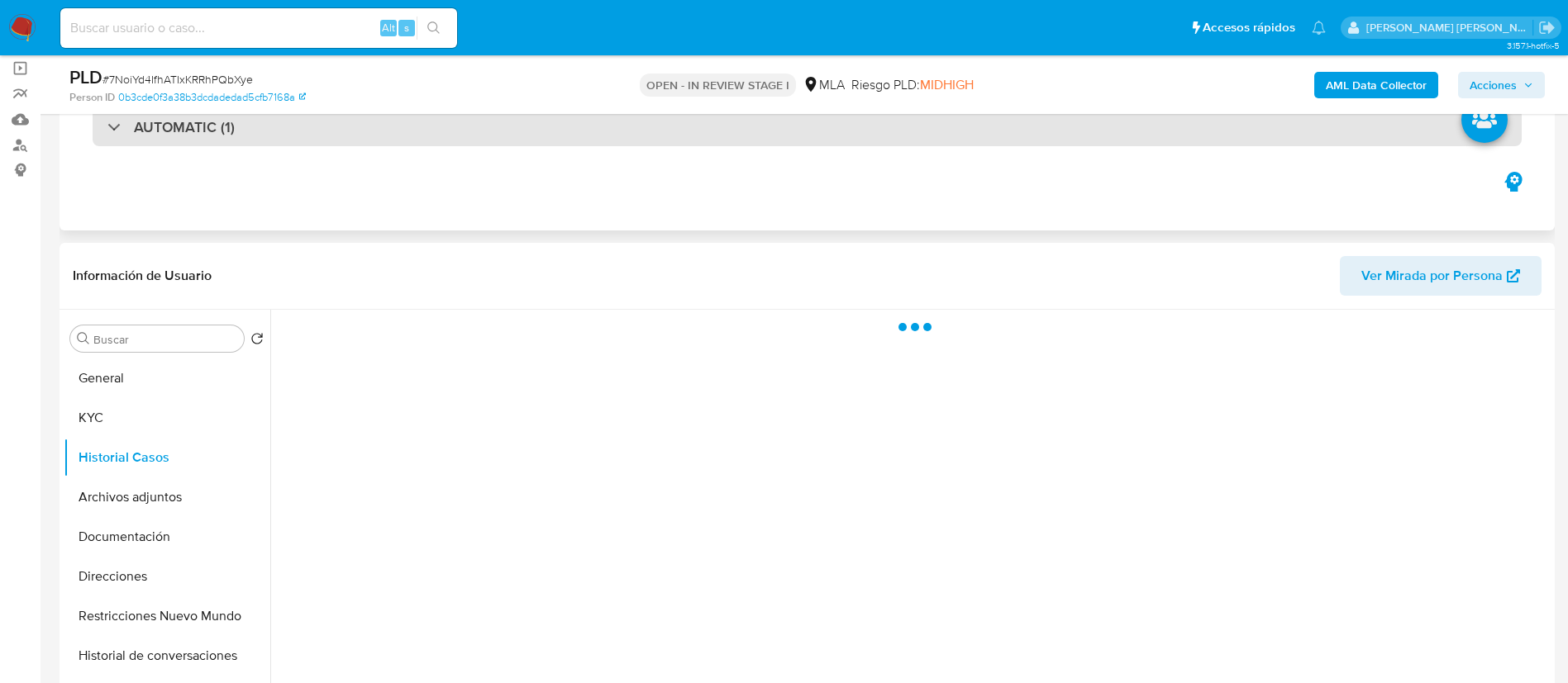
scroll to position [116, 0]
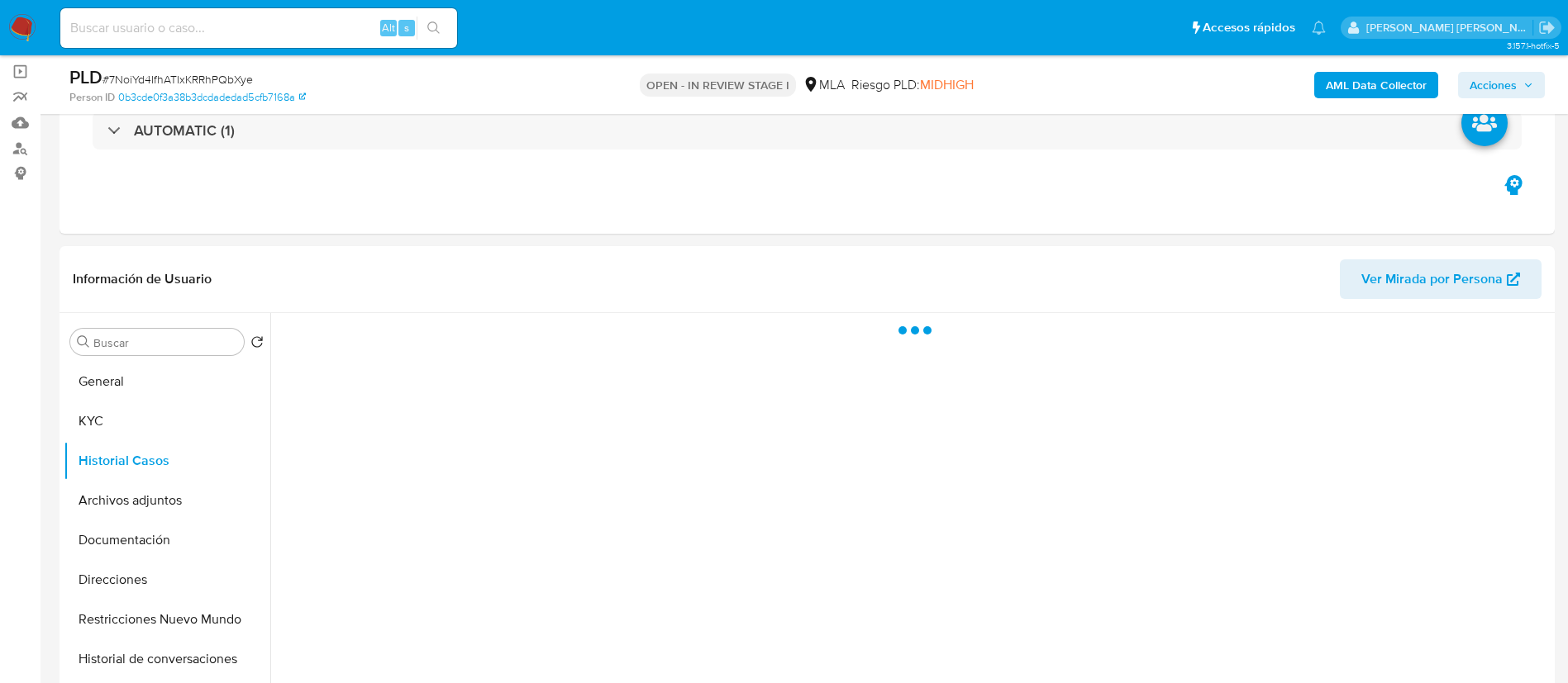
click at [1525, 74] on span "Acciones" at bounding box center [1501, 85] width 64 height 23
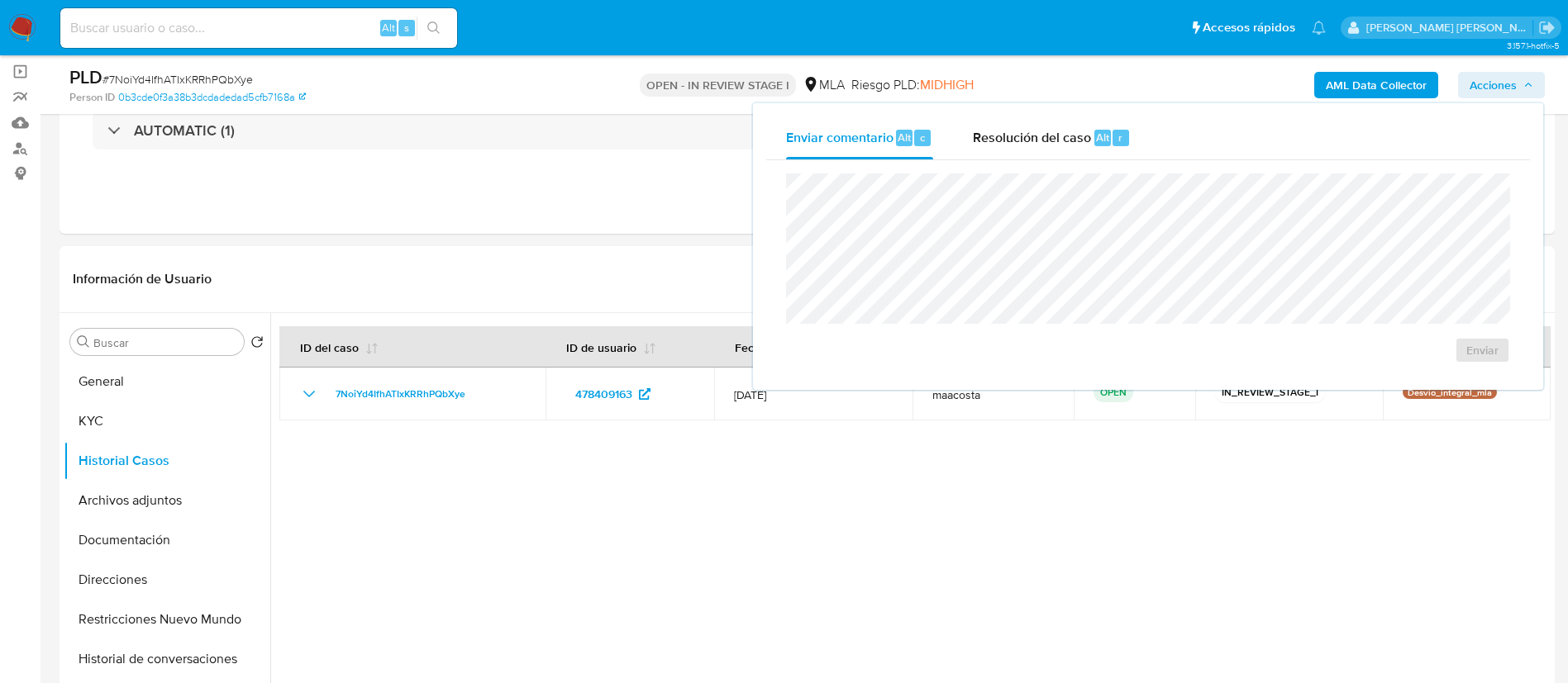
scroll to position [109, 0]
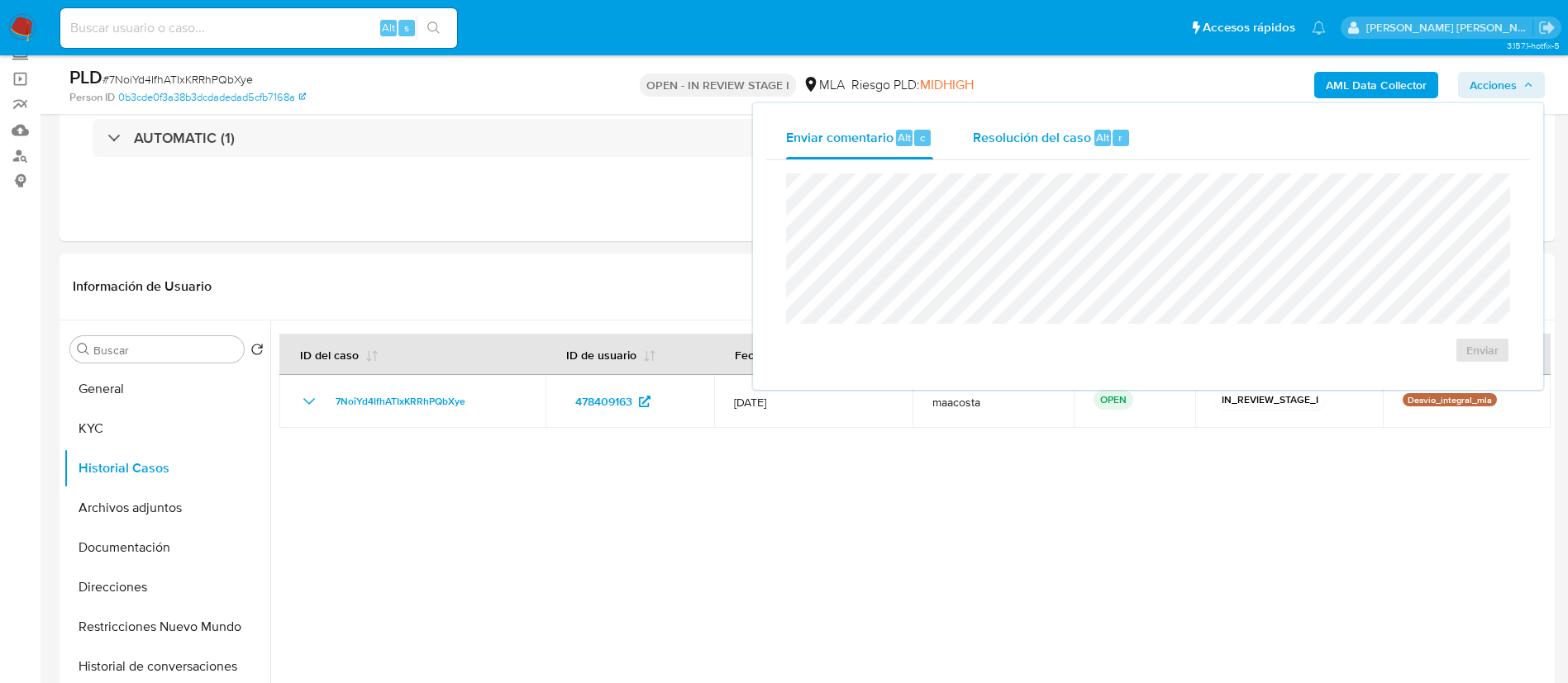
click at [1023, 136] on span "Resolución del caso" at bounding box center [1032, 137] width 119 height 19
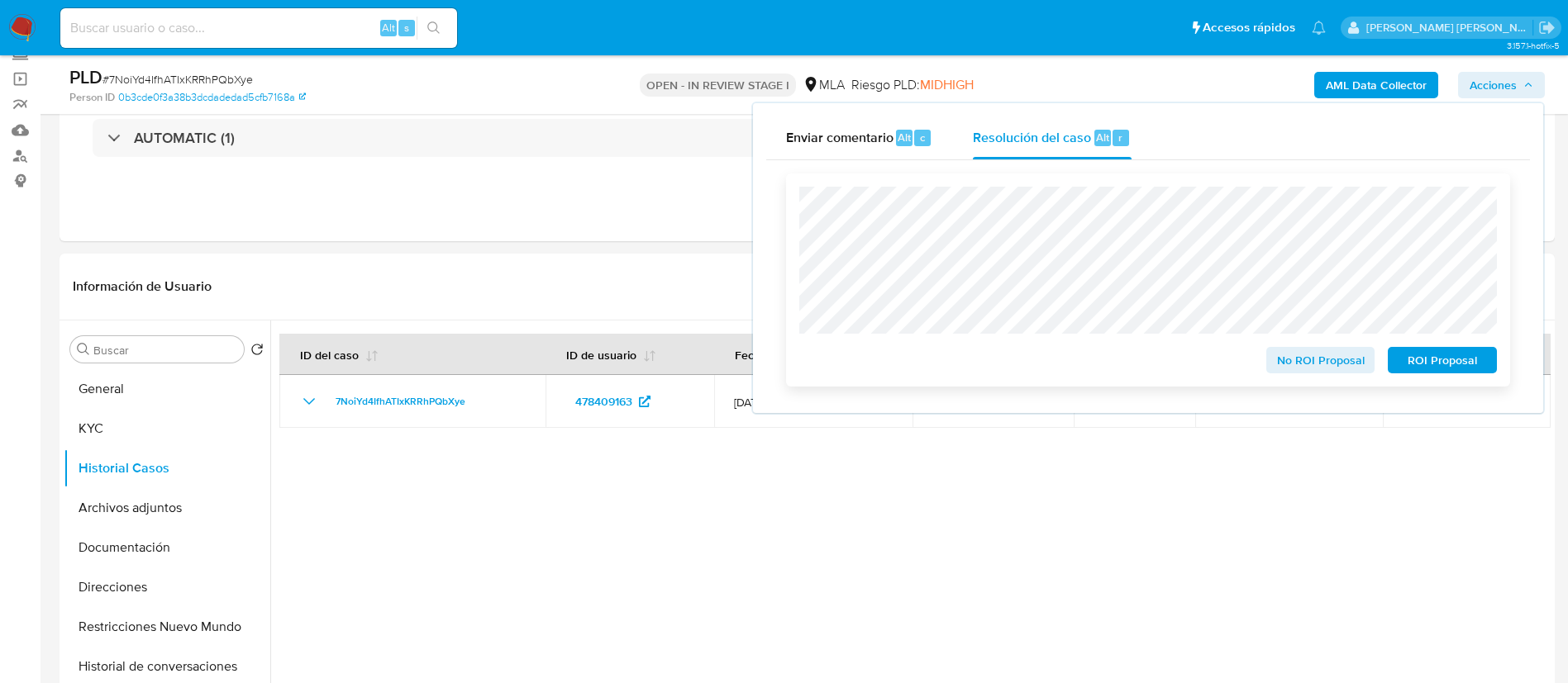
click at [1303, 365] on span "No ROI Proposal" at bounding box center [1321, 359] width 86 height 23
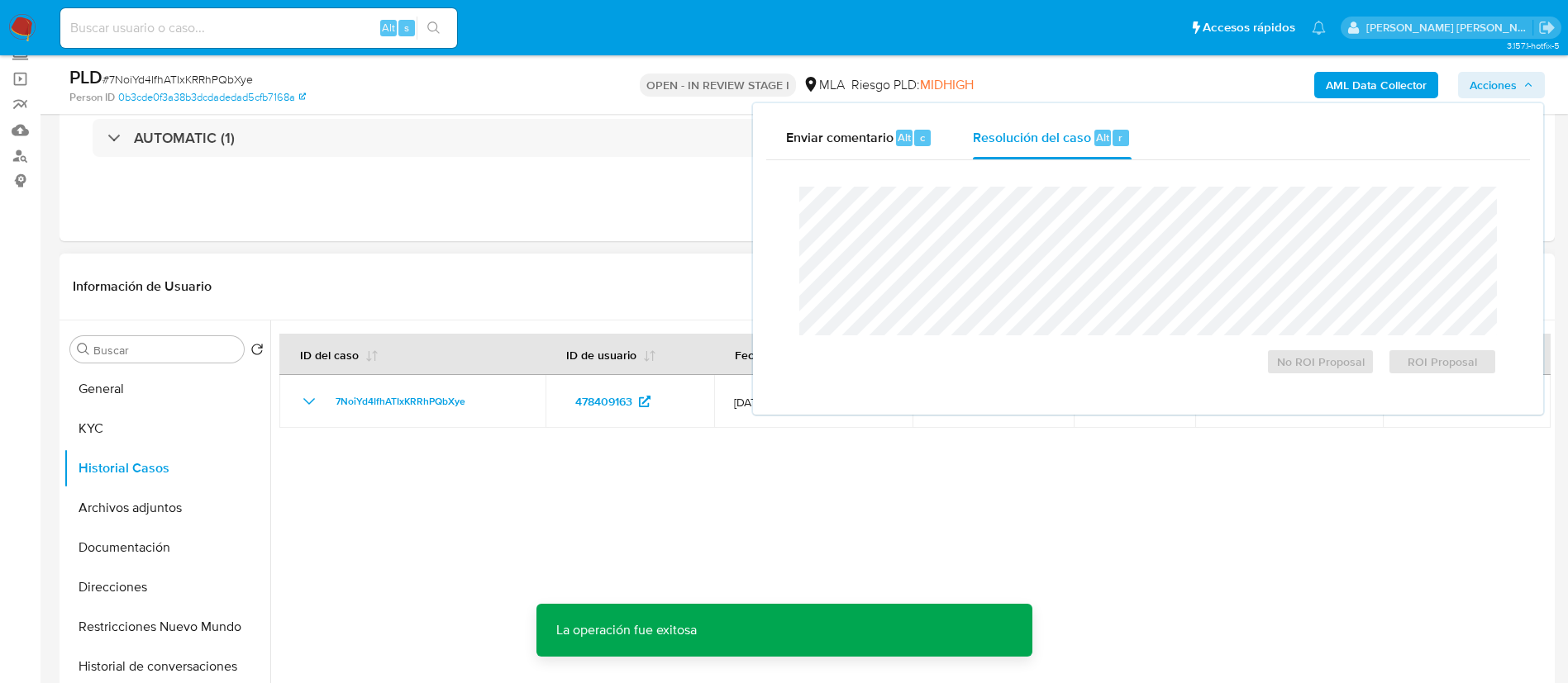
scroll to position [0, 0]
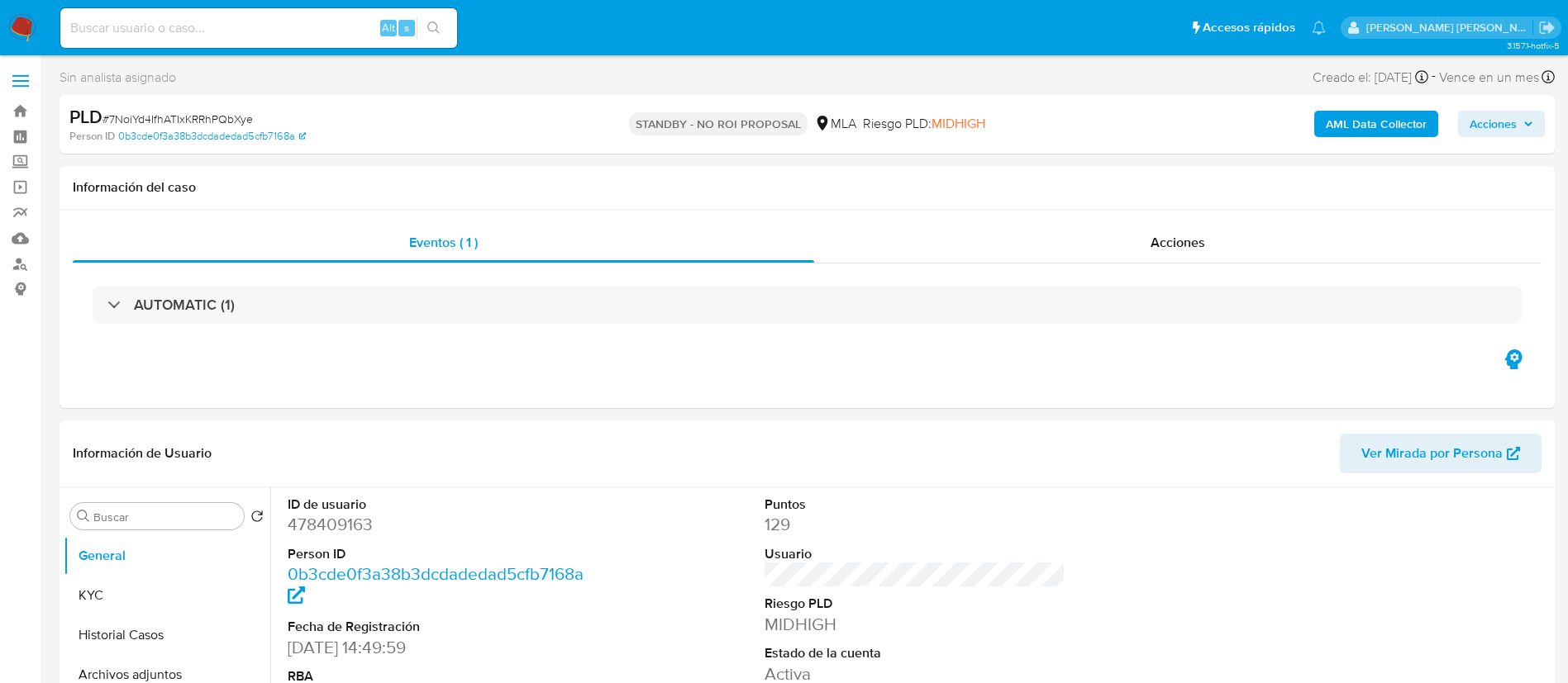
select select "10"
click at [298, 171] on div "Información del caso" at bounding box center [806, 188] width 1495 height 44
click at [324, 18] on input at bounding box center [258, 28] width 397 height 22
paste input "thiCV4hIrZUuumecSbqwKj3x"
type input "thiCV4hIrZUuumecSbqwKj3x"
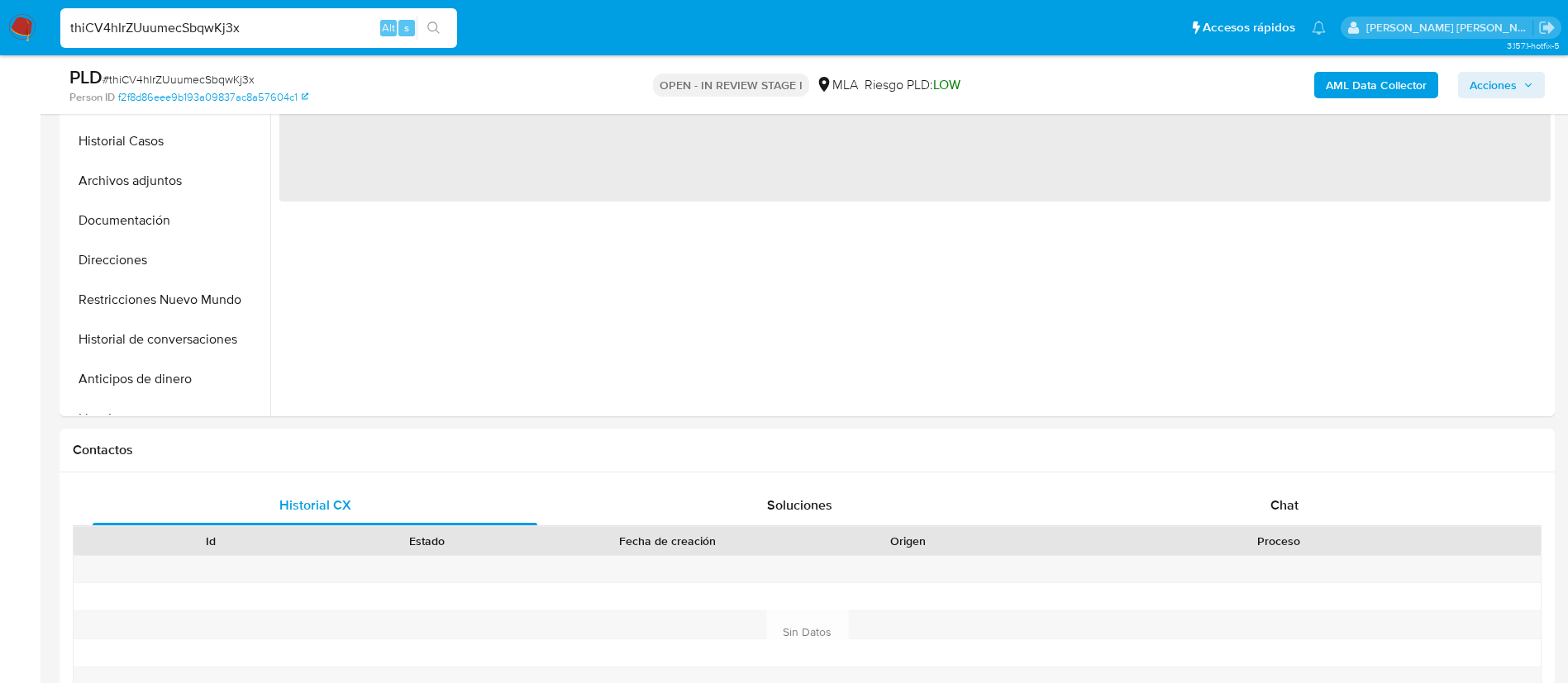
scroll to position [538, 0]
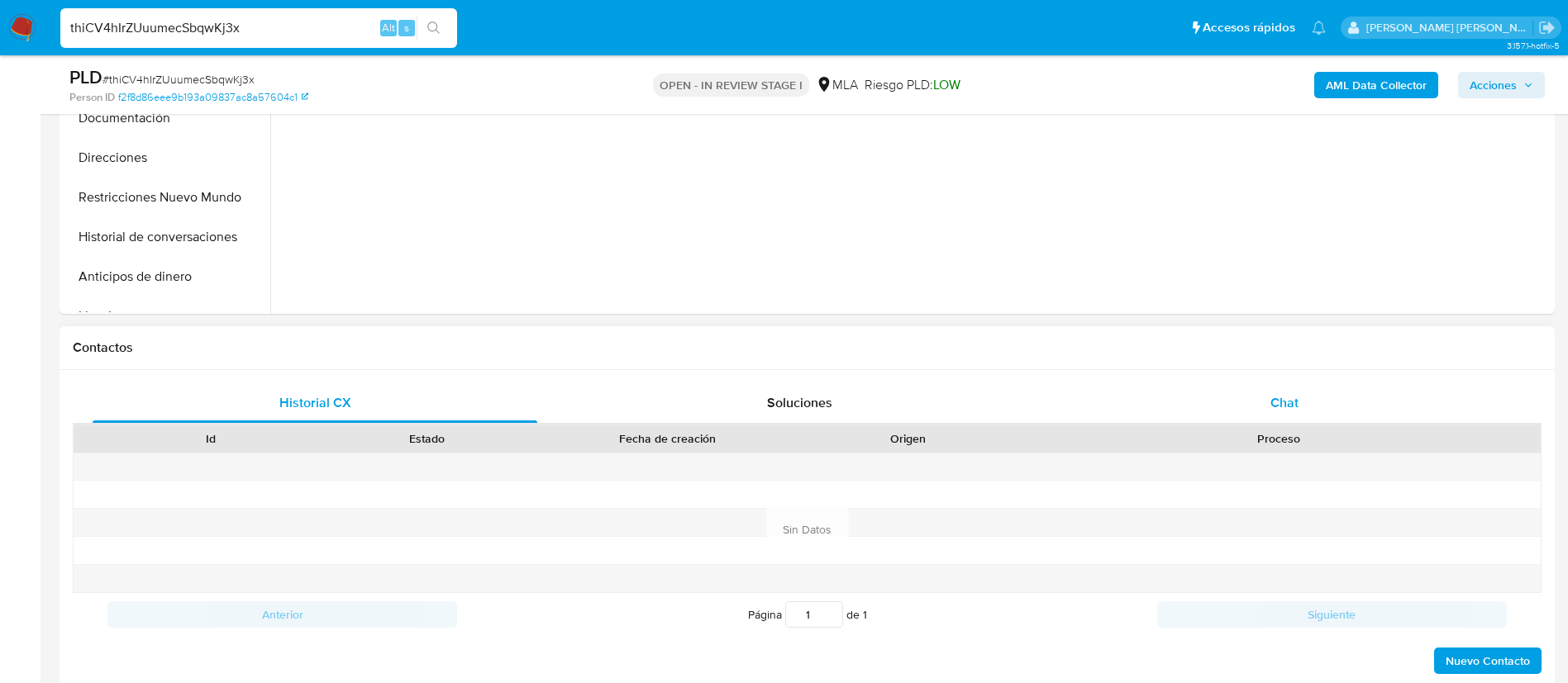
click at [1297, 390] on div "Chat" at bounding box center [1283, 402] width 444 height 39
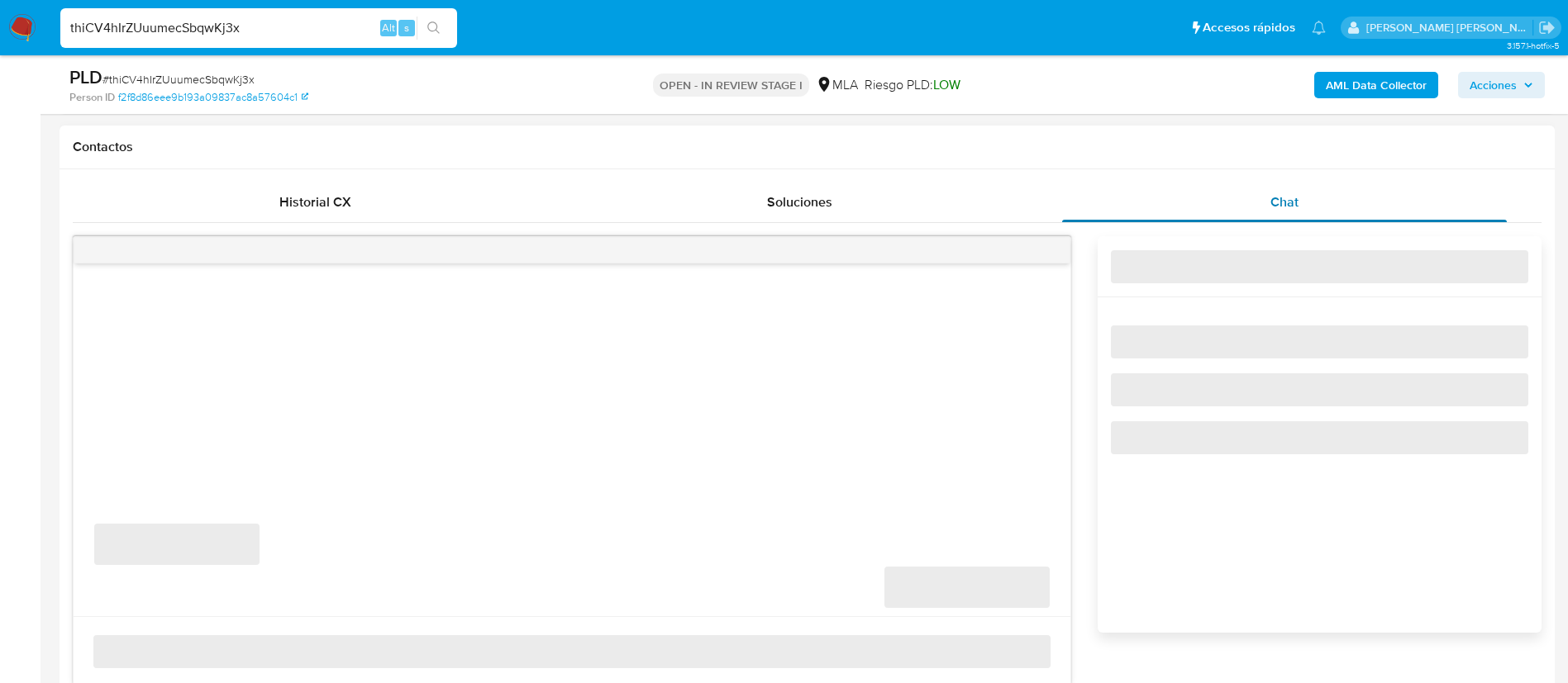
select select "10"
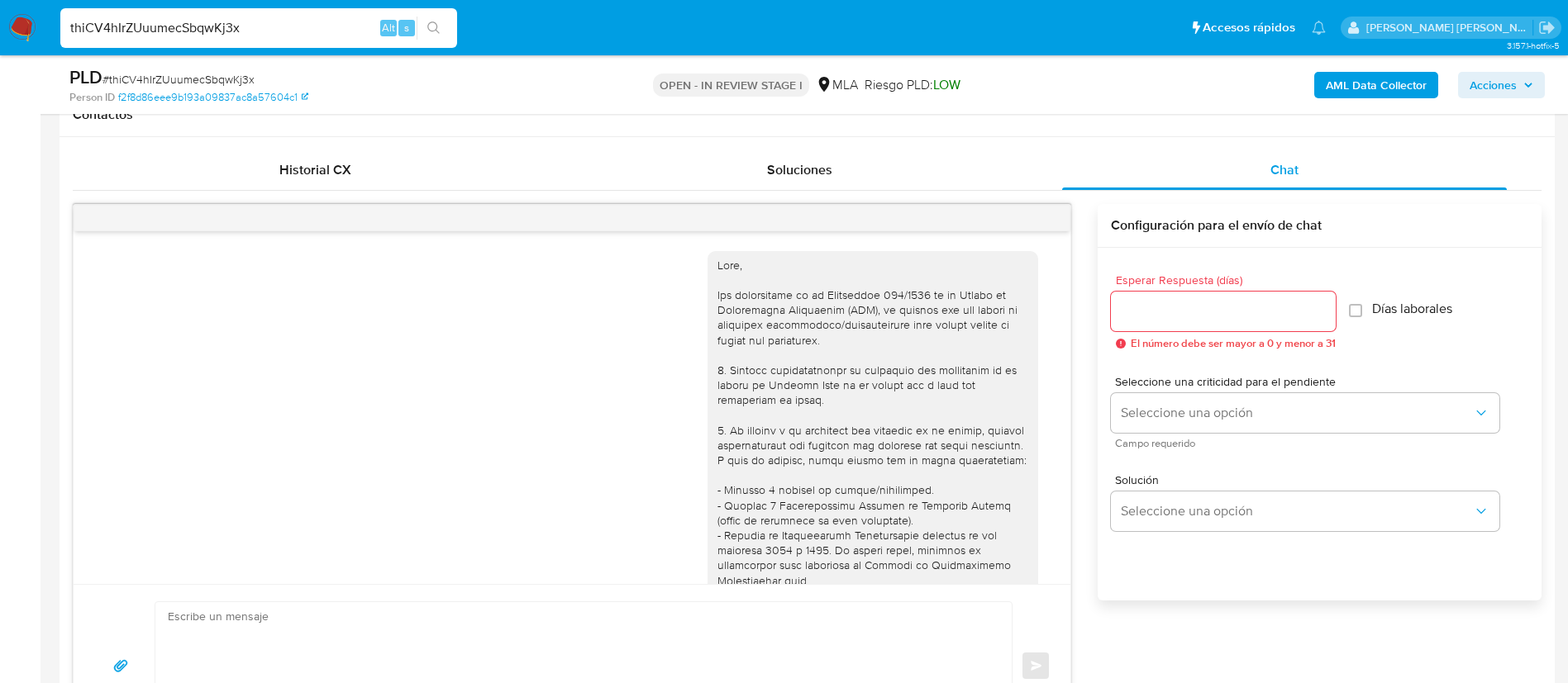
scroll to position [1220, 0]
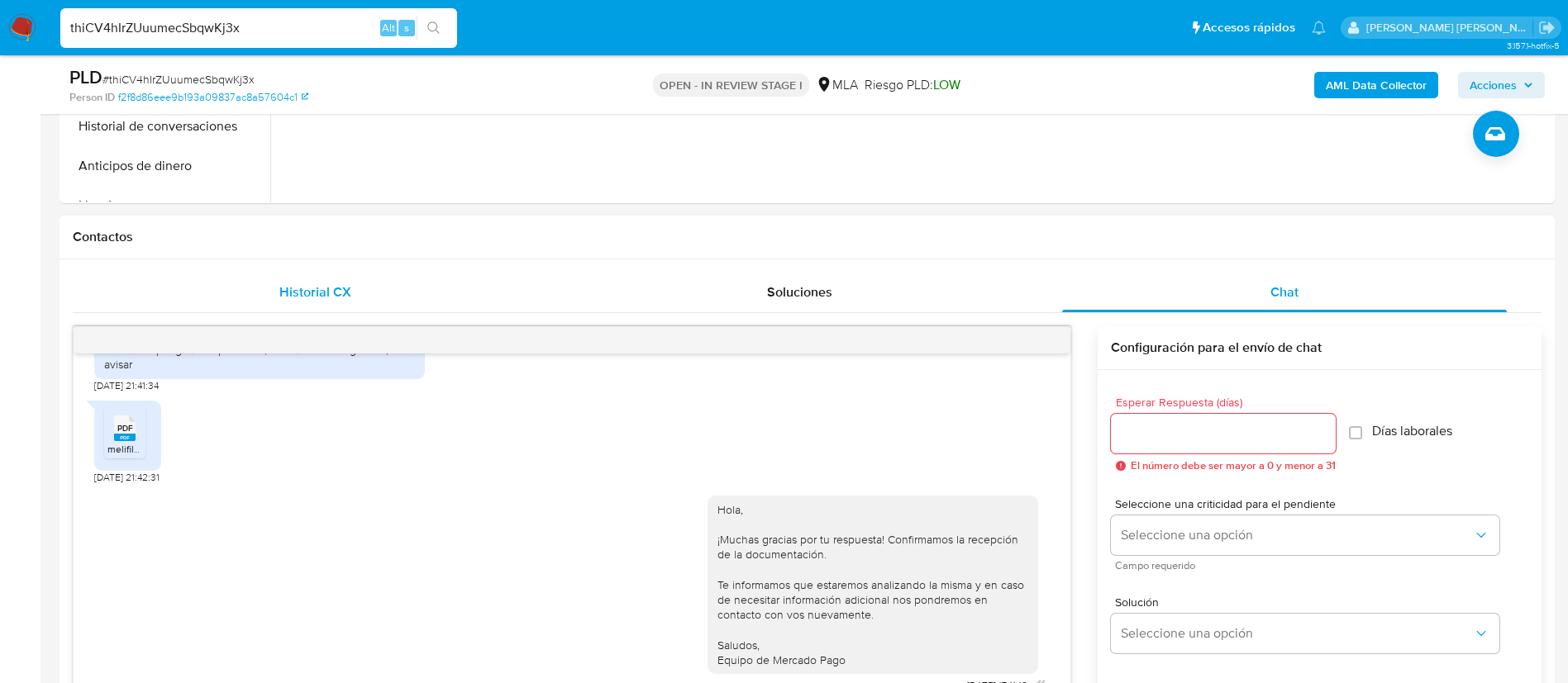
click at [333, 292] on span "Historial CX" at bounding box center [315, 292] width 72 height 19
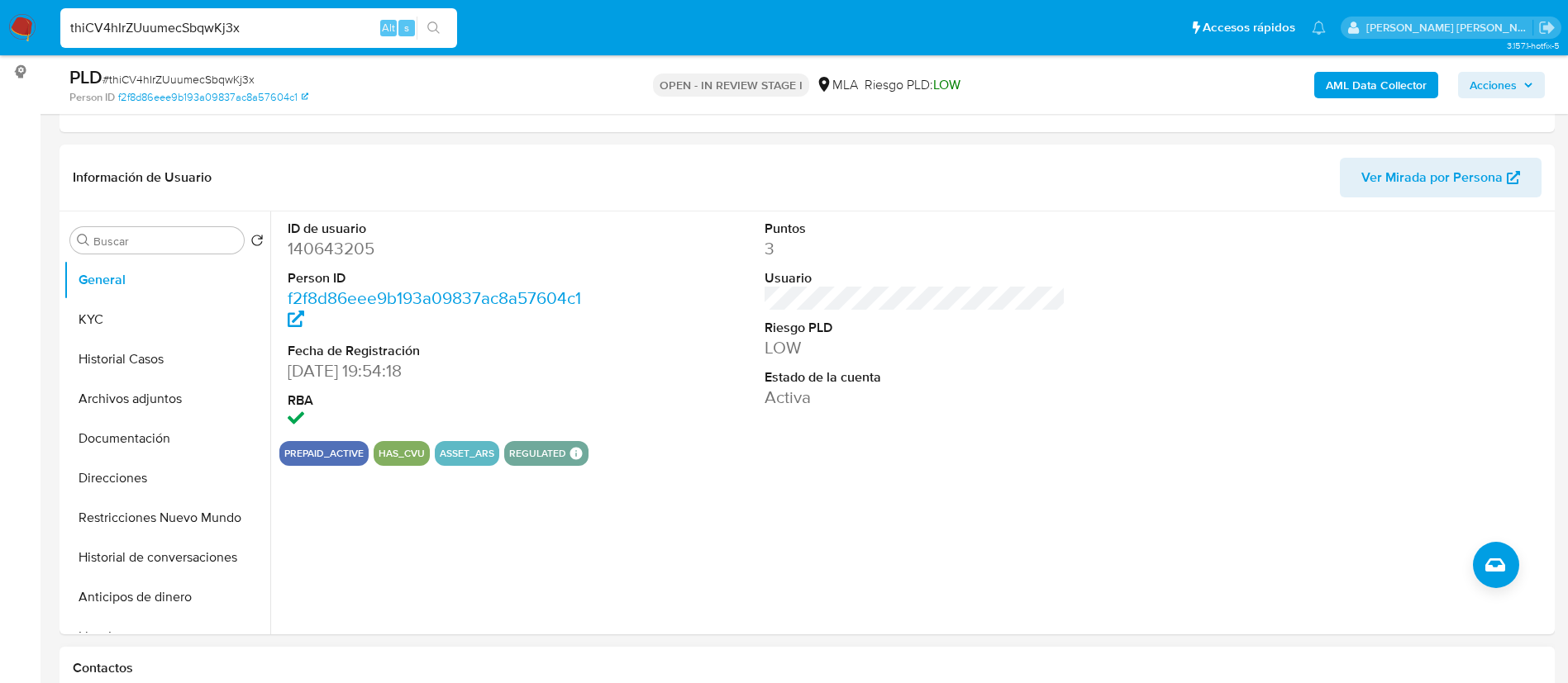
scroll to position [215, 0]
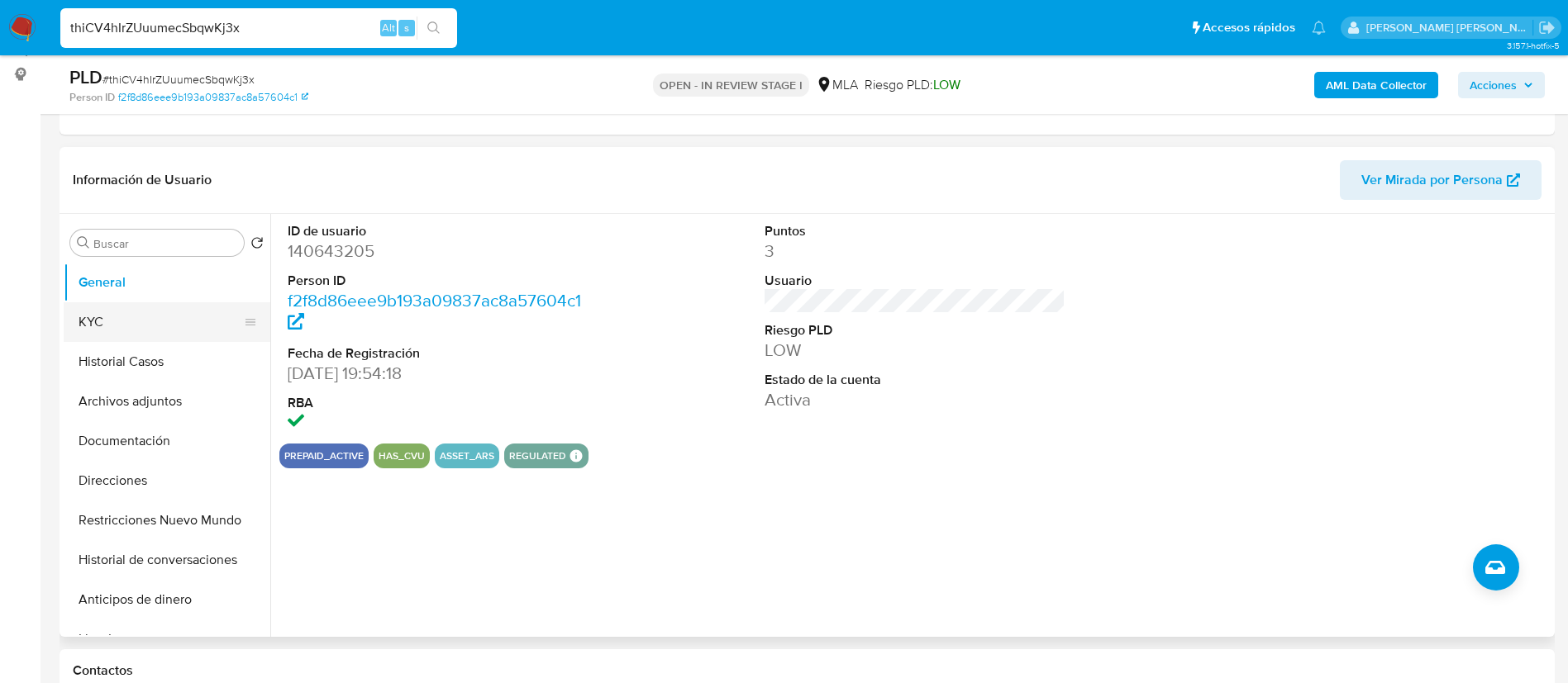
click at [88, 326] on button "KYC" at bounding box center [161, 322] width 193 height 39
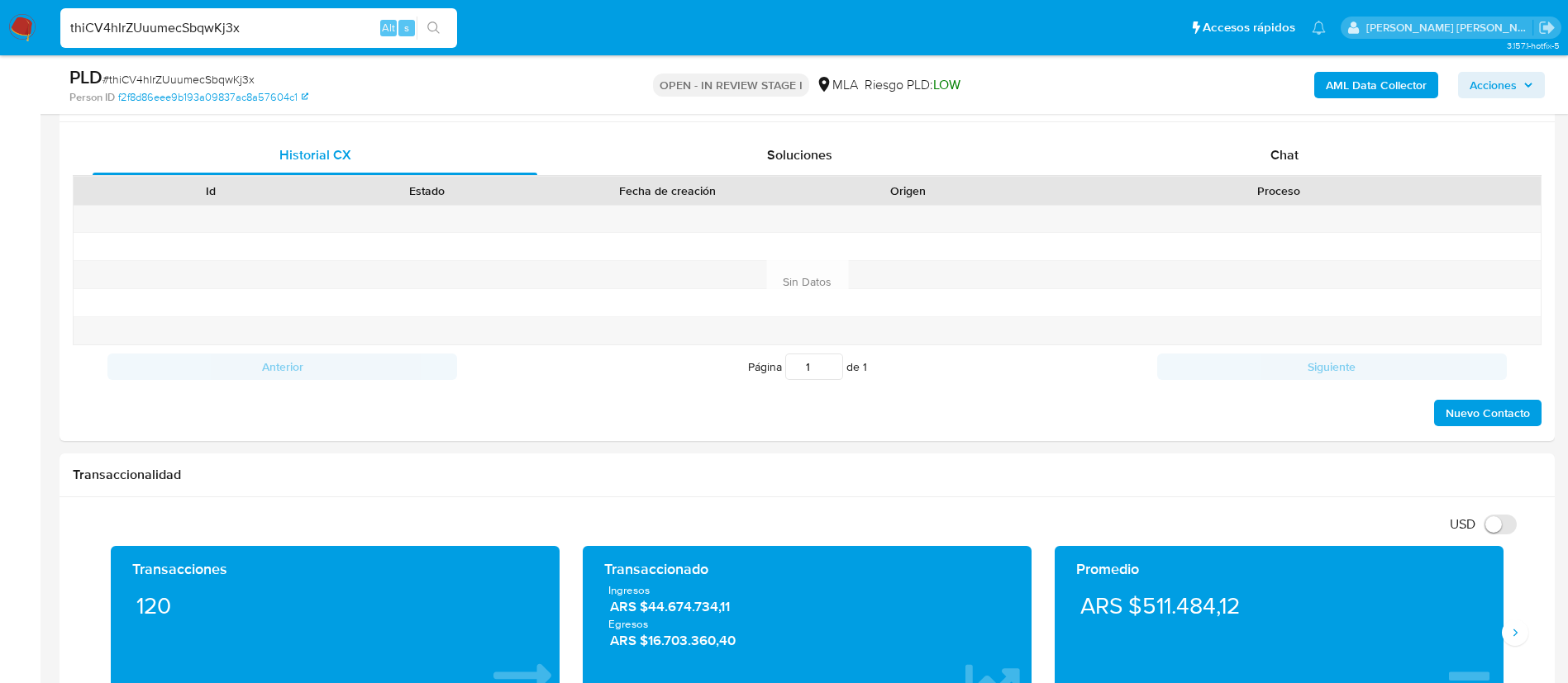
scroll to position [778, 0]
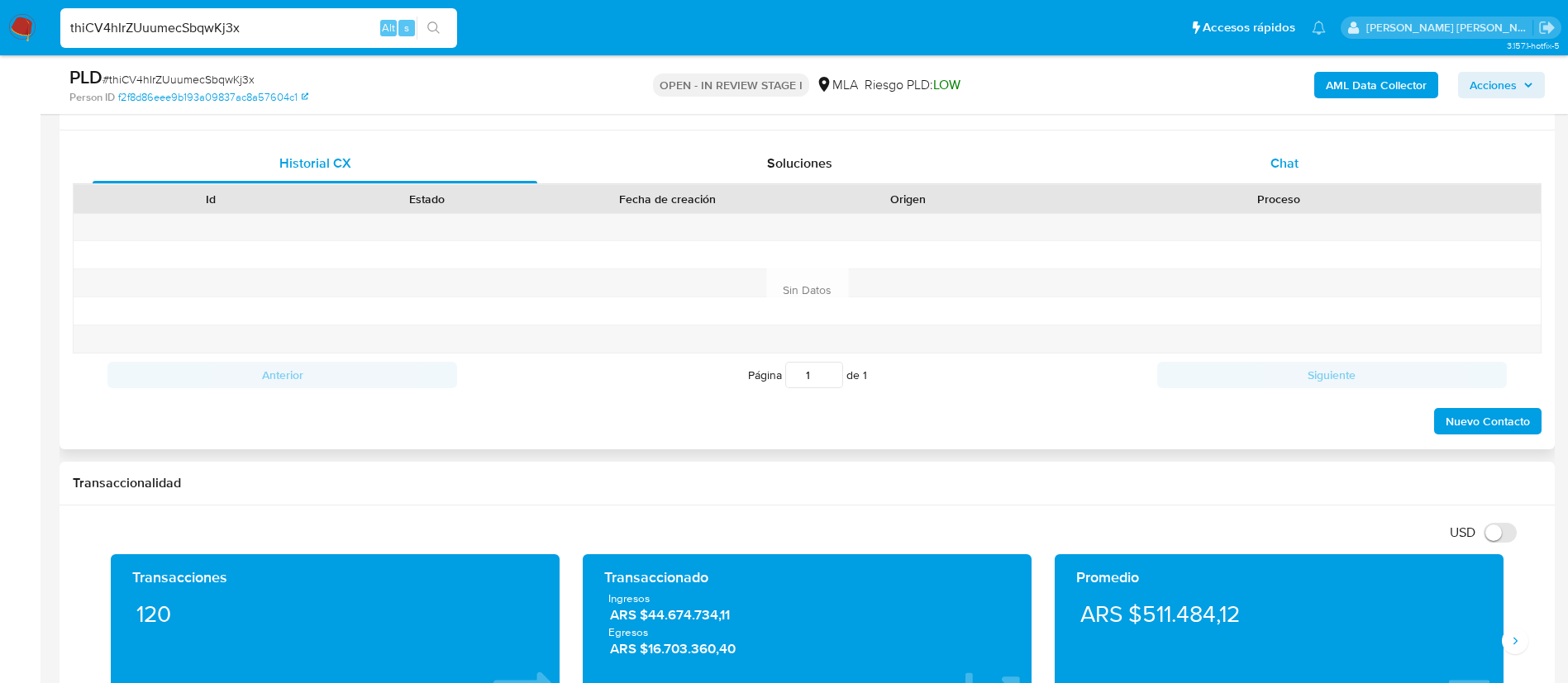
click at [1244, 175] on div "Chat" at bounding box center [1283, 163] width 444 height 39
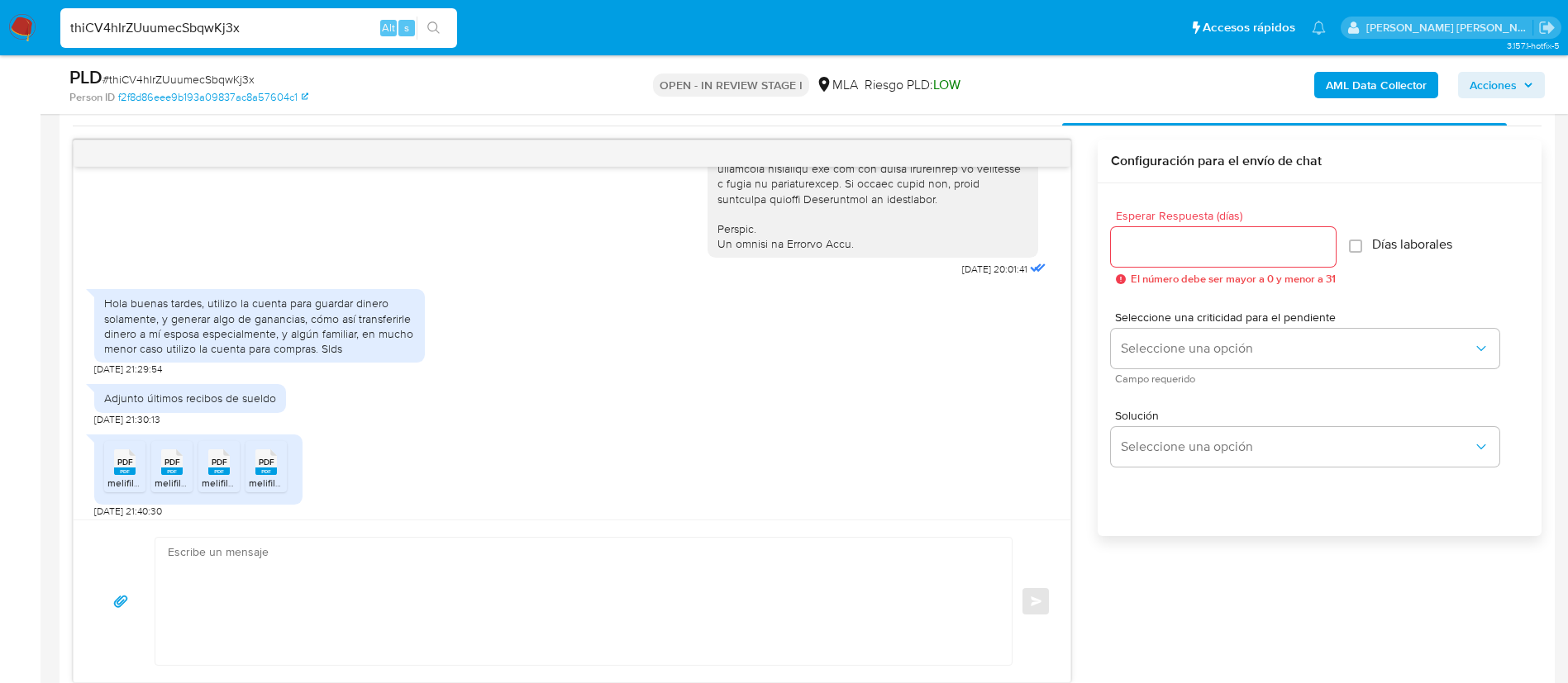
scroll to position [849, 0]
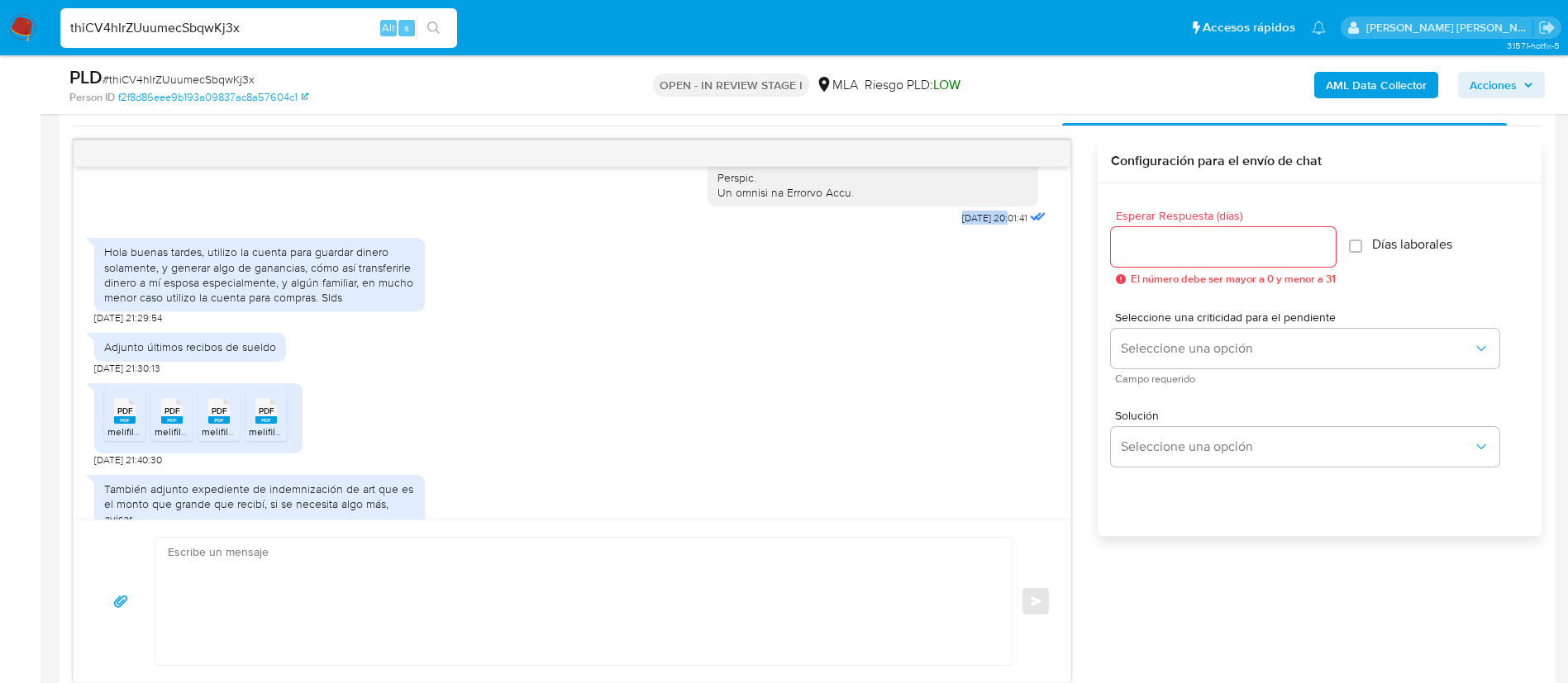
drag, startPoint x: 920, startPoint y: 257, endPoint x: 971, endPoint y: 254, distance: 51.1
copy span "17/07/2025"
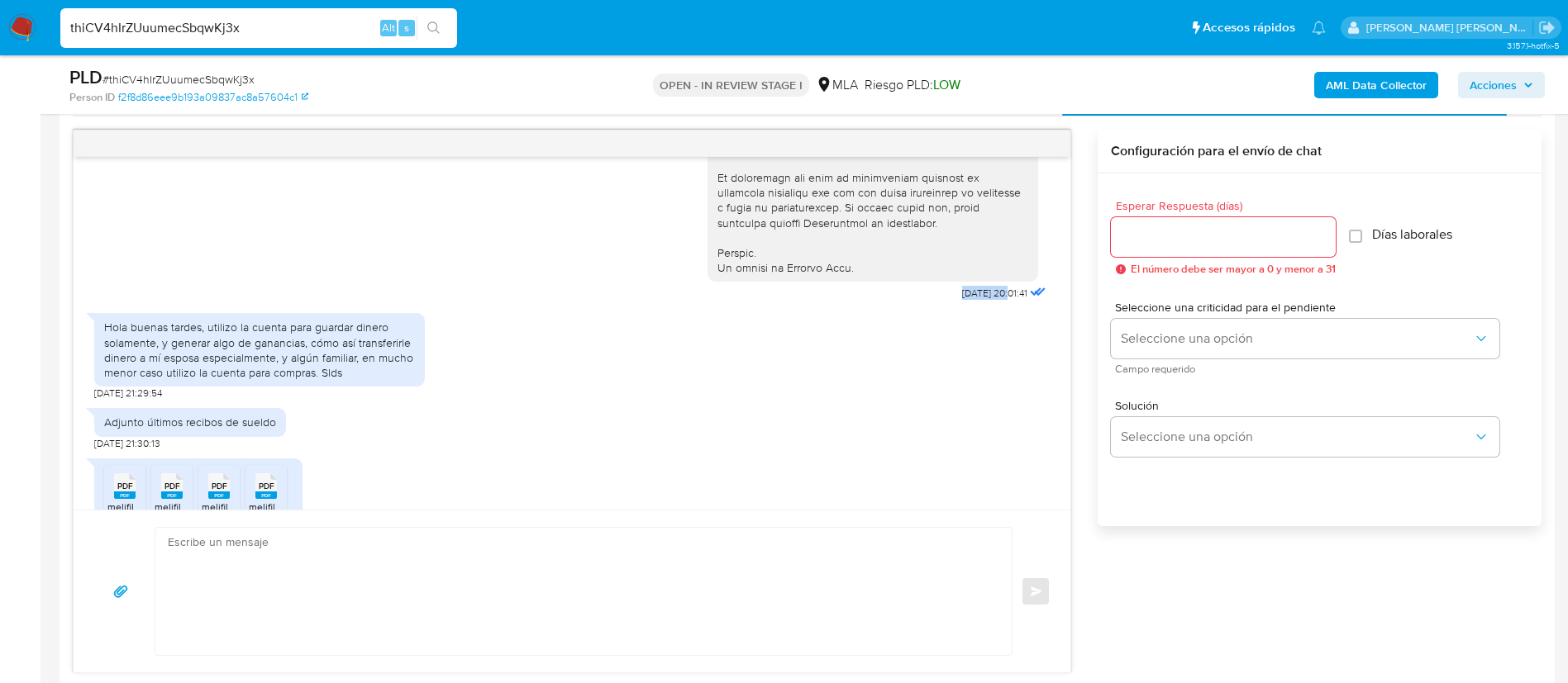
scroll to position [740, 0]
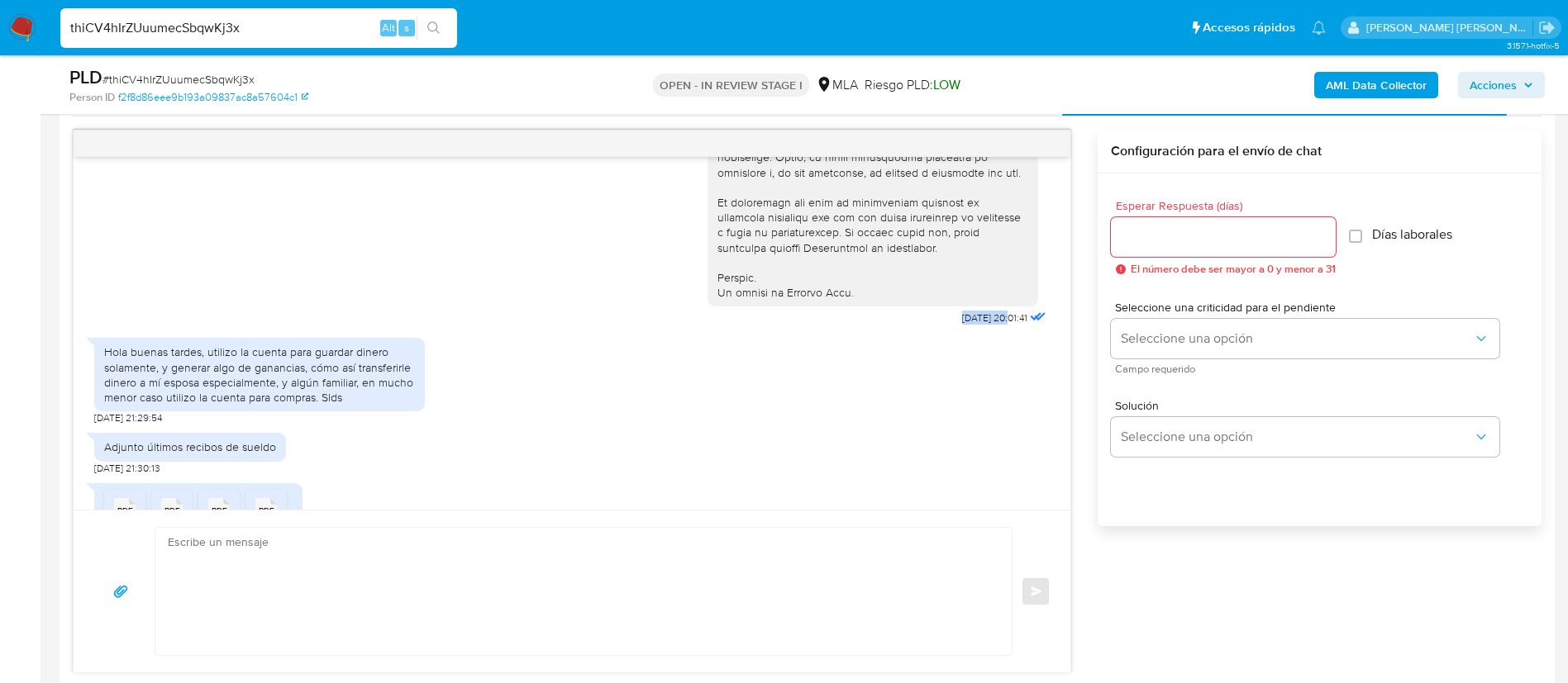
copy span "17/07/2025"
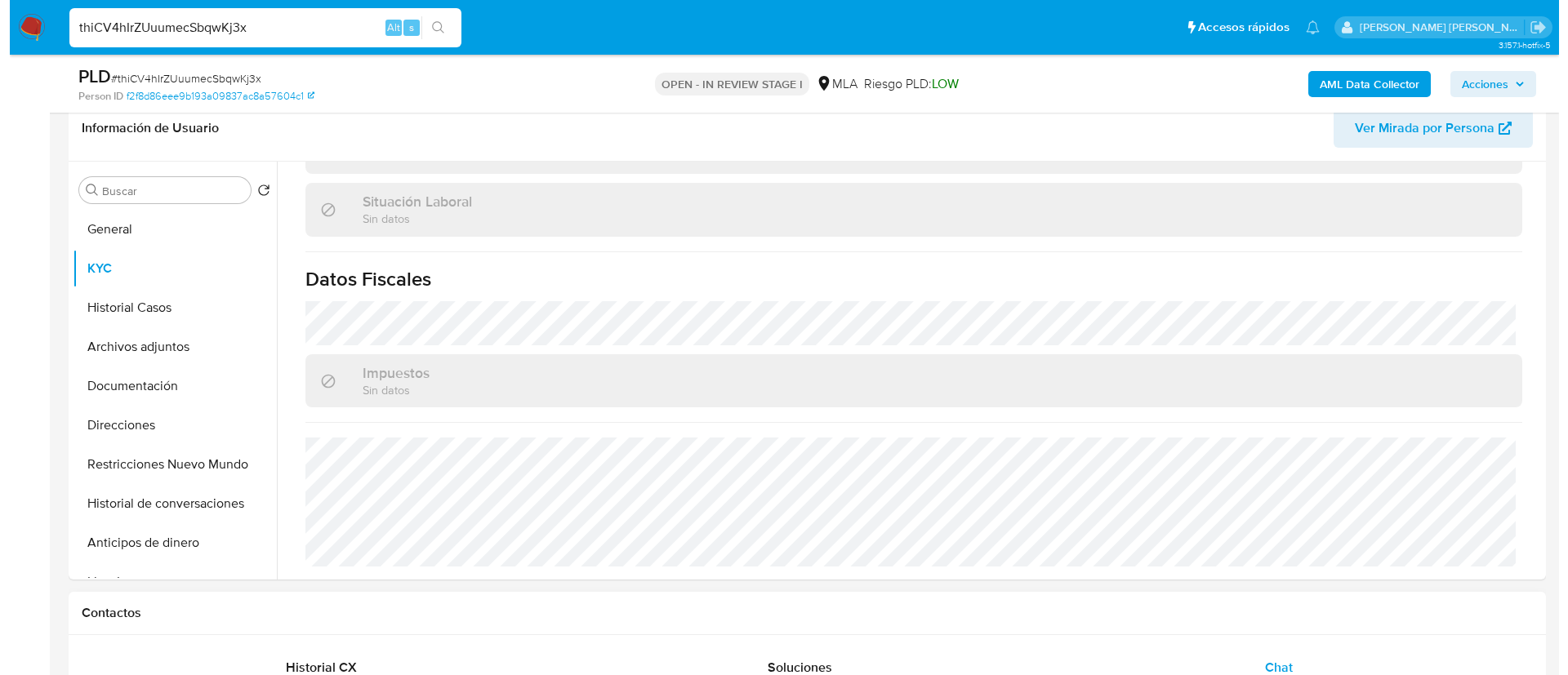
scroll to position [0, 0]
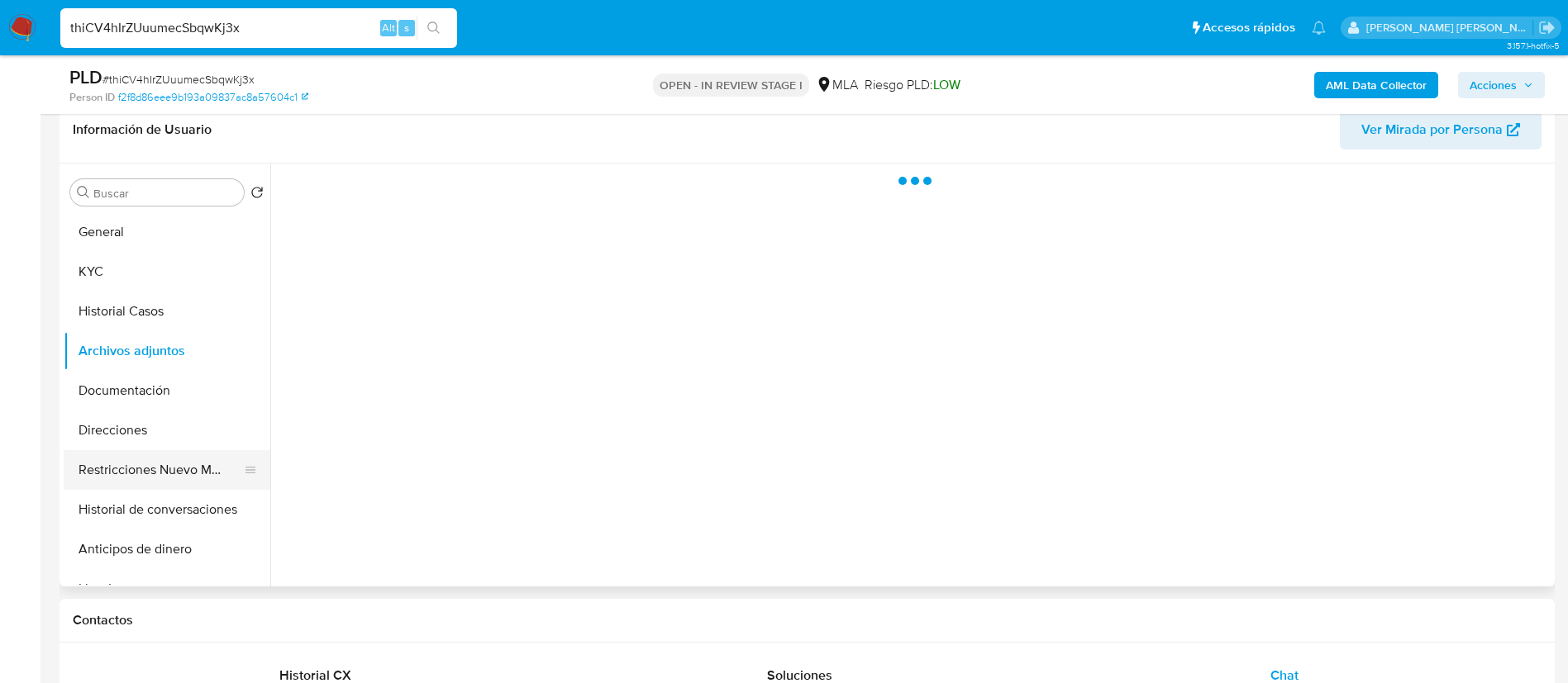
click at [188, 471] on button "Restricciones Nuevo Mundo" at bounding box center [161, 470] width 193 height 39
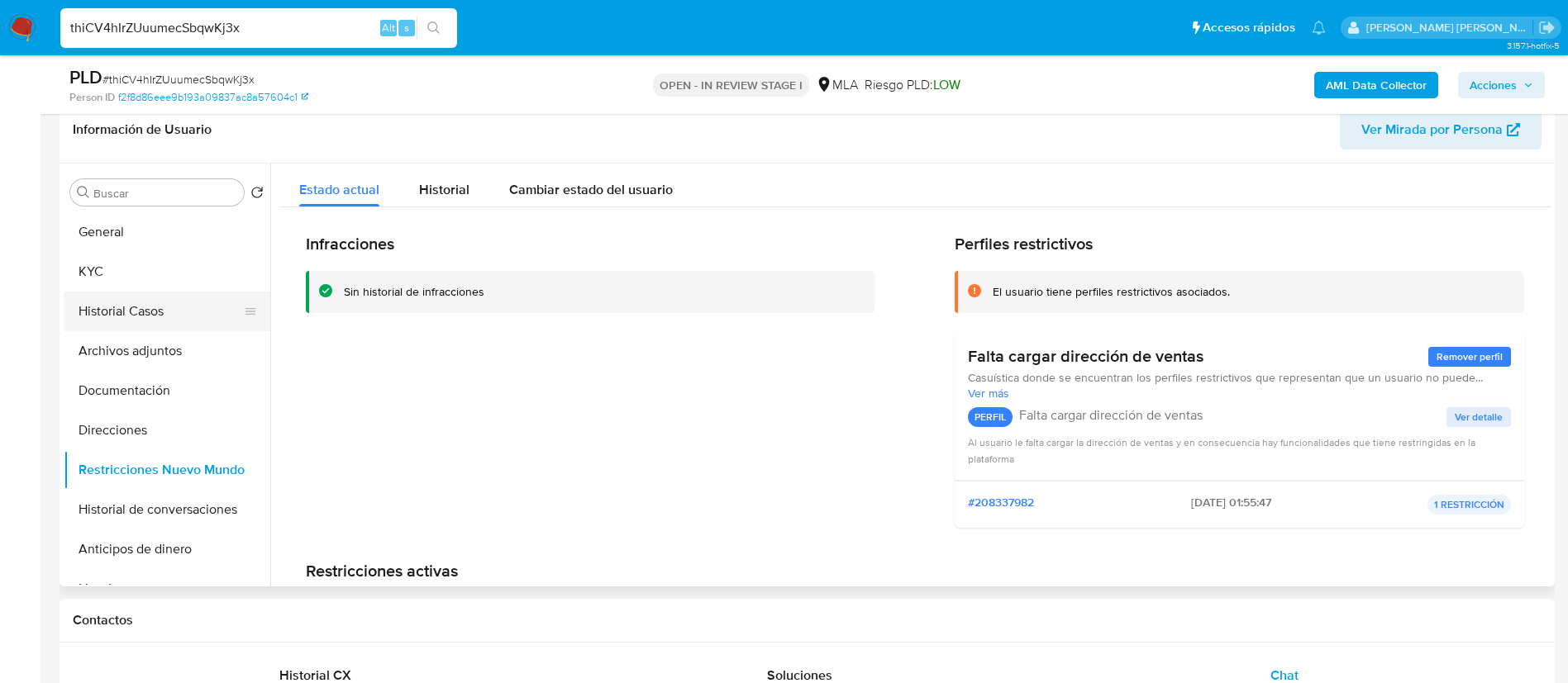
click at [152, 321] on button "Historial Casos" at bounding box center [161, 311] width 193 height 39
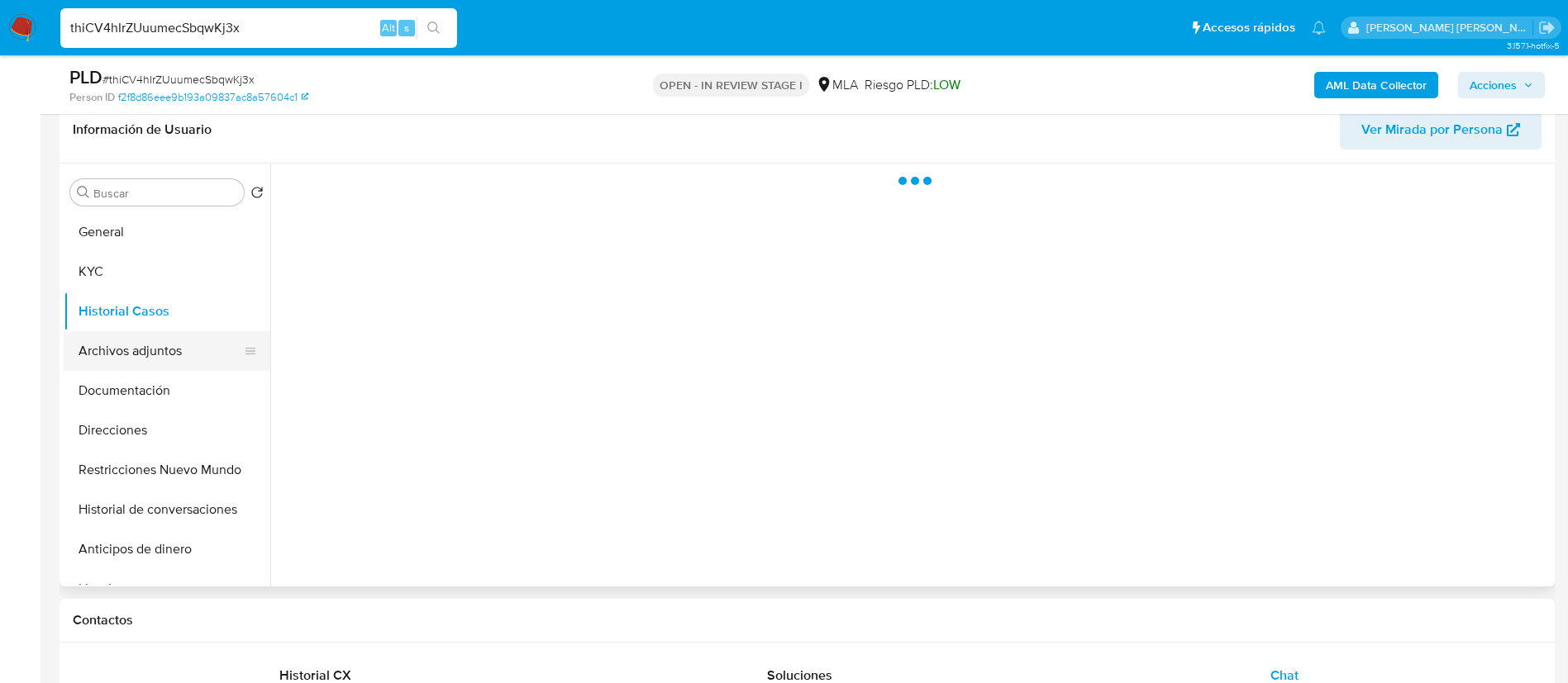
click at [160, 343] on button "Archivos adjuntos" at bounding box center [161, 350] width 193 height 39
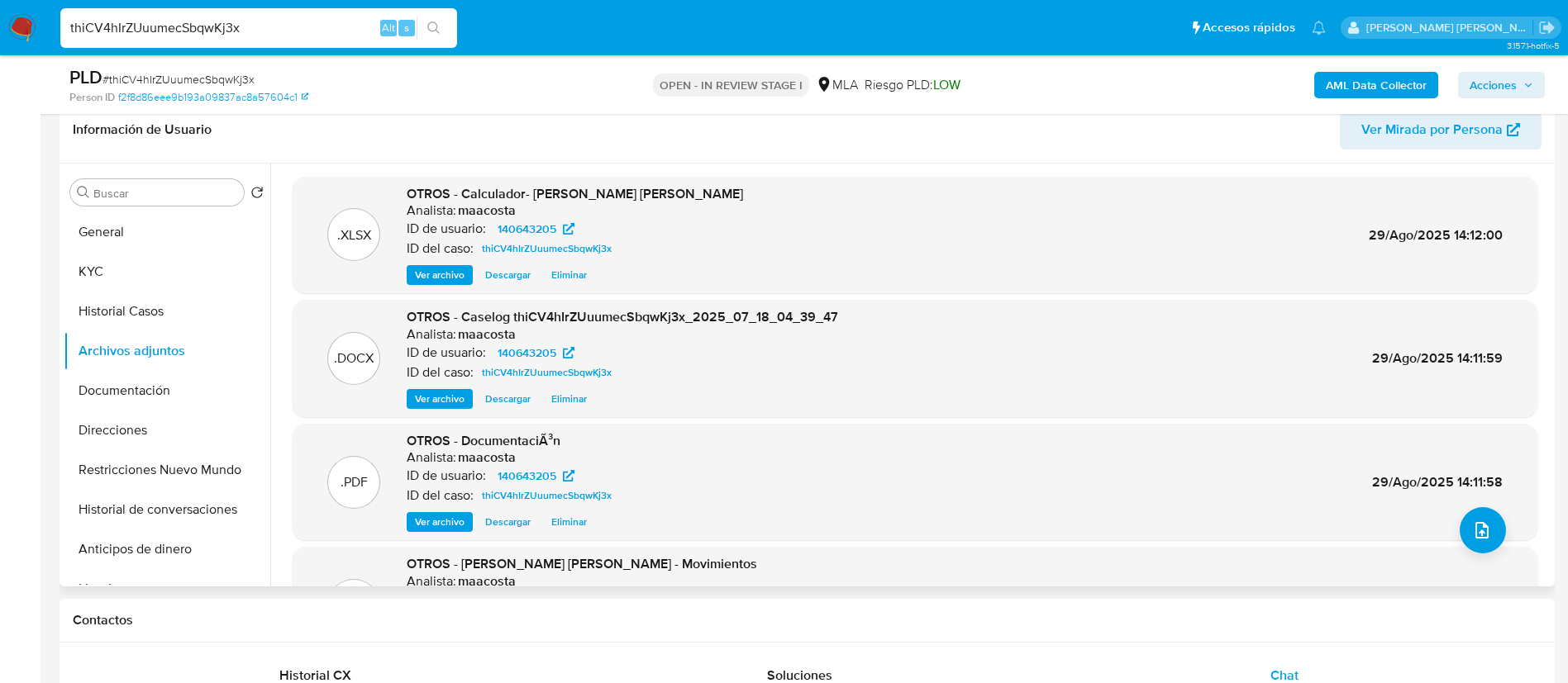
click at [567, 398] on span "Eliminar" at bounding box center [568, 399] width 36 height 16
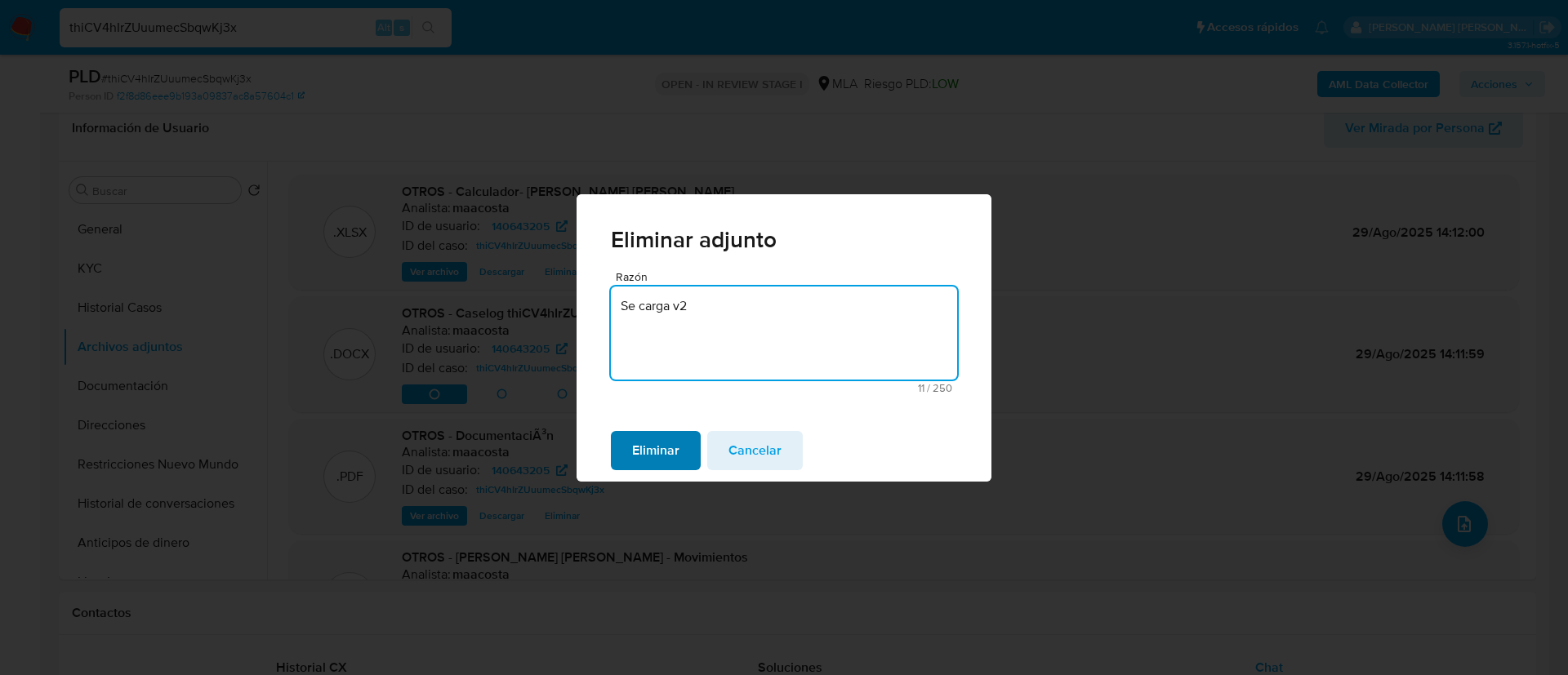
type textarea "Se carga v2"
click at [656, 441] on span "Eliminar" at bounding box center [655, 451] width 48 height 36
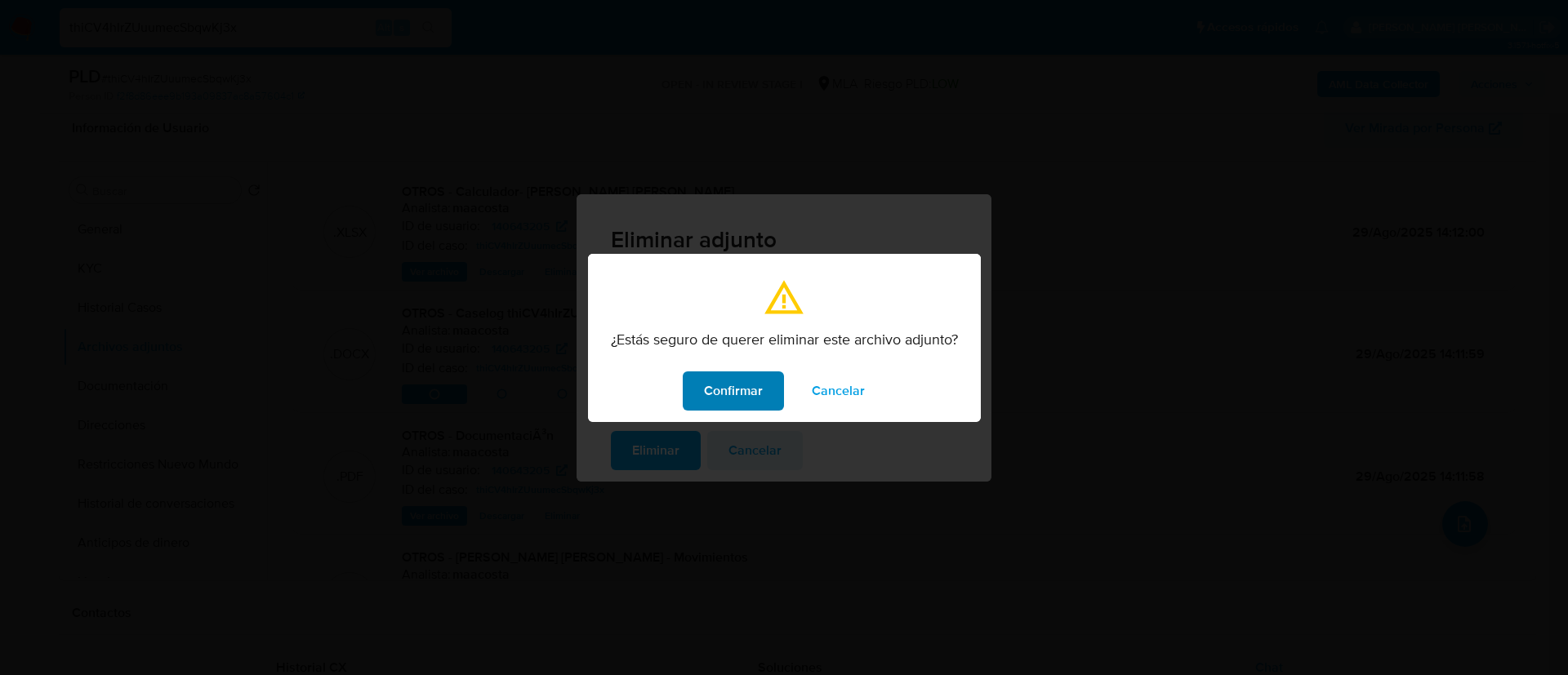
click at [739, 387] on span "Confirmar" at bounding box center [733, 391] width 59 height 36
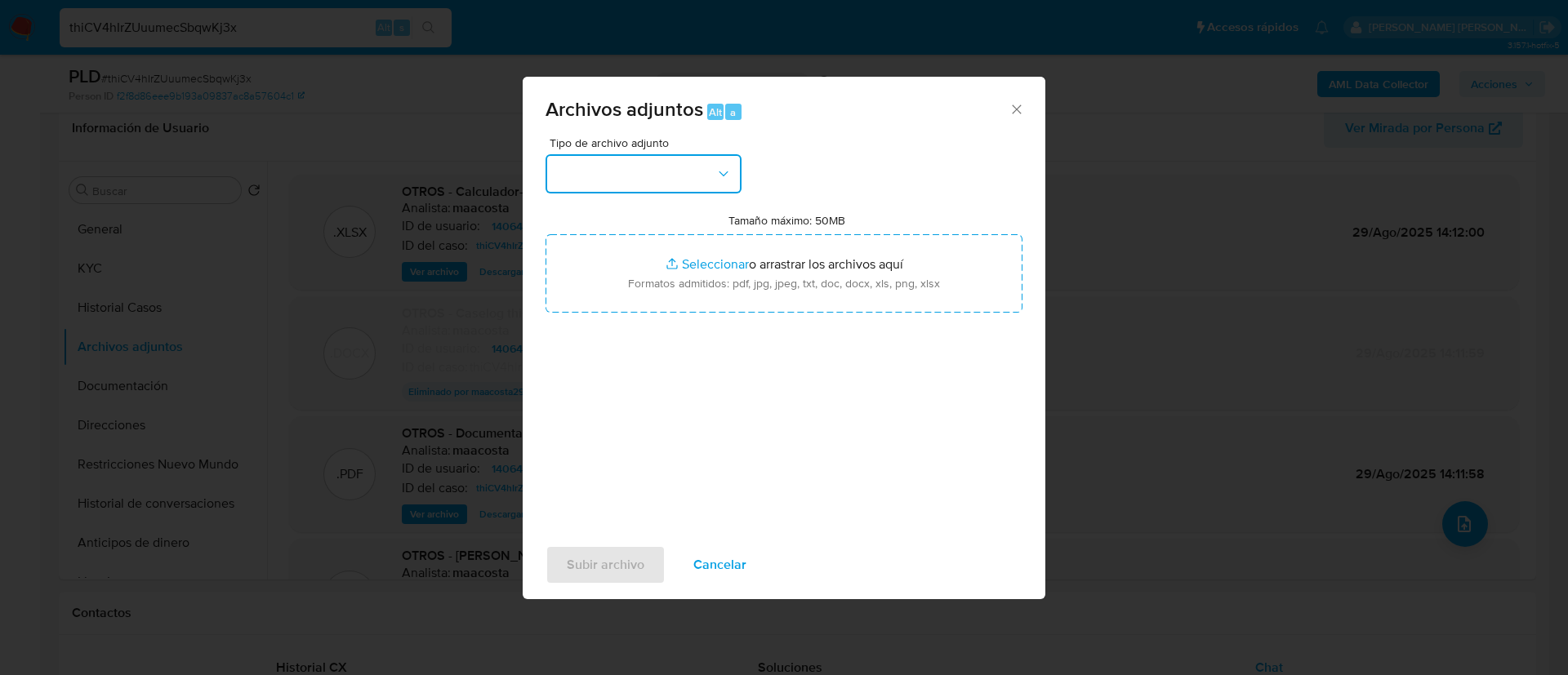
click at [679, 169] on button "button" at bounding box center [643, 173] width 196 height 39
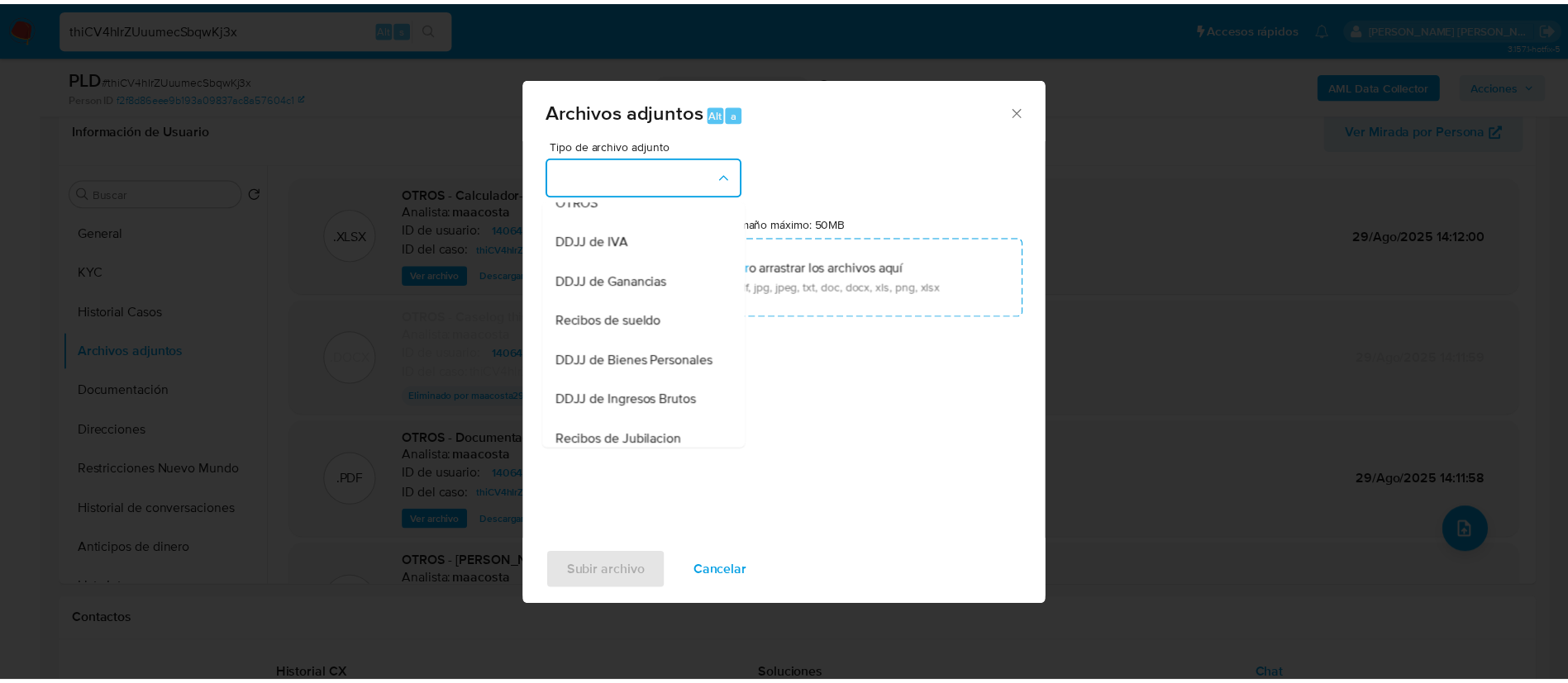
scroll to position [258, 0]
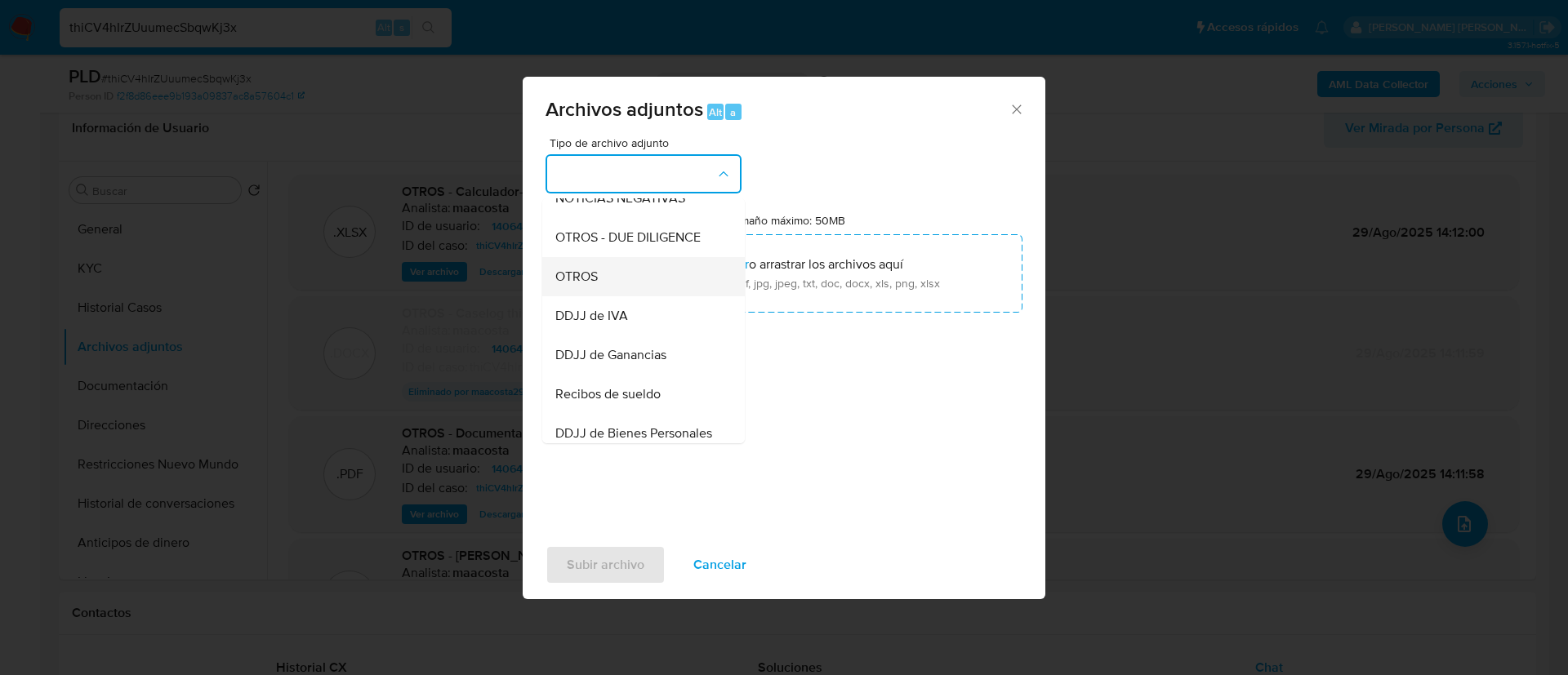
click at [585, 285] on span "OTROS" at bounding box center [576, 277] width 42 height 16
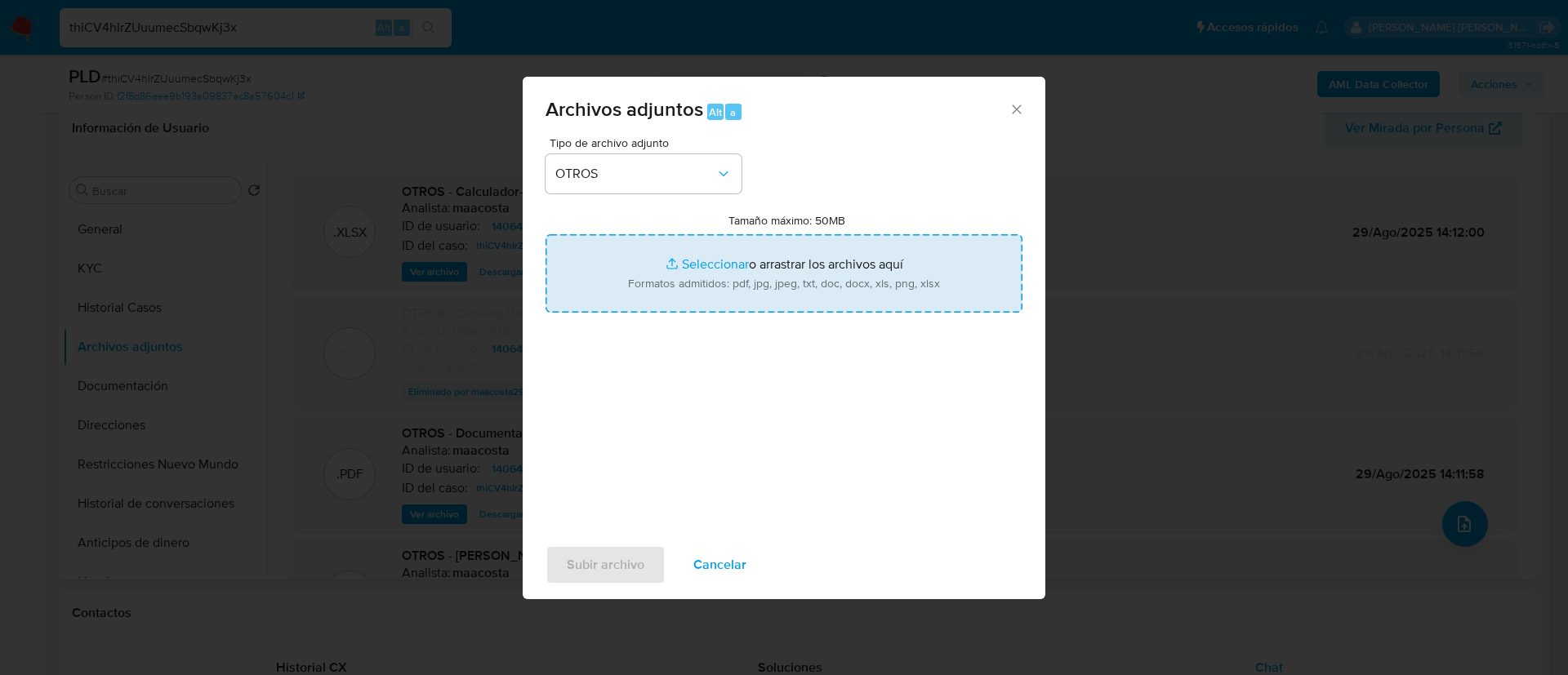
type input "C:\fakepath\Caselog thiCV4hIrZUuumecSbqwKj3x v2.docx"
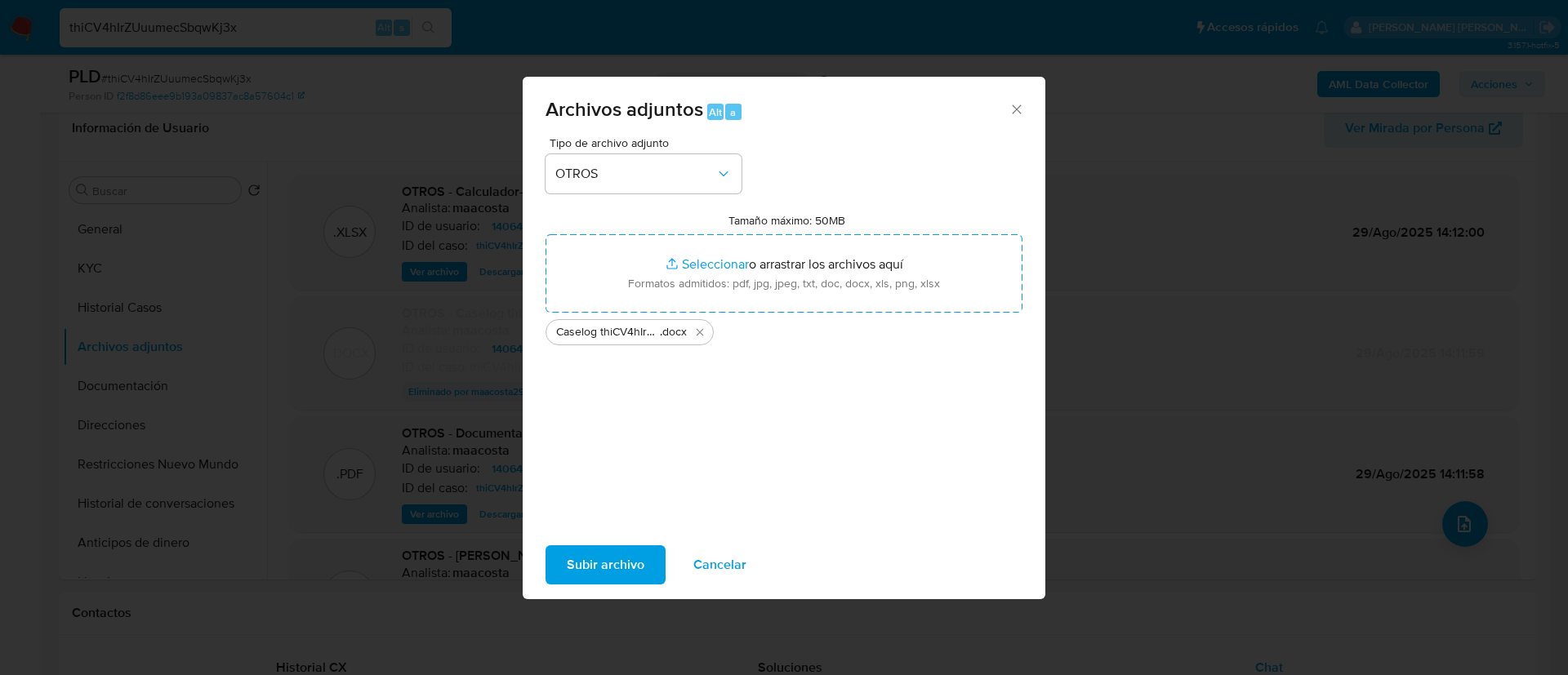
click at [594, 560] on span "Subir archivo" at bounding box center [606, 565] width 77 height 36
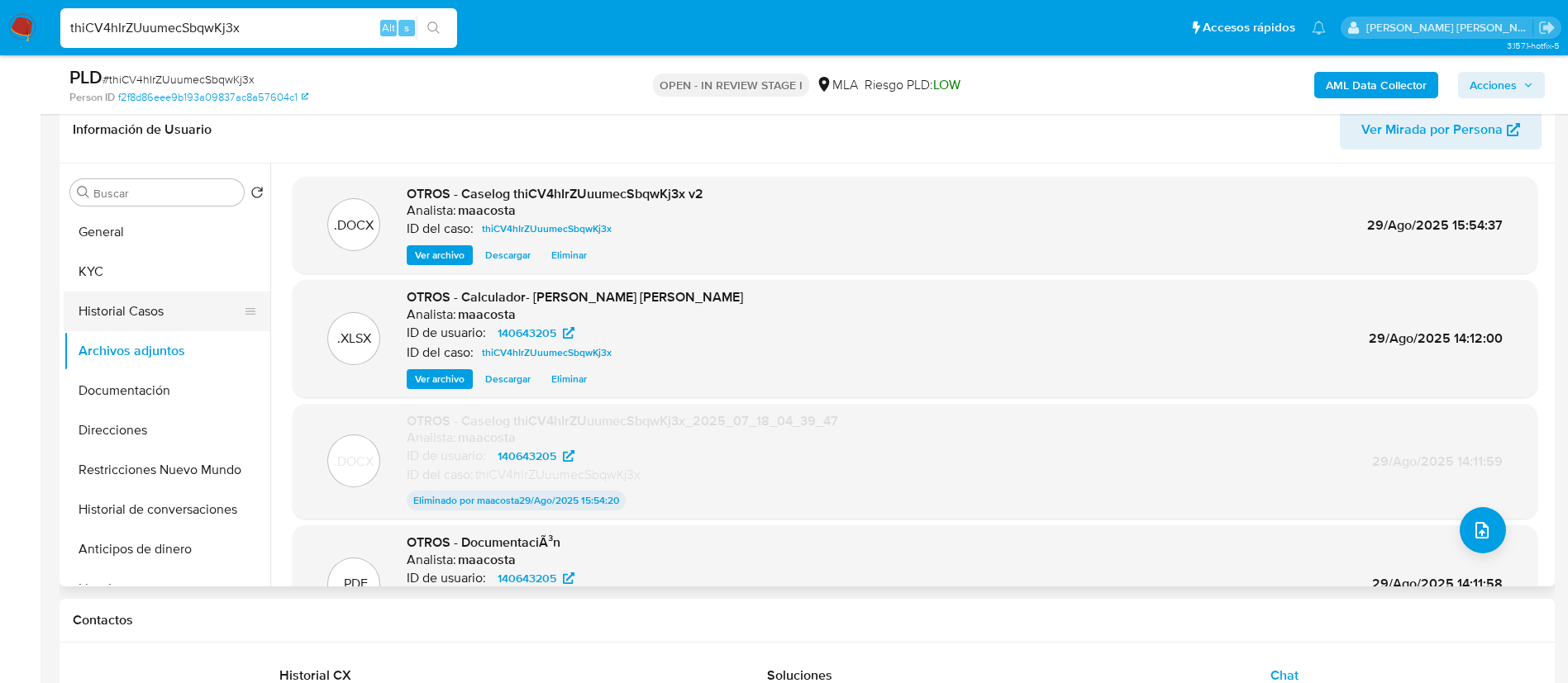
click at [175, 305] on button "Historial Casos" at bounding box center [161, 311] width 193 height 39
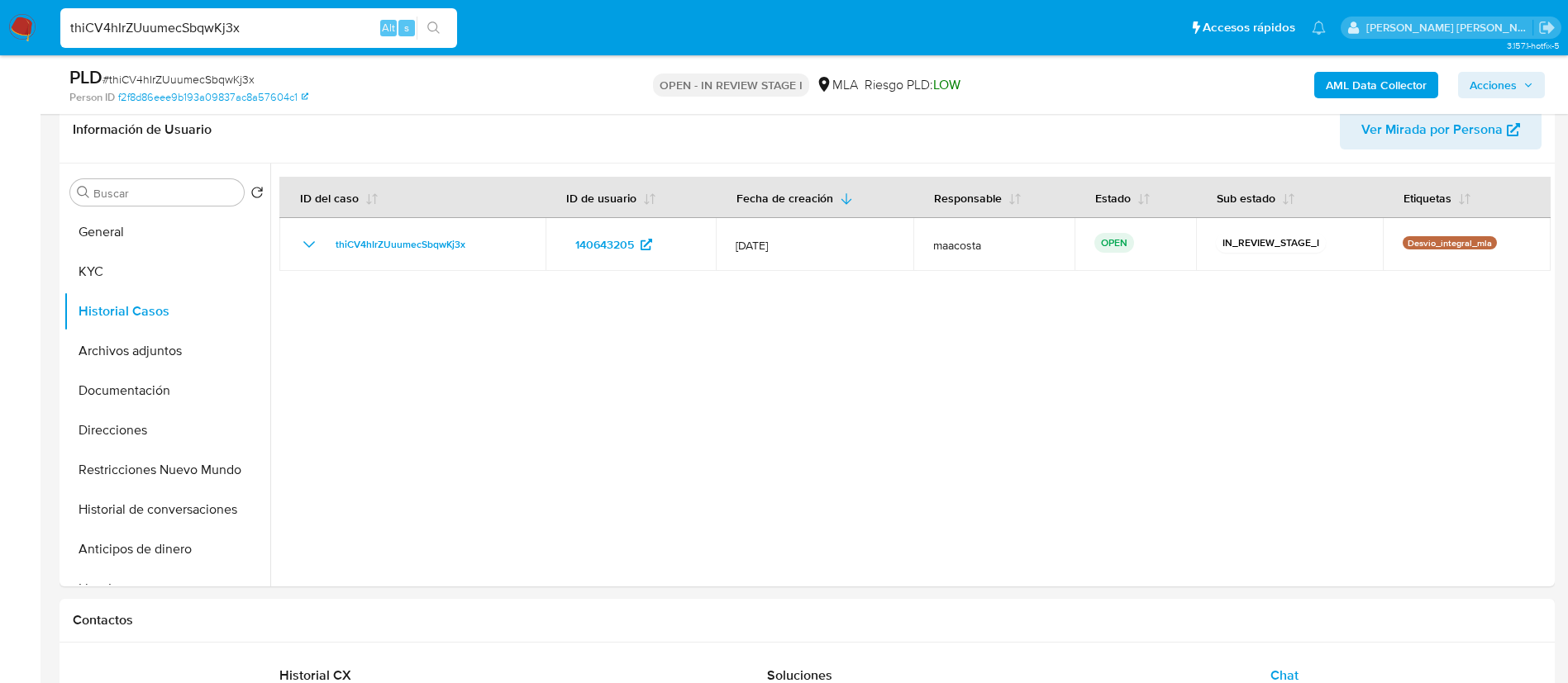
click at [1521, 74] on span "Acciones" at bounding box center [1501, 85] width 64 height 23
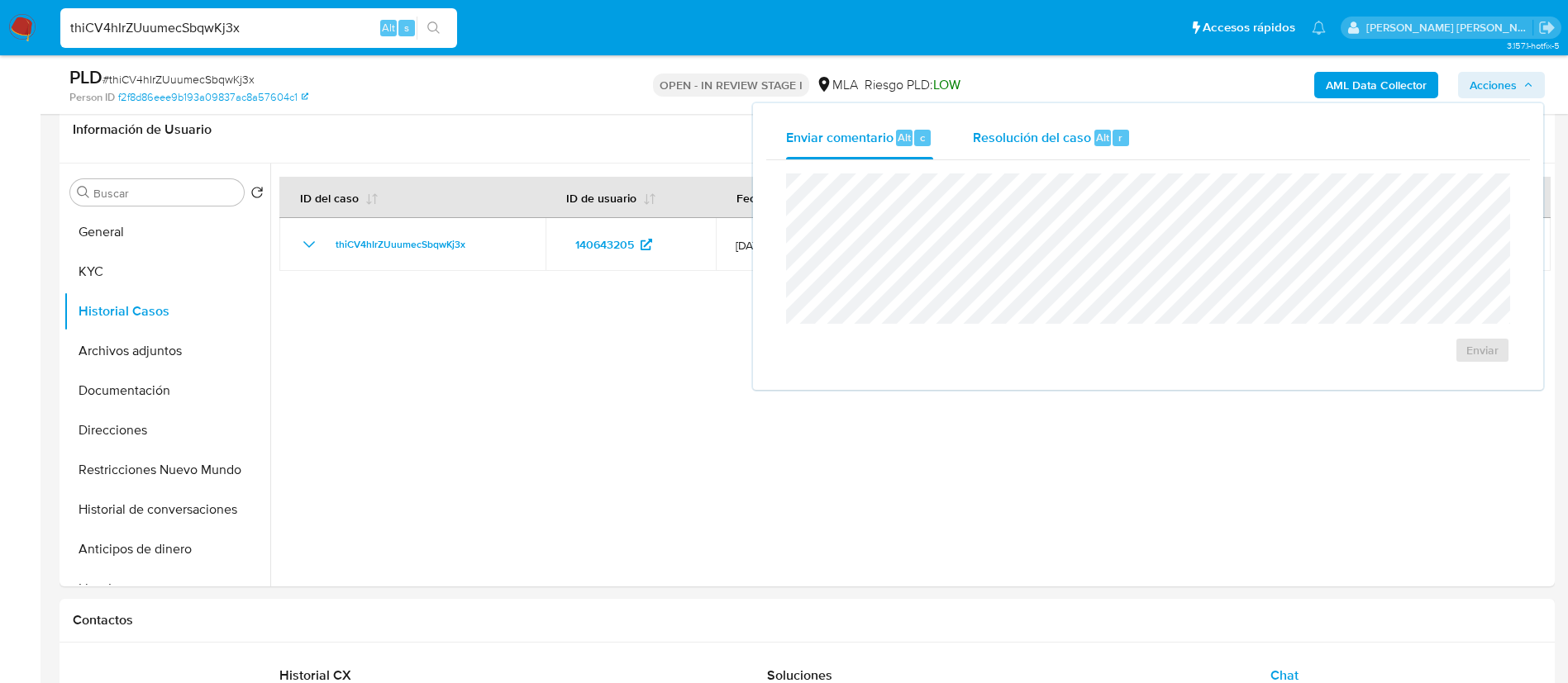
click at [1122, 136] on div "r" at bounding box center [1121, 138] width 16 height 16
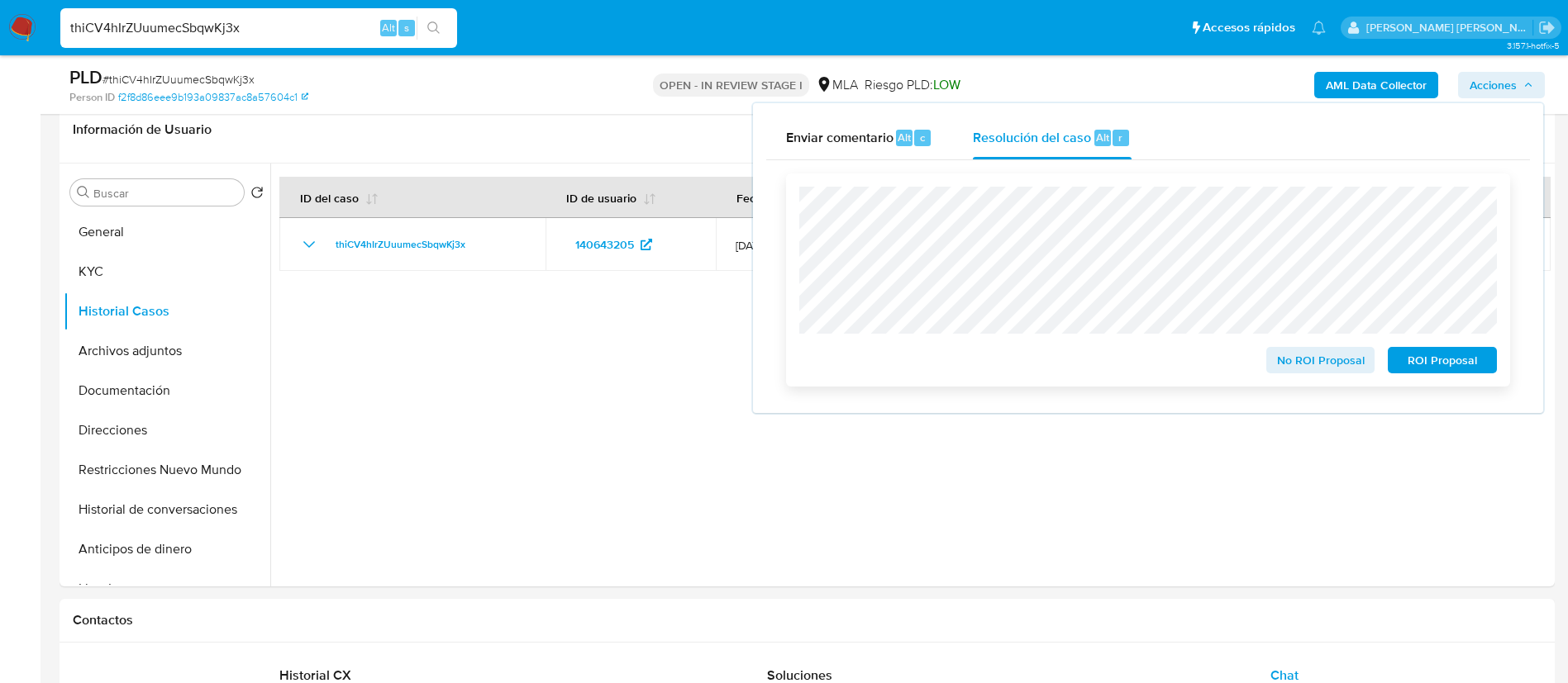
click at [1313, 372] on span "No ROI Proposal" at bounding box center [1321, 359] width 86 height 23
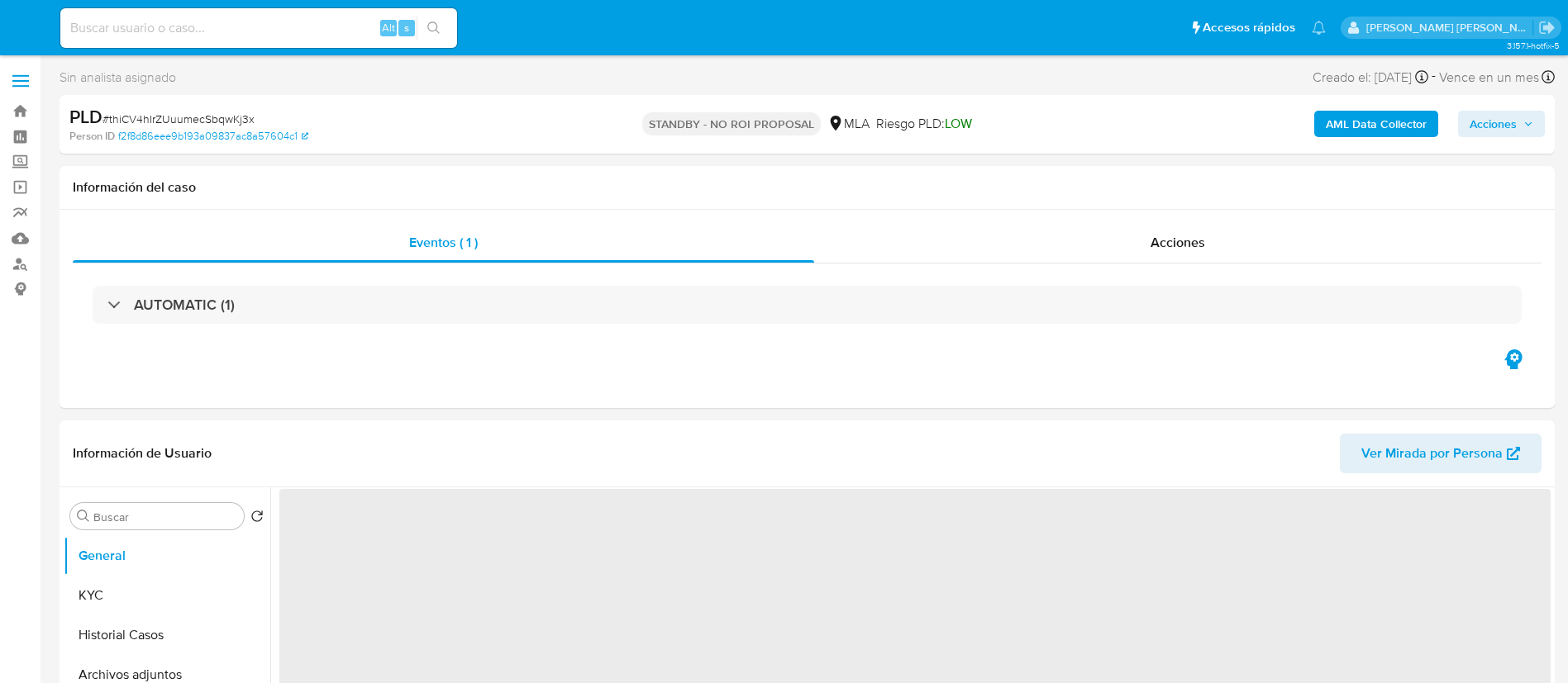
select select "10"
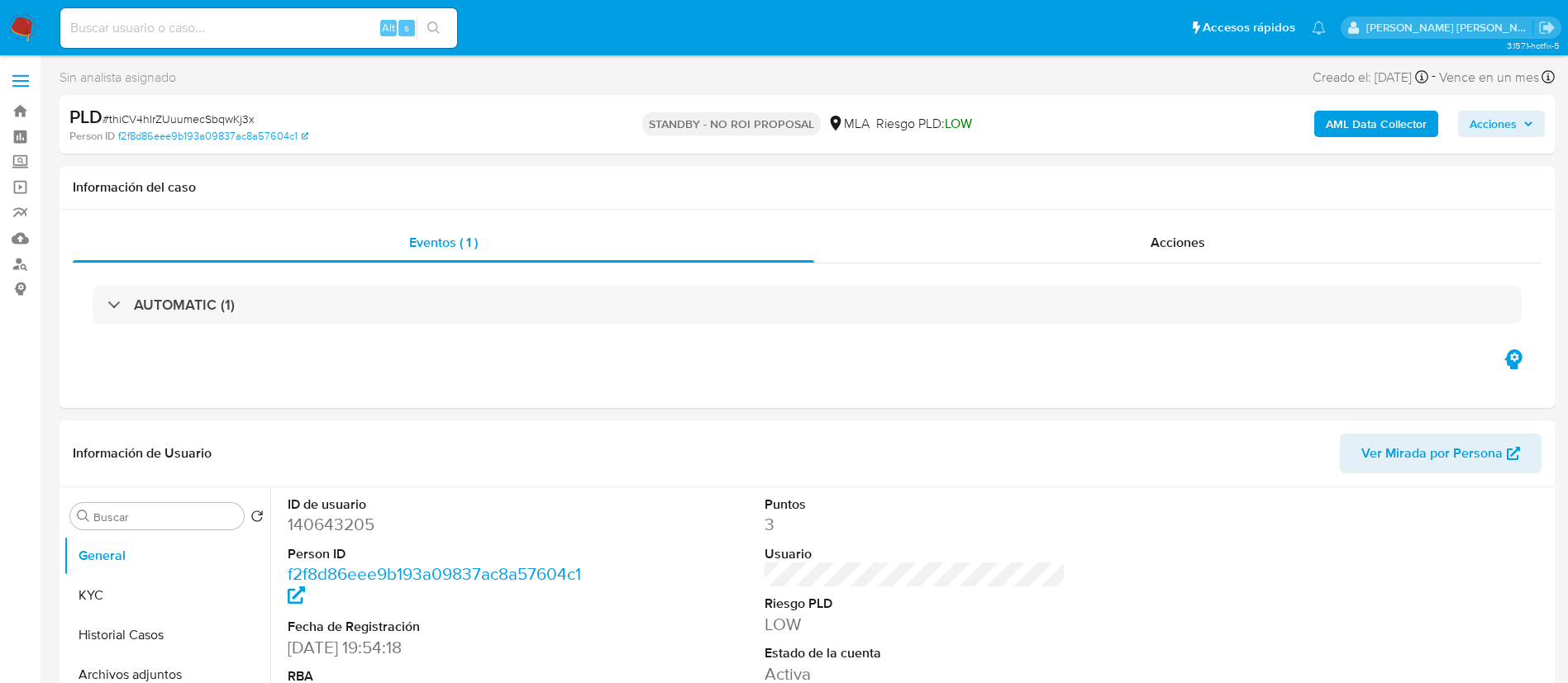
paste input "XN5BwEqsuVU0XD5BafKBV0XX"
click at [301, 29] on input "XN5BwEqsuVU0XD5BafKBV0XX" at bounding box center [258, 28] width 397 height 22
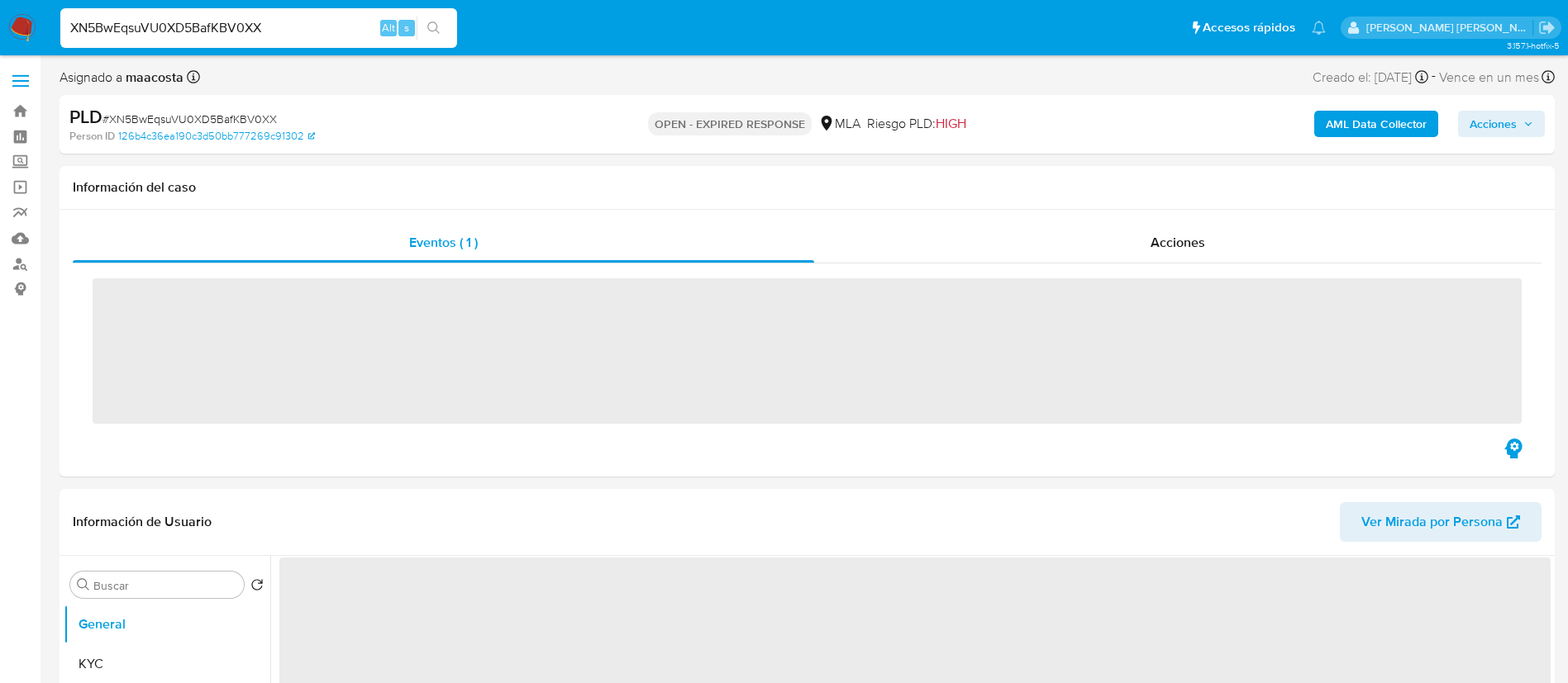
click at [301, 29] on input "XN5BwEqsuVU0XD5BafKBV0XX" at bounding box center [258, 28] width 397 height 22
paste input "60ueJIPrrDYK13wqzRuffLll"
type input "60ueJIPrrDYK13wqzRuffLll"
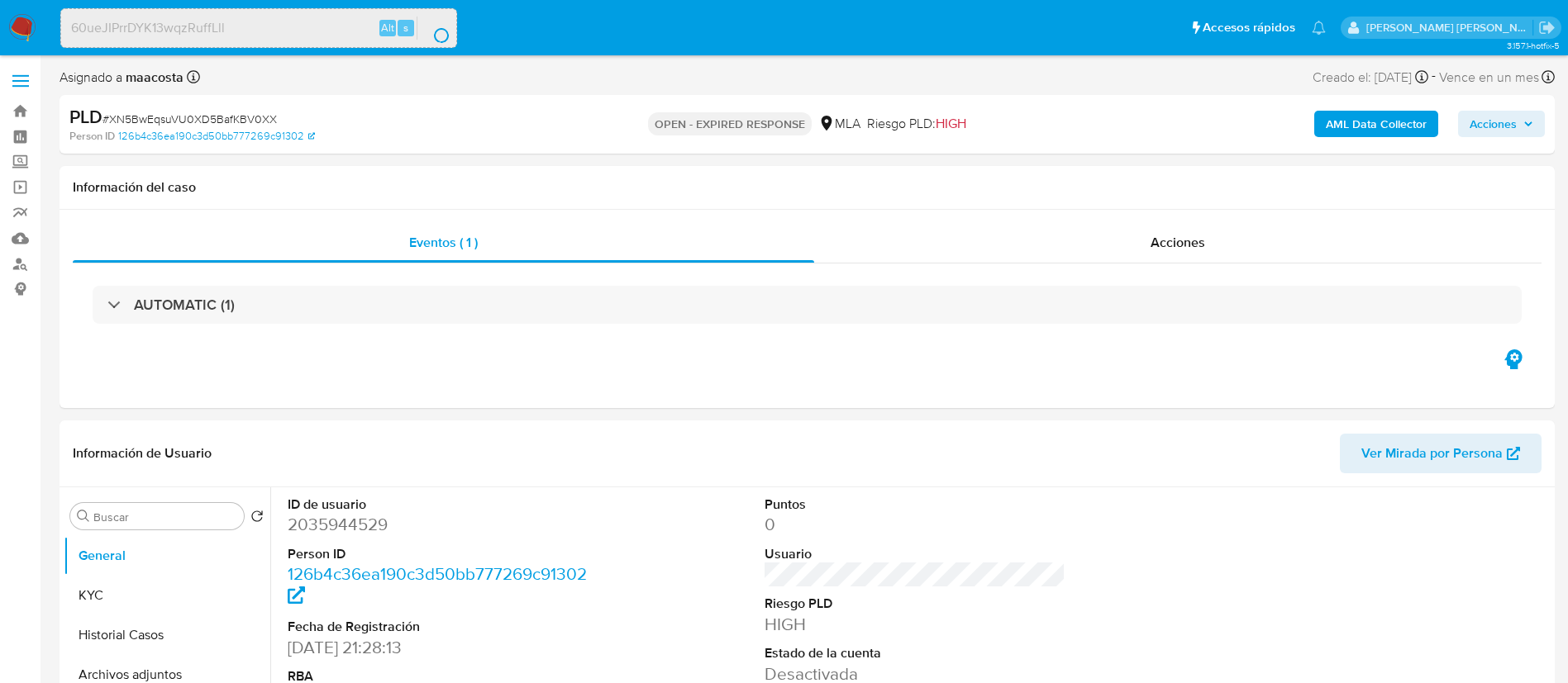
select select "10"
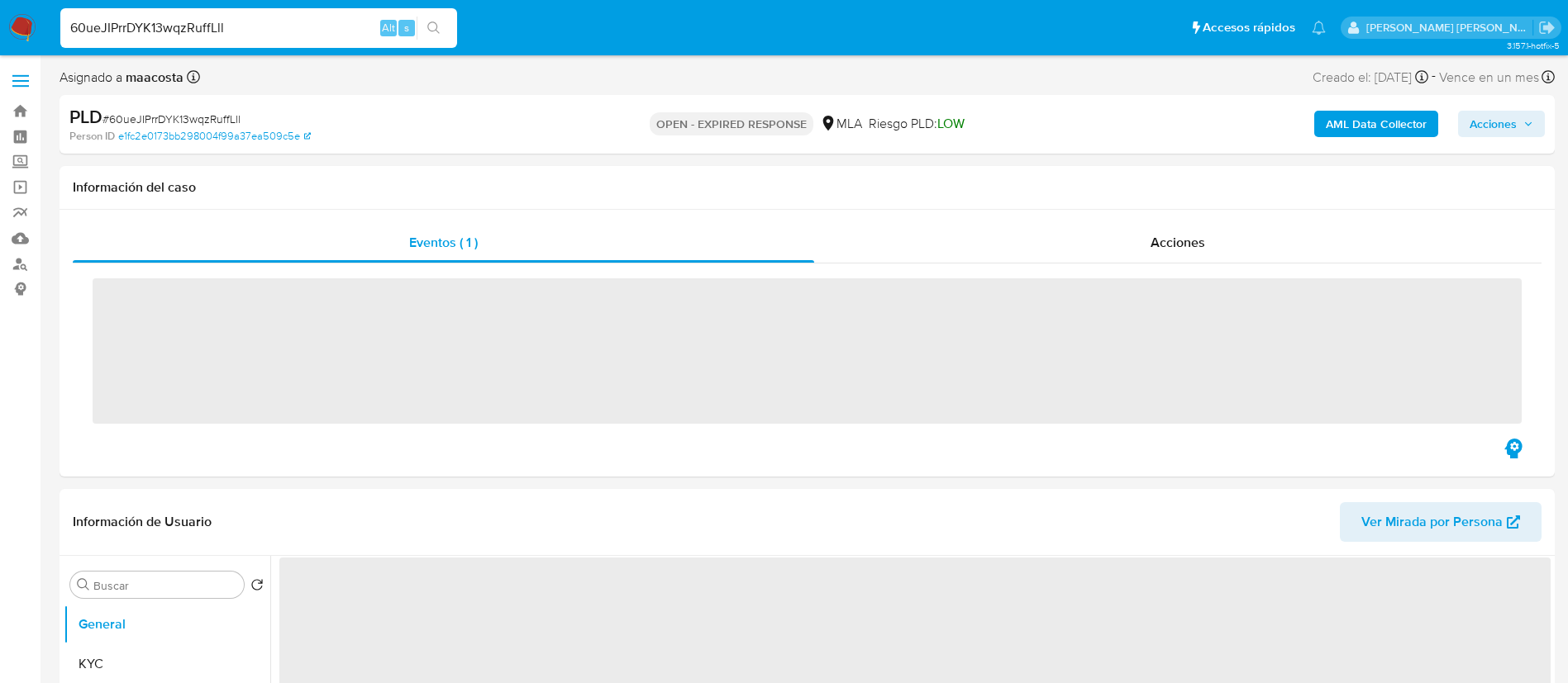
paste input "lAQqwgmQlabyhG1thdPRQ4ZS"
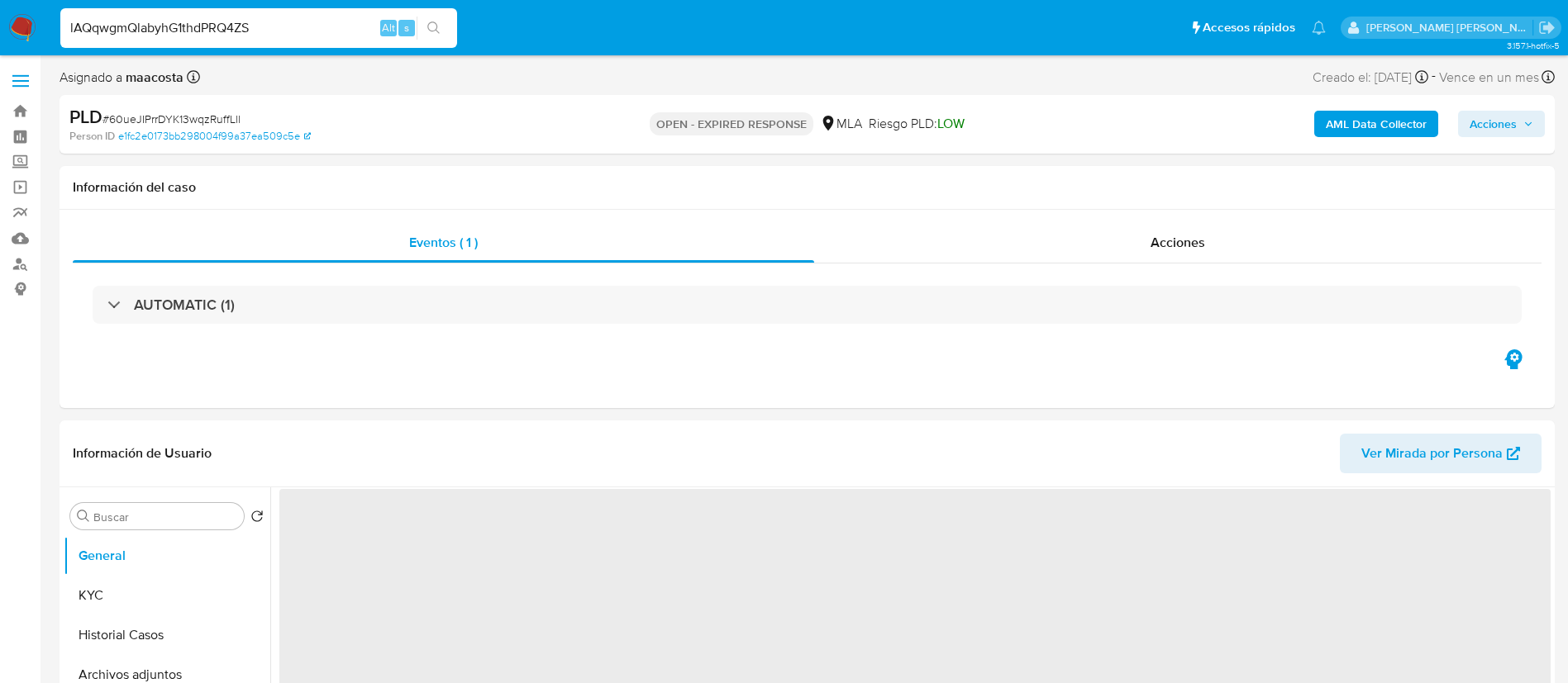
type input "lAQqwgmQlabyhG1thdPRQ4ZS"
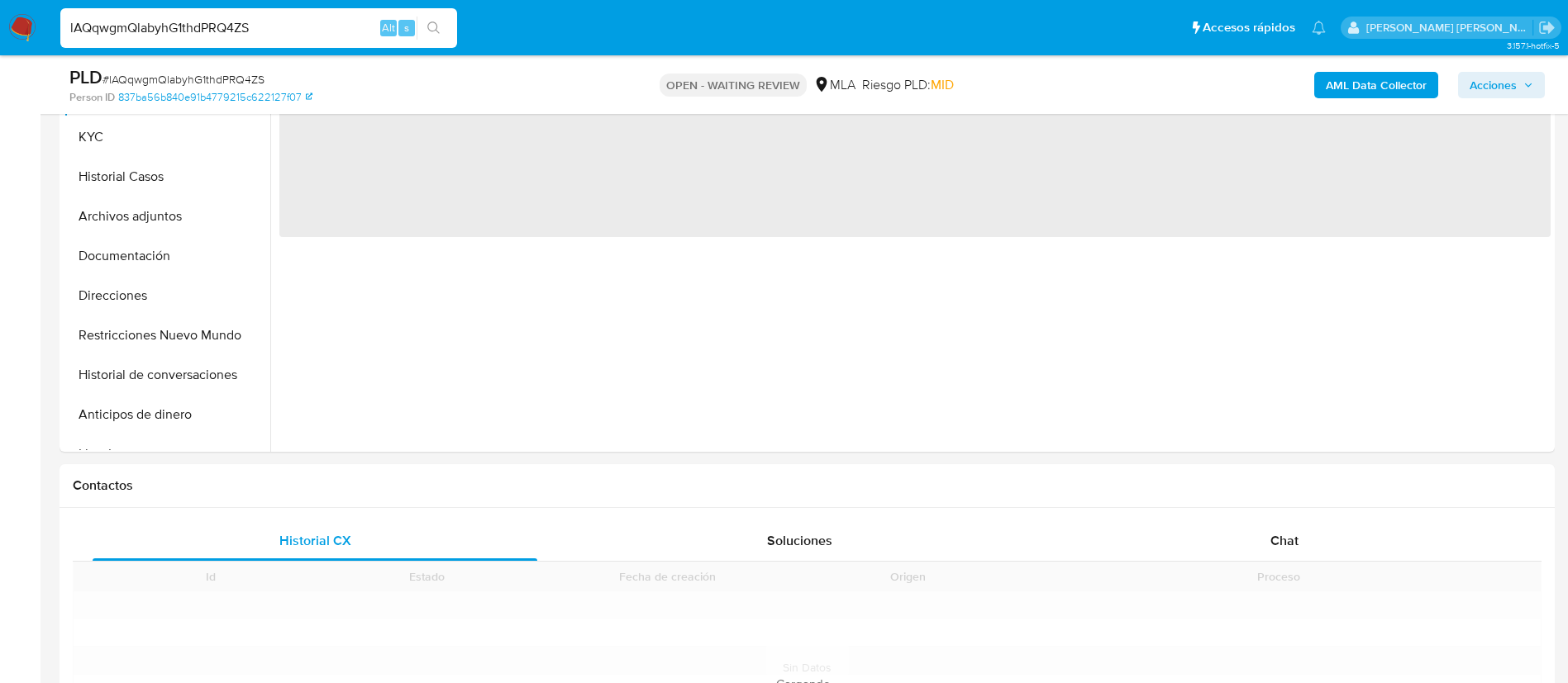
scroll to position [471, 0]
click at [1272, 531] on span "Chat" at bounding box center [1284, 538] width 28 height 19
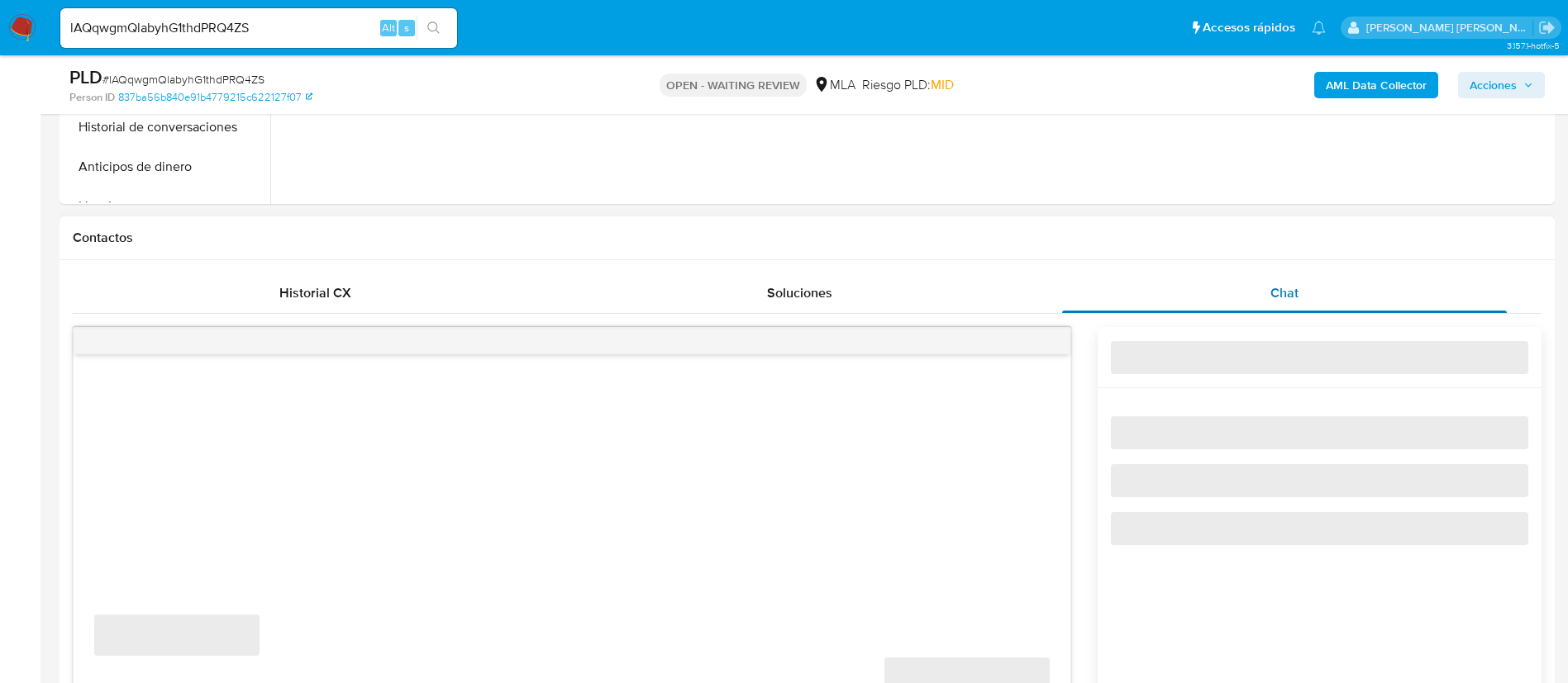
scroll to position [719, 0]
select select "10"
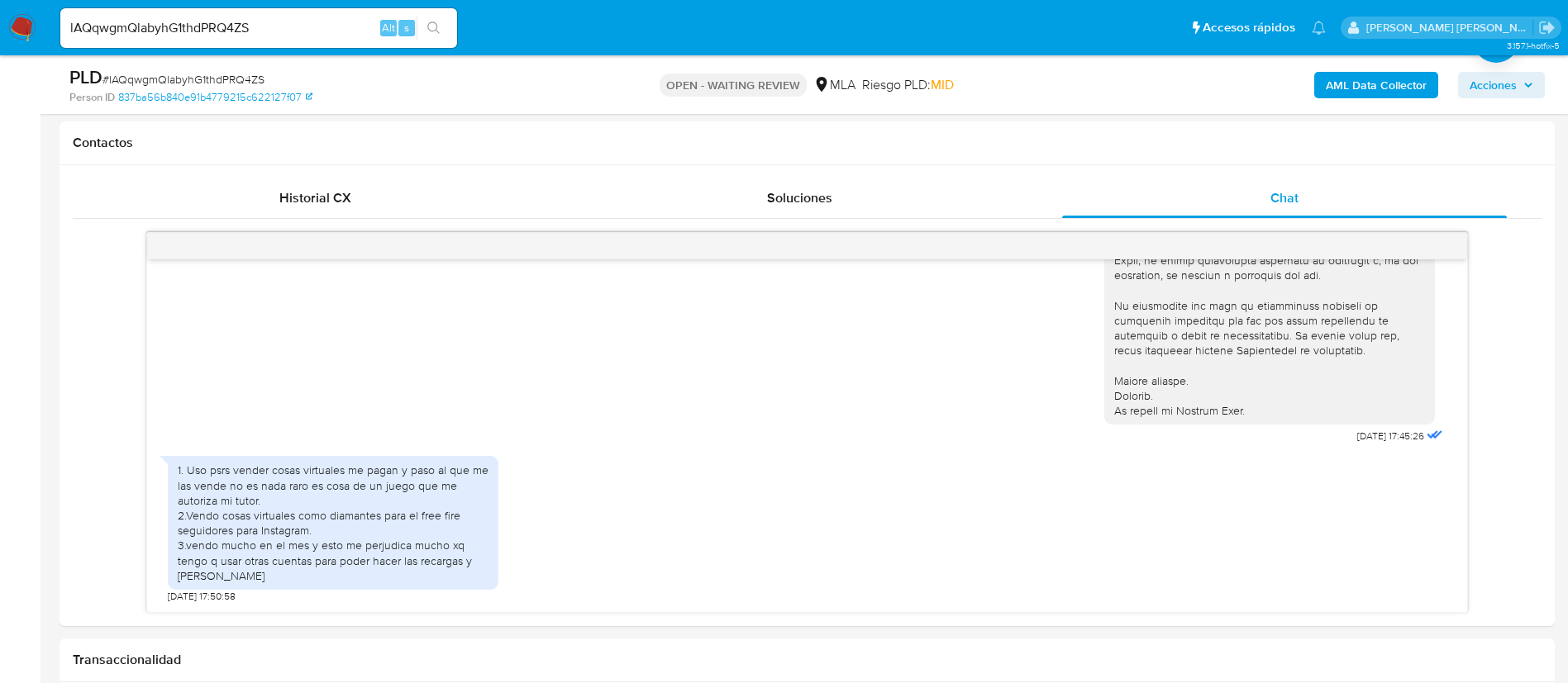
scroll to position [740, 0]
paste input "hrQyy6XOKIevBZFcIcyP16SV"
click at [329, 38] on input "lAQqwgmQlabyhG1thdPRQ4ZS" at bounding box center [258, 28] width 397 height 22
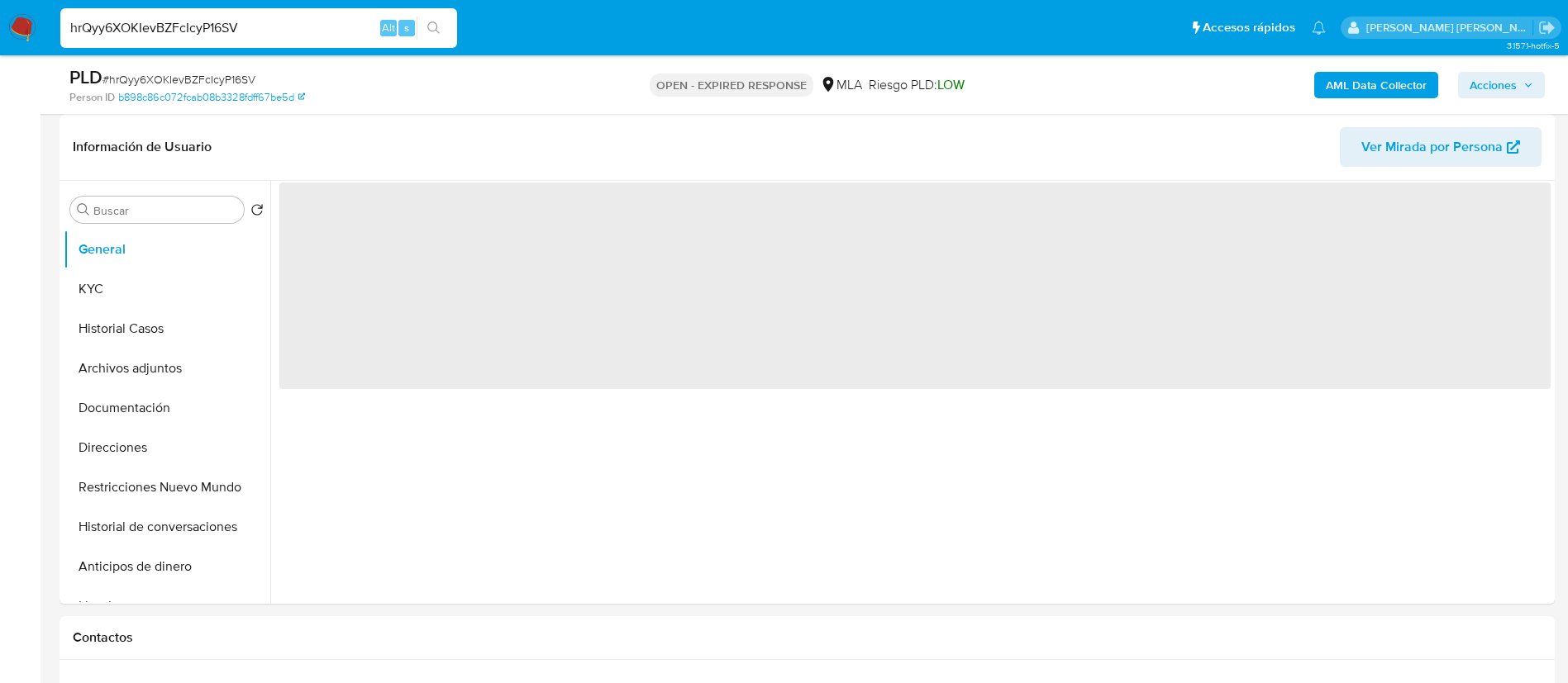
scroll to position [324, 0]
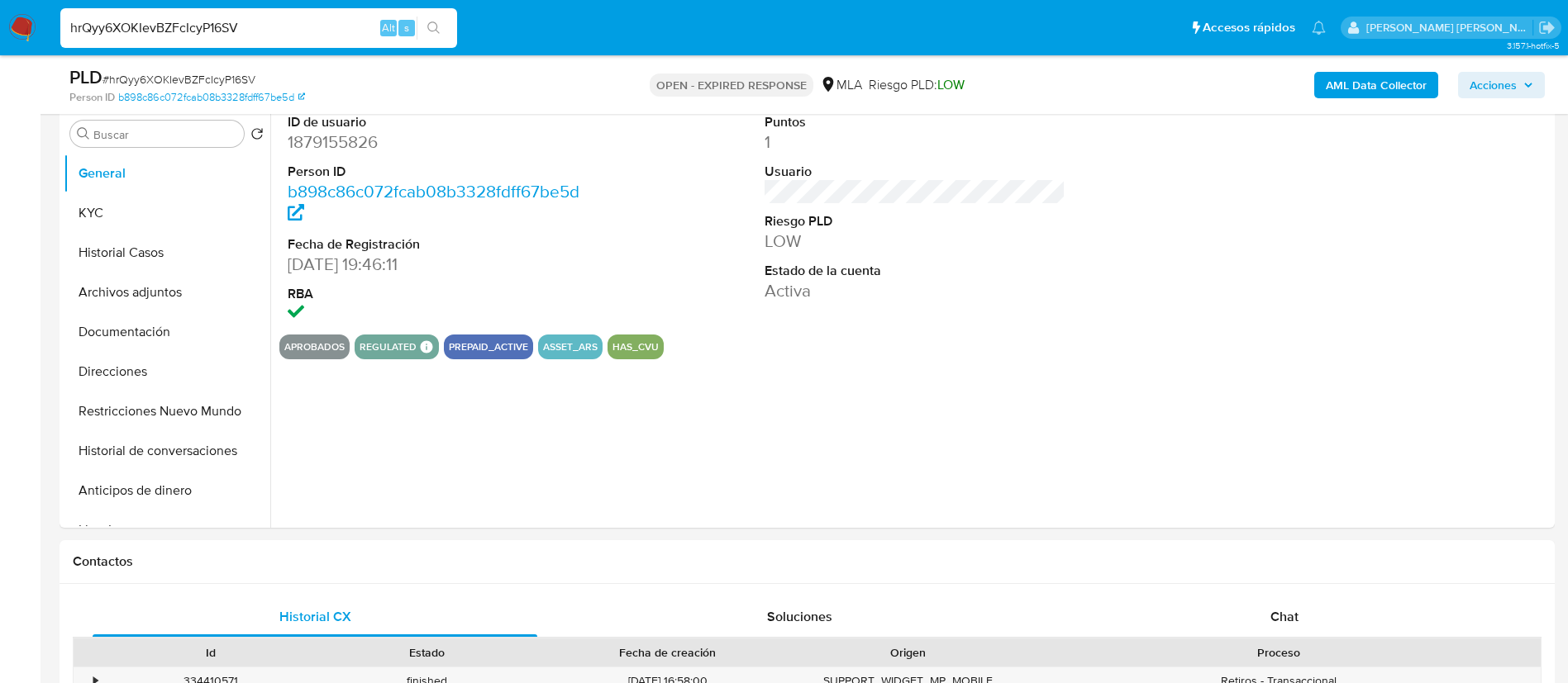
paste input "DQ3tBuHiYObtSU1YQXUrHAmX"
click at [314, 18] on input "hrQyy6XOKIevBZFcIcyP16SV" at bounding box center [258, 28] width 397 height 22
type input "DQ3tBuHiYObtSU1YQXUrHAmX"
select select "10"
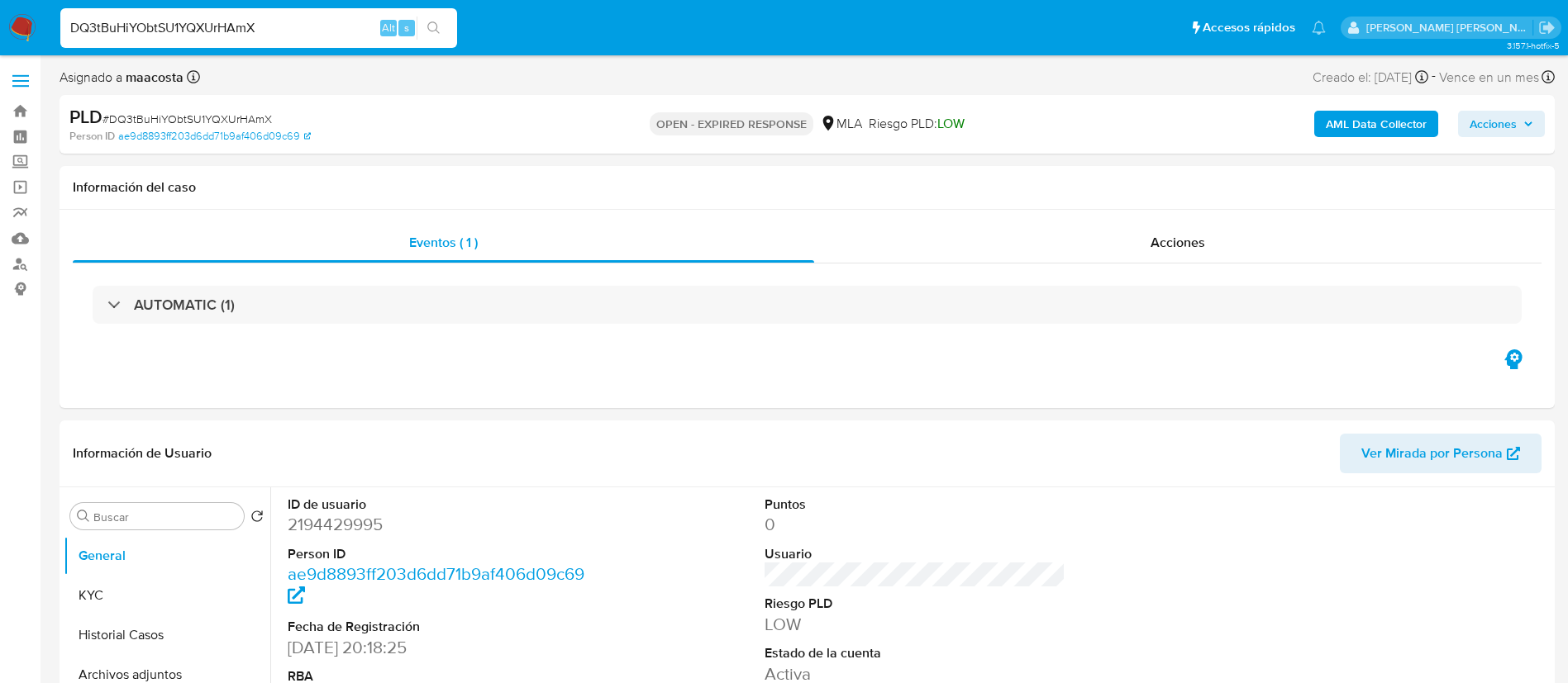
select select "10"
click at [314, 18] on input "DQ3tBuHiYObtSU1YQXUrHAmX" at bounding box center [258, 28] width 397 height 22
paste input "3ojg3n7F4kzR6VI1YYKKsYu7"
type input "3ojg3n7F4kzR6VI1YYKKsYu7"
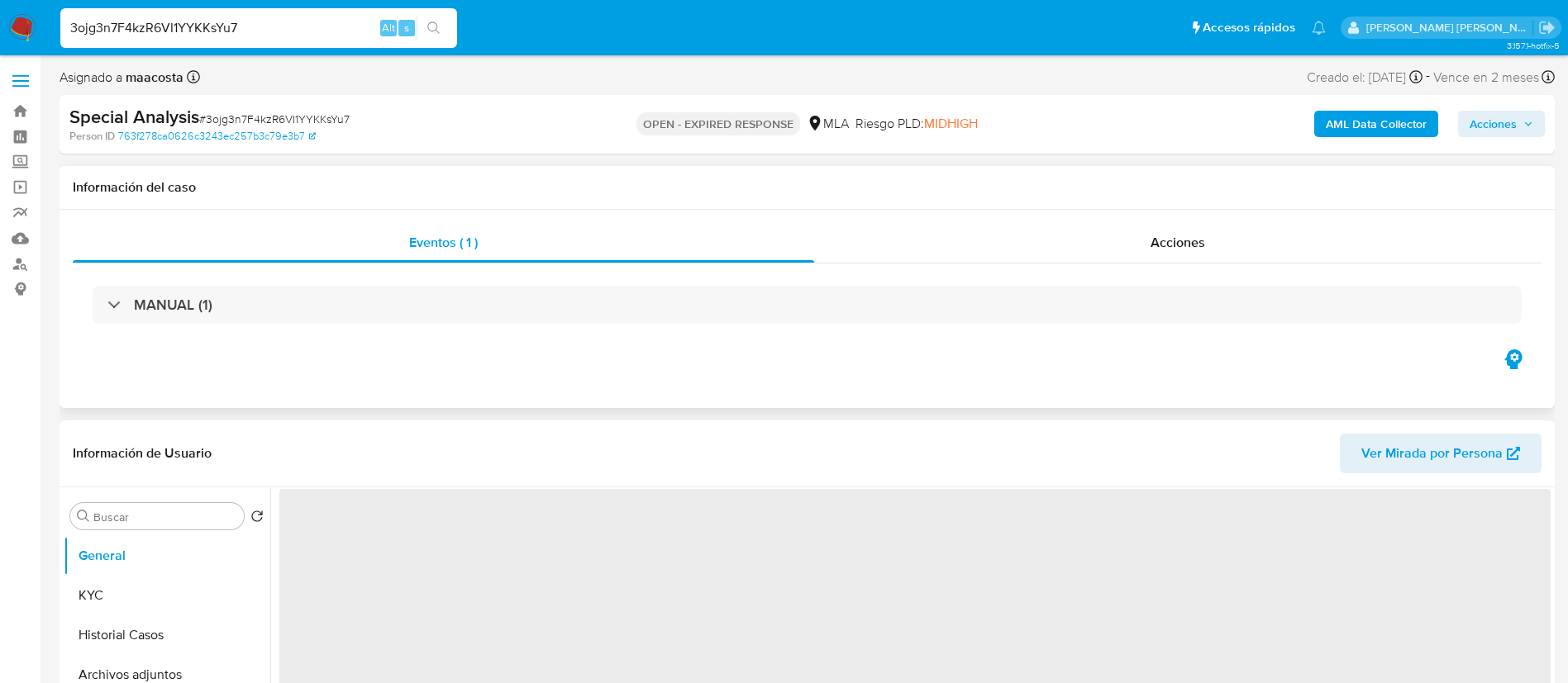
select select "10"
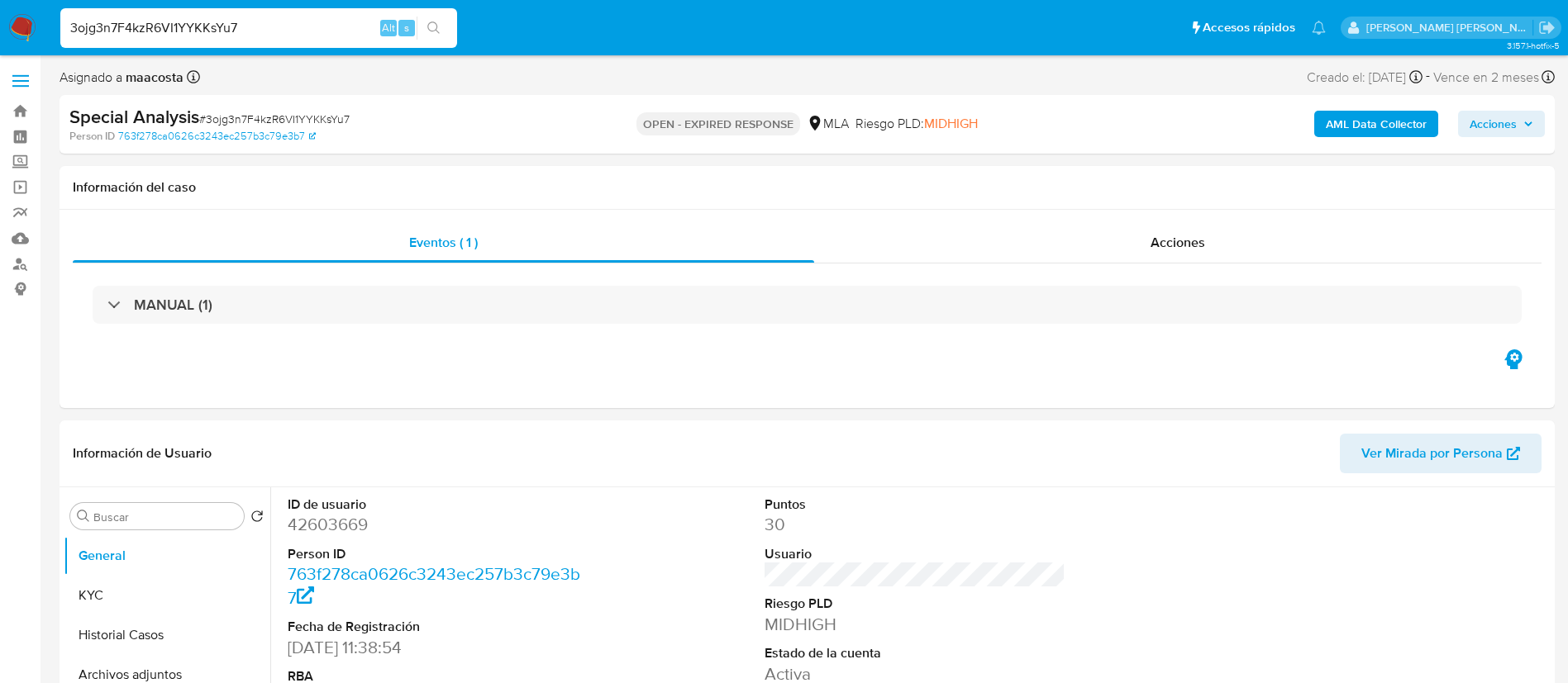
paste input "Wk8zu82jfESgxXY4ZfcrwKDK"
paste input "YC2EO5VoAQejmFxZ6O5PKE1d"
type input "YC2EO5VoAQejmFxZ6O5PKE1d"
select select "10"
type input "YC2EO5VoAQejmFxZ6O5PKE1d"
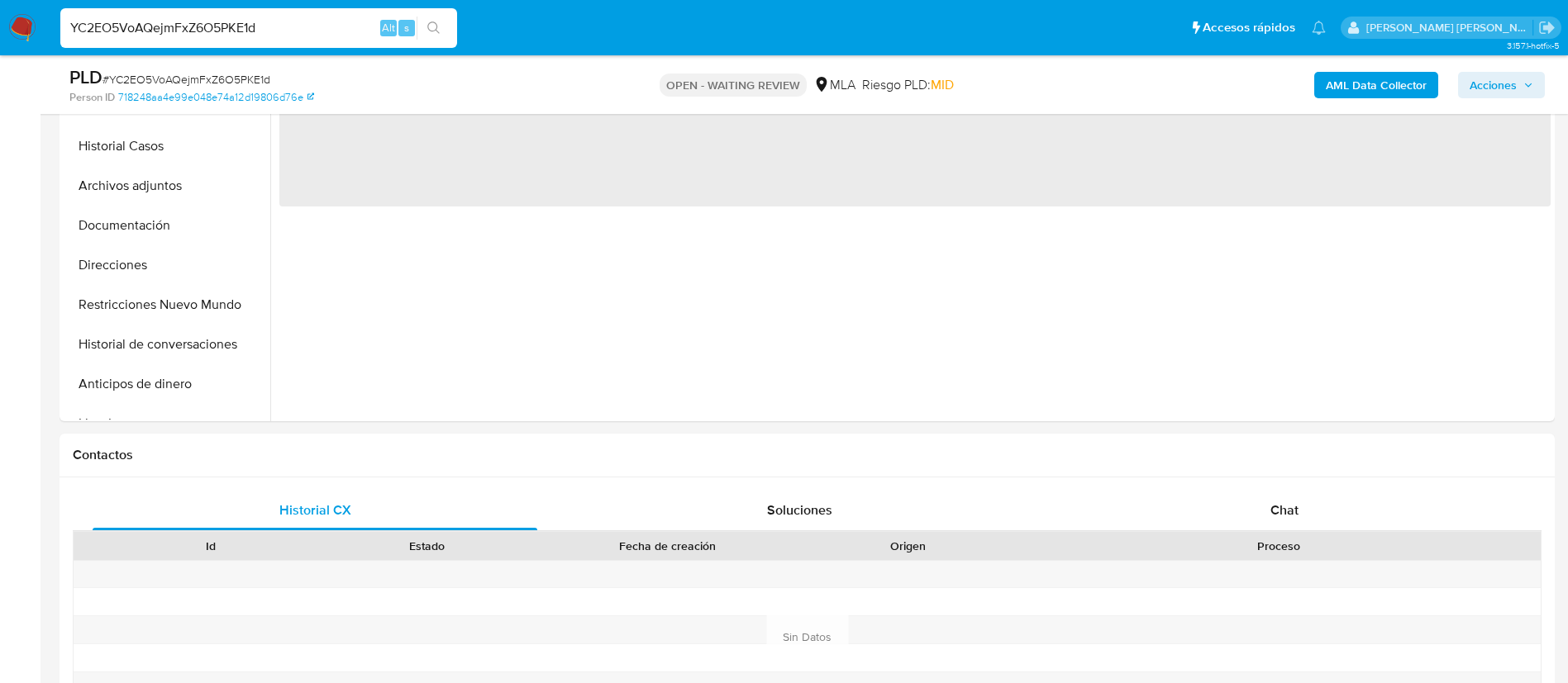
scroll to position [486, 0]
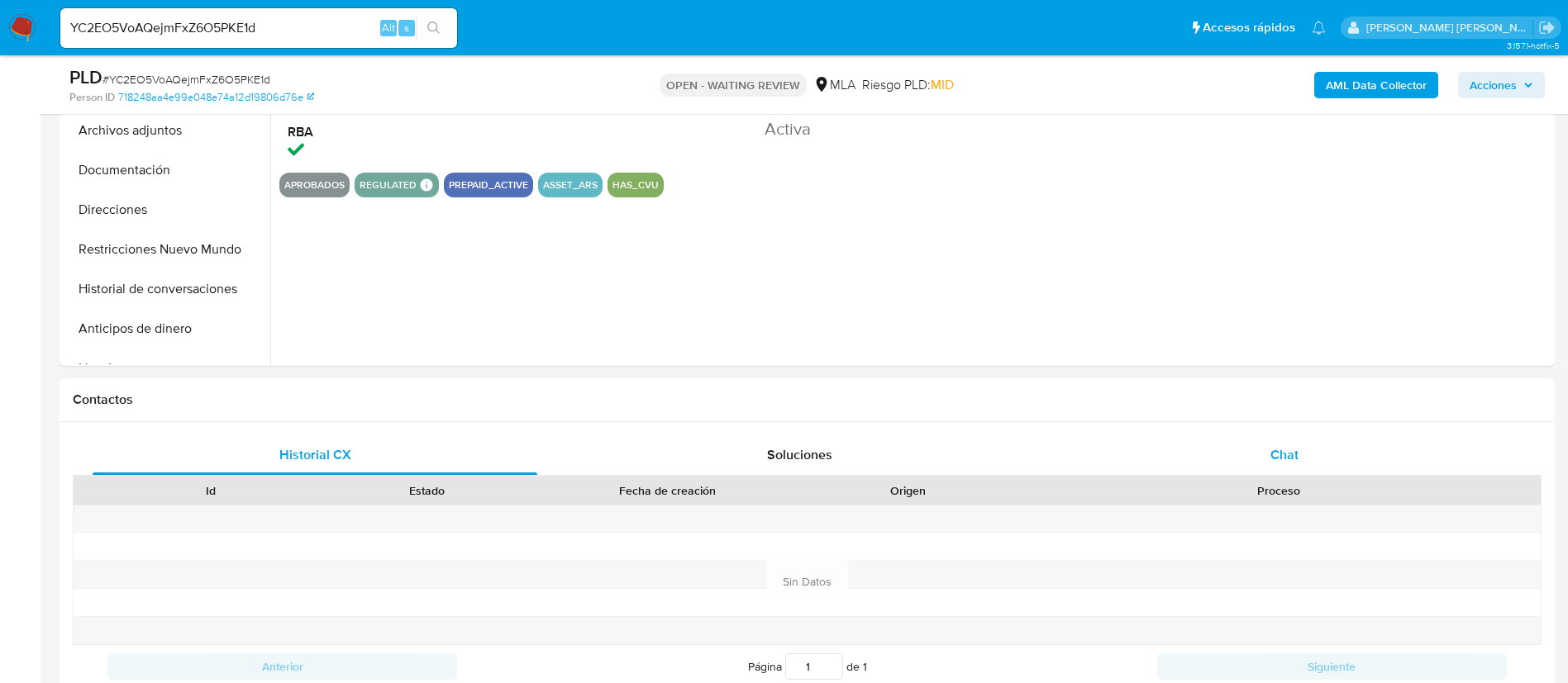
click at [1289, 460] on span "Chat" at bounding box center [1284, 454] width 28 height 19
select select "10"
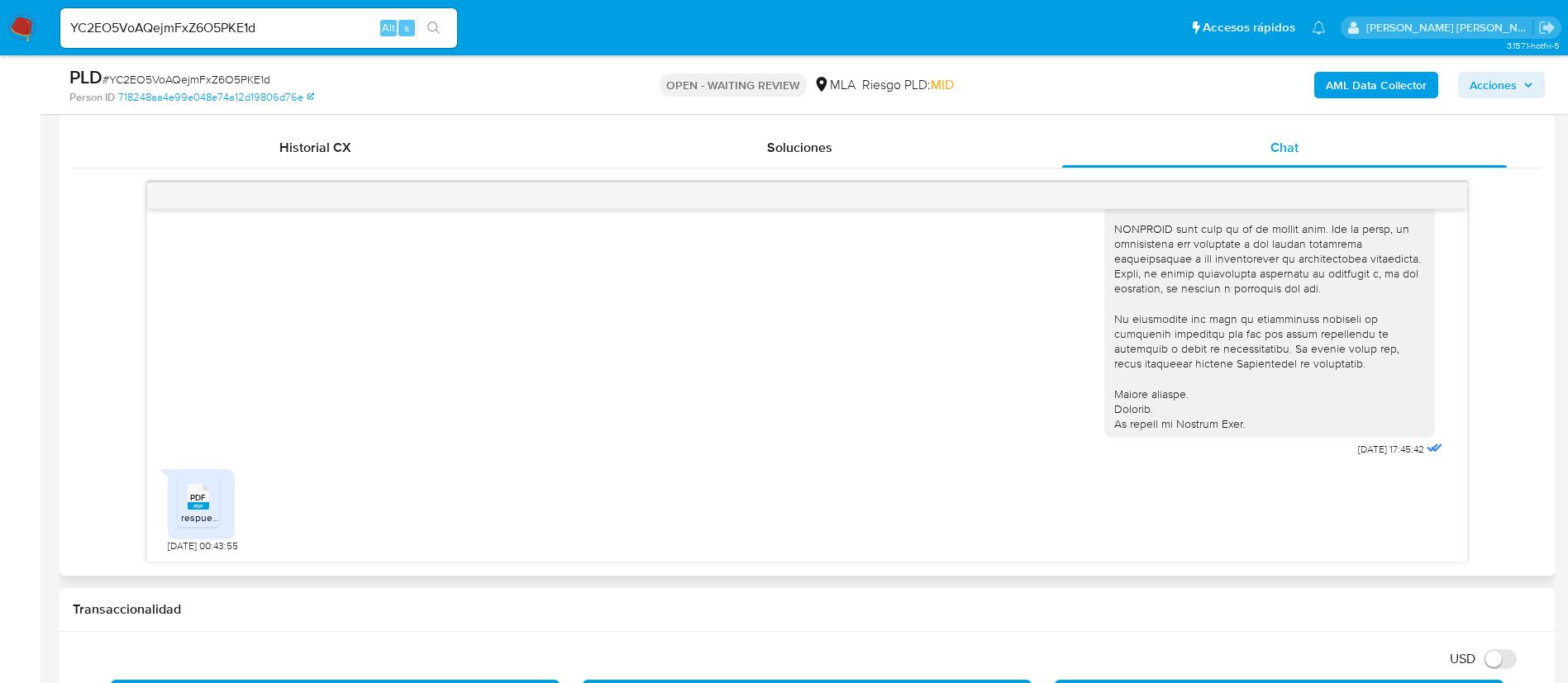
scroll to position [801, 0]
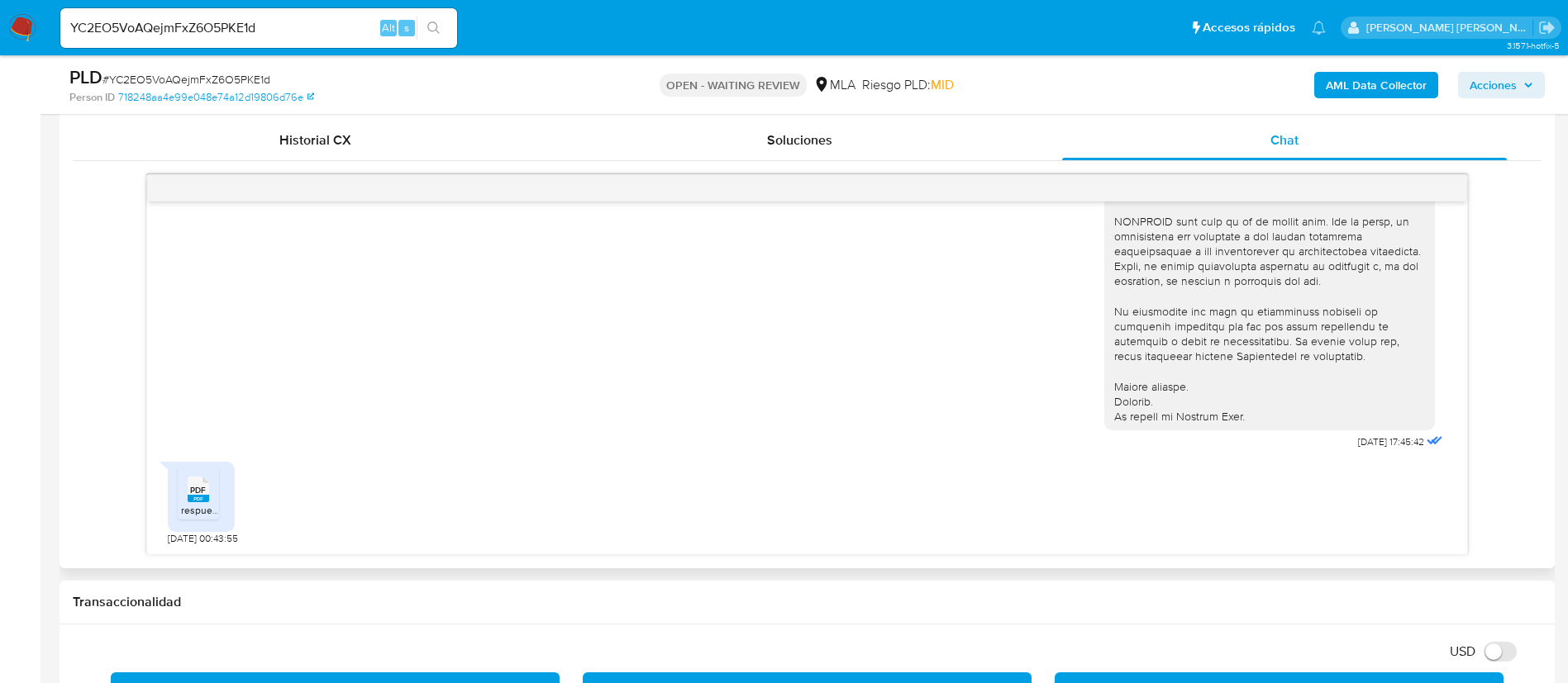
click at [196, 502] on rect at bounding box center [199, 499] width 22 height 7
click at [325, 10] on div "YC2EO5VoAQejmFxZ6O5PKE1d Alt s" at bounding box center [258, 27] width 397 height 39
paste input "arAJkIihDG06B4ANynjAJ2u7"
click at [322, 19] on input "YC2EO5VoAQejmFxZ6O5PKE1d" at bounding box center [258, 28] width 397 height 22
type input "arAJkIihDG06B4ANynjAJ2u7"
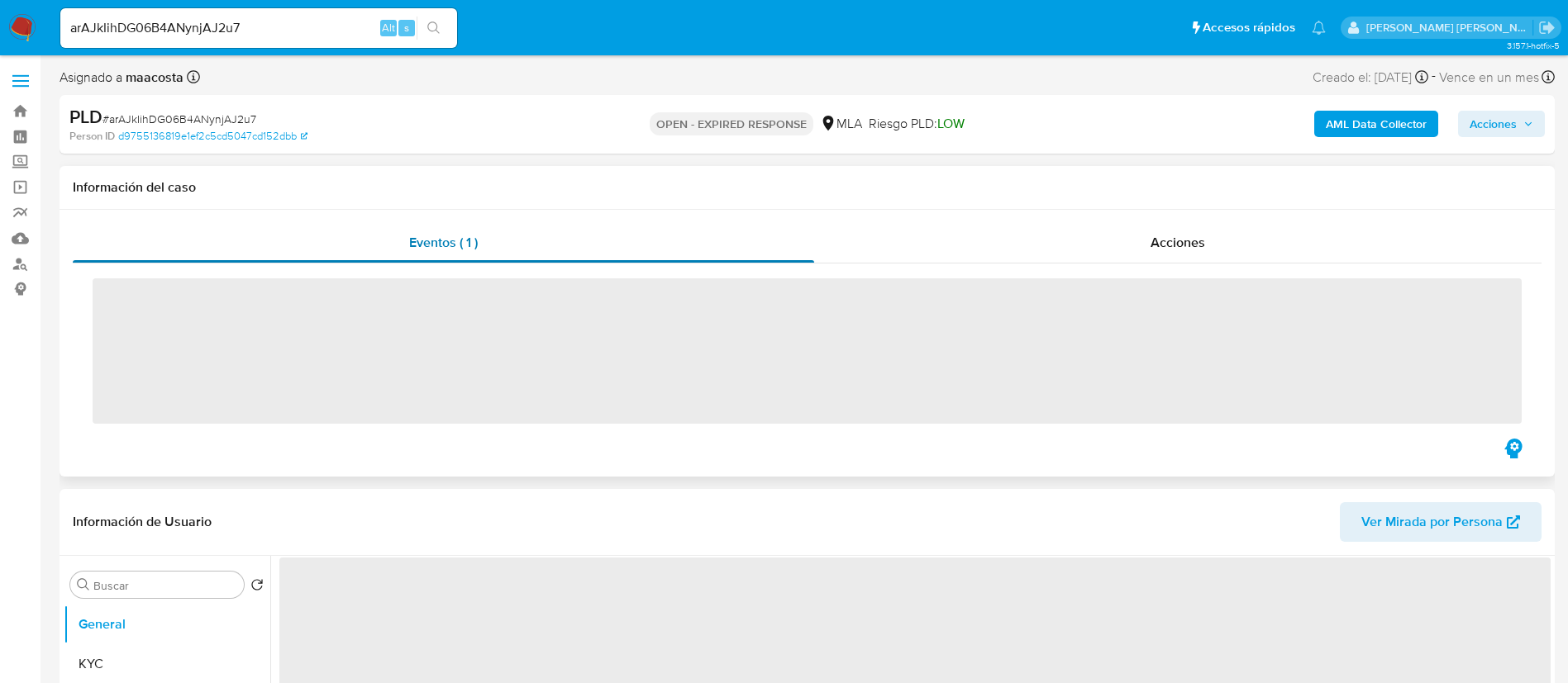
click at [753, 241] on div "Eventos ( 1 )" at bounding box center [443, 243] width 742 height 39
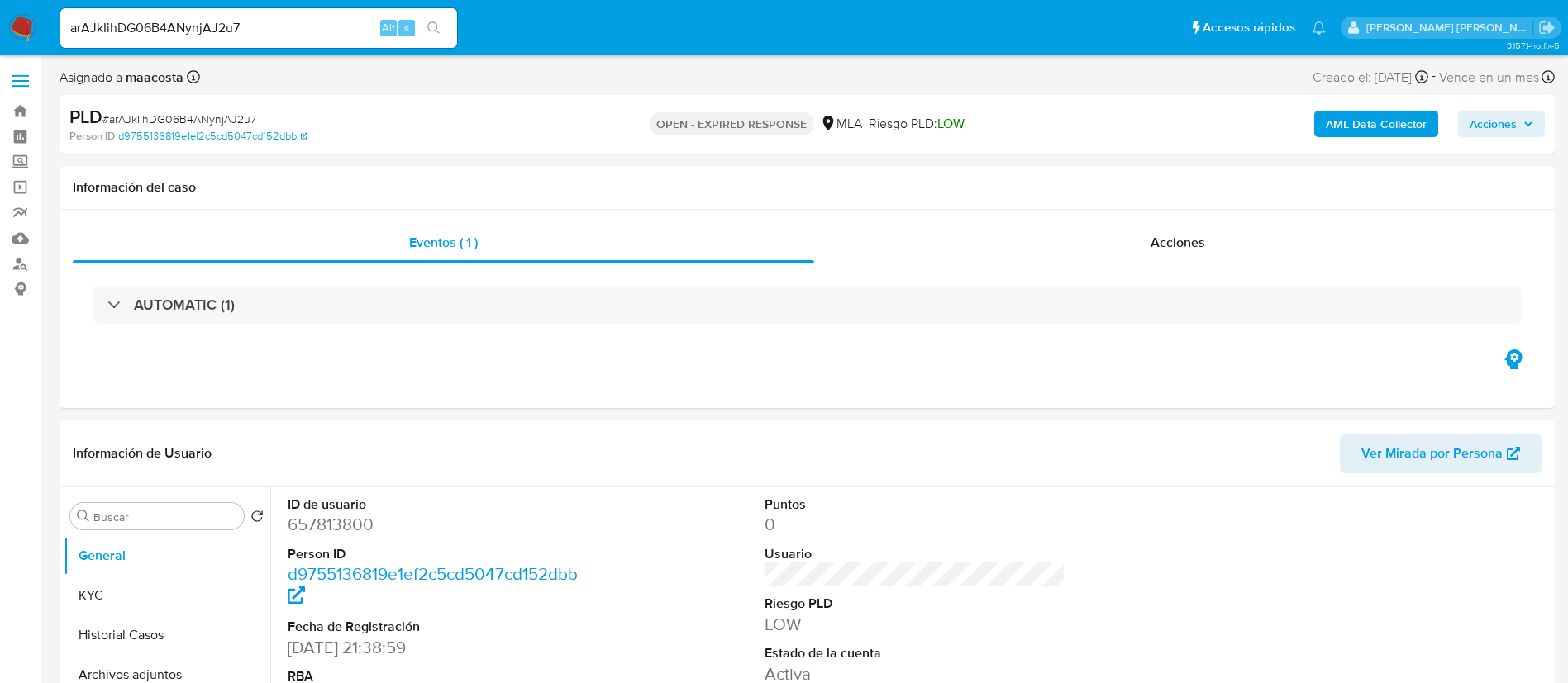
select select "10"
paste input "f5C8rTv8NUGTEtHDGpUdrfA1"
click at [345, 22] on input "f5C8rTv8NUGTEtHDGpUdrfA1" at bounding box center [258, 28] width 397 height 22
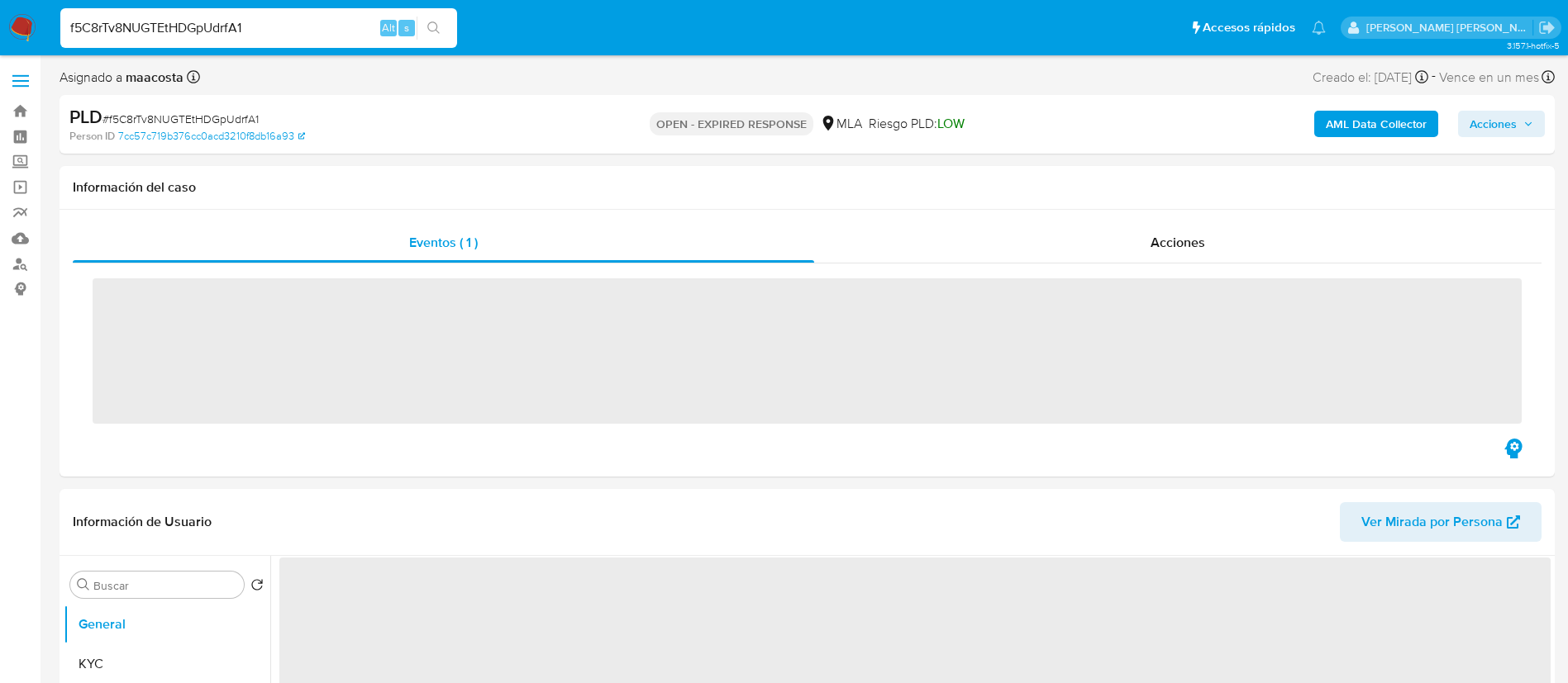
paste input "RISyo6SAZznbrfDgLpBum348"
type input "RISyo6SAZznbrfDgLpBum348"
select select "10"
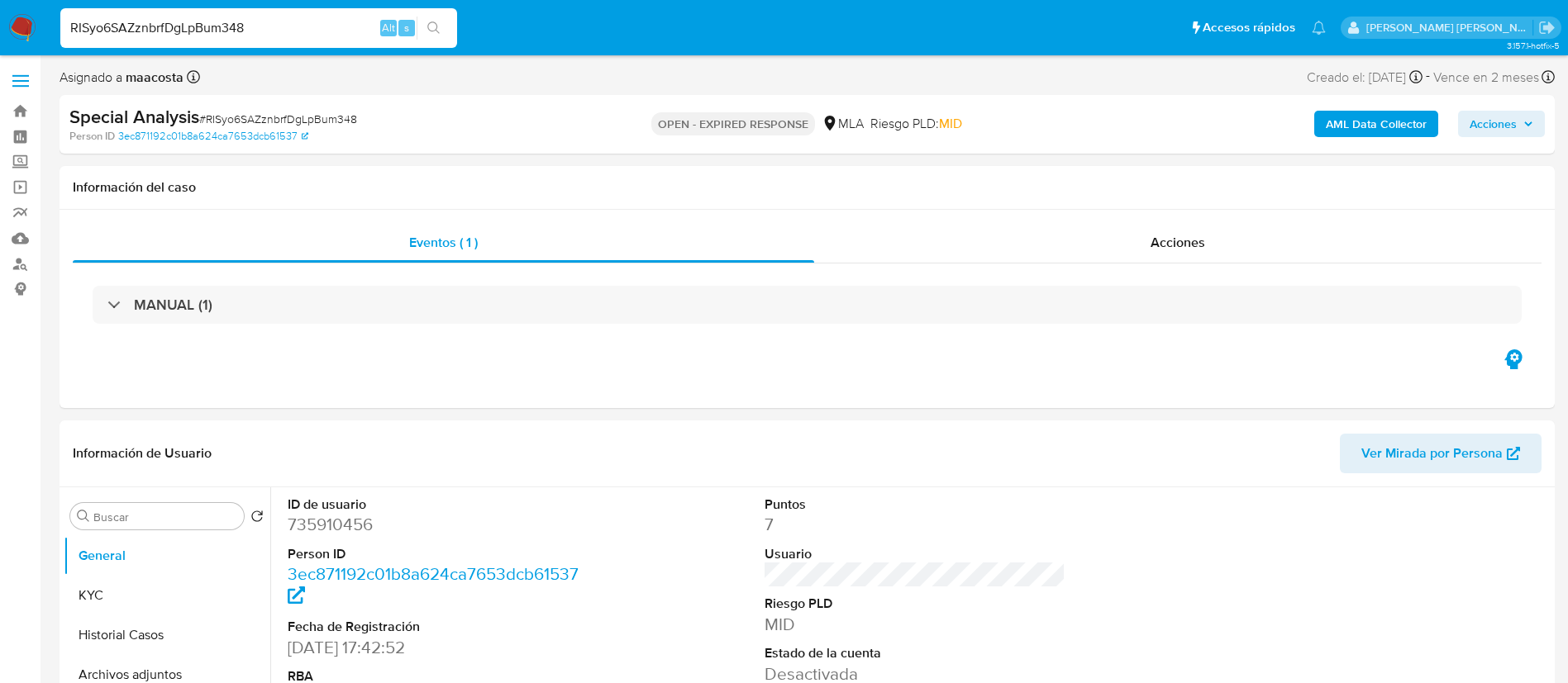
paste input "HdQN6eNrtsEehnDYFvOVtWOP"
click at [321, 34] on input "RISyo6SAZznbrfDgLpBum348" at bounding box center [258, 28] width 397 height 22
type input "HdQN6eNrtsEehnDYFvOVtWOP"
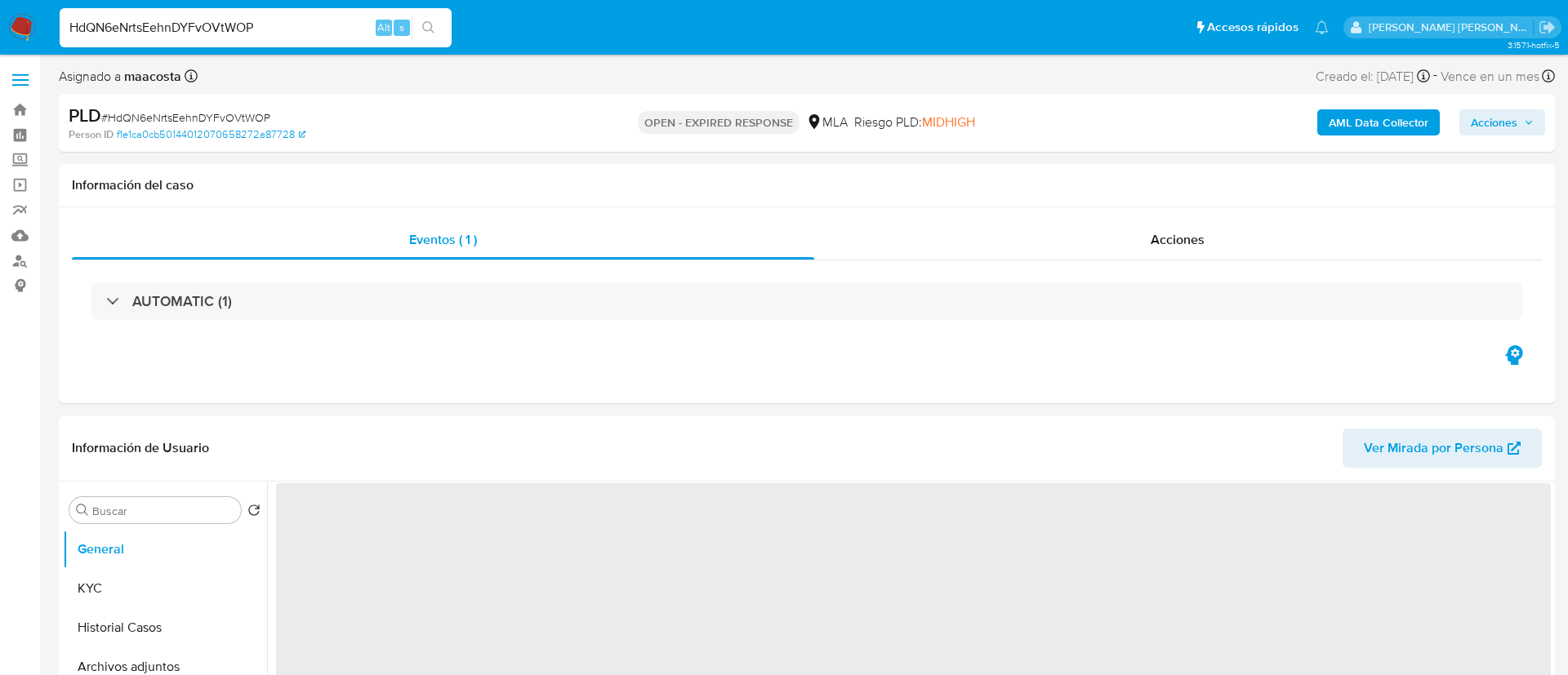
select select "10"
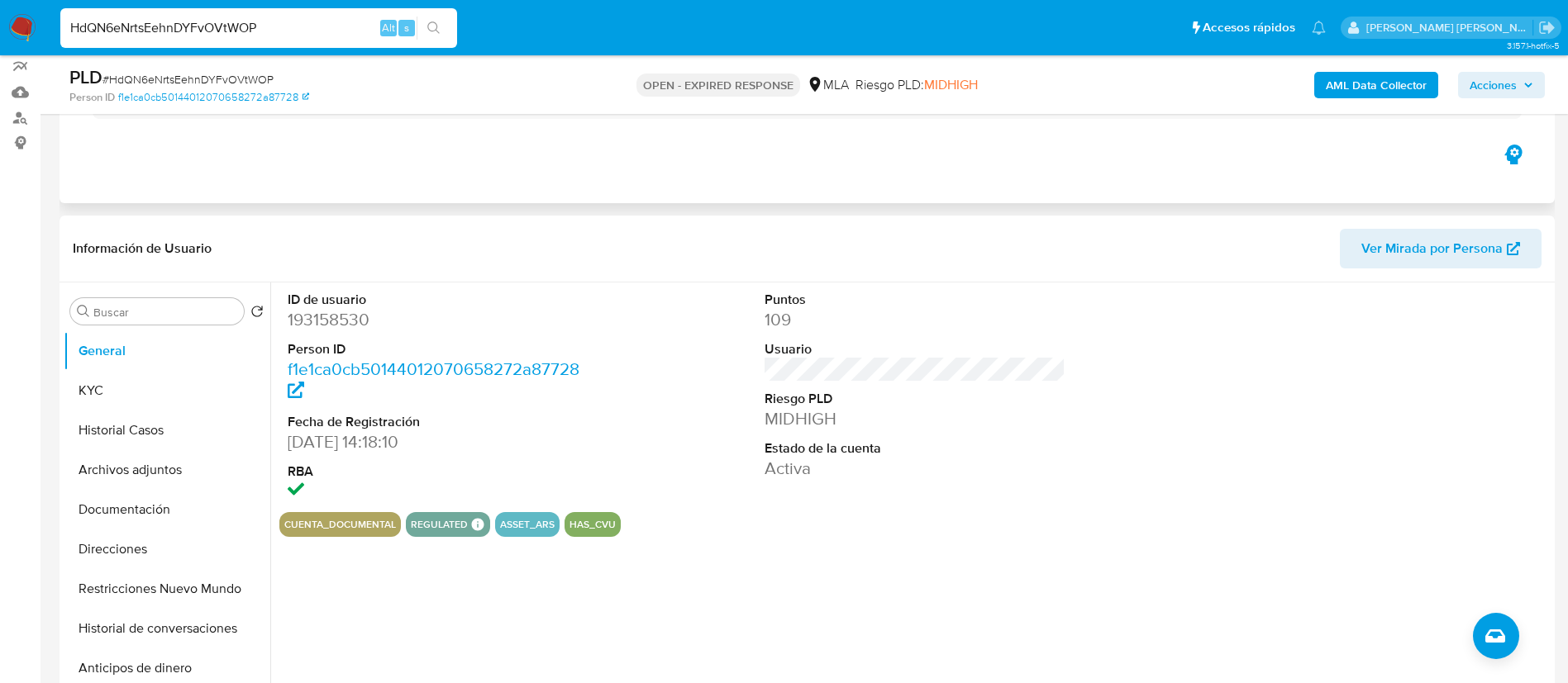
scroll to position [172, 0]
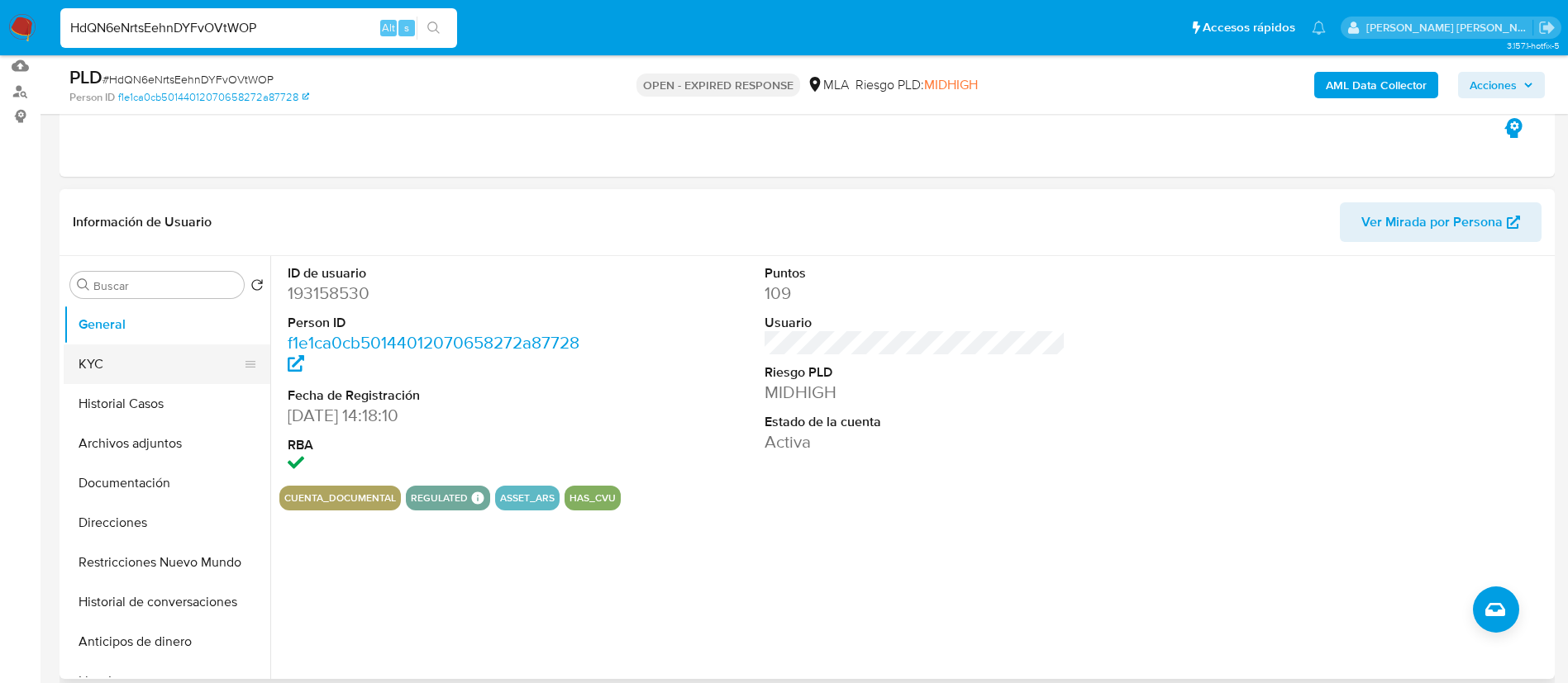
click at [162, 361] on button "KYC" at bounding box center [161, 364] width 193 height 39
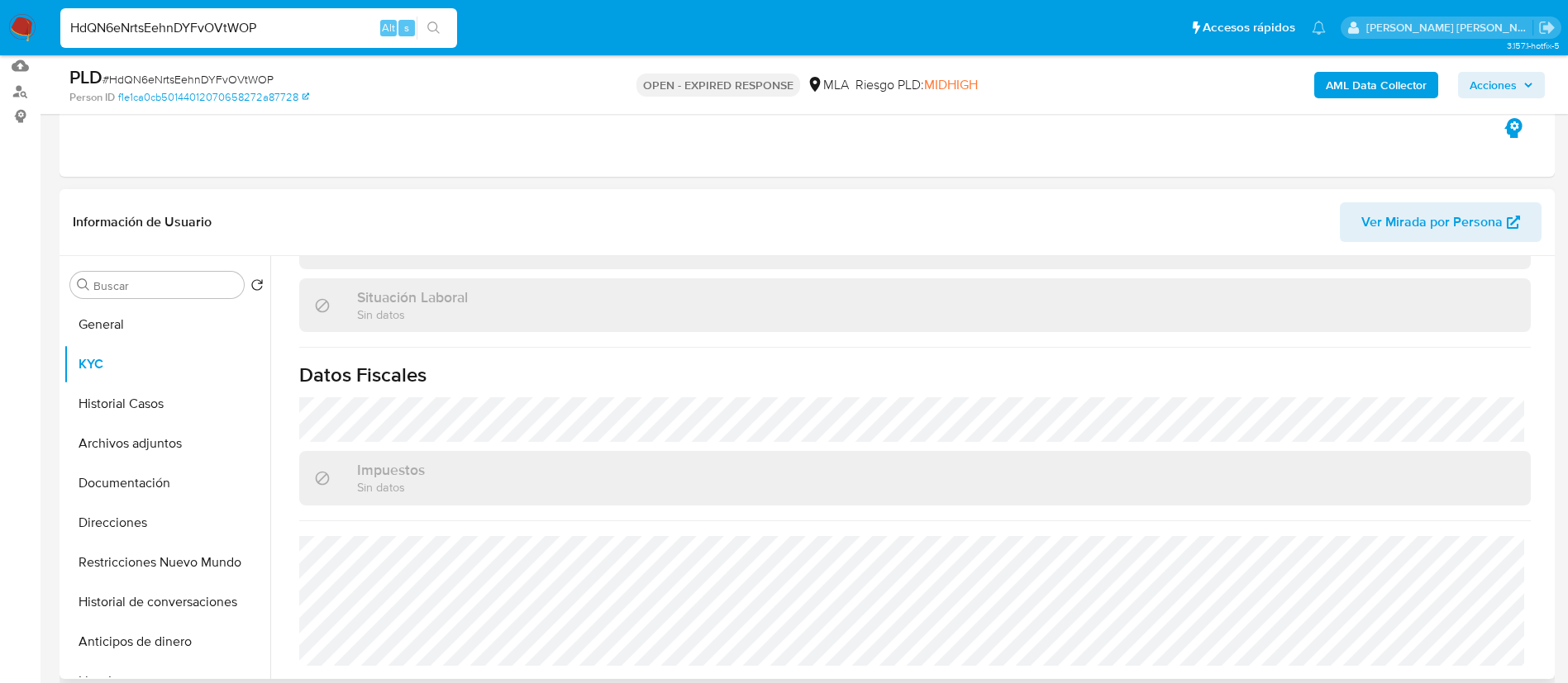
scroll to position [247, 0]
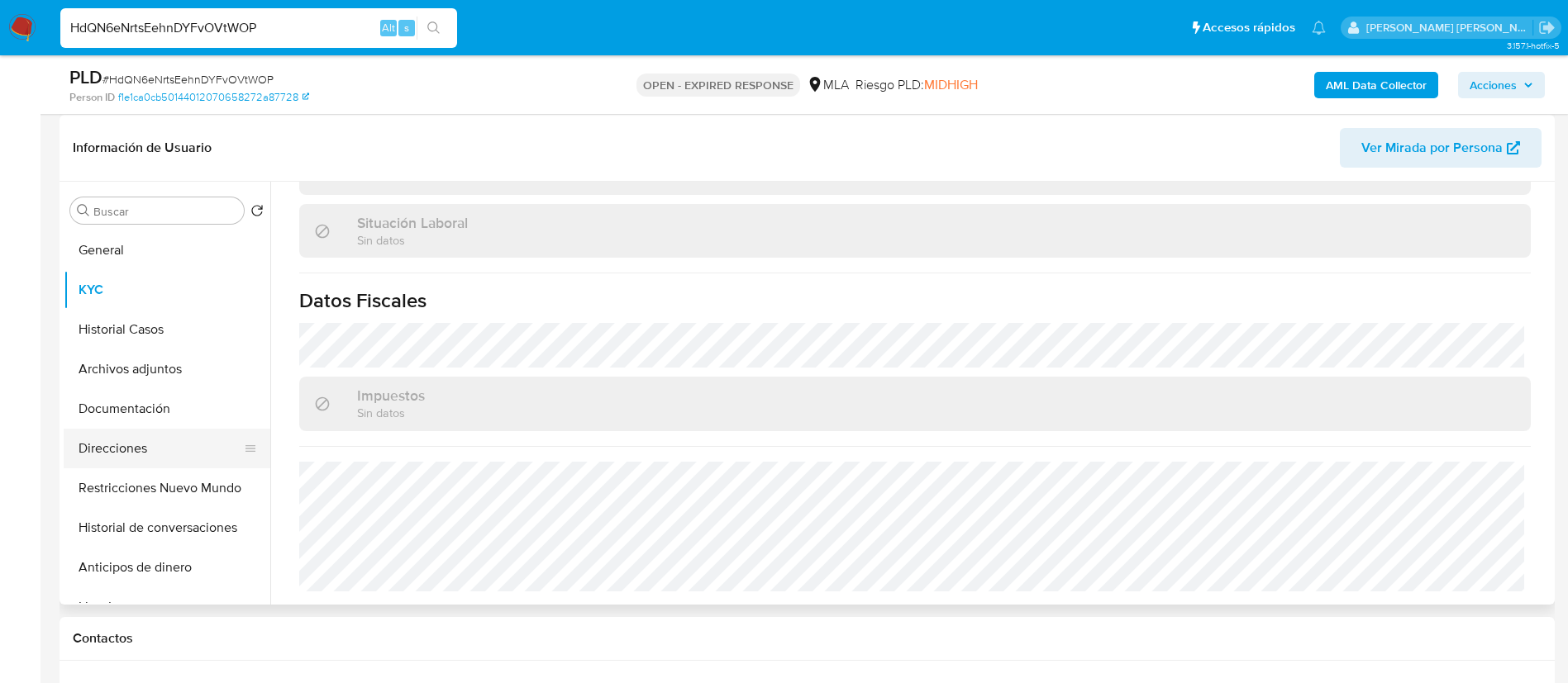
click at [154, 451] on button "Direcciones" at bounding box center [161, 448] width 193 height 39
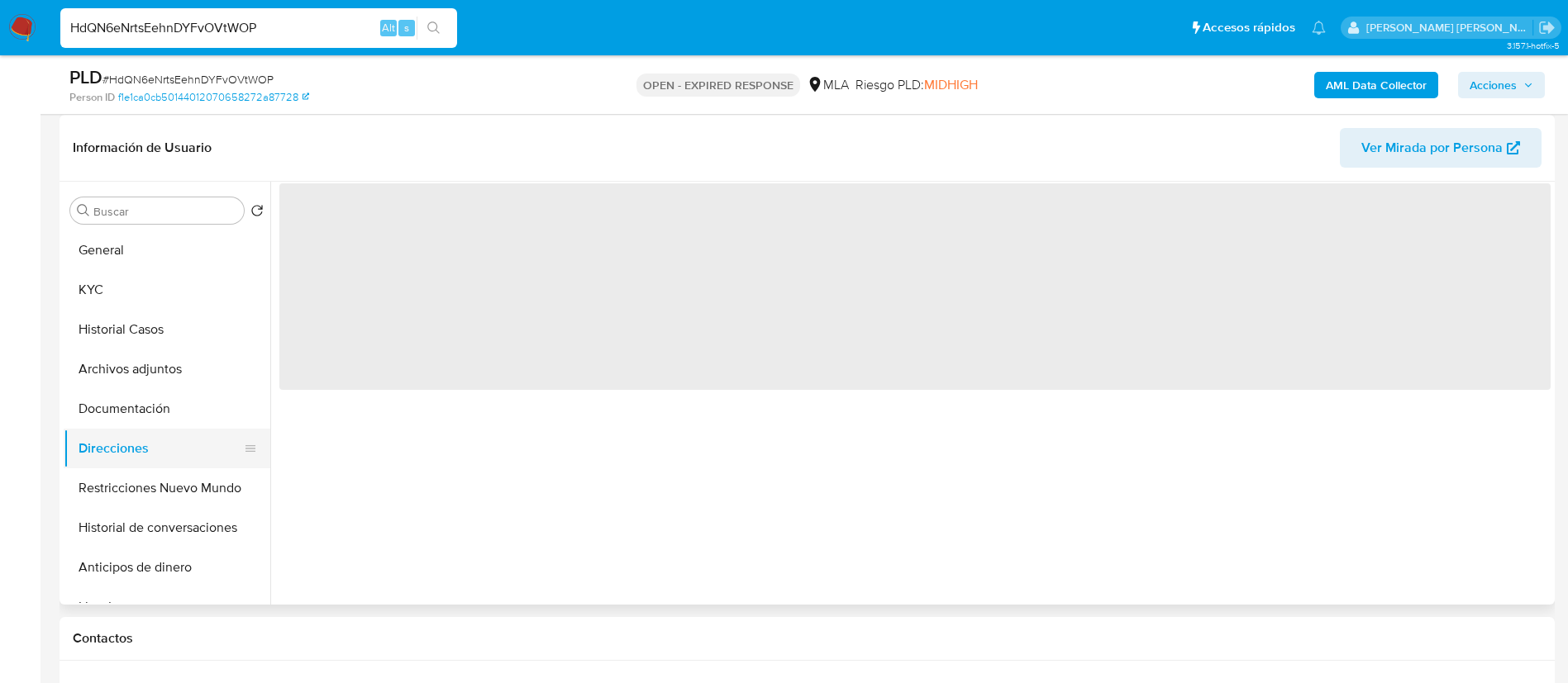
scroll to position [0, 0]
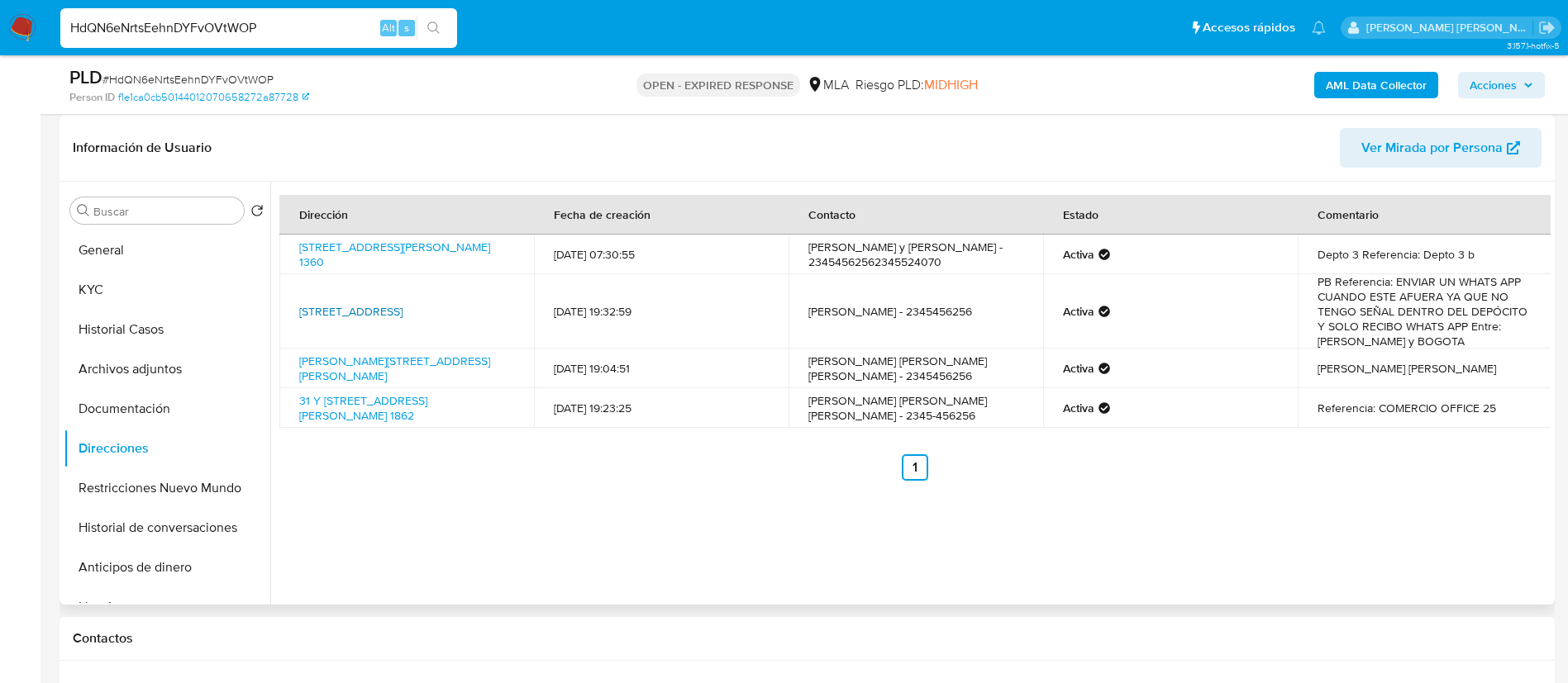
click at [367, 310] on link "Segui 312, Caballito, Capital Federal, 1406, Argentina 312" at bounding box center [350, 312] width 103 height 16
click at [131, 331] on button "Historial Casos" at bounding box center [161, 329] width 193 height 39
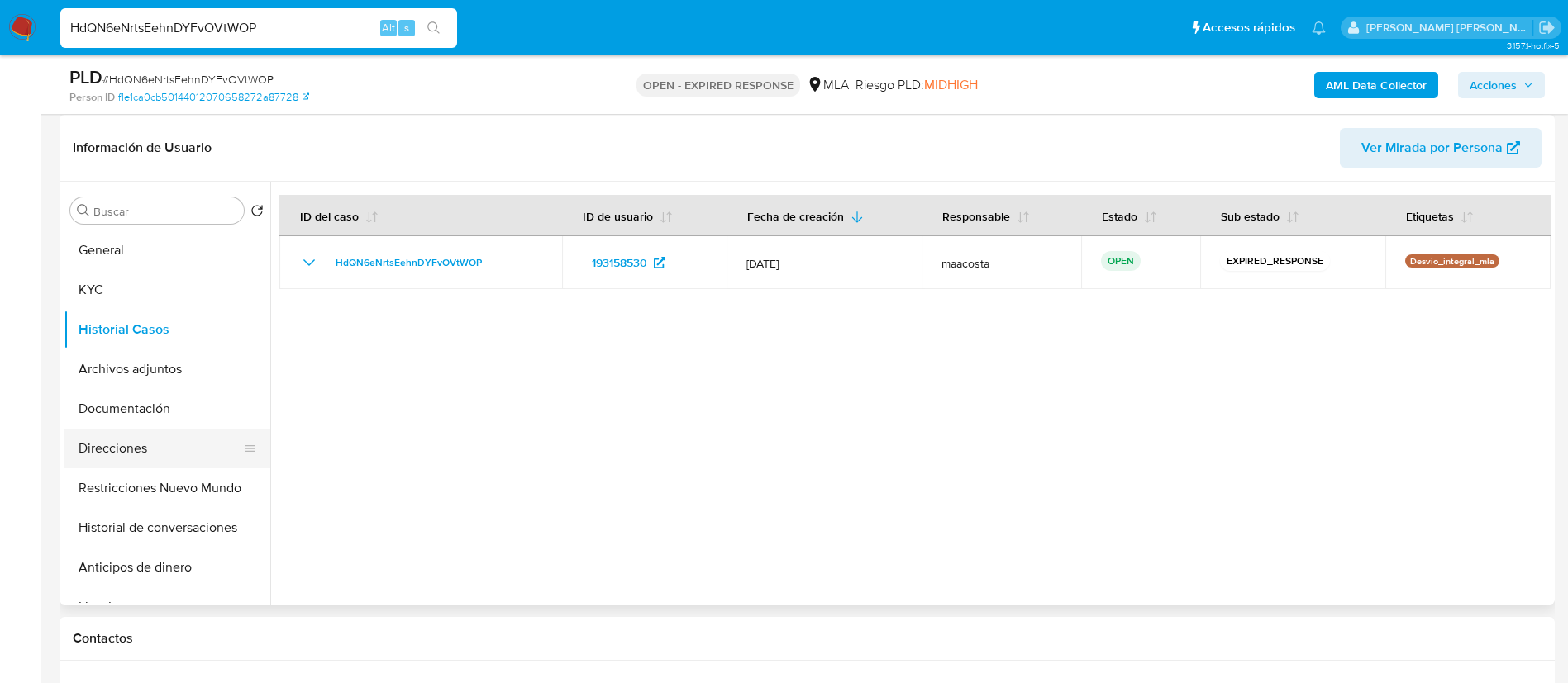
click at [121, 443] on button "Direcciones" at bounding box center [161, 448] width 193 height 39
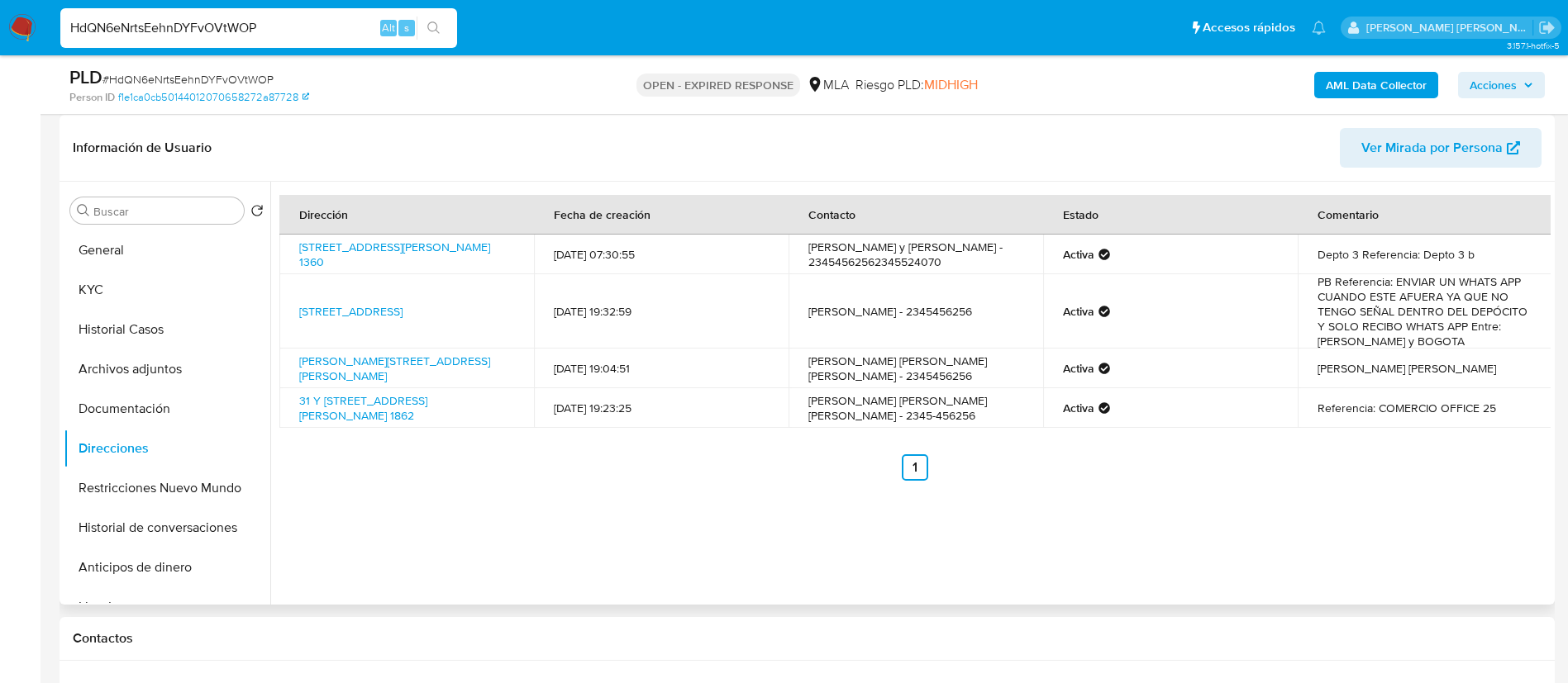
click at [761, 327] on td "11/07/2022 19:32:59" at bounding box center [660, 312] width 254 height 75
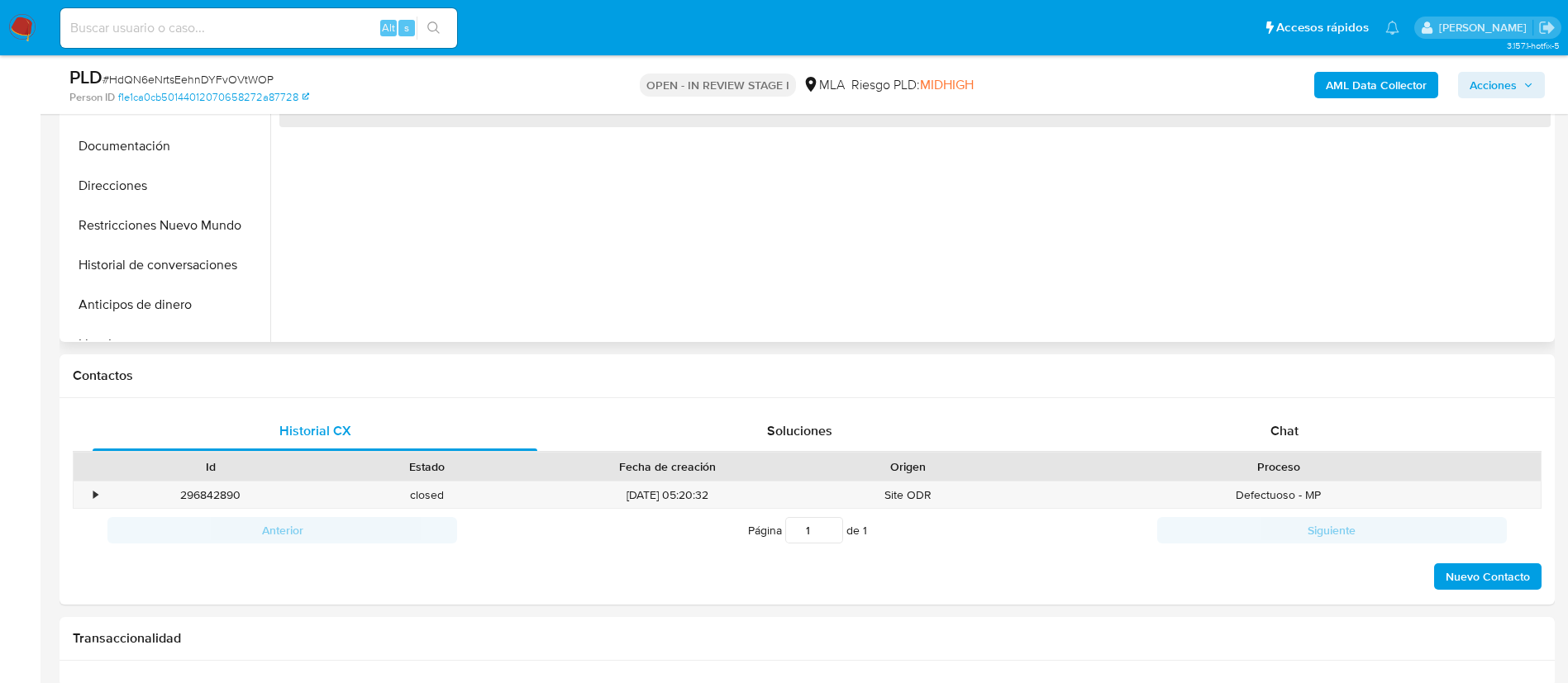
scroll to position [576, 0]
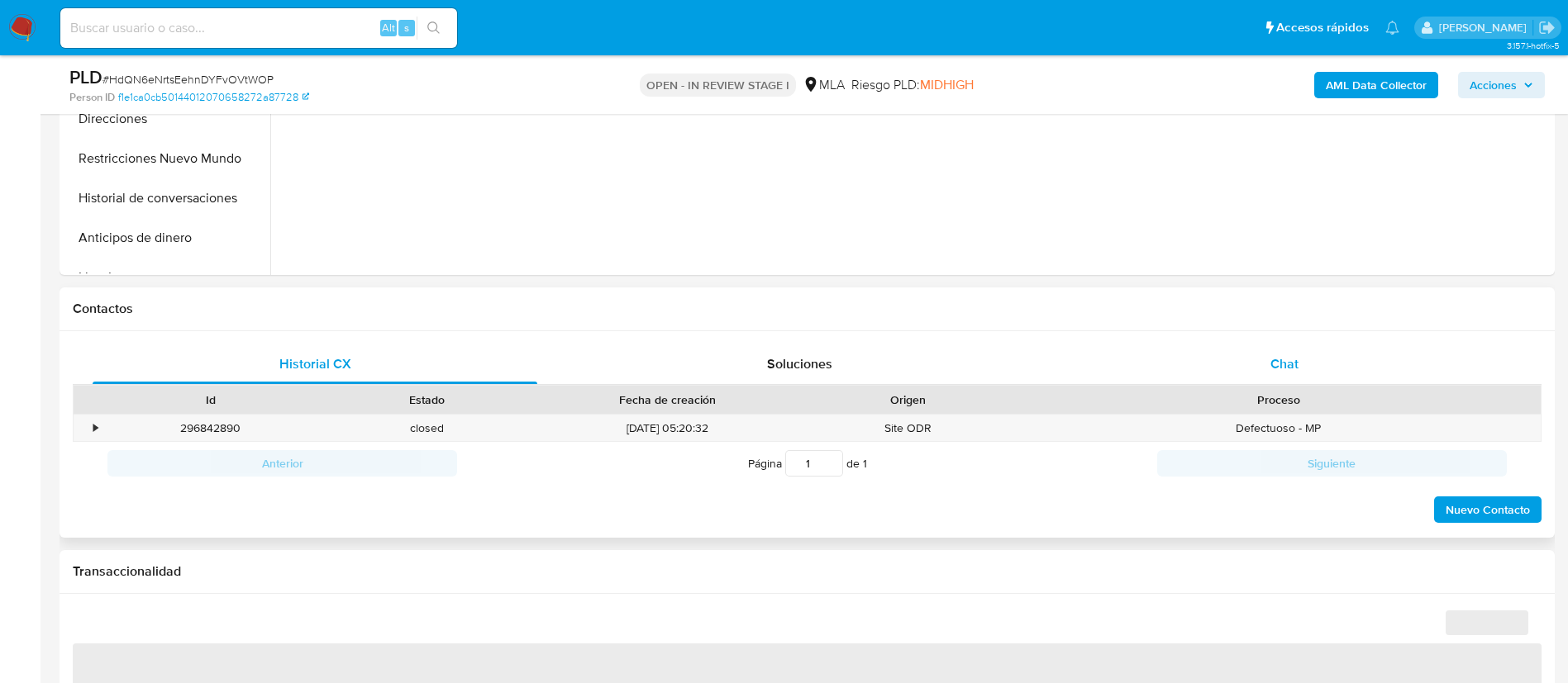
click at [1293, 375] on div "Chat" at bounding box center [1283, 364] width 444 height 39
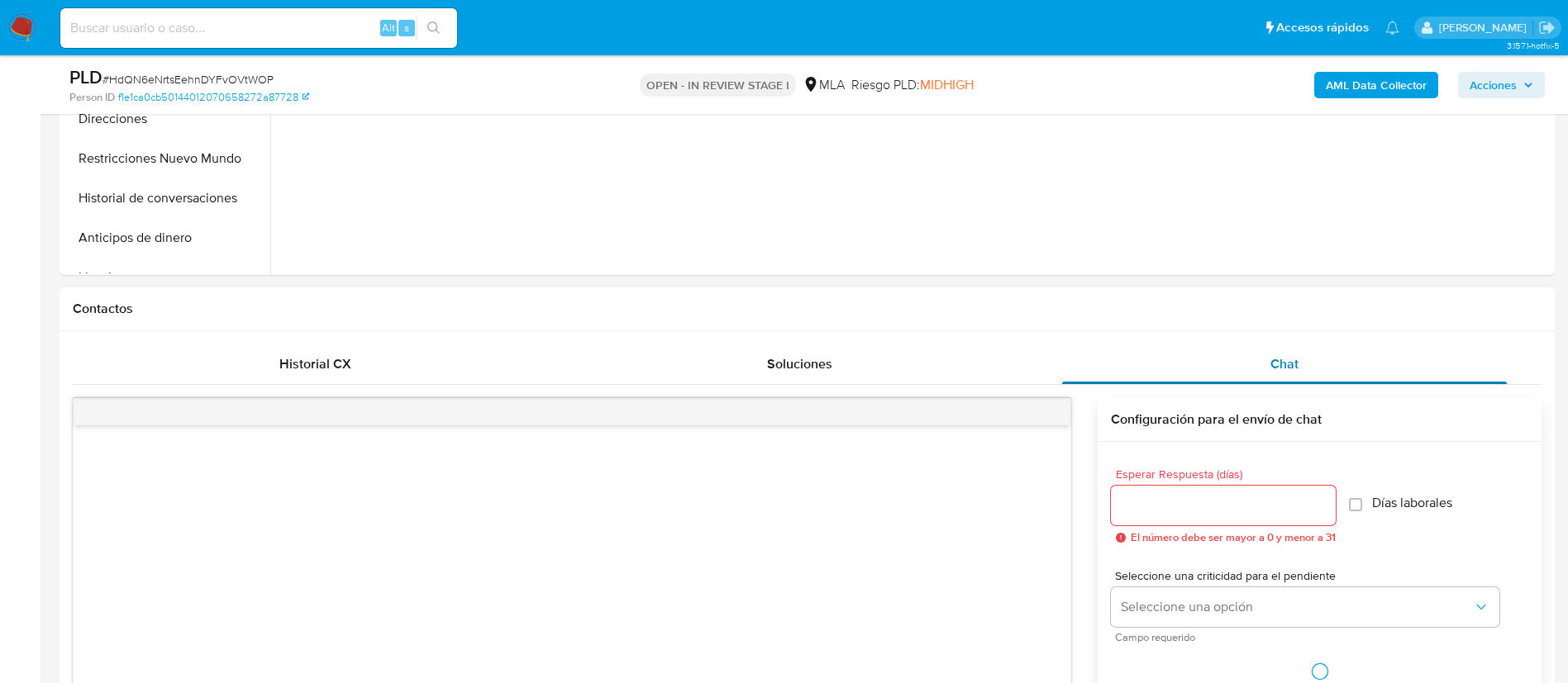
select select "10"
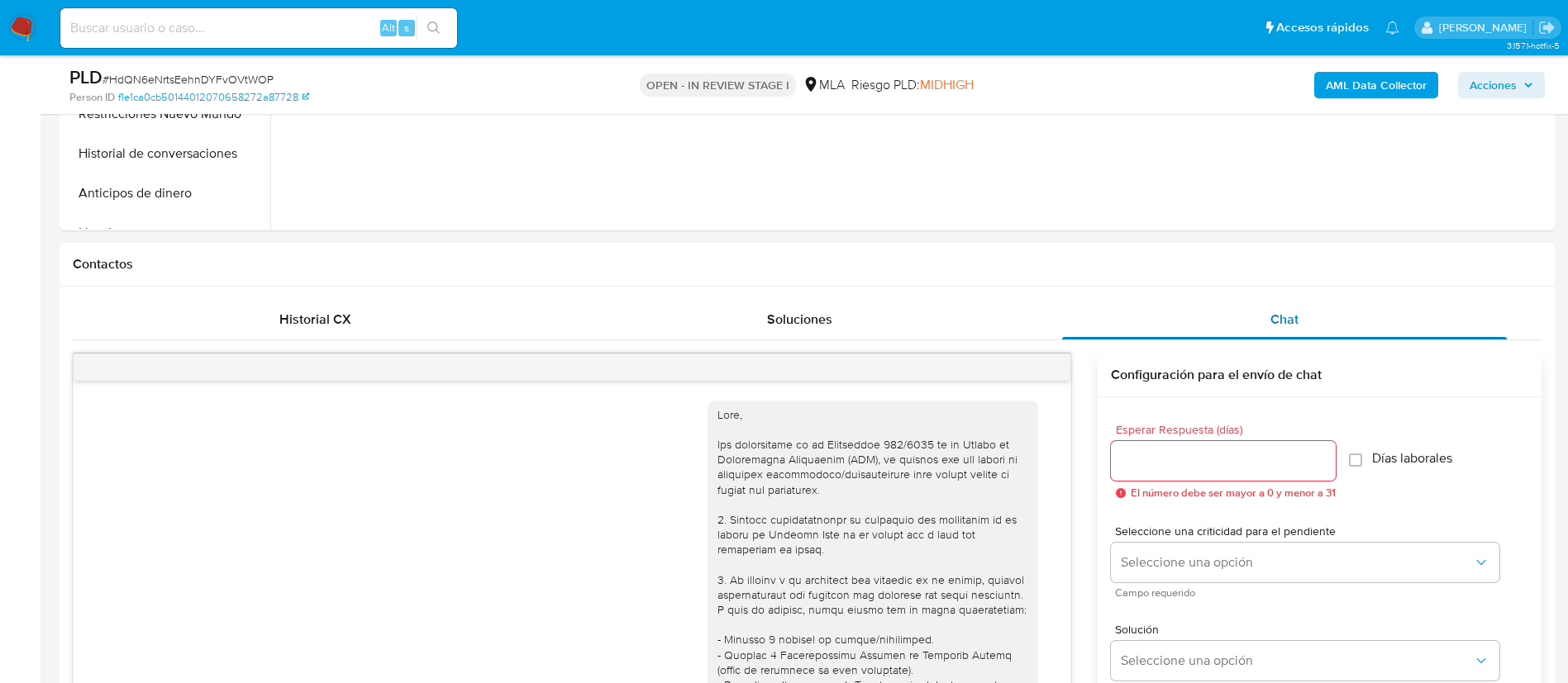
scroll to position [947, 0]
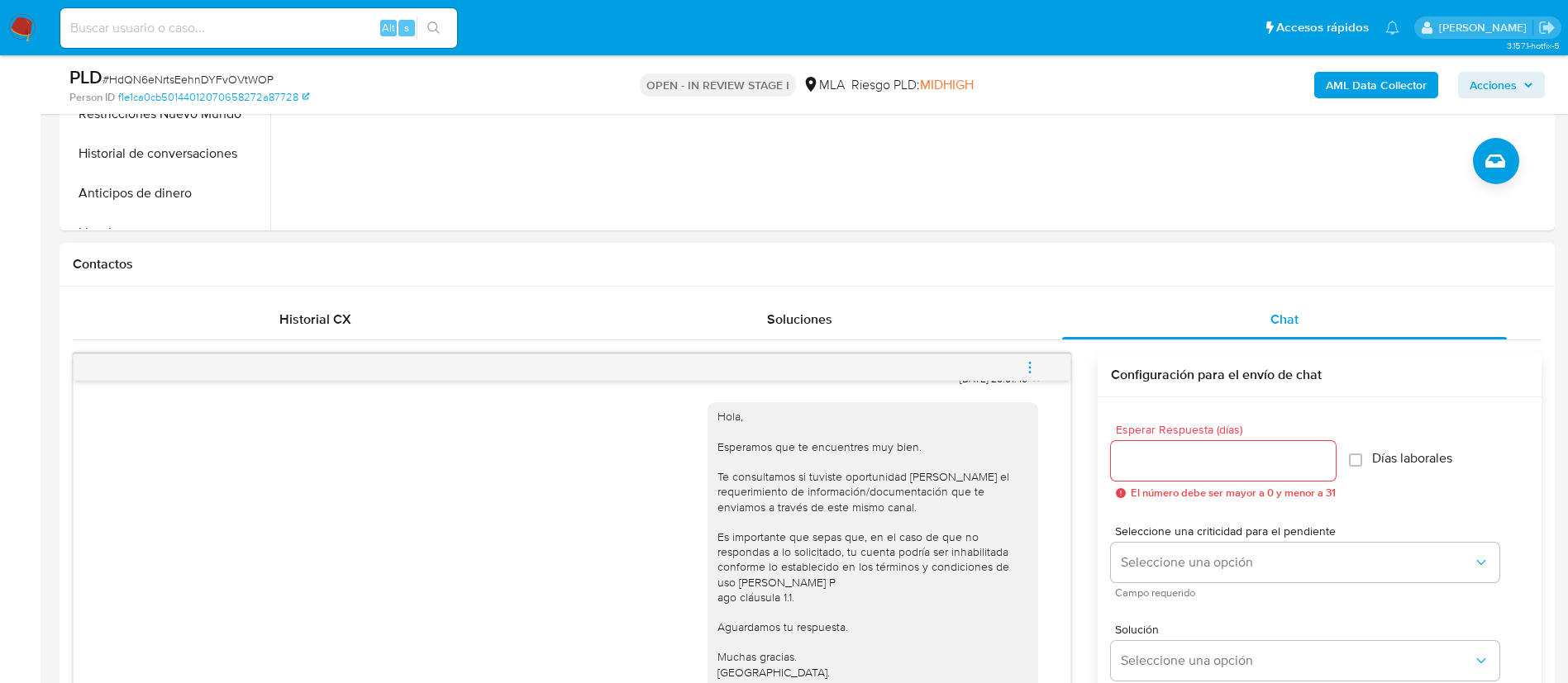
click at [1034, 368] on icon "menu-action" at bounding box center [1030, 367] width 15 height 15
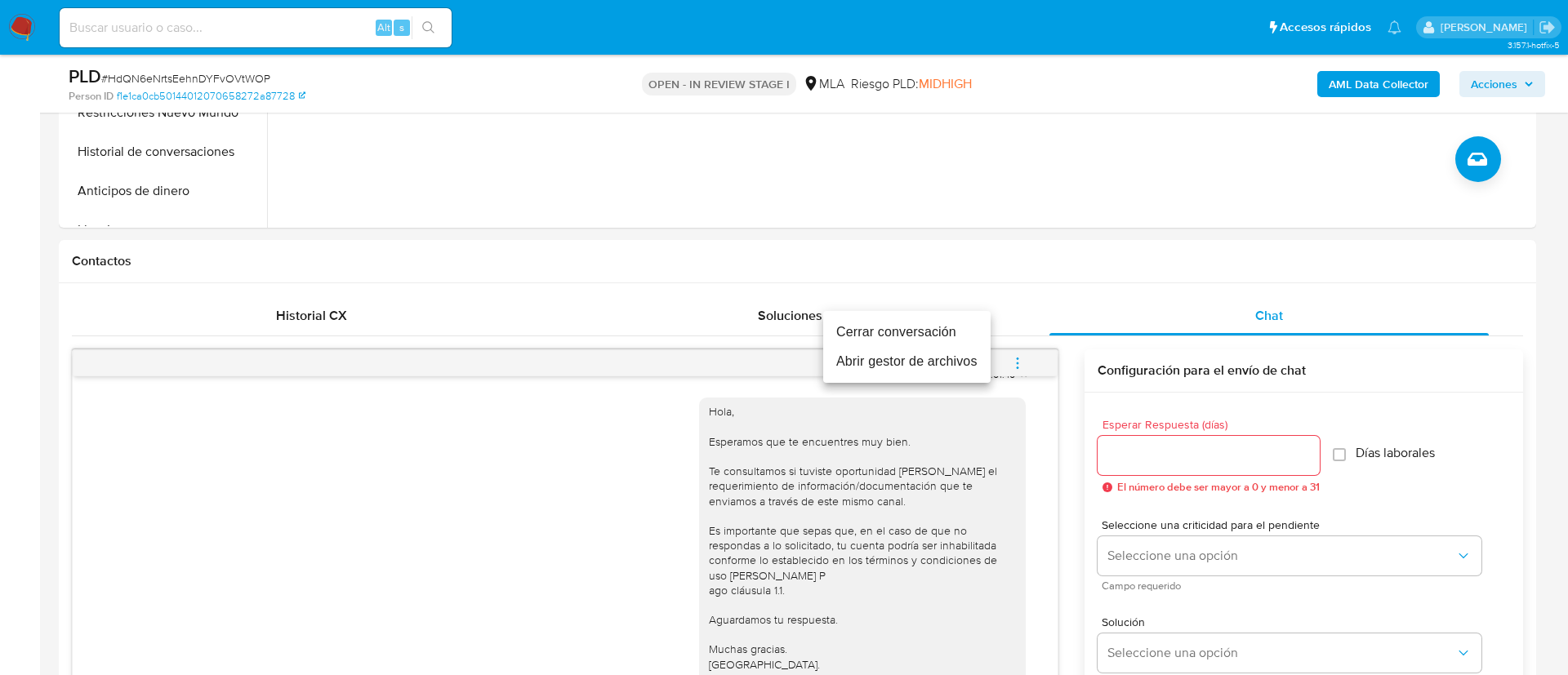
click at [917, 325] on li "Cerrar conversación" at bounding box center [907, 332] width 168 height 30
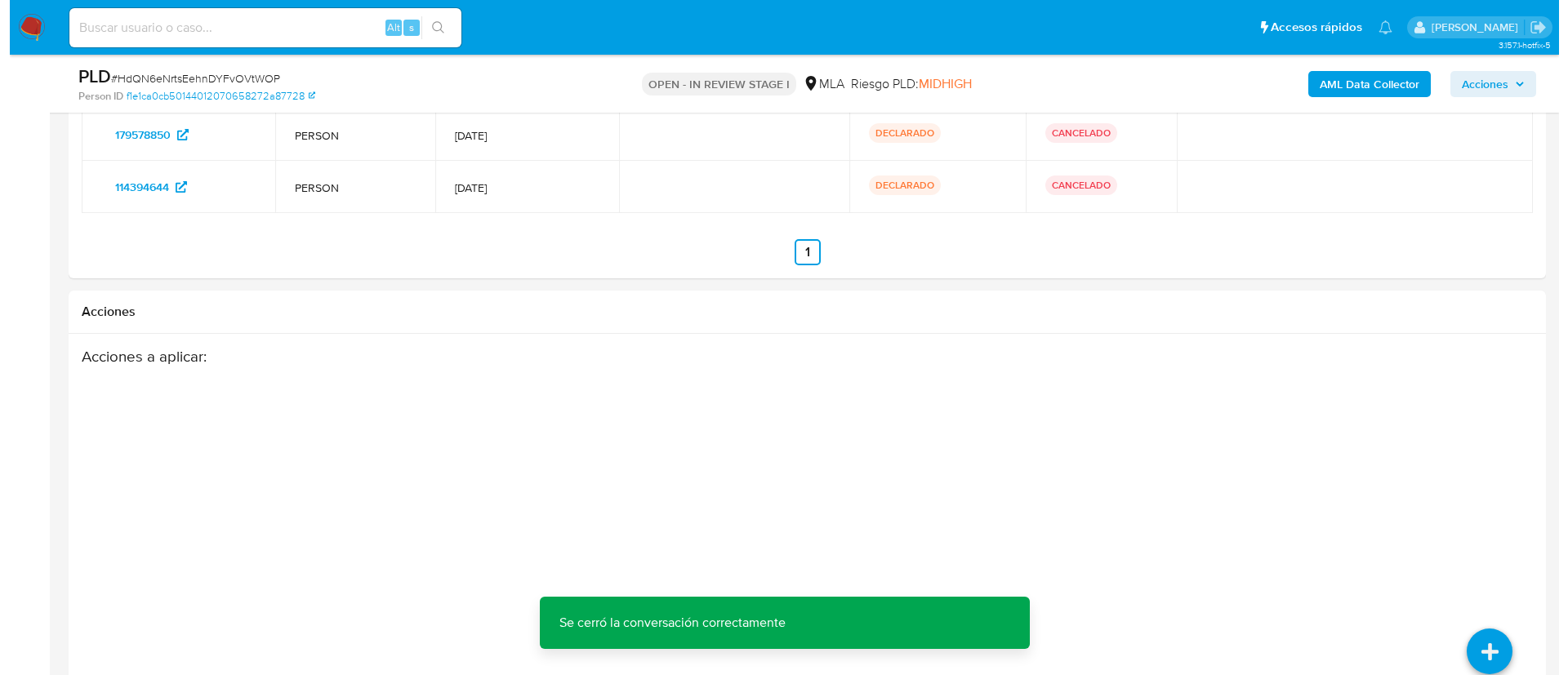
scroll to position [3097, 0]
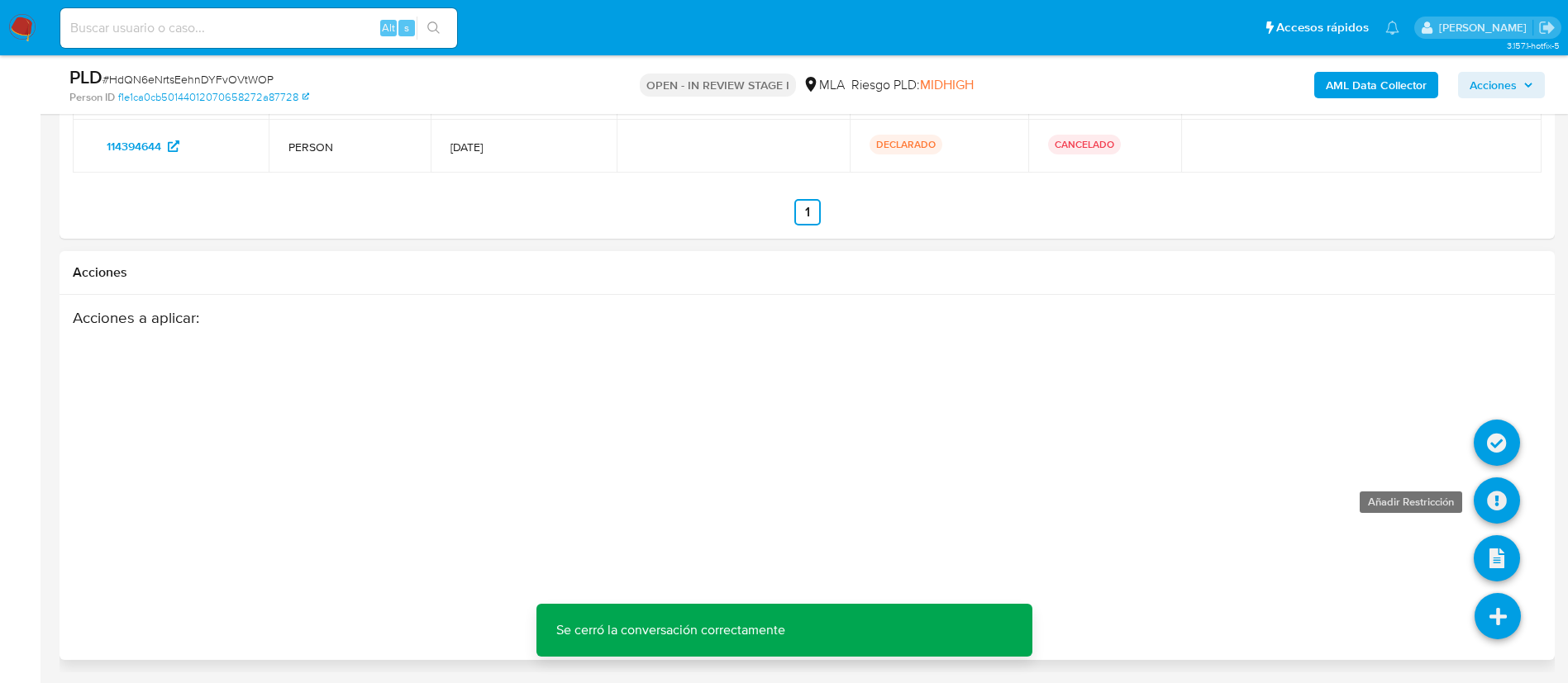
click at [1492, 495] on icon at bounding box center [1496, 501] width 47 height 47
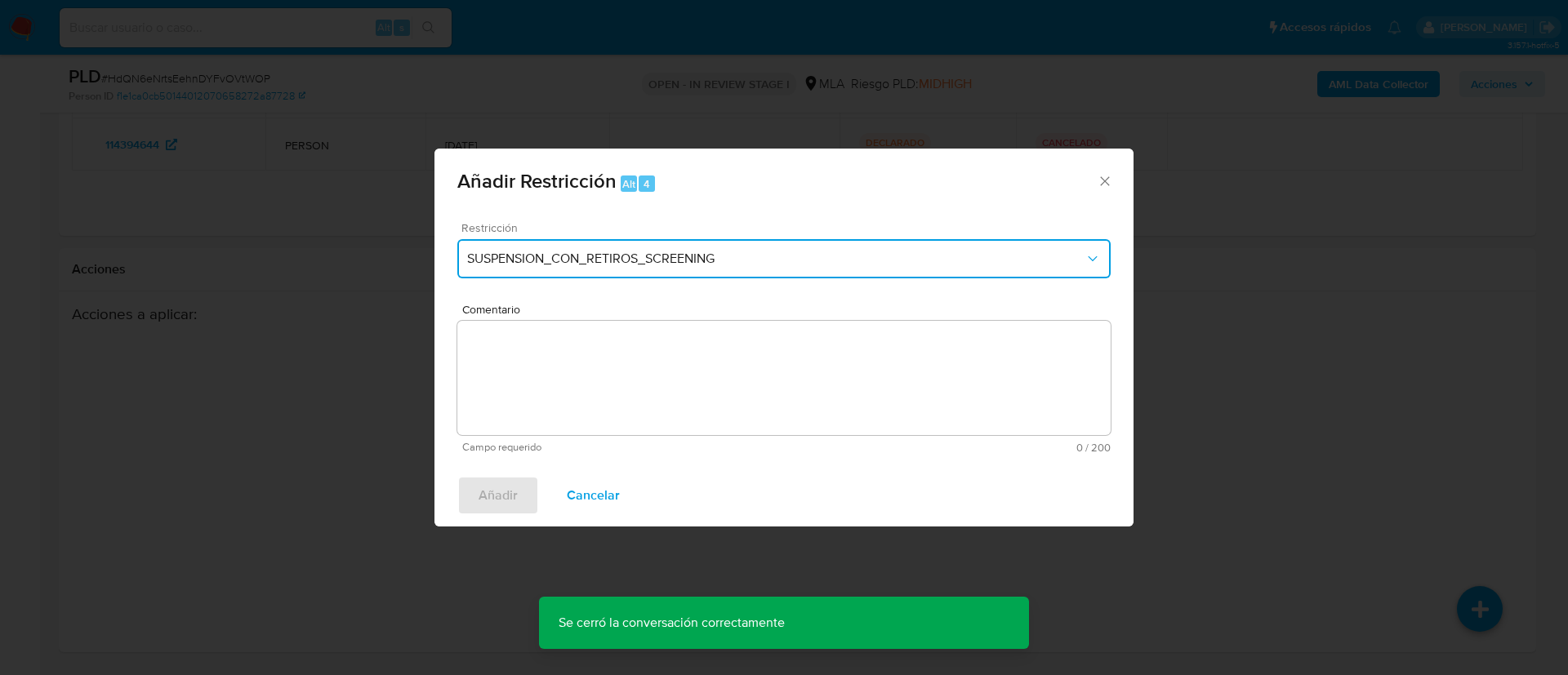
click at [749, 249] on button "SUSPENSION_CON_RETIROS_SCREENING" at bounding box center [783, 258] width 653 height 39
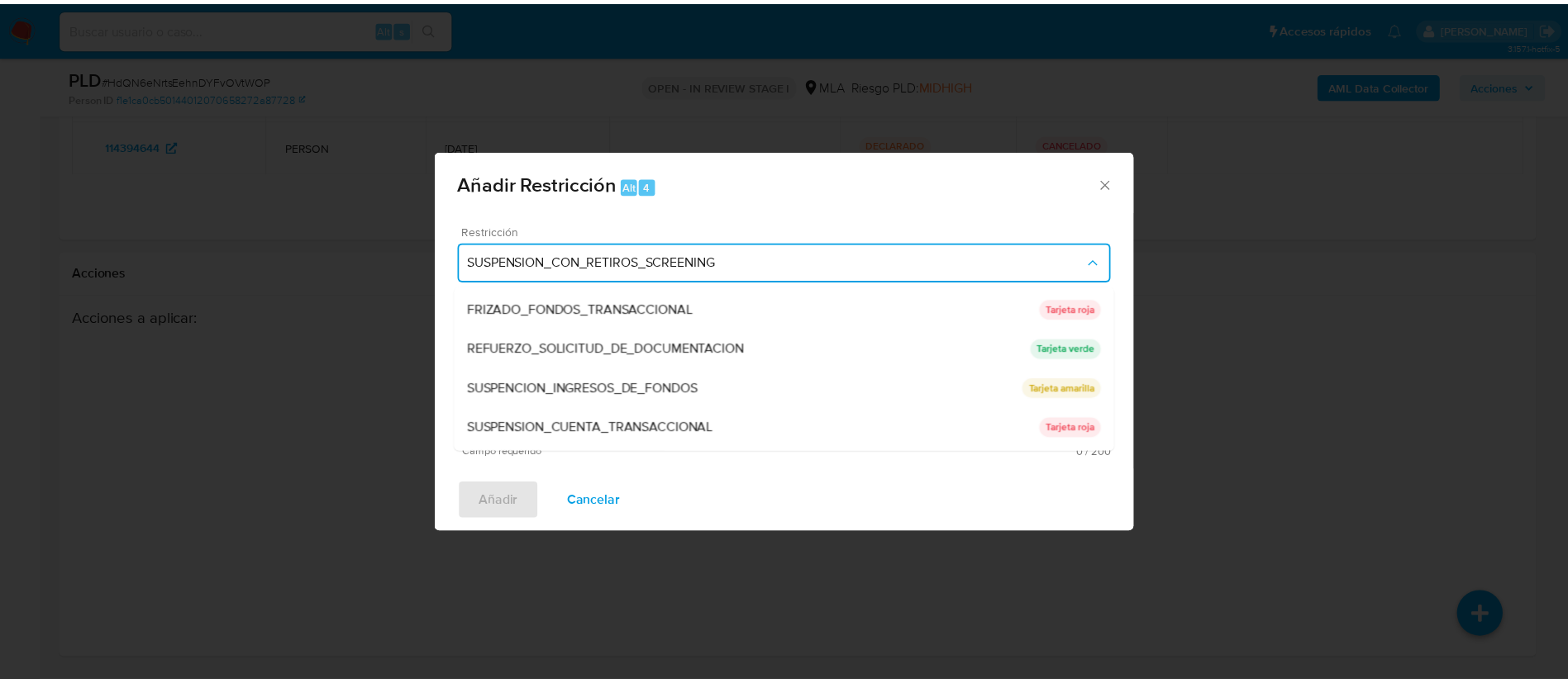
scroll to position [350, 0]
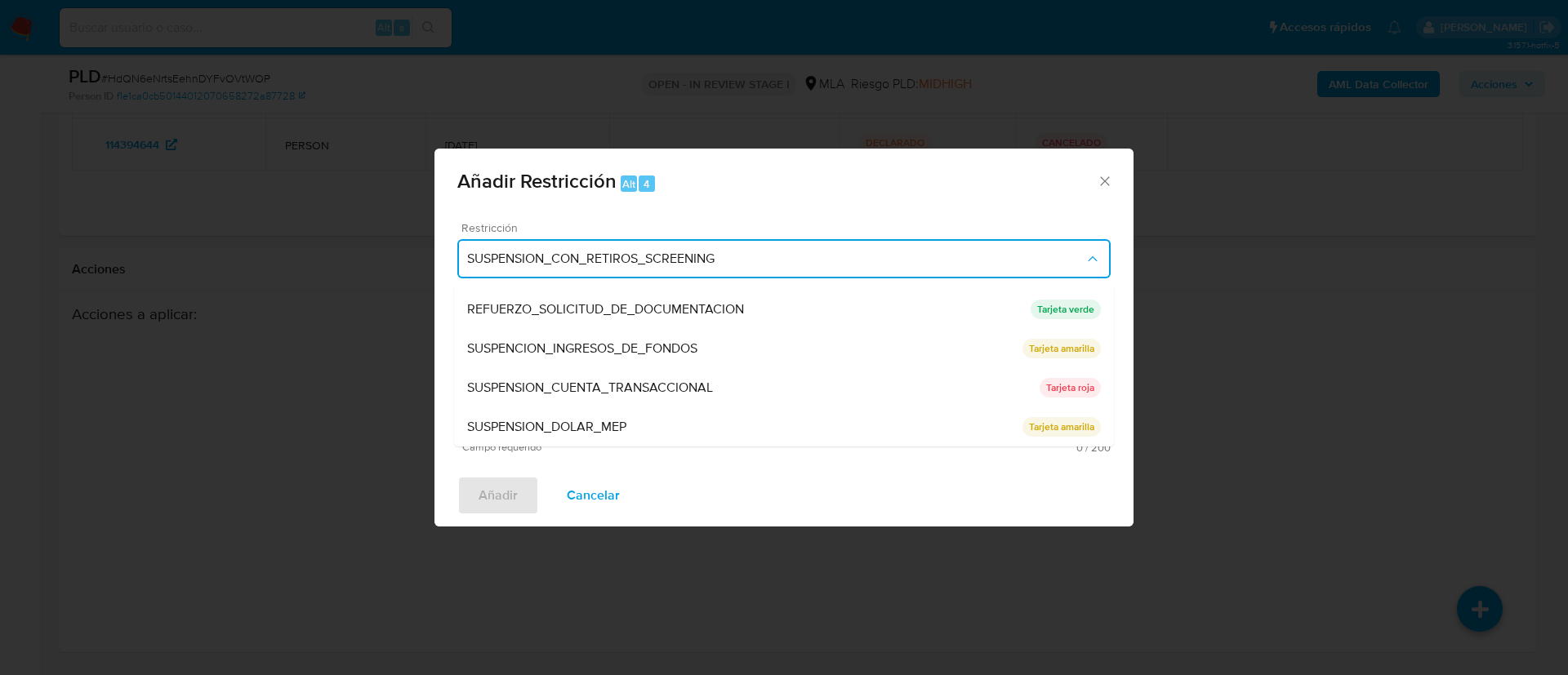
click at [679, 388] on span "SUSPENSION_CUENTA_TRANSACCIONAL" at bounding box center [589, 388] width 246 height 16
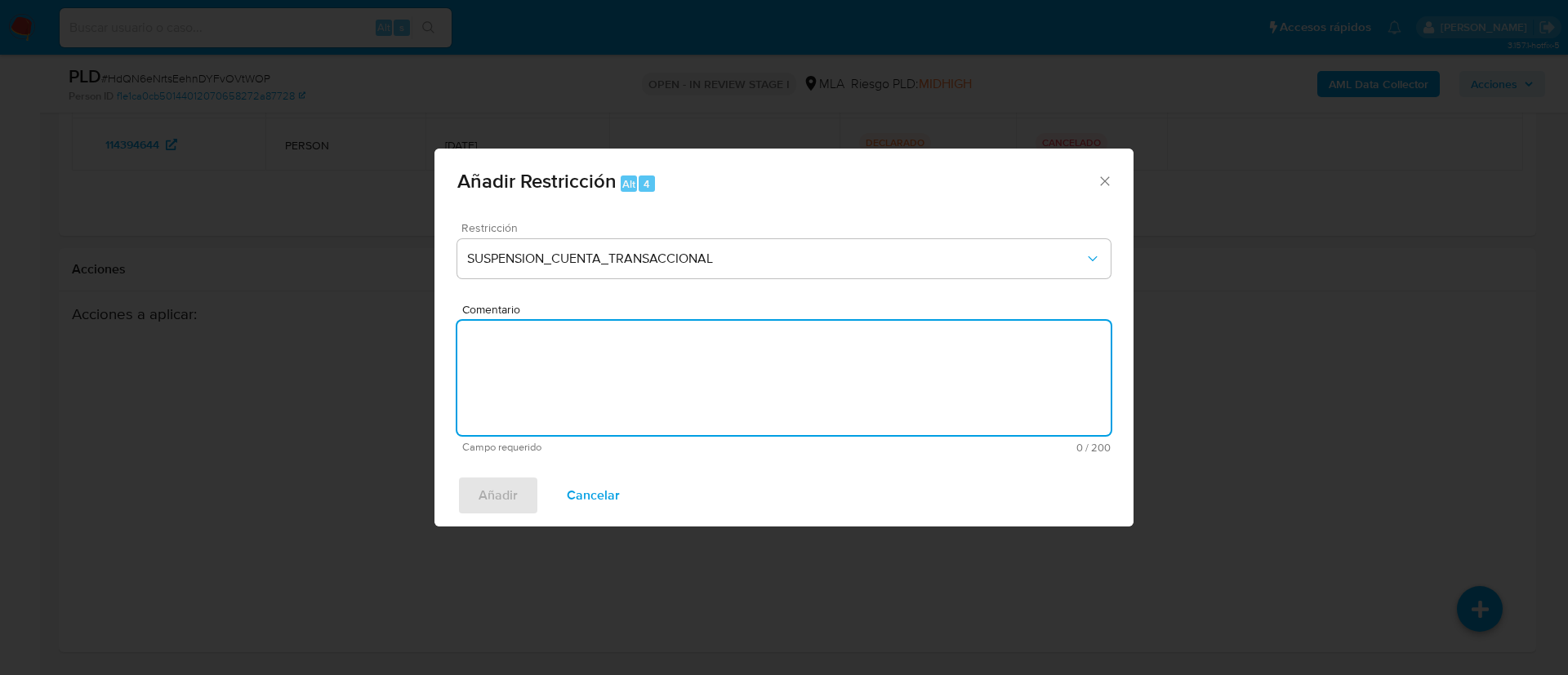
click at [679, 388] on textarea "Comentario" at bounding box center [783, 378] width 653 height 114
type textarea "AML"
click at [488, 497] on span "Añadir" at bounding box center [497, 496] width 39 height 36
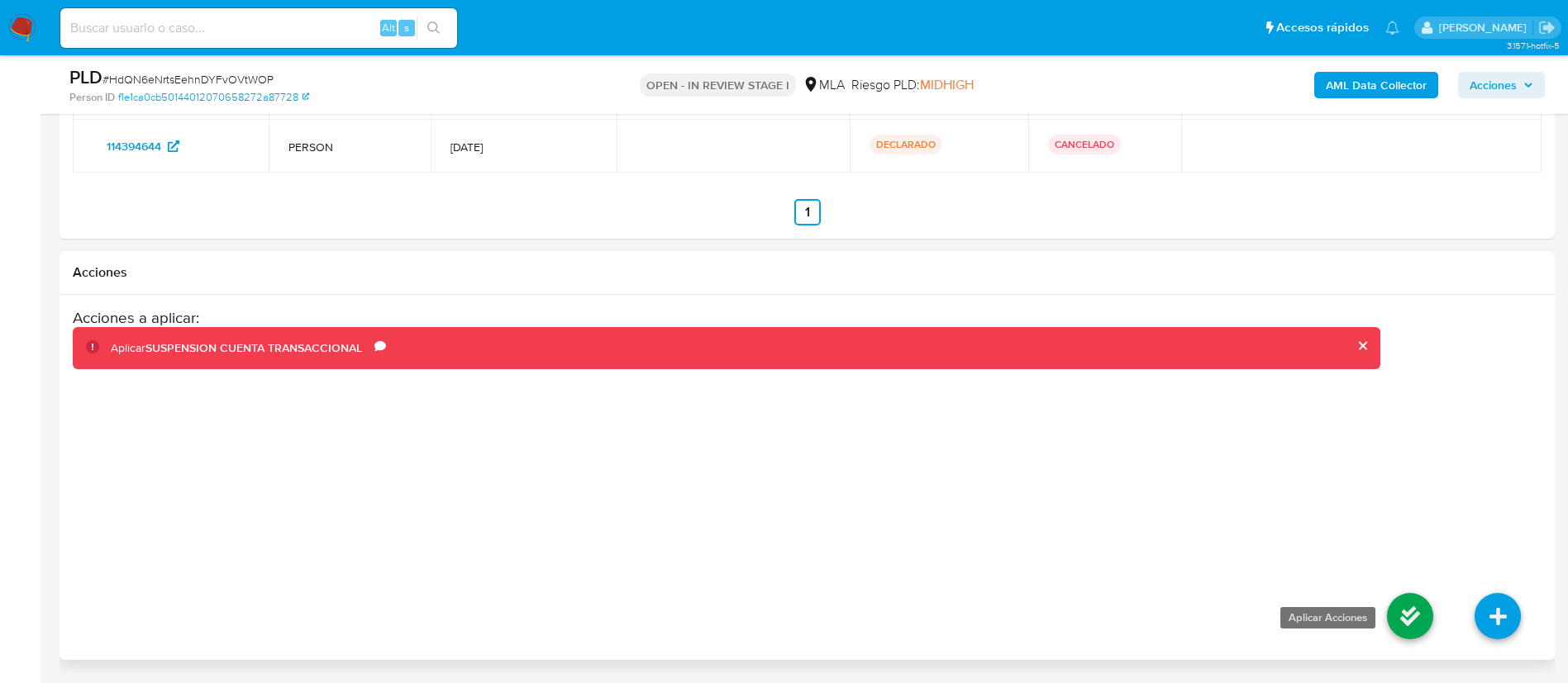
click at [1411, 620] on icon at bounding box center [1409, 616] width 47 height 47
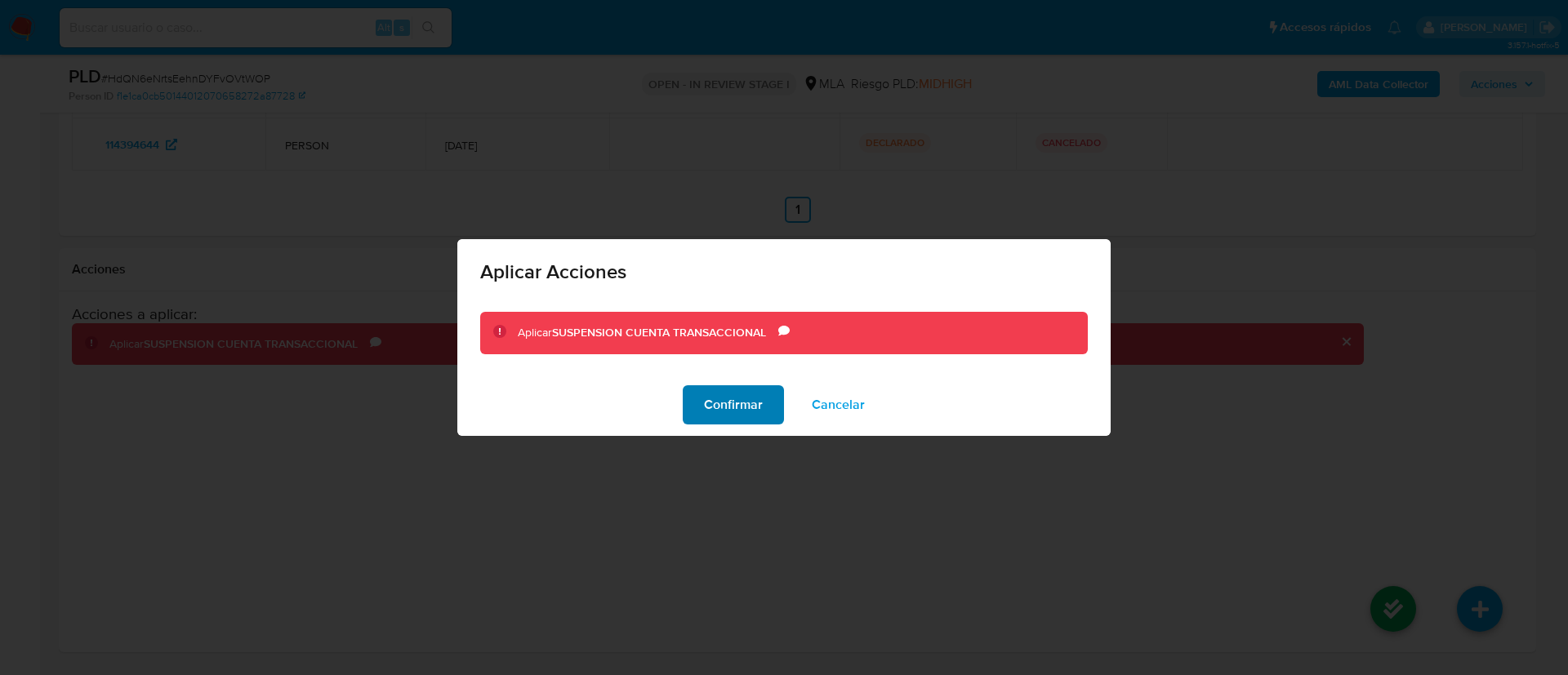
click at [719, 392] on span "Confirmar" at bounding box center [733, 405] width 59 height 36
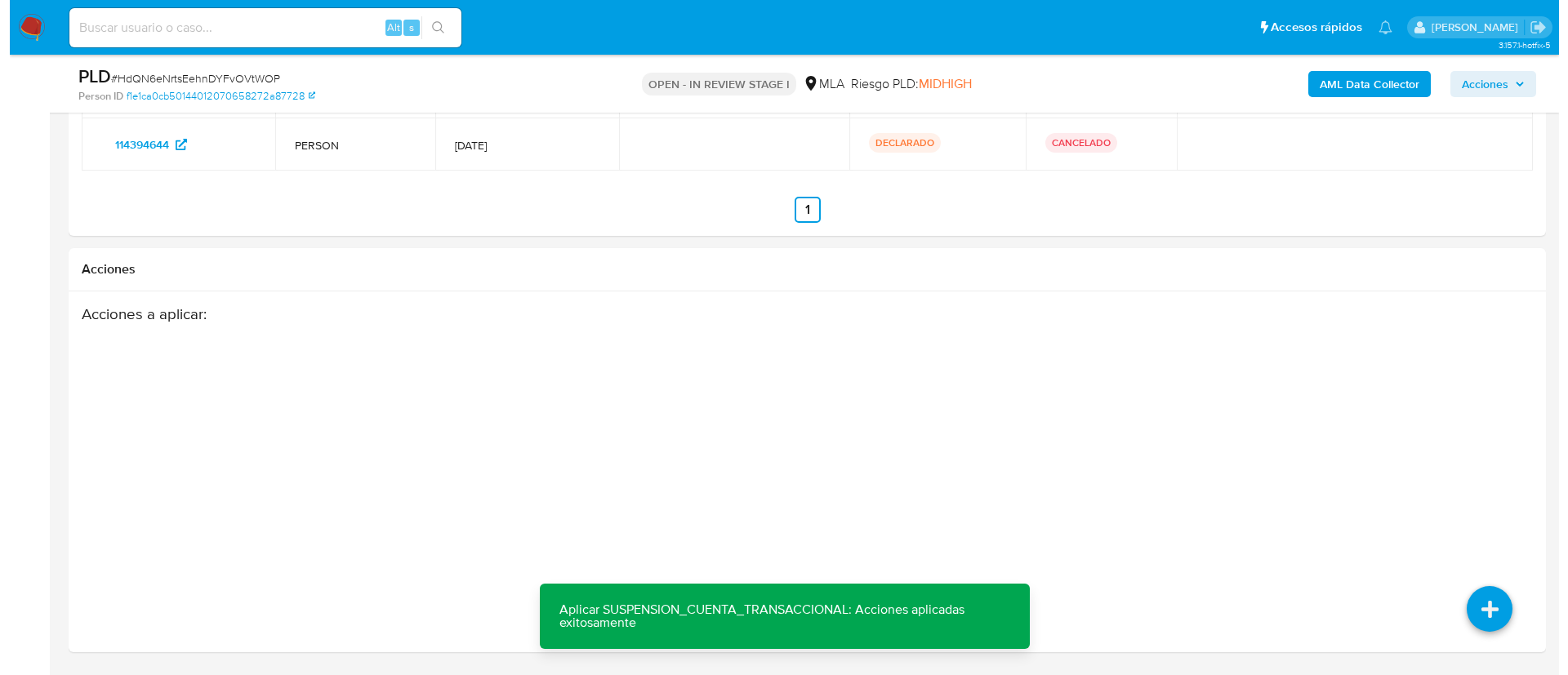
scroll to position [262, 0]
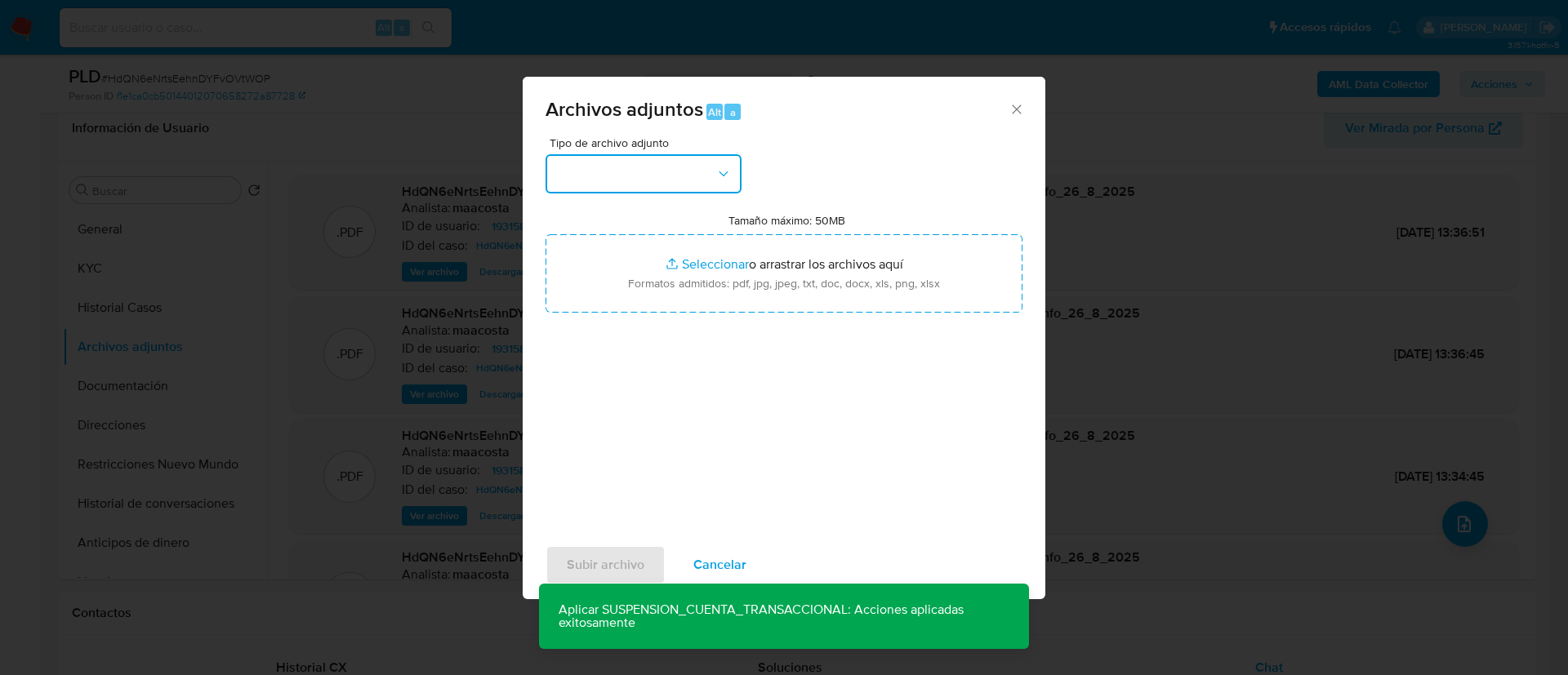
click at [670, 171] on button "button" at bounding box center [643, 173] width 196 height 39
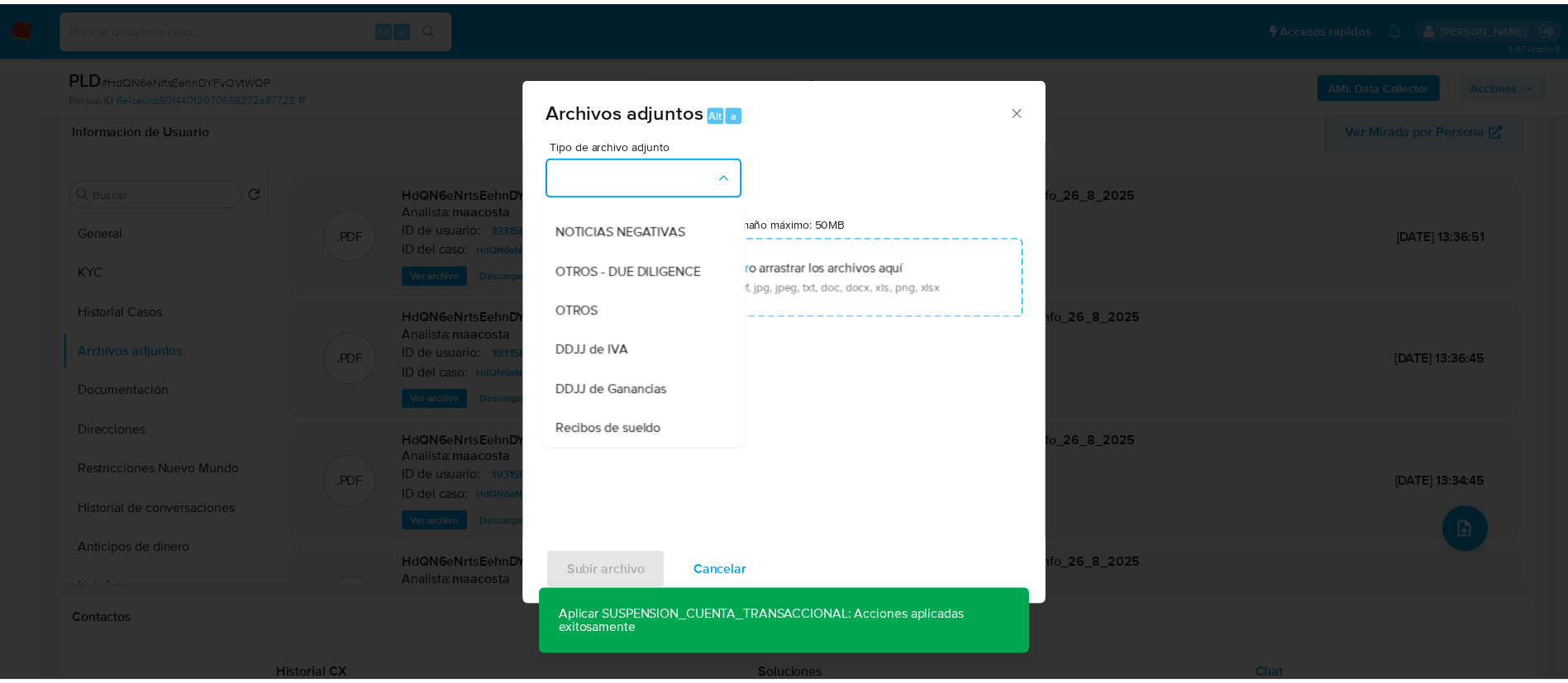
scroll to position [228, 0]
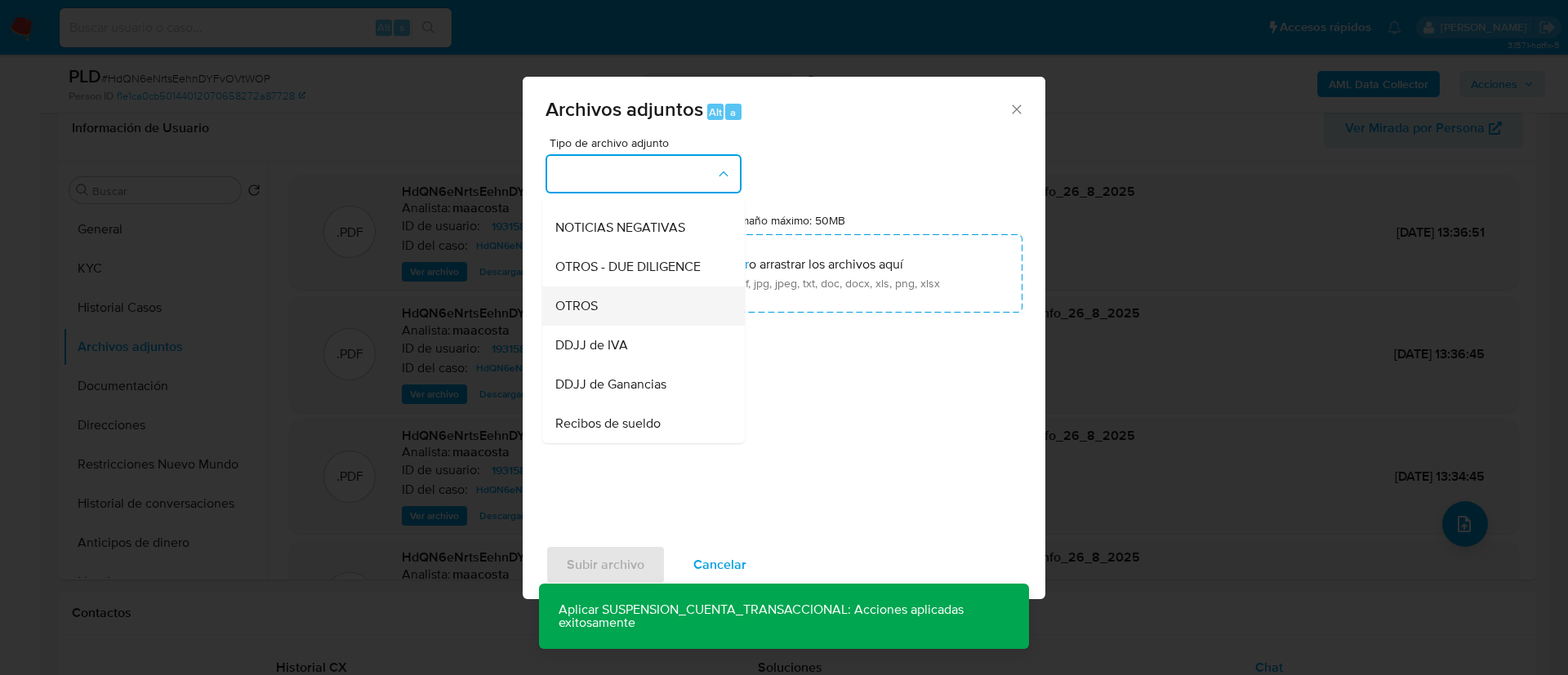
click at [594, 315] on span "OTROS" at bounding box center [576, 306] width 42 height 16
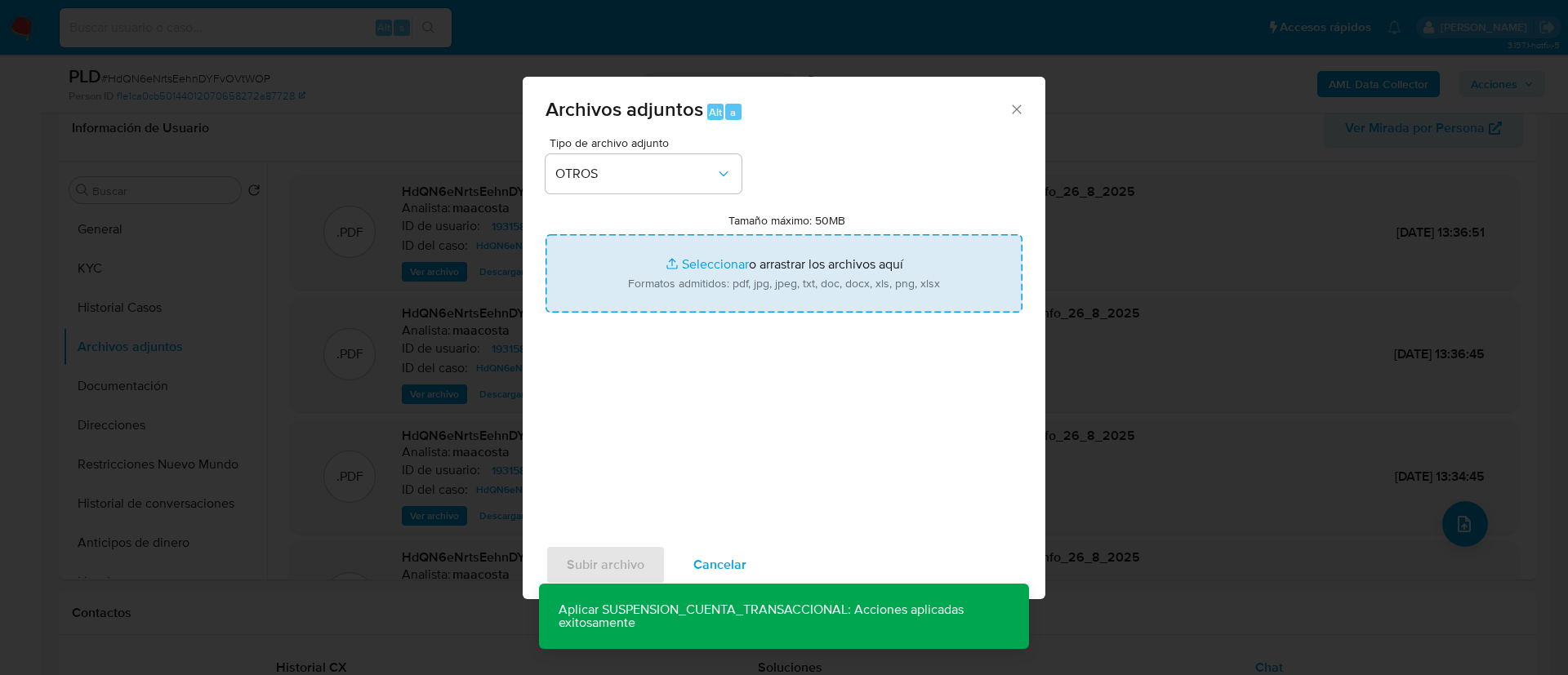
type input "C:\fakepath\Caselog HdQN6eNrtsEehnDYFvOVtWOP_2025_07_18_11_25_28.docx"
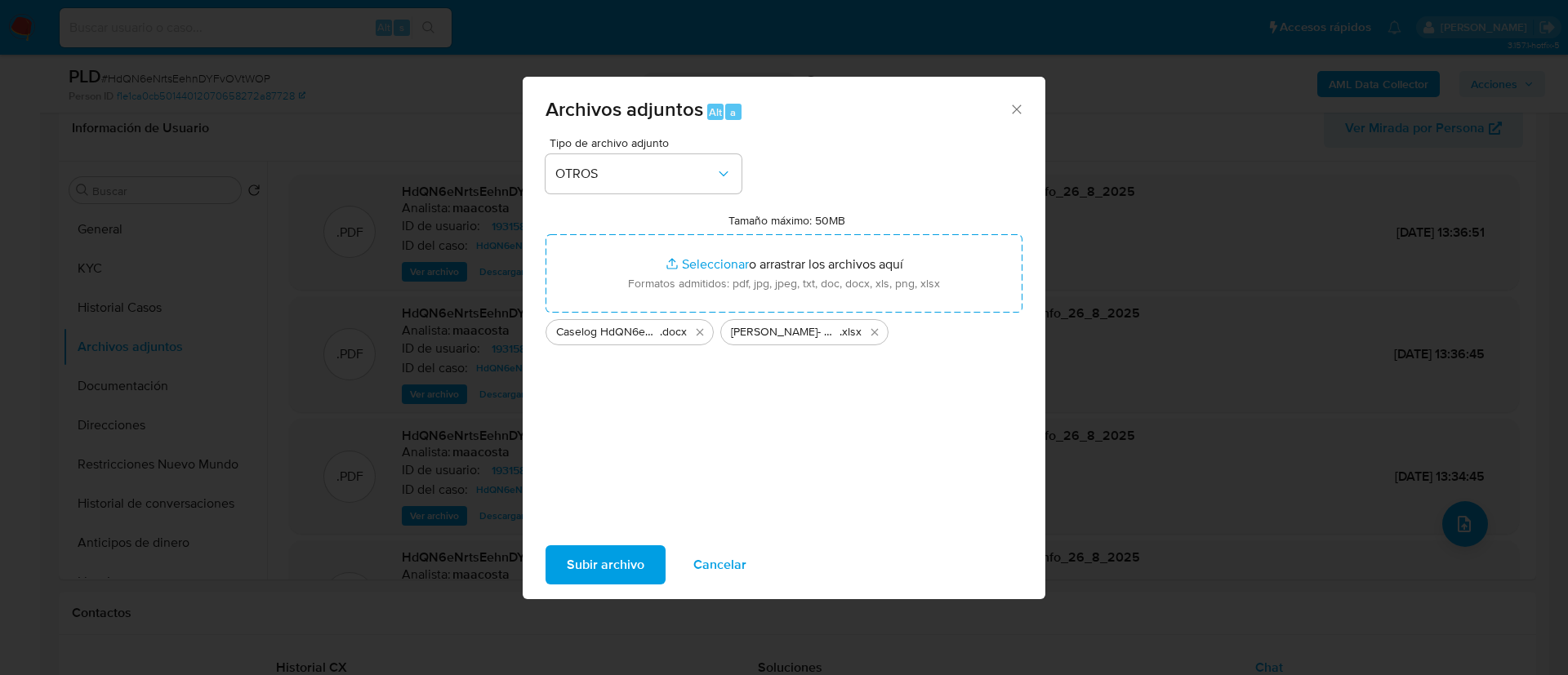
click at [592, 558] on span "Subir archivo" at bounding box center [606, 565] width 77 height 36
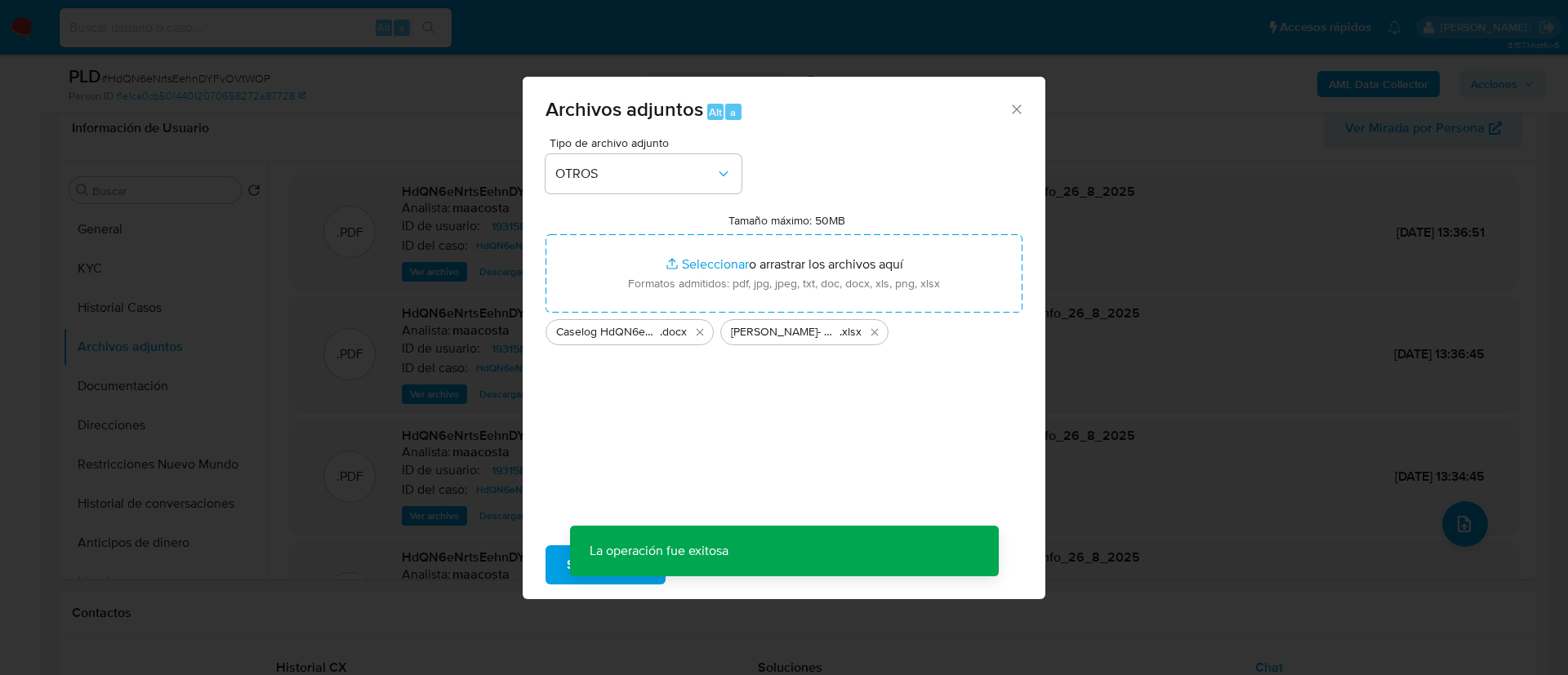
click at [145, 307] on div "Archivos adjuntos Alt a Tipo de archivo adjunto OTROS Tamaño máximo: 50MB Selec…" at bounding box center [784, 337] width 1568 height 675
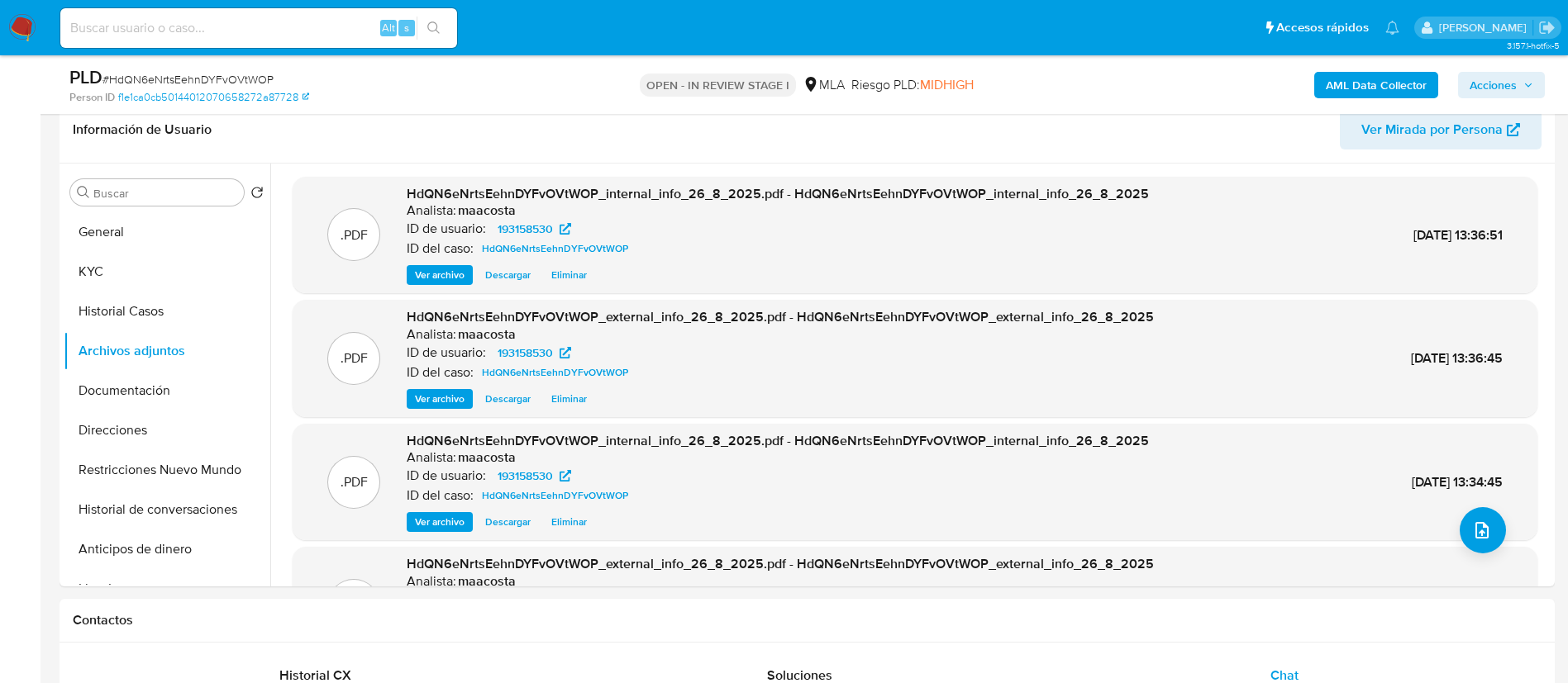
click at [147, 310] on button "Historial Casos" at bounding box center [167, 311] width 207 height 39
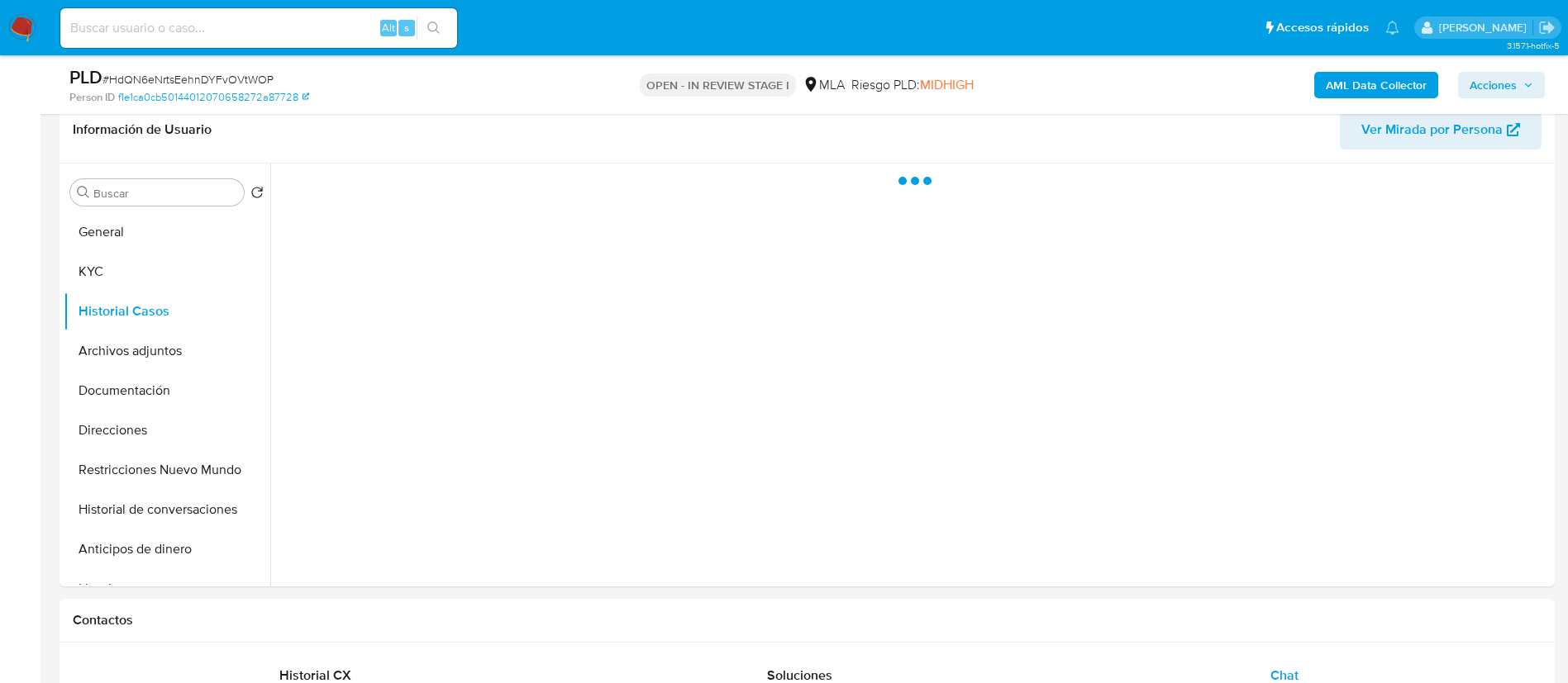
click at [1499, 85] on span "Acciones" at bounding box center [1493, 85] width 47 height 26
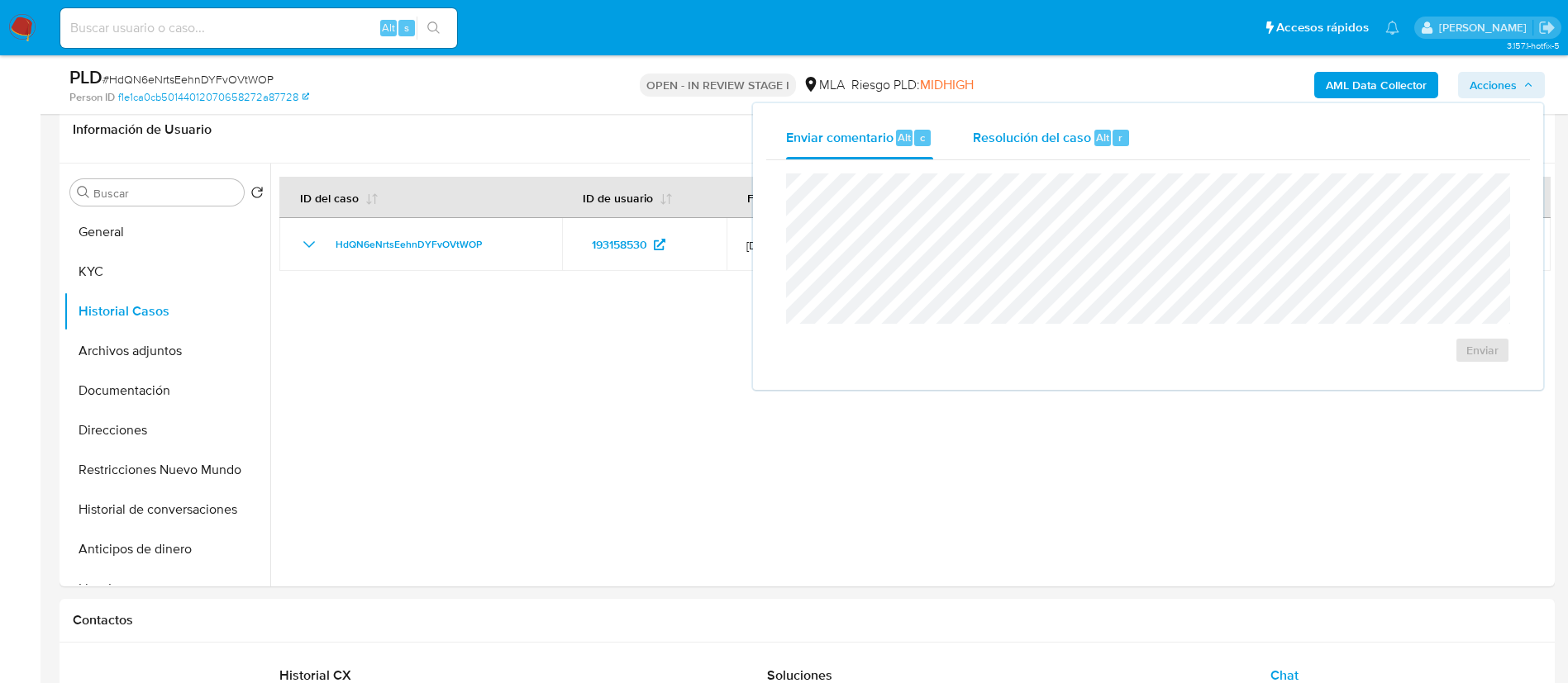
click at [1069, 134] on span "Resolución del caso" at bounding box center [1032, 137] width 119 height 19
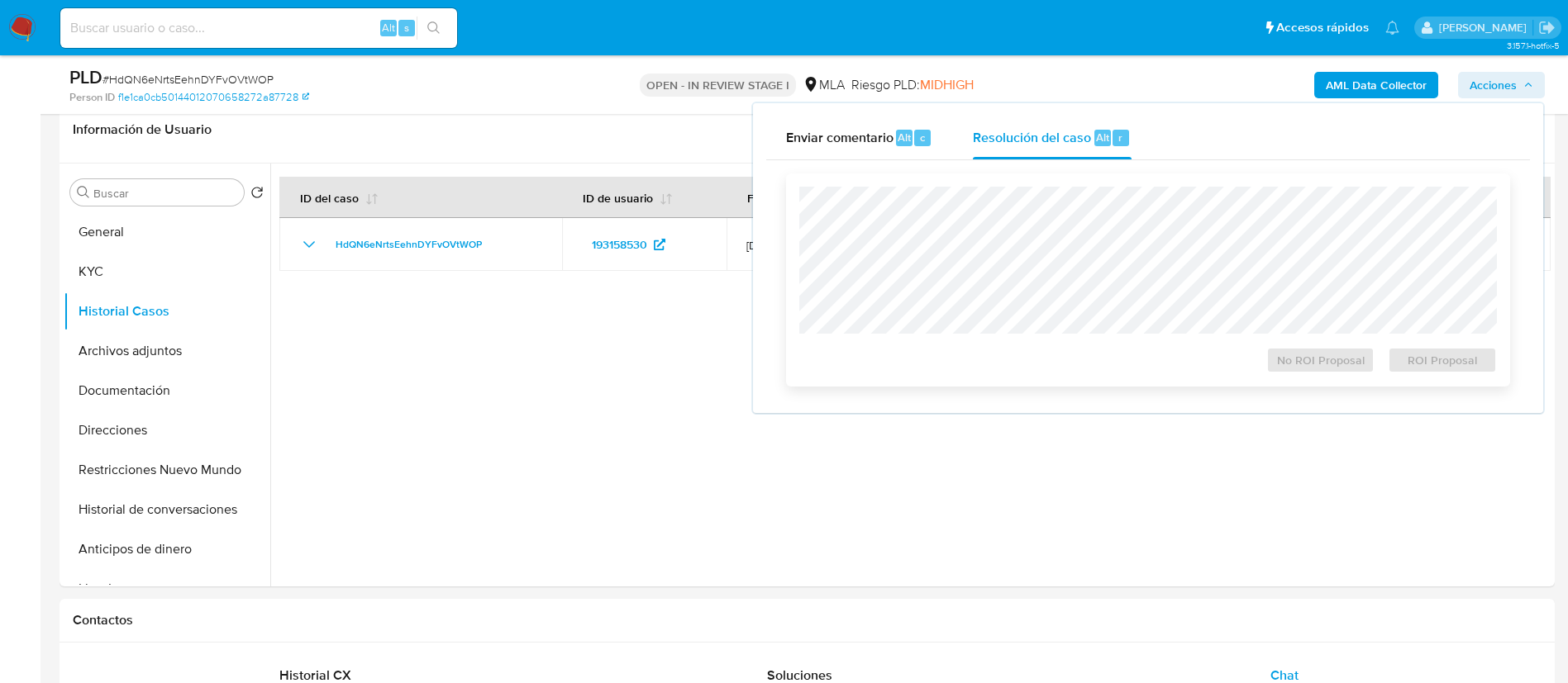
scroll to position [255, 0]
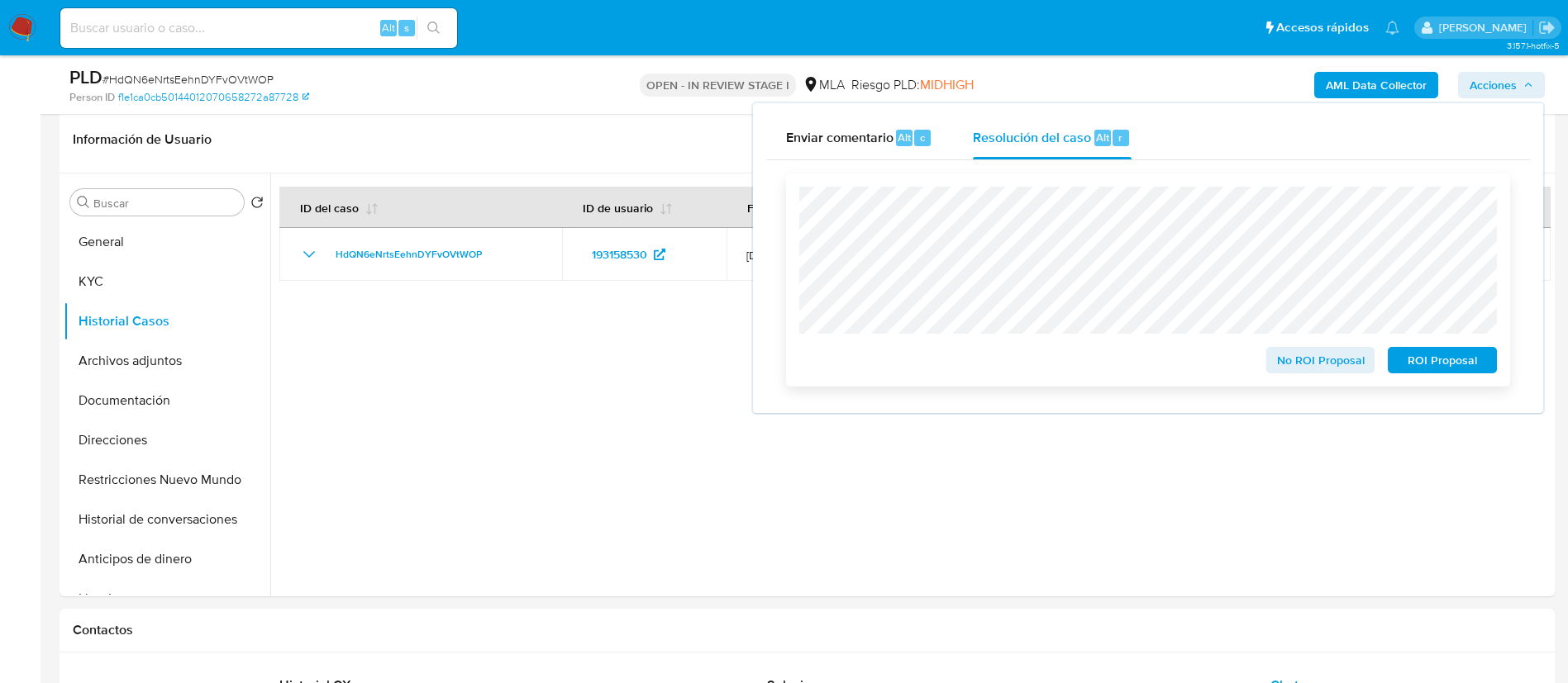
click at [1441, 357] on span "ROI Proposal" at bounding box center [1442, 359] width 86 height 23
click at [204, 477] on button "Restricciones Nuevo Mundo" at bounding box center [161, 480] width 193 height 39
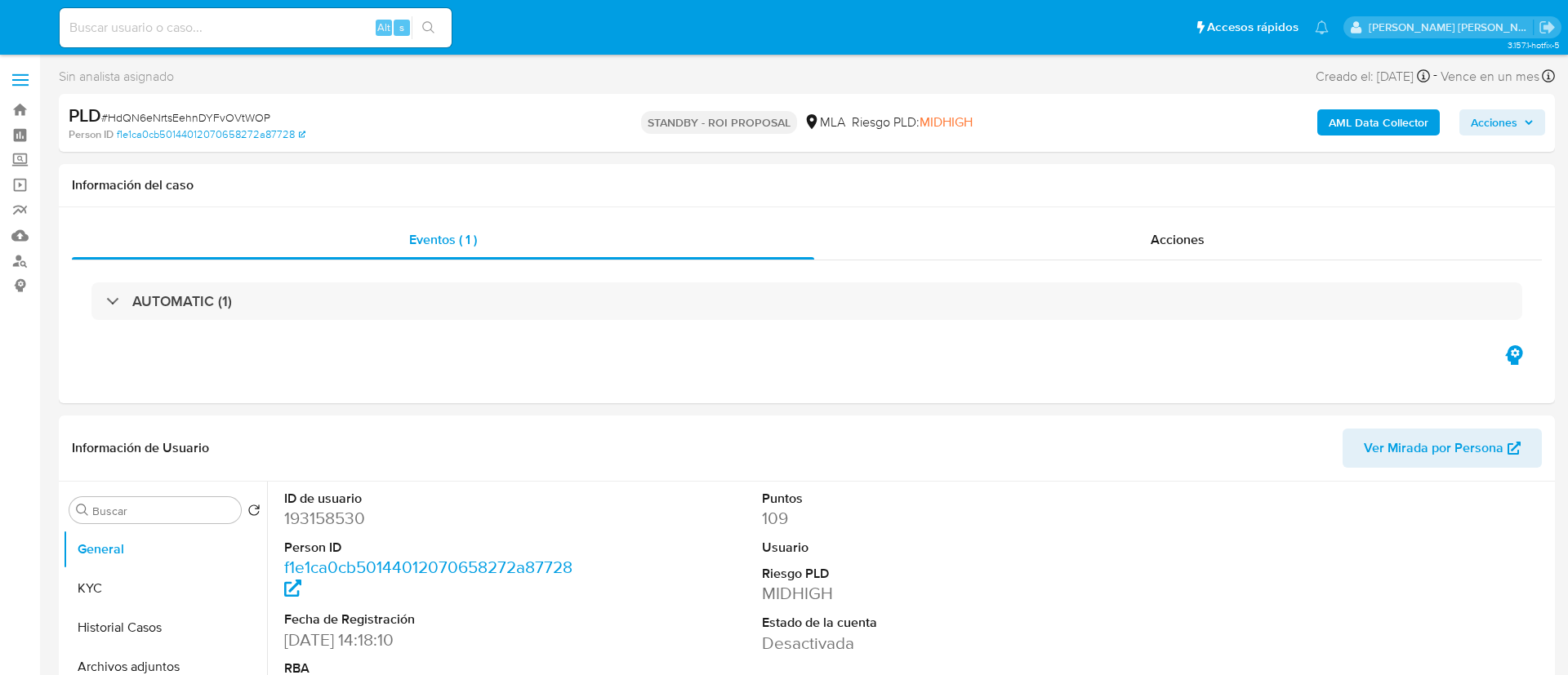
select select "10"
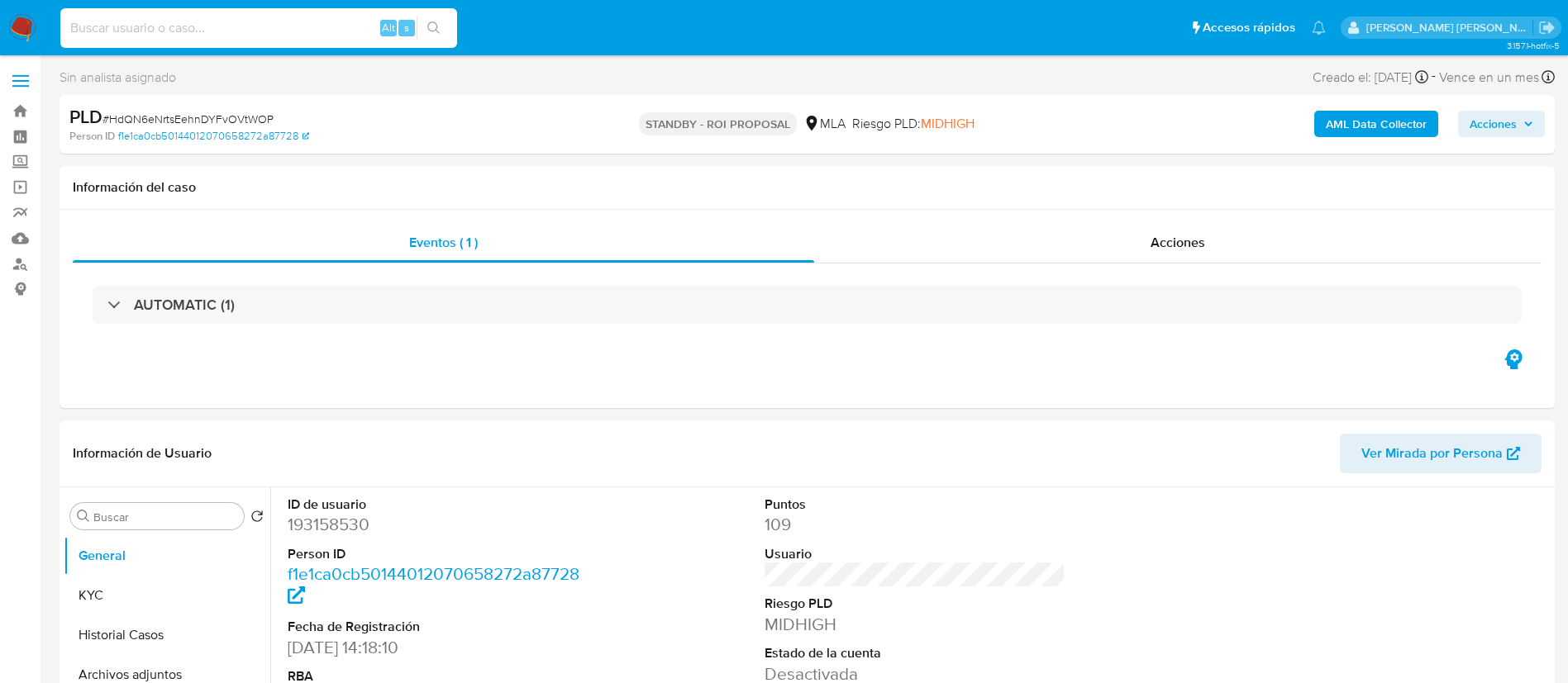
paste input "1O06nzFixBv5RIkVgPEKWIXa"
click at [270, 31] on input at bounding box center [258, 28] width 397 height 22
type input "1O06nzFixBv5RIkVgPEKWIXa"
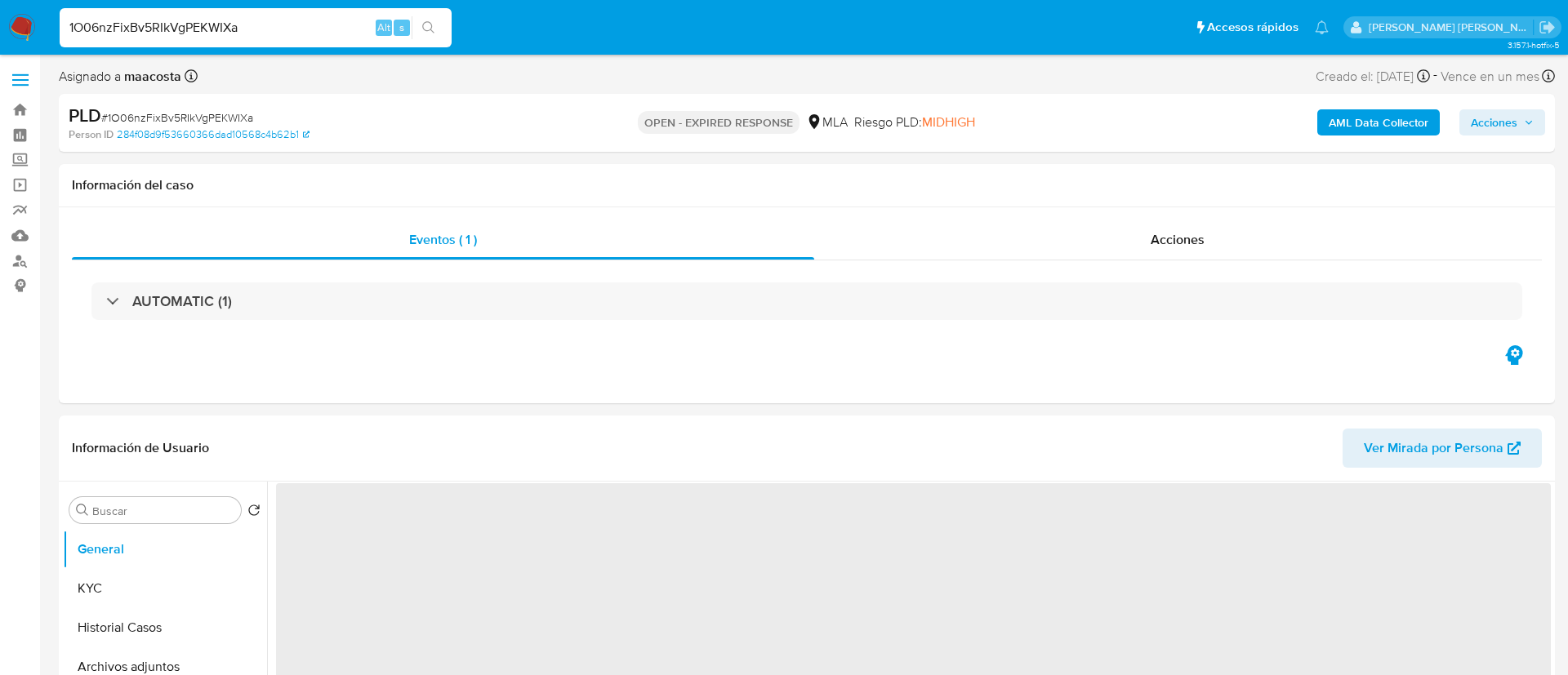
select select "10"
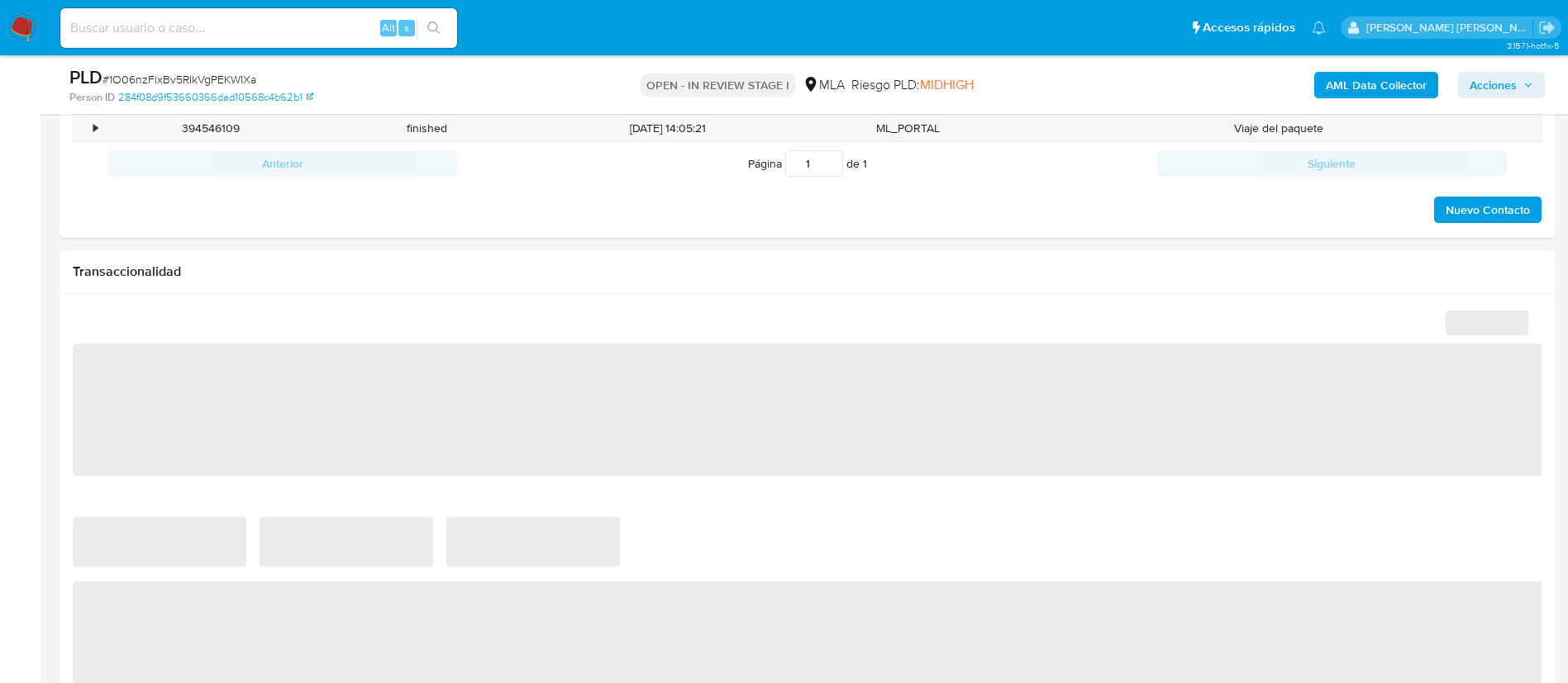
select select "10"
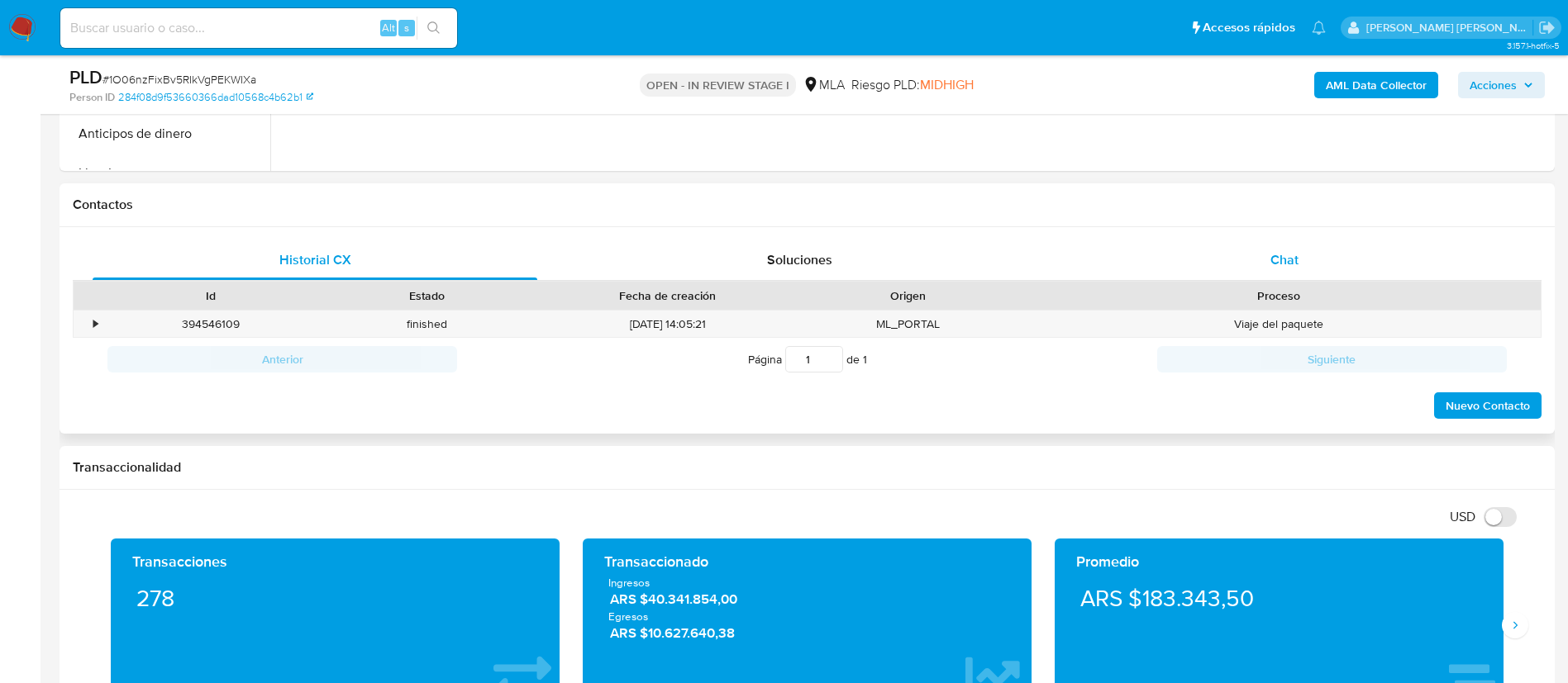
click at [1297, 259] on span "Chat" at bounding box center [1284, 260] width 28 height 19
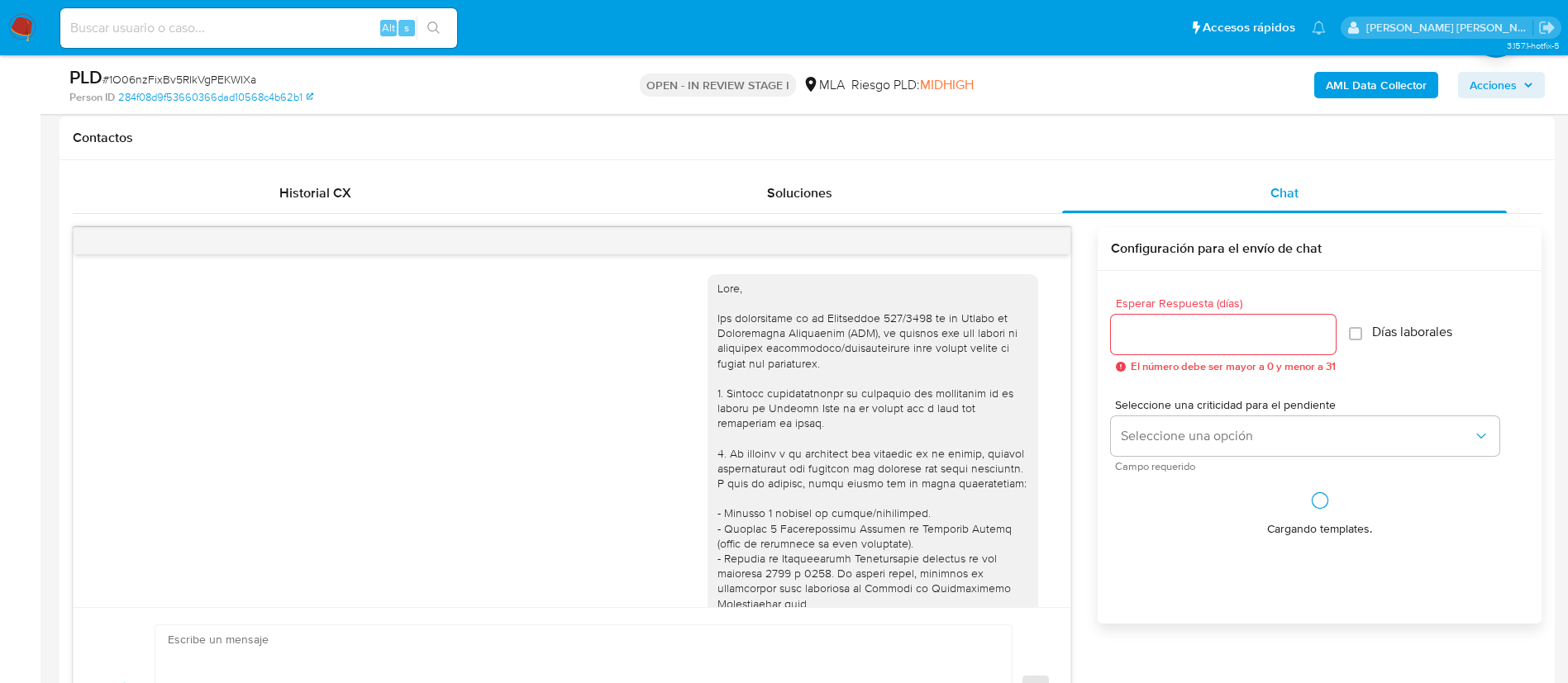
scroll to position [947, 0]
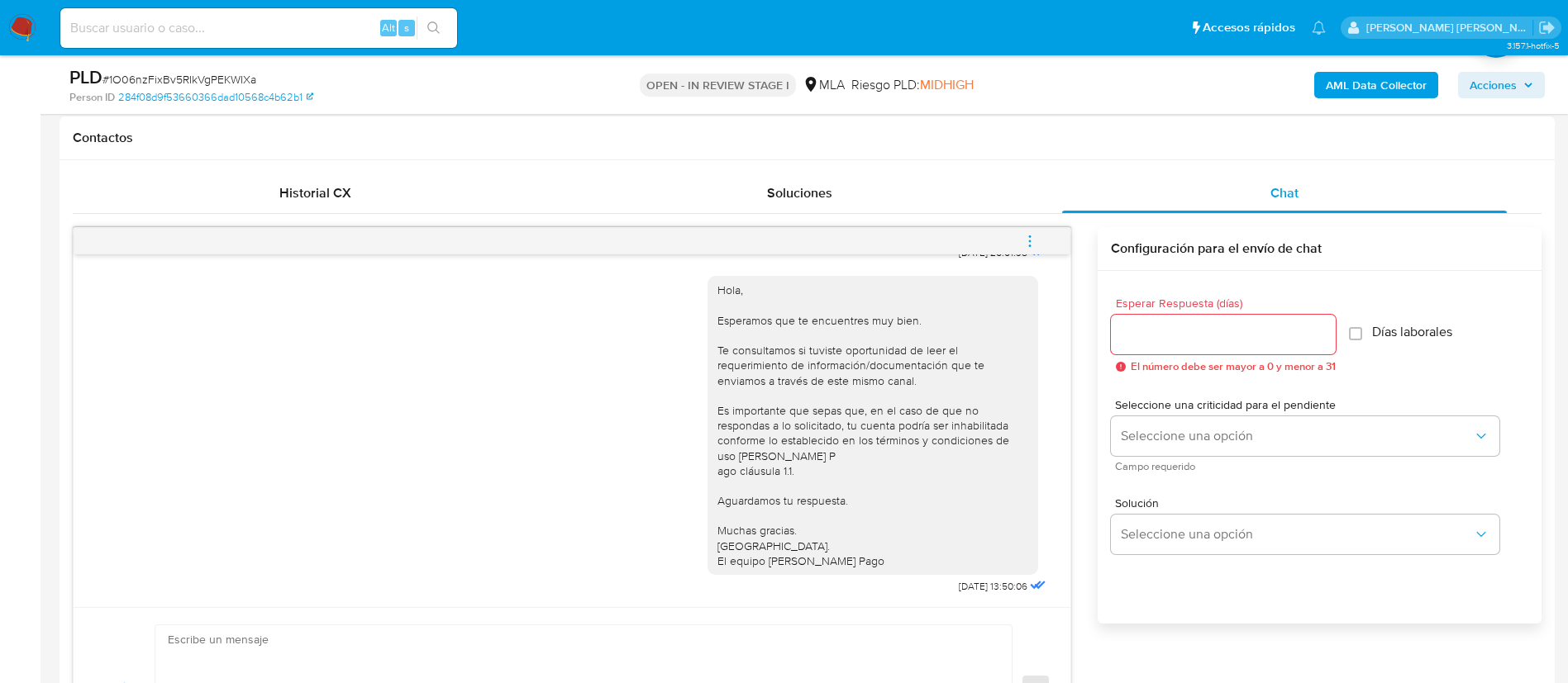
click at [1036, 242] on icon "menu-action" at bounding box center [1030, 241] width 15 height 15
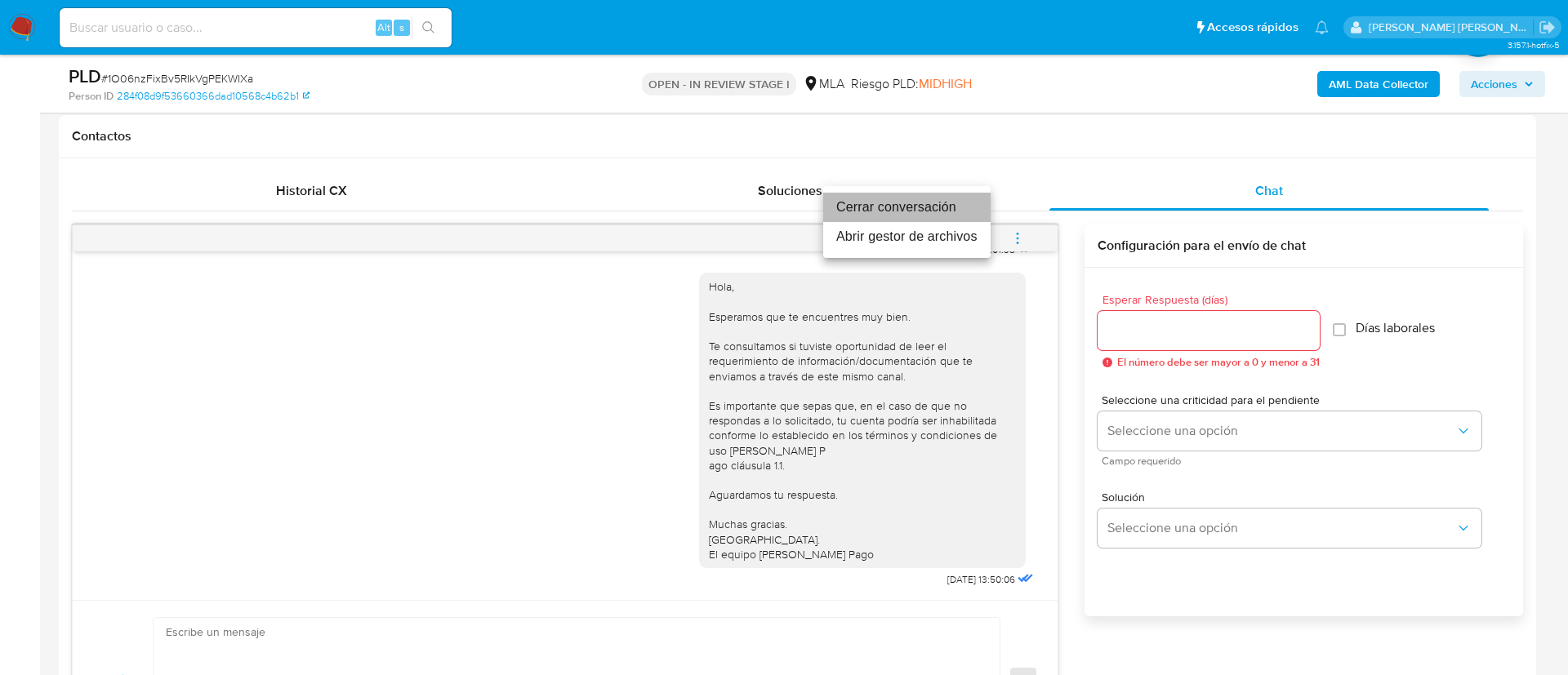
click at [924, 199] on li "Cerrar conversación" at bounding box center [907, 207] width 168 height 30
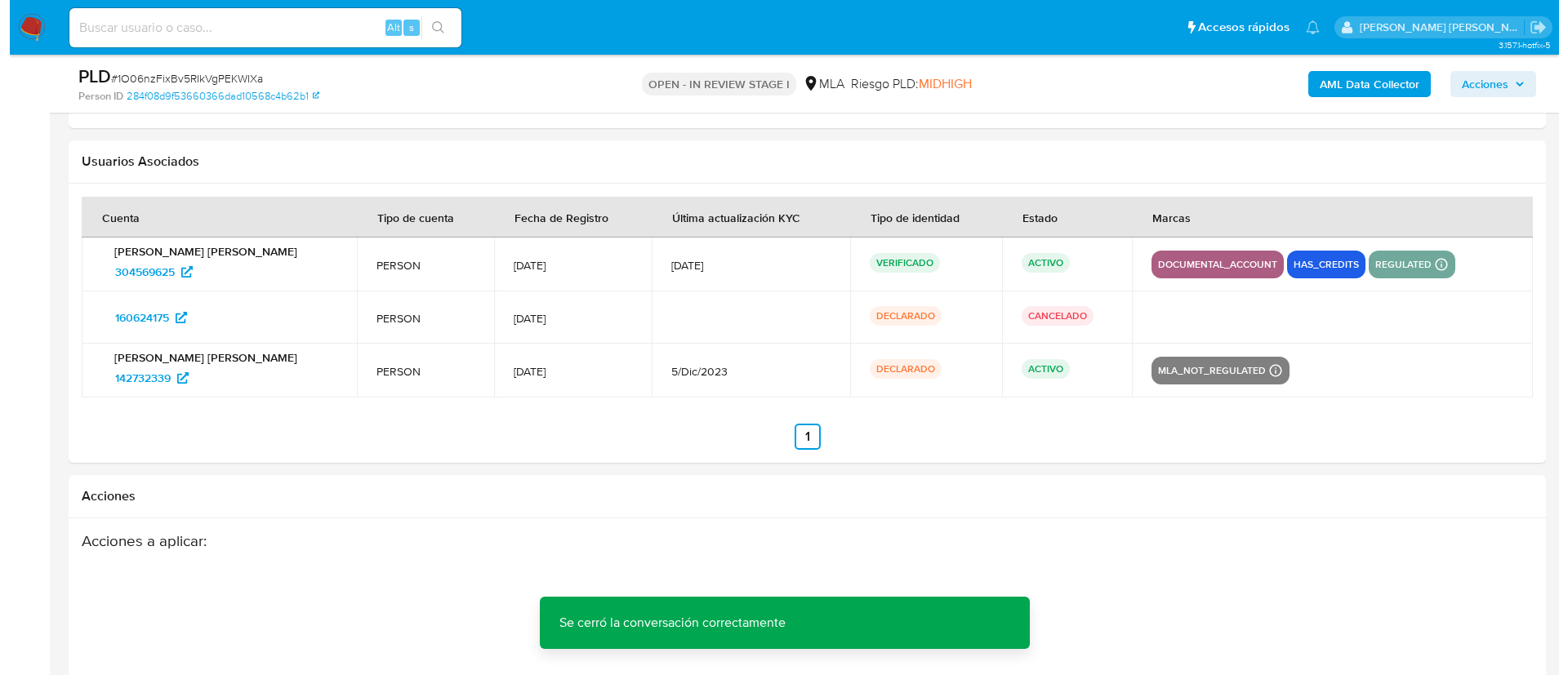
scroll to position [2978, 0]
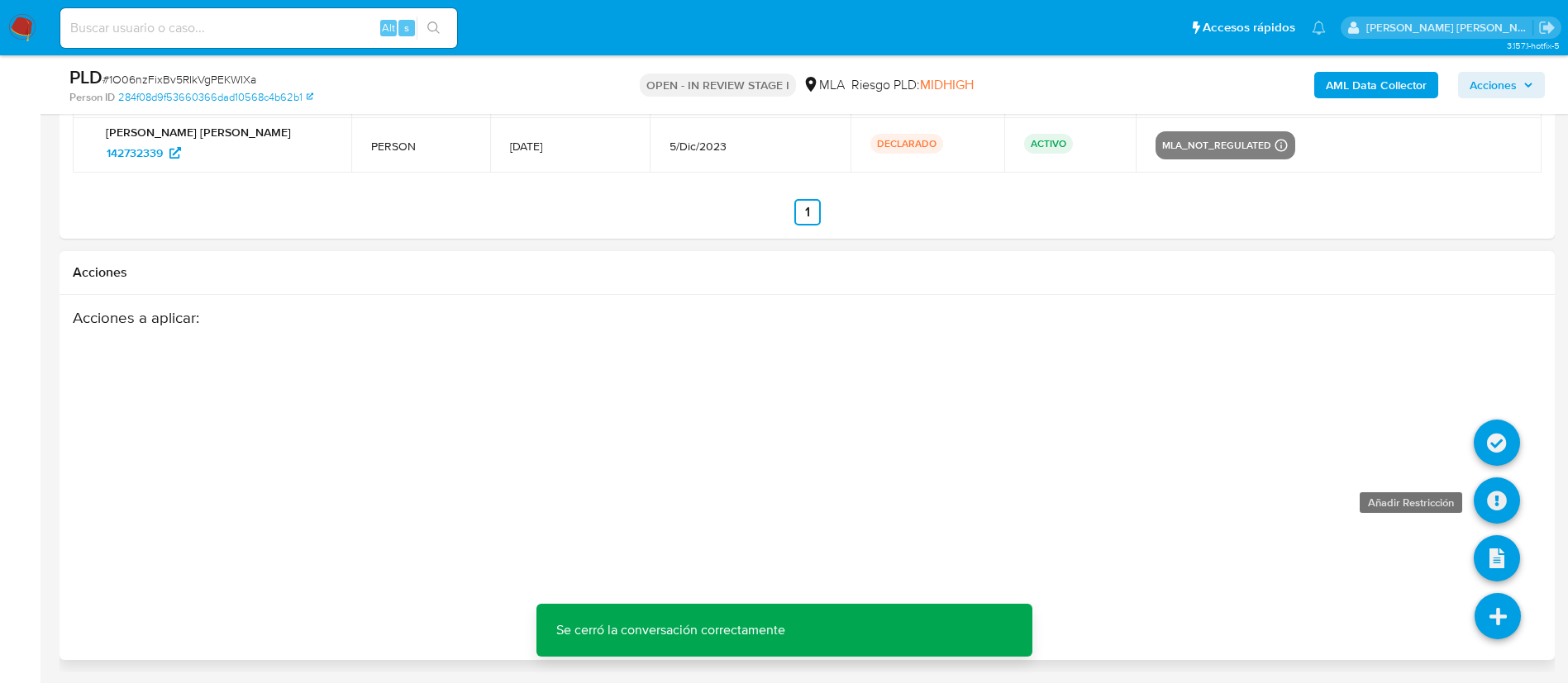
click at [1505, 502] on icon at bounding box center [1496, 501] width 47 height 47
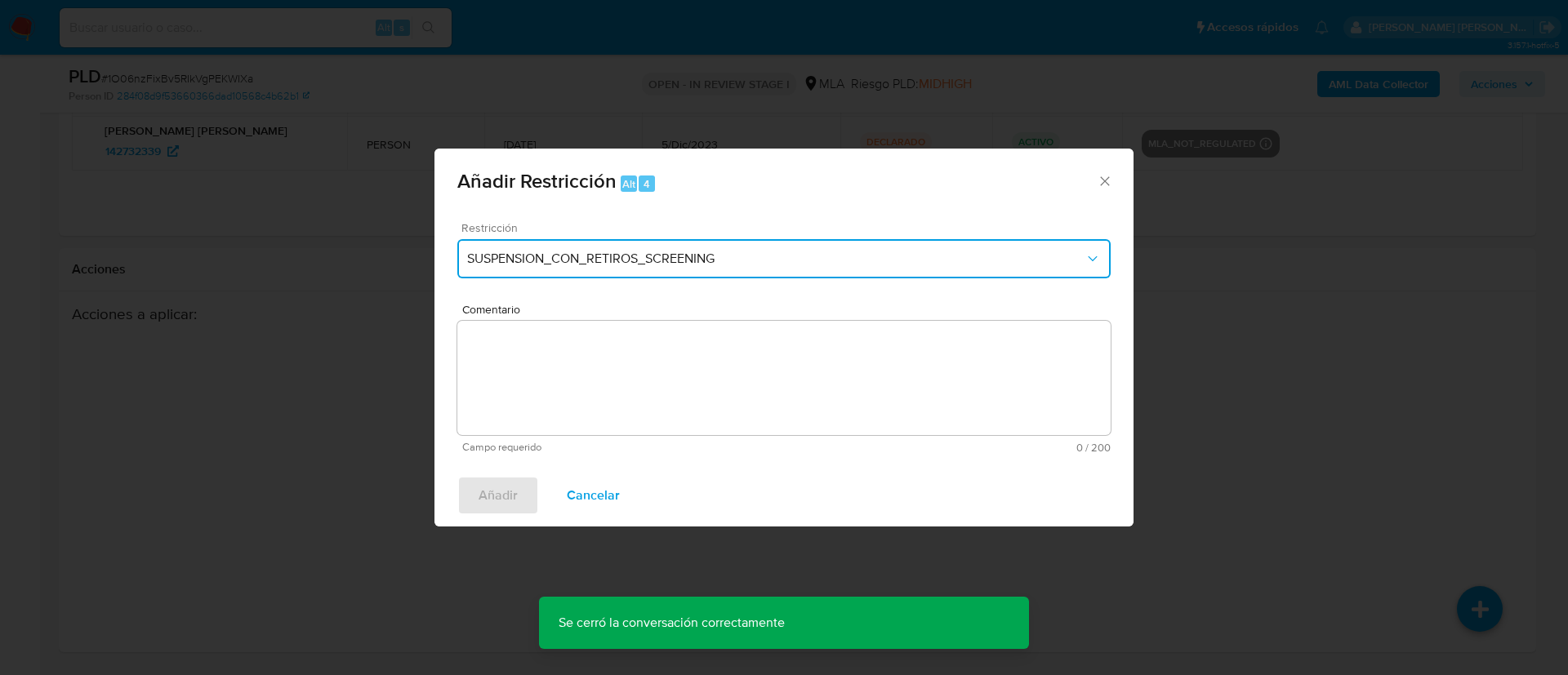
click at [599, 267] on button "SUSPENSION_CON_RETIROS_SCREENING" at bounding box center [783, 258] width 653 height 39
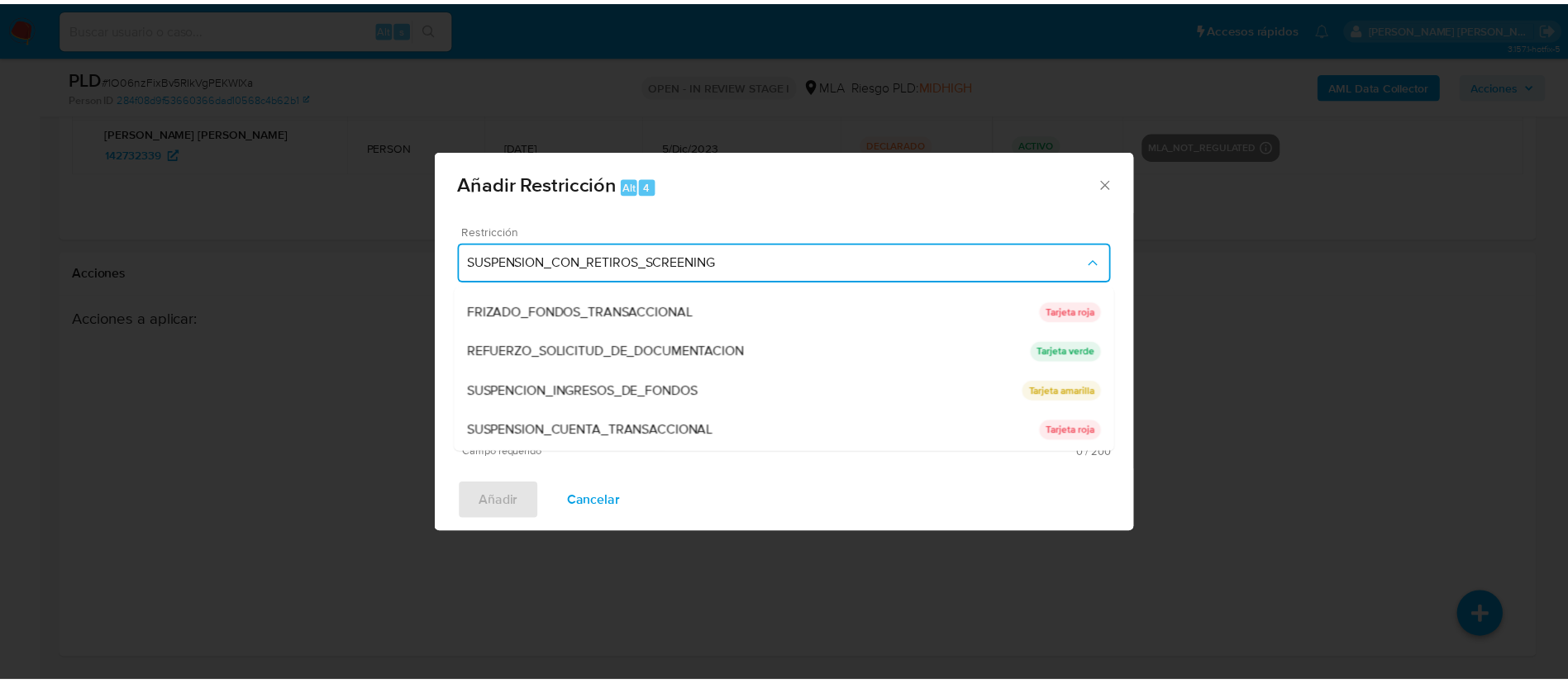
scroll to position [312, 0]
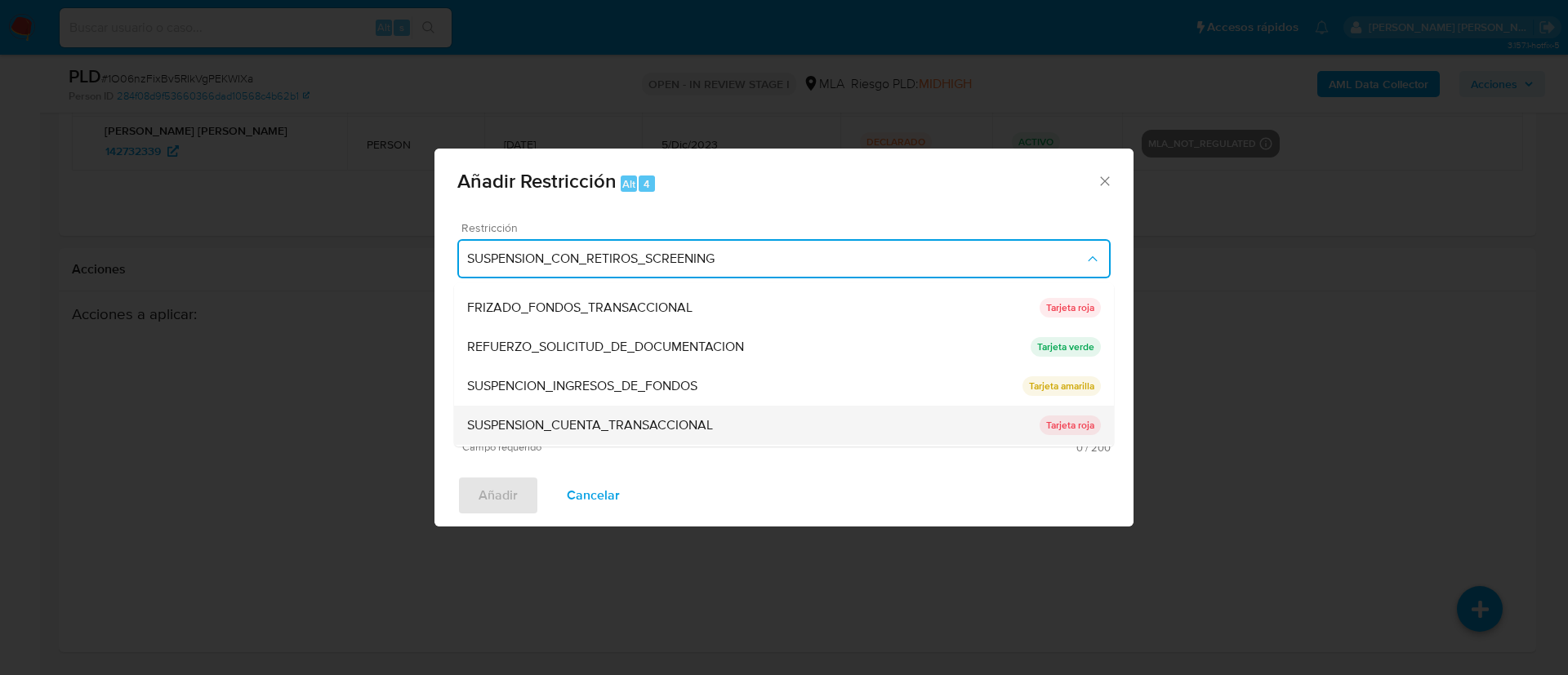
click at [557, 425] on span "SUSPENSION_CUENTA_TRANSACCIONAL" at bounding box center [589, 425] width 246 height 16
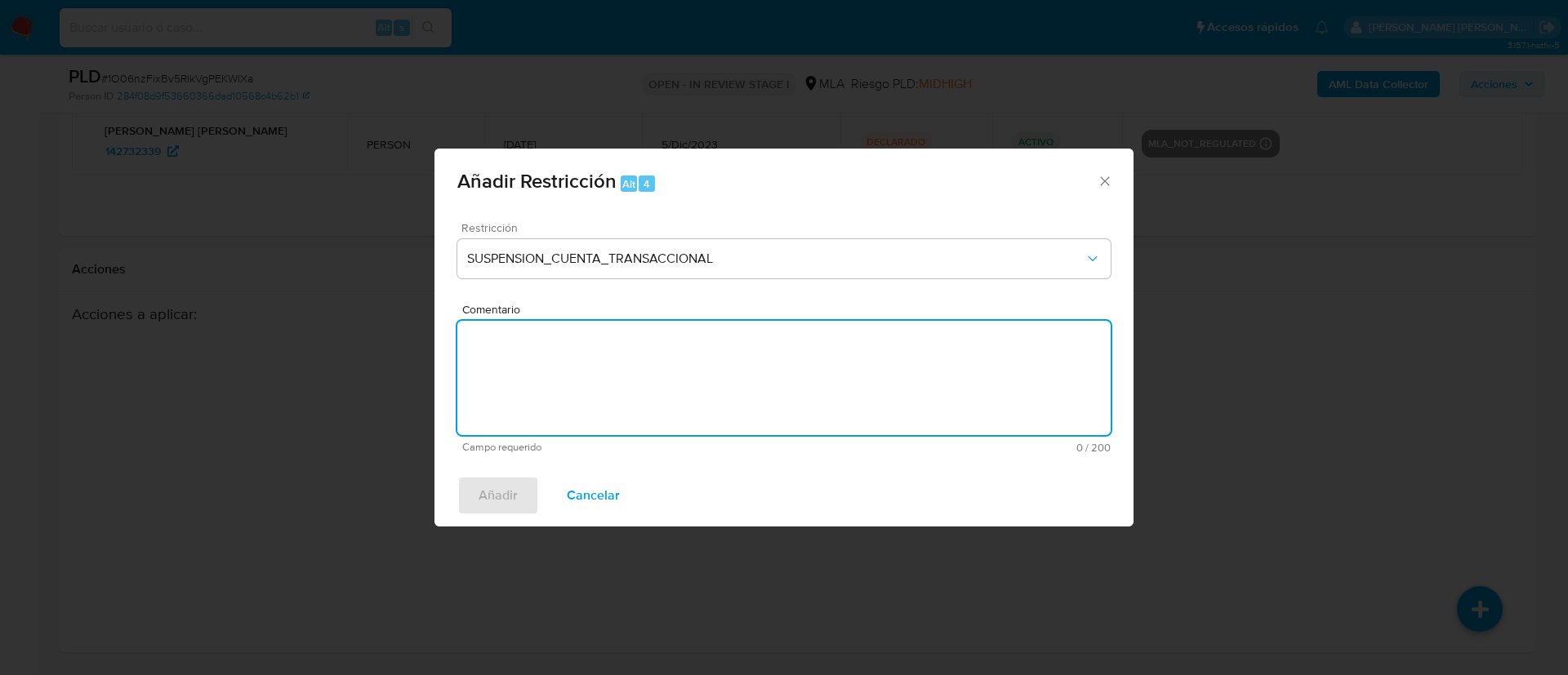
click at [557, 425] on textarea "Comentario" at bounding box center [783, 378] width 653 height 114
type textarea "AML"
click at [496, 493] on span "Añadir" at bounding box center [497, 496] width 39 height 36
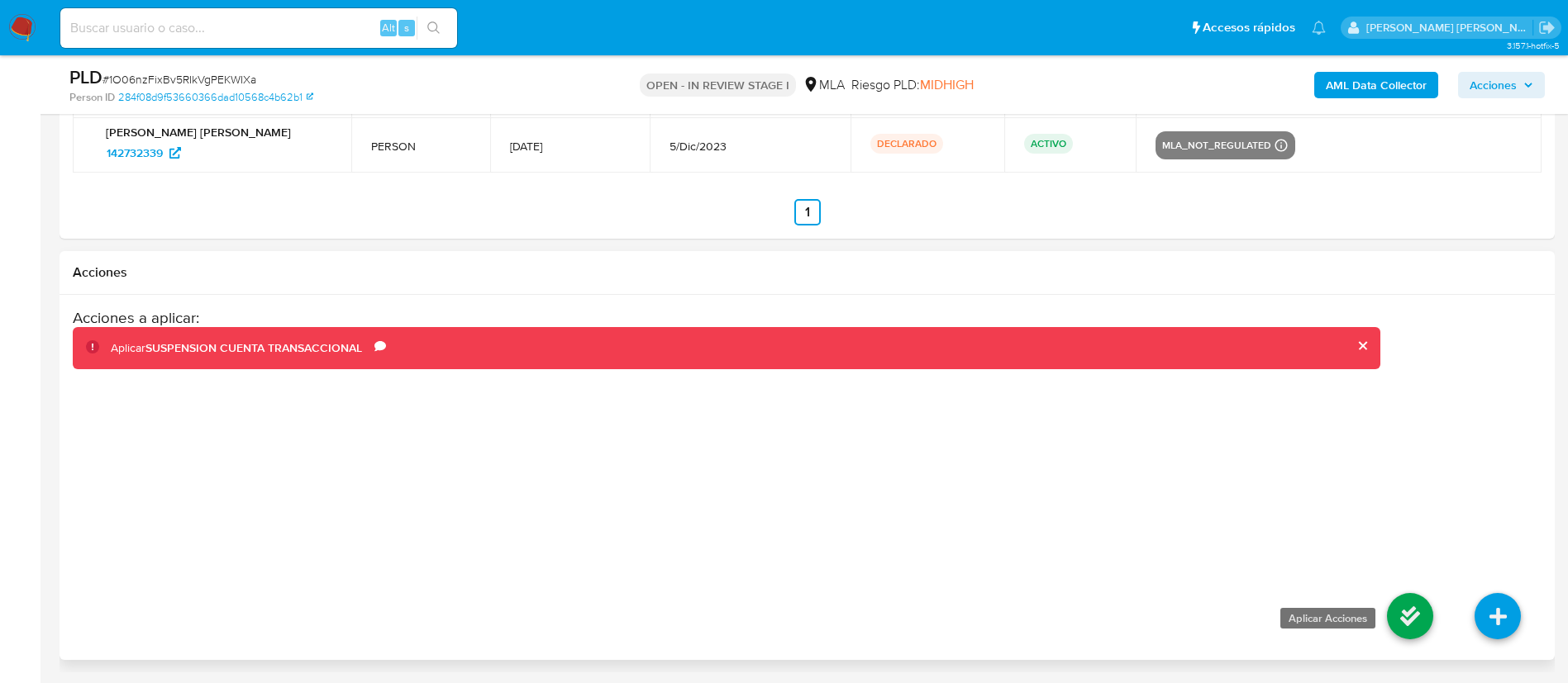
click at [1418, 622] on icon at bounding box center [1409, 616] width 47 height 47
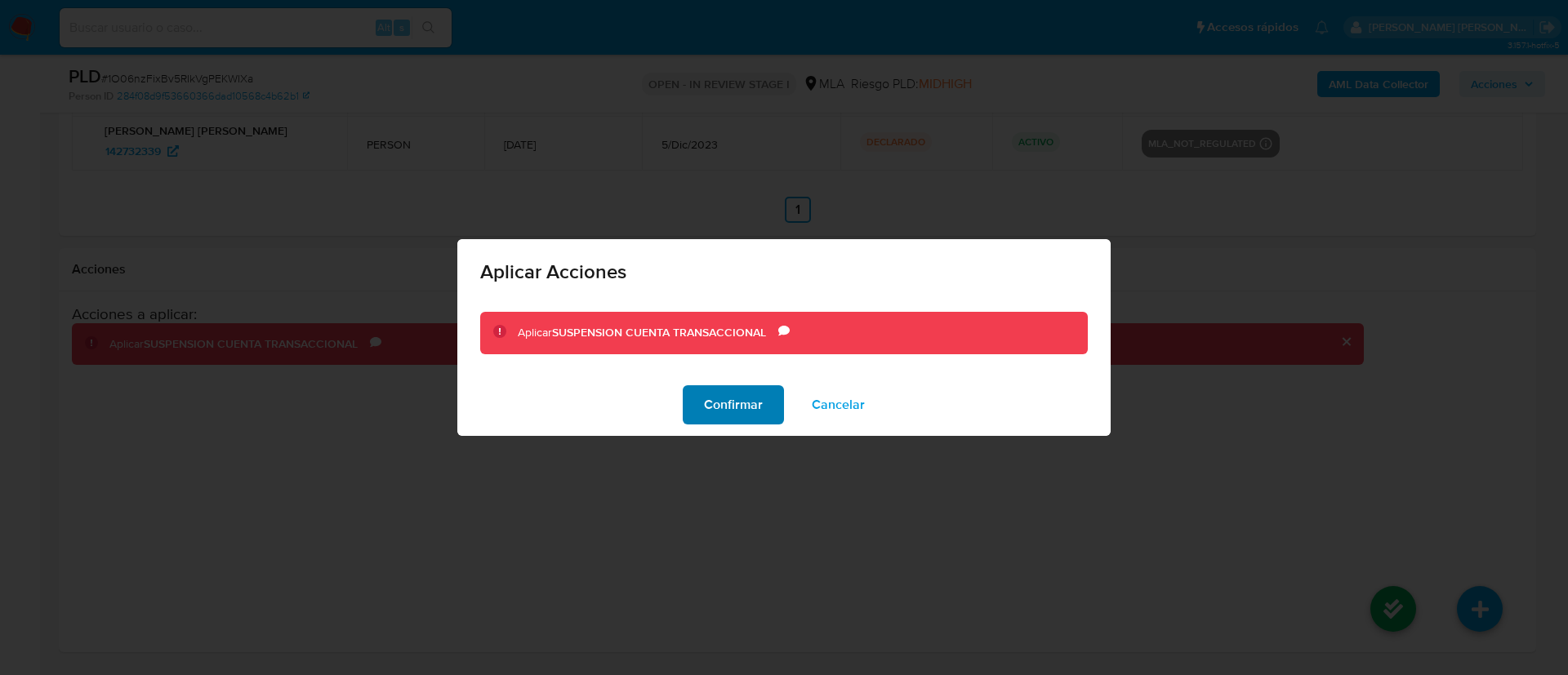
click at [725, 418] on span "Confirmar" at bounding box center [733, 405] width 59 height 36
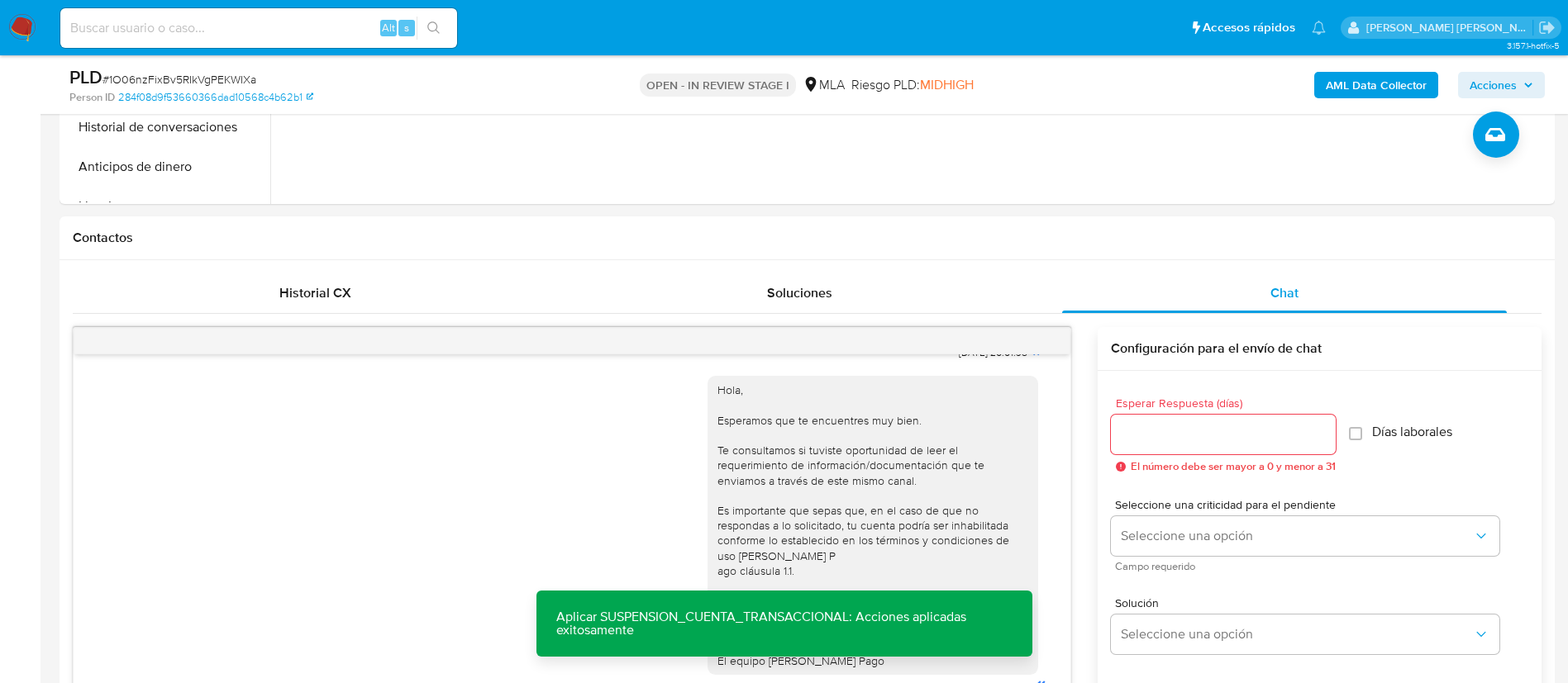
scroll to position [911, 0]
click at [348, 288] on span "Historial CX" at bounding box center [315, 293] width 72 height 19
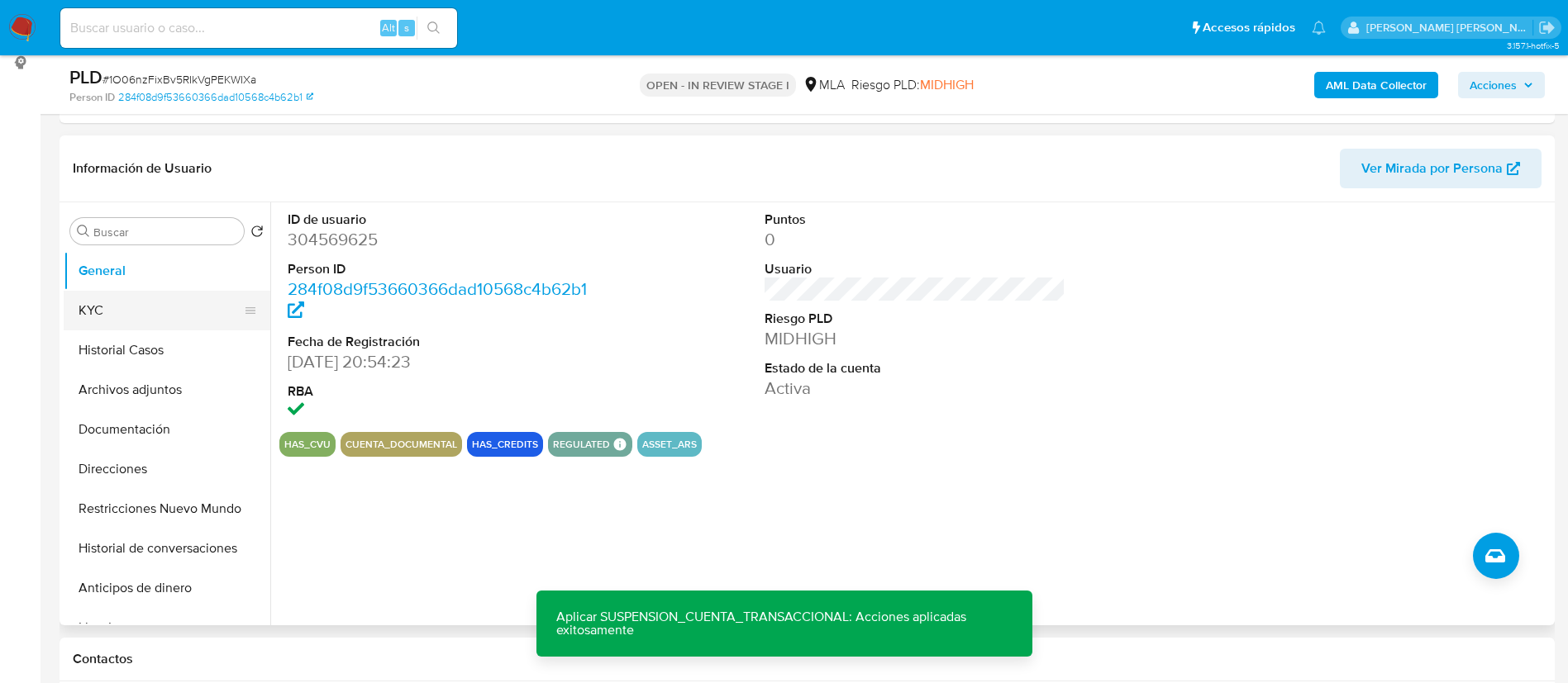
scroll to position [224, 0]
click at [141, 316] on button "KYC" at bounding box center [161, 312] width 193 height 39
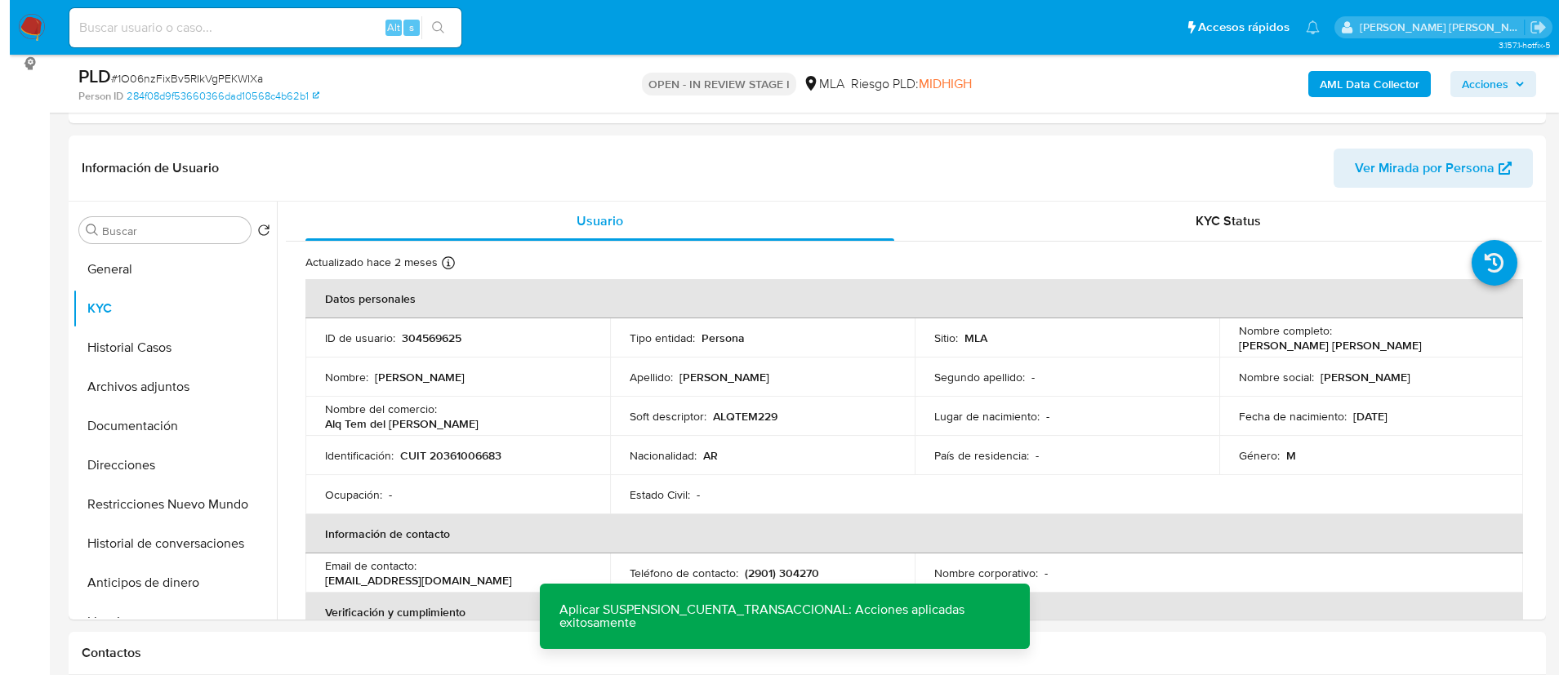
scroll to position [262, 0]
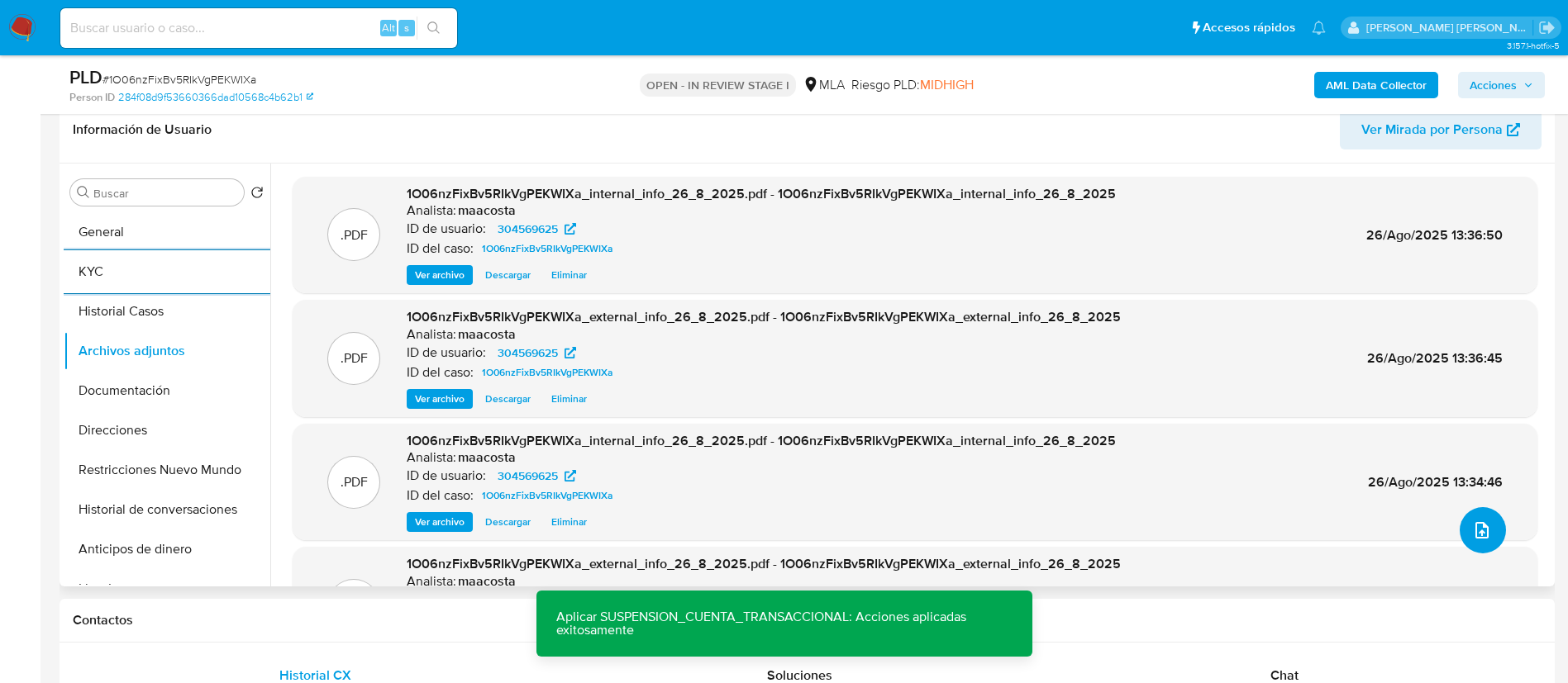
click at [1485, 516] on button "upload-file" at bounding box center [1482, 530] width 47 height 47
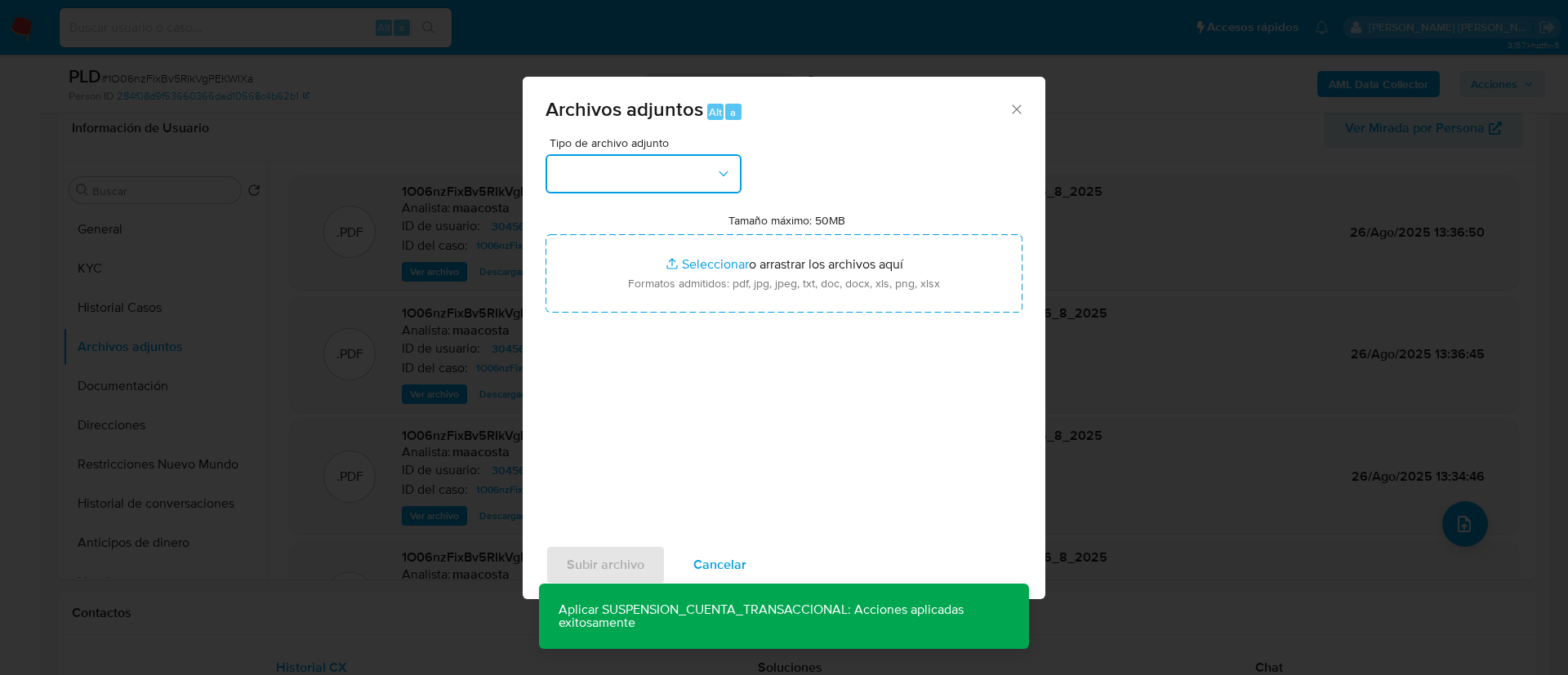
click at [636, 173] on button "button" at bounding box center [643, 173] width 196 height 39
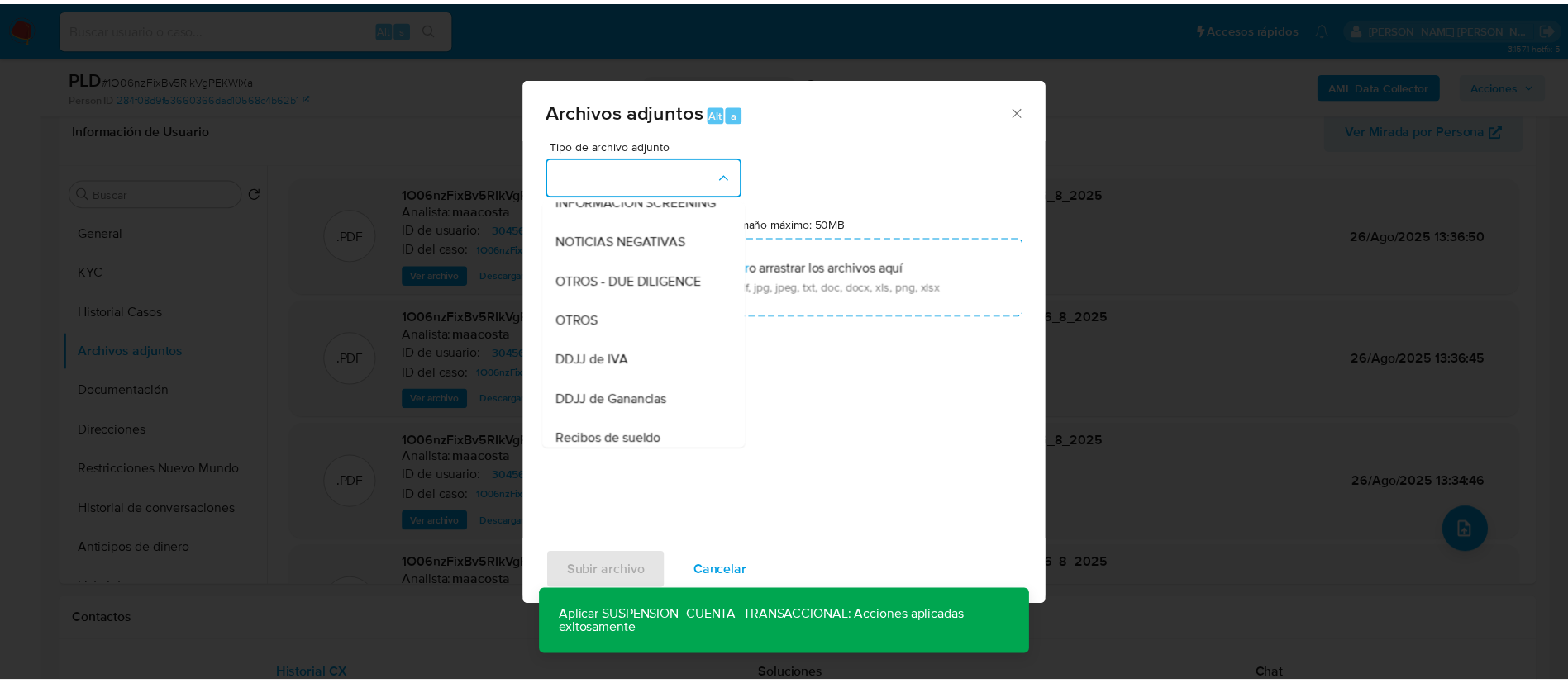
scroll to position [252, 0]
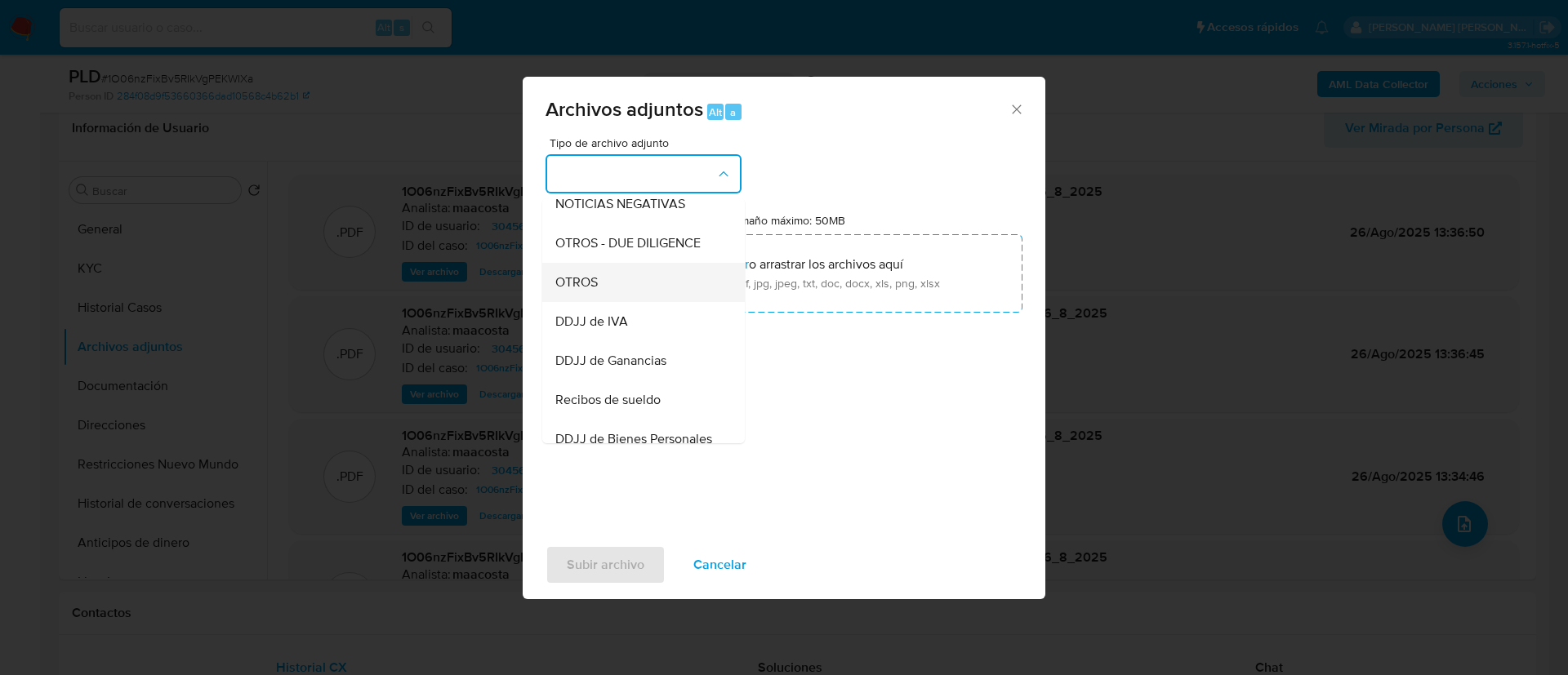
click at [594, 291] on span "OTROS" at bounding box center [576, 282] width 42 height 16
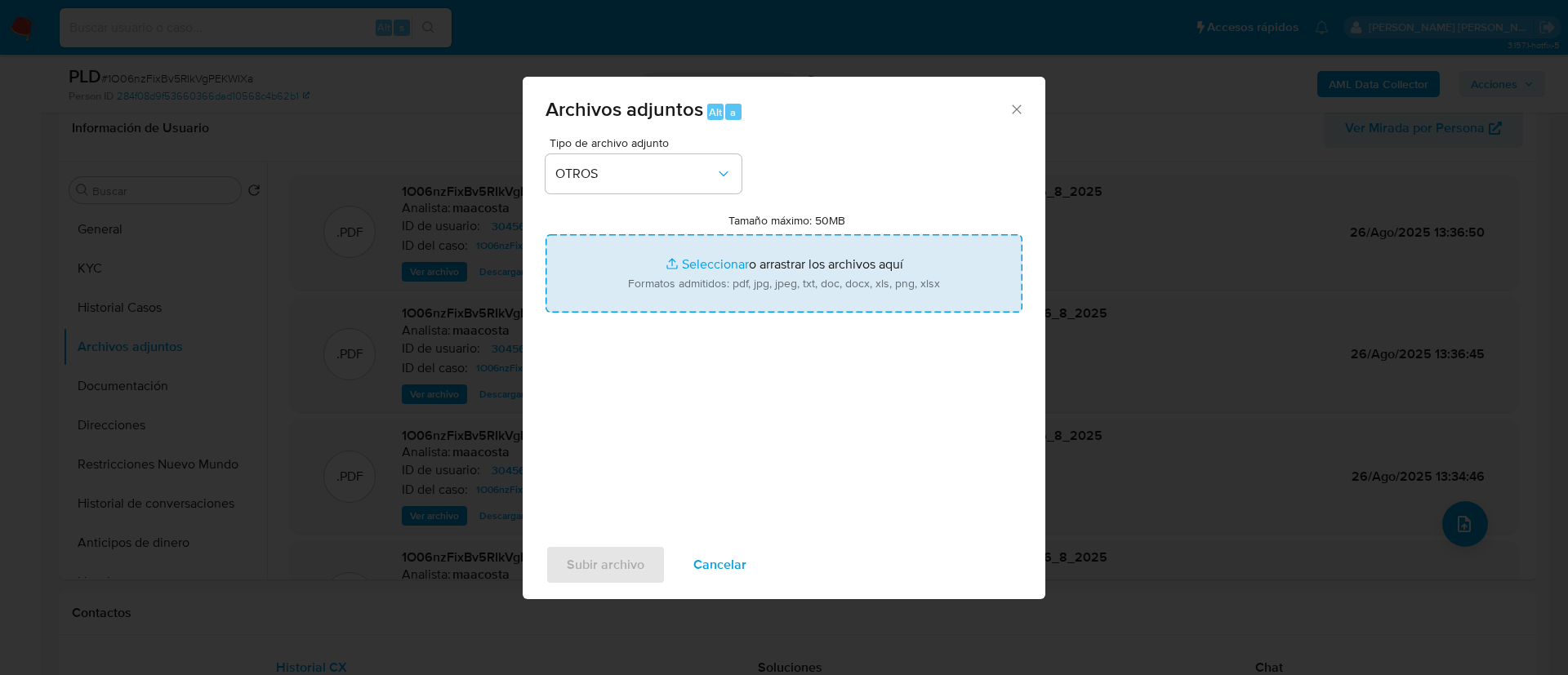
type input "C:\fakepath\Caselog 1O06nzFixBv5RIkVgPEKWIXa_2025_07_18_09_52_22.docx"
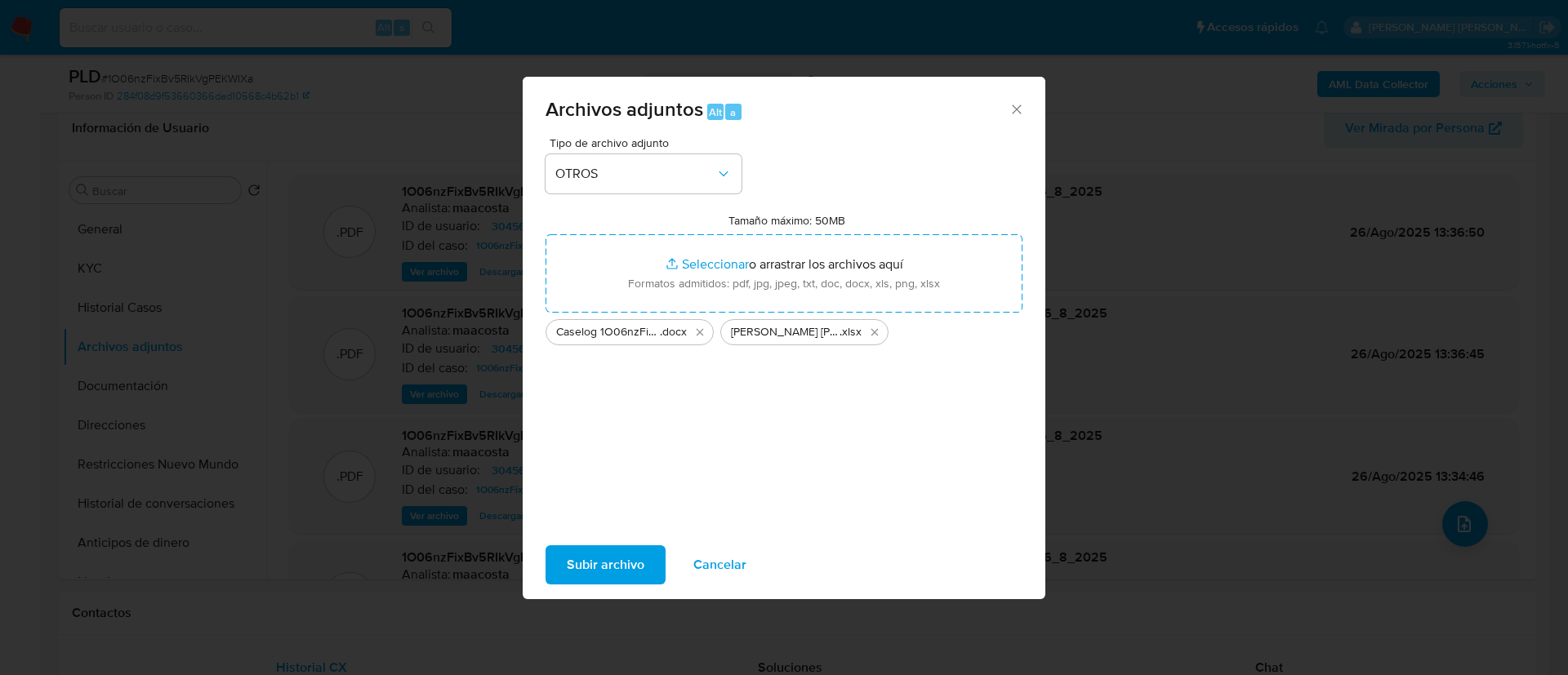
click at [604, 559] on span "Subir archivo" at bounding box center [606, 565] width 77 height 36
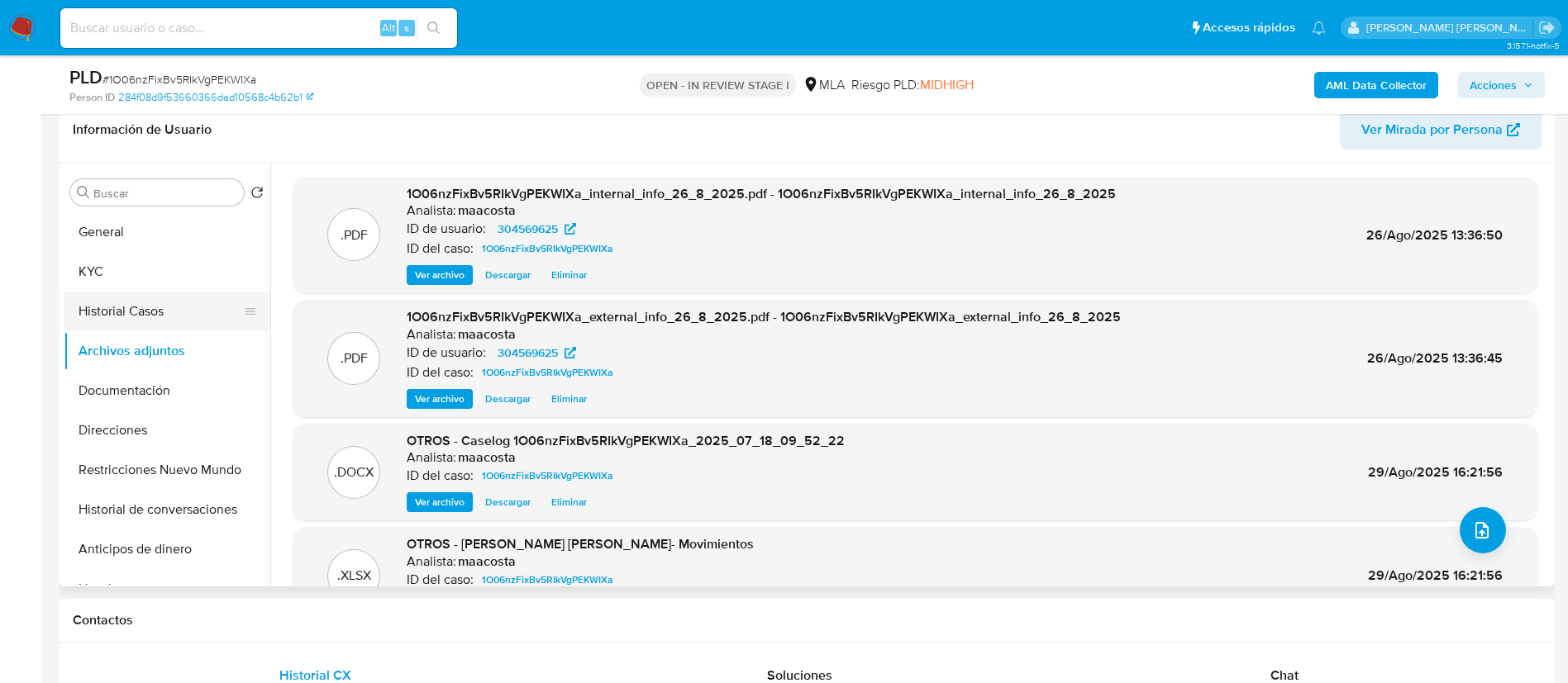
click at [171, 308] on button "Historial Casos" at bounding box center [161, 311] width 193 height 39
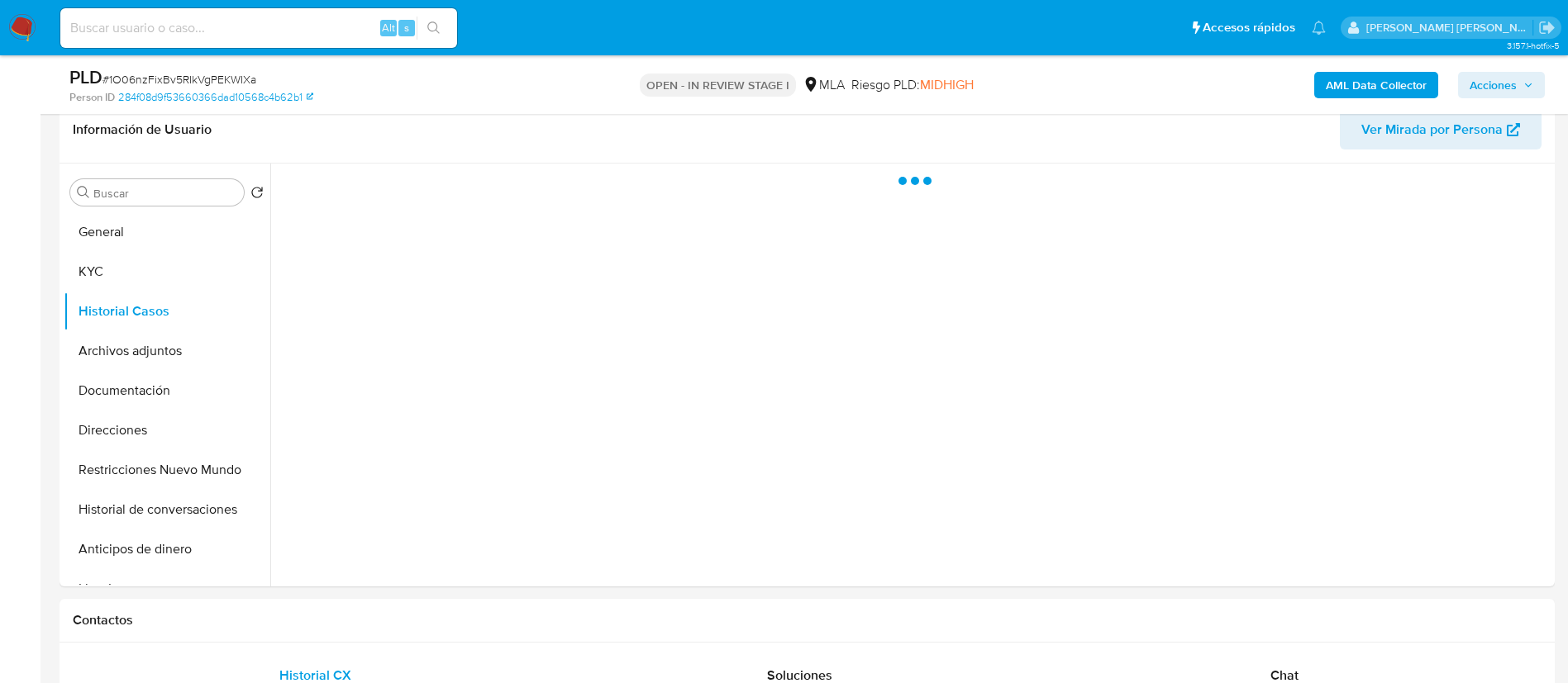
click at [1500, 84] on span "Acciones" at bounding box center [1493, 85] width 47 height 26
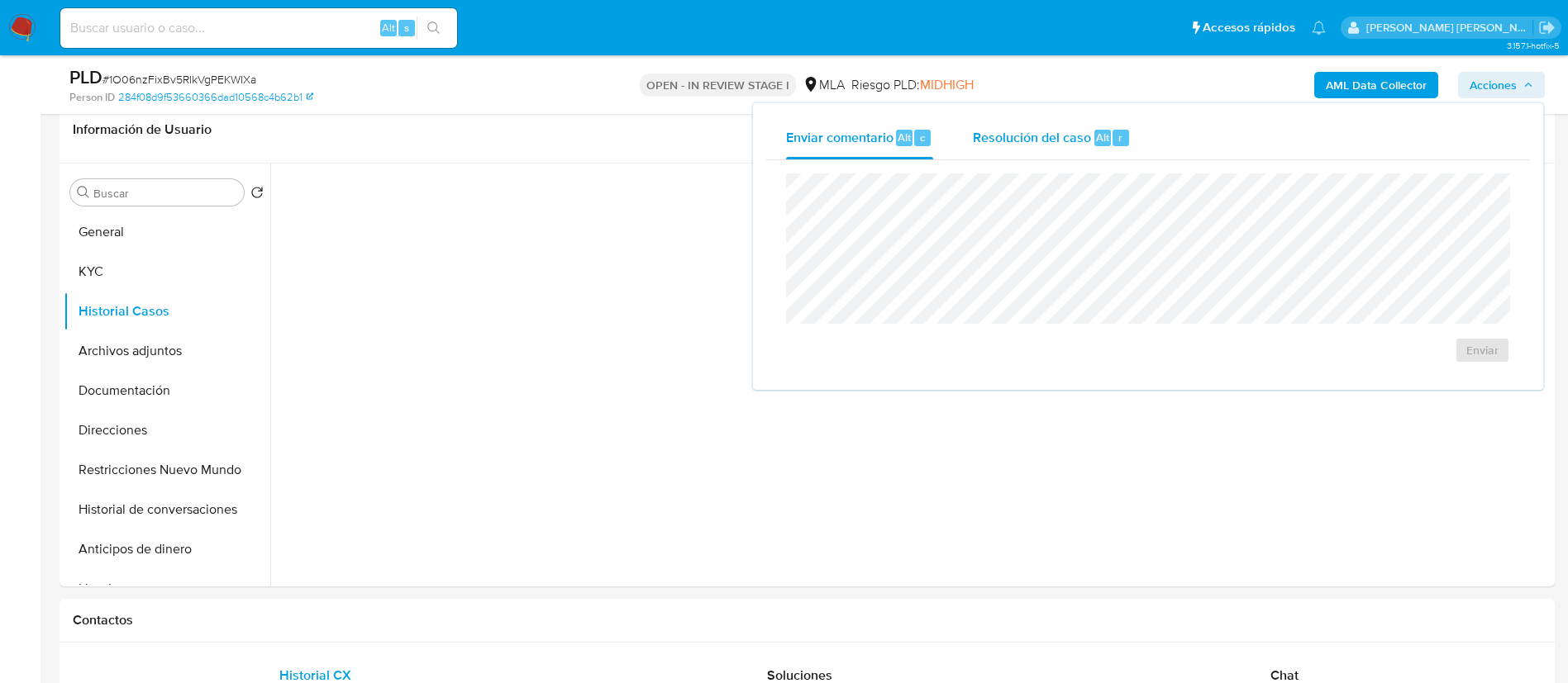
click at [1025, 152] on div "Resolución del caso Alt r" at bounding box center [1051, 138] width 158 height 43
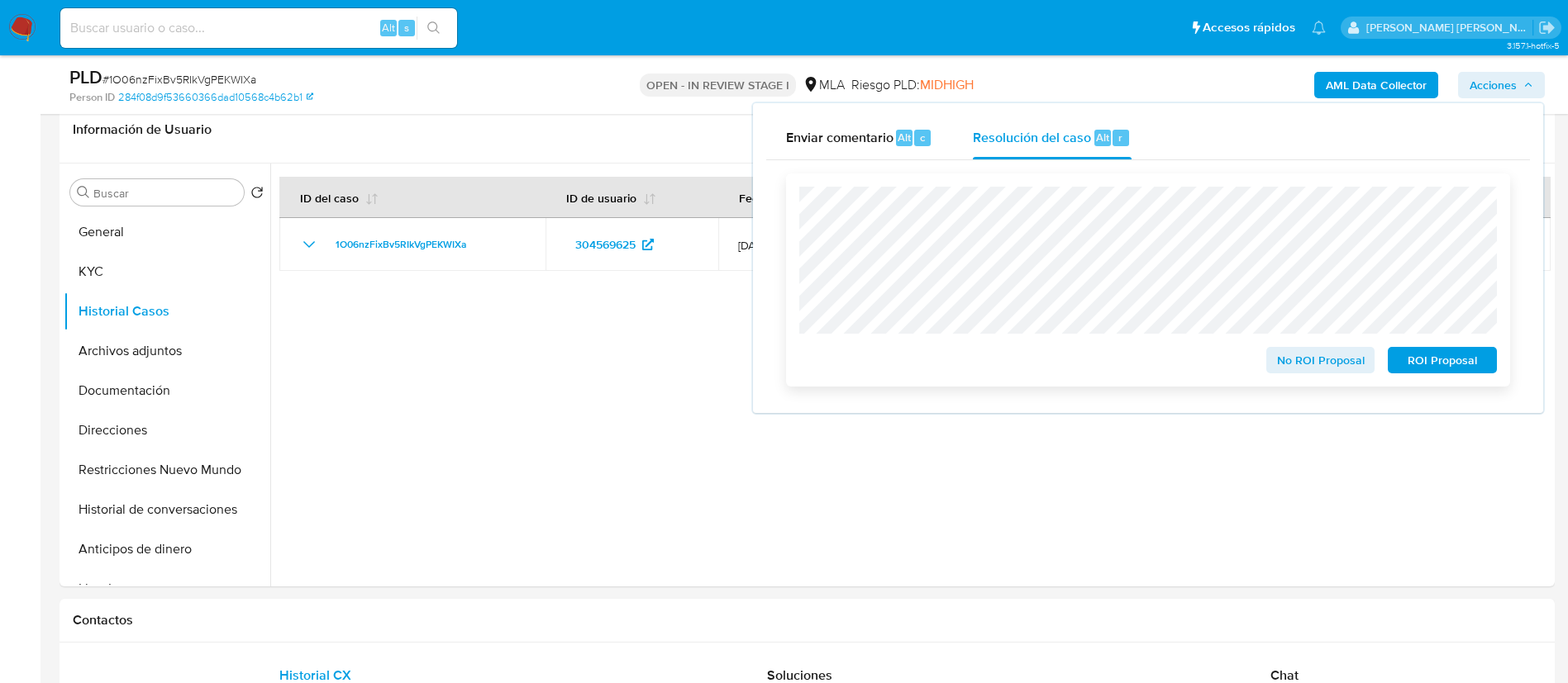
click at [1407, 358] on span "ROI Proposal" at bounding box center [1442, 359] width 86 height 23
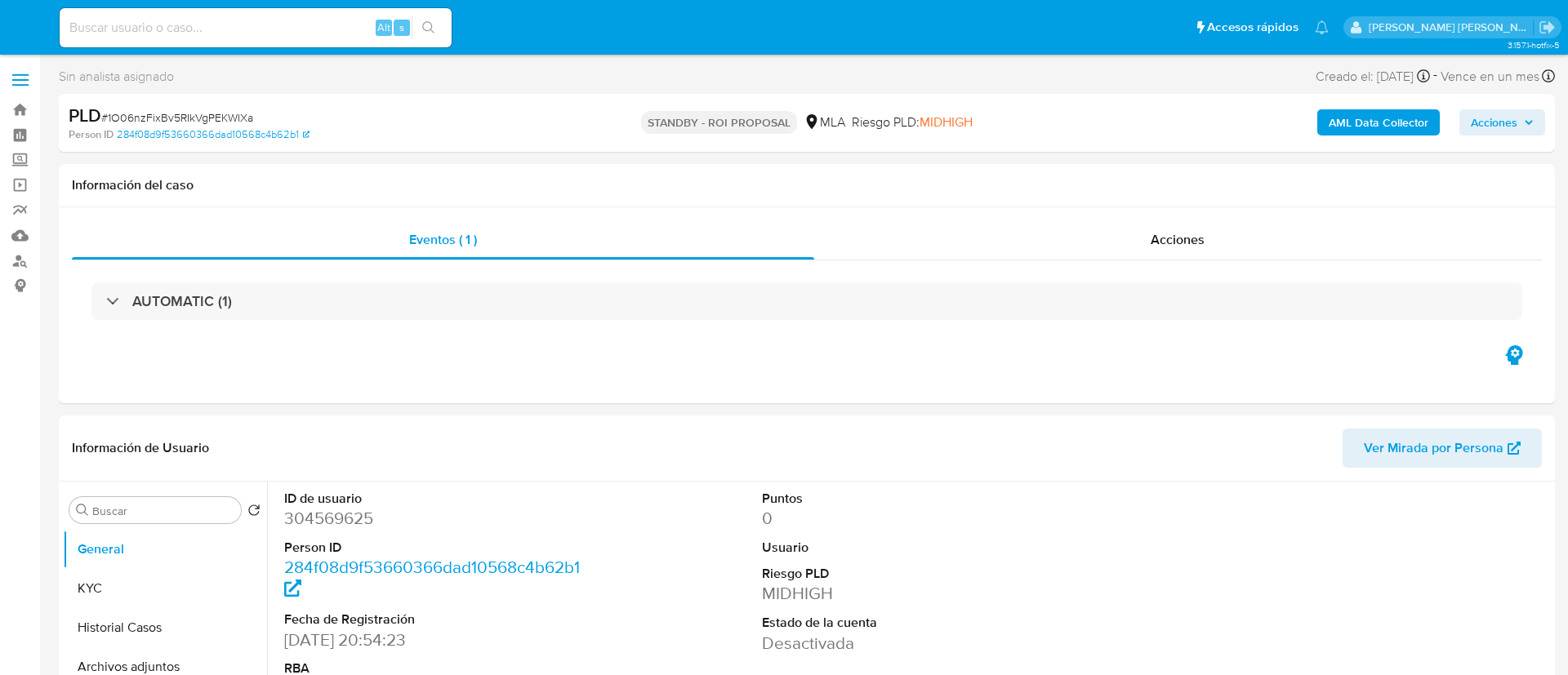
select select "10"
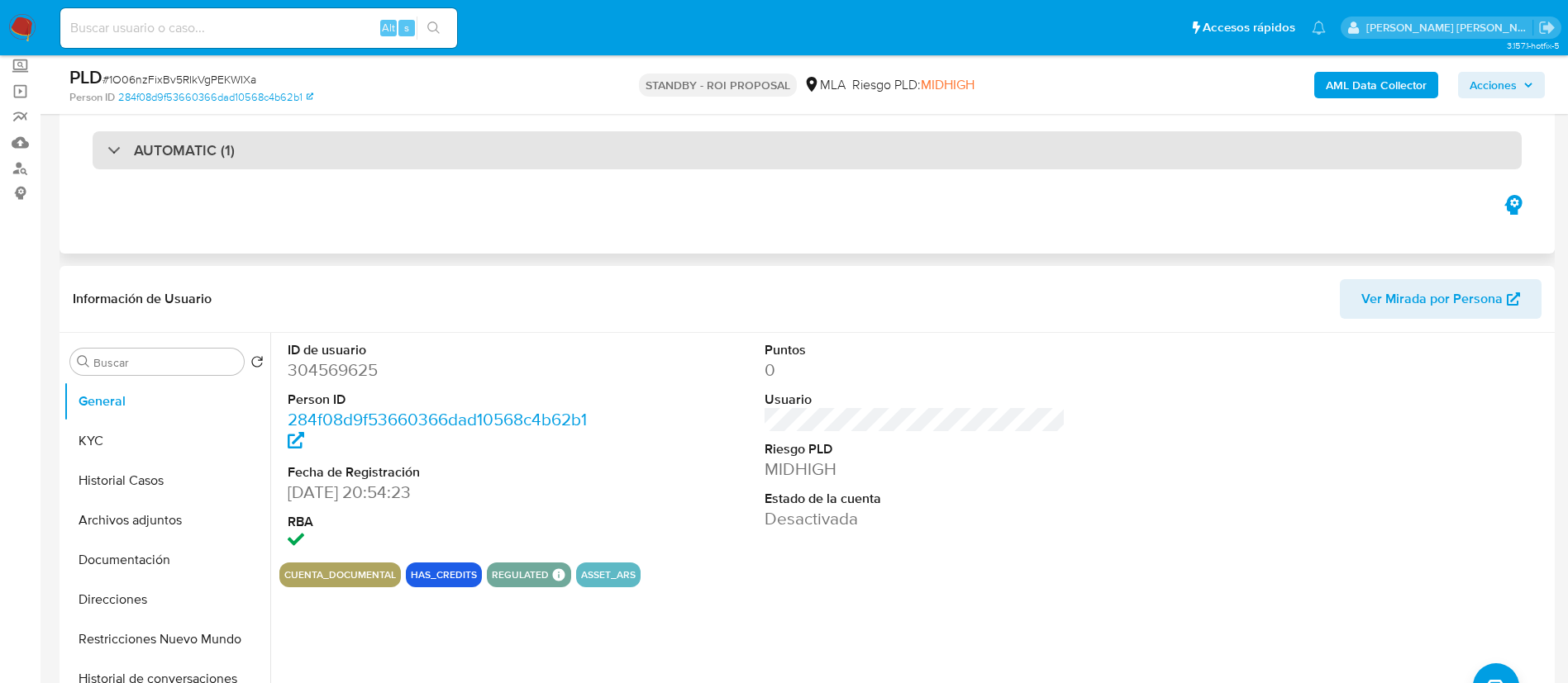
scroll to position [126, 0]
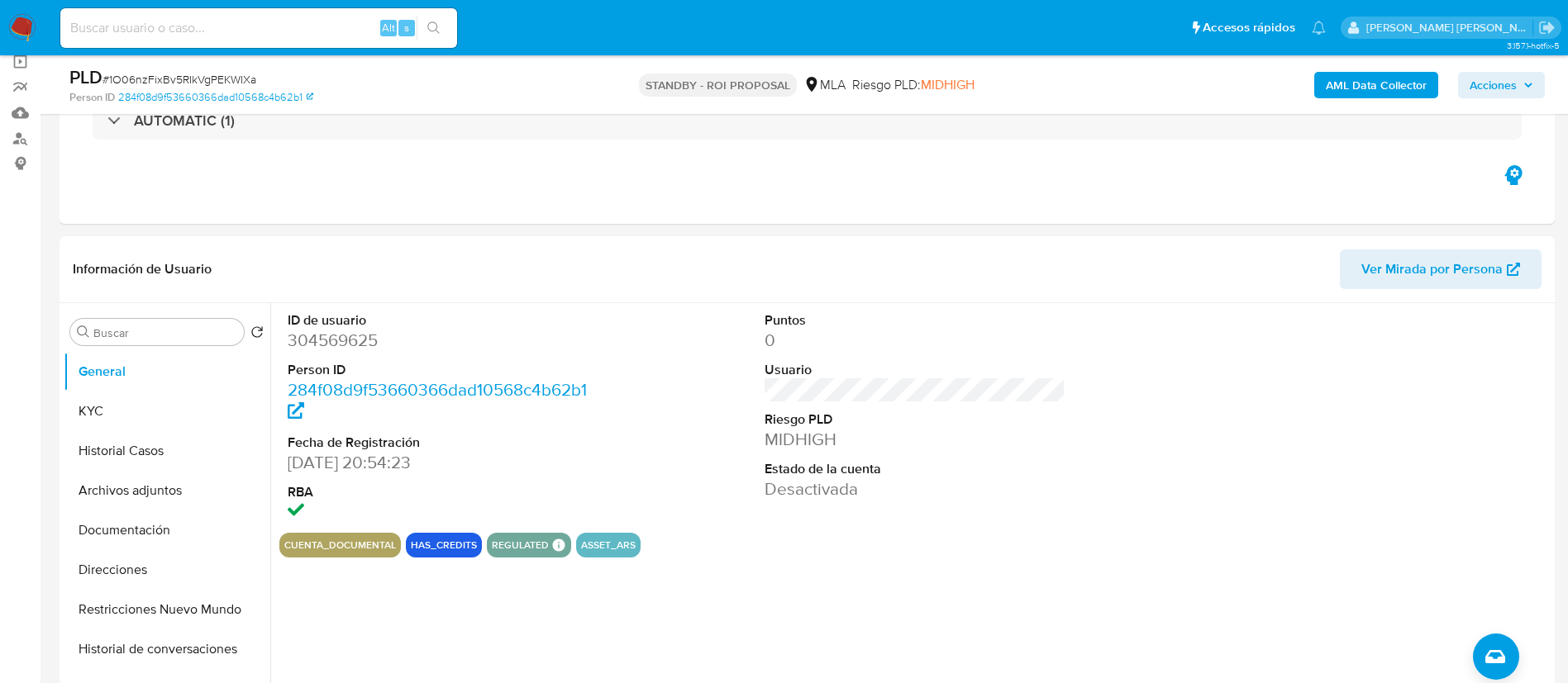
paste input "tZXTMF1ZmtwUtshebj1UiNVq"
click at [337, 34] on input "tZXTMF1ZmtwUtshebj1UiNVq" at bounding box center [258, 28] width 397 height 22
type input "tZXTMF1ZmtwUtshebj1UiNVq"
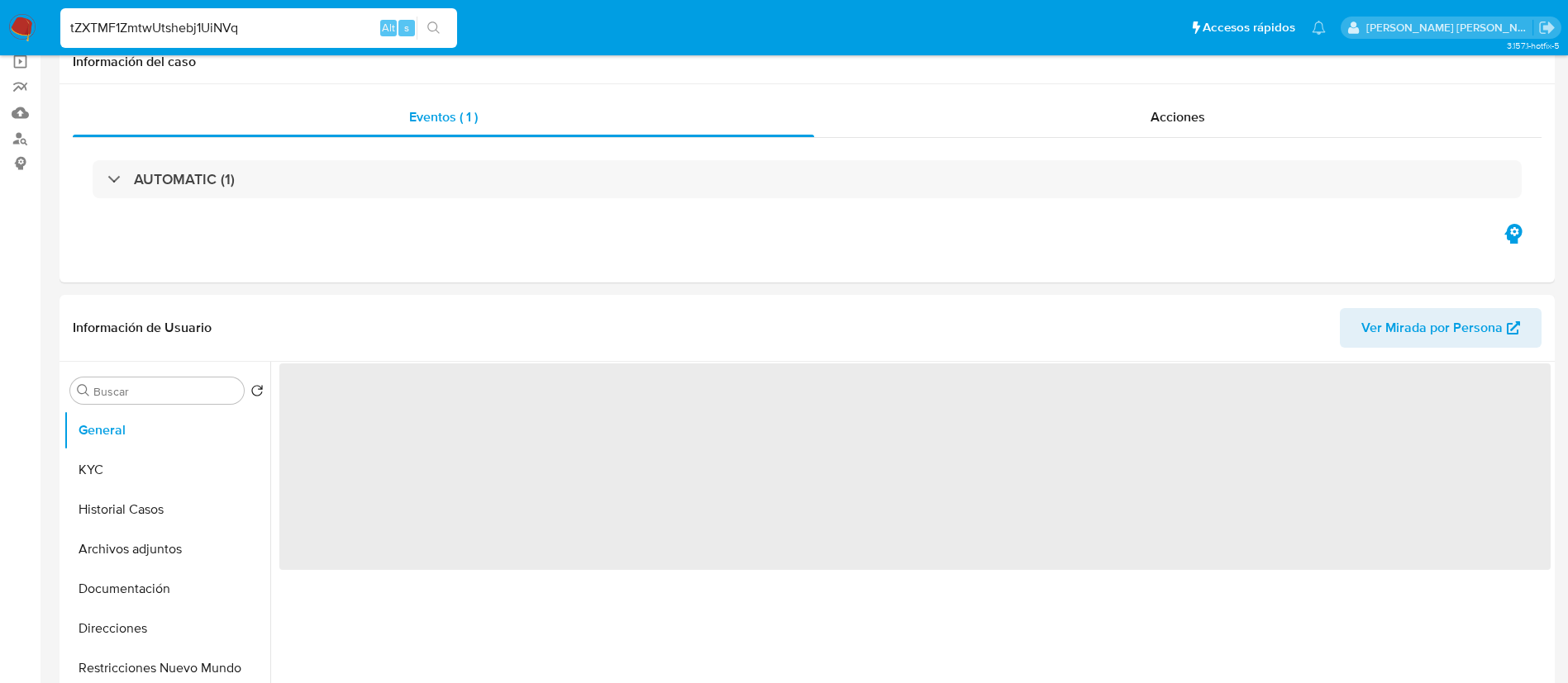
select select "10"
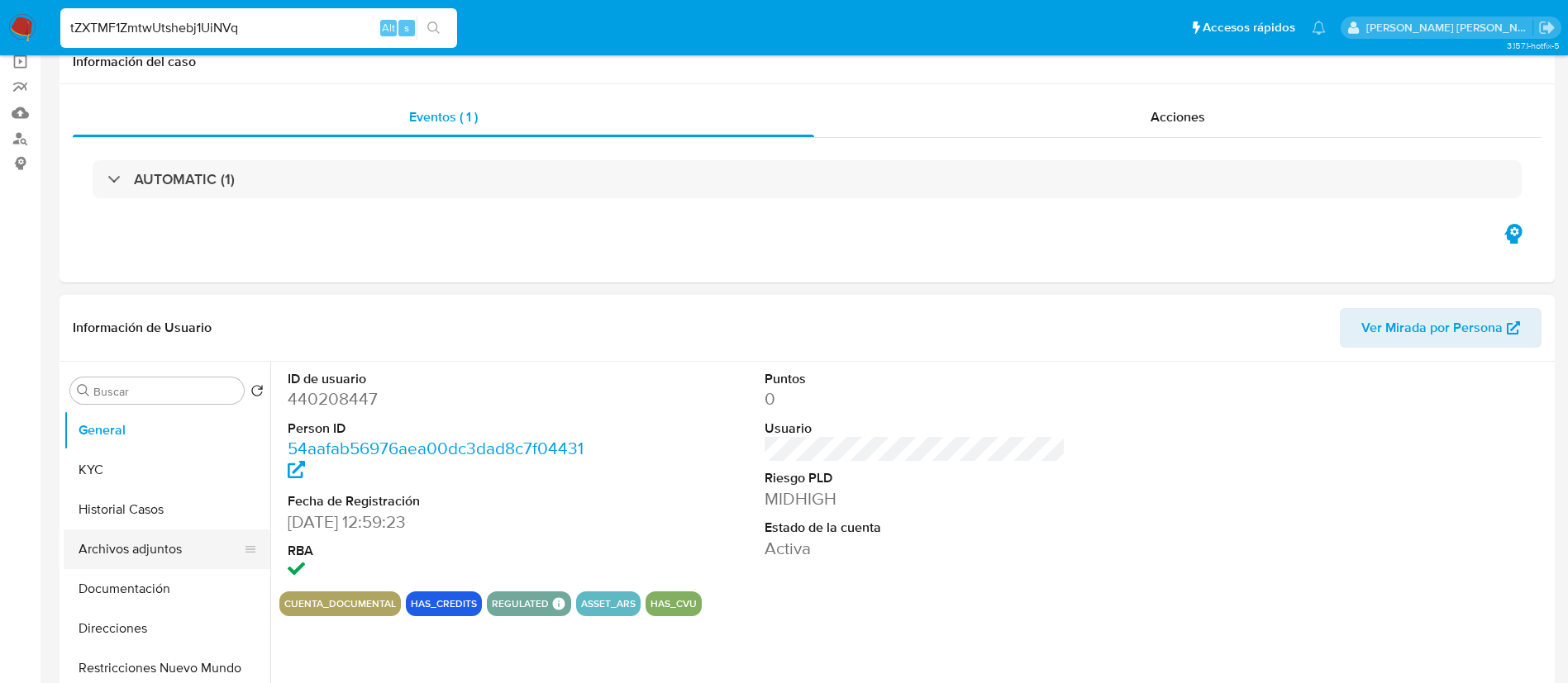
click at [136, 544] on button "Archivos adjuntos" at bounding box center [161, 549] width 193 height 39
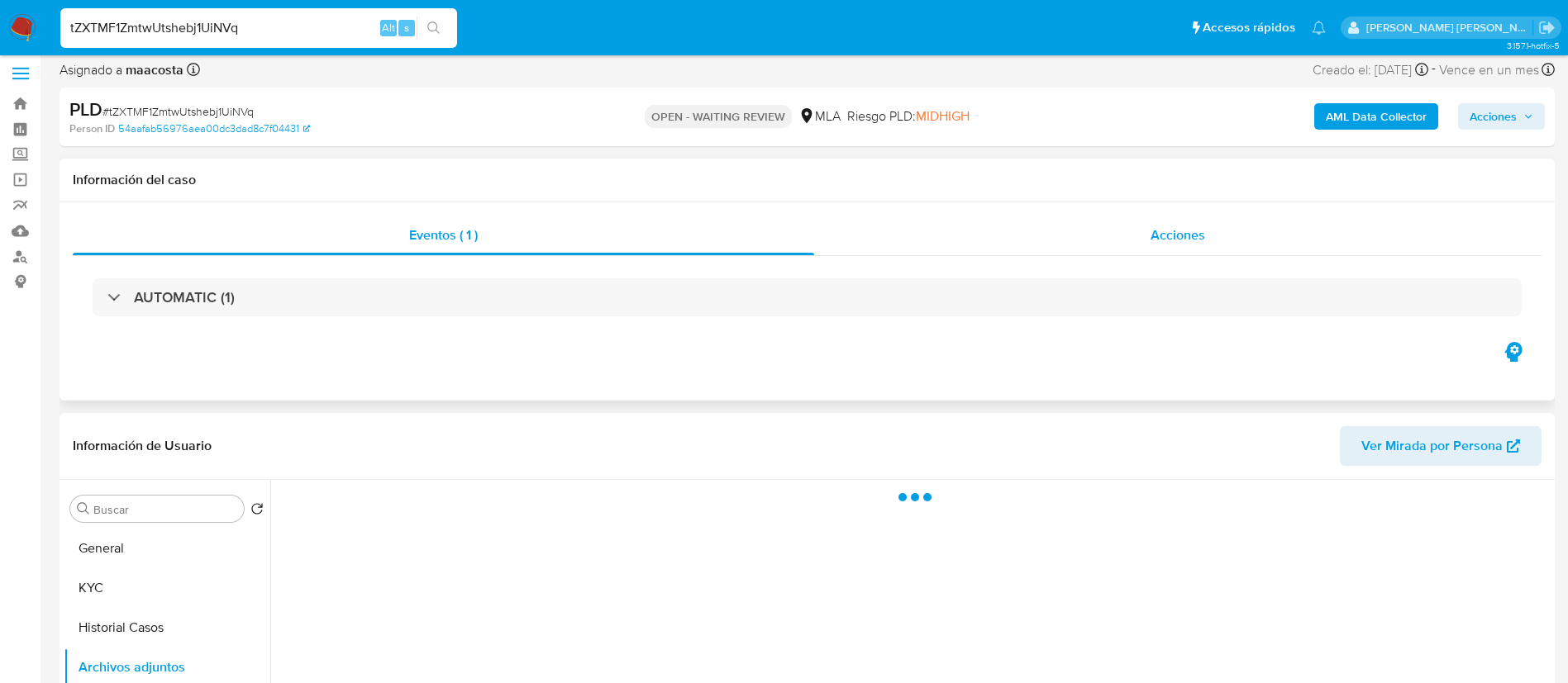
scroll to position [2, 0]
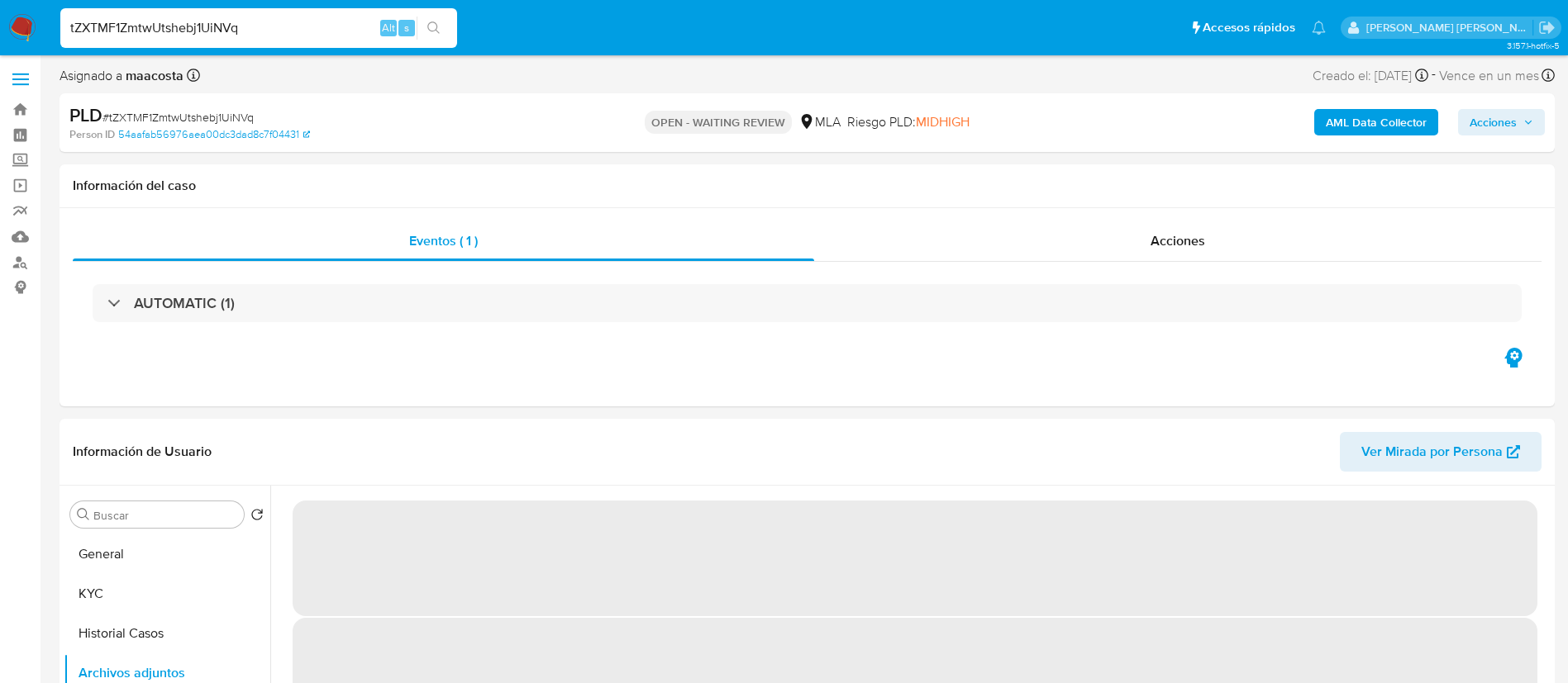
click at [1384, 124] on b "AML Data Collector" at bounding box center [1376, 122] width 101 height 26
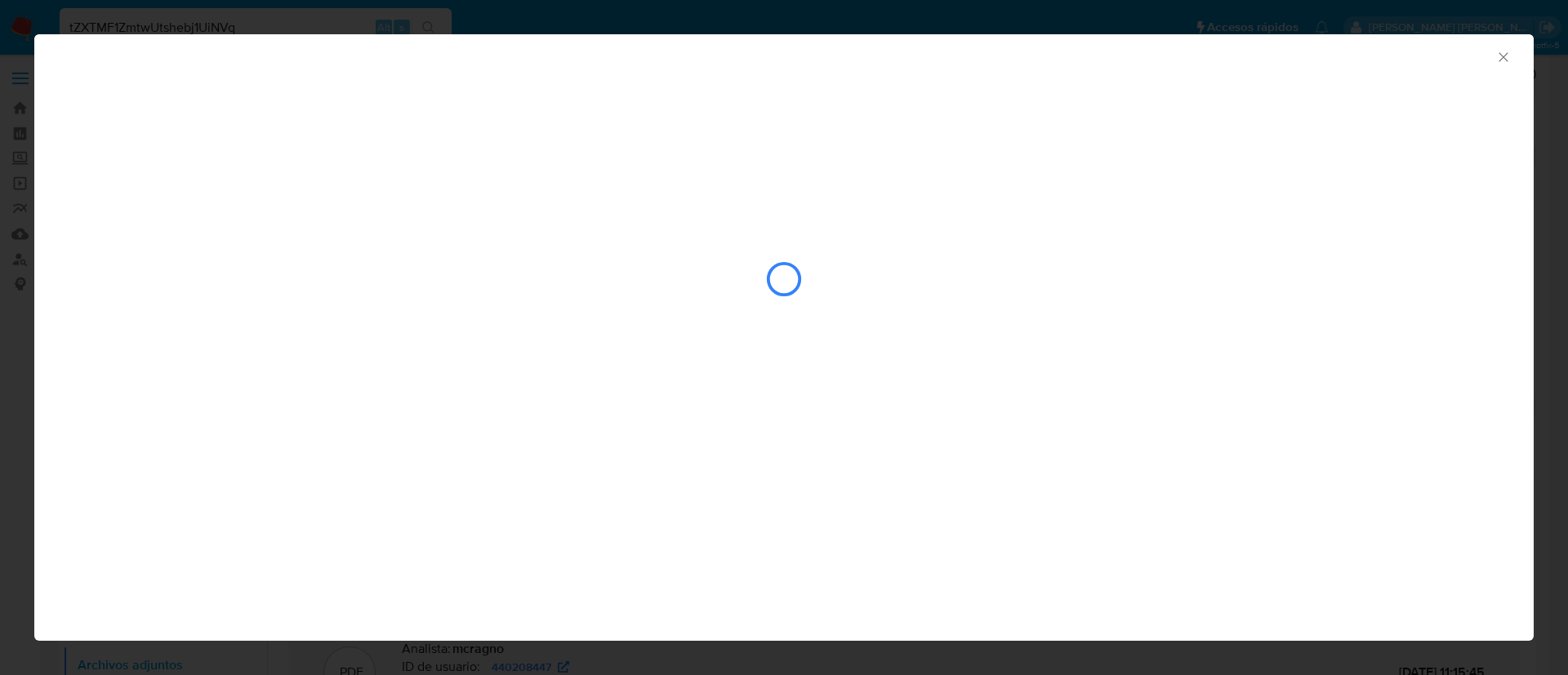
click at [1509, 61] on icon "Cerrar ventana" at bounding box center [1503, 57] width 16 height 16
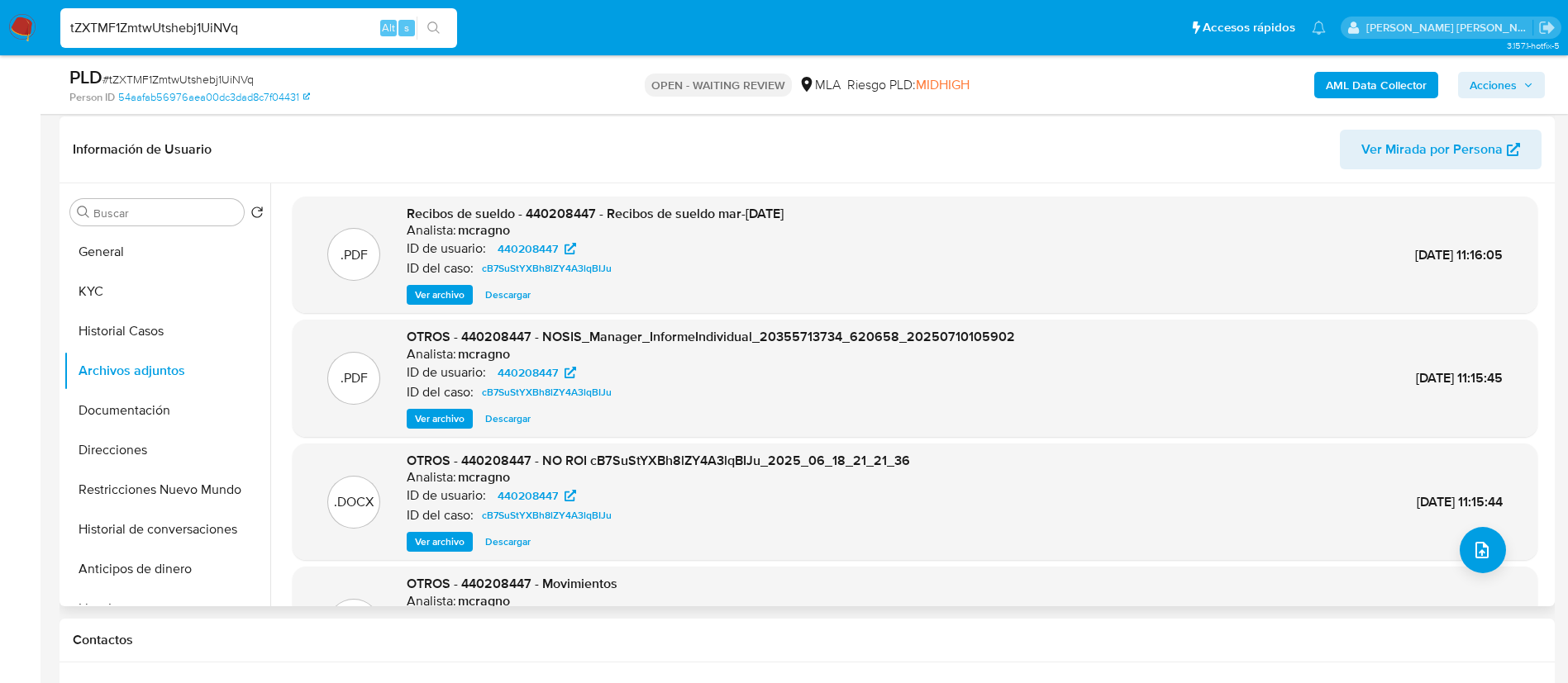
scroll to position [139, 0]
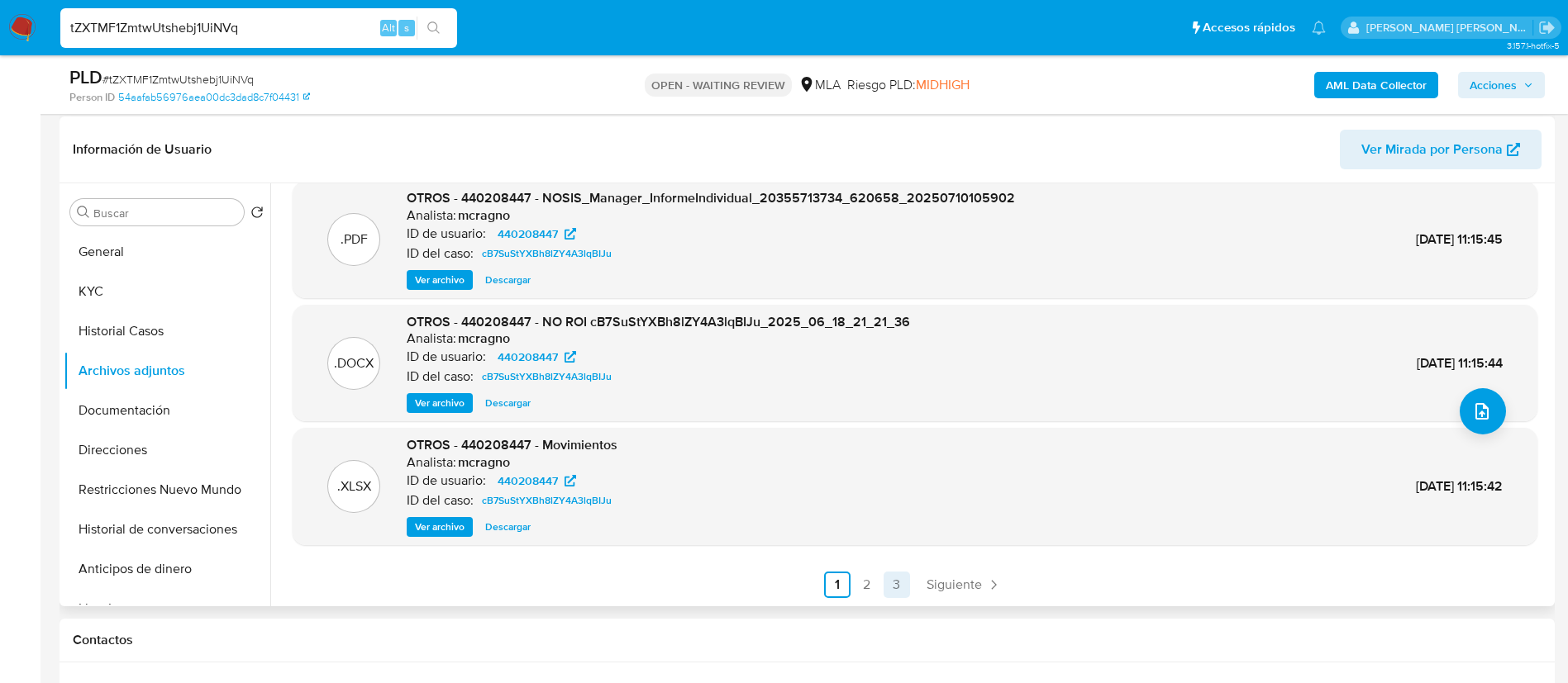
click at [892, 588] on link "3" at bounding box center [897, 585] width 26 height 26
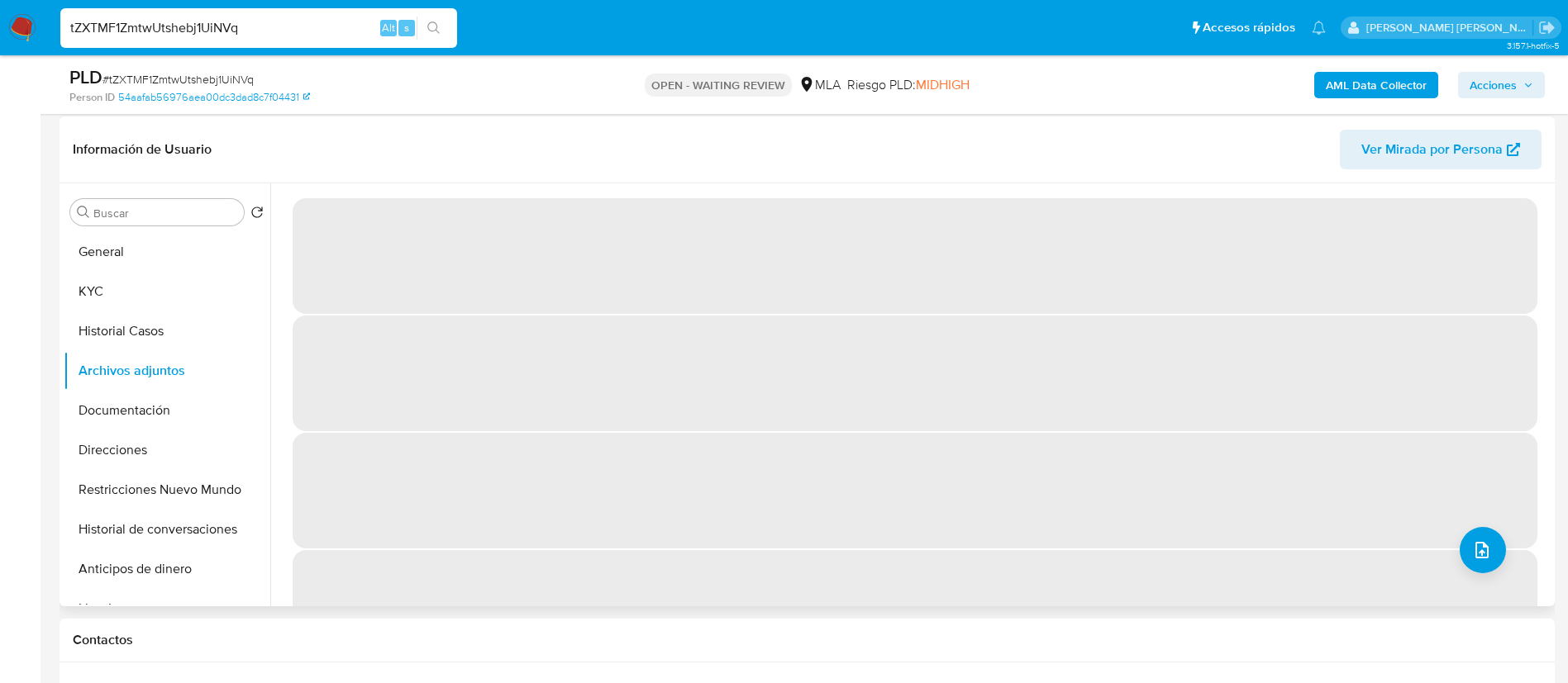
click at [1367, 67] on div "AML Data Collector Acciones" at bounding box center [1301, 85] width 488 height 39
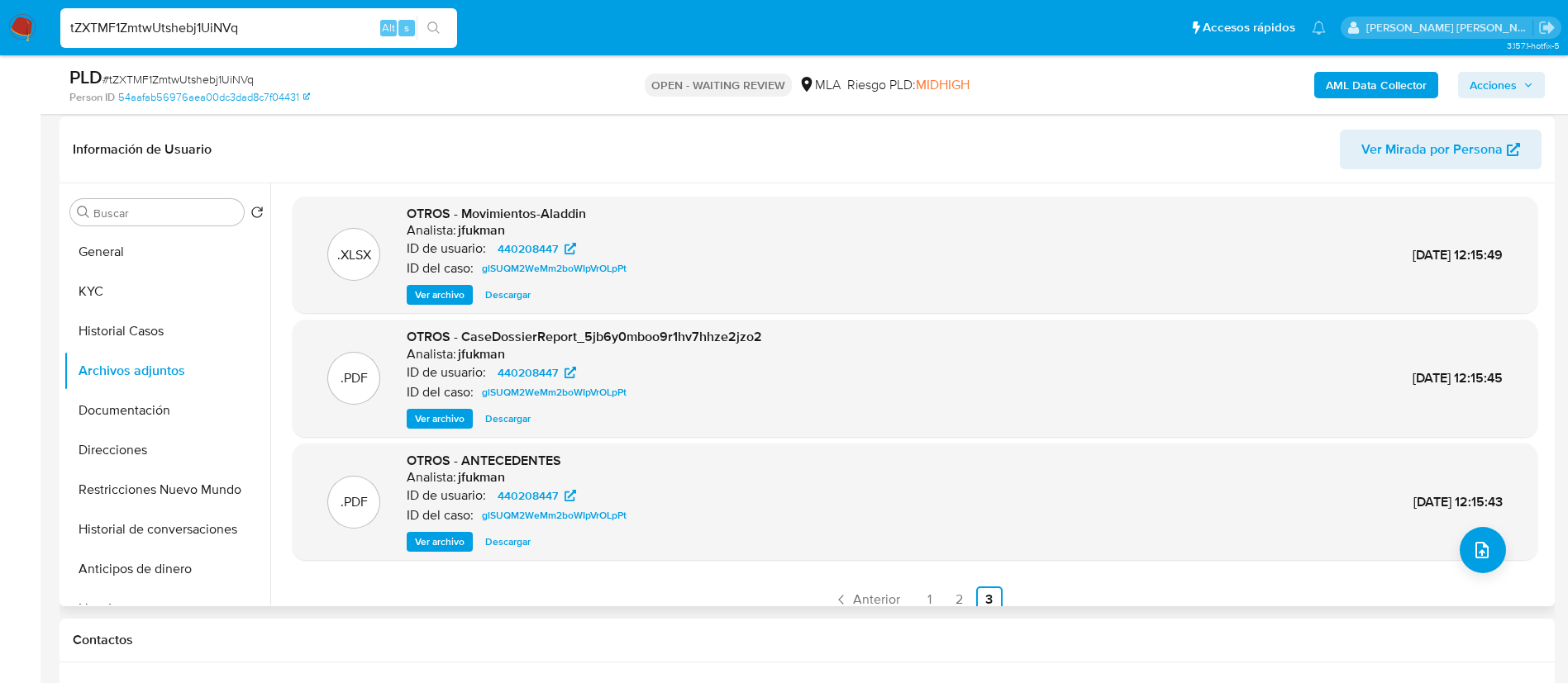
click at [1358, 85] on b "AML Data Collector" at bounding box center [1376, 85] width 101 height 26
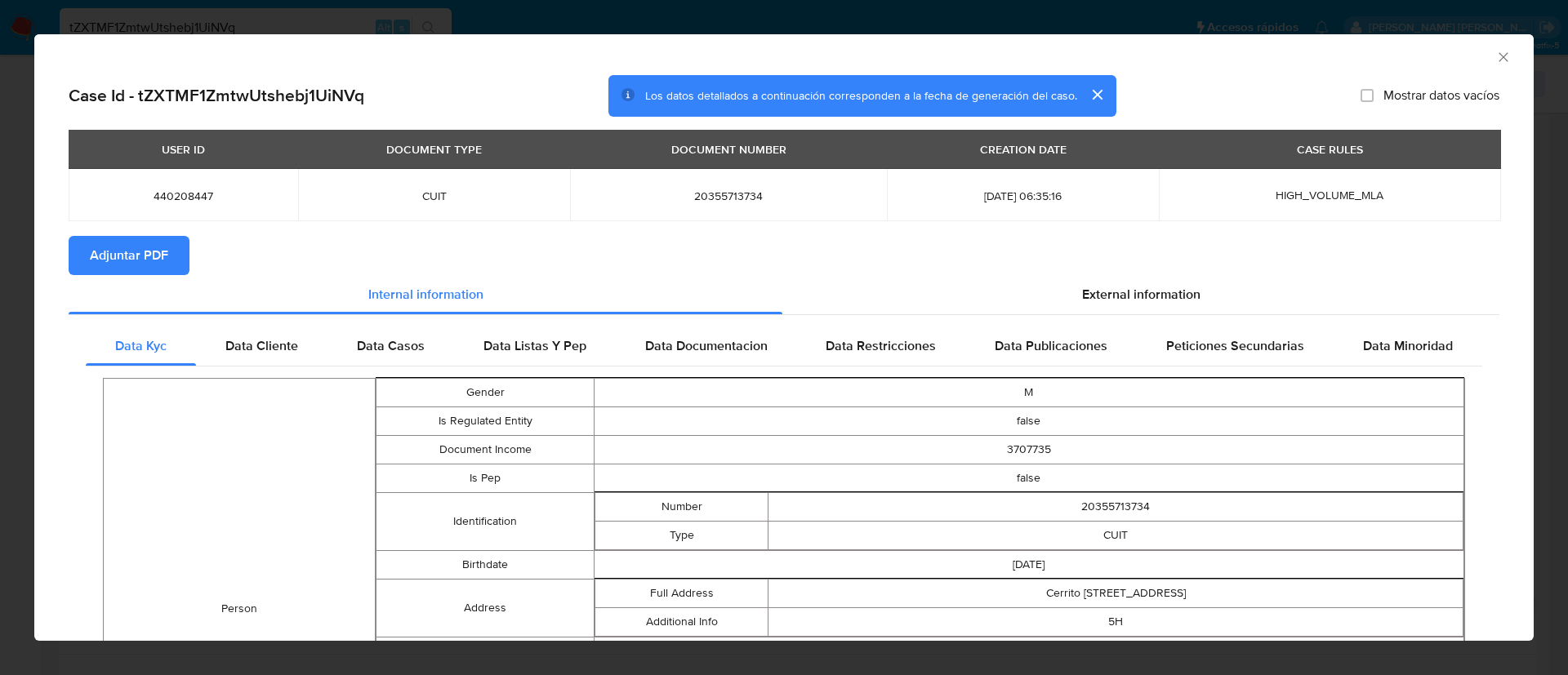
click at [152, 248] on span "Adjuntar PDF" at bounding box center [129, 256] width 78 height 36
click at [1495, 62] on icon "Cerrar ventana" at bounding box center [1503, 57] width 16 height 16
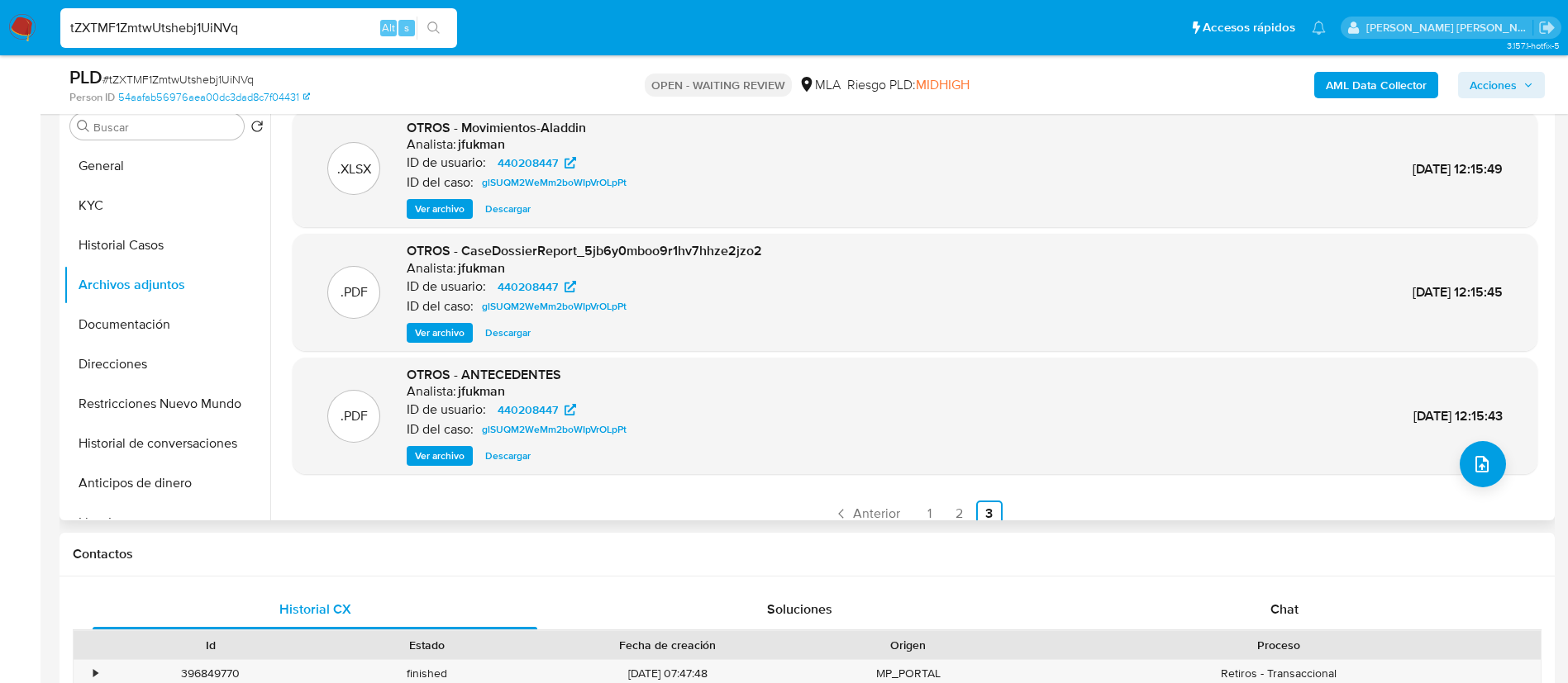
scroll to position [327, 0]
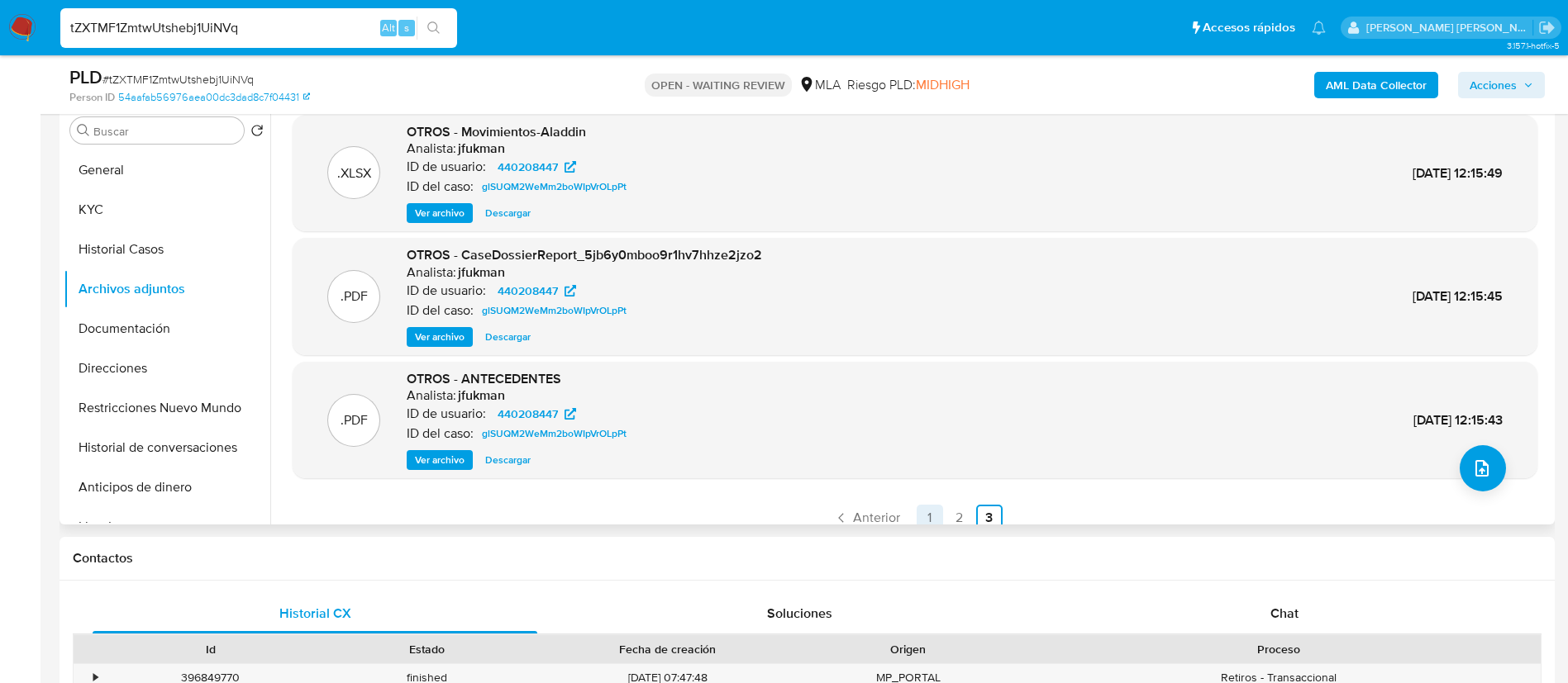
click at [923, 515] on link "1" at bounding box center [929, 518] width 26 height 26
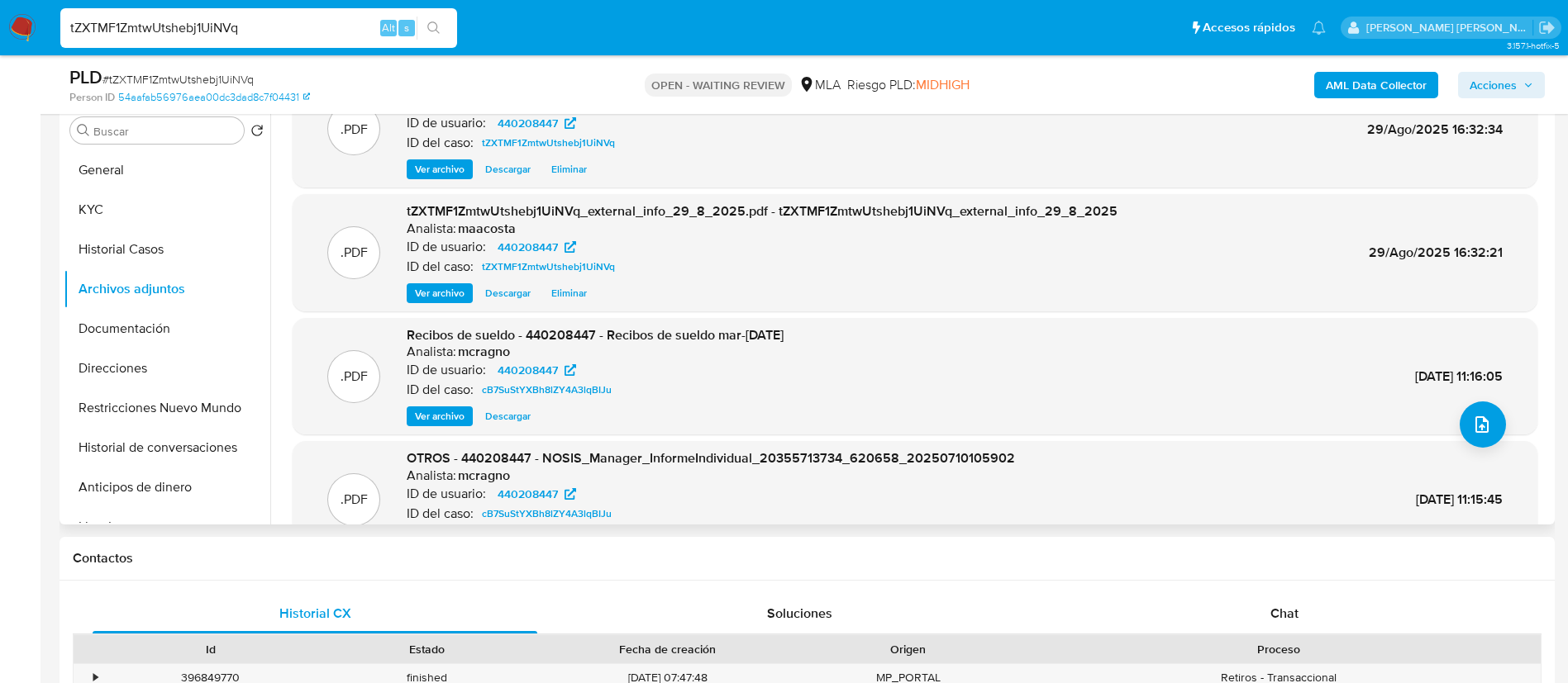
scroll to position [139, 0]
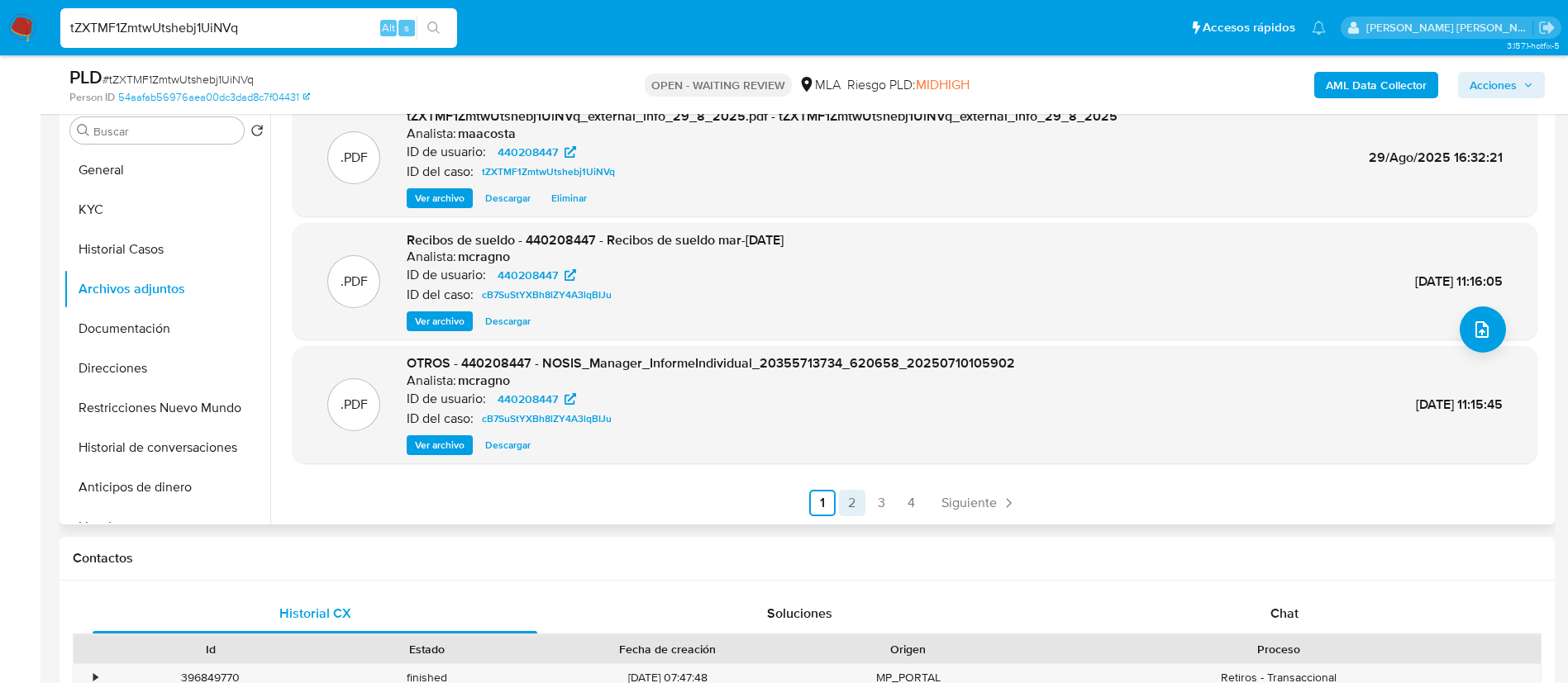
click at [842, 502] on link "2" at bounding box center [852, 502] width 26 height 26
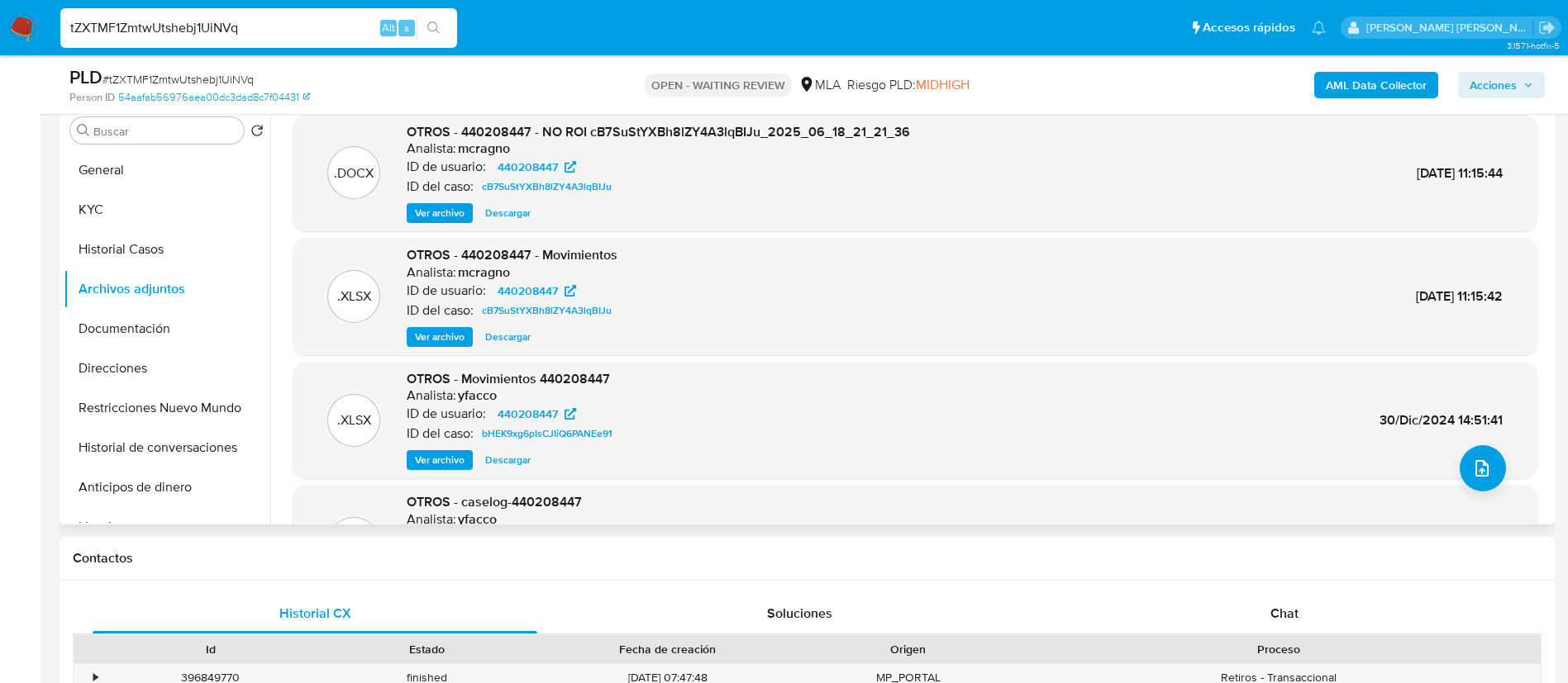
click at [444, 215] on span "Ver archivo" at bounding box center [440, 213] width 49 height 16
click at [1286, 610] on span "Chat" at bounding box center [1284, 613] width 28 height 19
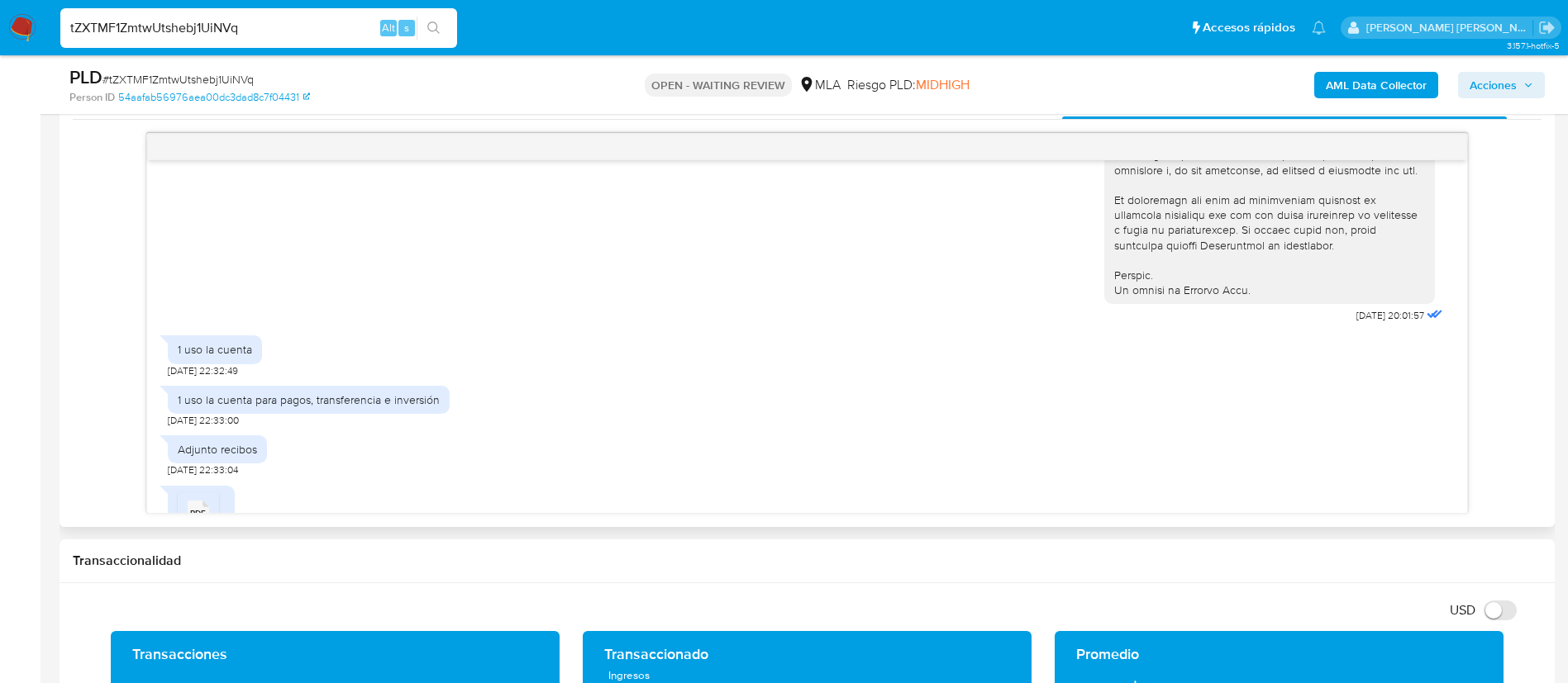
scroll to position [743, 0]
drag, startPoint x: 1314, startPoint y: 341, endPoint x: 1368, endPoint y: 347, distance: 54.3
copy span "[DATE]"
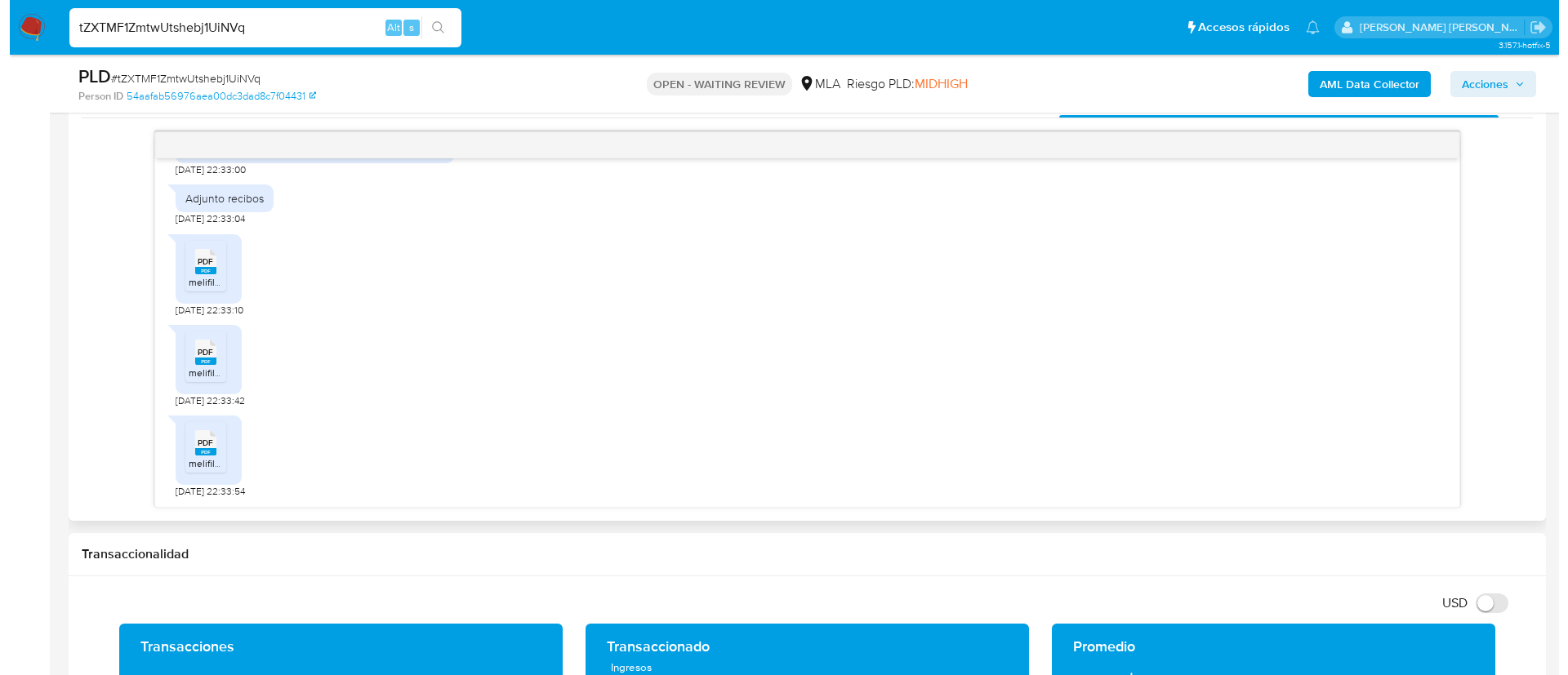
scroll to position [1012, 0]
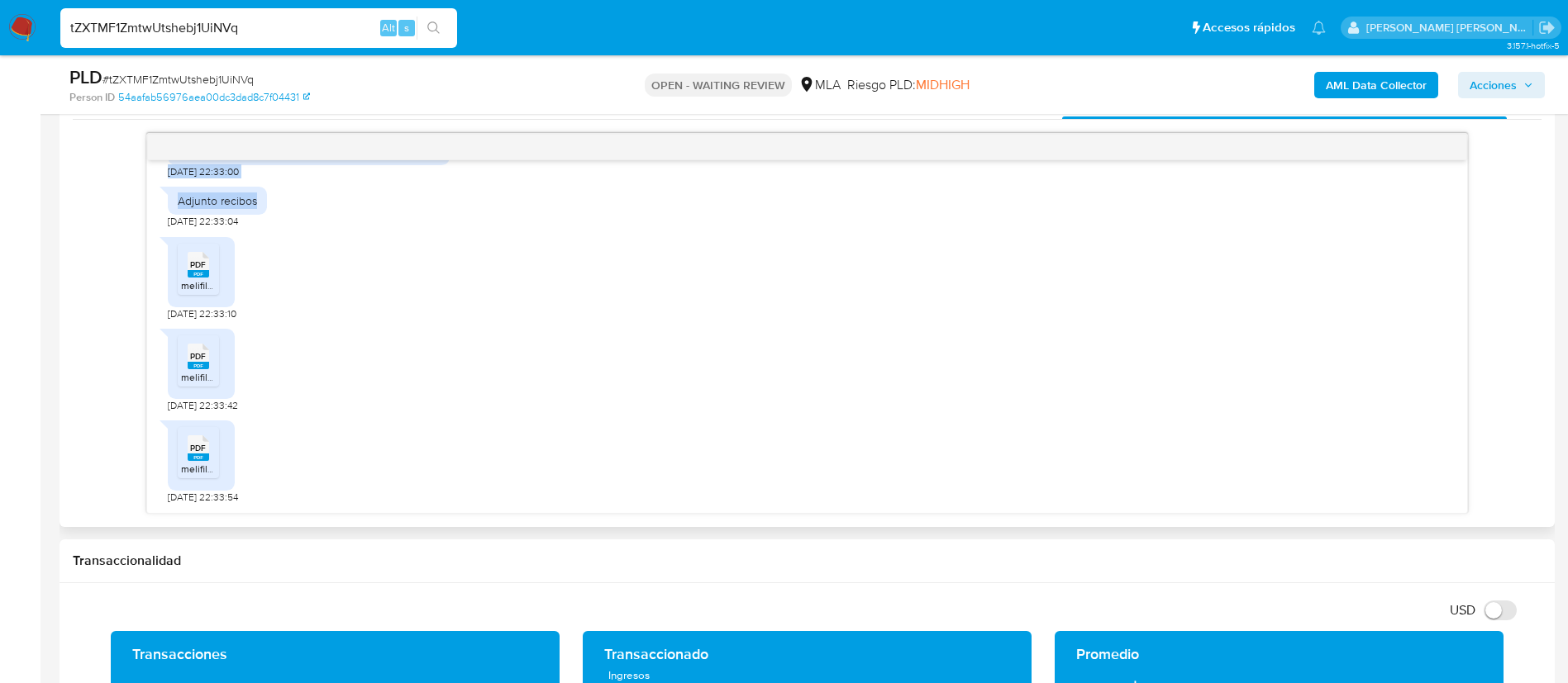
drag, startPoint x: 175, startPoint y: 384, endPoint x: 266, endPoint y: 203, distance: 202.6
click at [266, 203] on div "[DATE] 20:01:57 1 uso la cuenta [DATE] 22:32:49 1 uso la cuenta para pagos, tra…" at bounding box center [806, 336] width 1320 height 353
copy div "1 uso la cuenta [DATE] 22:32:49 1 uso la cuenta para pagos, transferencia e inv…"
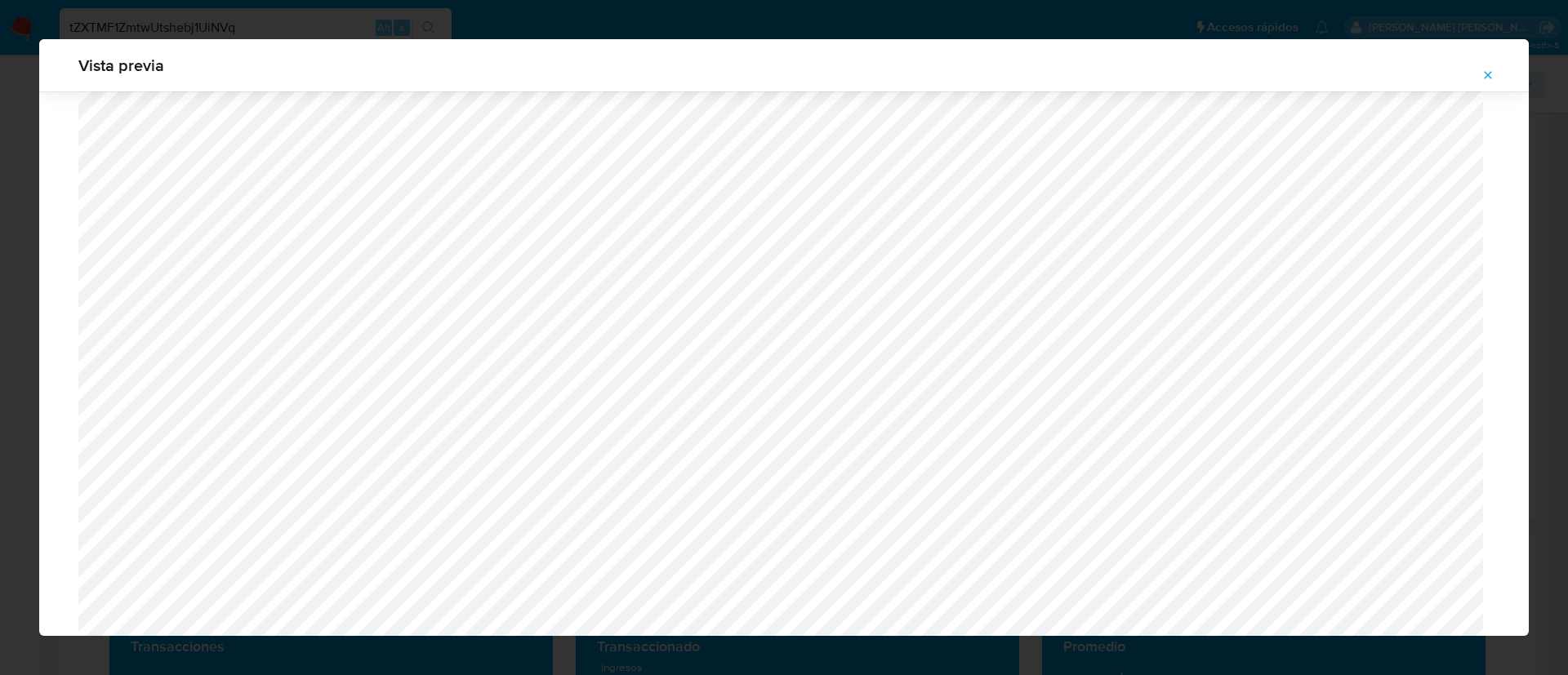
scroll to position [1207, 0]
